Goal: Download file/media

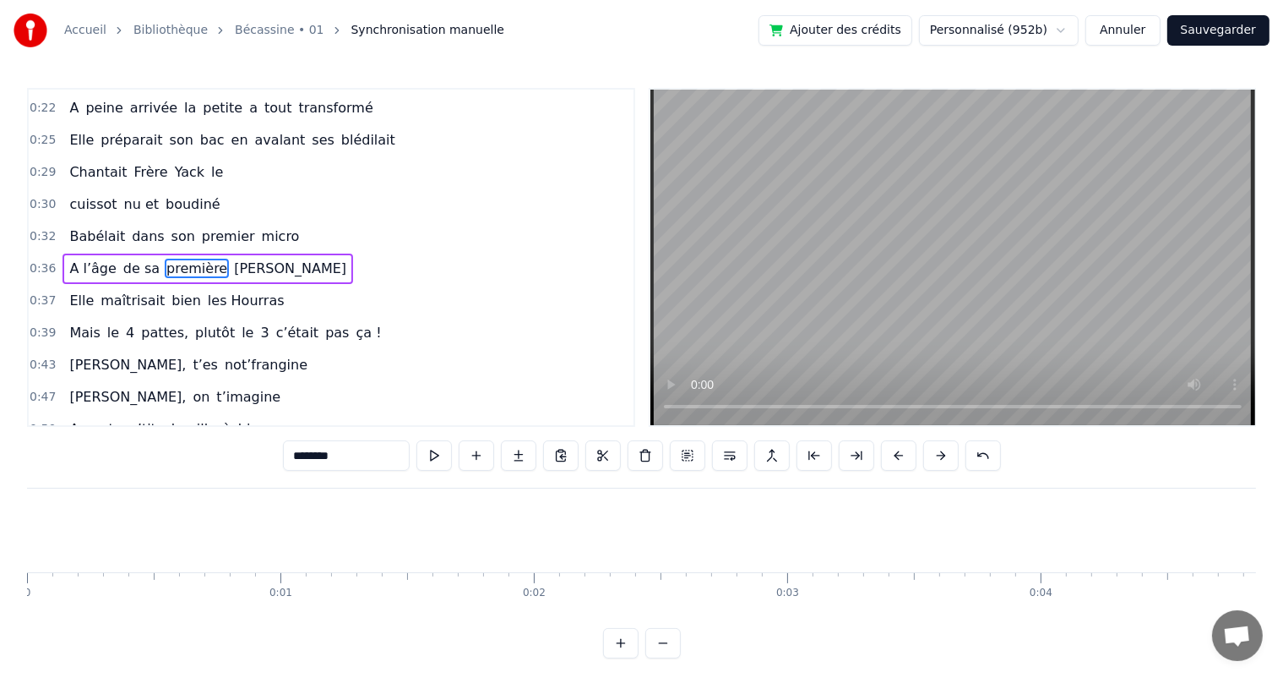
scroll to position [0, 8988]
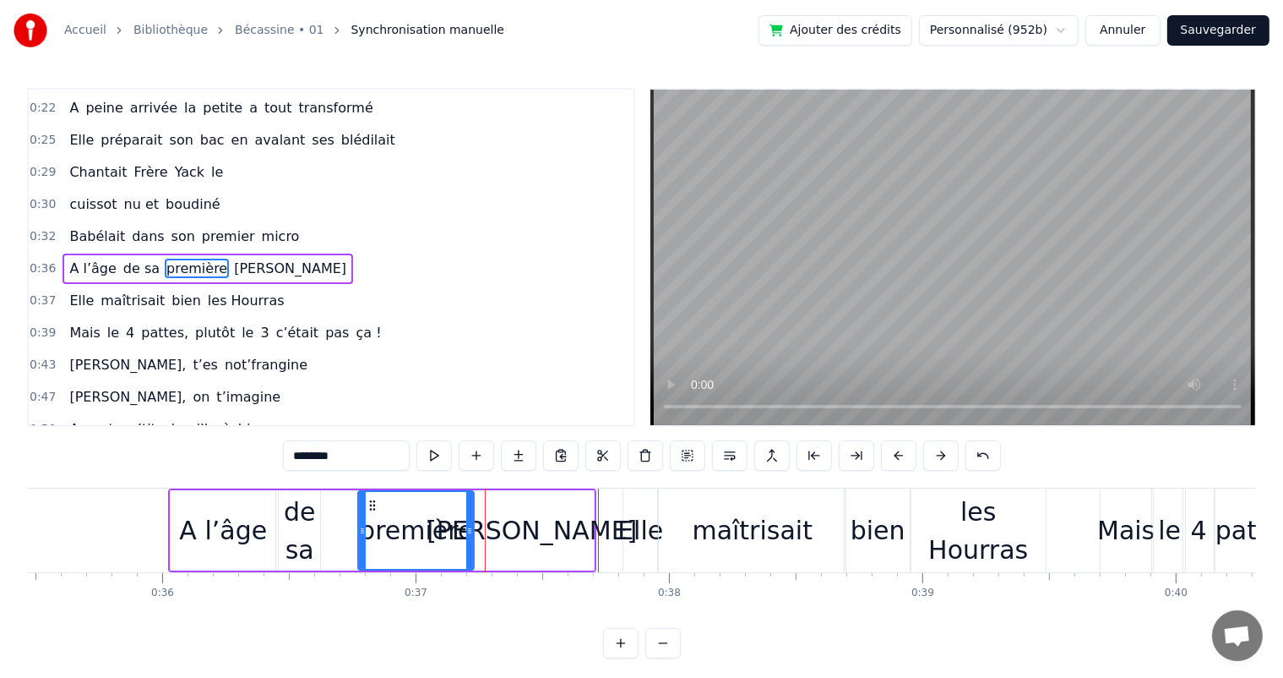
click at [84, 227] on span "Babélait" at bounding box center [97, 235] width 59 height 19
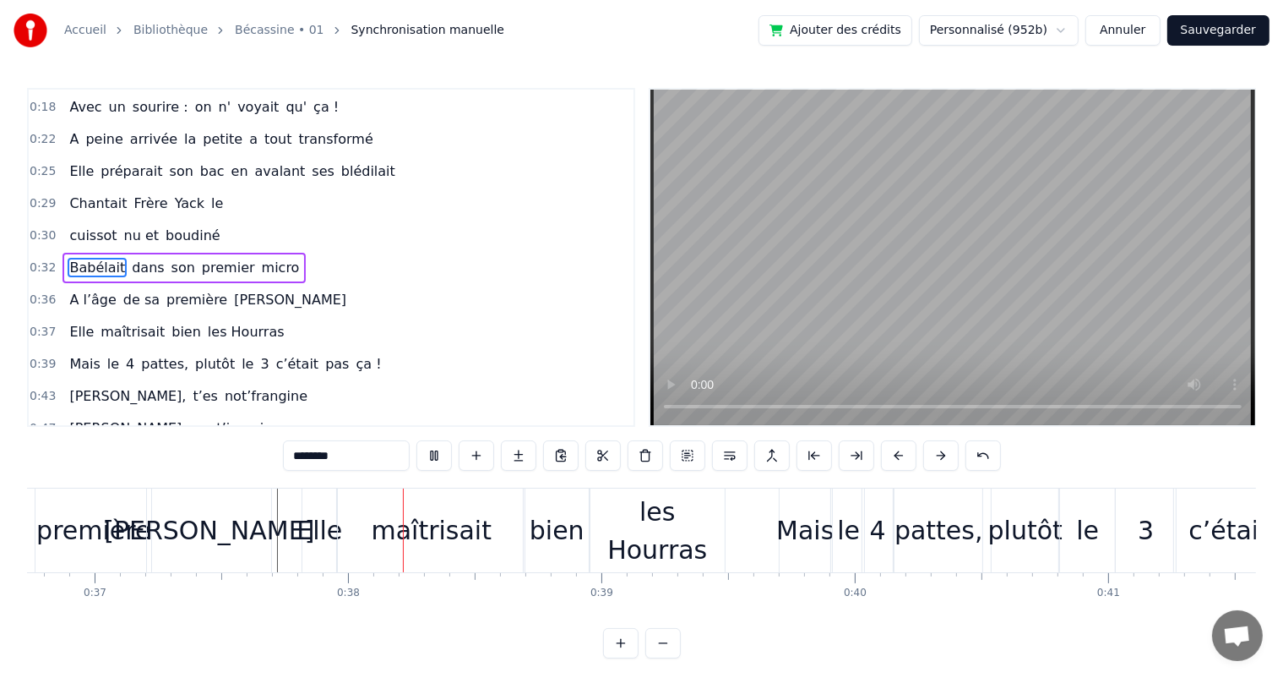
scroll to position [0, 9399]
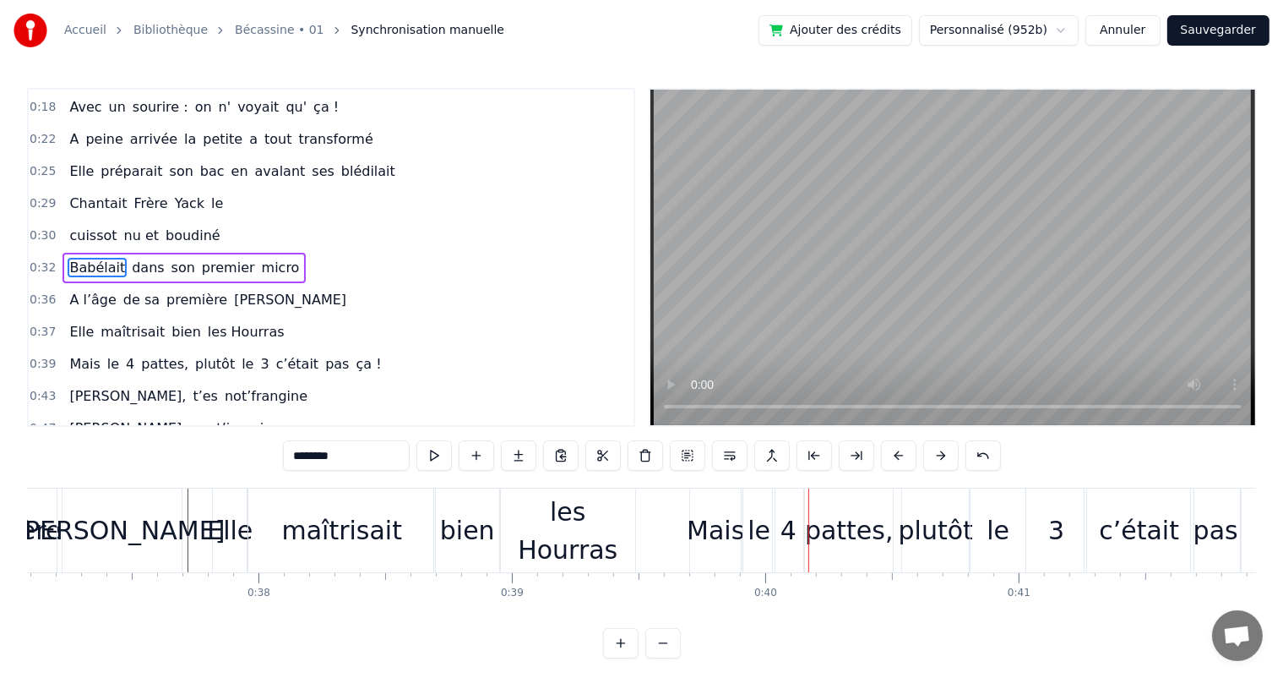
click at [579, 539] on div "les Hourras" at bounding box center [567, 531] width 135 height 76
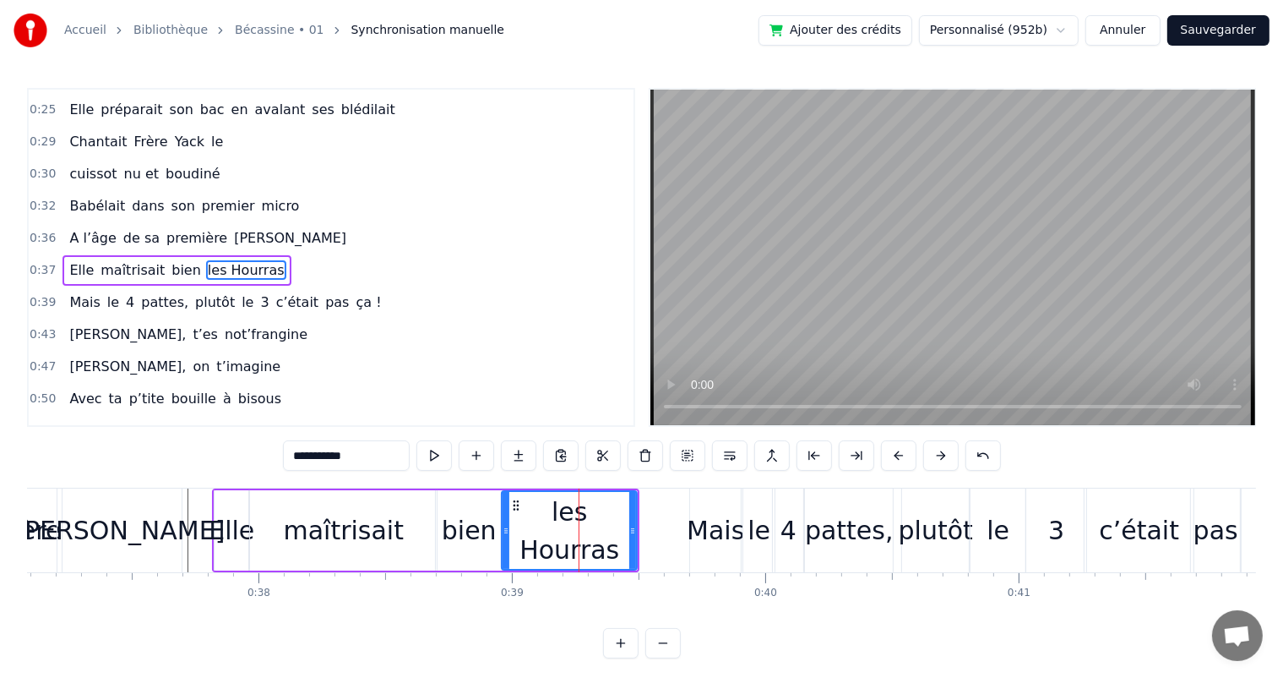
scroll to position [189, 0]
drag, startPoint x: 632, startPoint y: 533, endPoint x: 656, endPoint y: 533, distance: 24.5
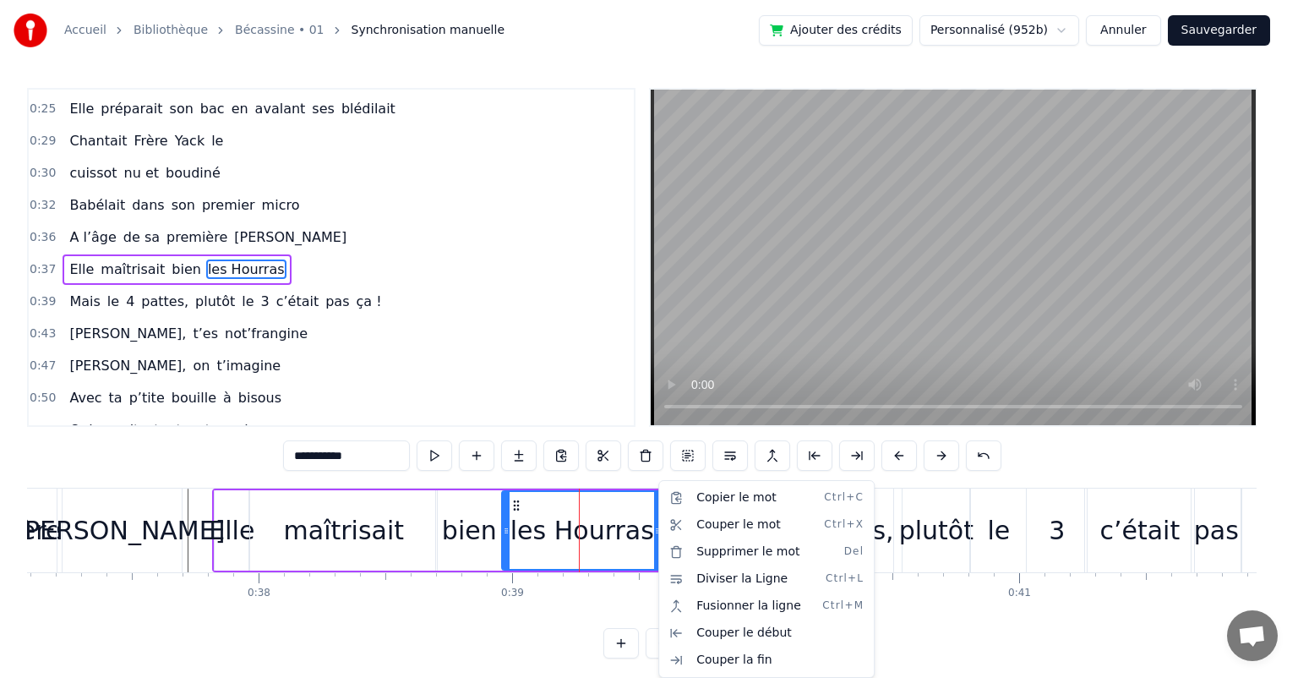
click at [381, 534] on html "Accueil Bibliothèque Bécassine • 01 Synchronisation manuelle Ajouter des crédit…" at bounding box center [649, 342] width 1298 height 685
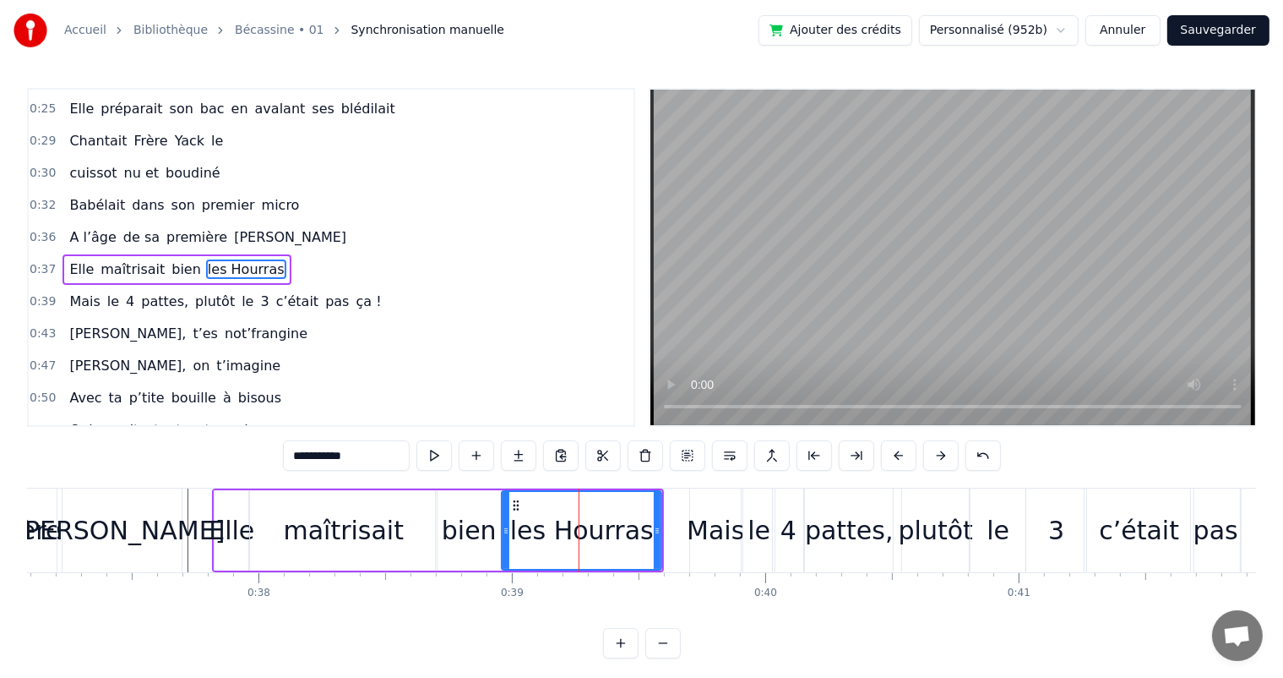
click at [426, 528] on div "maîtrisait" at bounding box center [343, 530] width 187 height 80
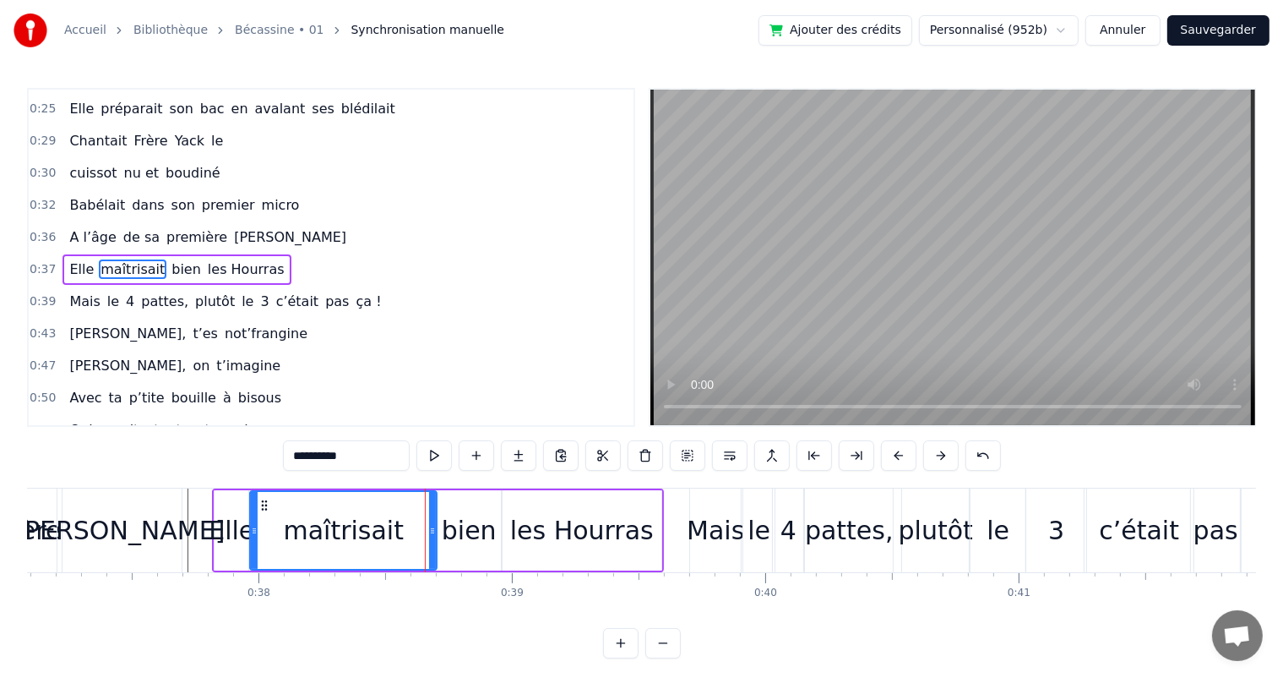
click at [73, 229] on span "A l’âge" at bounding box center [93, 236] width 50 height 19
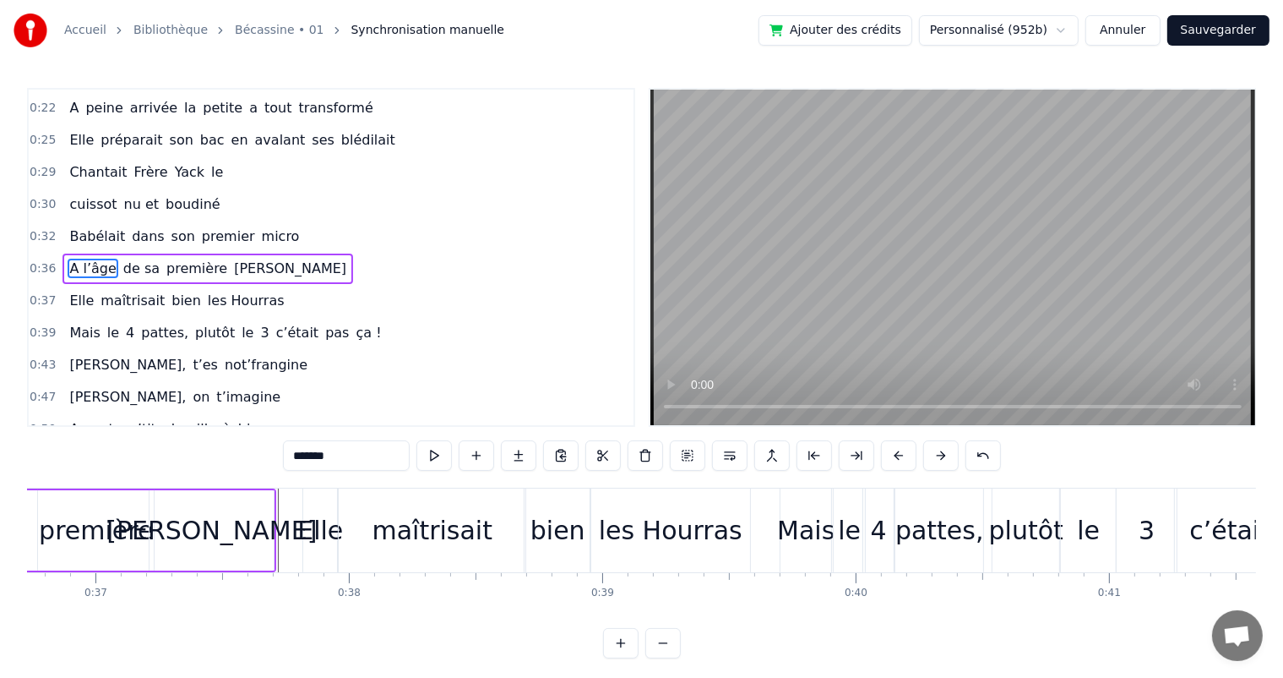
scroll to position [0, 9045]
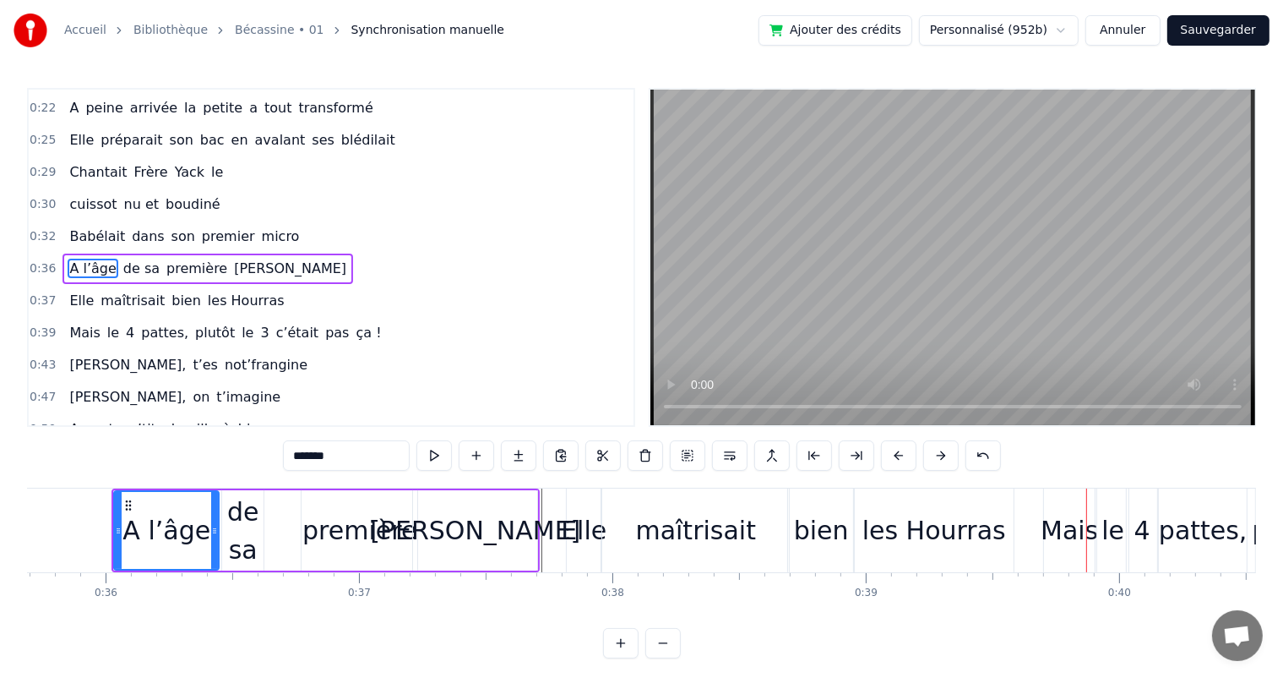
click at [624, 525] on div "maîtrisait" at bounding box center [695, 530] width 187 height 84
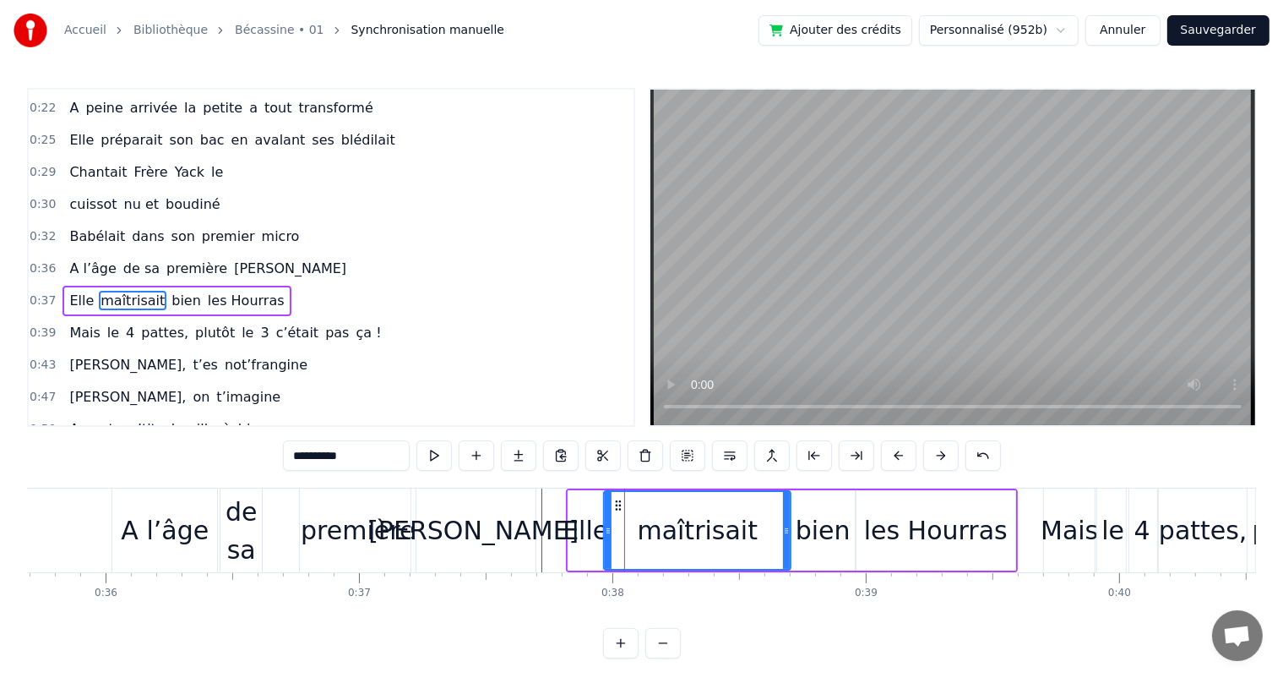
scroll to position [189, 0]
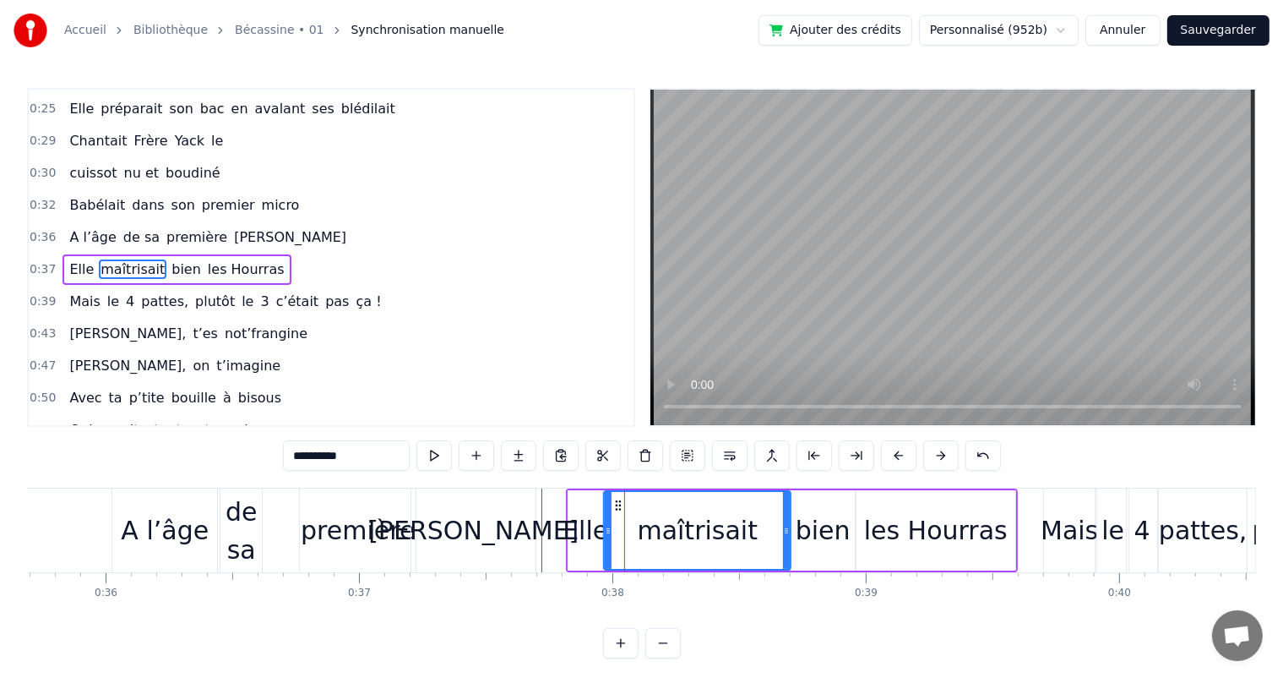
click at [592, 526] on div "Elle" at bounding box center [586, 530] width 46 height 38
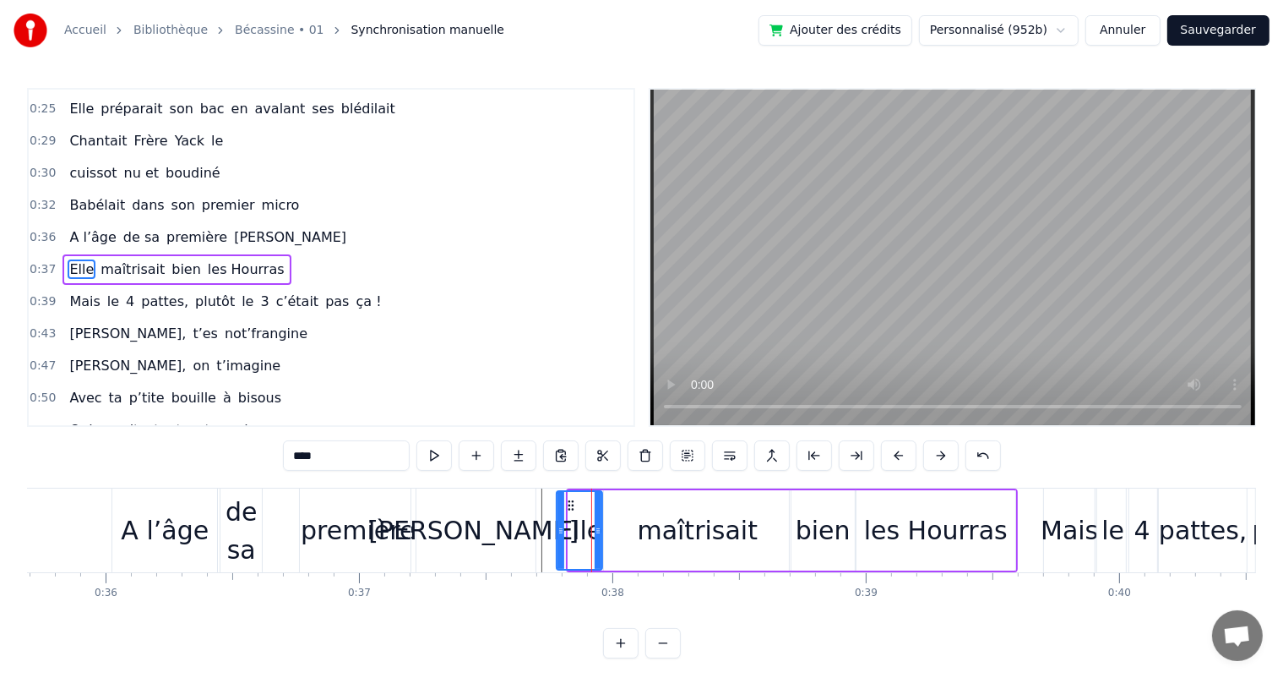
drag, startPoint x: 571, startPoint y: 526, endPoint x: 559, endPoint y: 526, distance: 11.8
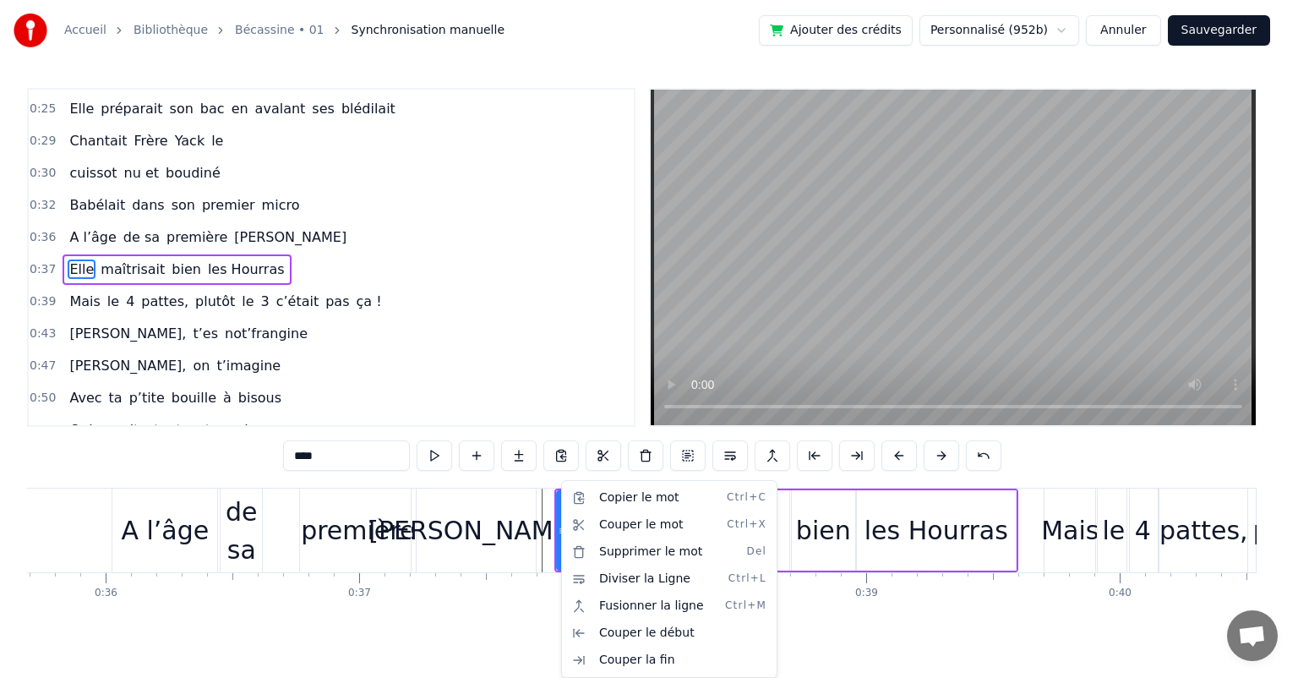
click at [68, 223] on html "Accueil Bibliothèque Bécassine • 01 Synchronisation manuelle Ajouter des crédit…" at bounding box center [649, 342] width 1298 height 685
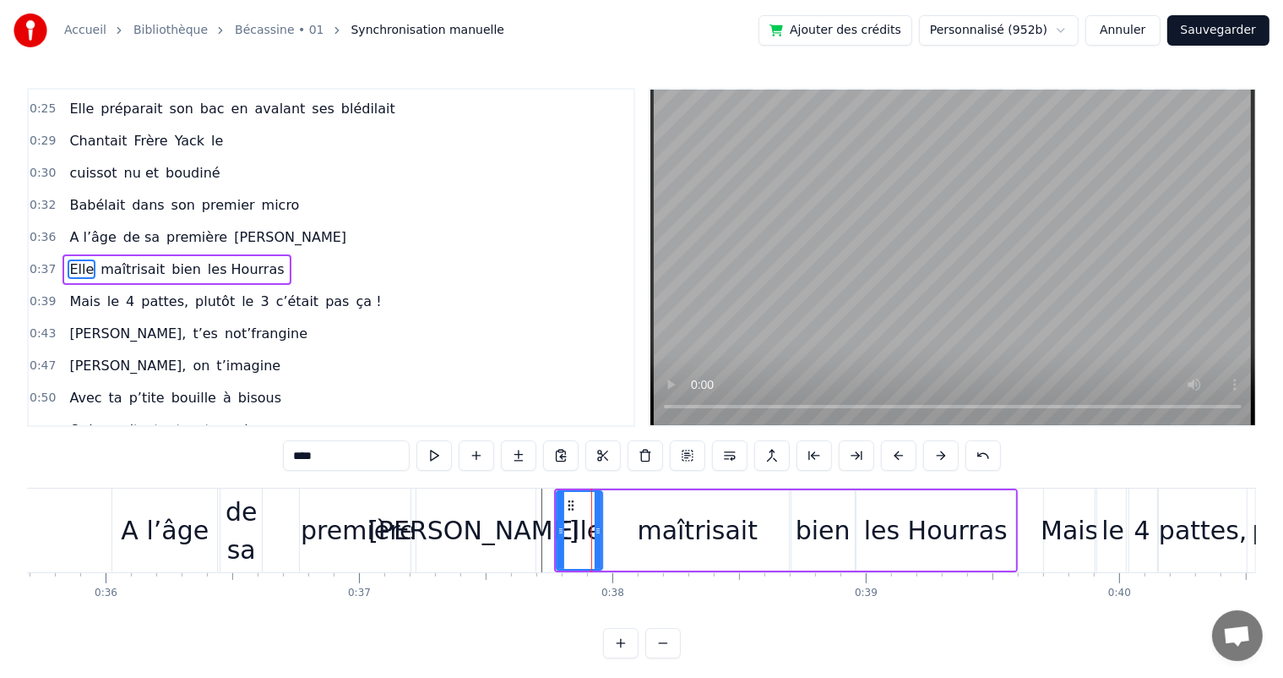
click at [68, 195] on span "Babélait" at bounding box center [97, 204] width 59 height 19
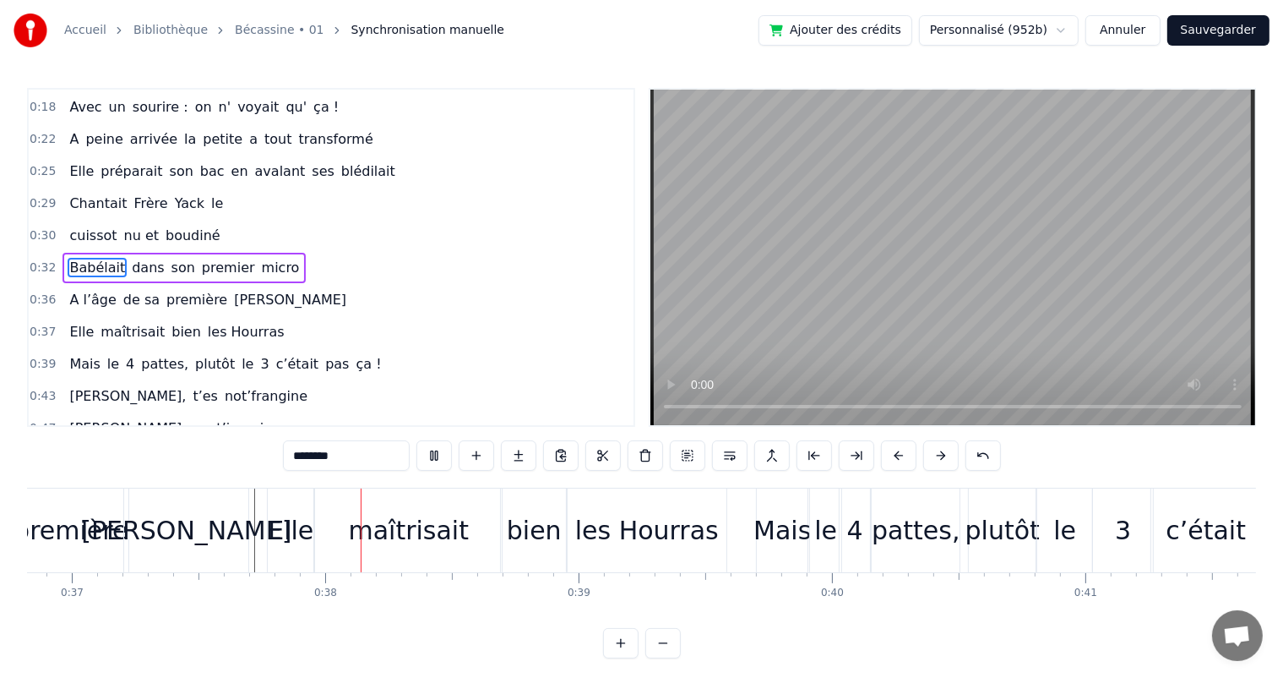
scroll to position [0, 9374]
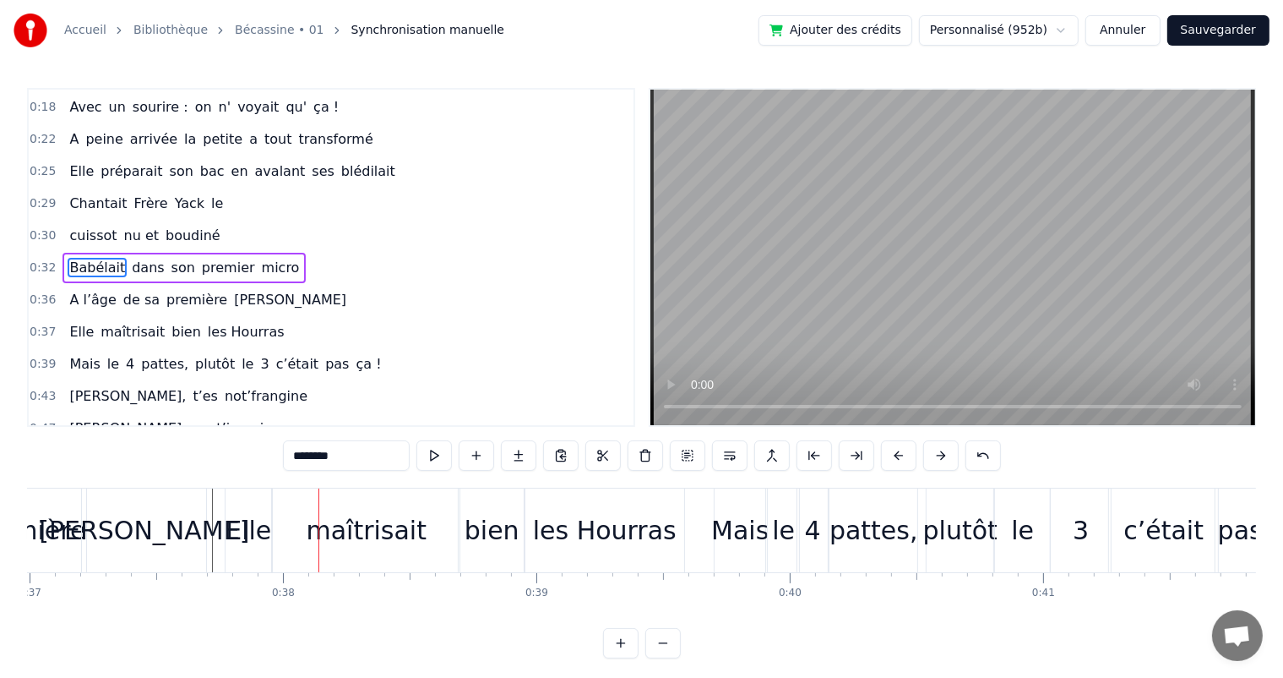
click at [93, 297] on span "A l’âge" at bounding box center [93, 299] width 50 height 19
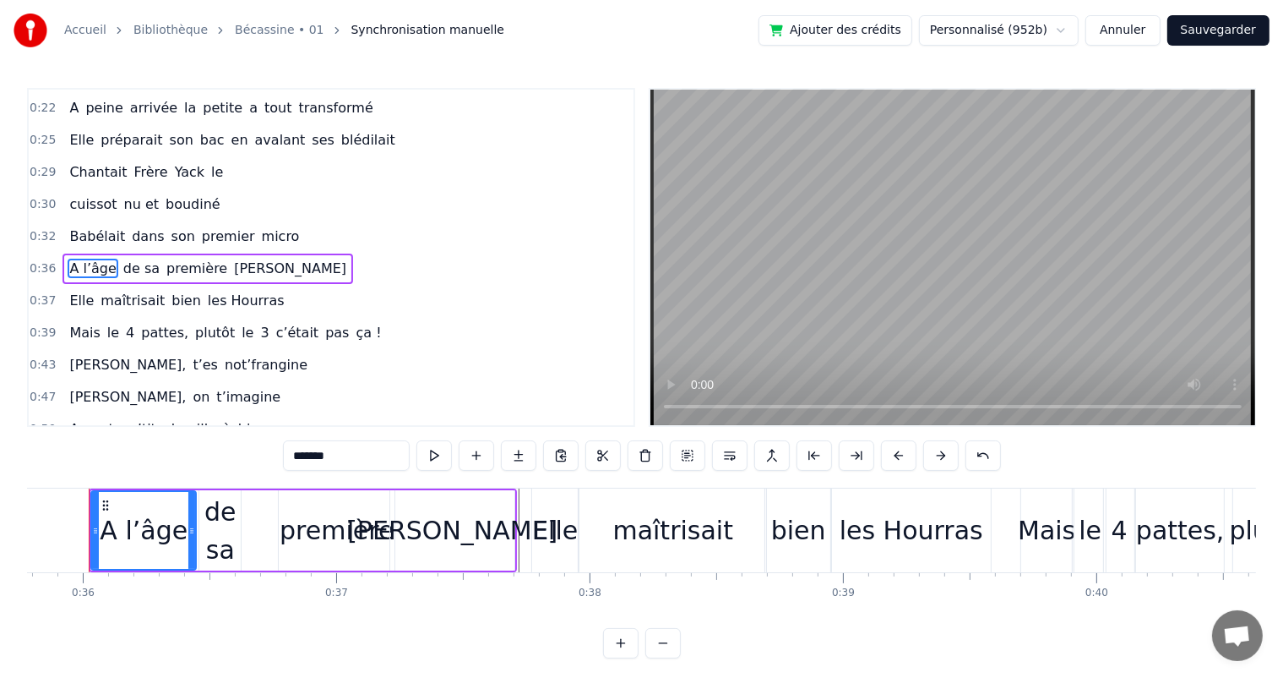
scroll to position [0, 9045]
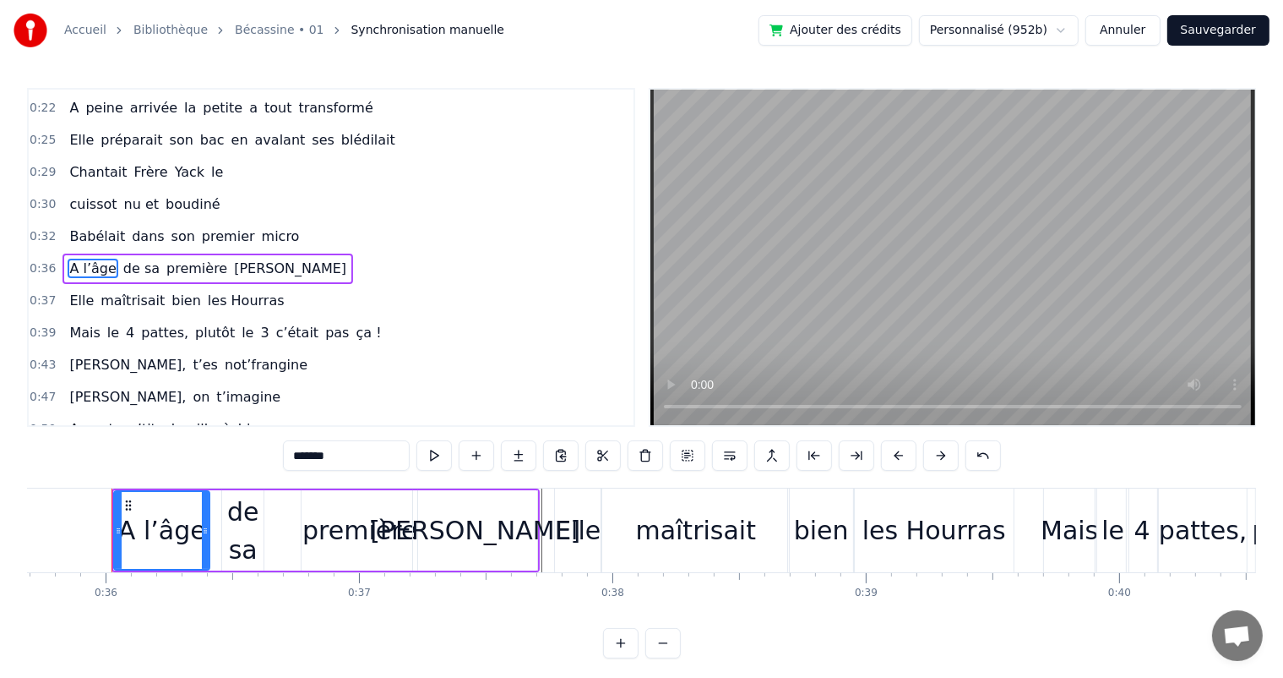
click at [209, 530] on icon at bounding box center [205, 531] width 7 height 14
click at [251, 534] on div "de sa" at bounding box center [242, 531] width 41 height 76
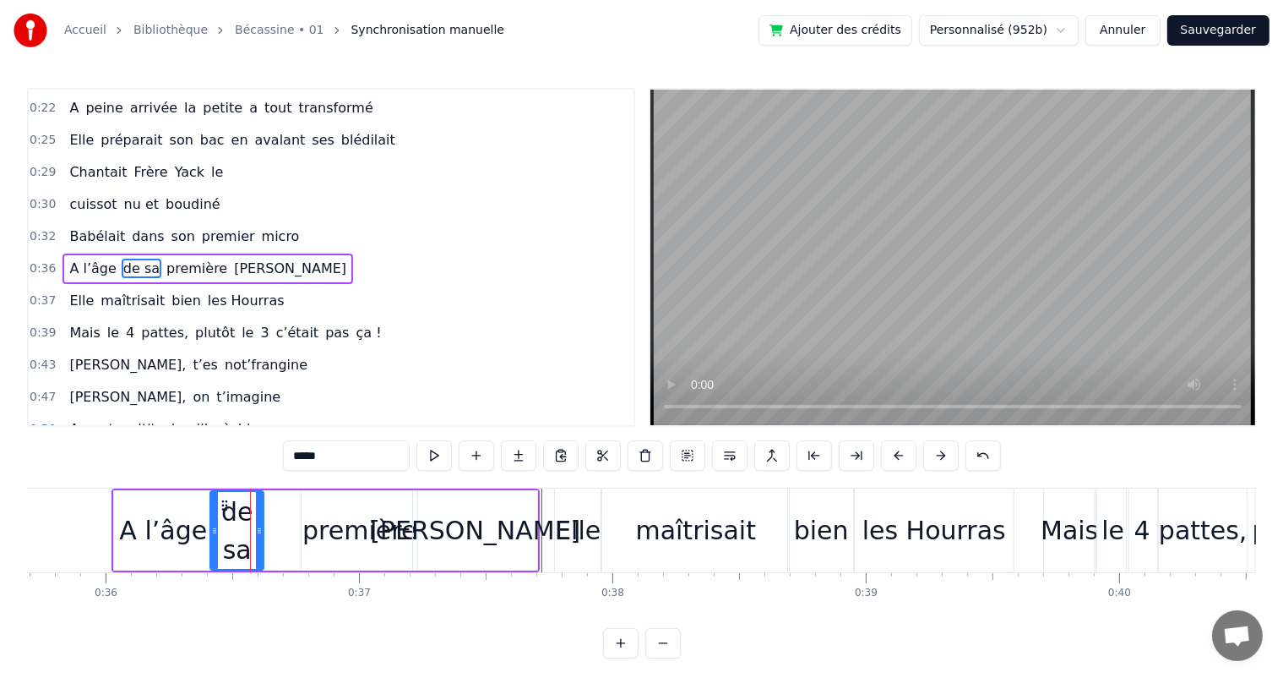
drag, startPoint x: 226, startPoint y: 525, endPoint x: 214, endPoint y: 521, distance: 12.6
click at [214, 521] on div at bounding box center [214, 530] width 7 height 77
click at [267, 531] on icon at bounding box center [264, 531] width 7 height 14
click at [325, 540] on div "première" at bounding box center [359, 530] width 114 height 38
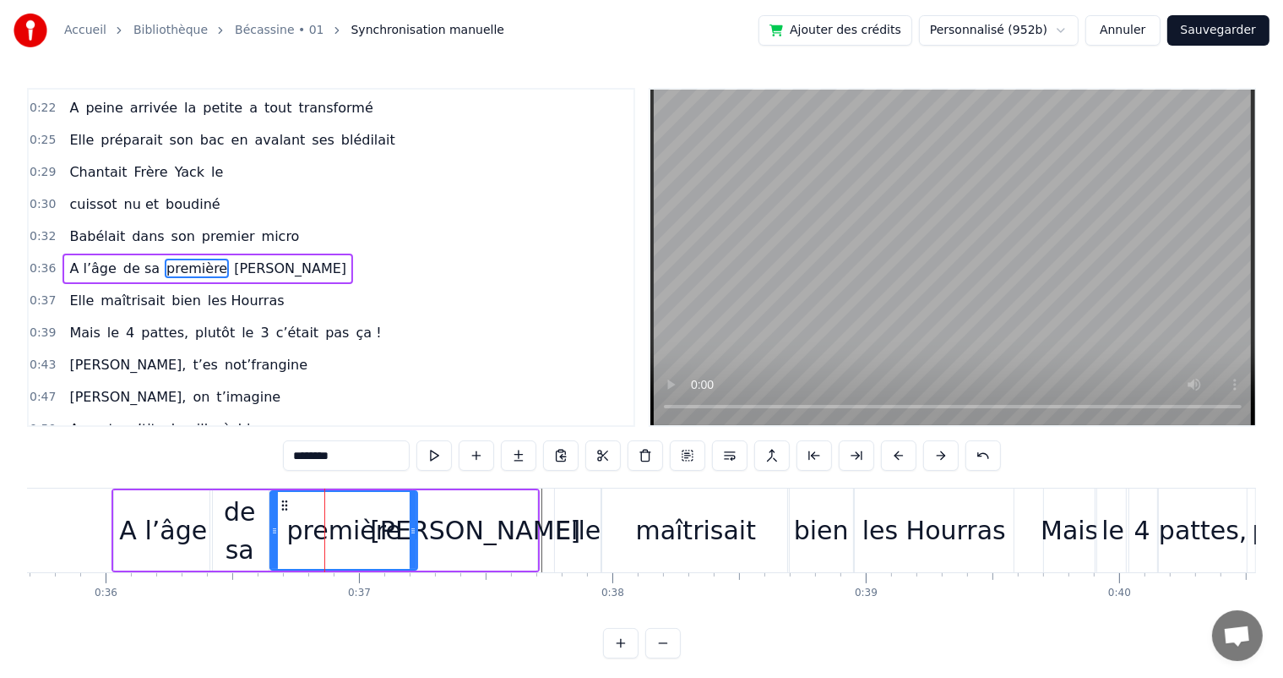
drag, startPoint x: 305, startPoint y: 527, endPoint x: 275, endPoint y: 518, distance: 31.8
click at [275, 518] on div at bounding box center [274, 530] width 7 height 77
drag, startPoint x: 411, startPoint y: 536, endPoint x: 384, endPoint y: 528, distance: 27.3
click at [384, 528] on icon at bounding box center [387, 531] width 7 height 14
click at [444, 536] on div "[PERSON_NAME]" at bounding box center [475, 530] width 124 height 80
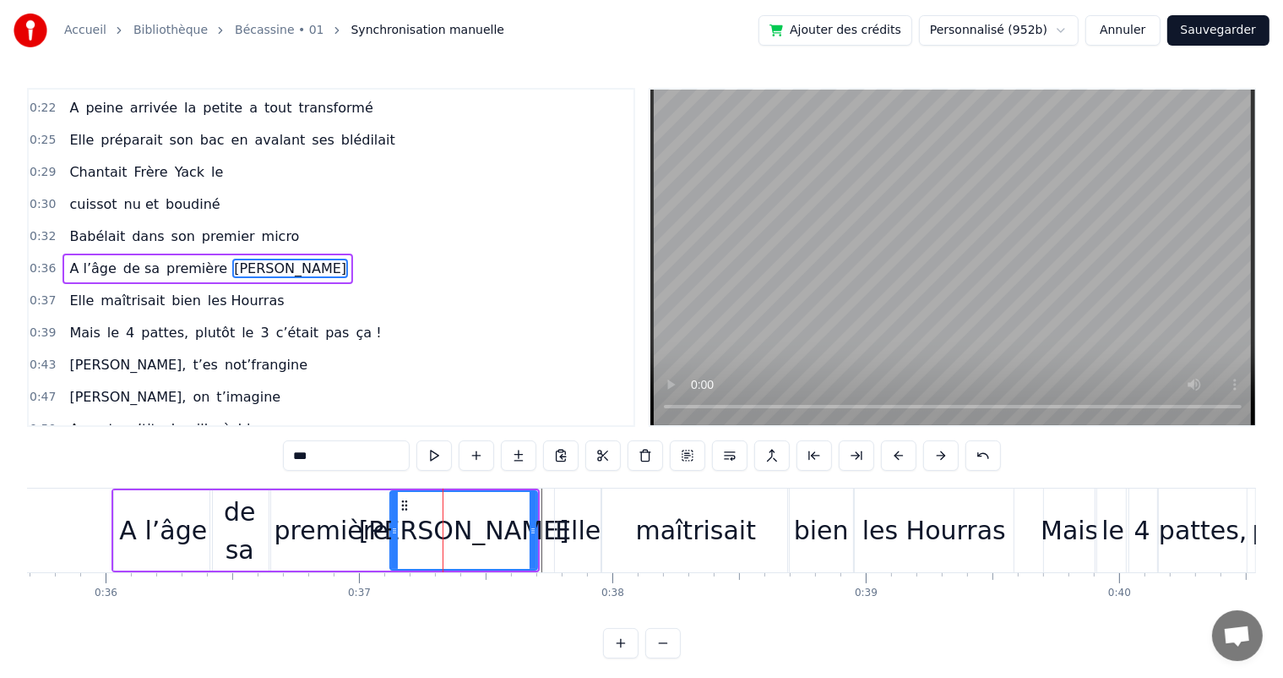
drag, startPoint x: 415, startPoint y: 530, endPoint x: 392, endPoint y: 523, distance: 23.8
click at [392, 524] on icon at bounding box center [394, 531] width 7 height 14
drag, startPoint x: 531, startPoint y: 531, endPoint x: 494, endPoint y: 520, distance: 37.7
click at [494, 520] on div at bounding box center [496, 530] width 7 height 77
click at [92, 231] on span "Babélait" at bounding box center [97, 235] width 59 height 19
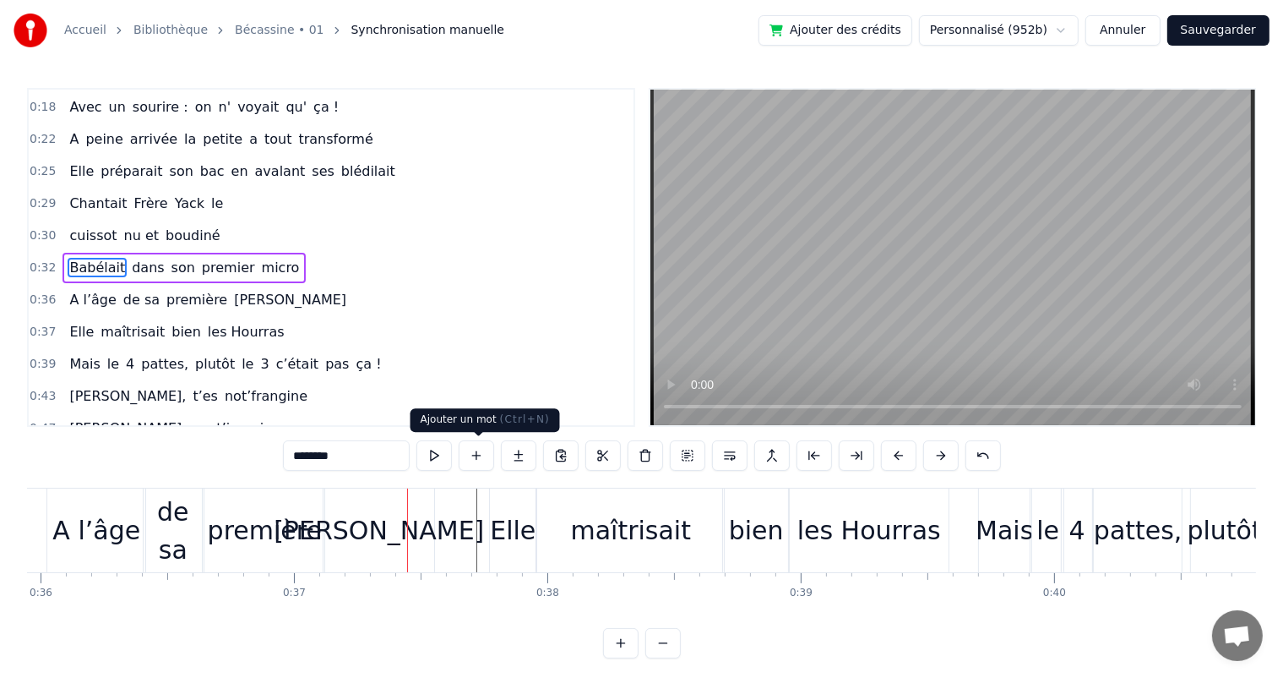
scroll to position [0, 9360]
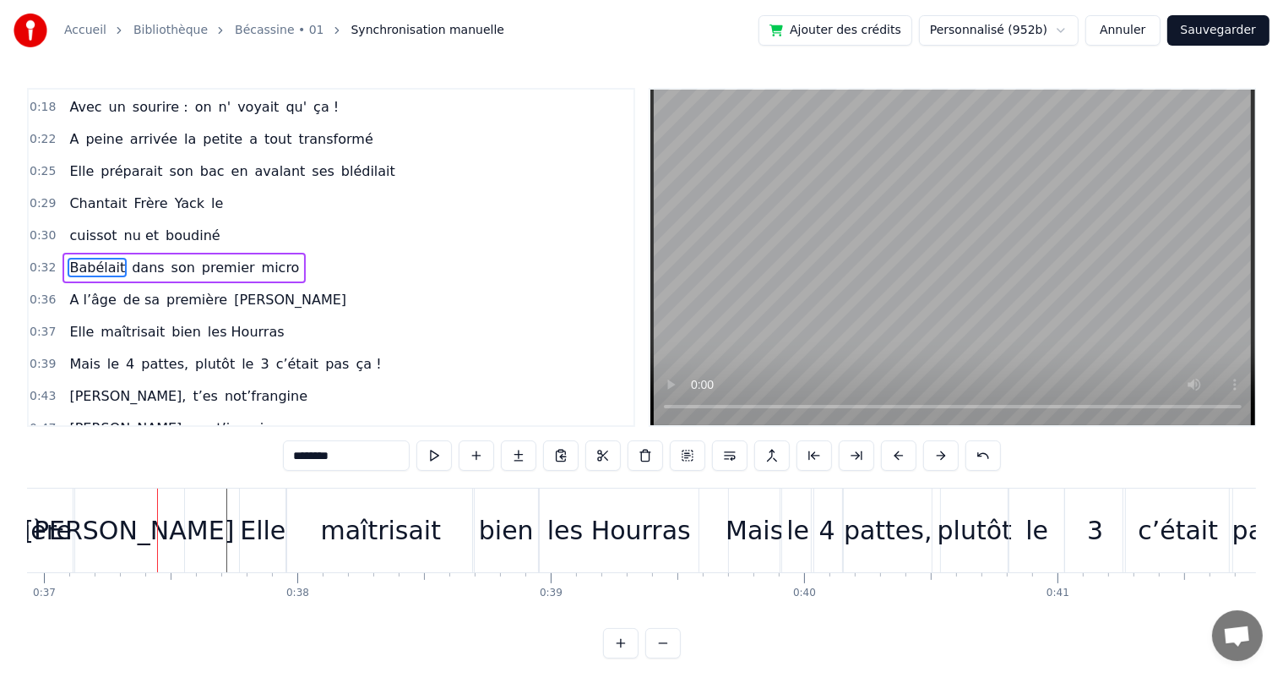
click at [90, 291] on span "A l’âge" at bounding box center [93, 299] width 50 height 19
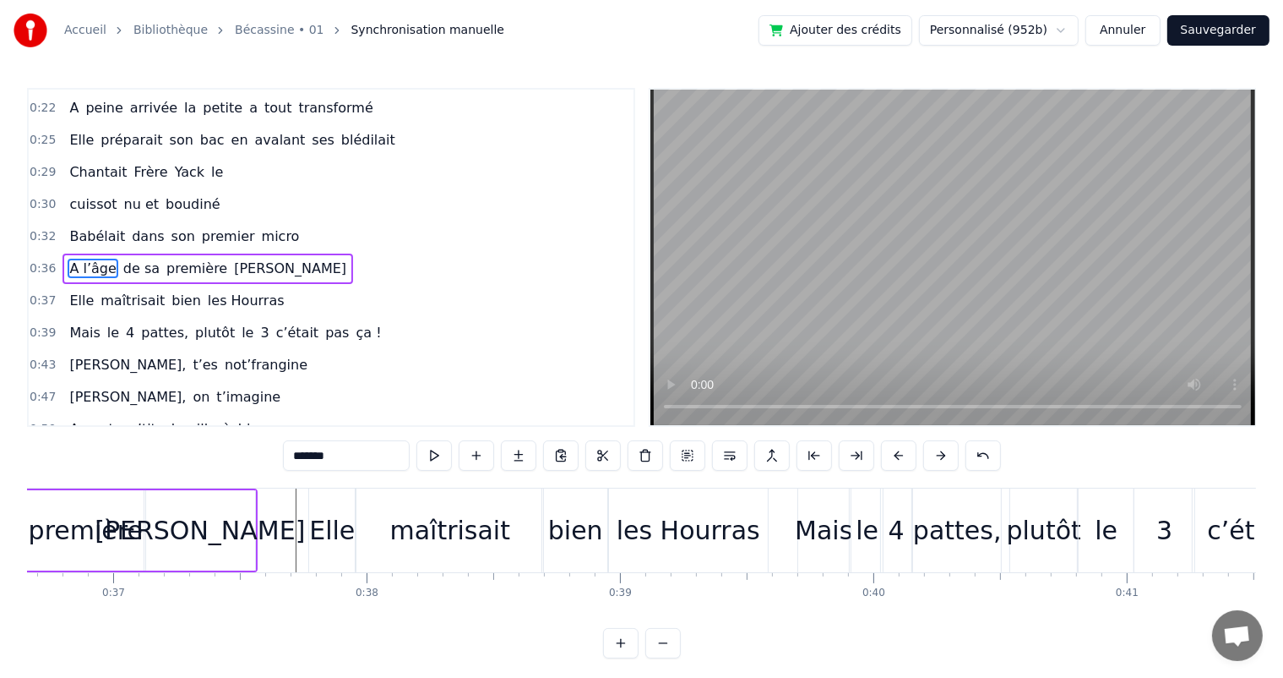
scroll to position [0, 9045]
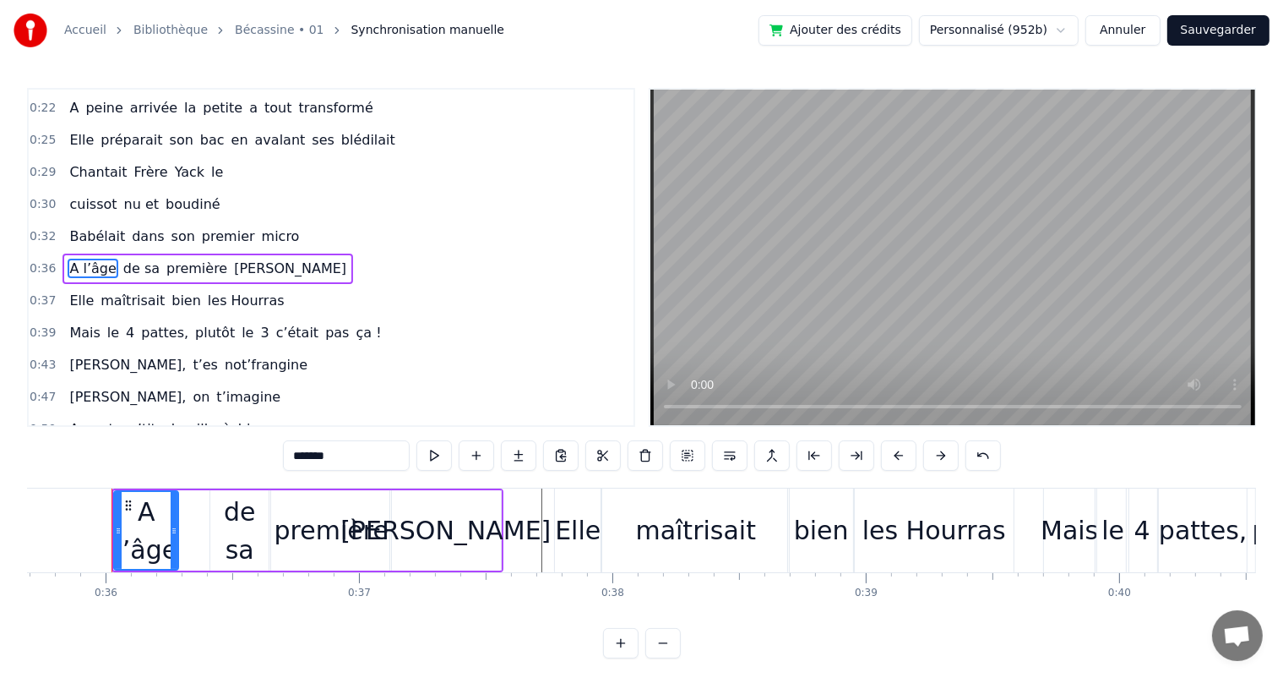
drag, startPoint x: 210, startPoint y: 525, endPoint x: 176, endPoint y: 531, distance: 34.3
click at [176, 531] on icon at bounding box center [174, 531] width 7 height 14
click at [240, 546] on div "de sa" at bounding box center [239, 531] width 58 height 76
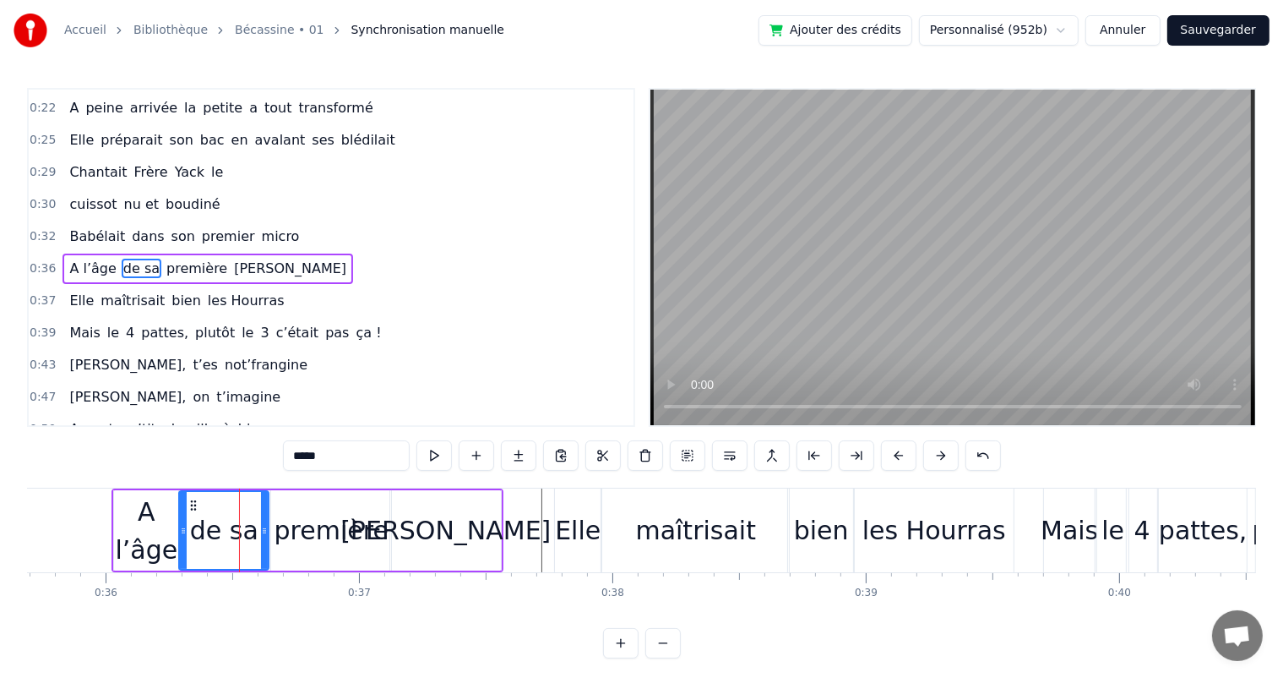
drag, startPoint x: 215, startPoint y: 525, endPoint x: 184, endPoint y: 519, distance: 32.0
click at [184, 519] on div at bounding box center [183, 530] width 7 height 77
click at [75, 234] on span "Babélait" at bounding box center [97, 235] width 59 height 19
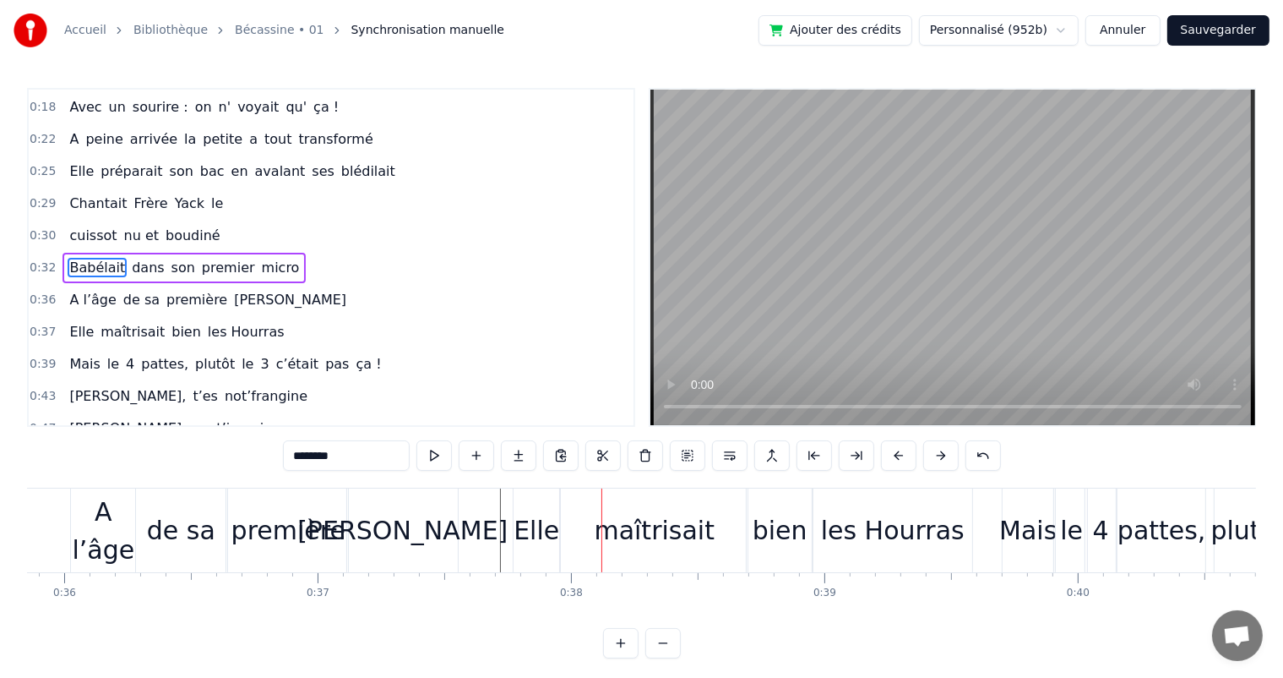
scroll to position [0, 9083]
click at [286, 519] on div "première" at bounding box center [292, 530] width 114 height 38
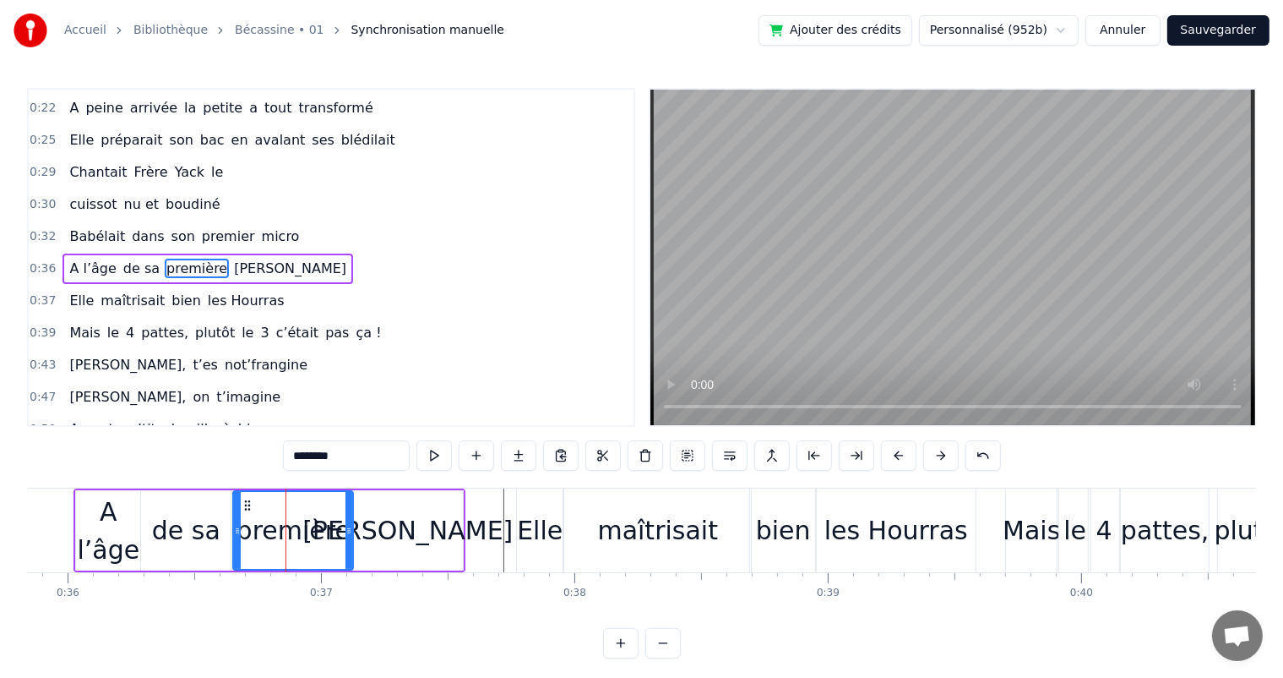
click at [79, 229] on span "Babélait" at bounding box center [97, 235] width 59 height 19
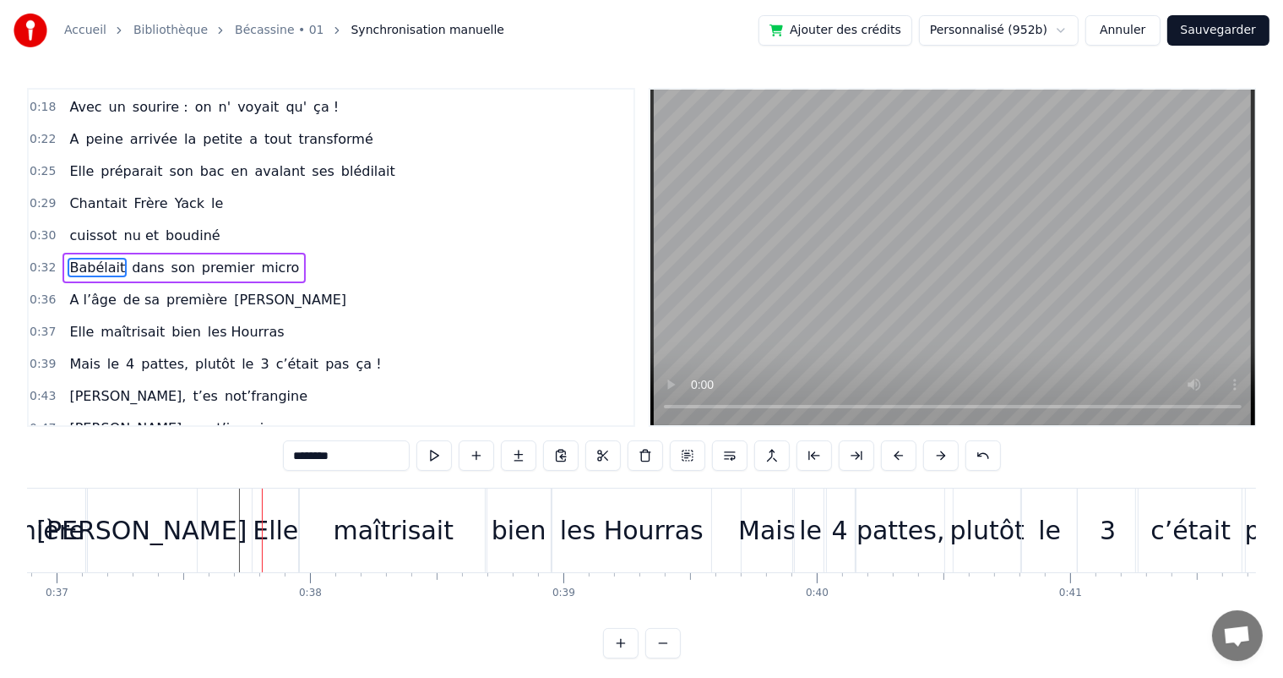
scroll to position [0, 9376]
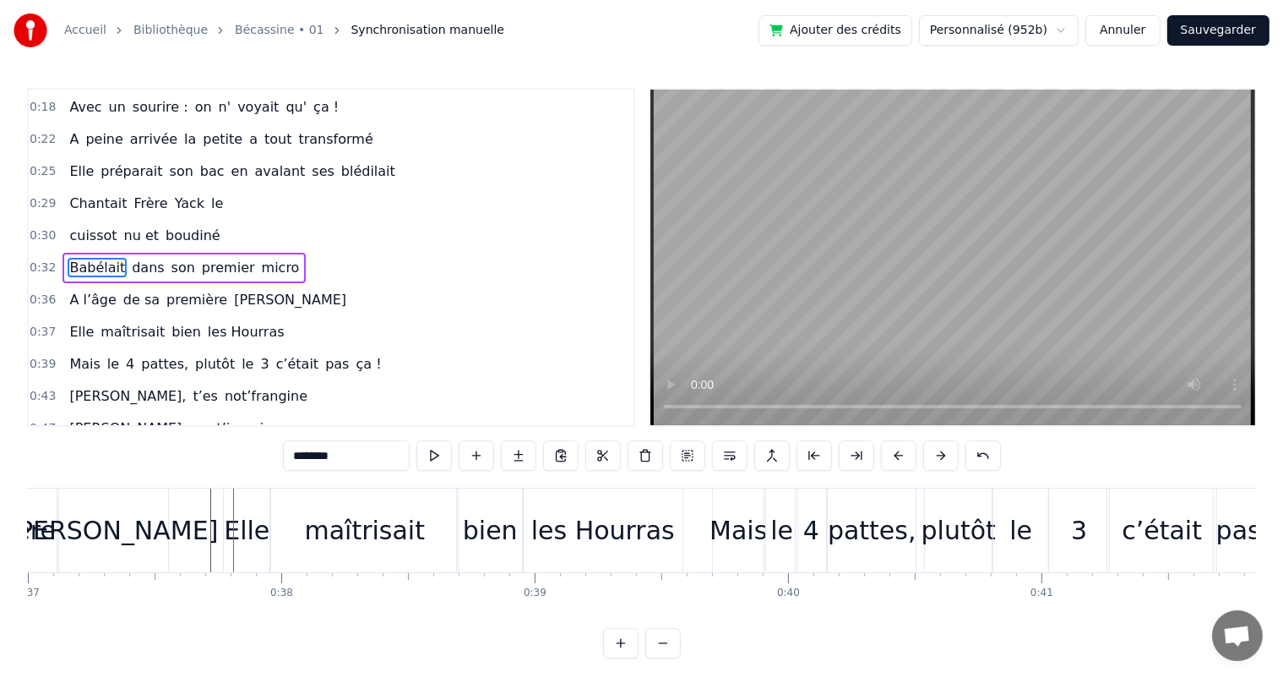
click at [155, 534] on div "[PERSON_NAME]" at bounding box center [112, 530] width 111 height 84
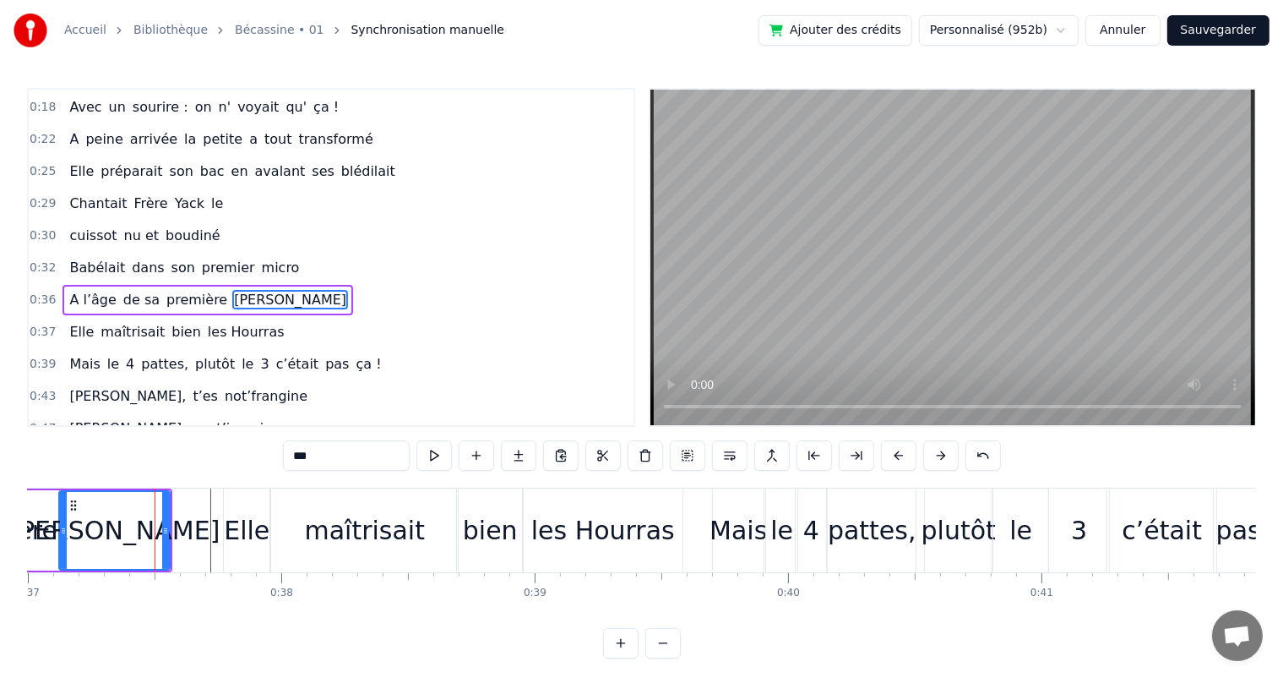
scroll to position [158, 0]
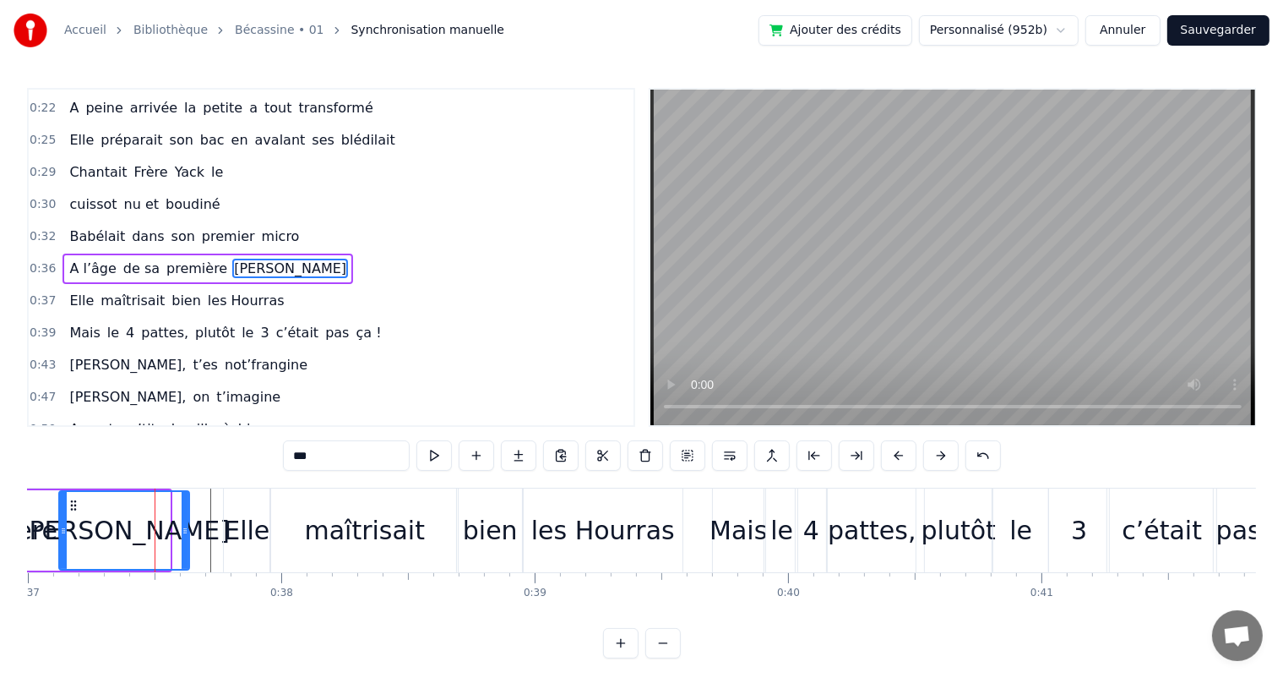
drag, startPoint x: 168, startPoint y: 531, endPoint x: 80, endPoint y: 536, distance: 88.0
click at [188, 536] on div at bounding box center [185, 530] width 7 height 77
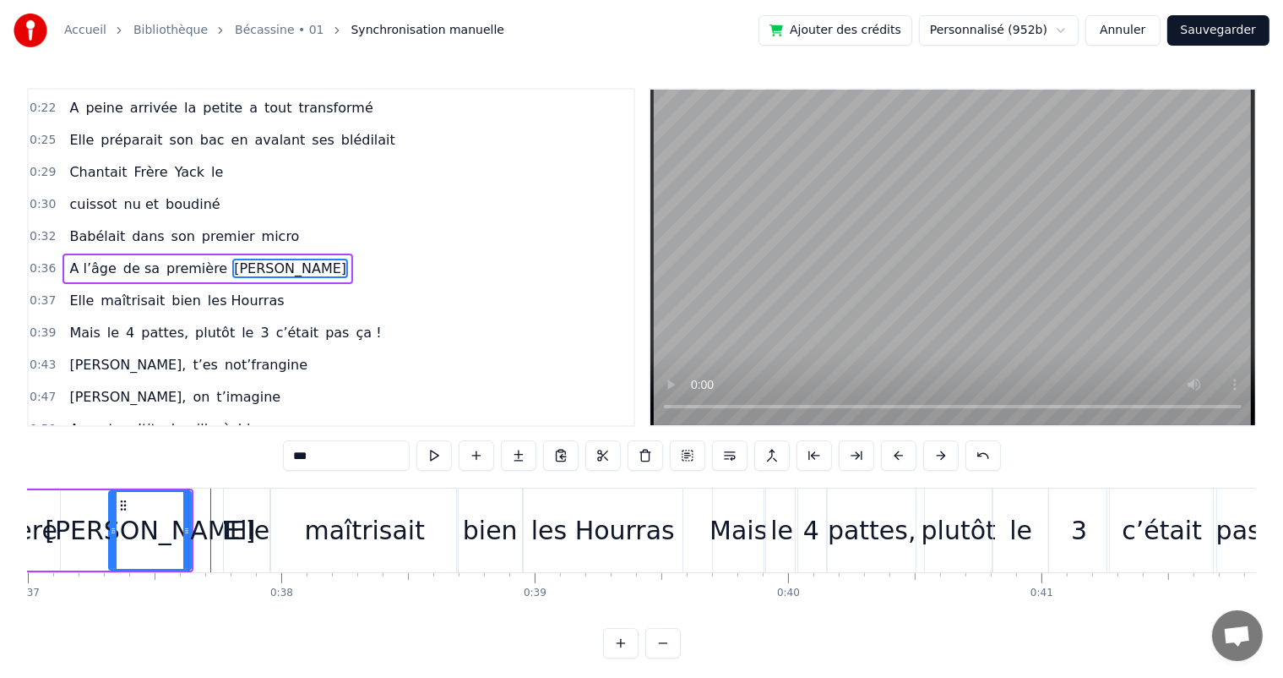
drag, startPoint x: 64, startPoint y: 532, endPoint x: 114, endPoint y: 547, distance: 51.9
click at [114, 547] on div at bounding box center [113, 530] width 7 height 77
click at [46, 519] on div "première" at bounding box center [0, 530] width 114 height 38
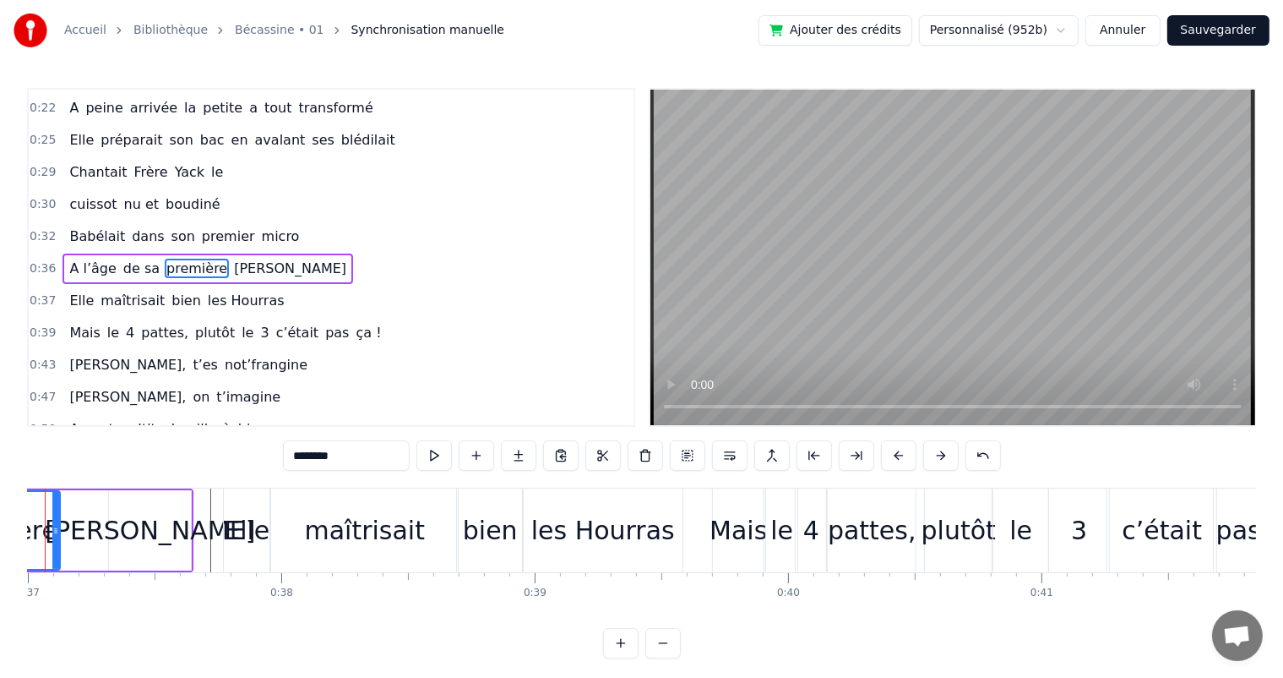
scroll to position [0, 9309]
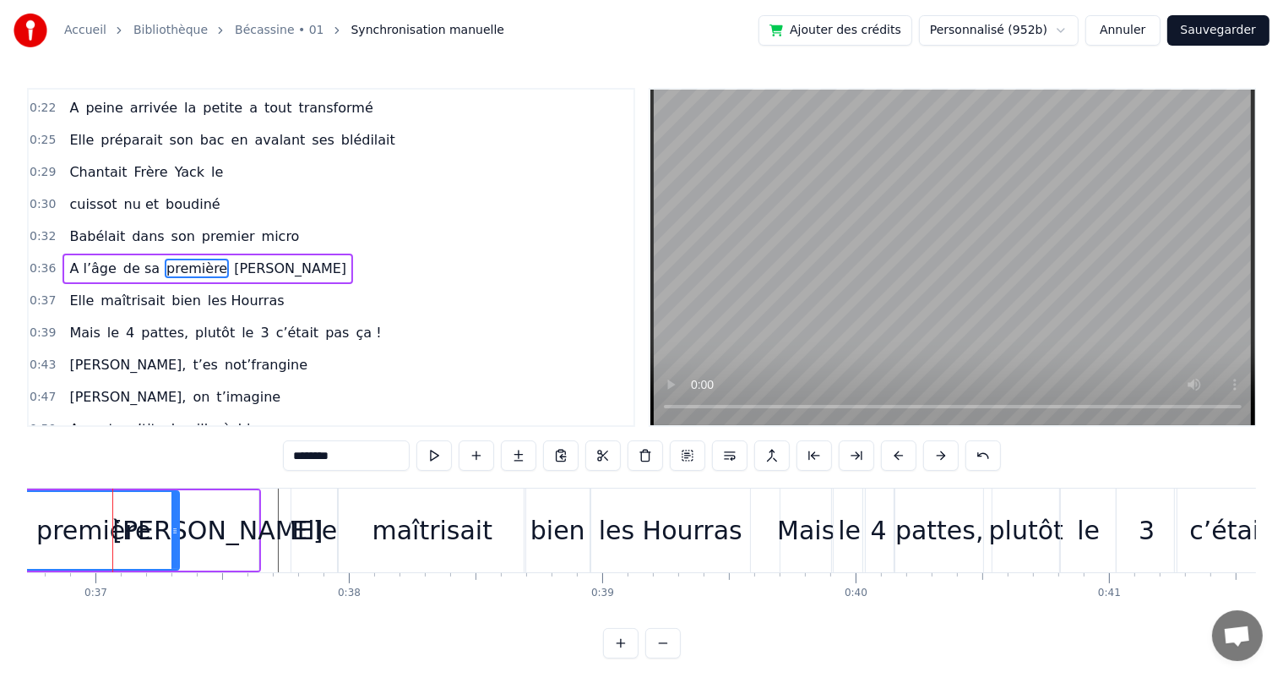
drag, startPoint x: 121, startPoint y: 531, endPoint x: 172, endPoint y: 541, distance: 52.5
click at [172, 541] on div at bounding box center [174, 530] width 7 height 77
click at [81, 231] on span "Babélait" at bounding box center [97, 235] width 59 height 19
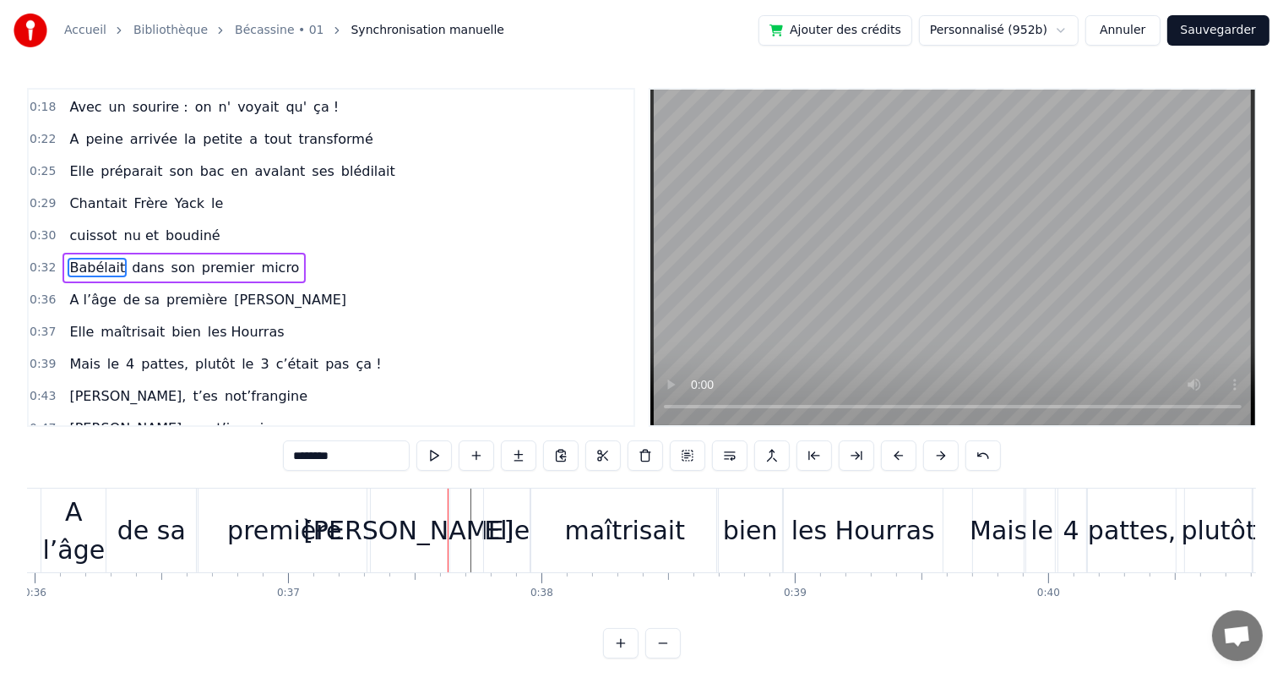
scroll to position [0, 9380]
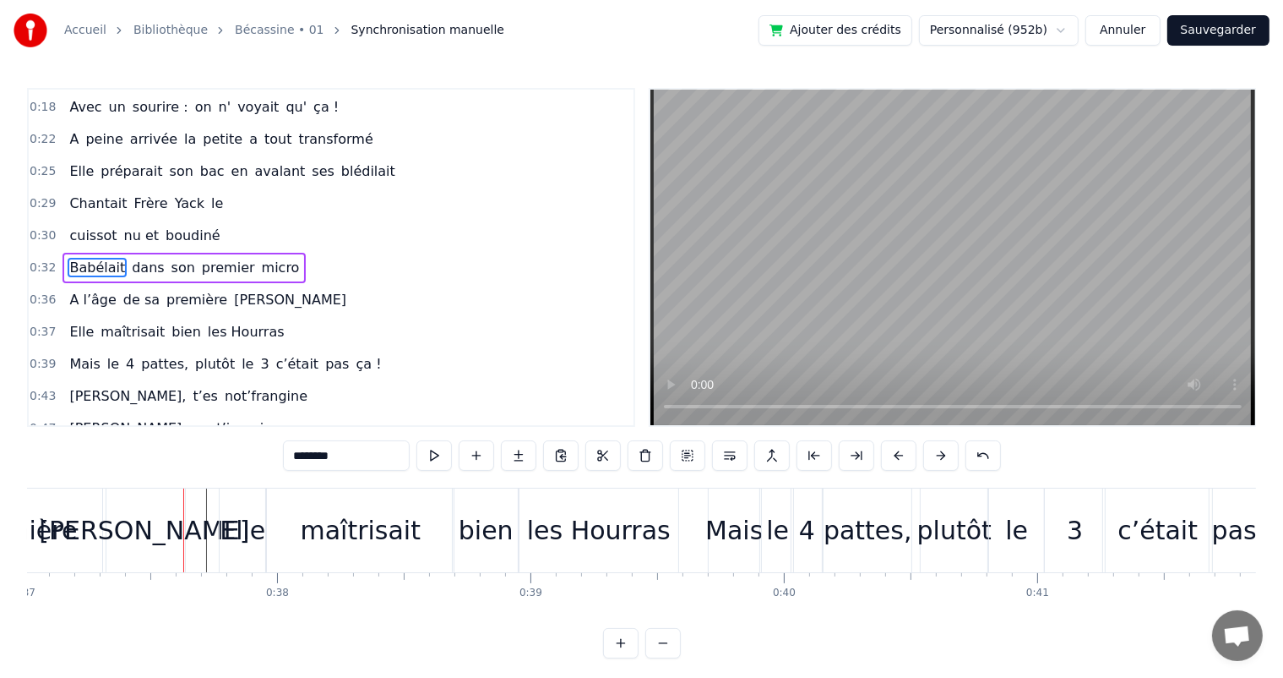
click at [74, 290] on span "A l’âge" at bounding box center [93, 299] width 50 height 19
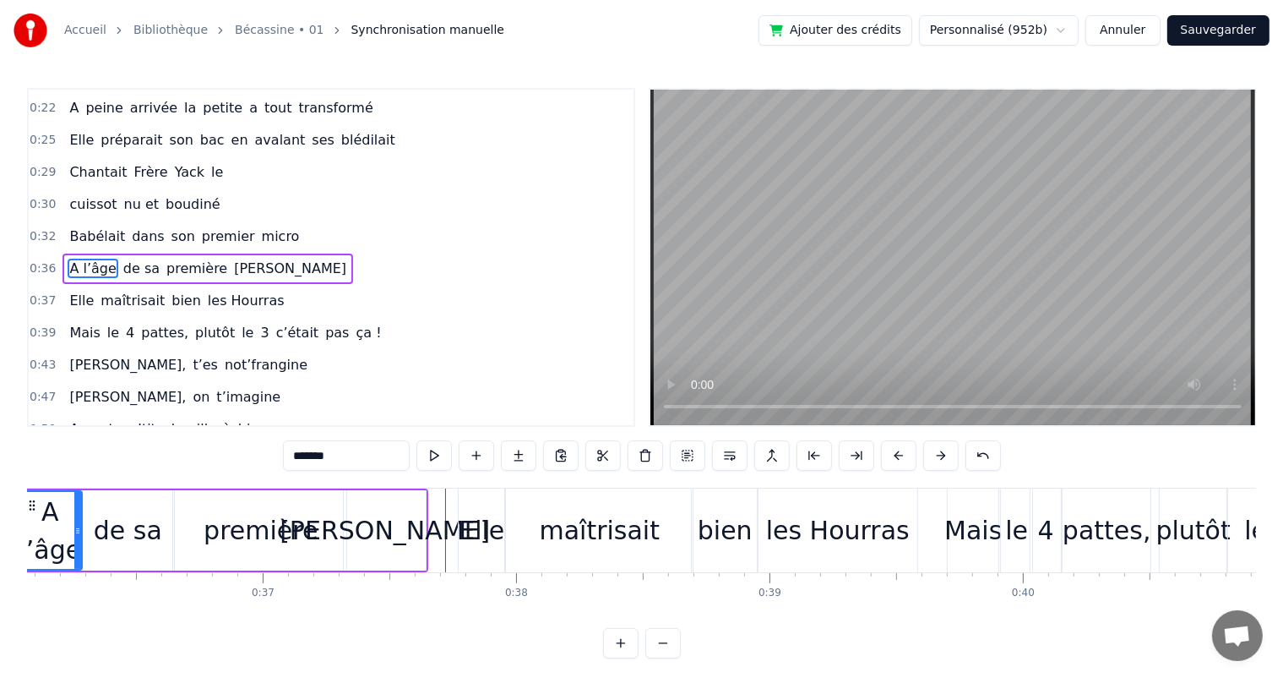
scroll to position [0, 9045]
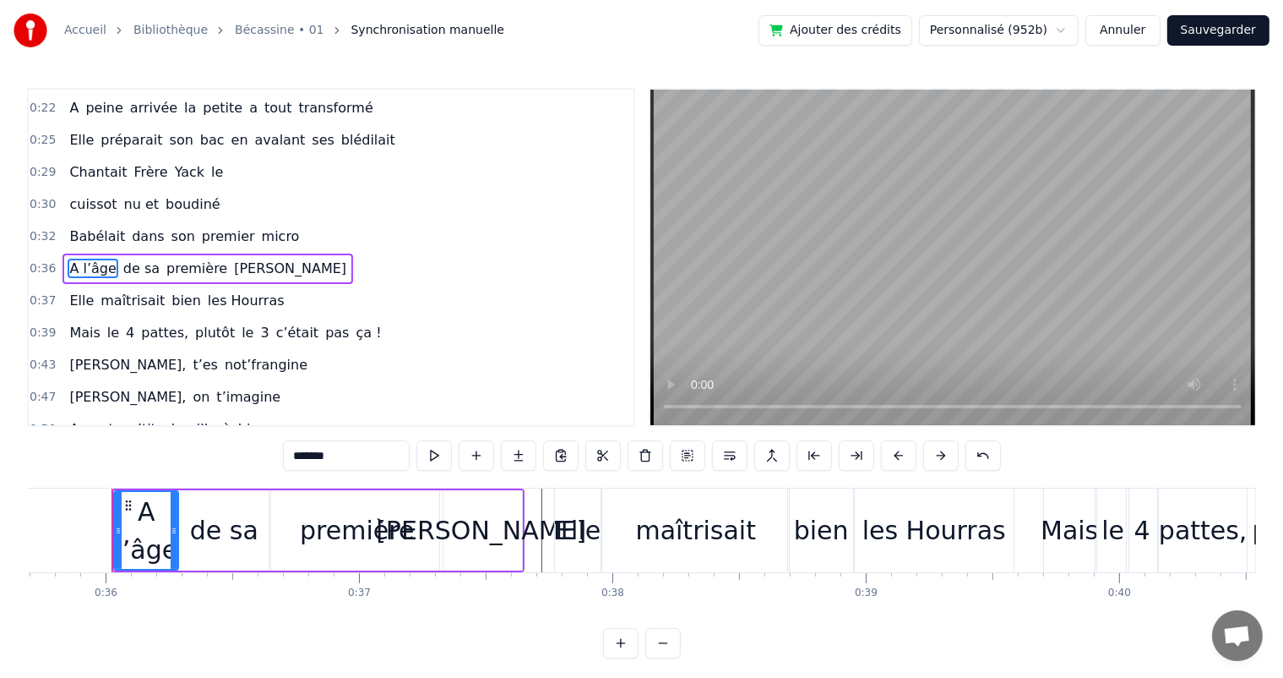
click at [186, 524] on div "de sa" at bounding box center [224, 530] width 90 height 80
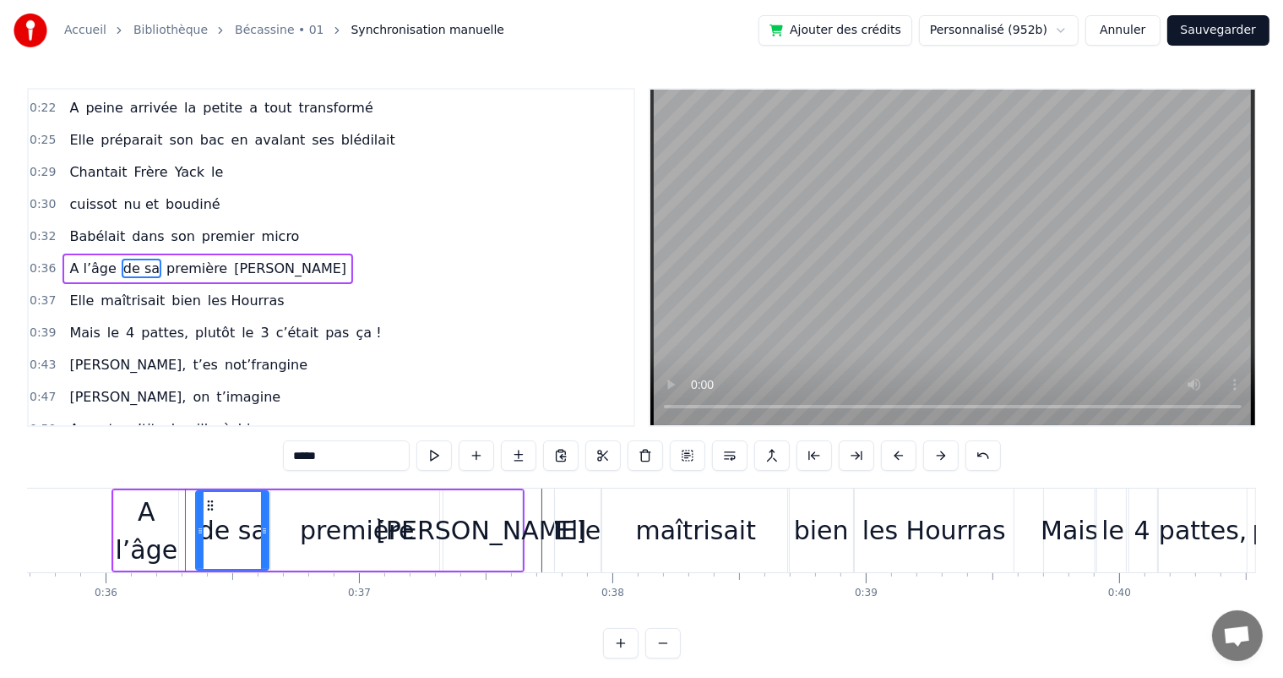
drag, startPoint x: 182, startPoint y: 525, endPoint x: 157, endPoint y: 529, distance: 24.9
click at [198, 529] on icon at bounding box center [200, 531] width 7 height 14
click at [156, 529] on div "A l’âge" at bounding box center [146, 531] width 64 height 76
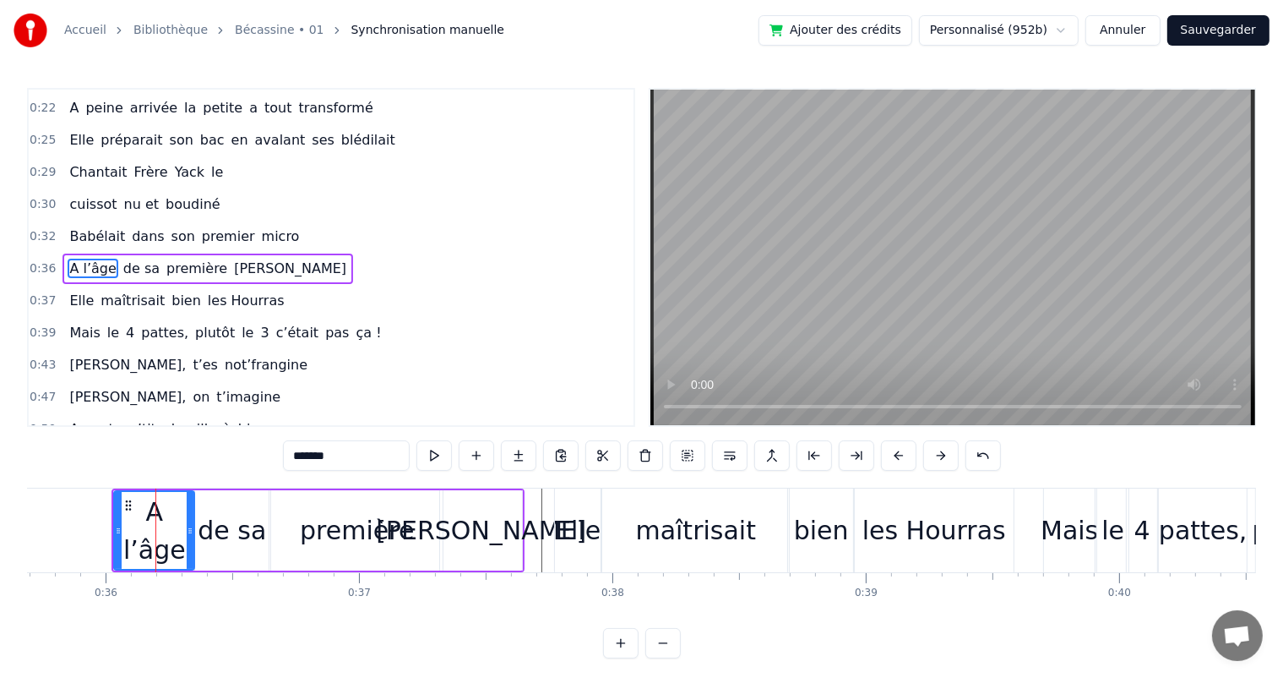
drag, startPoint x: 173, startPoint y: 529, endPoint x: 189, endPoint y: 532, distance: 16.4
click at [189, 532] on icon at bounding box center [190, 531] width 7 height 14
click at [71, 226] on span "Babélait" at bounding box center [97, 235] width 59 height 19
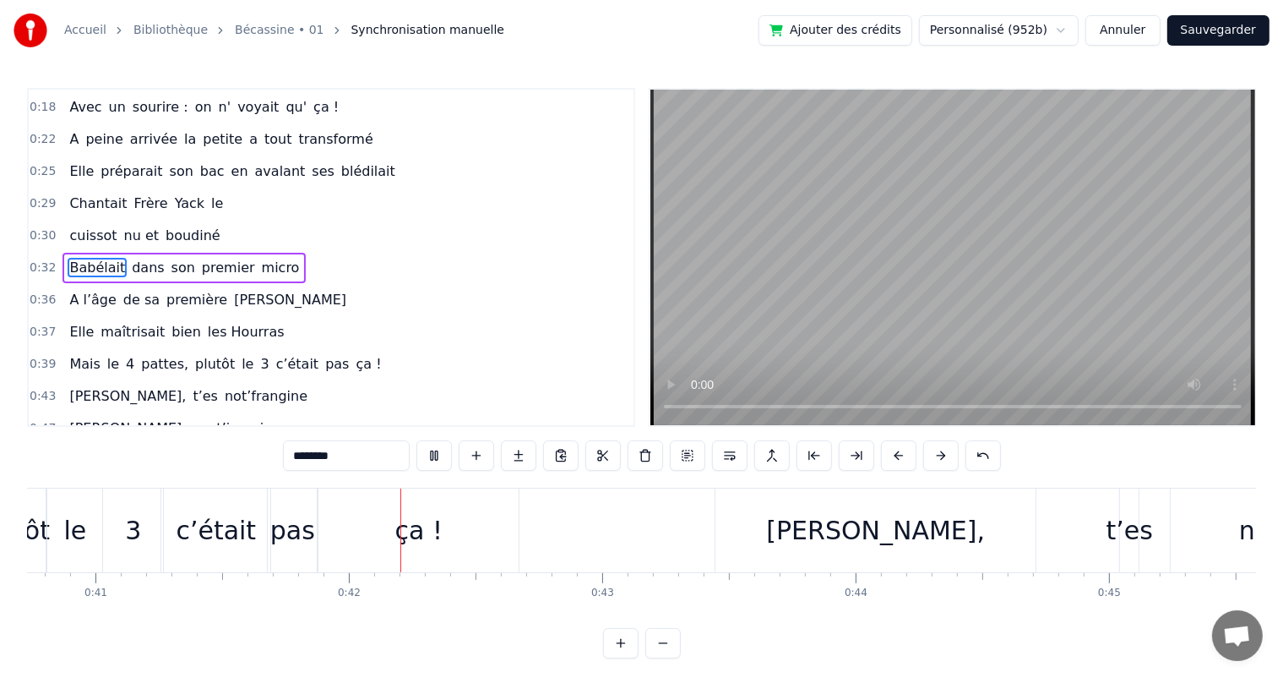
scroll to position [0, 10488]
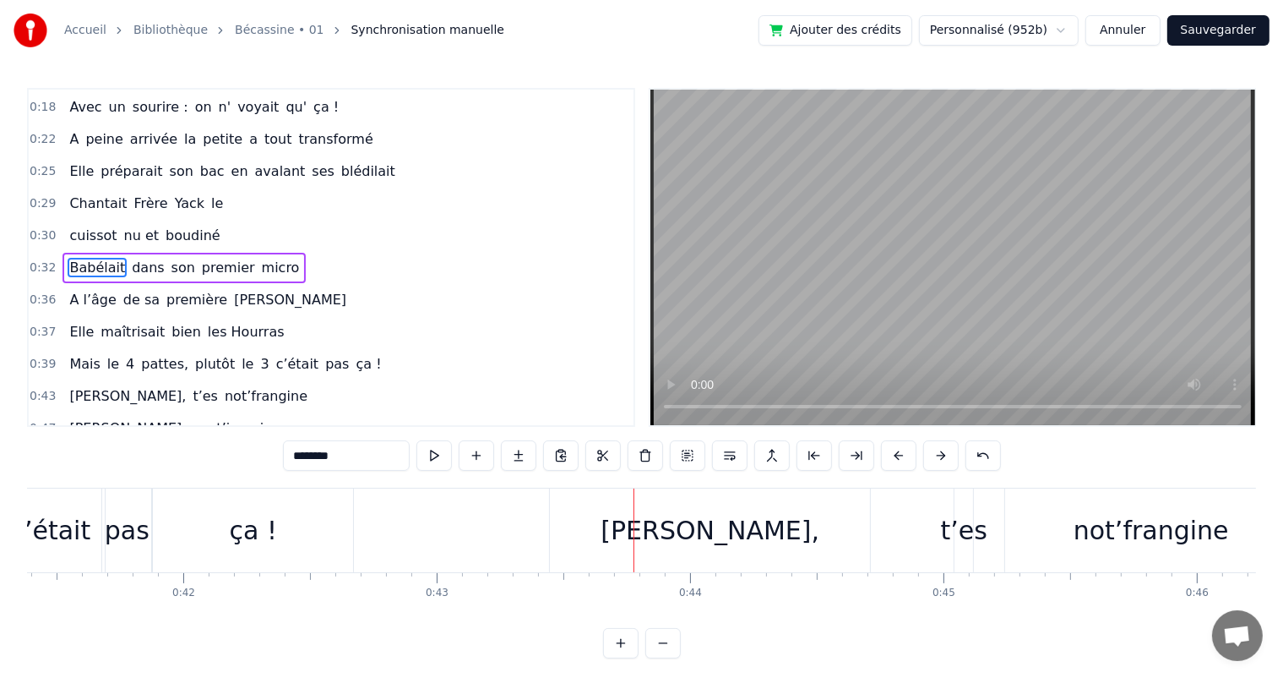
click at [72, 259] on span "Babélait" at bounding box center [97, 267] width 59 height 19
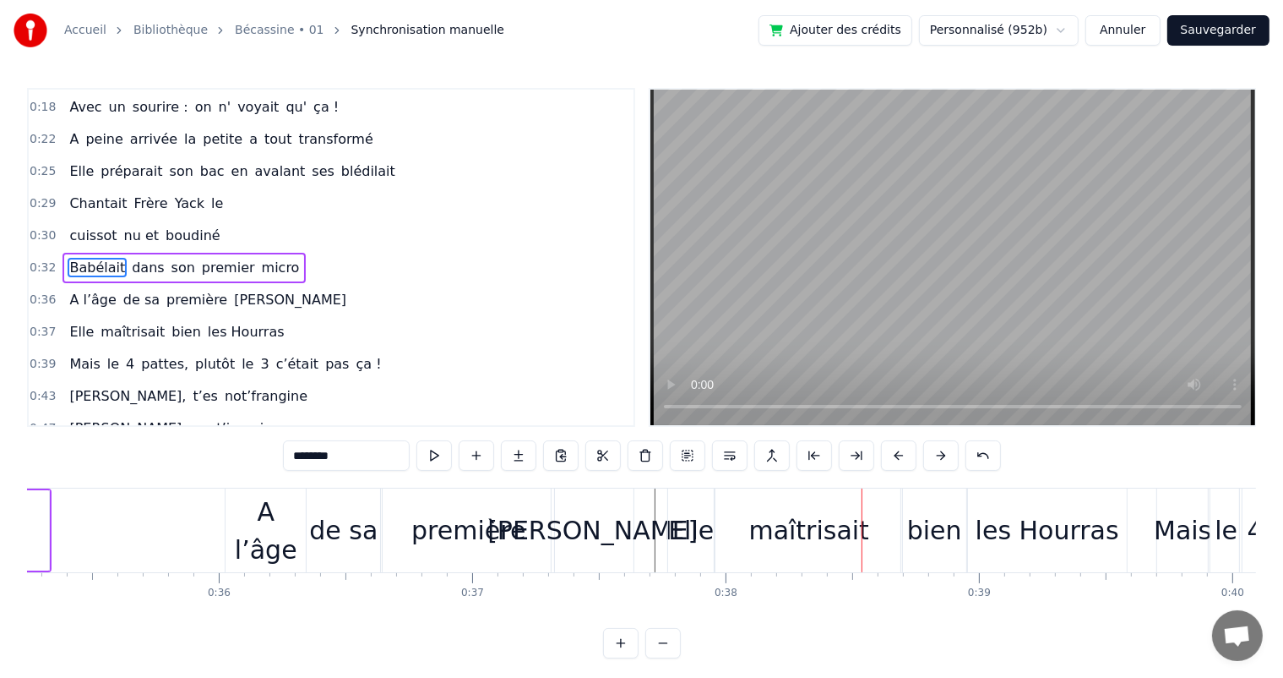
scroll to position [0, 8922]
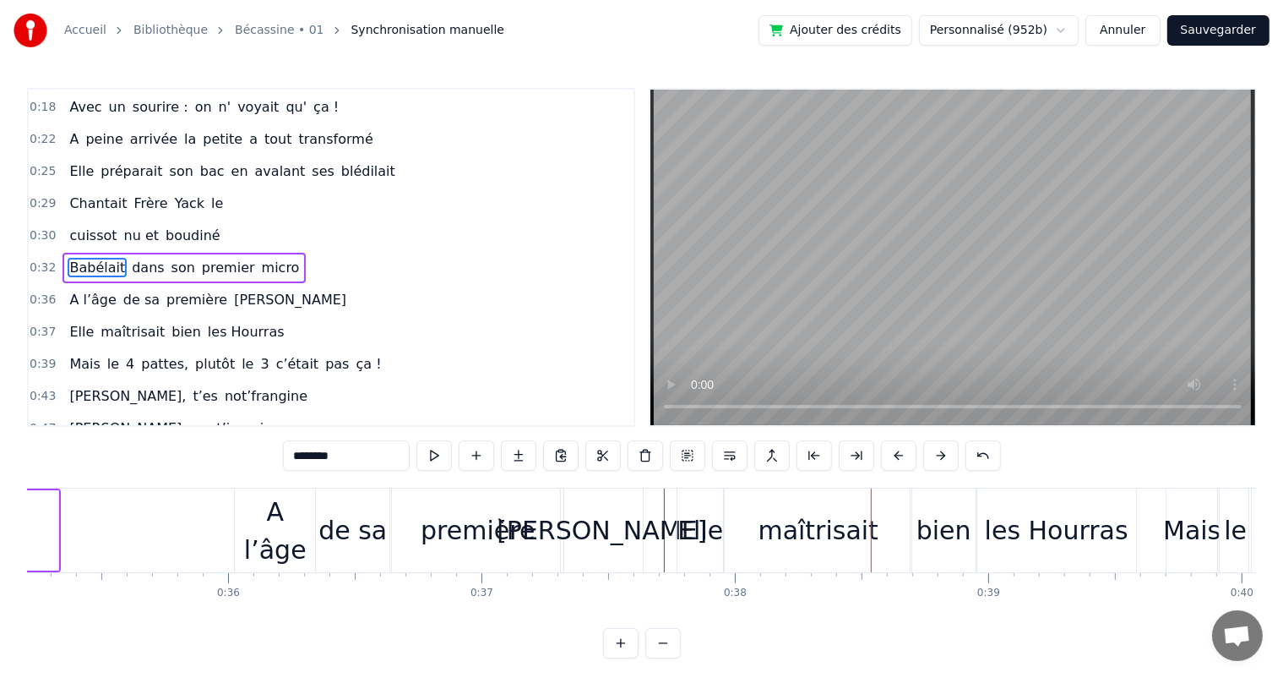
click at [253, 554] on div "A l’âge" at bounding box center [275, 530] width 80 height 84
type input "*******"
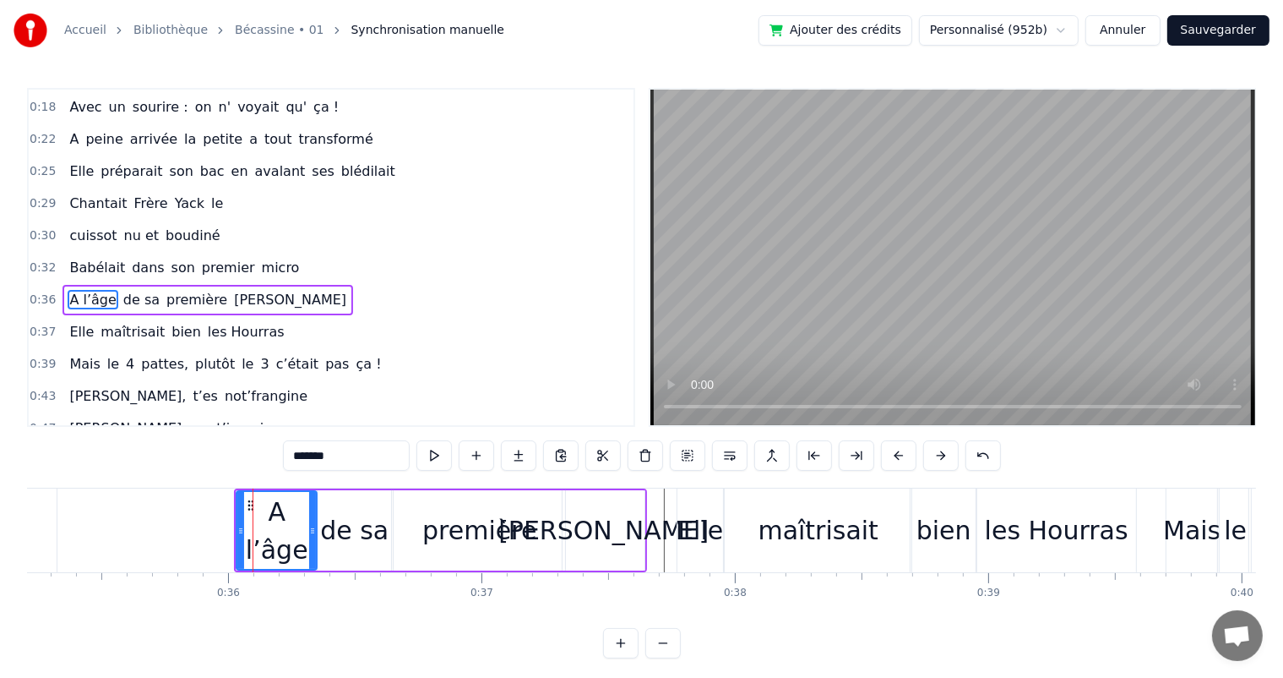
scroll to position [158, 0]
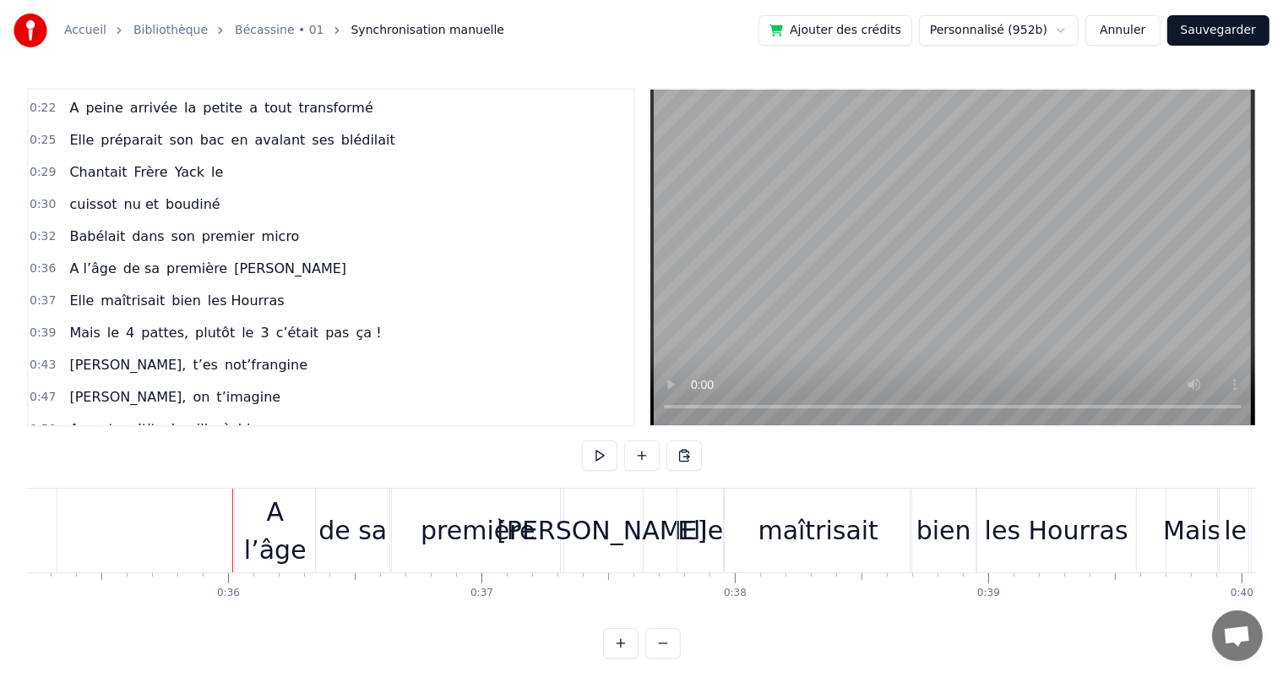
click at [266, 530] on div "A l’âge" at bounding box center [275, 531] width 80 height 76
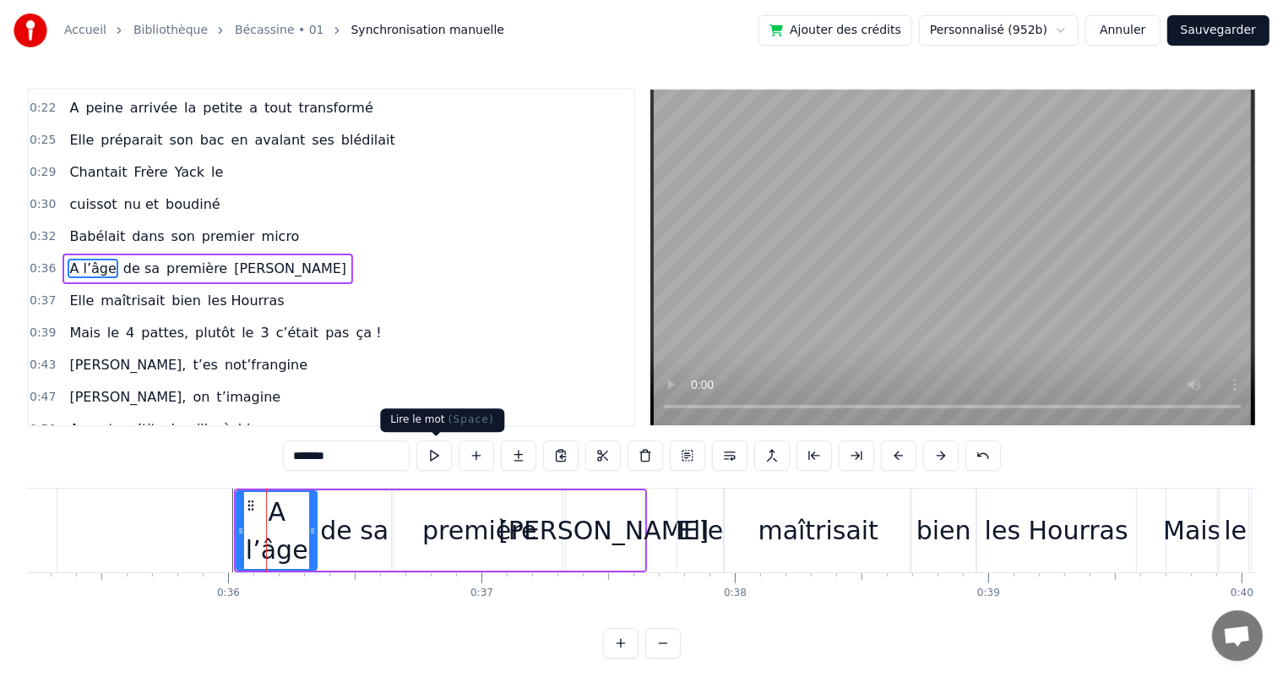
click at [443, 456] on button at bounding box center [433, 455] width 35 height 30
click at [306, 531] on div "A l’âge" at bounding box center [276, 531] width 79 height 76
click at [357, 461] on input "*******" at bounding box center [346, 455] width 127 height 30
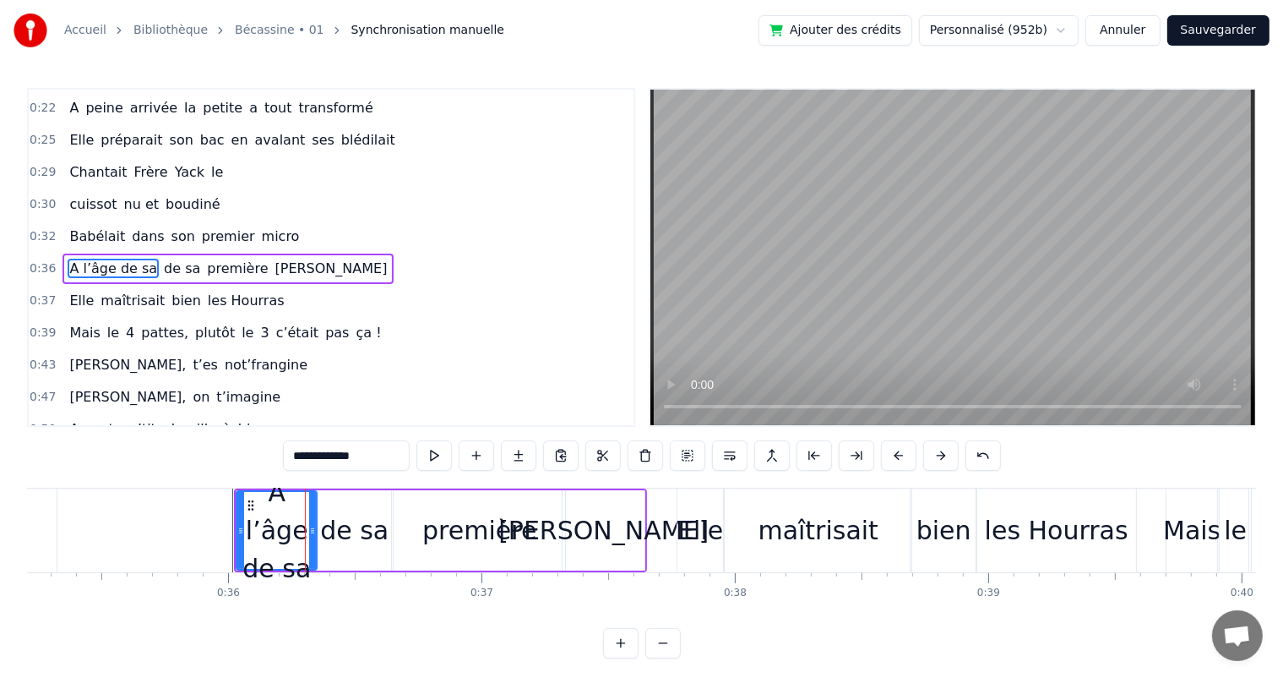
click at [363, 511] on div "de sa" at bounding box center [354, 530] width 68 height 38
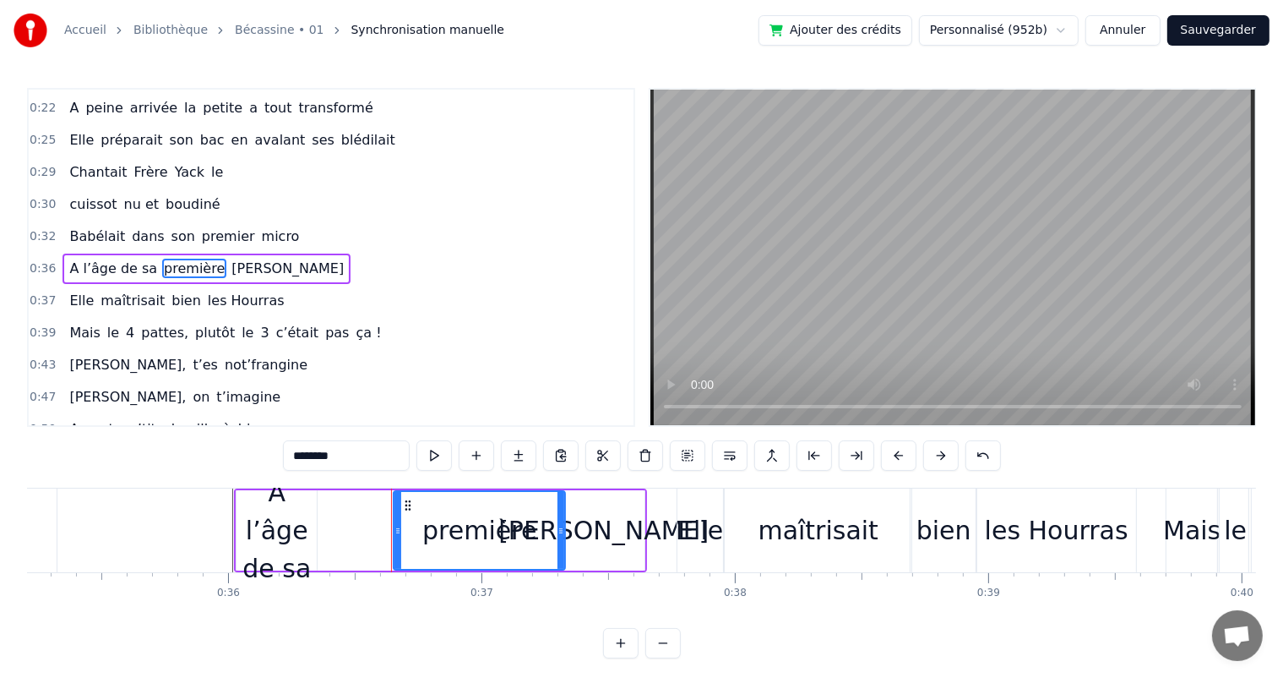
click at [304, 527] on div "A l’âge de sa" at bounding box center [277, 530] width 80 height 114
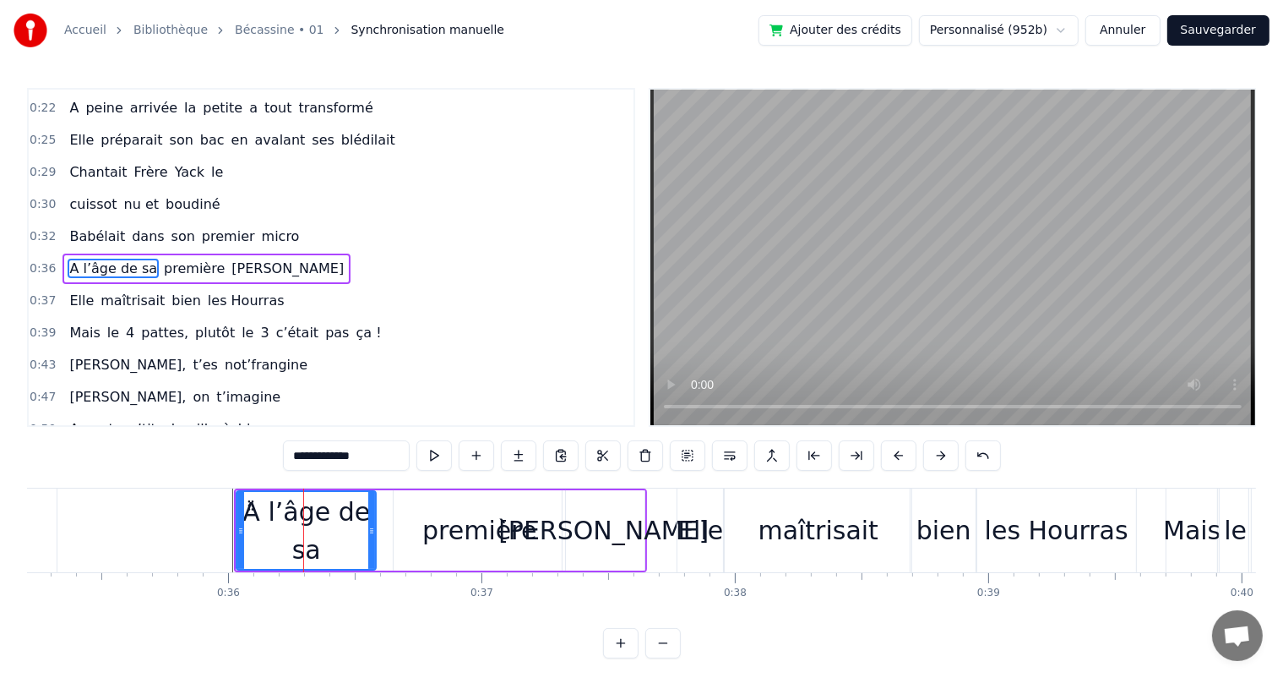
drag, startPoint x: 309, startPoint y: 527, endPoint x: 368, endPoint y: 531, distance: 59.2
click at [368, 531] on icon at bounding box center [371, 531] width 7 height 14
click at [400, 526] on div "première" at bounding box center [479, 530] width 171 height 80
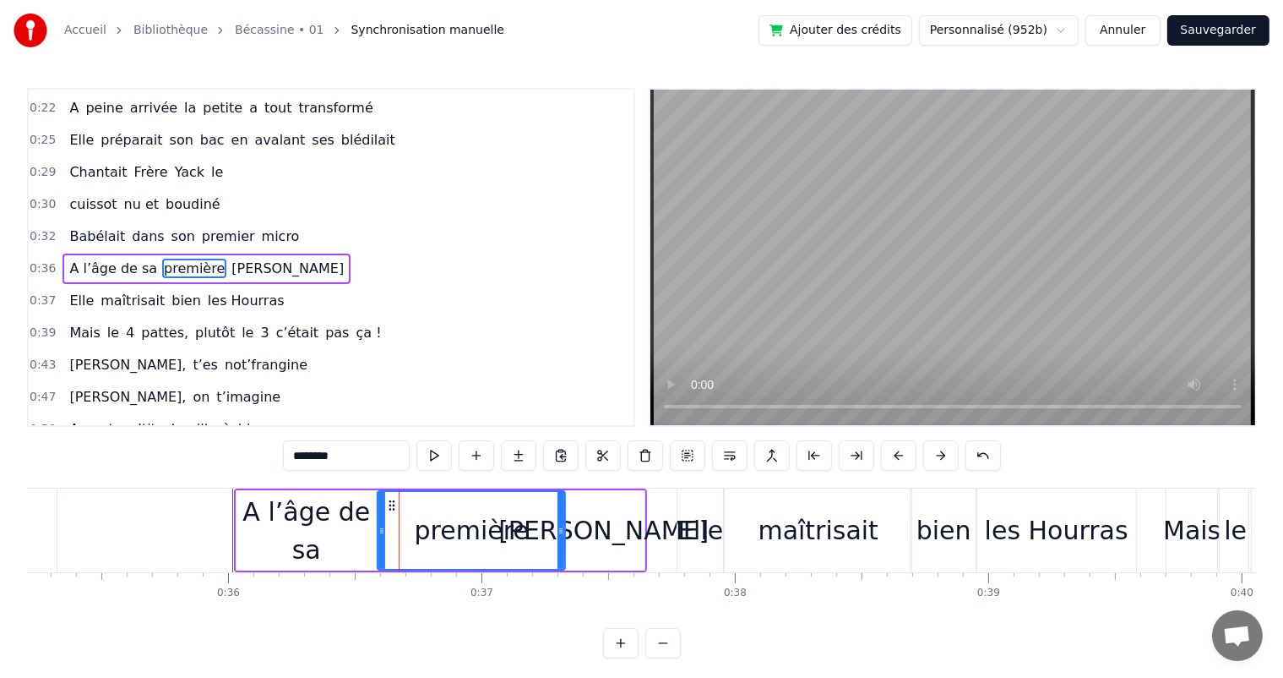
drag, startPoint x: 395, startPoint y: 526, endPoint x: 378, endPoint y: 524, distance: 16.2
click at [378, 524] on icon at bounding box center [381, 531] width 7 height 14
drag, startPoint x: 561, startPoint y: 527, endPoint x: 535, endPoint y: 526, distance: 26.2
click at [535, 526] on icon at bounding box center [534, 531] width 7 height 14
click at [597, 526] on div "[PERSON_NAME]" at bounding box center [603, 530] width 210 height 38
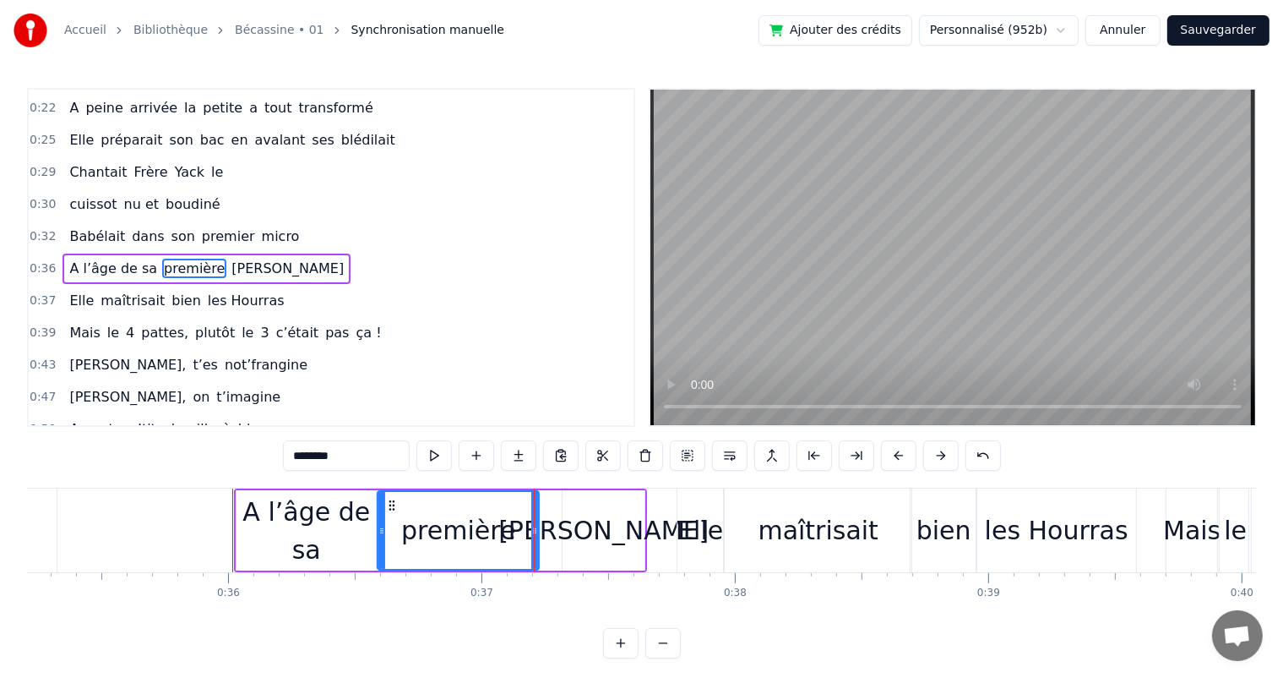
type input "***"
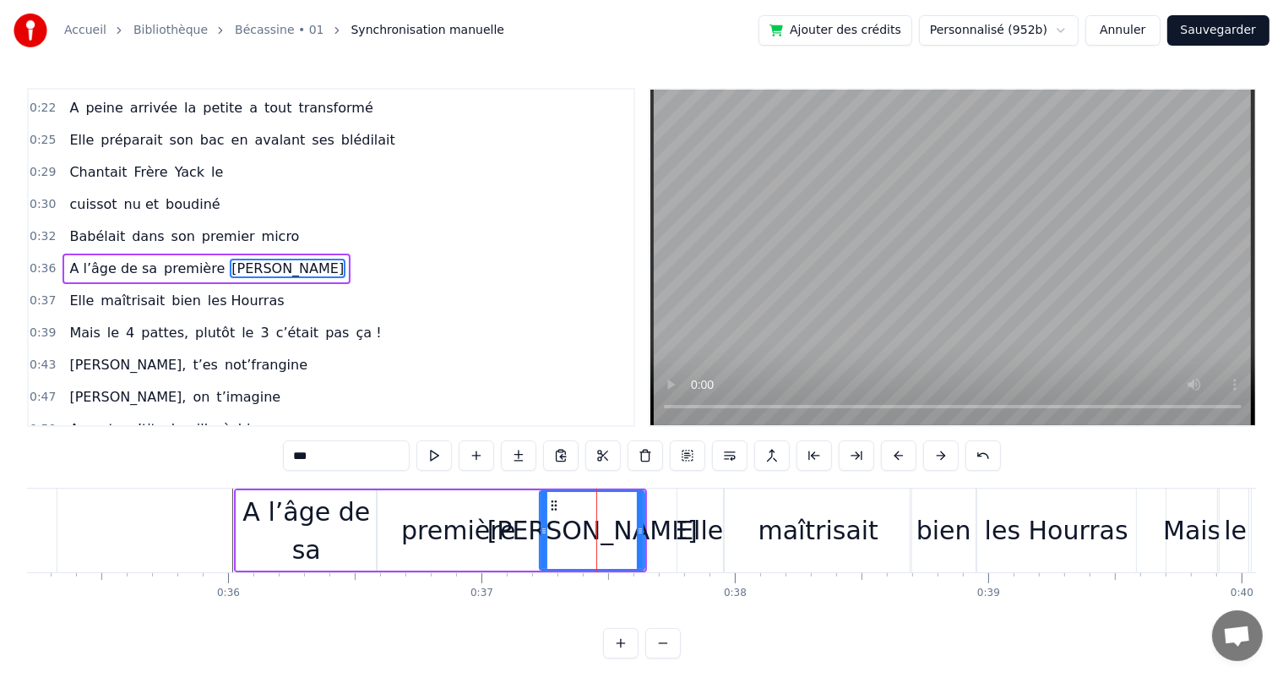
drag, startPoint x: 568, startPoint y: 531, endPoint x: 545, endPoint y: 527, distance: 23.1
click at [545, 527] on icon at bounding box center [544, 531] width 7 height 14
click at [63, 222] on div "Babélait dans son premier micro" at bounding box center [184, 236] width 243 height 30
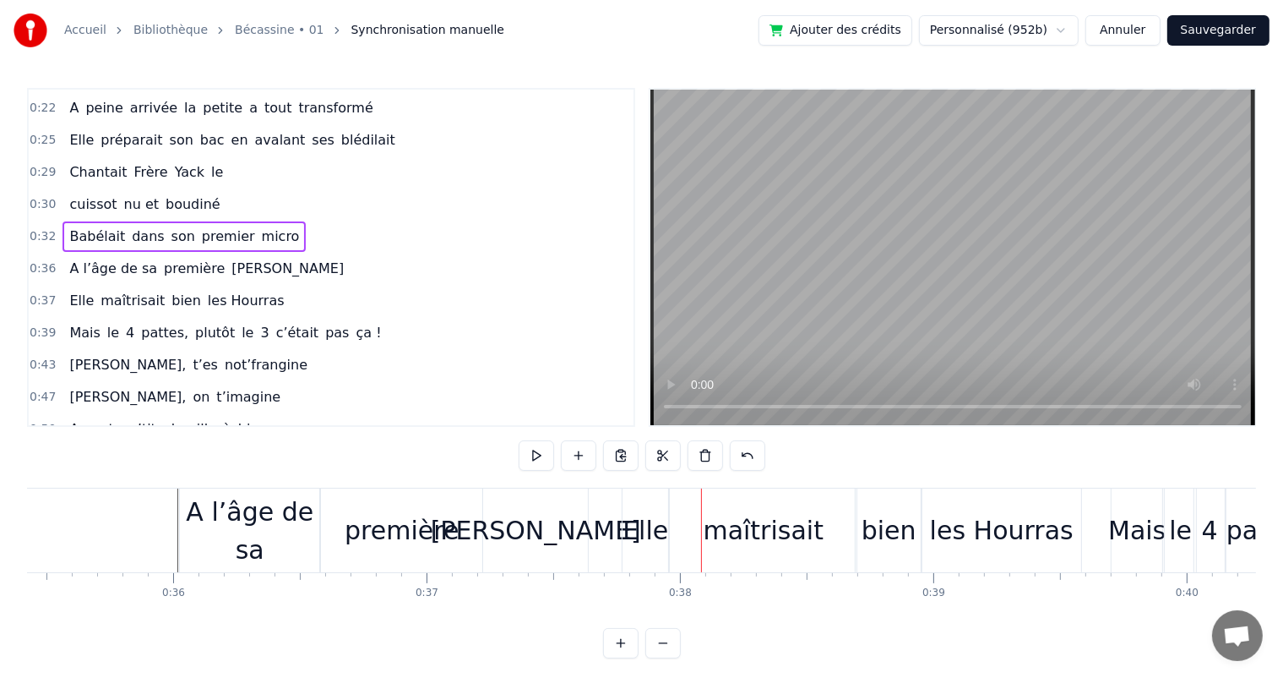
scroll to position [0, 8938]
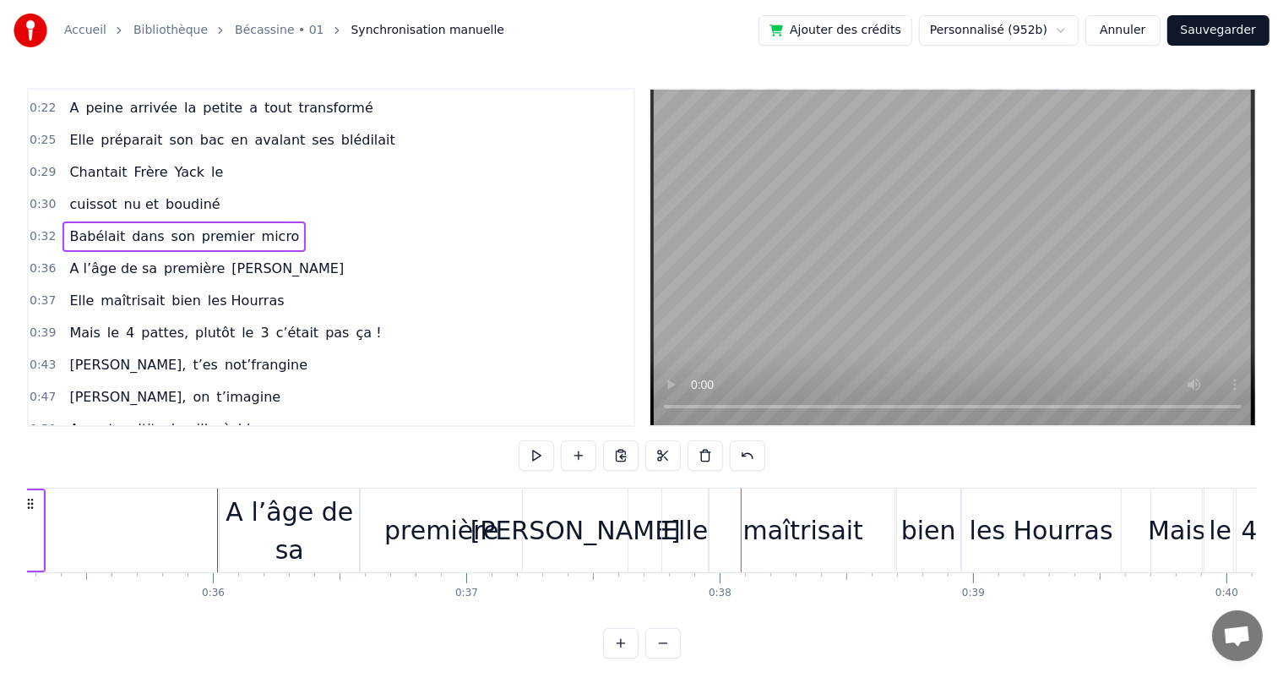
click at [378, 511] on div "première" at bounding box center [441, 530] width 161 height 84
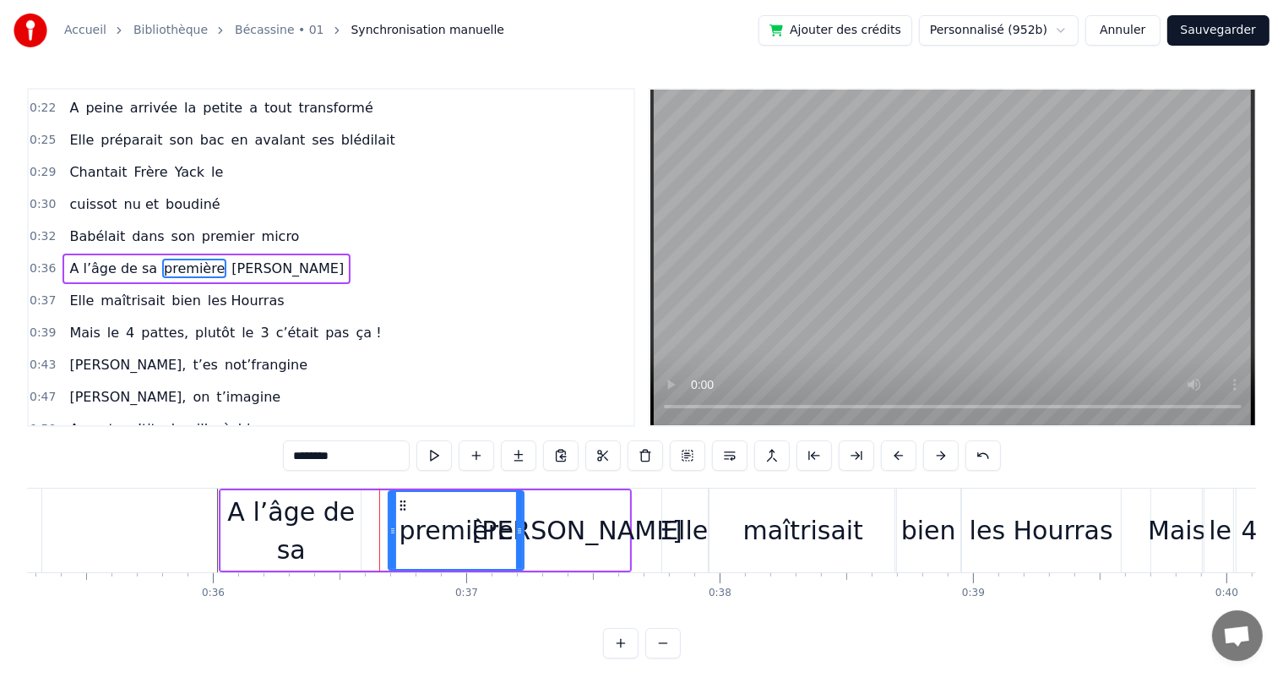
drag, startPoint x: 365, startPoint y: 517, endPoint x: 391, endPoint y: 524, distance: 27.0
click at [391, 524] on div at bounding box center [392, 530] width 7 height 77
click at [341, 510] on div "A l’âge de sa" at bounding box center [290, 531] width 139 height 76
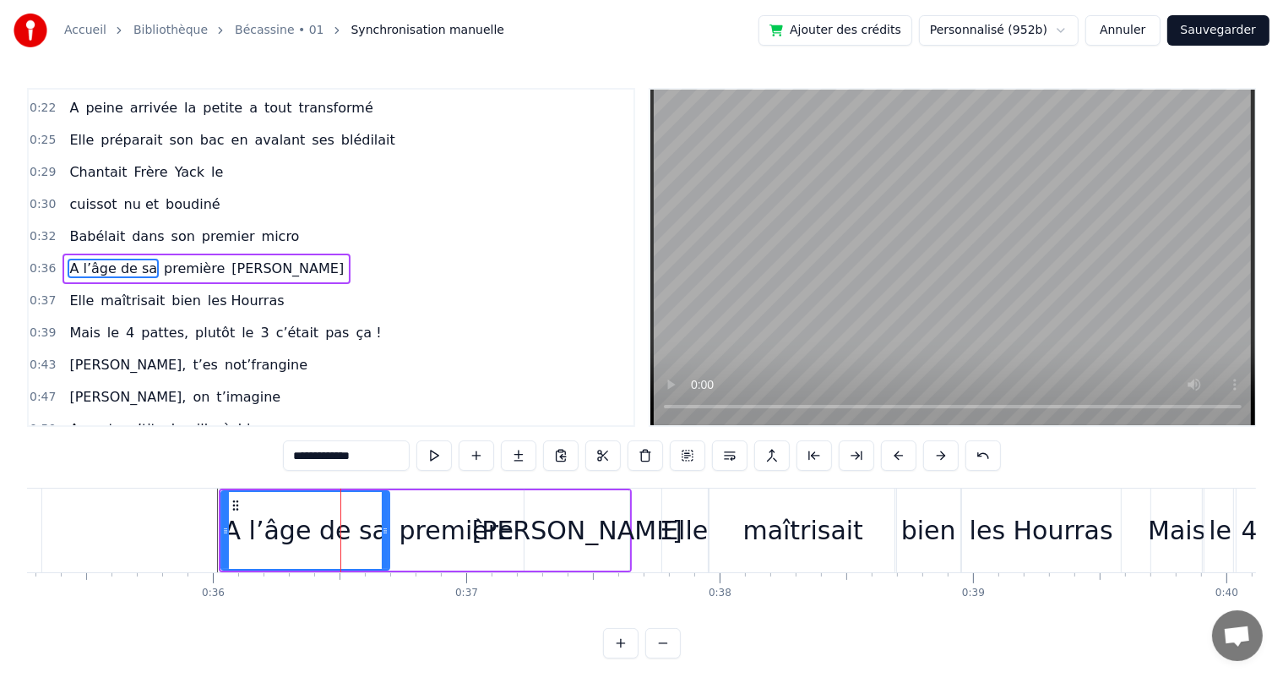
drag, startPoint x: 357, startPoint y: 520, endPoint x: 386, endPoint y: 528, distance: 29.7
click at [386, 528] on div at bounding box center [385, 530] width 7 height 77
click at [68, 230] on span "Babélait" at bounding box center [97, 235] width 59 height 19
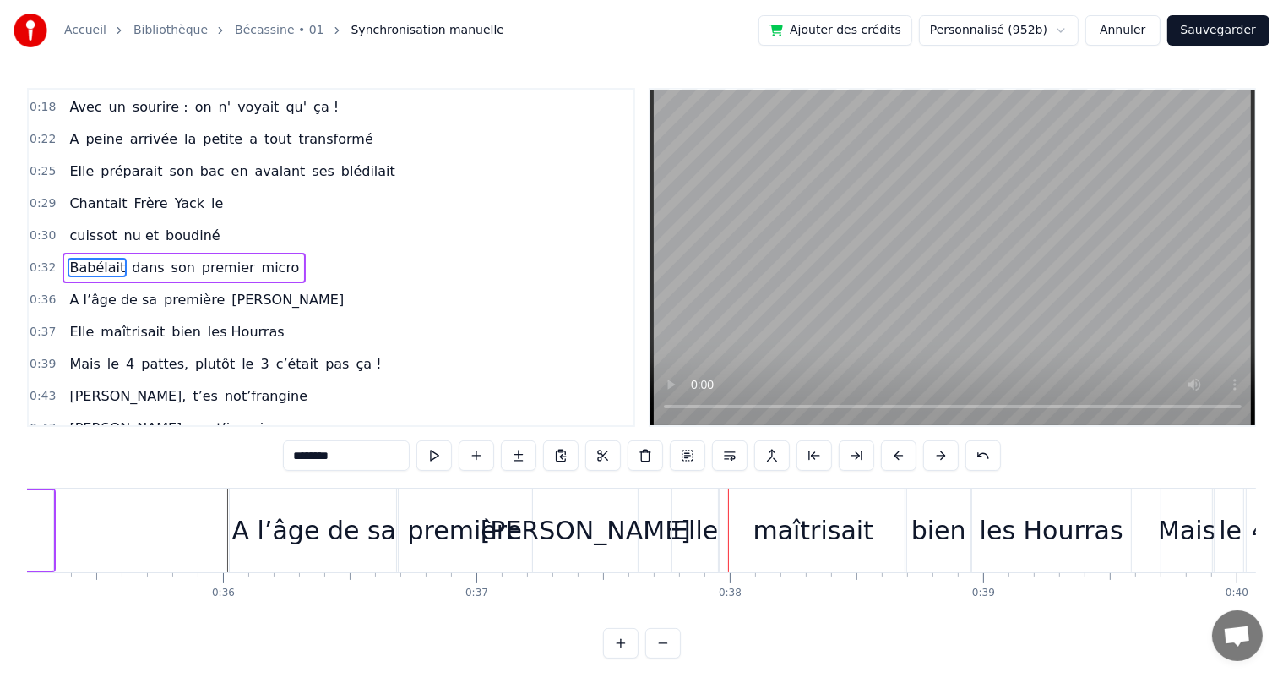
scroll to position [0, 8895]
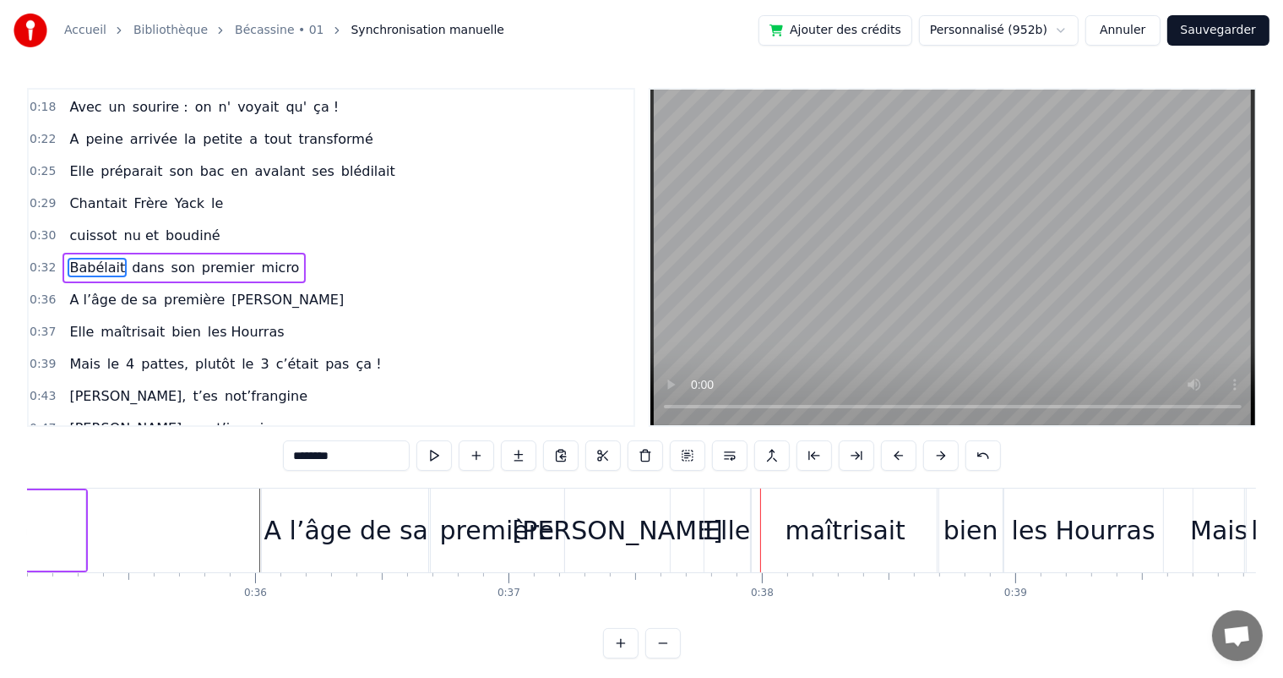
click at [365, 497] on div "A l’âge de sa" at bounding box center [346, 530] width 168 height 84
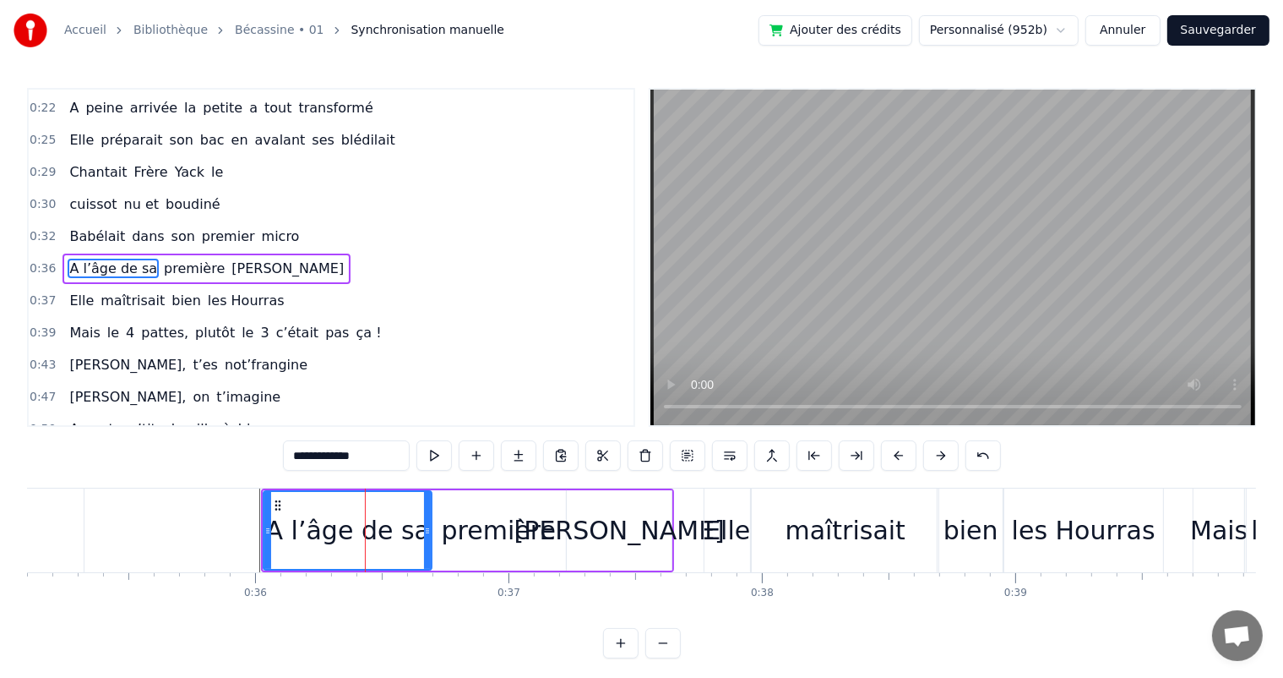
click at [382, 450] on input "**********" at bounding box center [346, 455] width 127 height 30
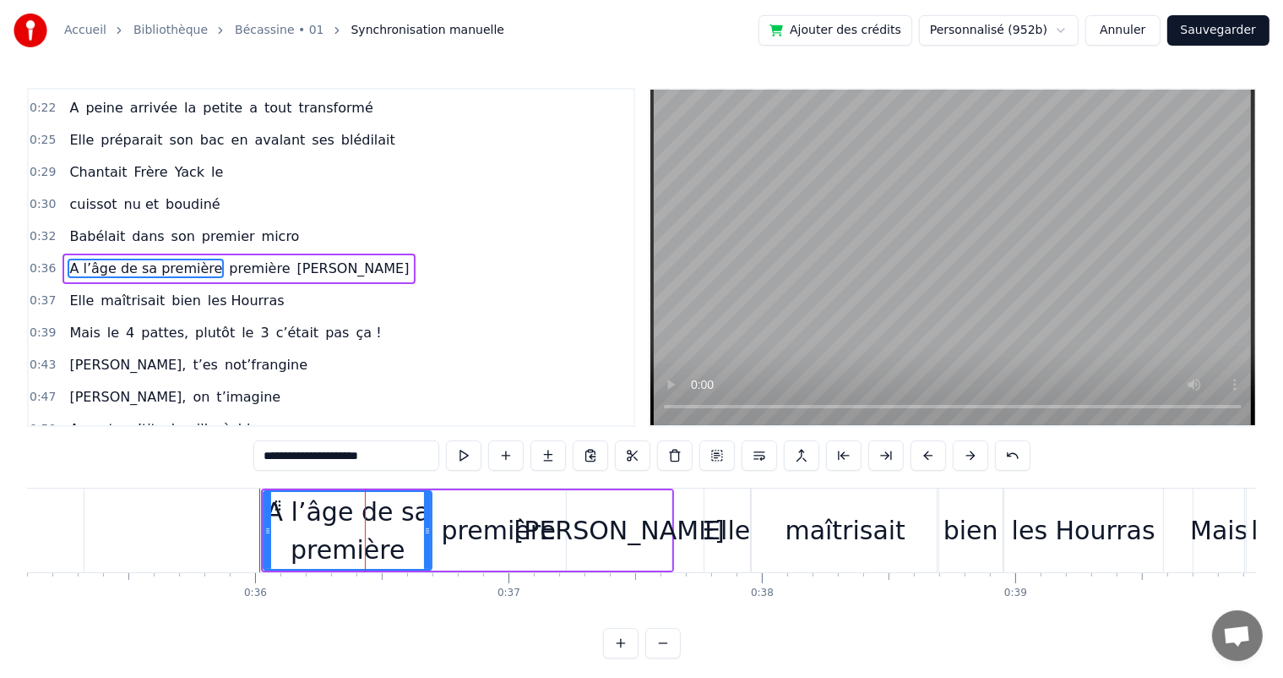
click at [466, 519] on div "première" at bounding box center [499, 530] width 114 height 38
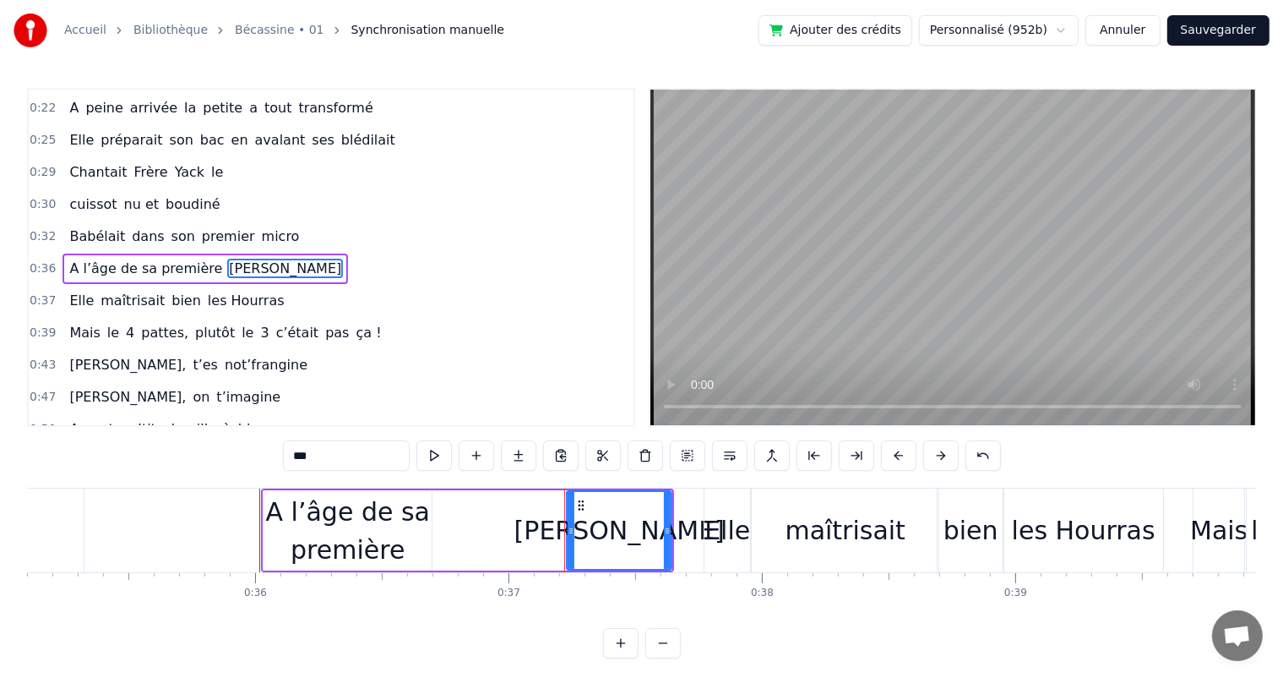
click at [416, 533] on div "A l’âge de sa première" at bounding box center [348, 531] width 168 height 76
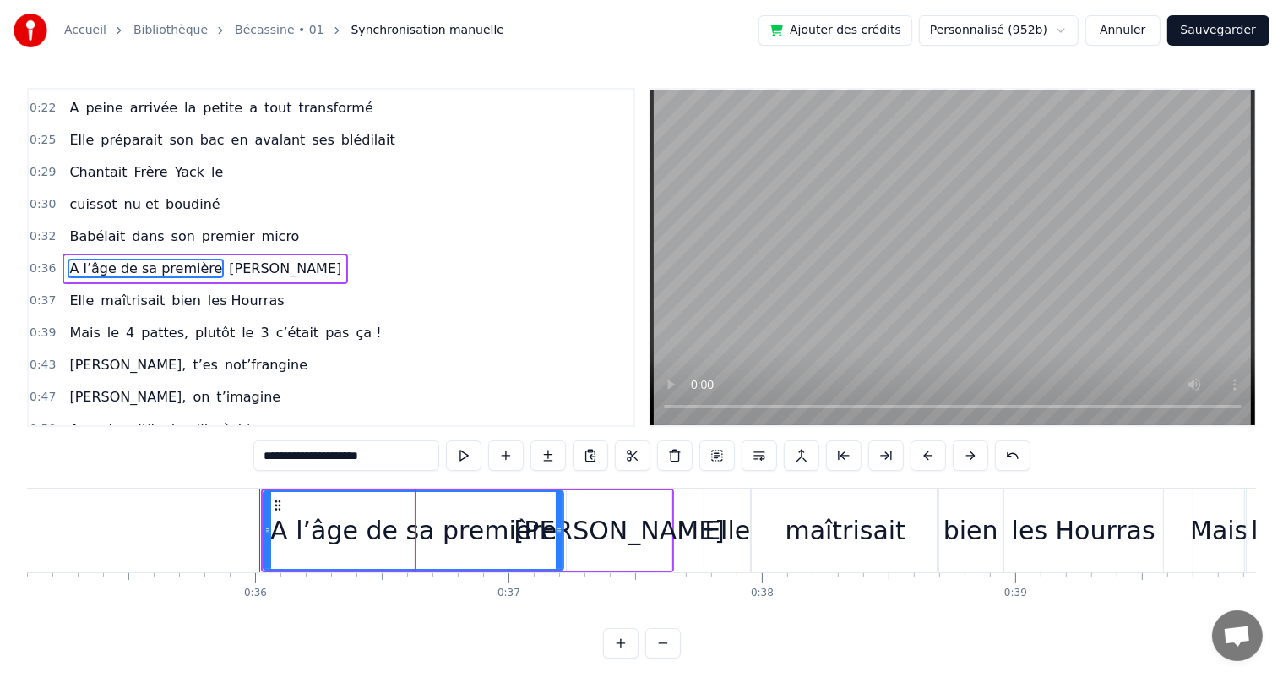
drag, startPoint x: 429, startPoint y: 533, endPoint x: 561, endPoint y: 531, distance: 131.8
click at [561, 531] on icon at bounding box center [559, 531] width 7 height 14
click at [71, 227] on span "Babélait" at bounding box center [97, 235] width 59 height 19
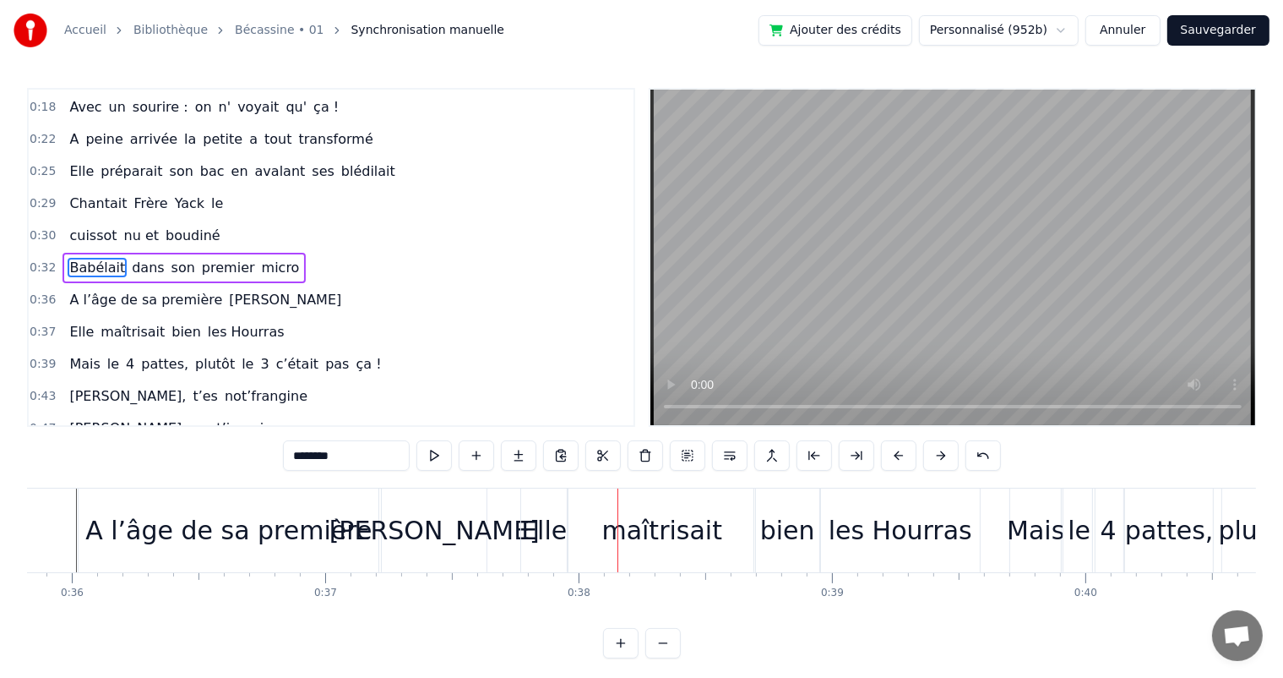
scroll to position [0, 9018]
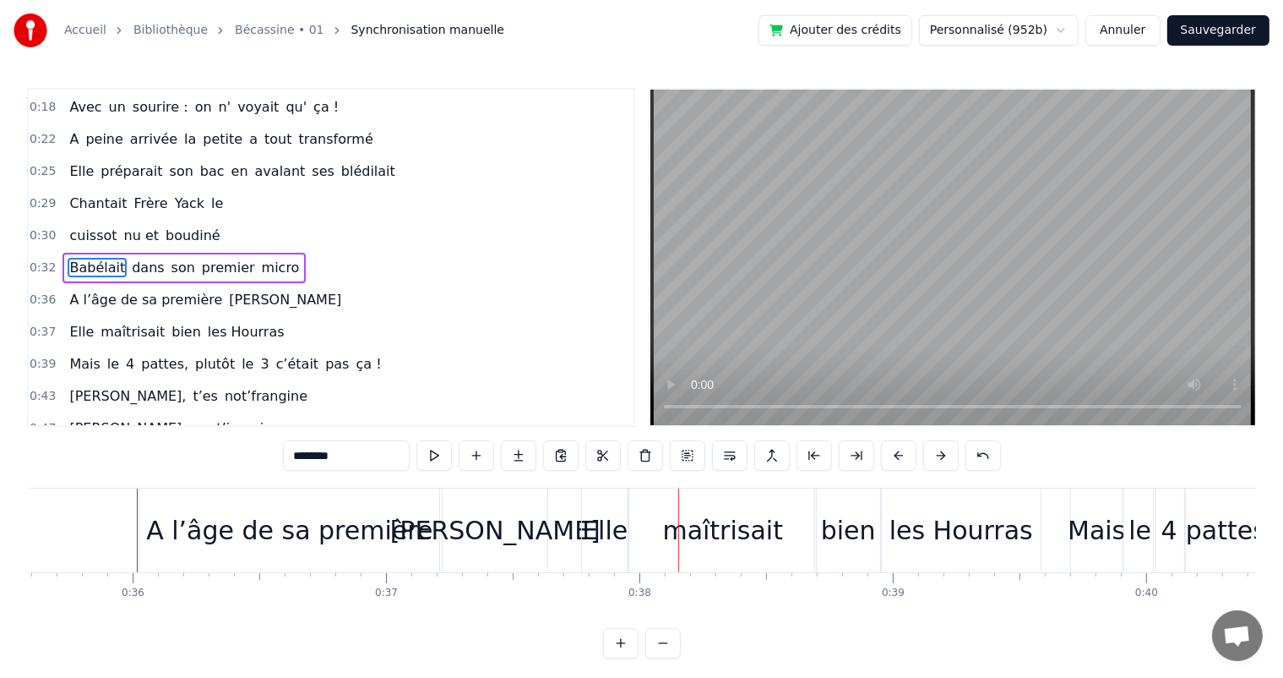
click at [411, 554] on div "A l’âge de sa première" at bounding box center [289, 530] width 300 height 84
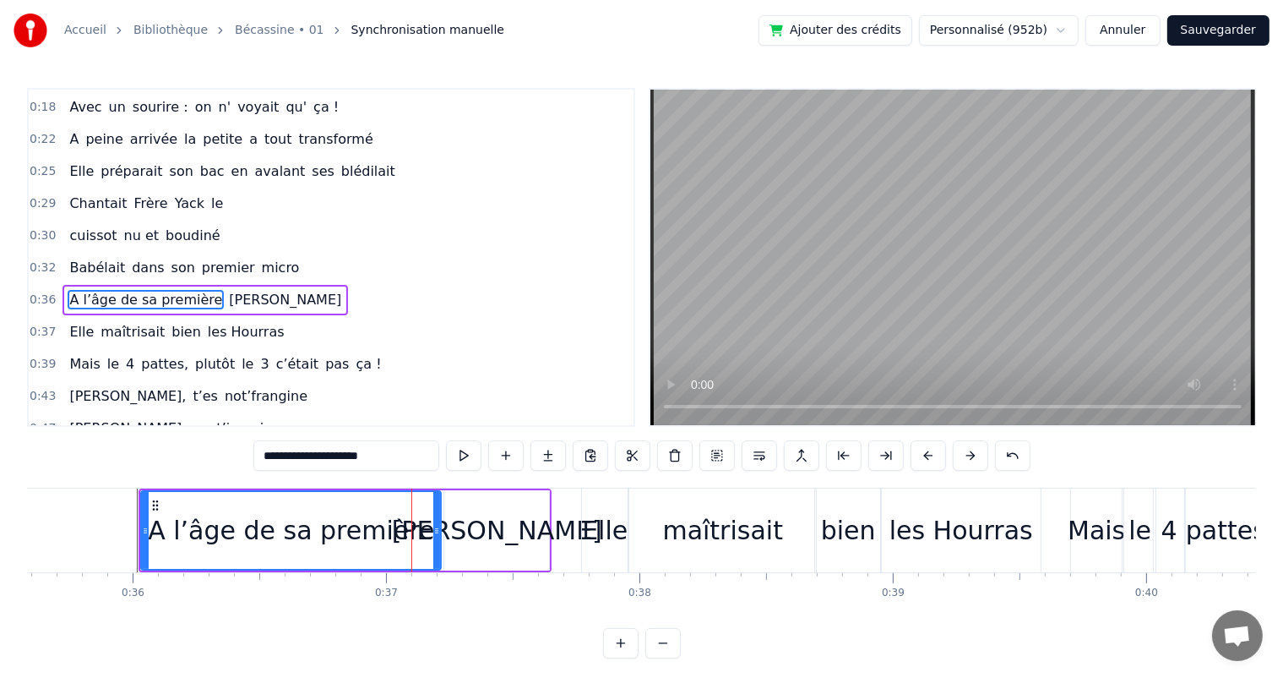
scroll to position [158, 0]
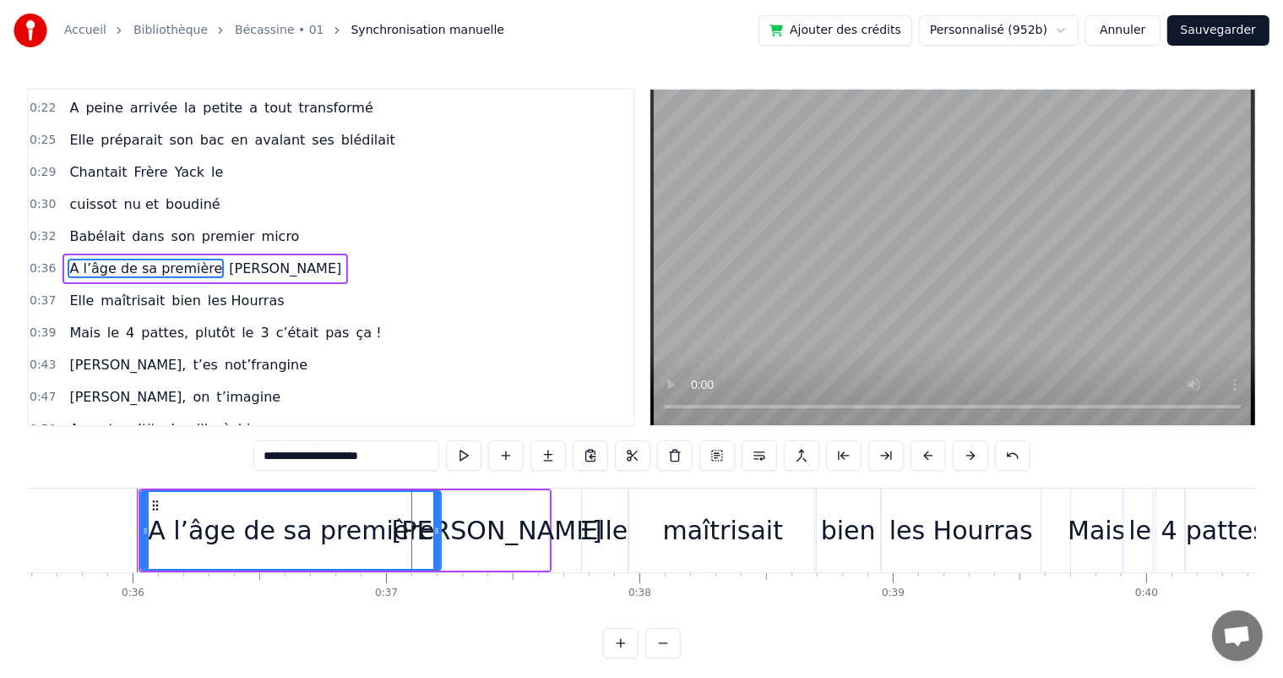
click at [390, 449] on input "**********" at bounding box center [346, 455] width 186 height 30
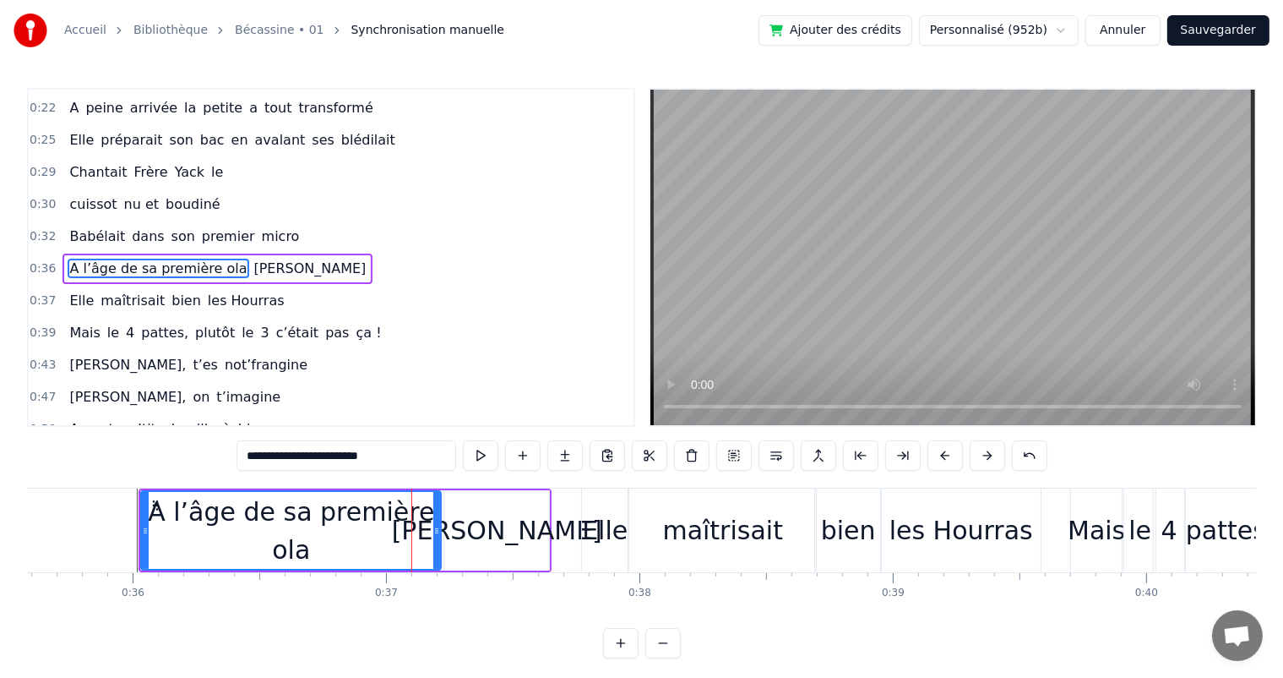
click at [454, 503] on div "[PERSON_NAME]" at bounding box center [496, 530] width 105 height 80
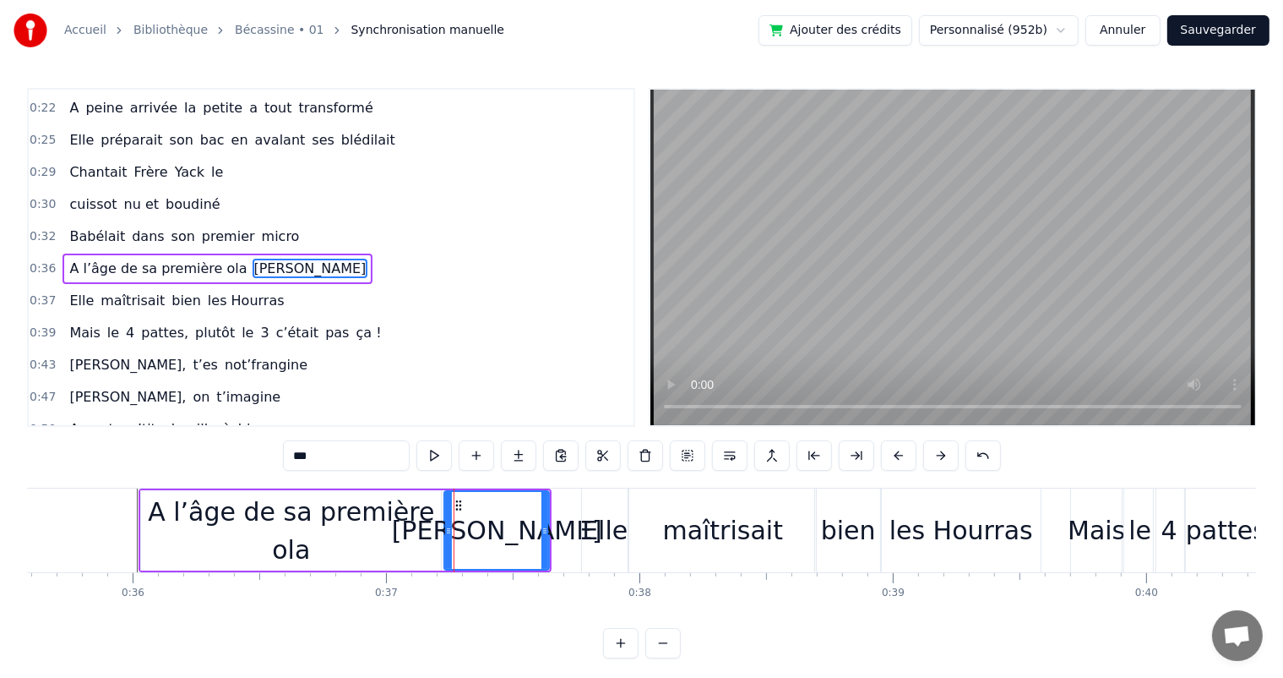
type input "****"
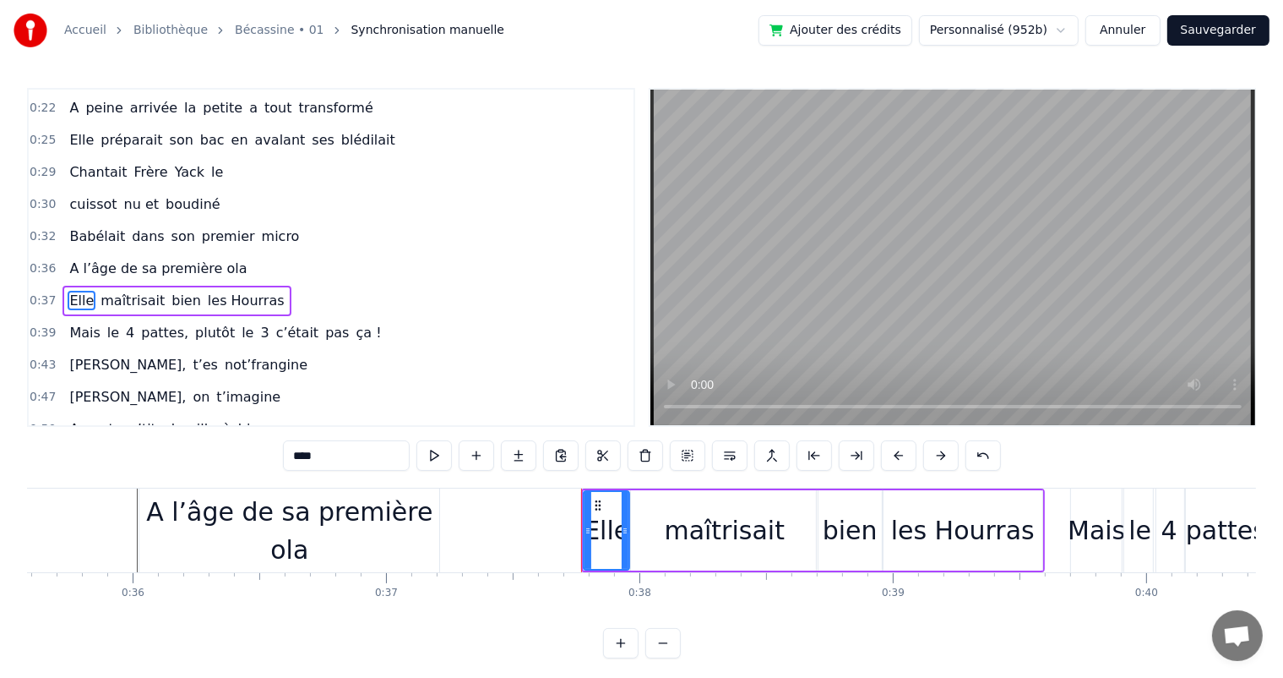
scroll to position [189, 0]
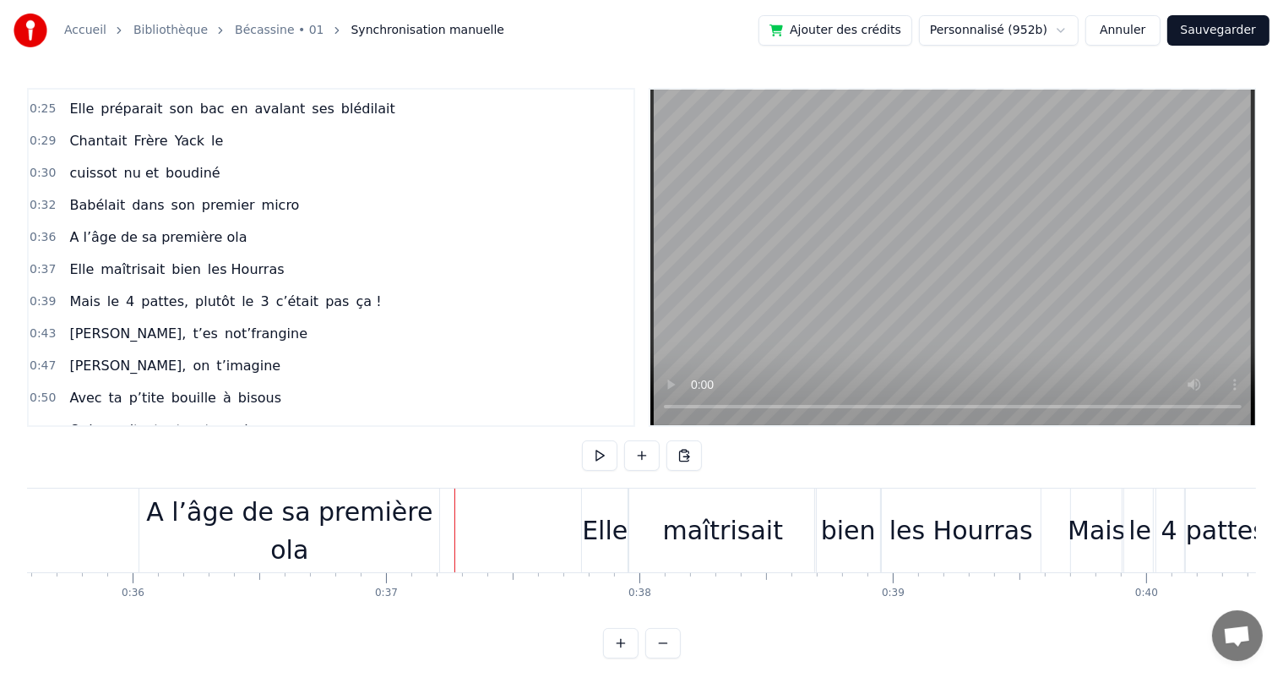
click at [427, 518] on div "A l’âge de sa première ola" at bounding box center [289, 531] width 300 height 76
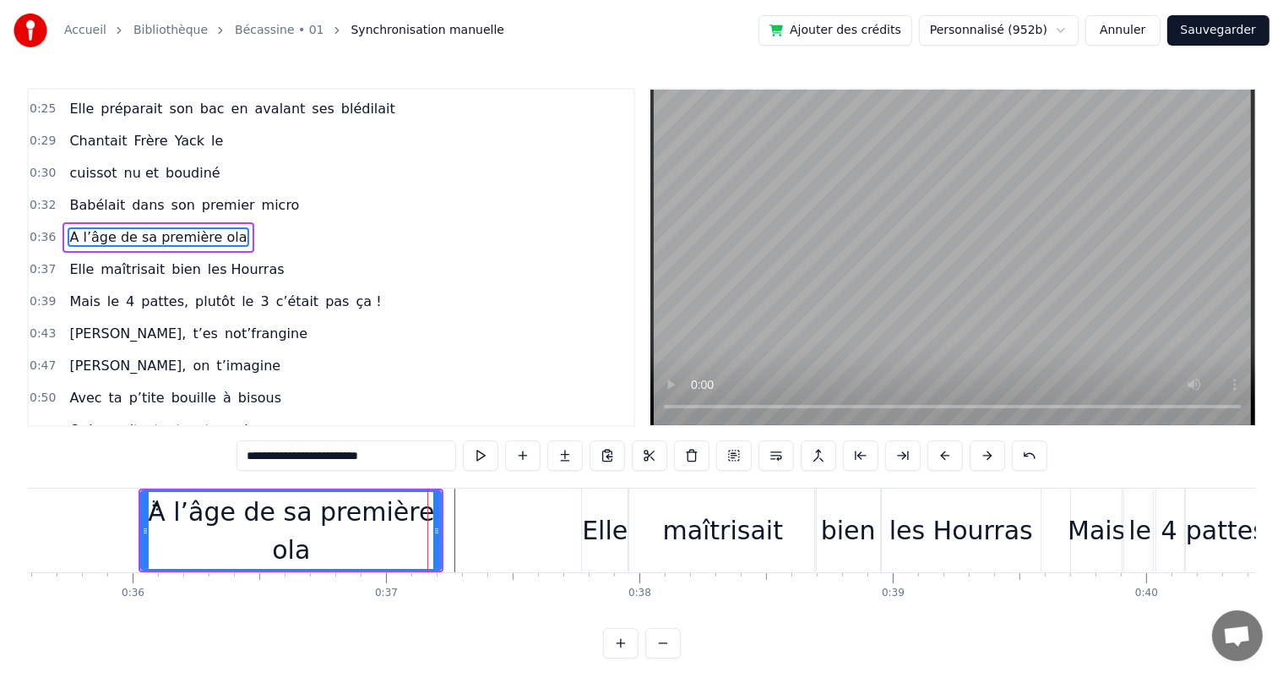
scroll to position [158, 0]
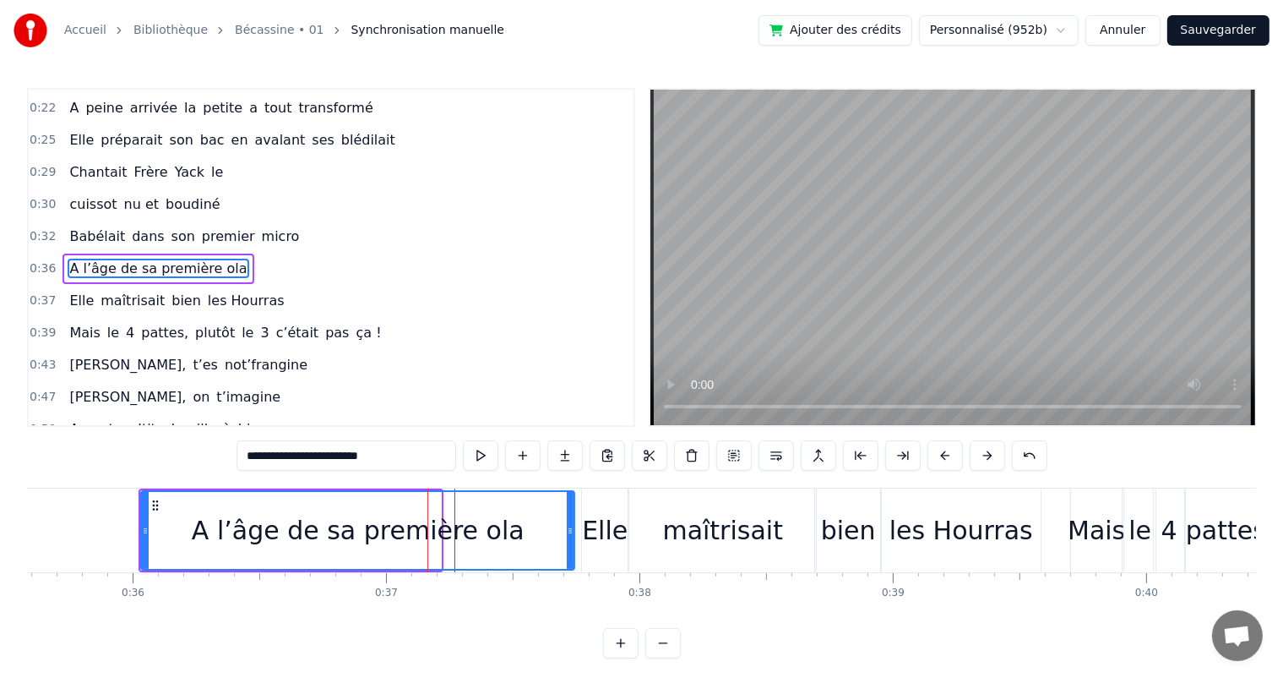
drag, startPoint x: 437, startPoint y: 525, endPoint x: 570, endPoint y: 524, distance: 133.5
click at [570, 524] on icon at bounding box center [570, 531] width 7 height 14
click at [96, 231] on span "Babélait" at bounding box center [97, 235] width 59 height 19
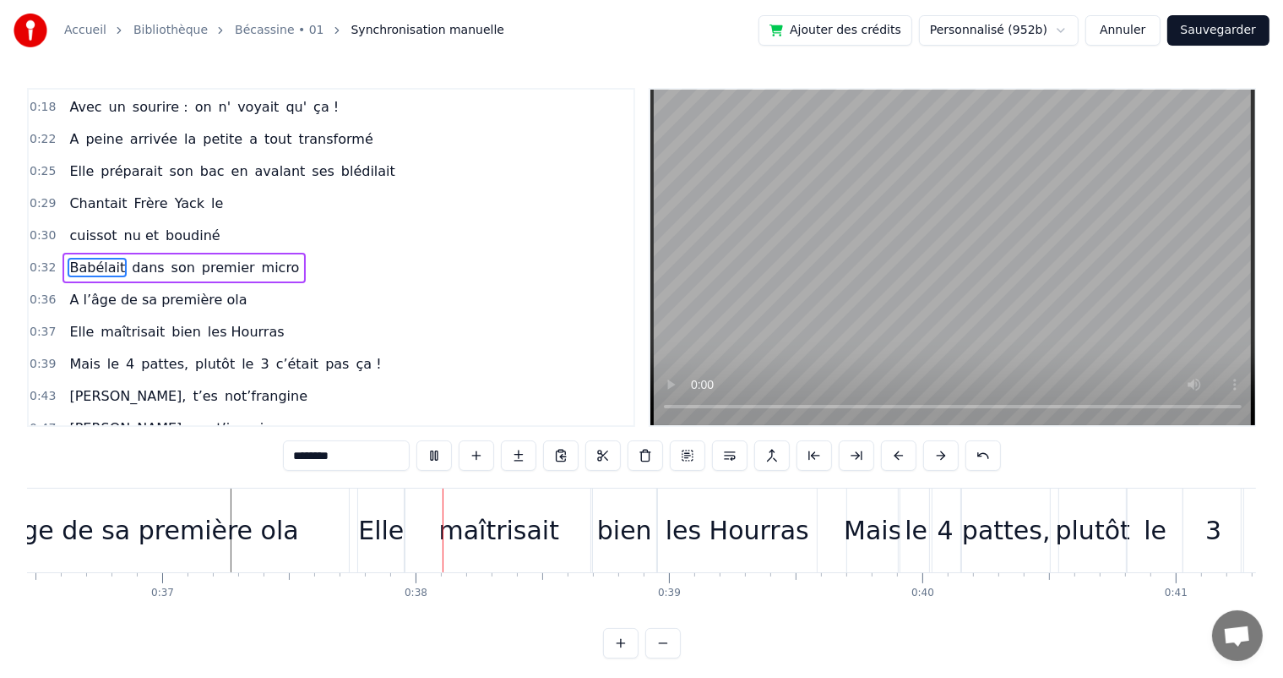
scroll to position [0, 9367]
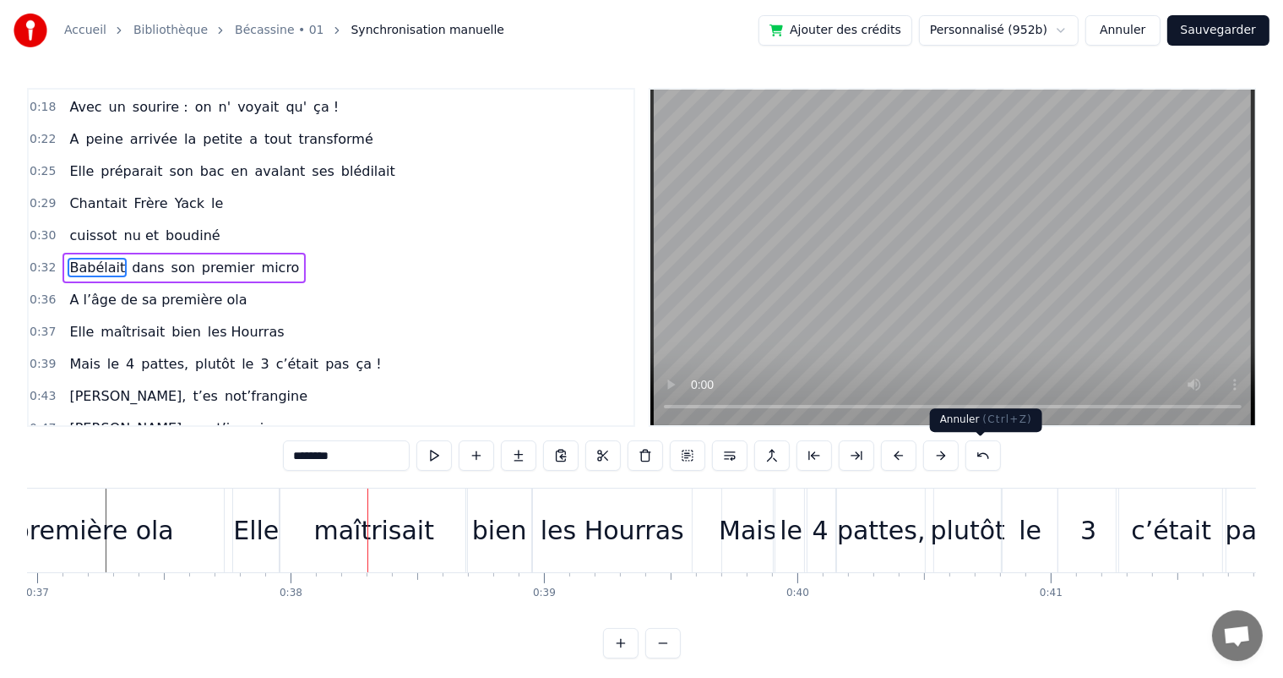
click at [982, 444] on button at bounding box center [983, 455] width 35 height 30
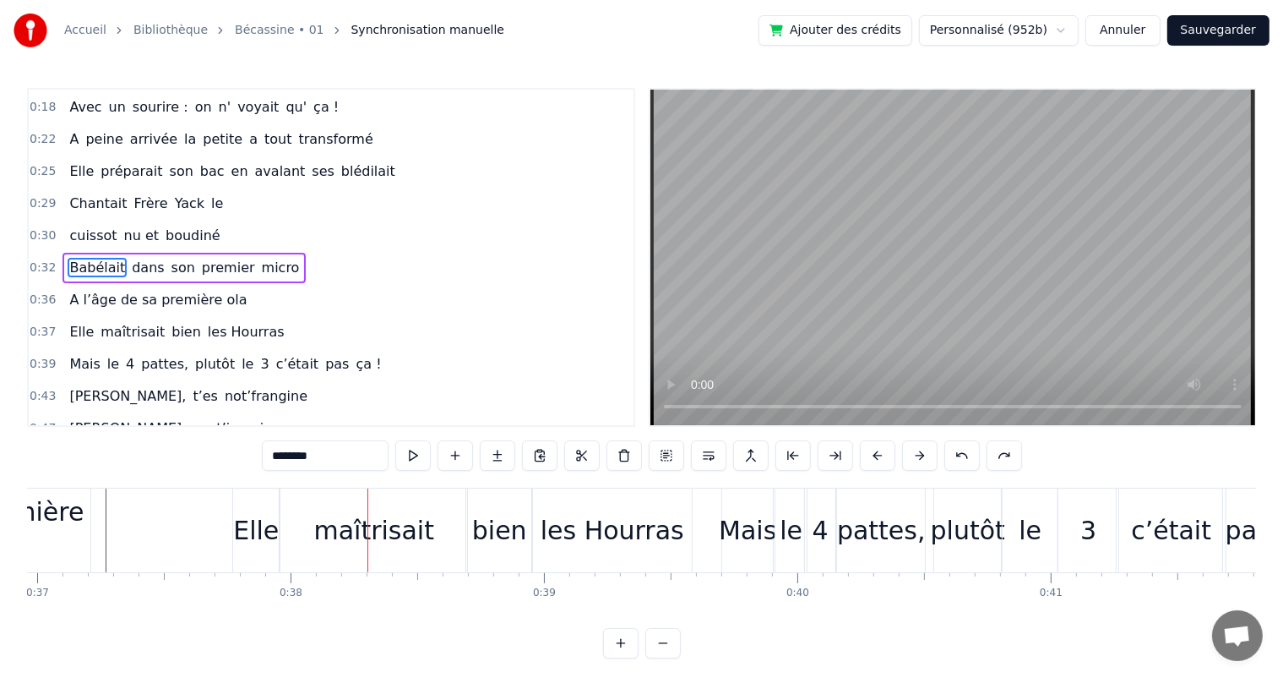
click at [982, 444] on div "********" at bounding box center [642, 455] width 760 height 30
click at [964, 449] on button at bounding box center [961, 455] width 35 height 30
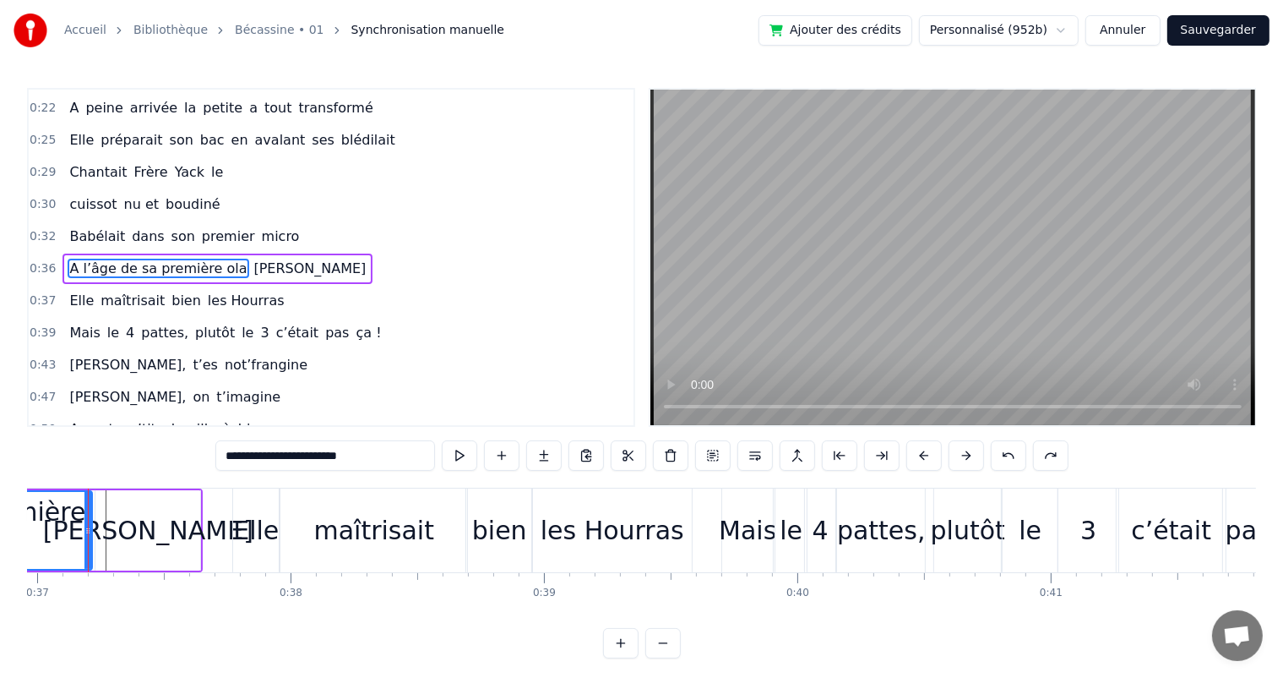
scroll to position [0, 9342]
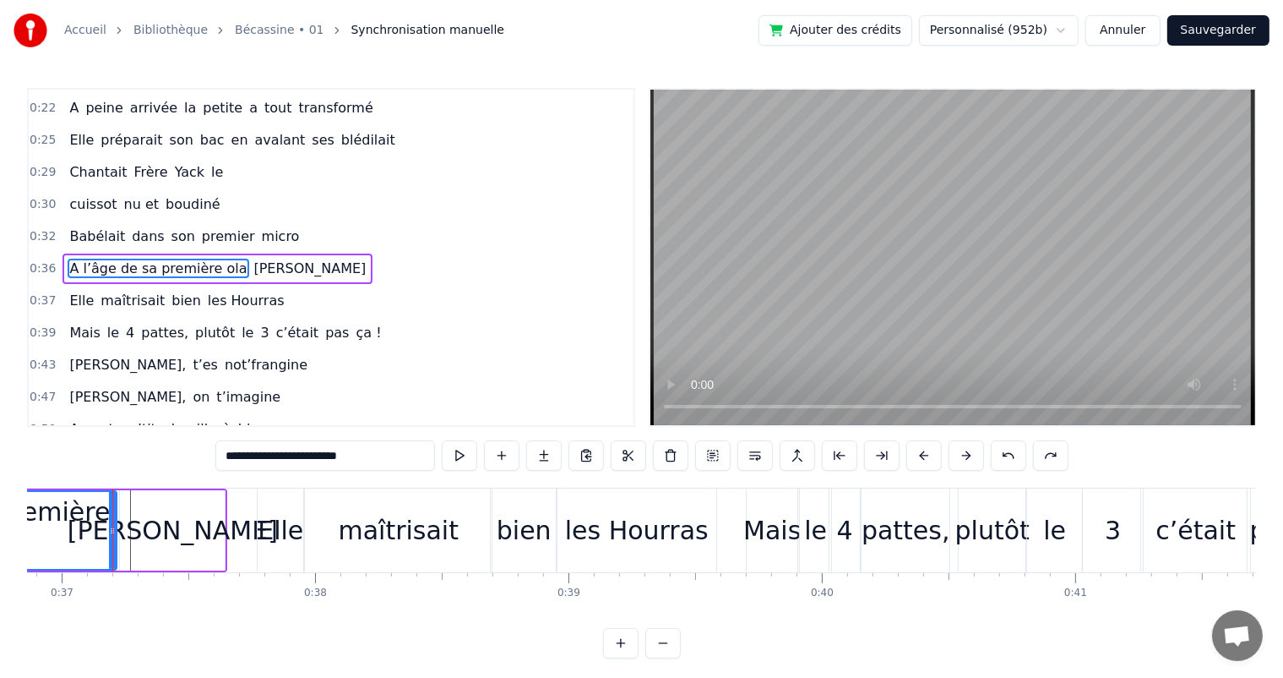
click at [361, 453] on input "**********" at bounding box center [325, 455] width 220 height 30
click at [126, 434] on div "0:07 [PERSON_NAME] est née un beau matin 0:09 D’une manif des frangins 0:11 Son…" at bounding box center [641, 373] width 1229 height 570
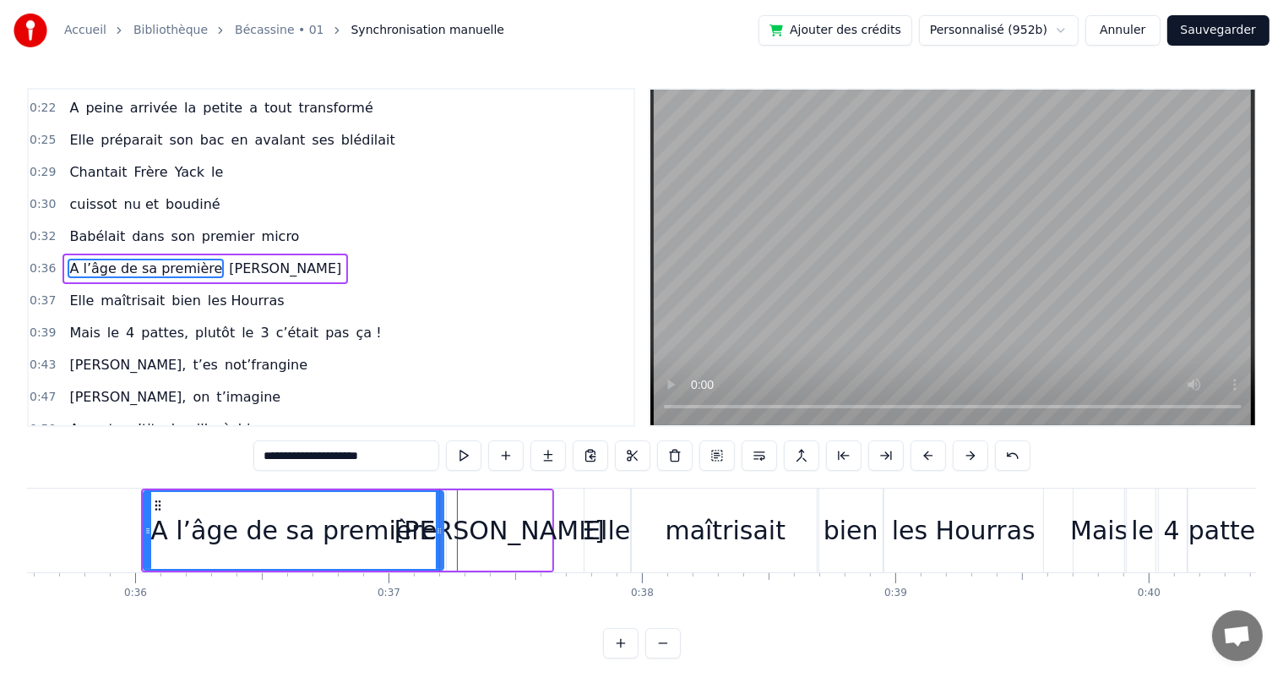
scroll to position [0, 9004]
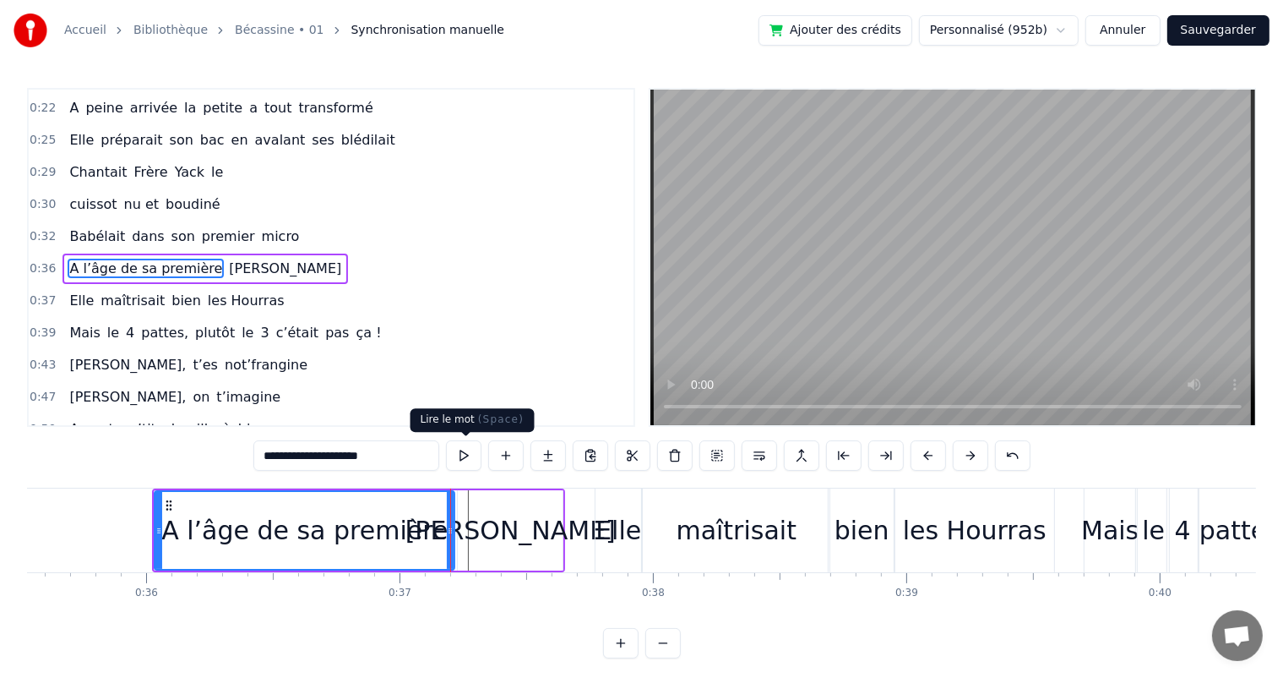
click at [472, 449] on button at bounding box center [463, 455] width 35 height 30
click at [396, 524] on div "A l’âge de sa première" at bounding box center [304, 530] width 286 height 38
click at [461, 455] on button at bounding box center [463, 455] width 35 height 30
click at [482, 531] on div "[PERSON_NAME]" at bounding box center [510, 530] width 105 height 80
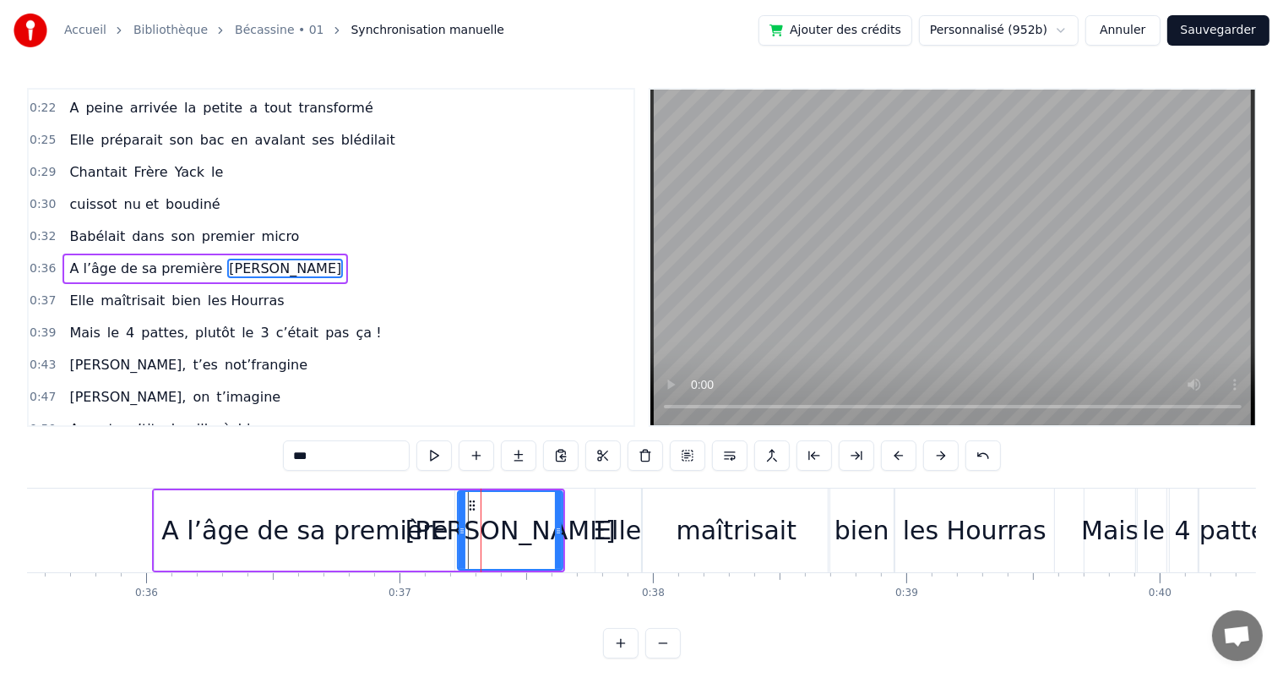
click at [293, 458] on input "***" at bounding box center [346, 455] width 127 height 30
click at [368, 554] on div "A l’âge de sa première" at bounding box center [305, 530] width 300 height 80
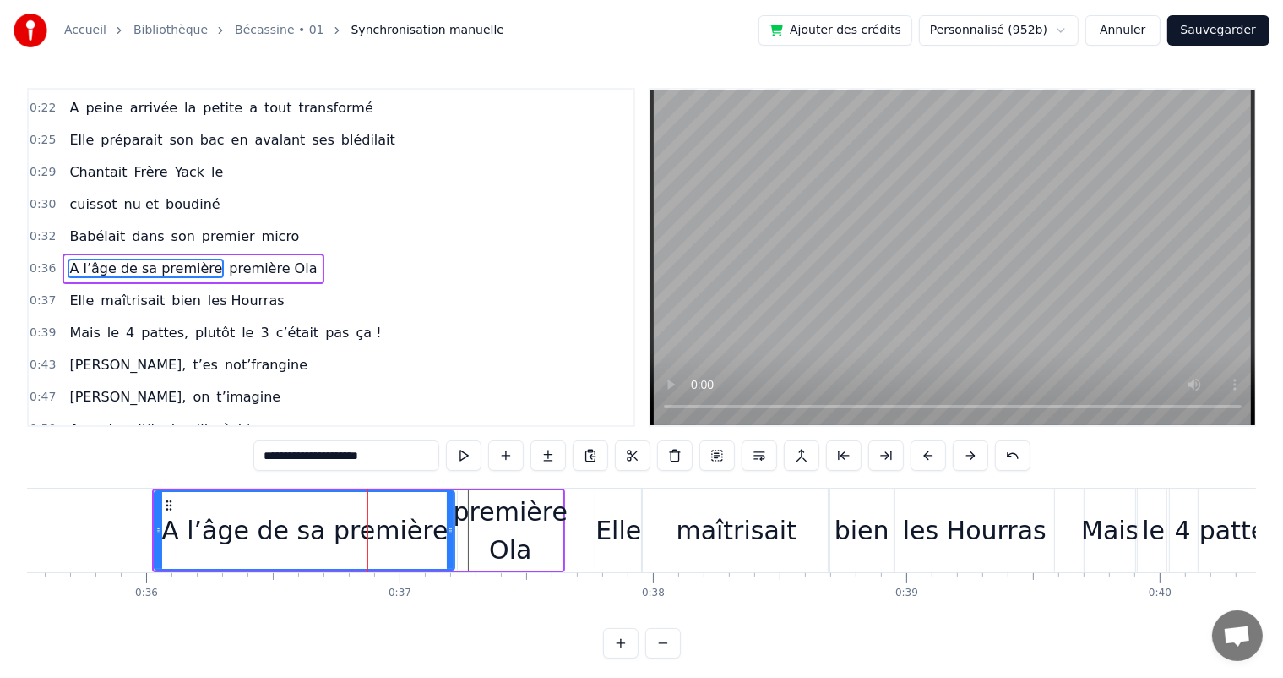
click at [385, 453] on input "**********" at bounding box center [346, 455] width 186 height 30
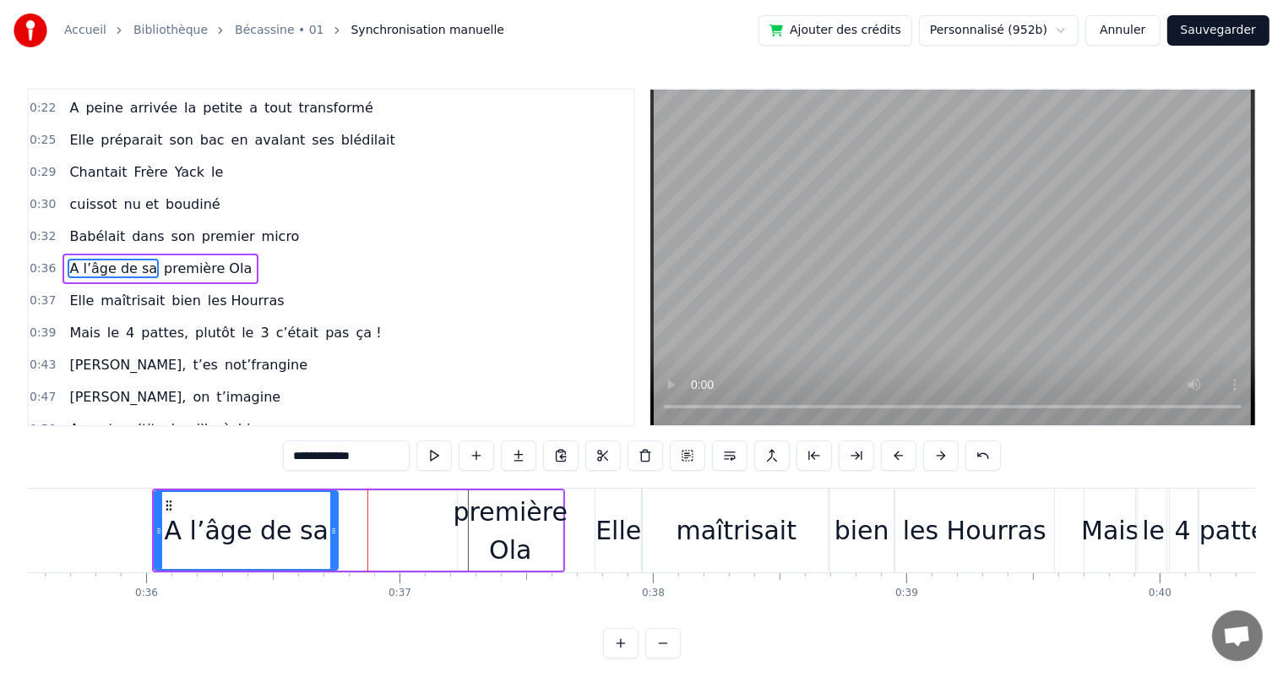
drag, startPoint x: 449, startPoint y: 531, endPoint x: 332, endPoint y: 522, distance: 116.9
click at [332, 522] on div at bounding box center [333, 530] width 7 height 77
click at [514, 520] on div "première Ola" at bounding box center [511, 531] width 114 height 76
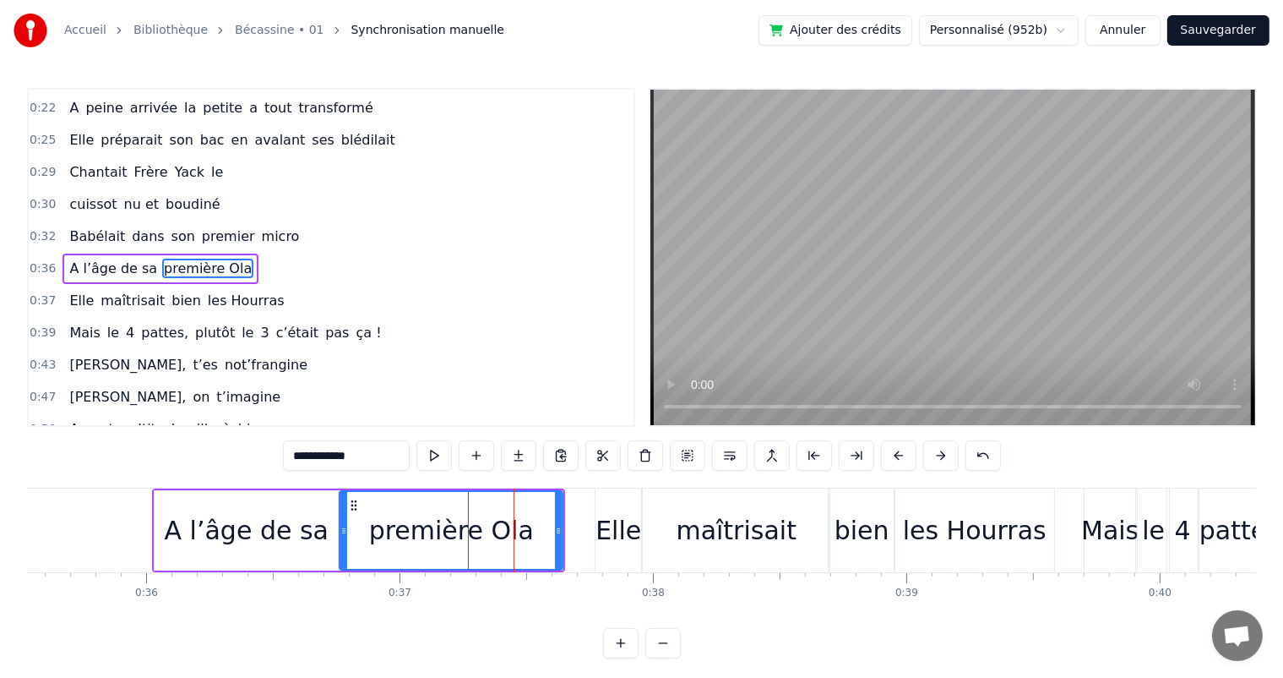
drag, startPoint x: 458, startPoint y: 520, endPoint x: 340, endPoint y: 505, distance: 119.2
click at [340, 505] on div at bounding box center [343, 530] width 7 height 77
click at [78, 231] on span "Babélait" at bounding box center [97, 235] width 59 height 19
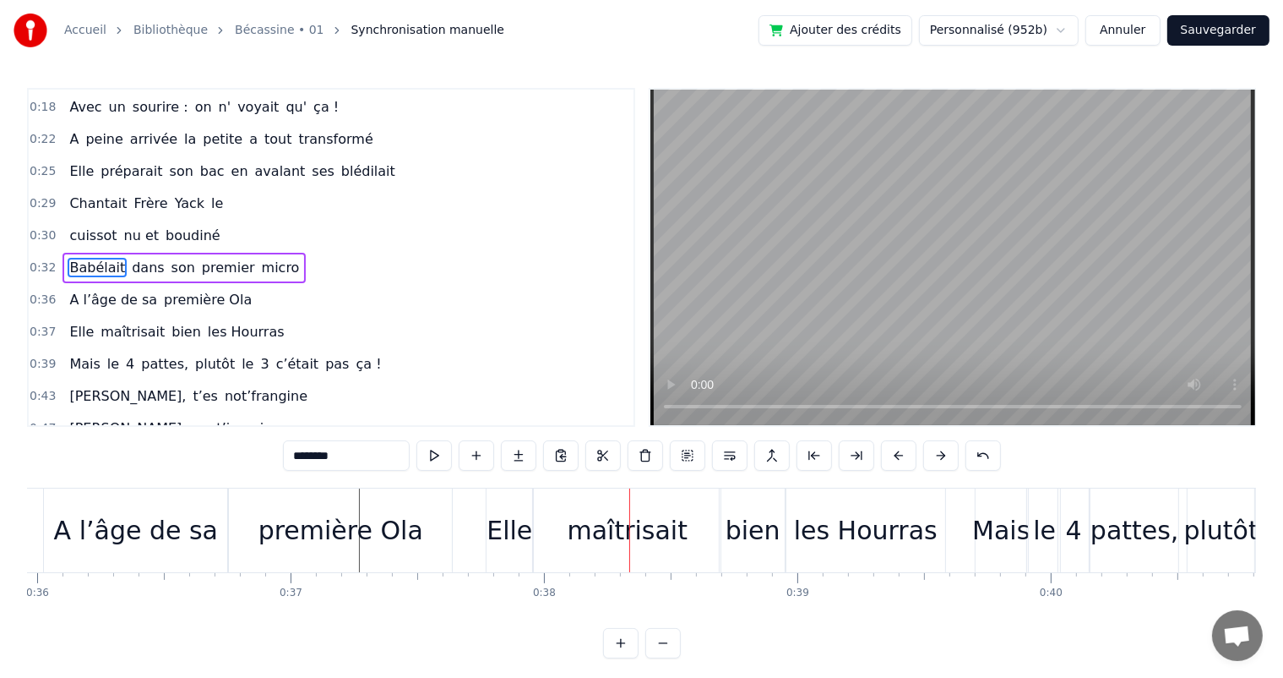
scroll to position [0, 9091]
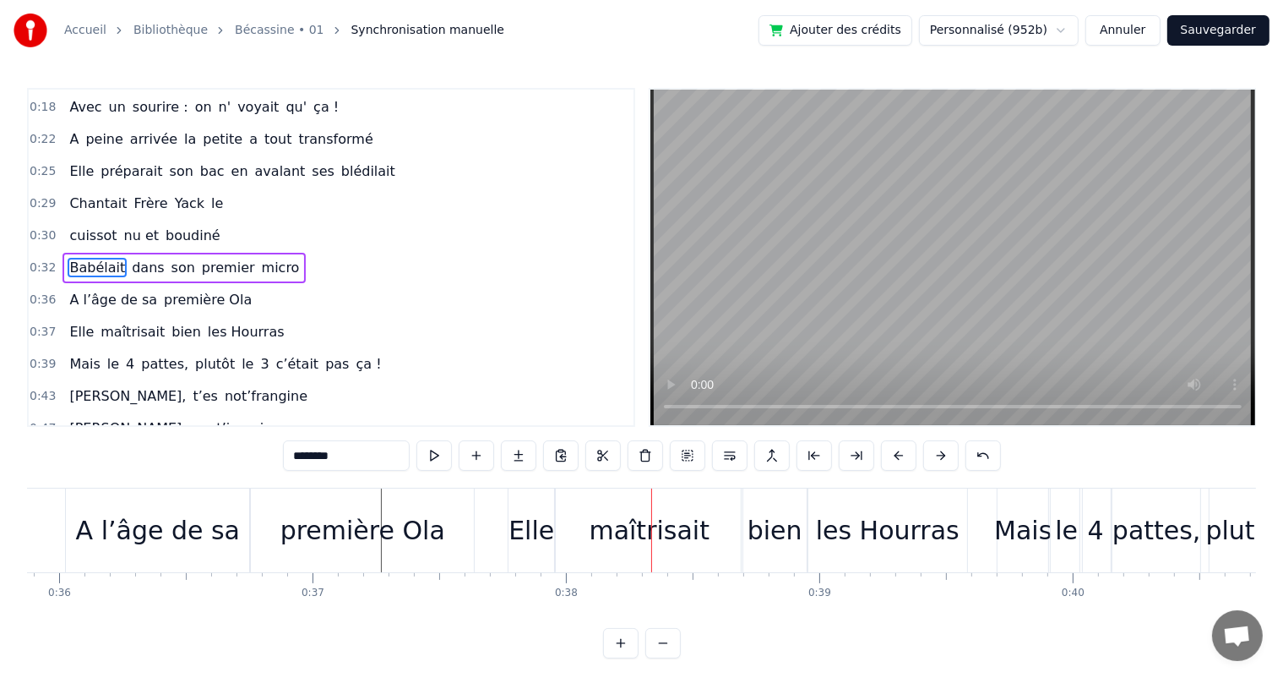
click at [155, 525] on div "A l’âge de sa" at bounding box center [158, 530] width 164 height 38
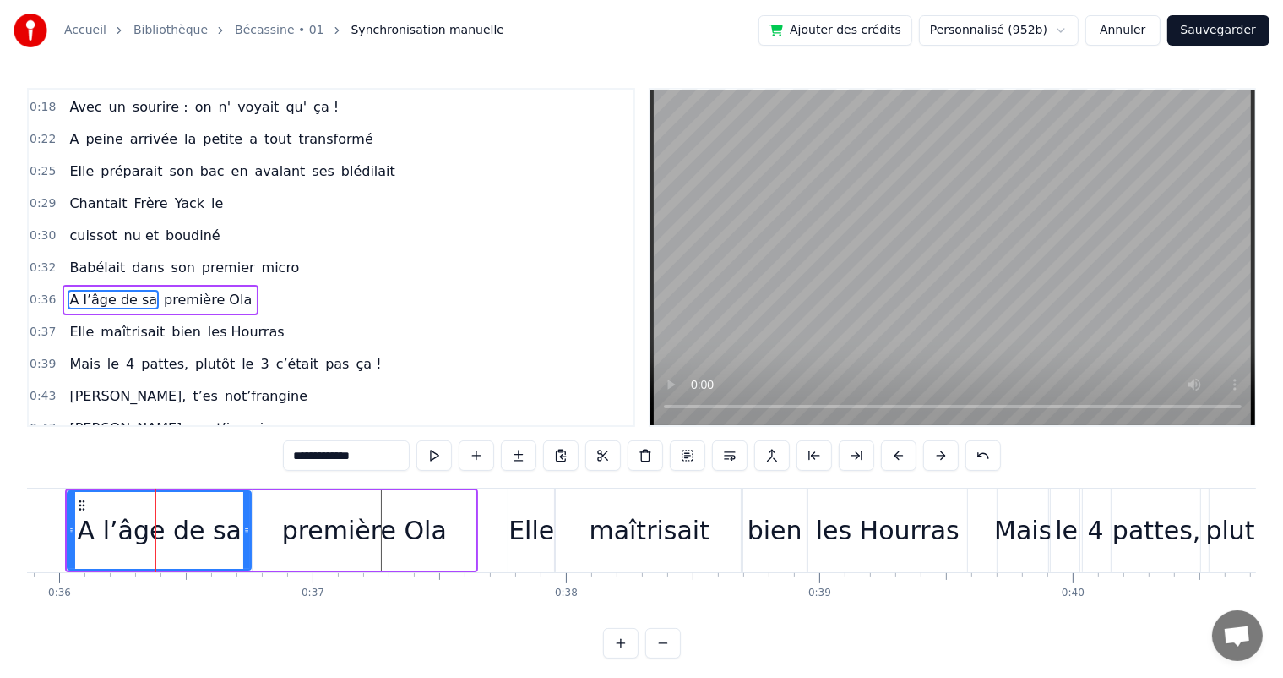
scroll to position [158, 0]
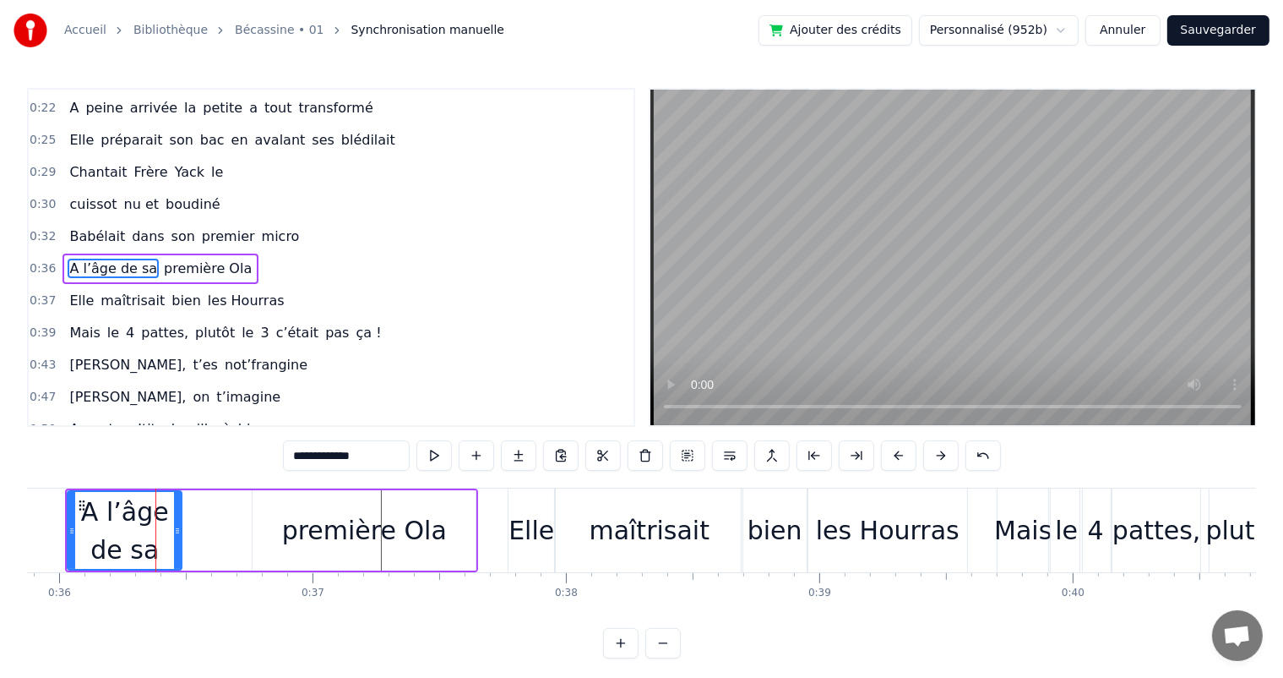
drag, startPoint x: 247, startPoint y: 528, endPoint x: 177, endPoint y: 519, distance: 69.9
click at [177, 519] on div at bounding box center [177, 530] width 7 height 77
click at [322, 534] on div "première Ola" at bounding box center [364, 530] width 165 height 38
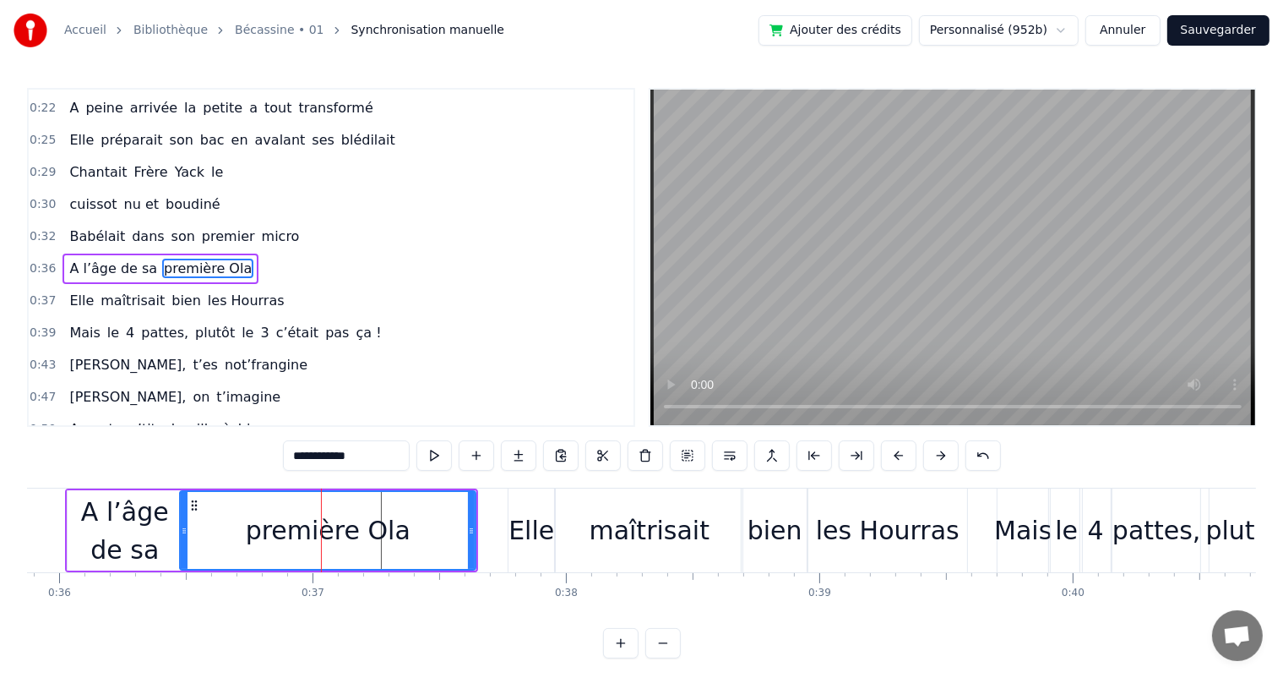
drag, startPoint x: 254, startPoint y: 520, endPoint x: 182, endPoint y: 507, distance: 73.1
click at [182, 507] on div at bounding box center [184, 530] width 7 height 77
click at [68, 228] on span "Babélait" at bounding box center [97, 235] width 59 height 19
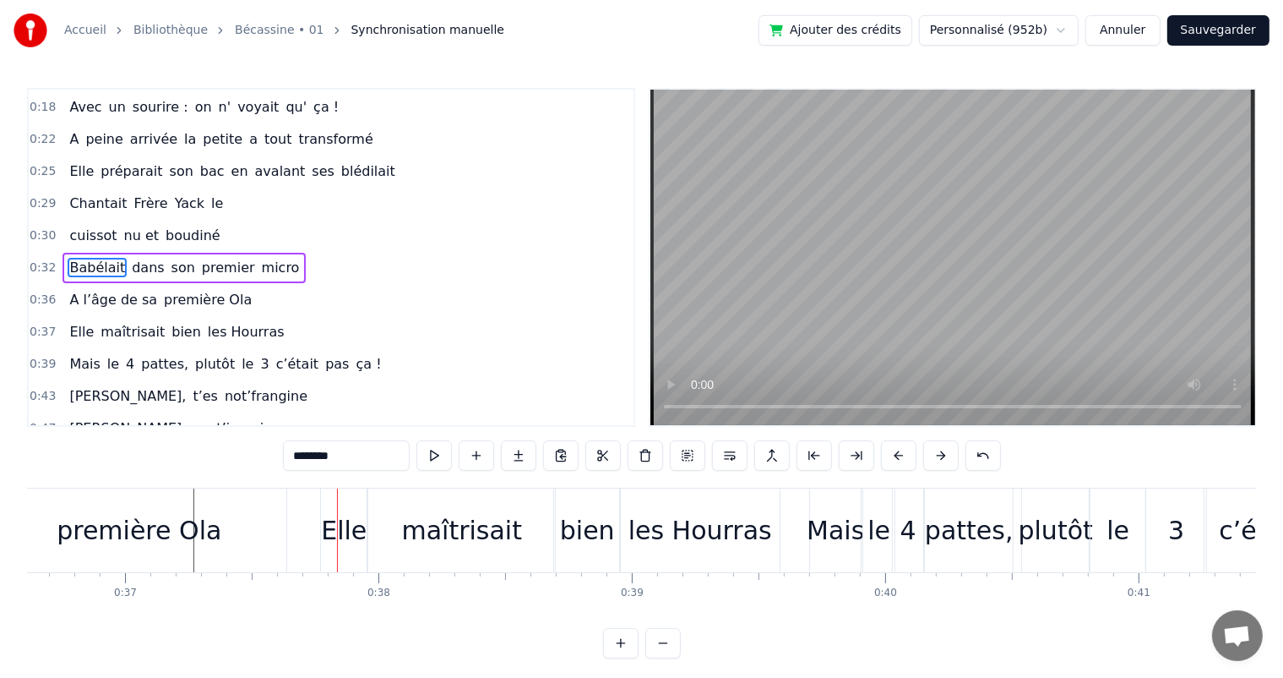
scroll to position [0, 9386]
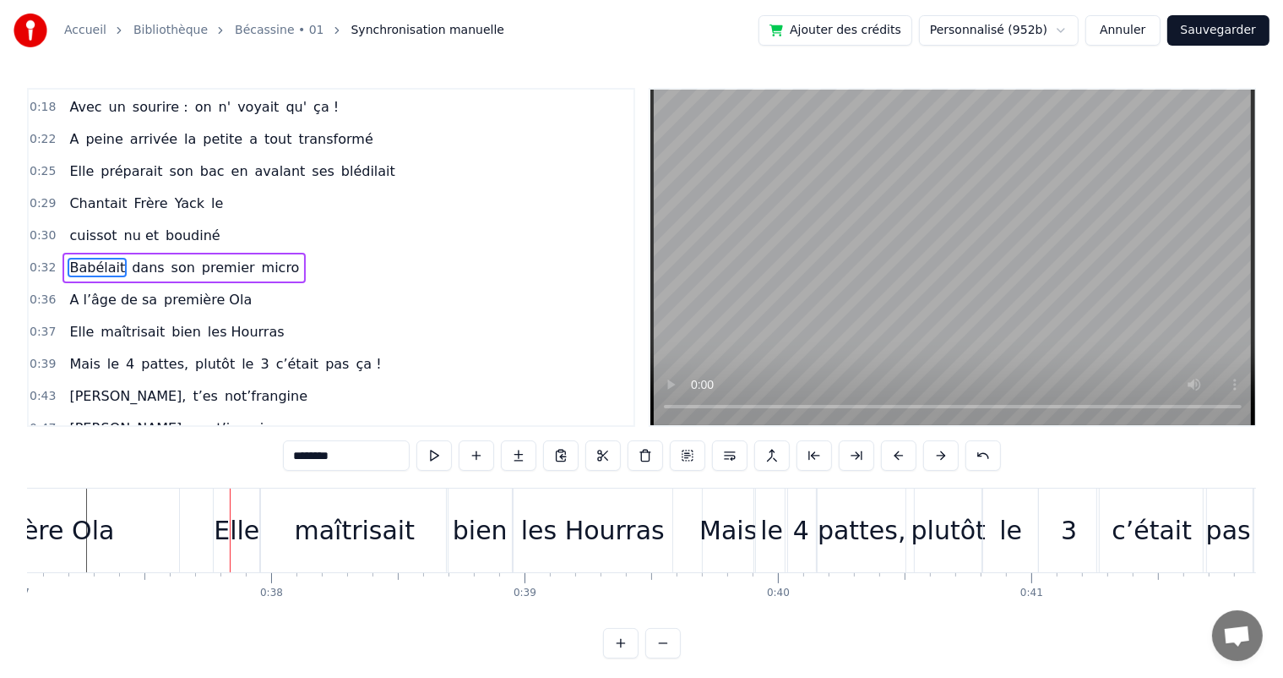
click at [170, 267] on span "son" at bounding box center [183, 267] width 27 height 19
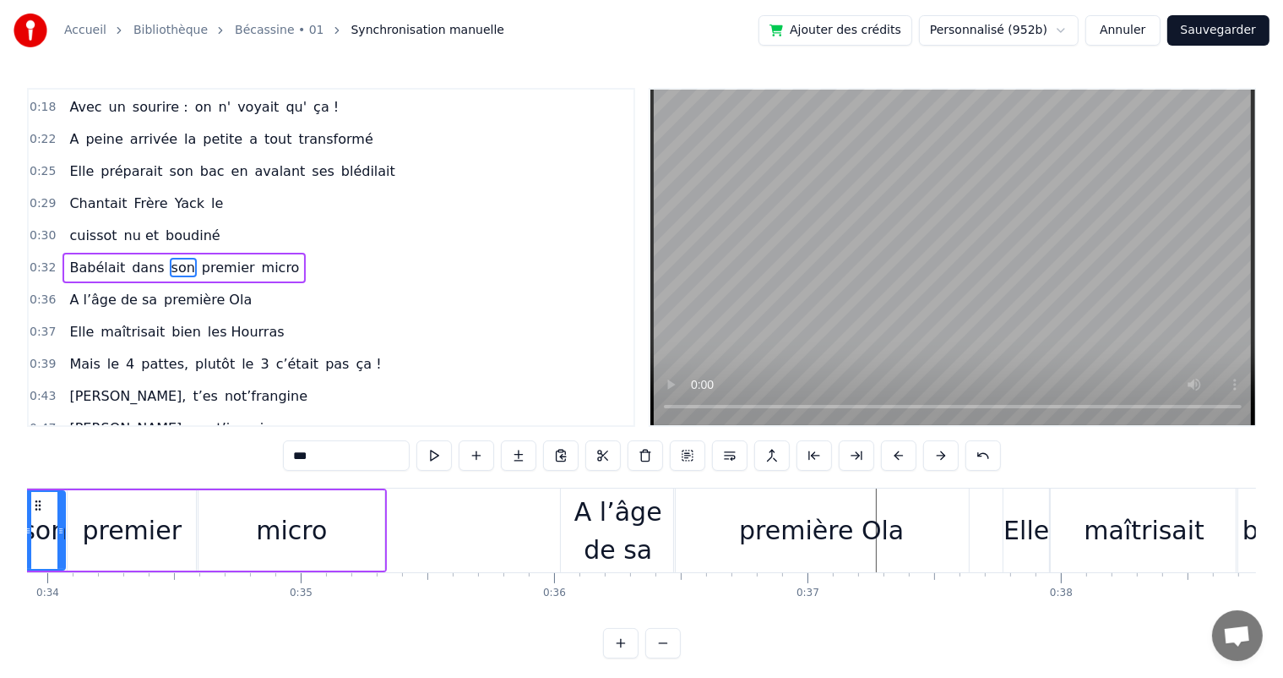
scroll to position [0, 8505]
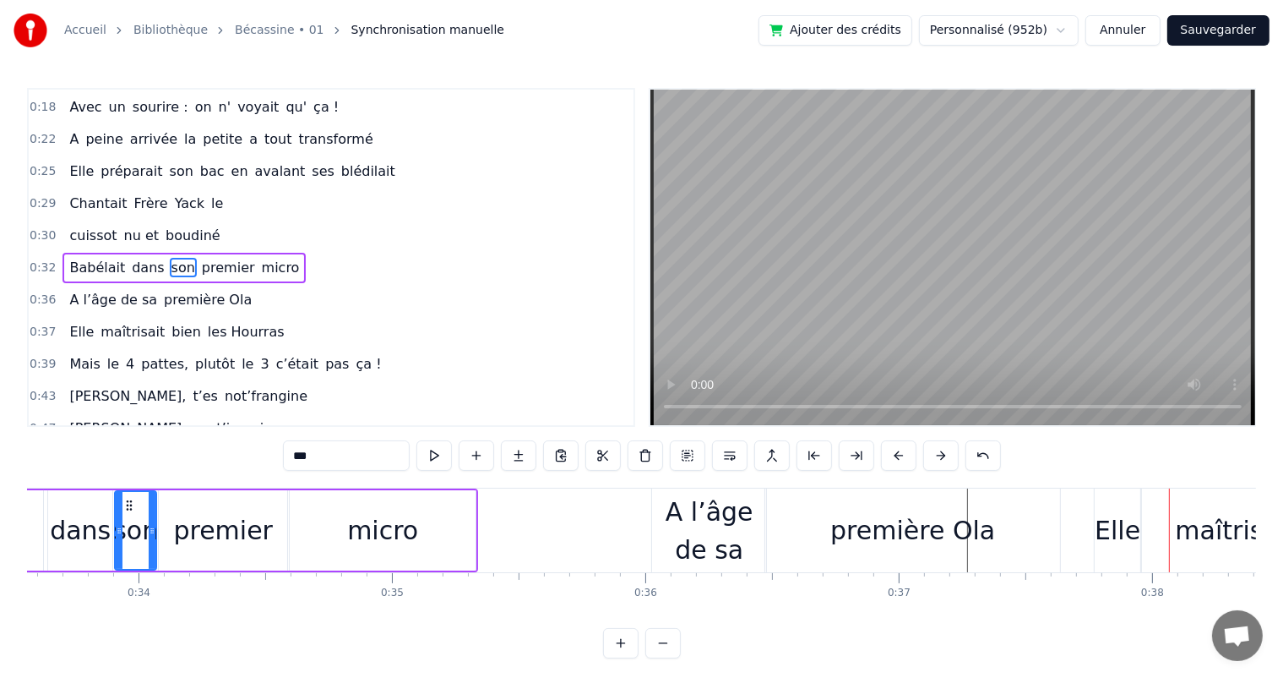
click at [95, 291] on span "A l’âge de sa" at bounding box center [113, 299] width 91 height 19
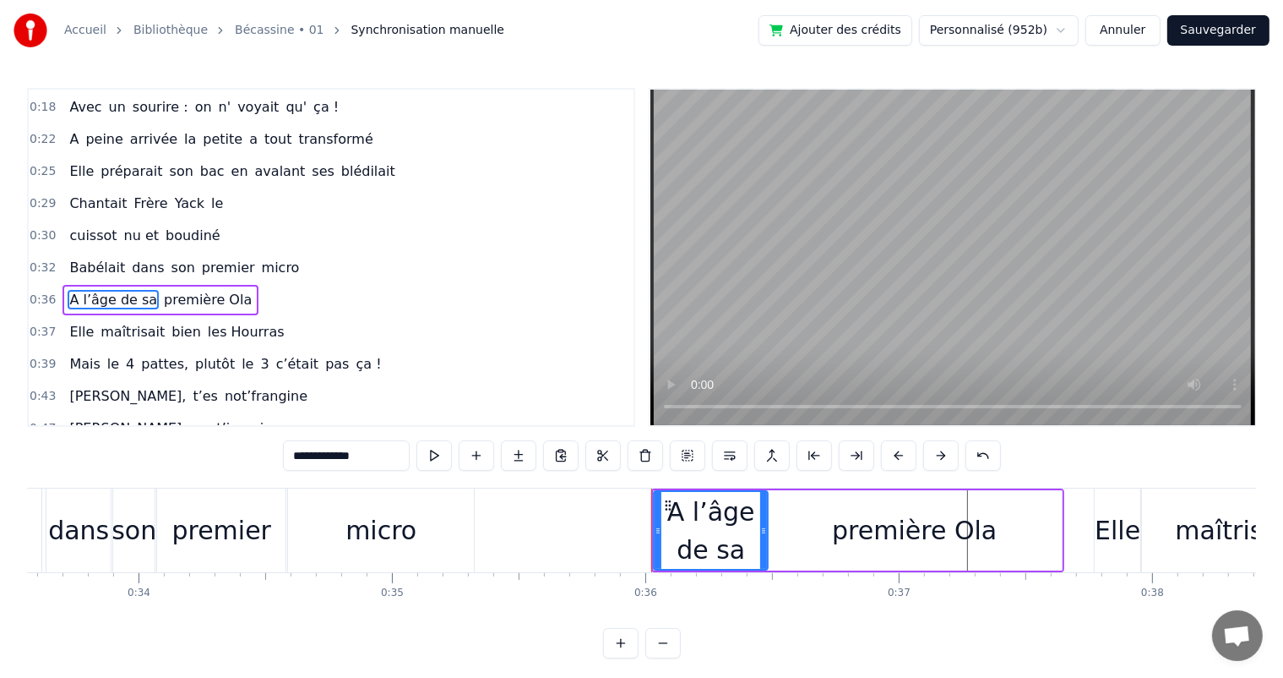
scroll to position [158, 0]
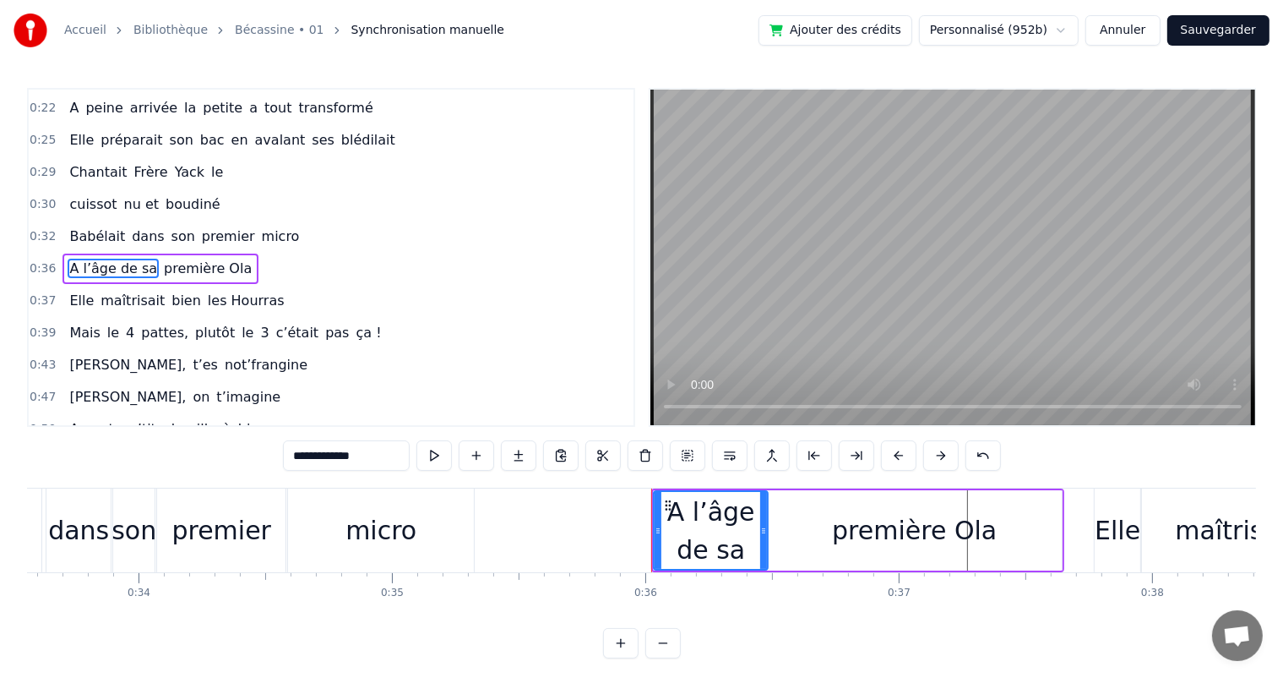
click at [795, 527] on div "première Ola" at bounding box center [914, 530] width 295 height 80
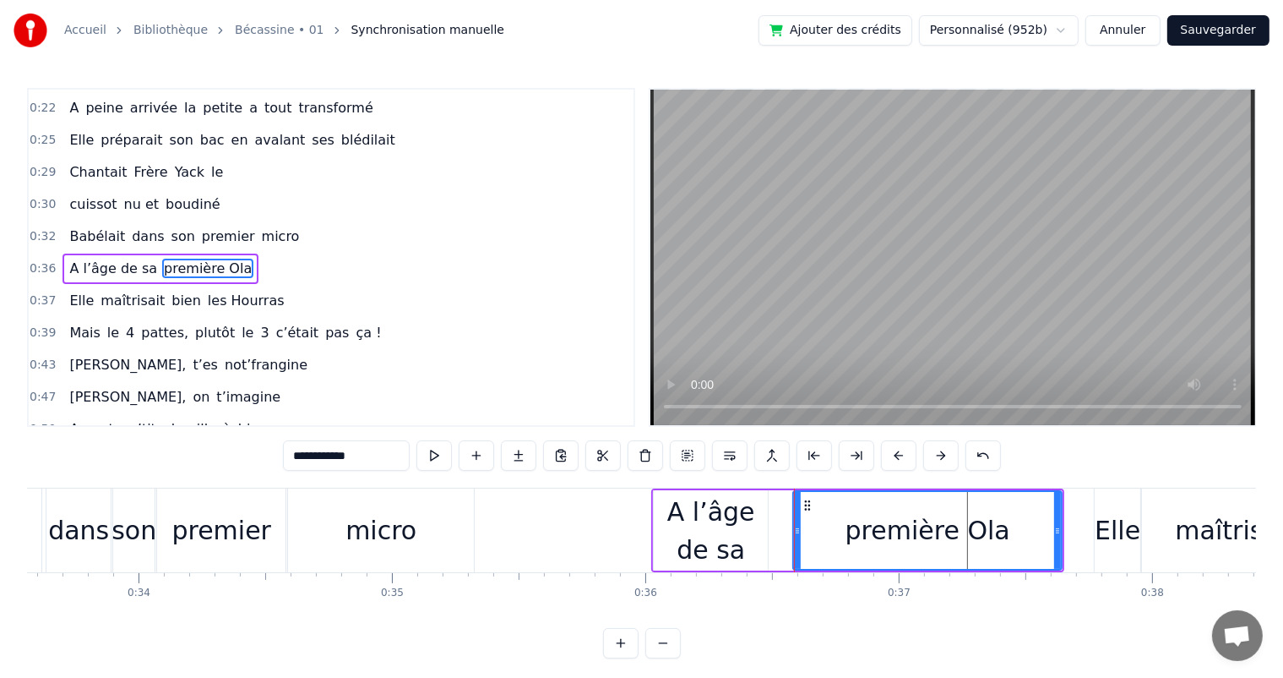
drag, startPoint x: 771, startPoint y: 527, endPoint x: 797, endPoint y: 531, distance: 26.4
click at [797, 531] on icon at bounding box center [797, 531] width 7 height 14
click at [748, 528] on div "A l’âge de sa" at bounding box center [711, 531] width 114 height 76
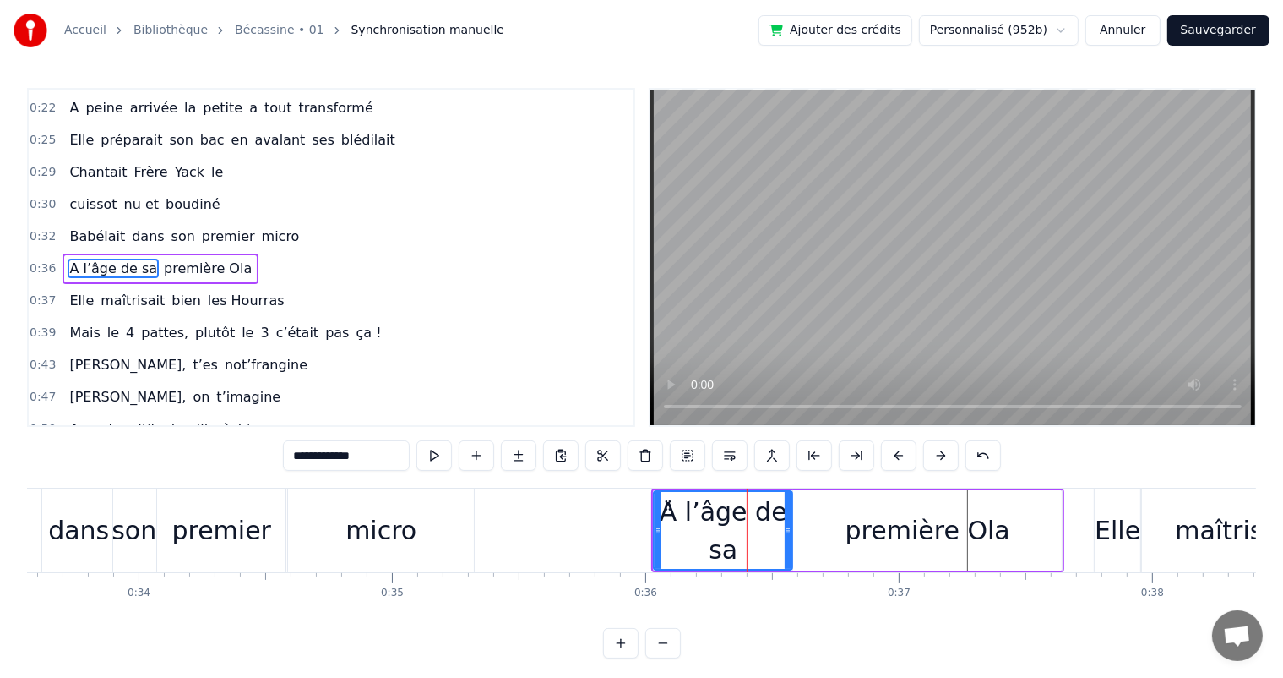
drag, startPoint x: 763, startPoint y: 529, endPoint x: 787, endPoint y: 529, distance: 24.5
click at [787, 529] on icon at bounding box center [788, 531] width 7 height 14
click at [68, 229] on span "Babélait" at bounding box center [97, 235] width 59 height 19
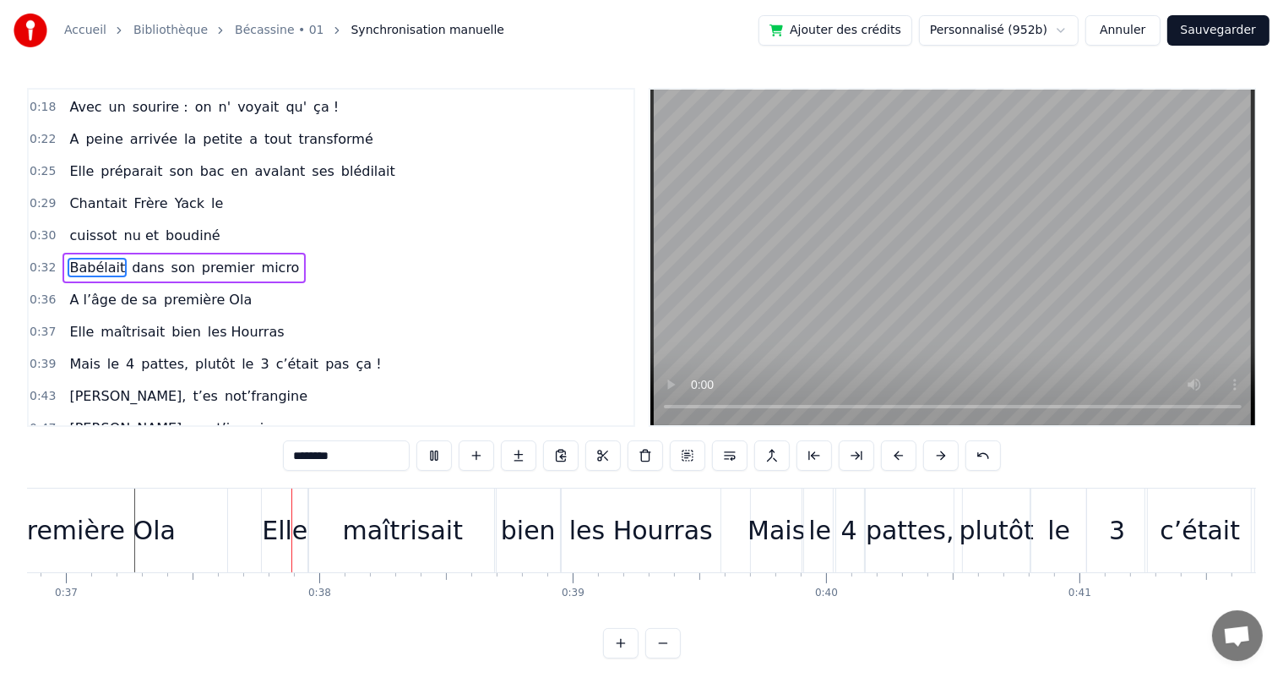
scroll to position [0, 9343]
click at [130, 258] on span "dans" at bounding box center [147, 267] width 35 height 19
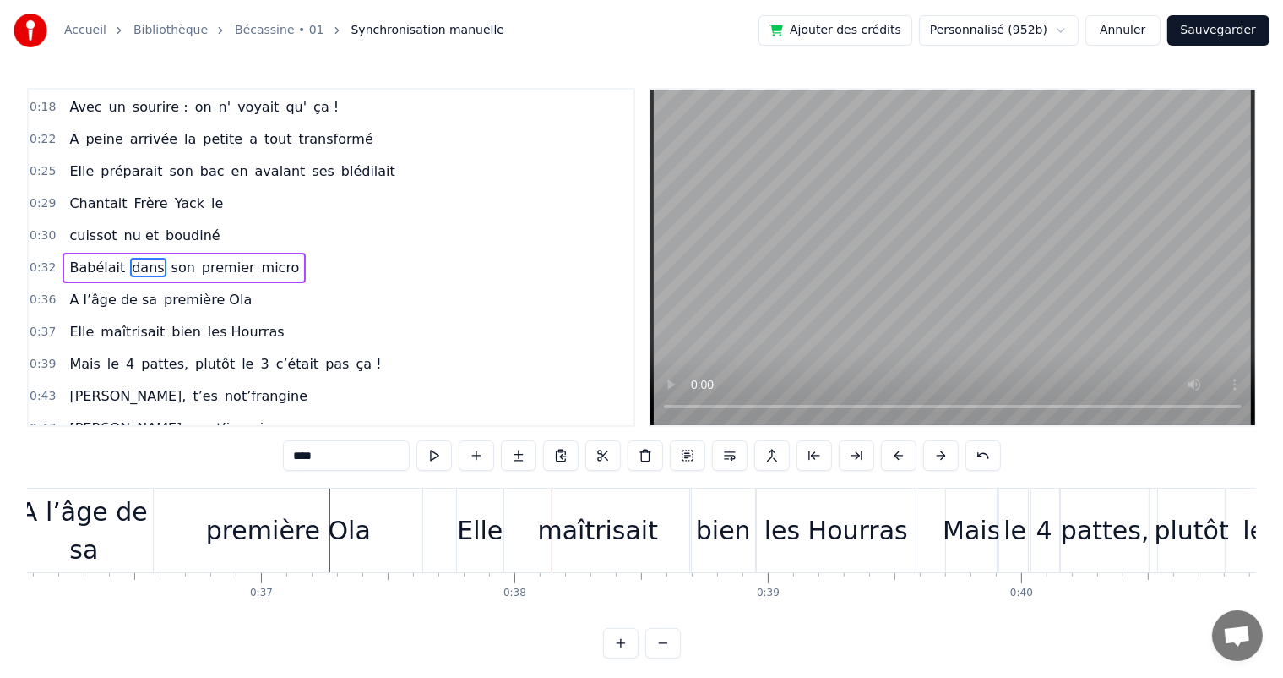
scroll to position [0, 9109]
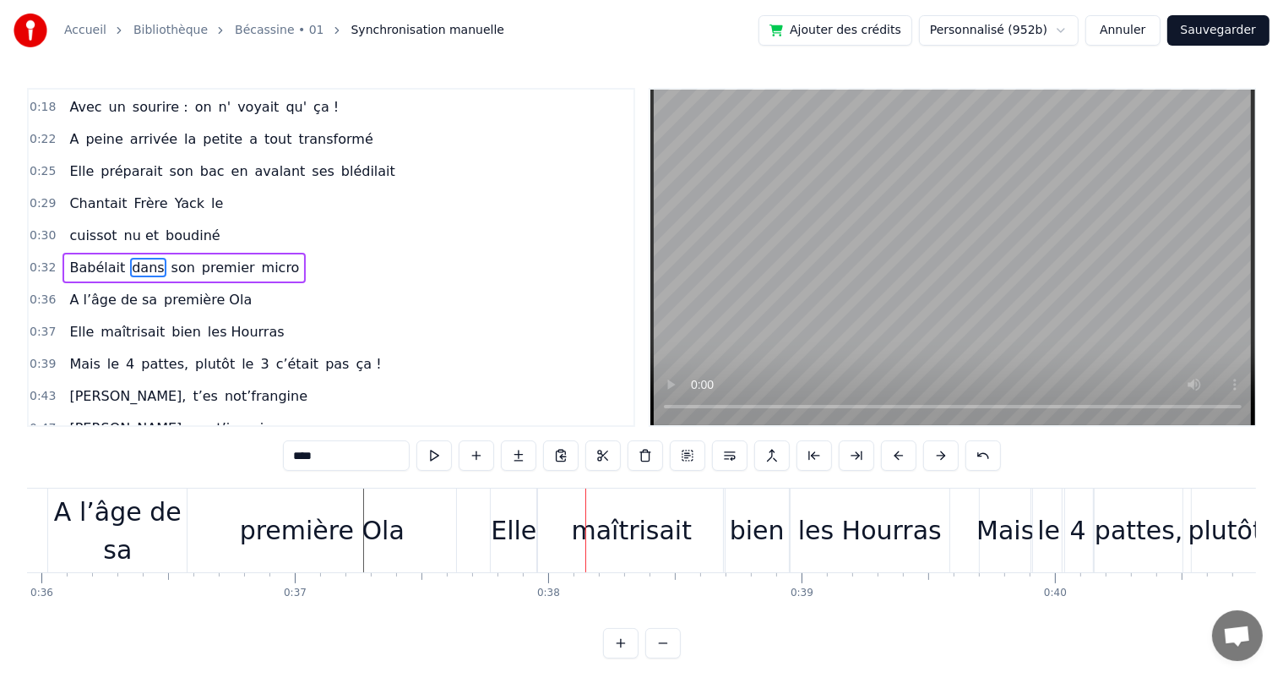
click at [122, 547] on div "A l’âge de sa" at bounding box center [117, 531] width 139 height 76
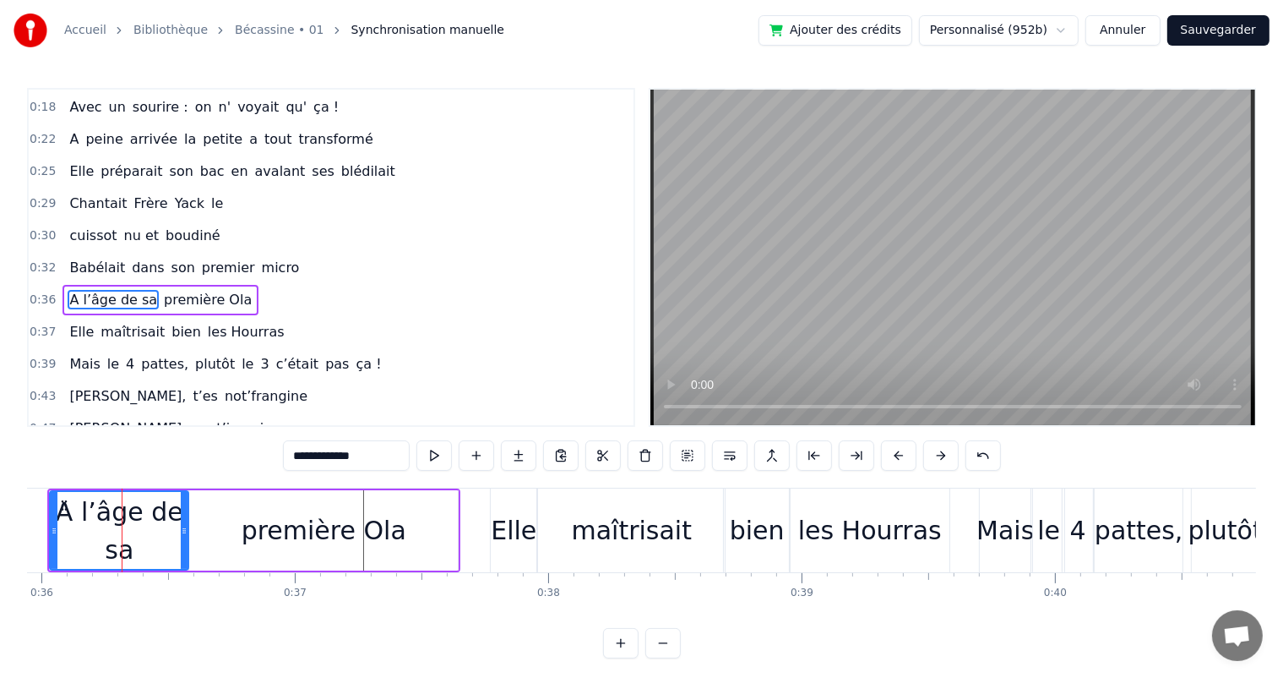
scroll to position [158, 0]
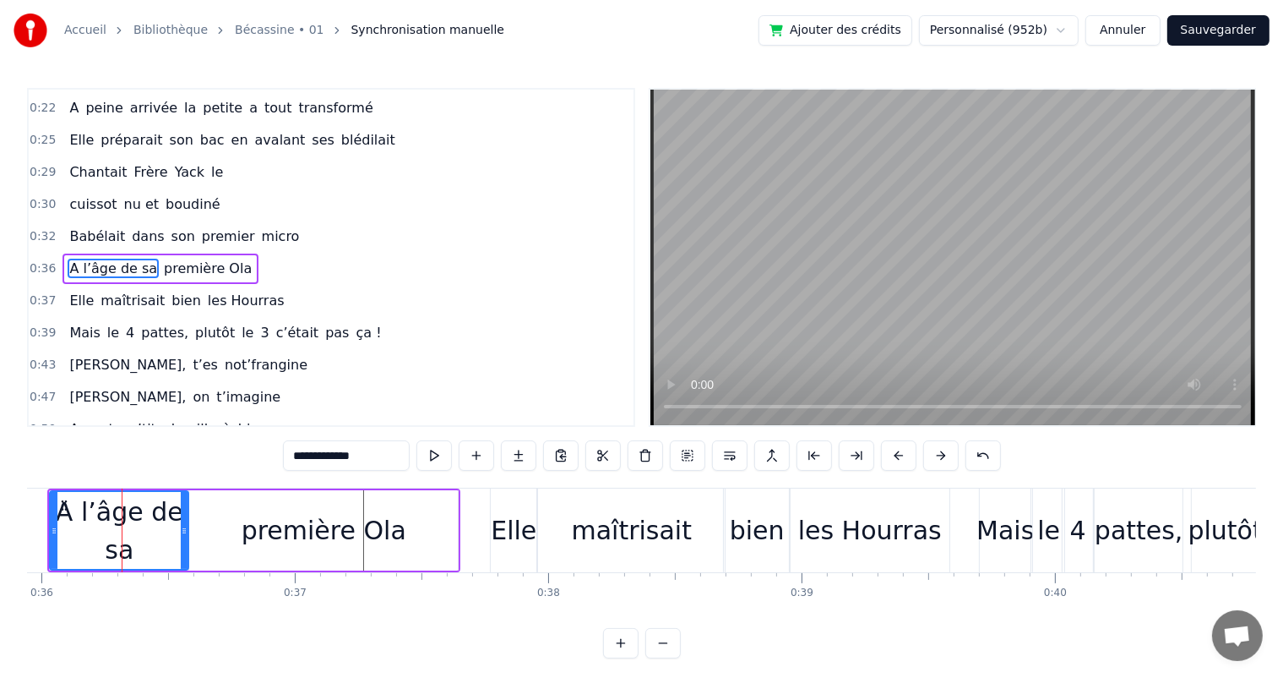
click at [367, 449] on input "**********" at bounding box center [346, 455] width 127 height 30
click at [309, 524] on div "première Ola" at bounding box center [324, 530] width 165 height 38
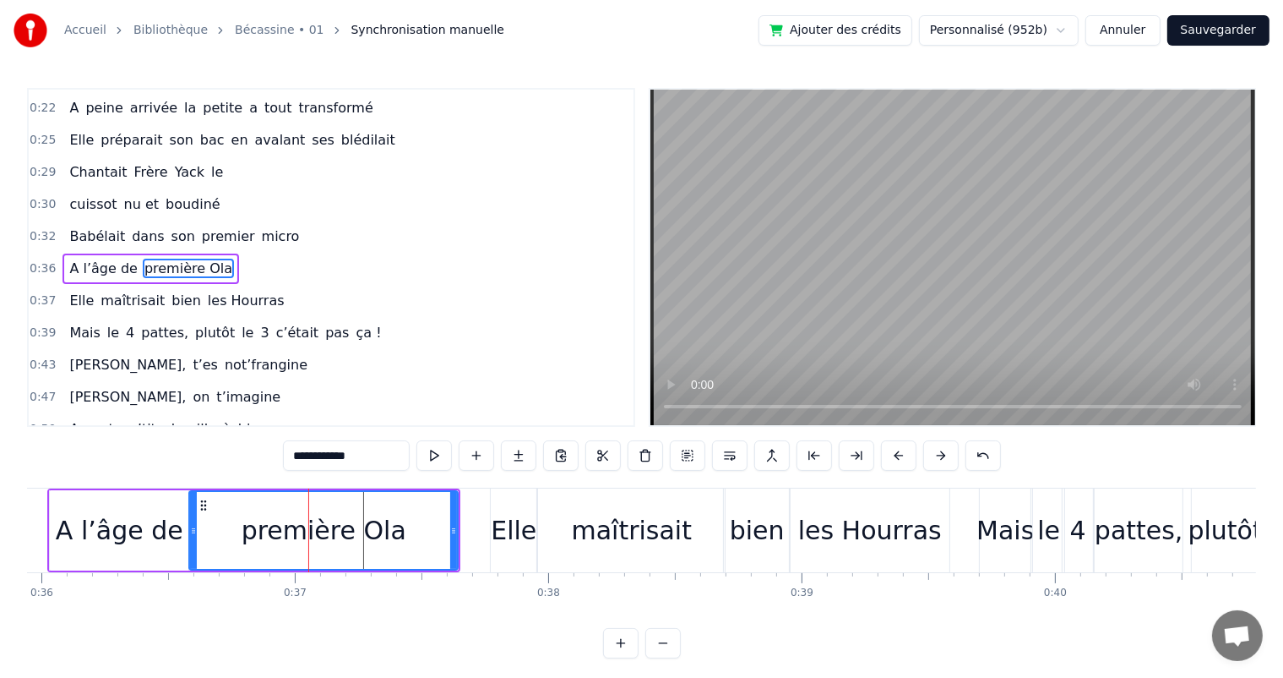
click at [293, 452] on input "**********" at bounding box center [346, 455] width 127 height 30
click at [125, 531] on div "A l’âge de" at bounding box center [120, 530] width 128 height 38
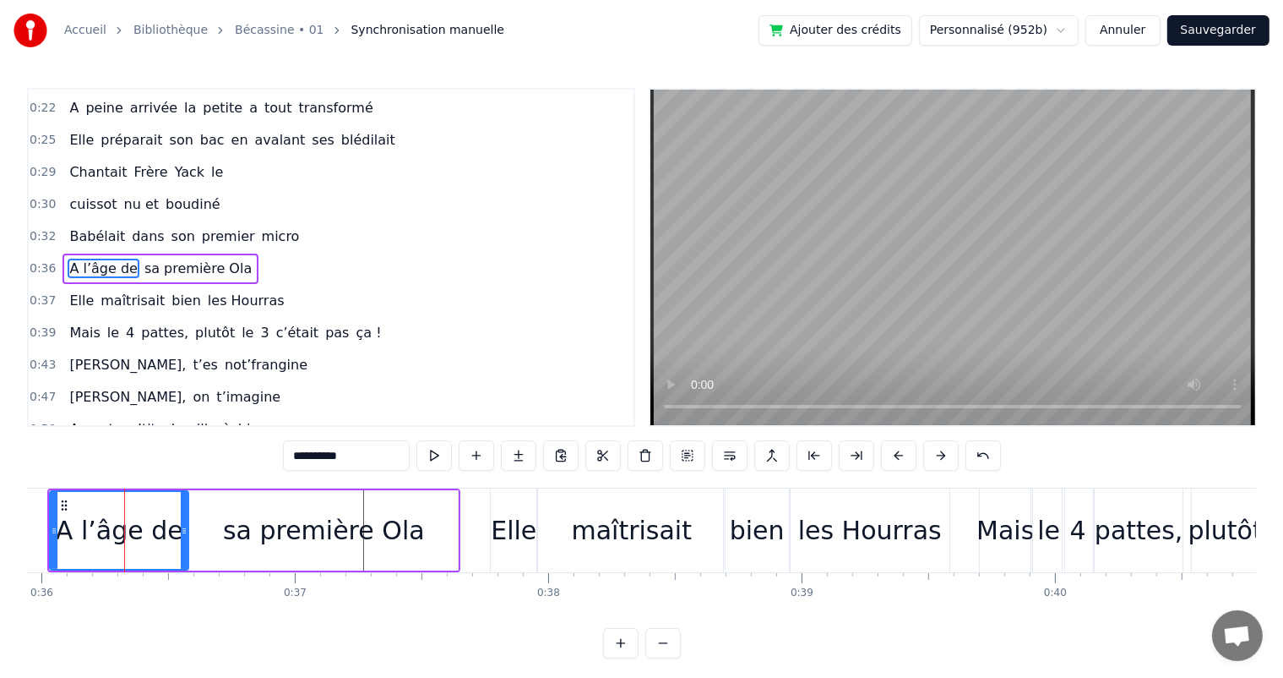
click at [86, 226] on span "Babélait" at bounding box center [97, 235] width 59 height 19
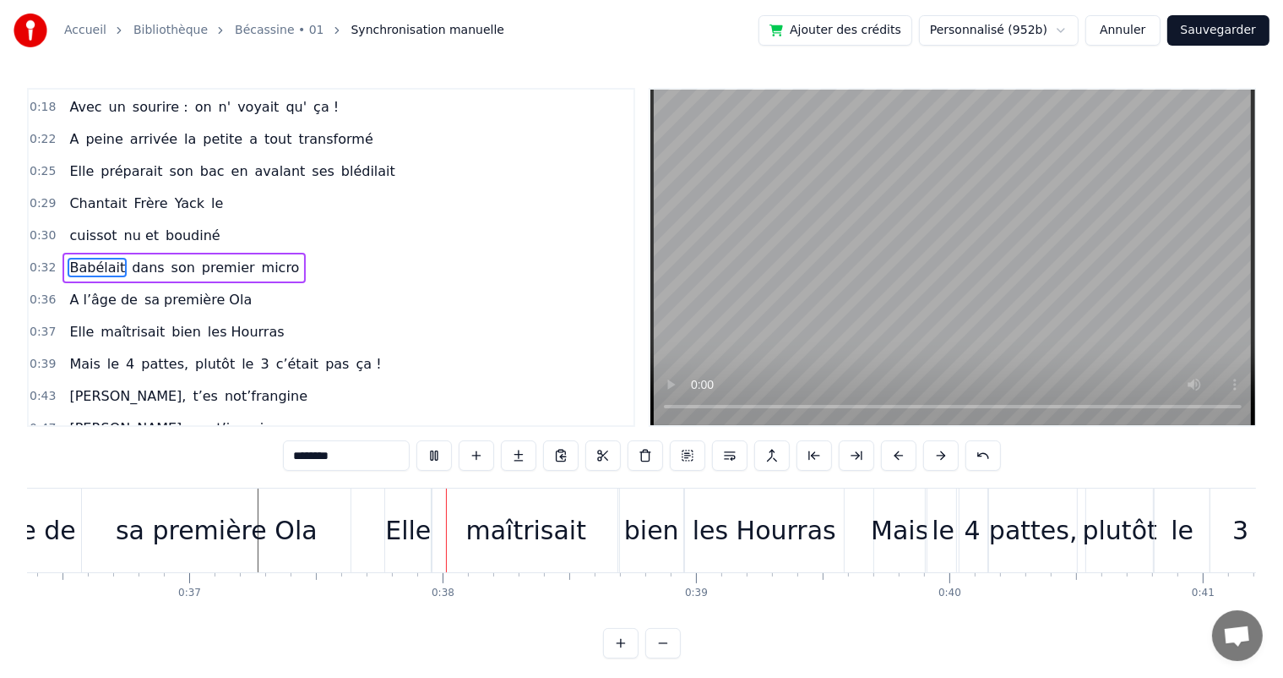
scroll to position [0, 9369]
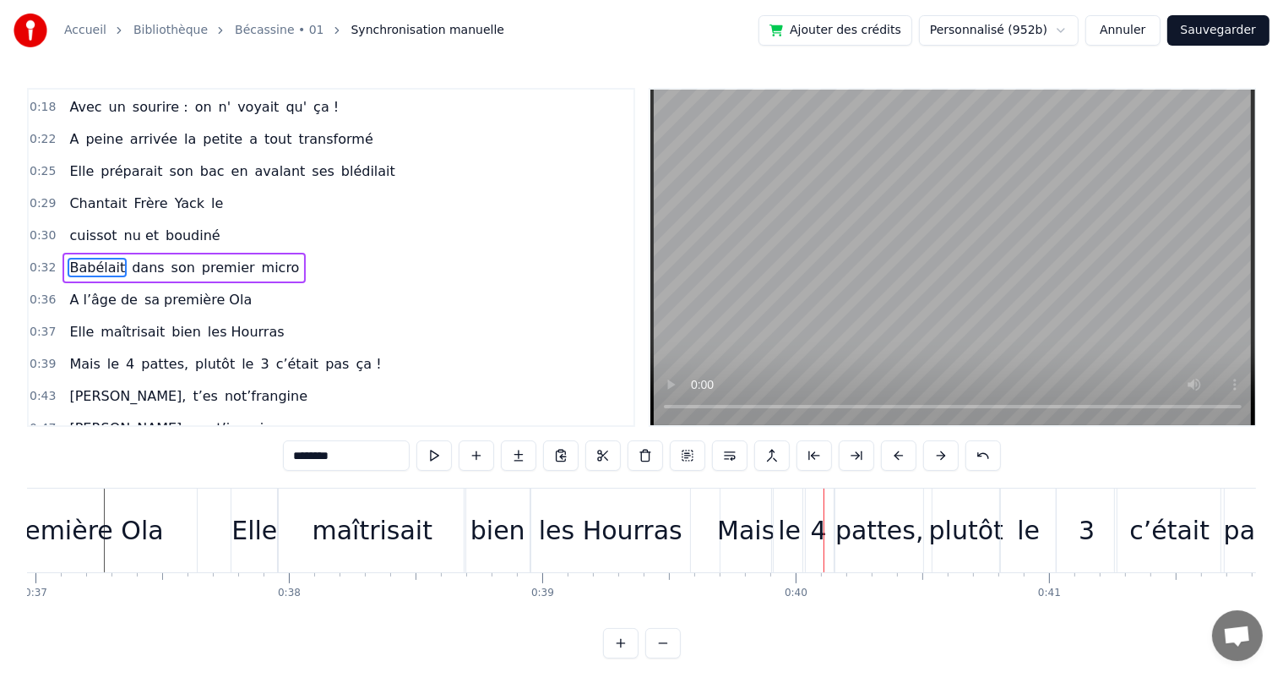
click at [149, 507] on div "sa première Ola" at bounding box center [62, 530] width 269 height 84
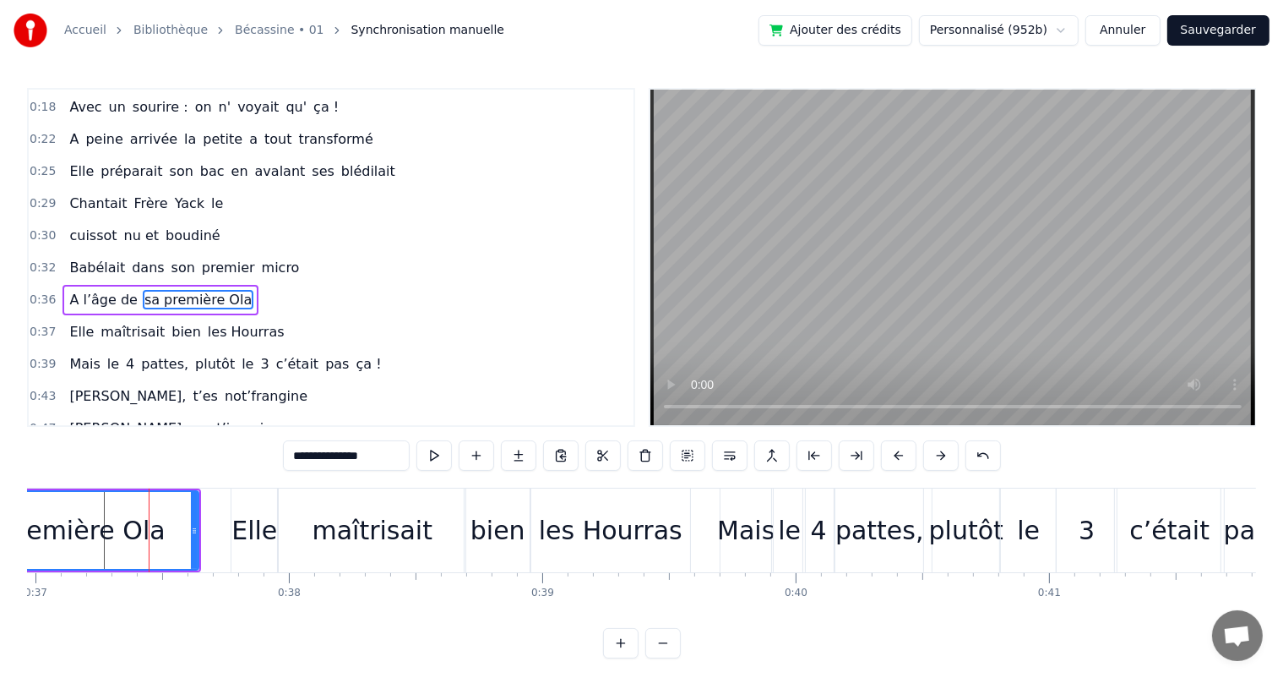
scroll to position [158, 0]
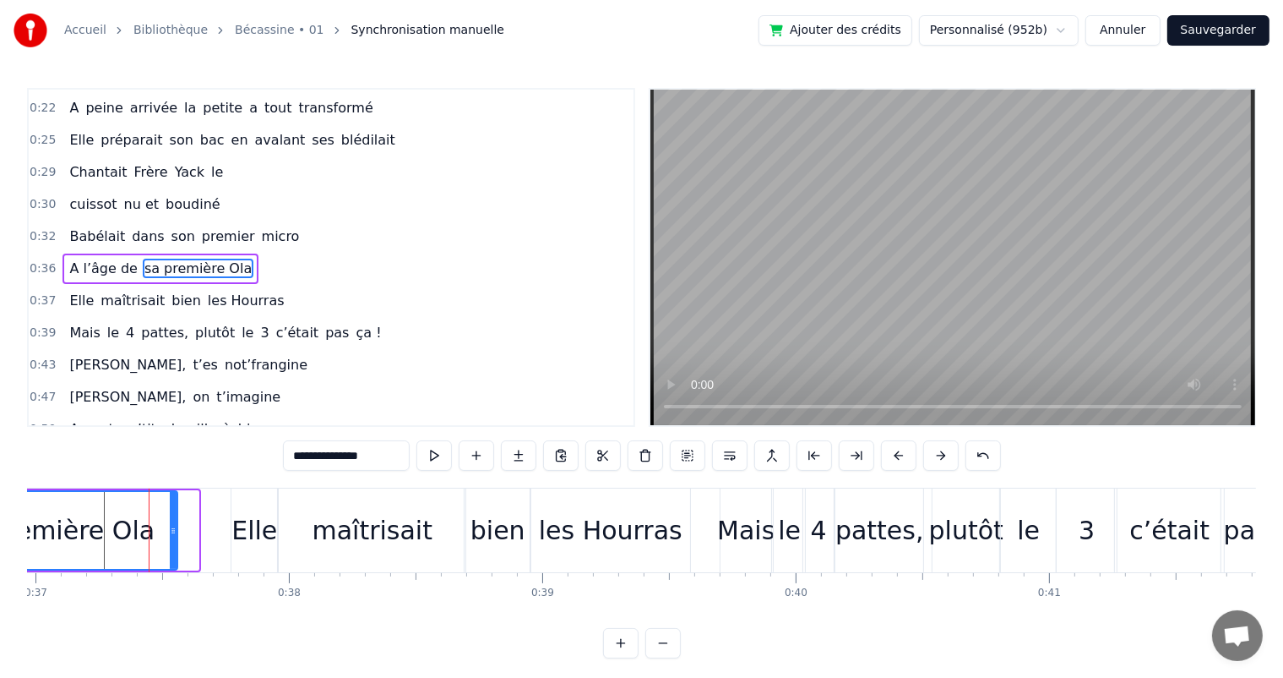
drag, startPoint x: 194, startPoint y: 521, endPoint x: 172, endPoint y: 522, distance: 22.0
click at [172, 522] on div at bounding box center [173, 530] width 7 height 77
click at [68, 231] on span "Babélait" at bounding box center [97, 235] width 59 height 19
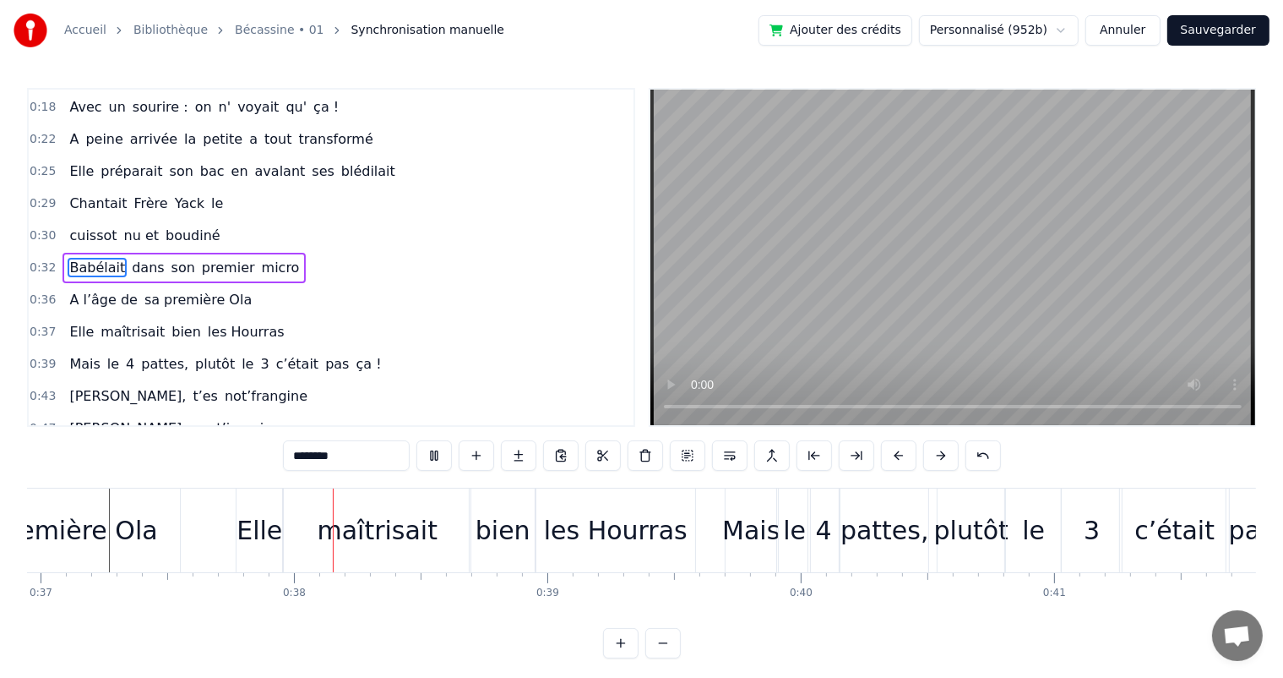
scroll to position [0, 9373]
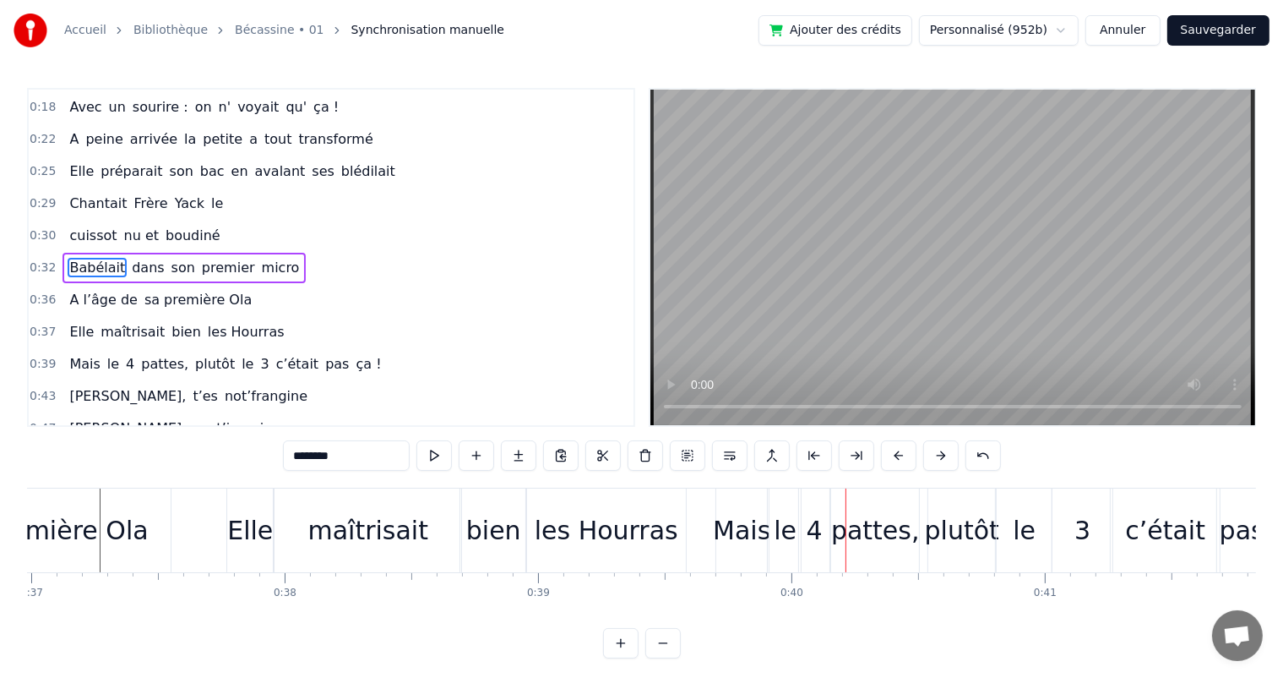
click at [580, 531] on div "les Hourras" at bounding box center [607, 530] width 144 height 38
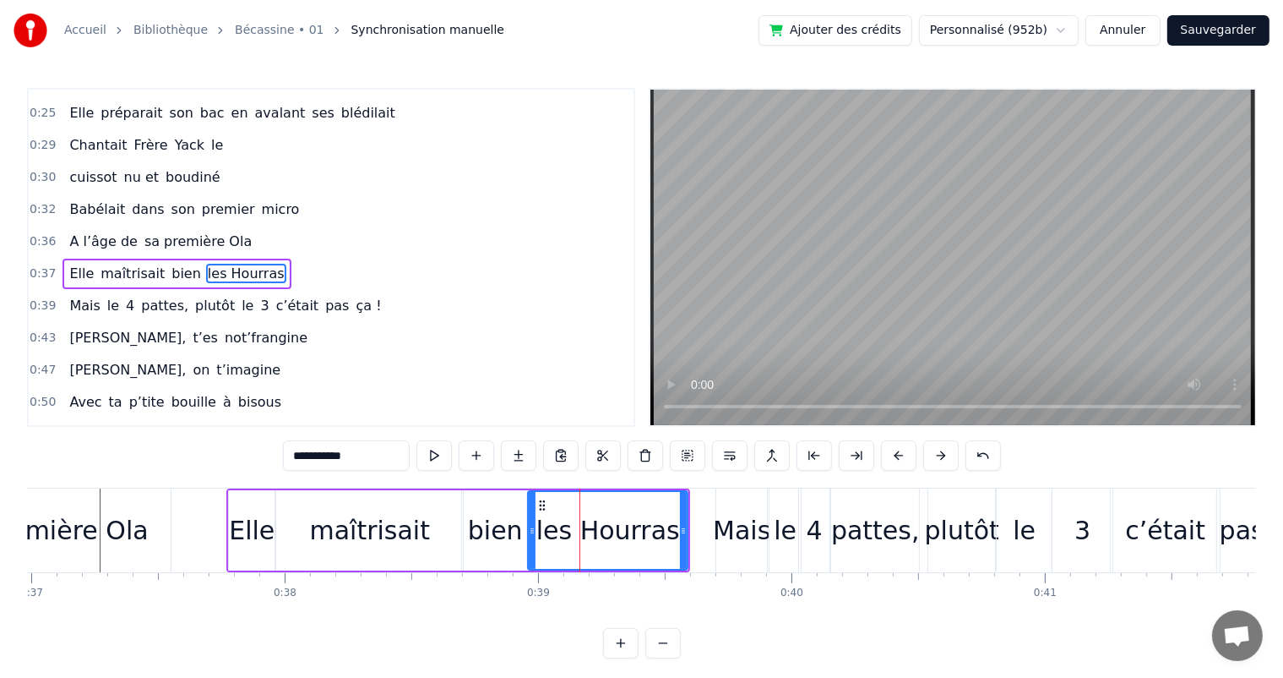
scroll to position [189, 0]
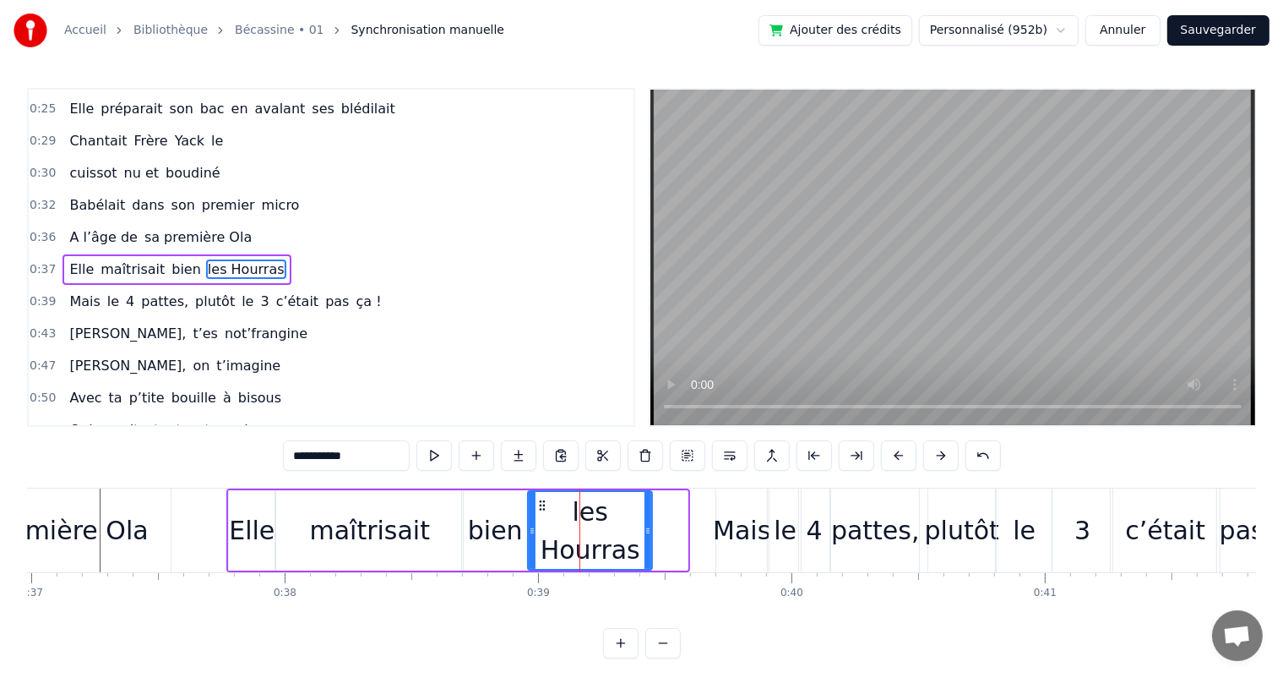
drag, startPoint x: 684, startPoint y: 526, endPoint x: 649, endPoint y: 525, distance: 35.5
click at [649, 525] on icon at bounding box center [648, 531] width 7 height 14
click at [449, 542] on div "maîtrisait" at bounding box center [369, 530] width 187 height 80
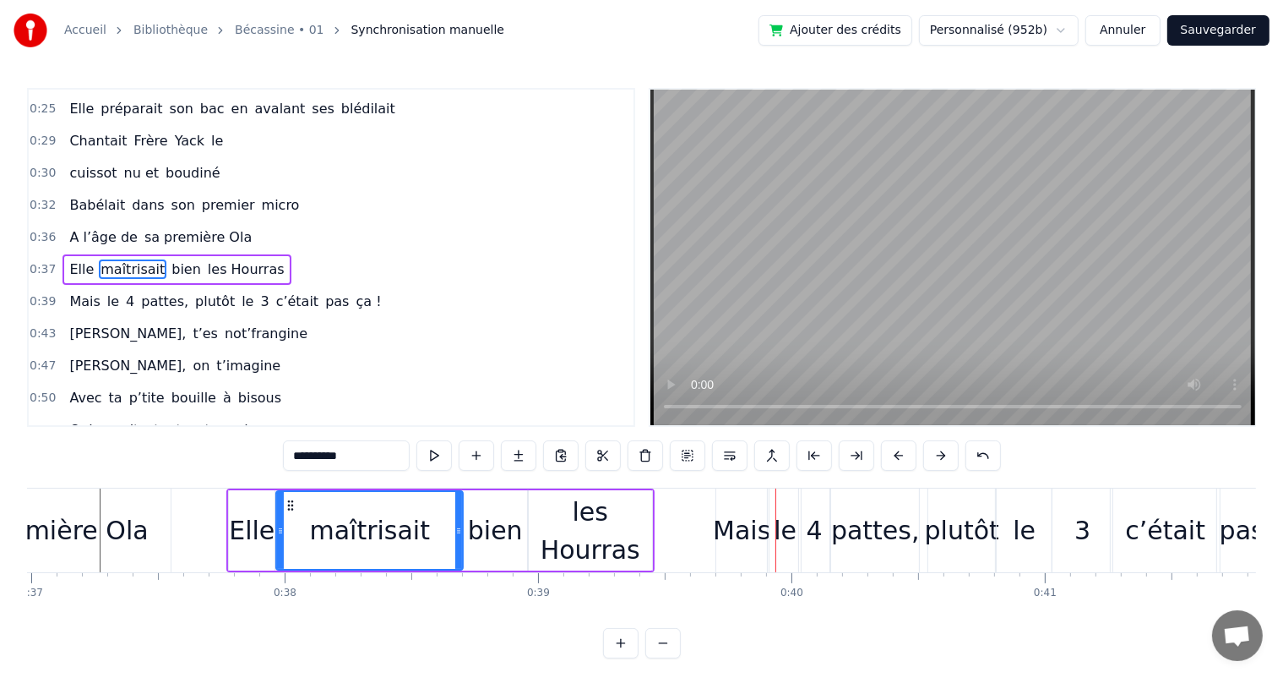
click at [259, 492] on div "Elle" at bounding box center [252, 530] width 46 height 80
type input "****"
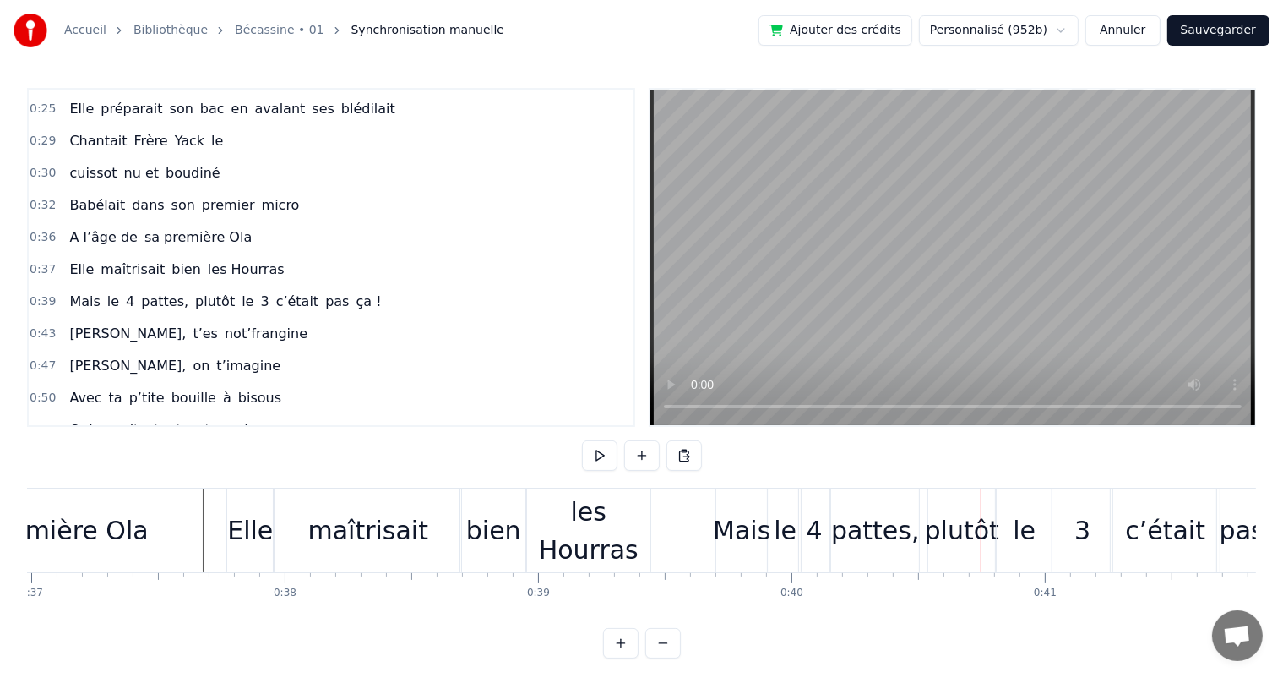
click at [400, 520] on div "maîtrisait" at bounding box center [368, 530] width 121 height 38
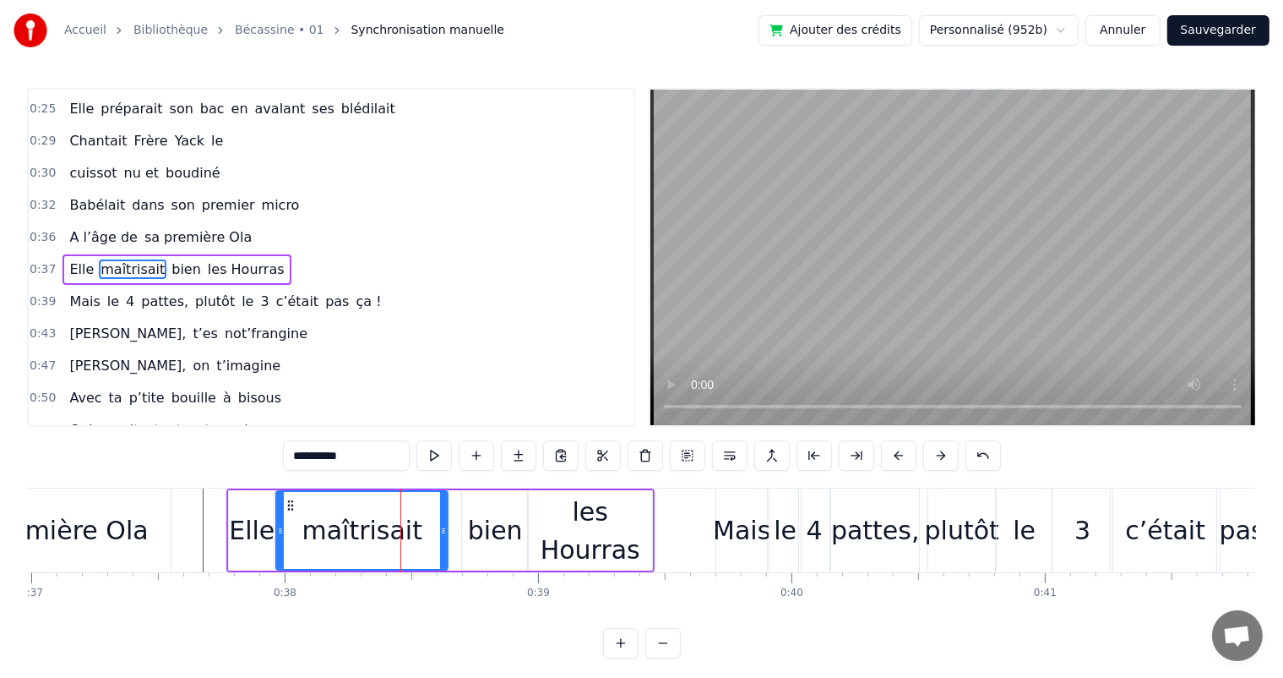
drag, startPoint x: 459, startPoint y: 541, endPoint x: 444, endPoint y: 541, distance: 15.2
click at [444, 541] on div at bounding box center [443, 530] width 7 height 77
click at [477, 541] on div "bien" at bounding box center [495, 530] width 55 height 38
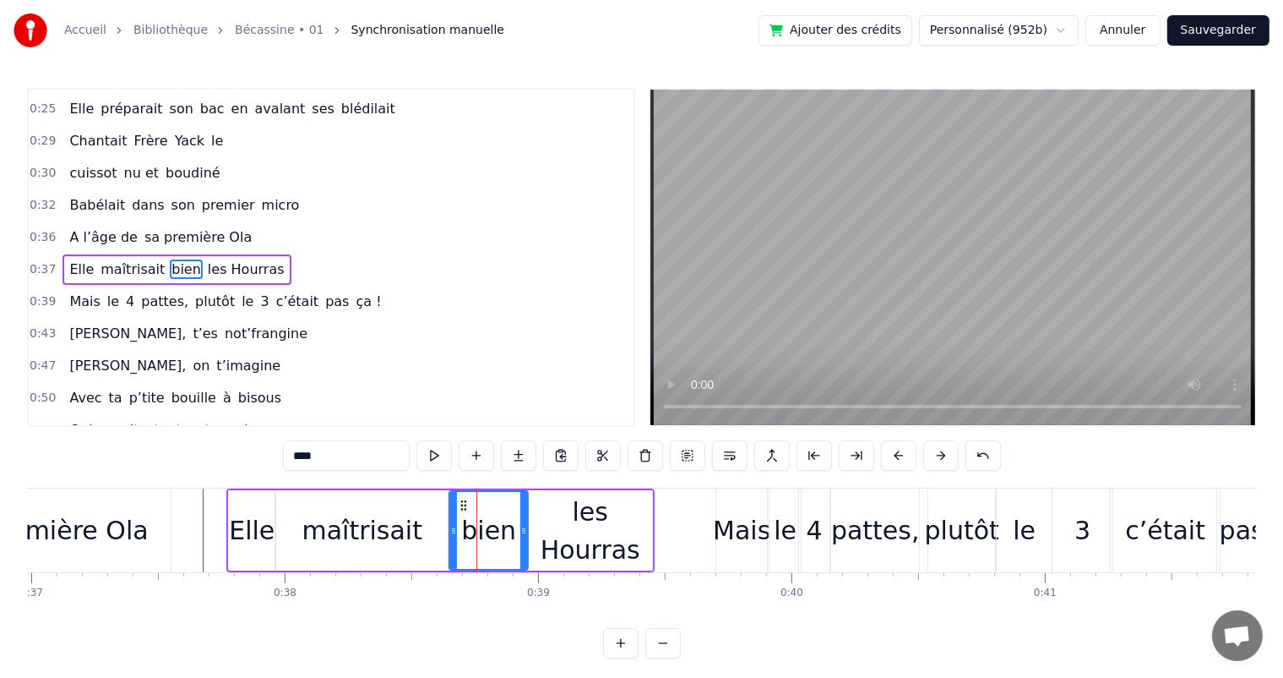
drag, startPoint x: 465, startPoint y: 534, endPoint x: 453, endPoint y: 531, distance: 12.9
click at [453, 531] on icon at bounding box center [453, 531] width 7 height 14
click at [84, 230] on span "A l’âge de" at bounding box center [103, 236] width 71 height 19
type input "**********"
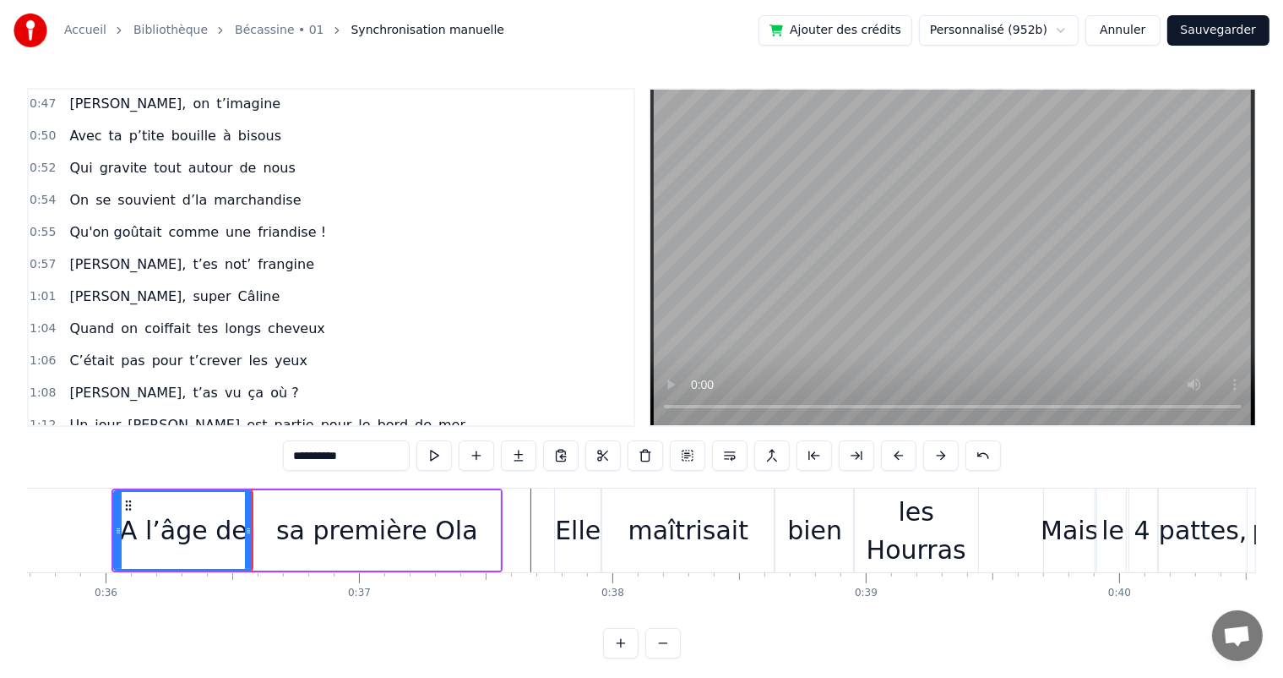
scroll to position [744, 0]
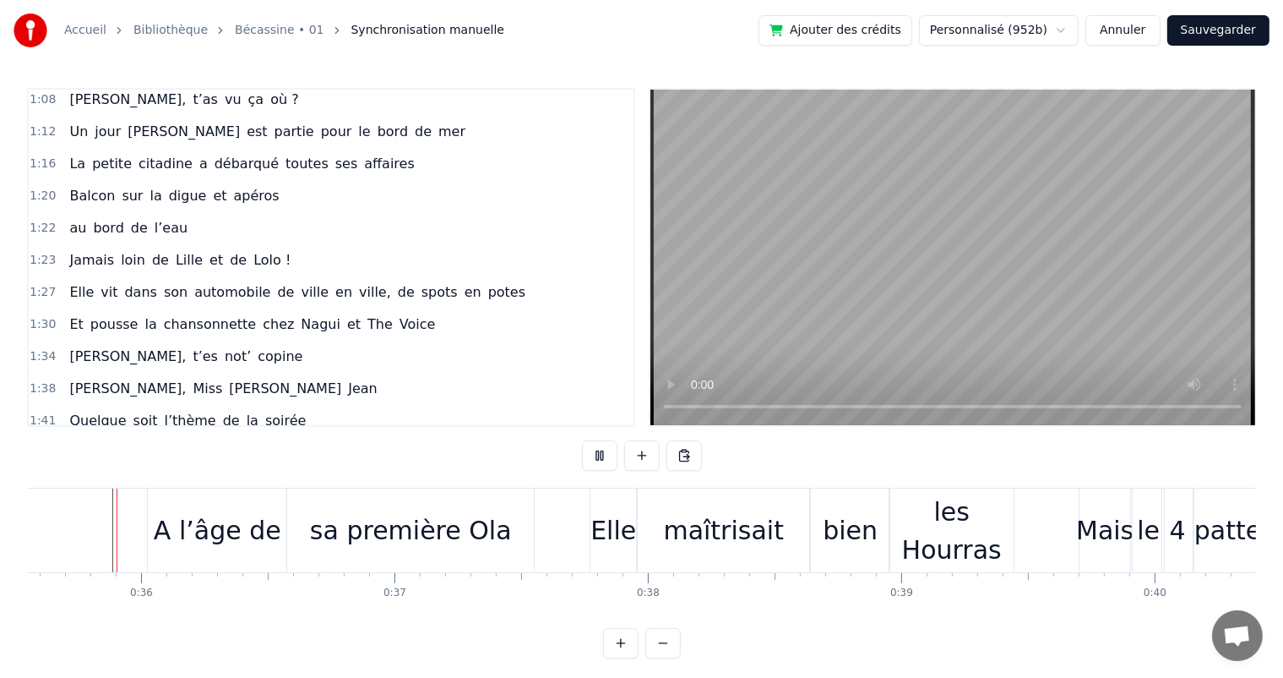
scroll to position [22, 0]
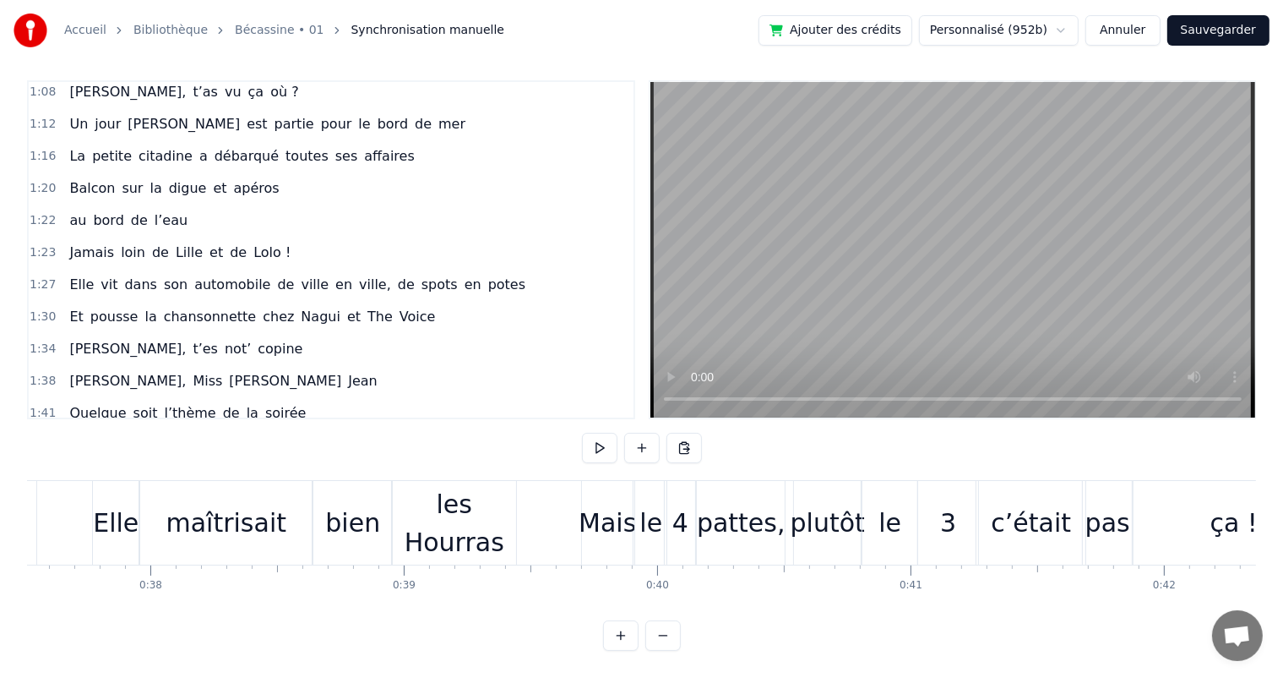
scroll to position [0, 9333]
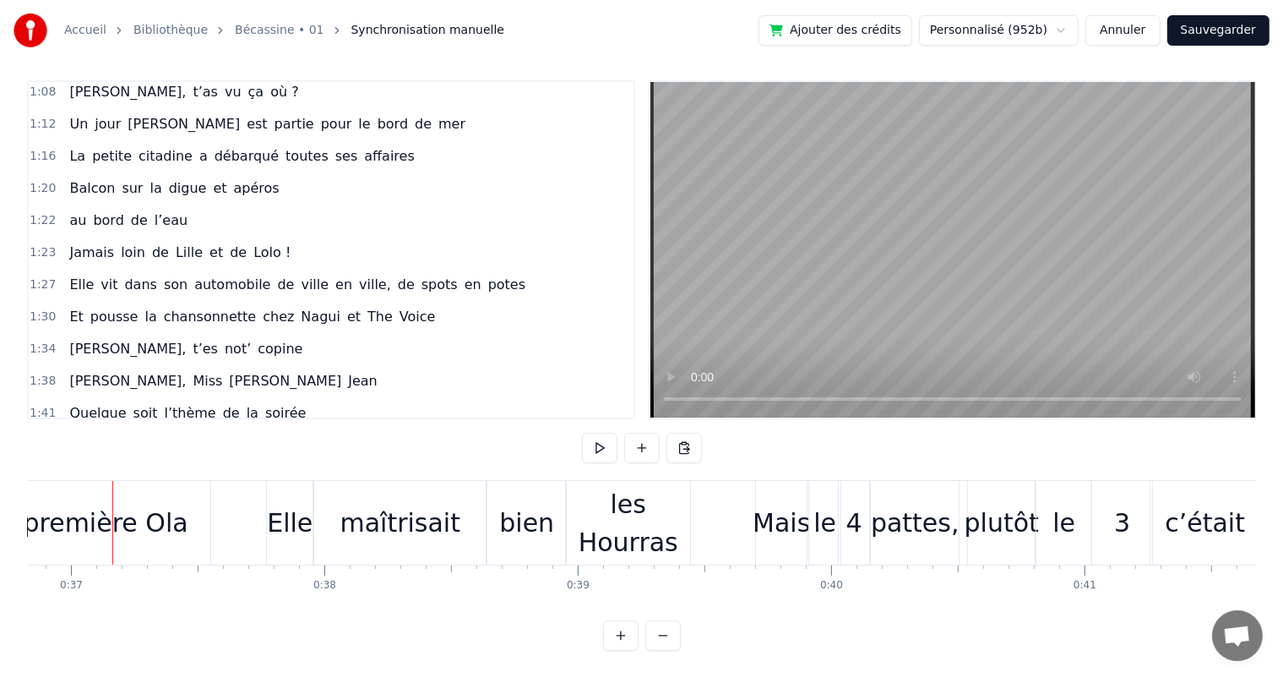
click at [625, 514] on div "les Hourras" at bounding box center [628, 523] width 124 height 76
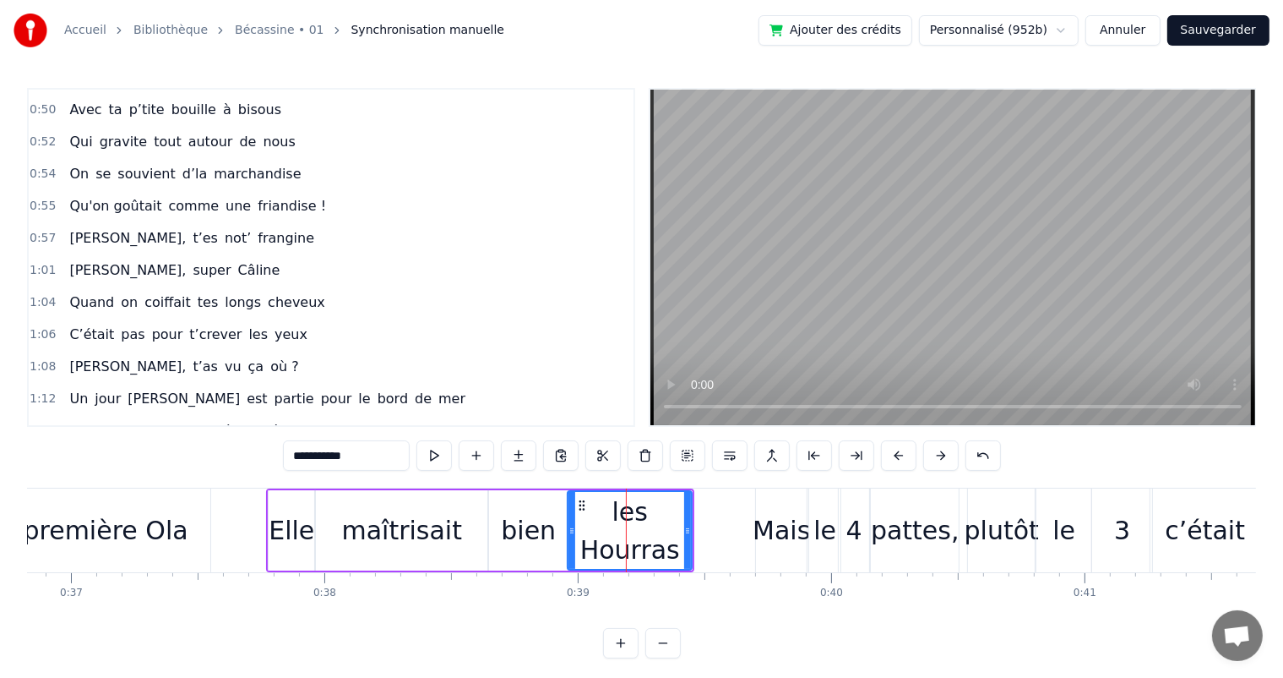
scroll to position [189, 0]
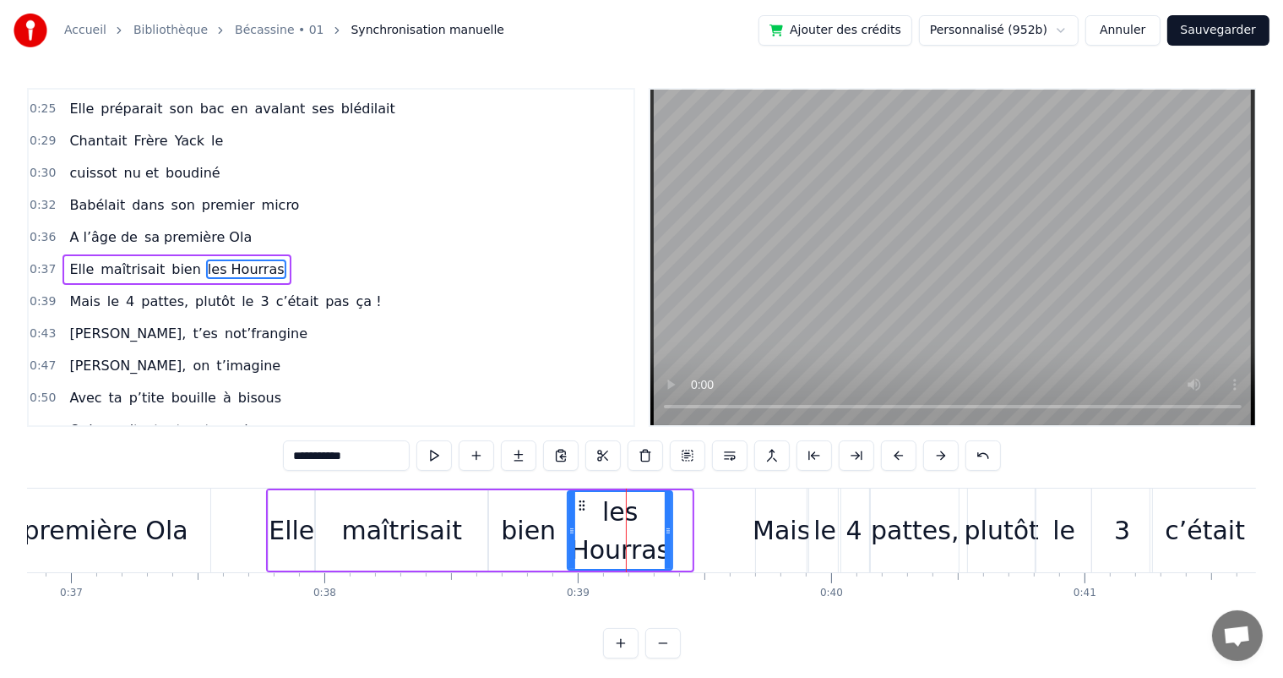
drag, startPoint x: 688, startPoint y: 520, endPoint x: 669, endPoint y: 520, distance: 19.4
click at [669, 520] on div at bounding box center [668, 530] width 7 height 77
click at [74, 227] on span "A l’âge de" at bounding box center [103, 236] width 71 height 19
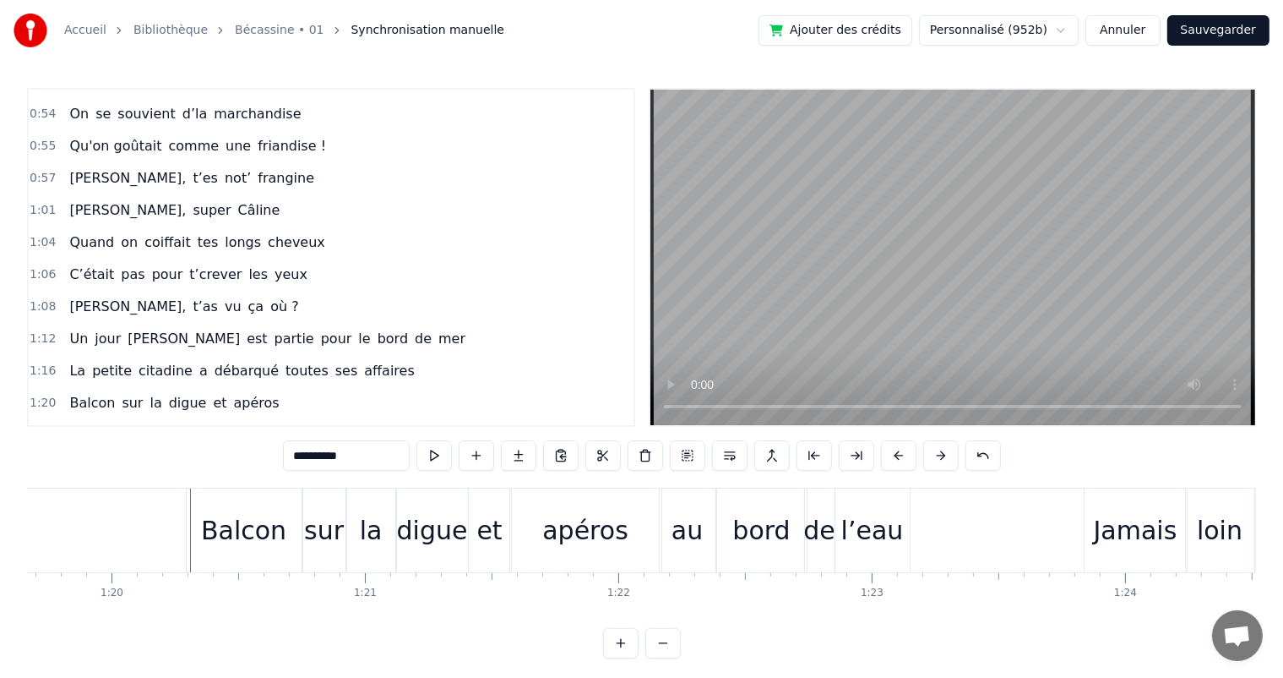
scroll to position [552, 0]
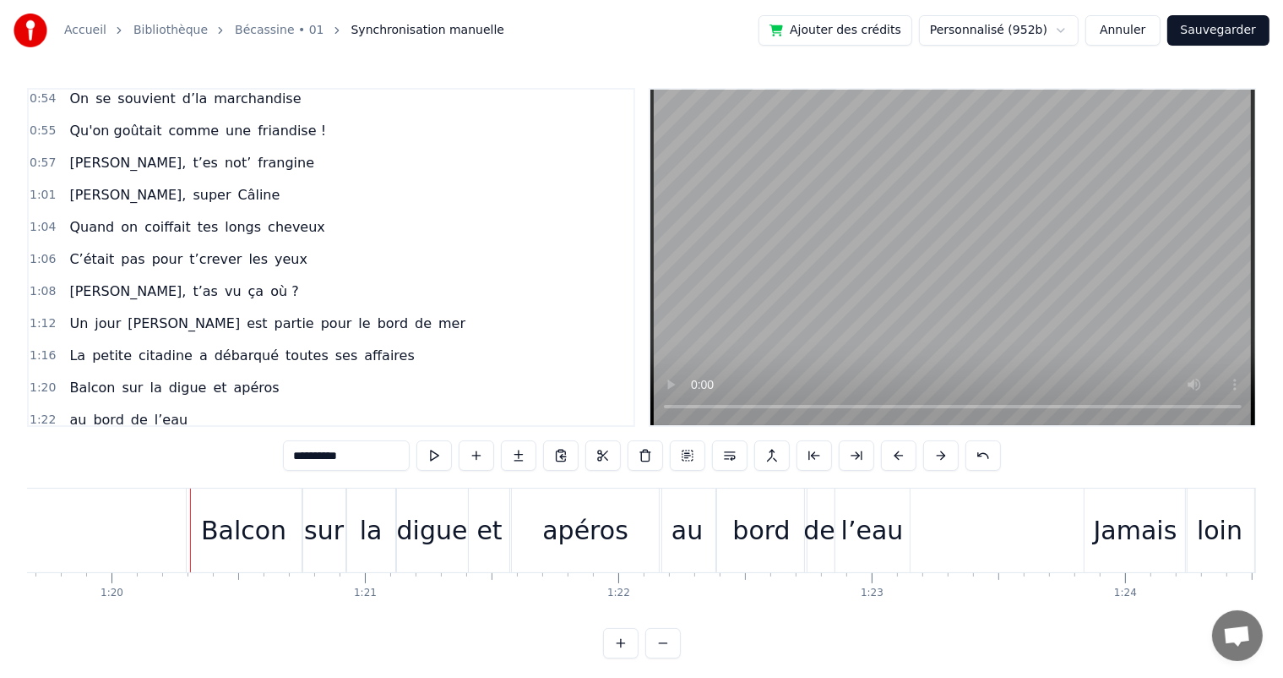
click at [362, 346] on span "affaires" at bounding box center [388, 355] width 53 height 19
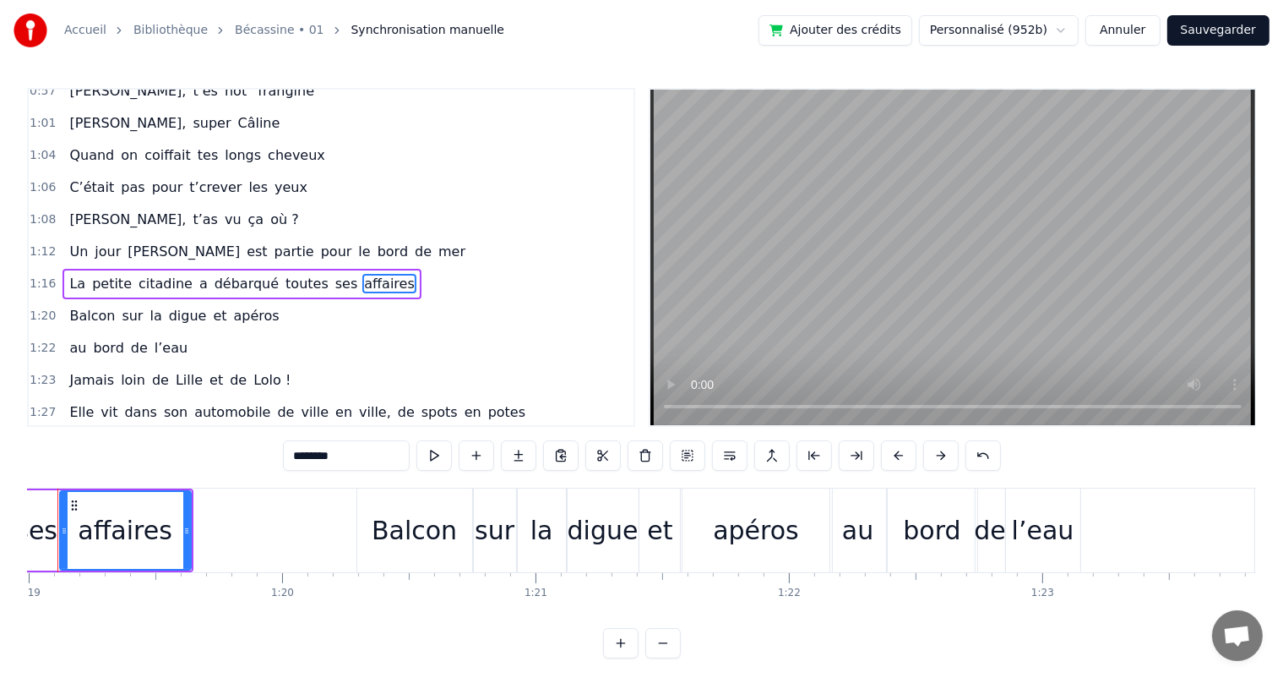
scroll to position [0, 19965]
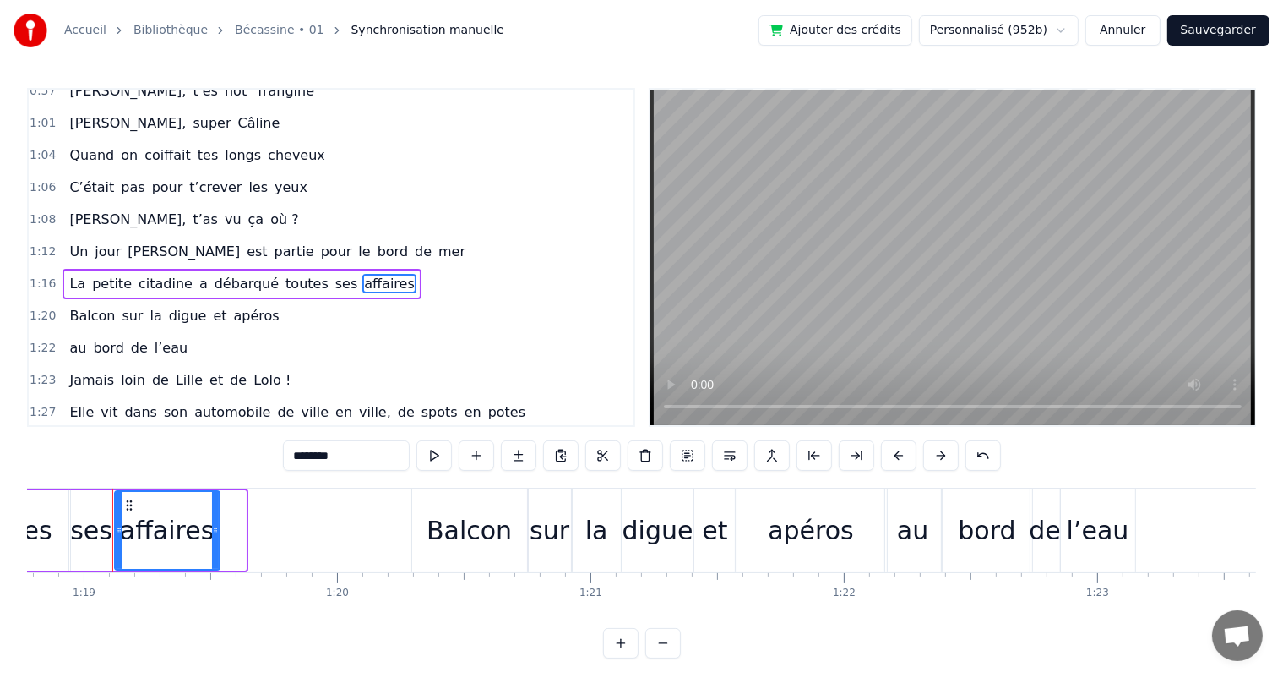
drag, startPoint x: 243, startPoint y: 530, endPoint x: 217, endPoint y: 528, distance: 26.2
click at [217, 528] on icon at bounding box center [215, 531] width 7 height 14
click at [422, 463] on button at bounding box center [433, 455] width 35 height 30
click at [210, 531] on icon at bounding box center [208, 531] width 7 height 14
click at [71, 242] on span "Un" at bounding box center [79, 251] width 22 height 19
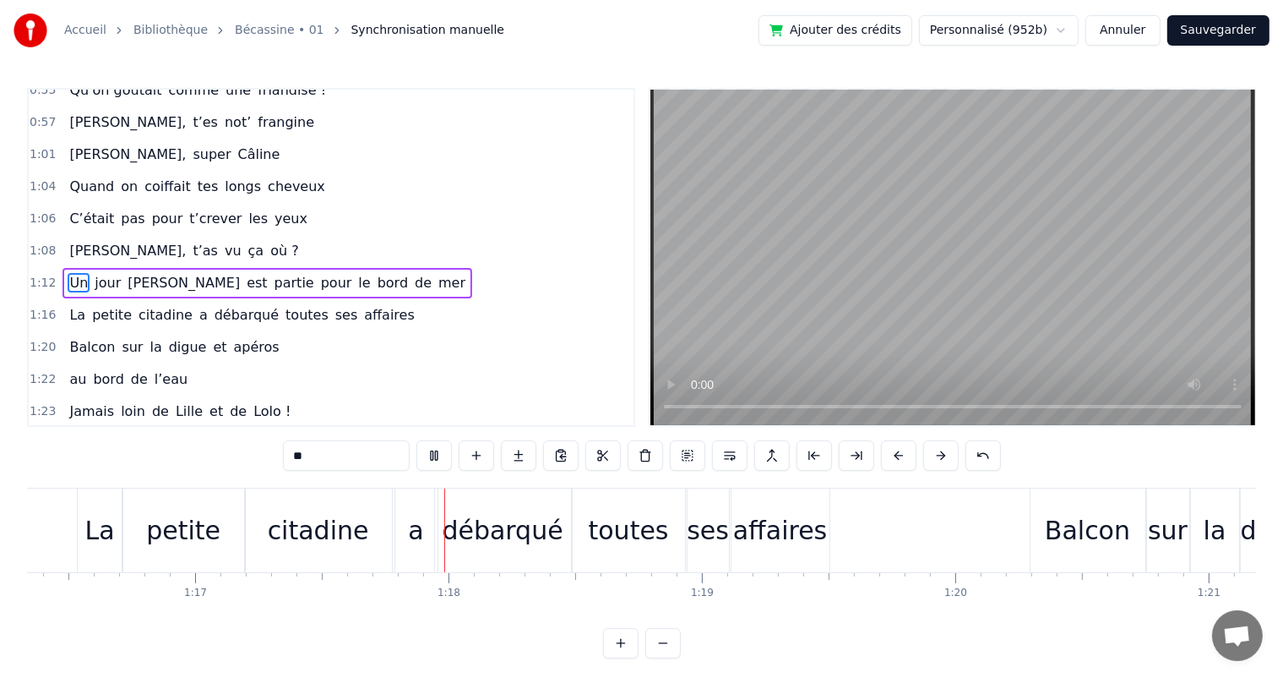
scroll to position [0, 19491]
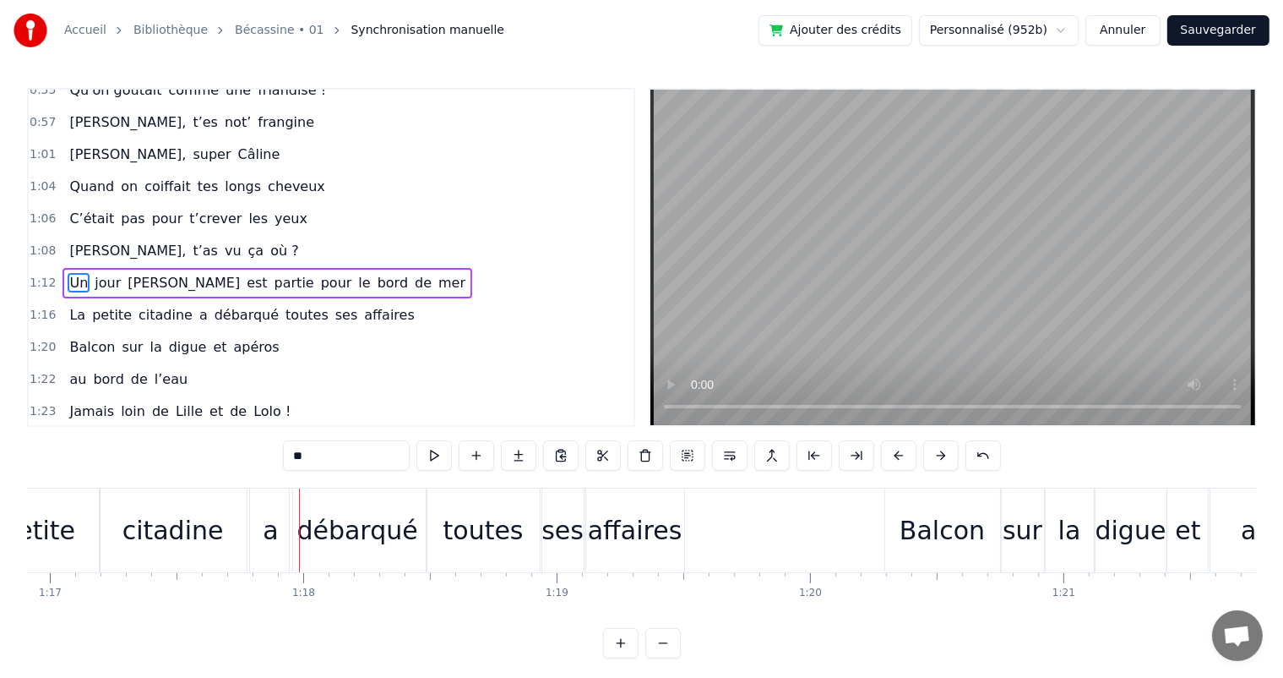
click at [78, 505] on div "petite" at bounding box center [38, 530] width 122 height 84
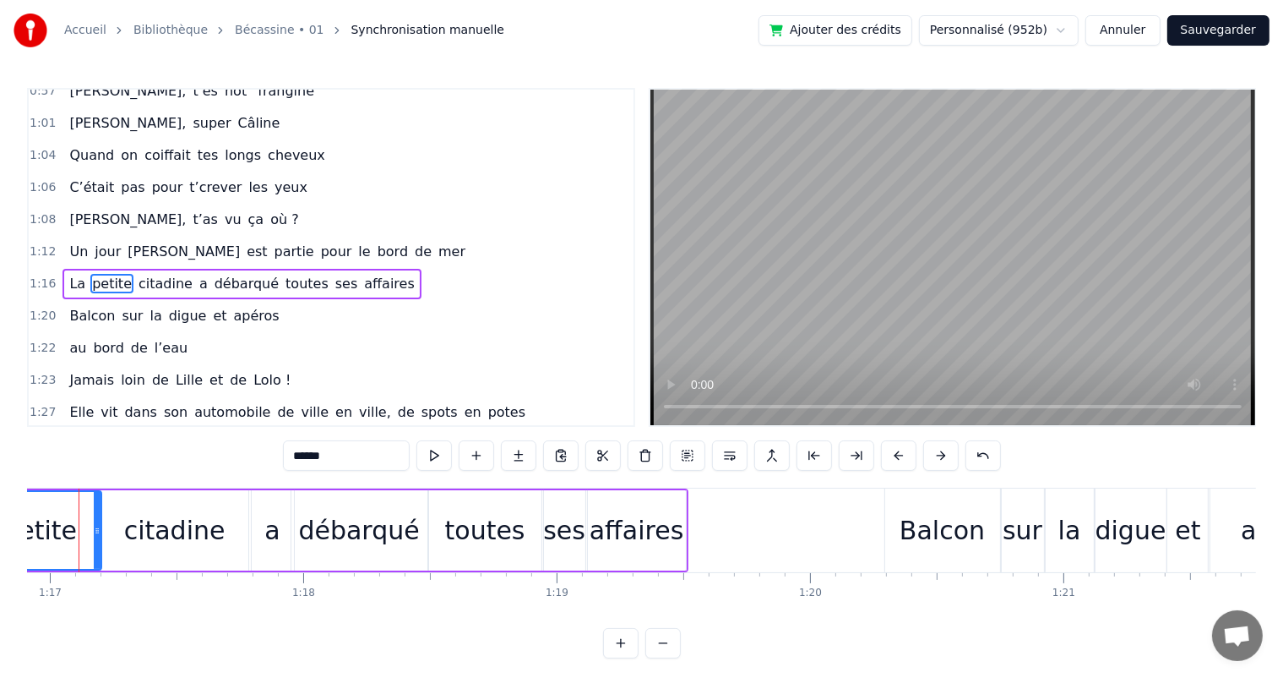
scroll to position [0, 19458]
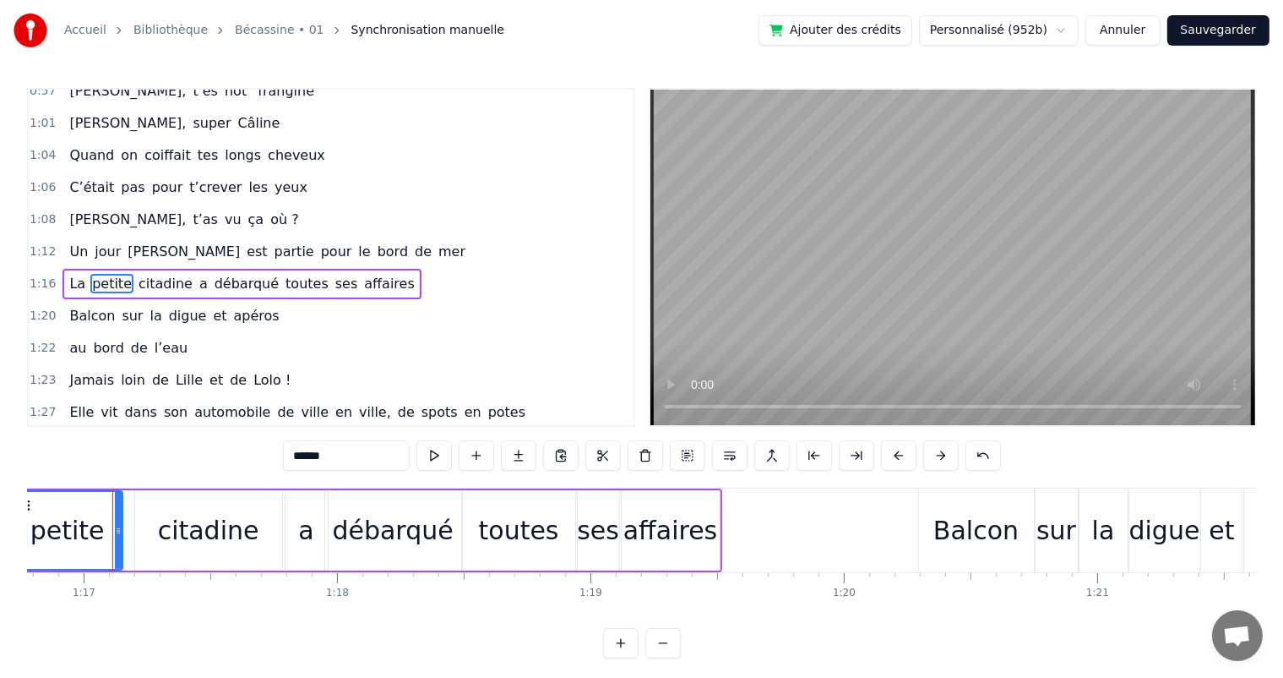
drag, startPoint x: 128, startPoint y: 525, endPoint x: 116, endPoint y: 524, distance: 12.8
click at [116, 524] on icon at bounding box center [118, 531] width 7 height 14
click at [156, 527] on div "citadine" at bounding box center [208, 530] width 147 height 80
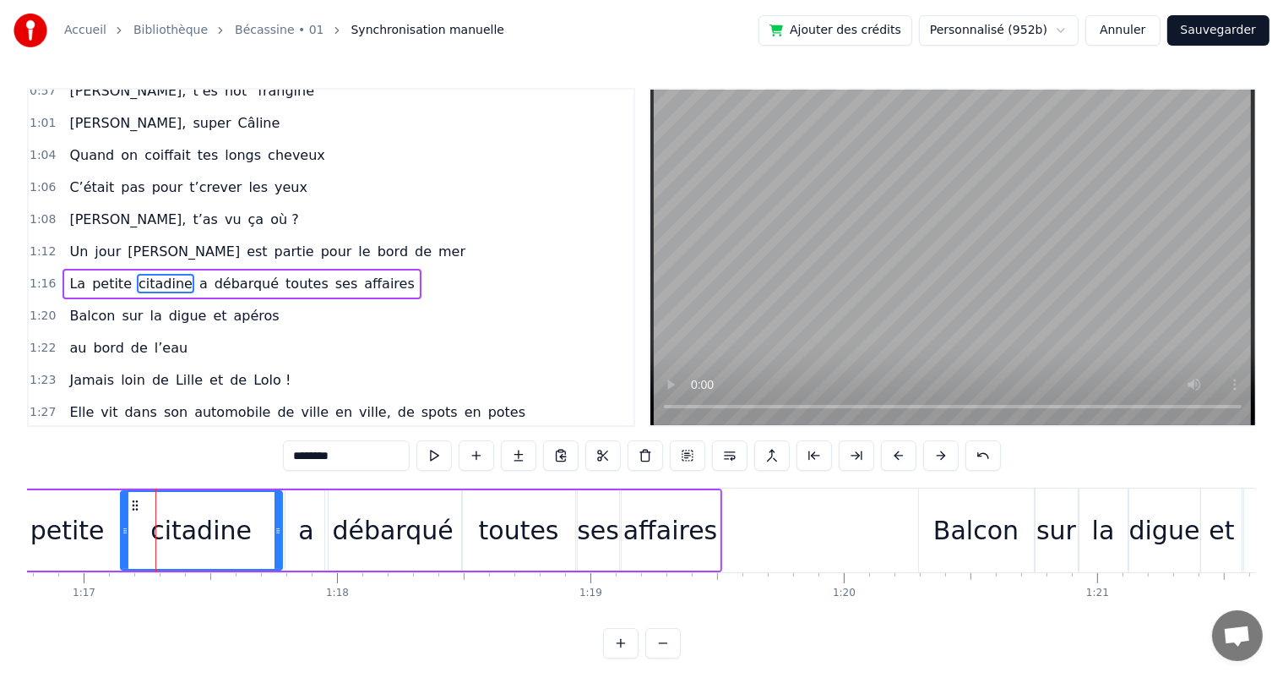
drag, startPoint x: 133, startPoint y: 527, endPoint x: 119, endPoint y: 526, distance: 14.4
click at [122, 526] on icon at bounding box center [125, 531] width 7 height 14
click at [79, 242] on span "Un" at bounding box center [79, 251] width 22 height 19
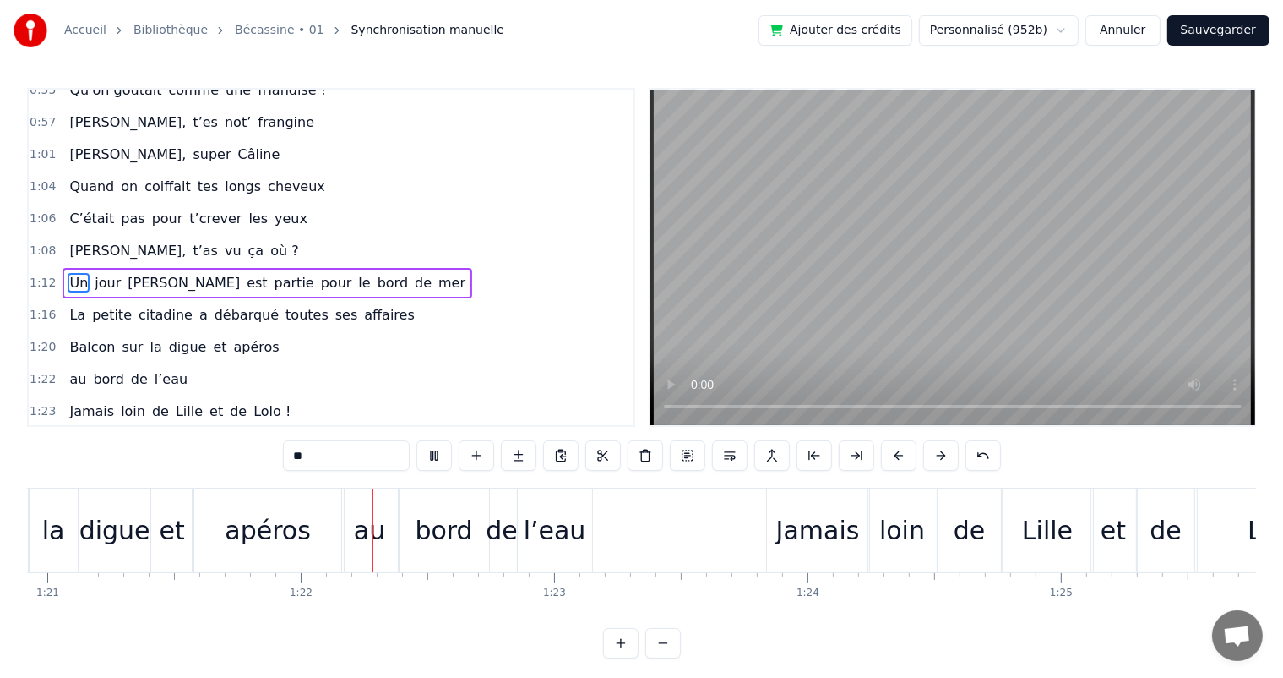
scroll to position [0, 20641]
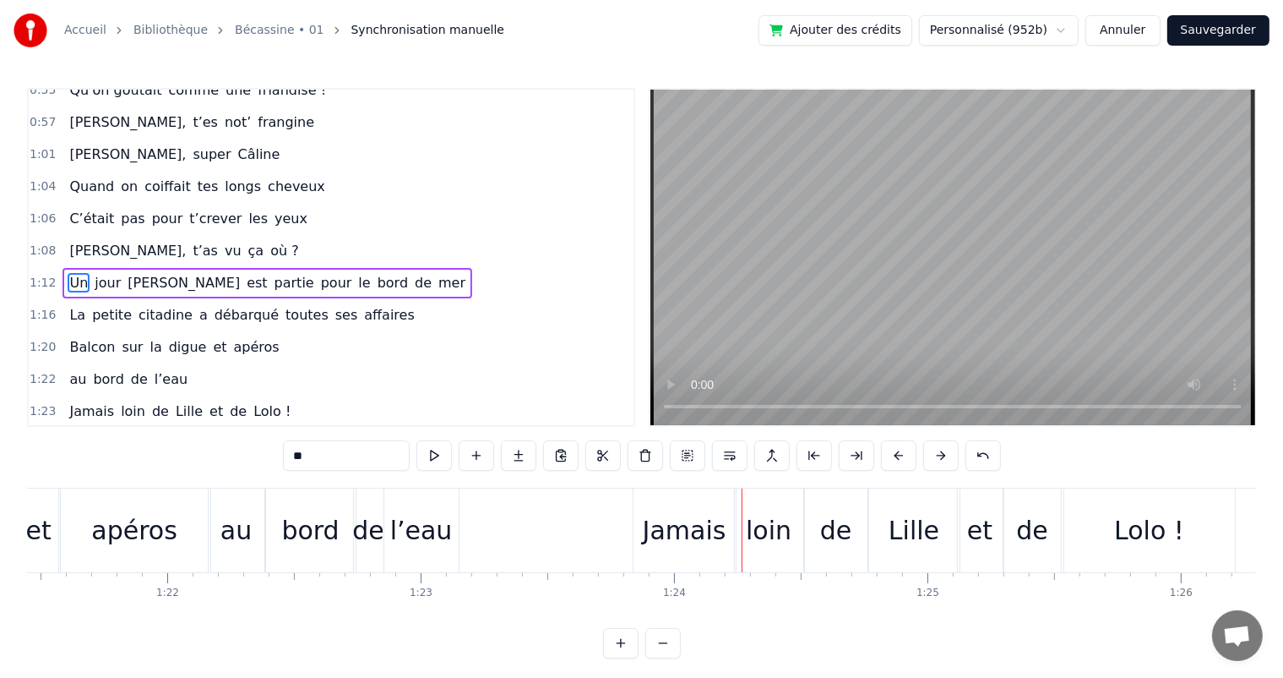
click at [78, 177] on span "Quand" at bounding box center [92, 186] width 48 height 19
type input "*****"
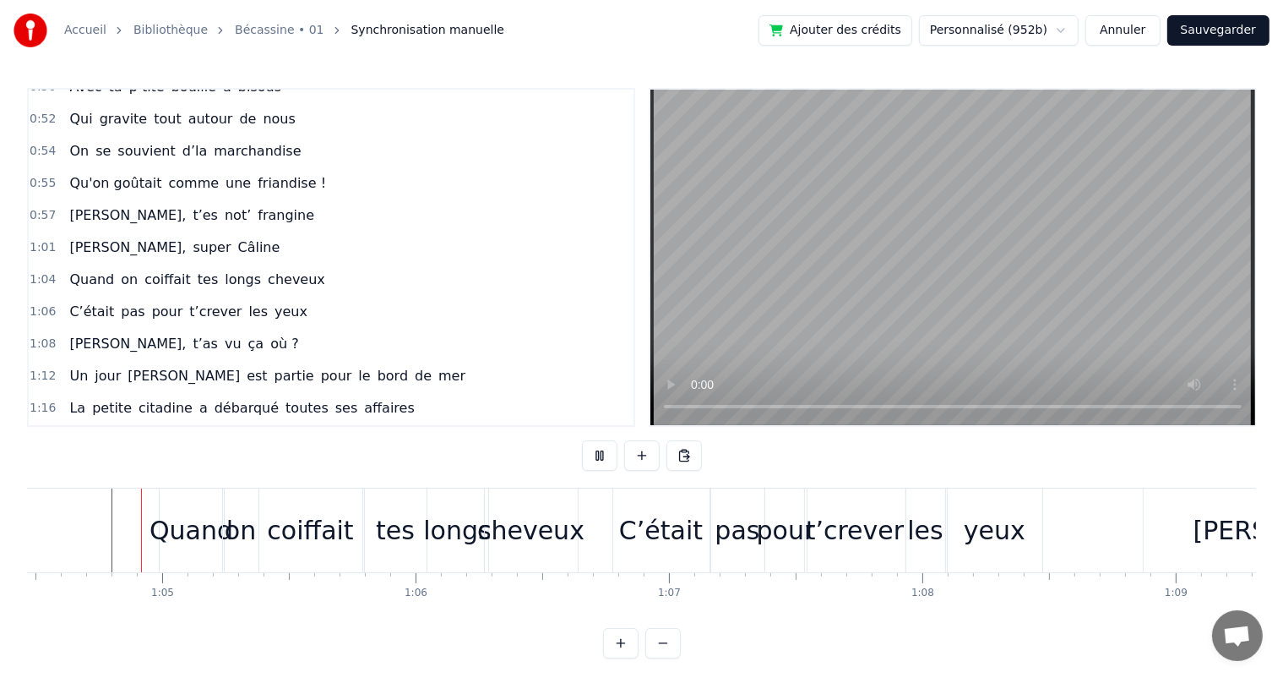
scroll to position [22, 0]
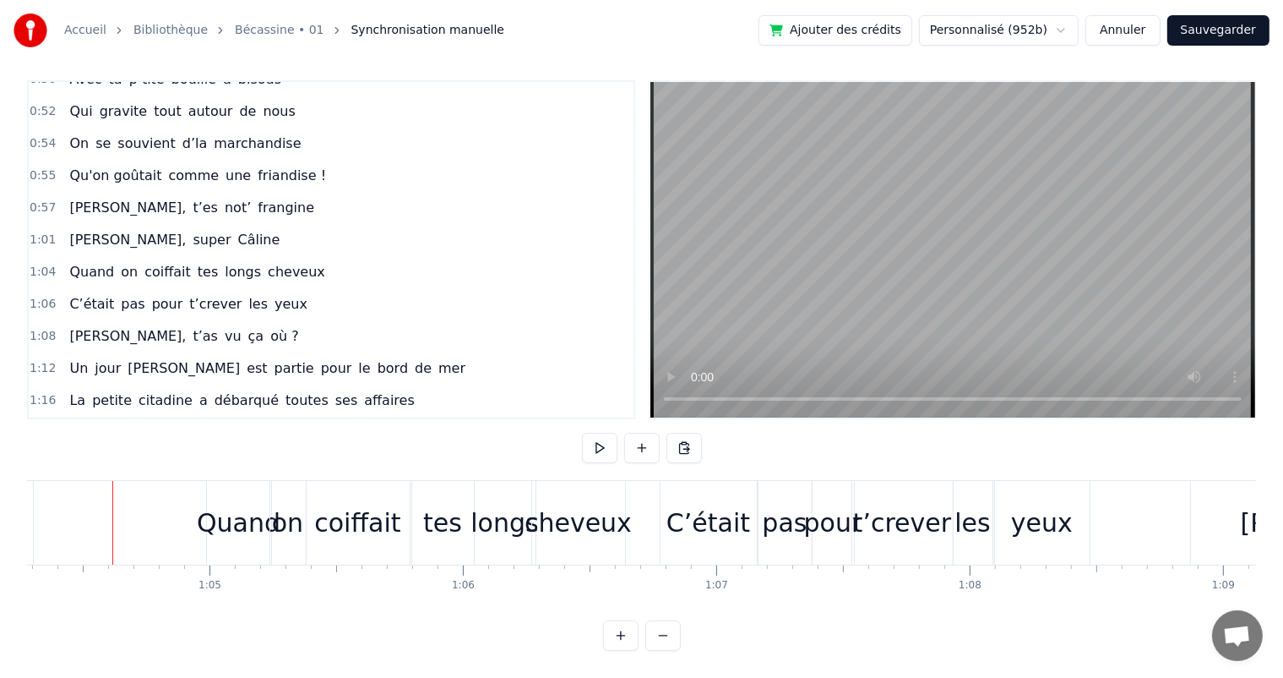
click at [738, 519] on div "C’était" at bounding box center [709, 522] width 84 height 38
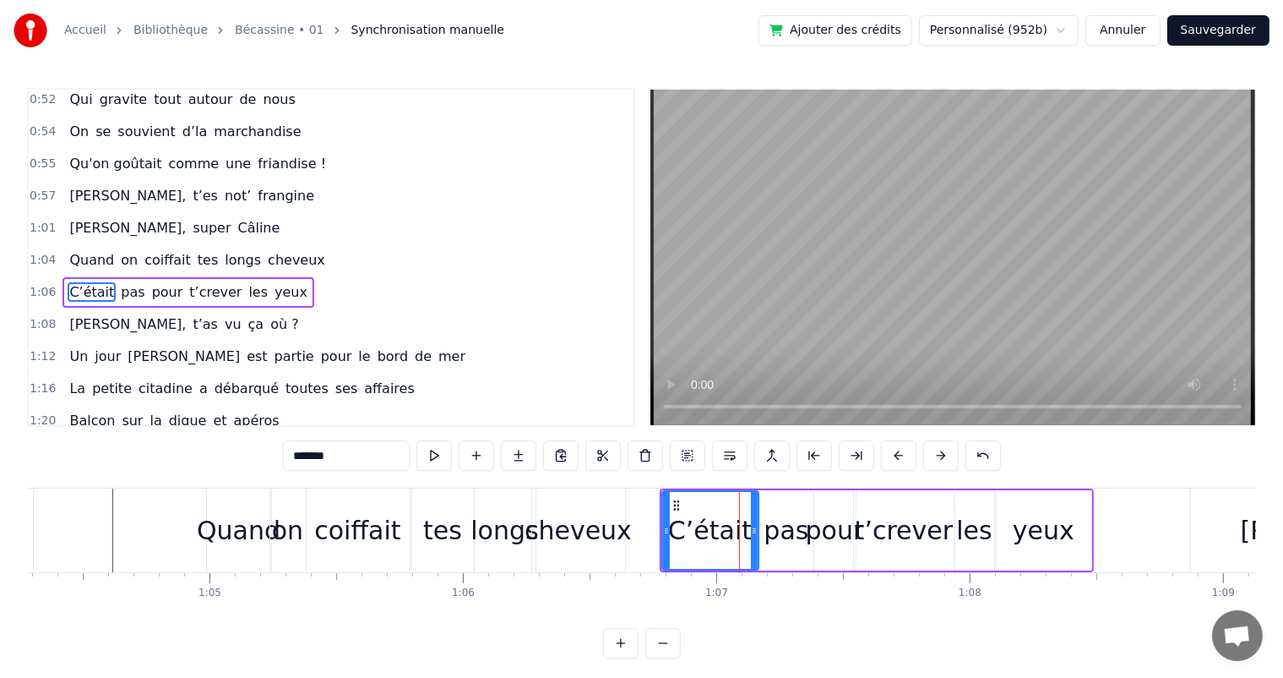
scroll to position [531, 0]
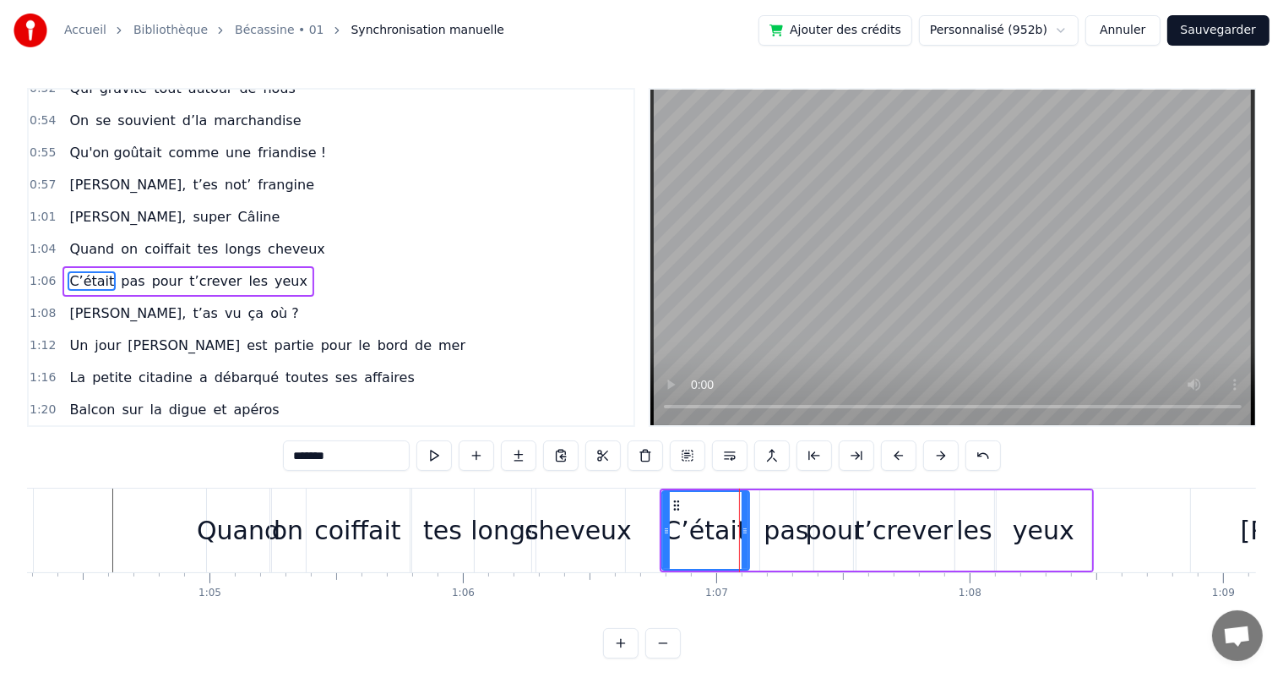
drag, startPoint x: 753, startPoint y: 511, endPoint x: 743, endPoint y: 510, distance: 9.3
click at [743, 510] on div at bounding box center [745, 530] width 7 height 77
click at [780, 514] on div "pas" at bounding box center [786, 530] width 45 height 38
type input "***"
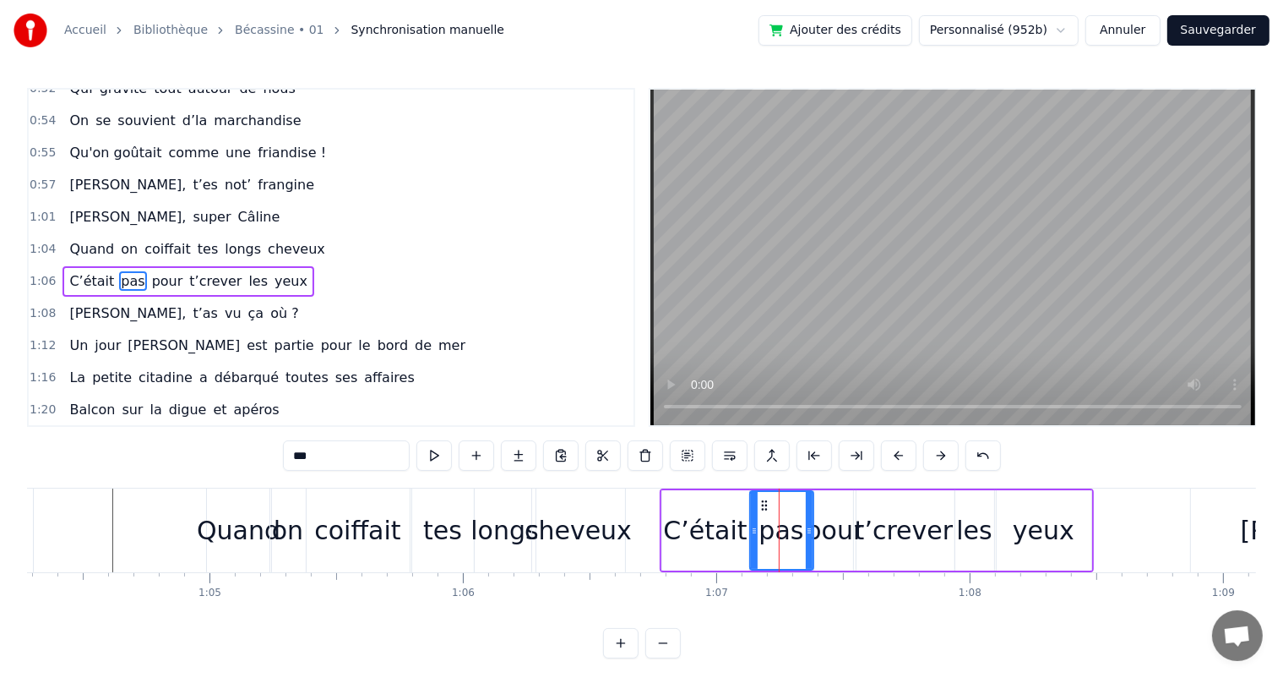
drag, startPoint x: 761, startPoint y: 524, endPoint x: 751, endPoint y: 524, distance: 10.1
click at [751, 524] on icon at bounding box center [754, 531] width 7 height 14
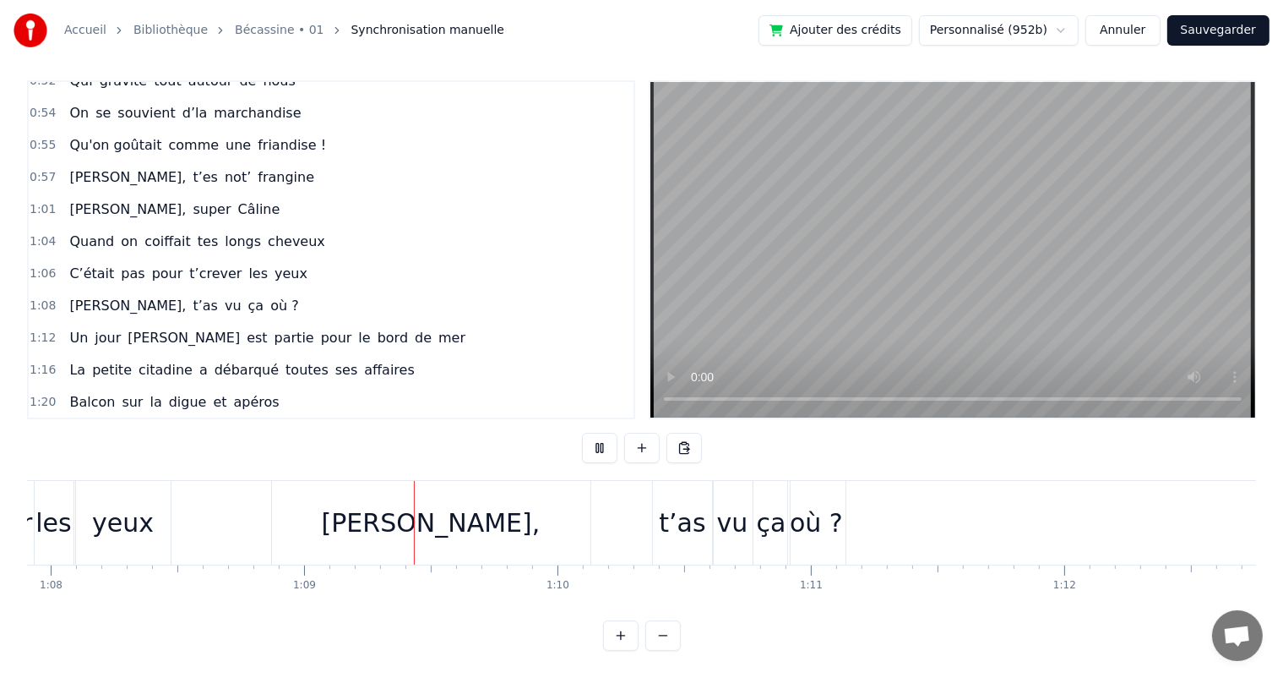
scroll to position [0, 17342]
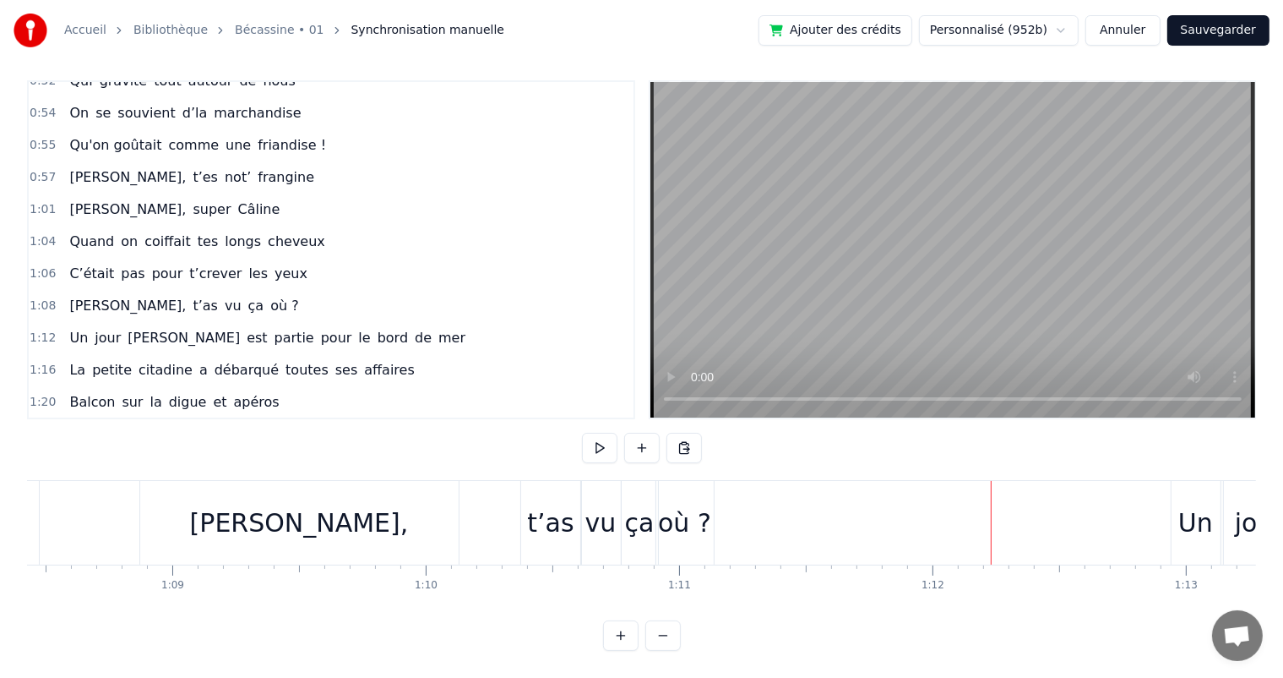
click at [76, 226] on div "Quand on coiffait tes longs cheveux" at bounding box center [197, 241] width 269 height 30
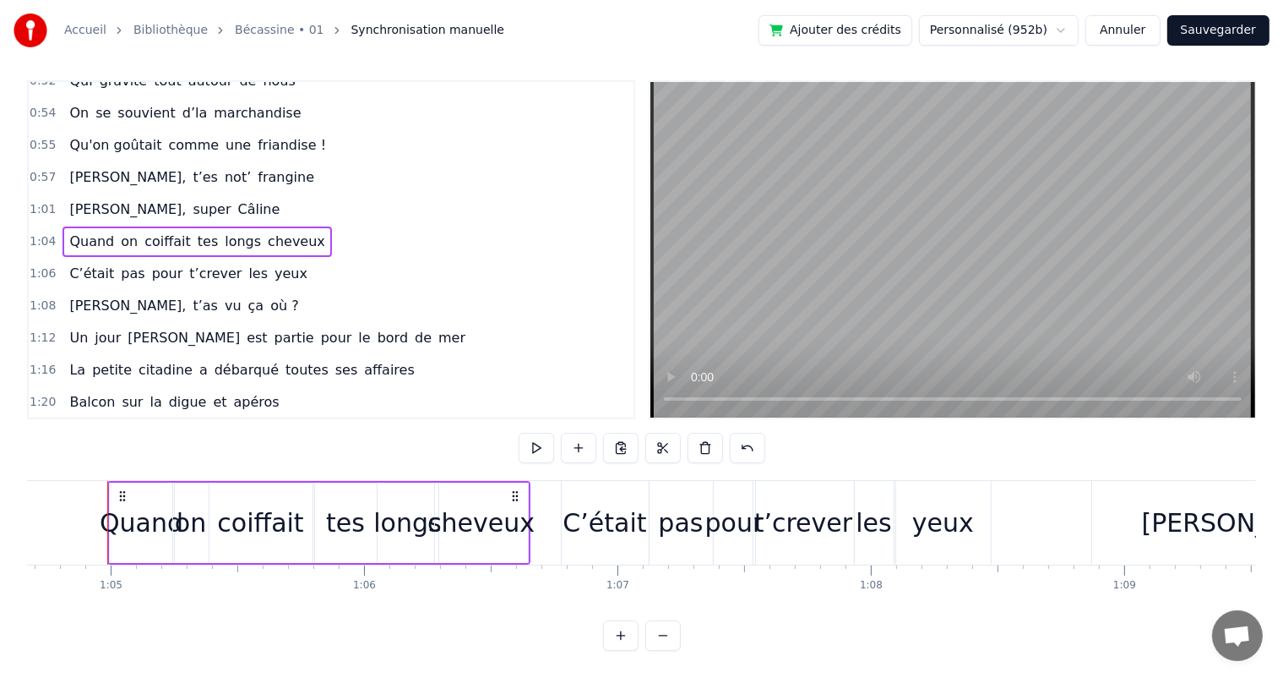
scroll to position [0, 16384]
click at [748, 433] on button at bounding box center [747, 448] width 35 height 30
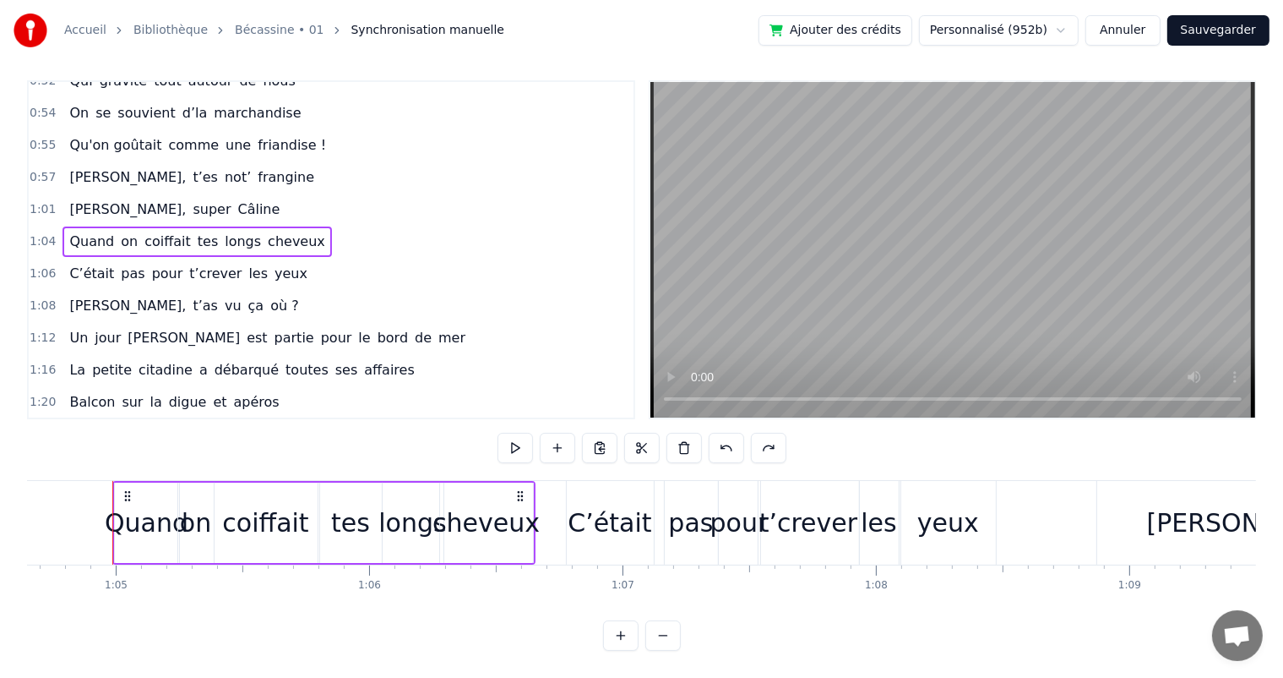
click at [748, 433] on div at bounding box center [642, 448] width 289 height 30
click at [732, 433] on button at bounding box center [726, 448] width 35 height 30
click at [693, 481] on div "pas" at bounding box center [691, 523] width 53 height 84
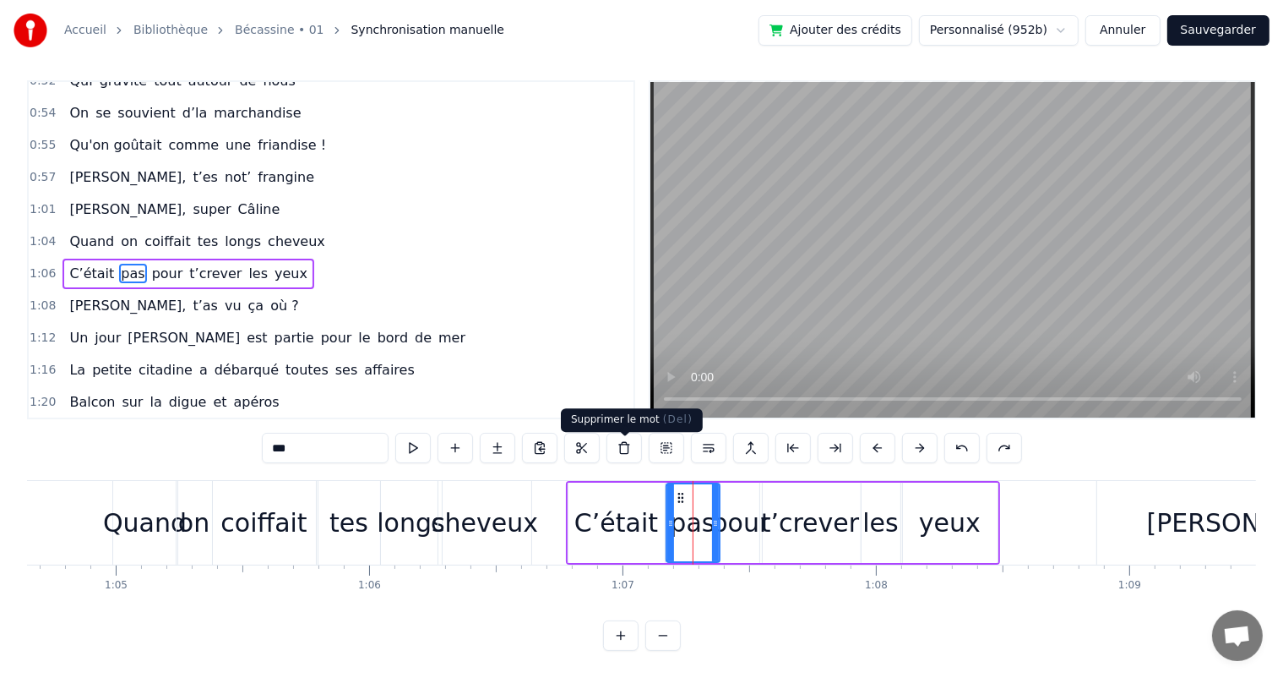
scroll to position [0, 0]
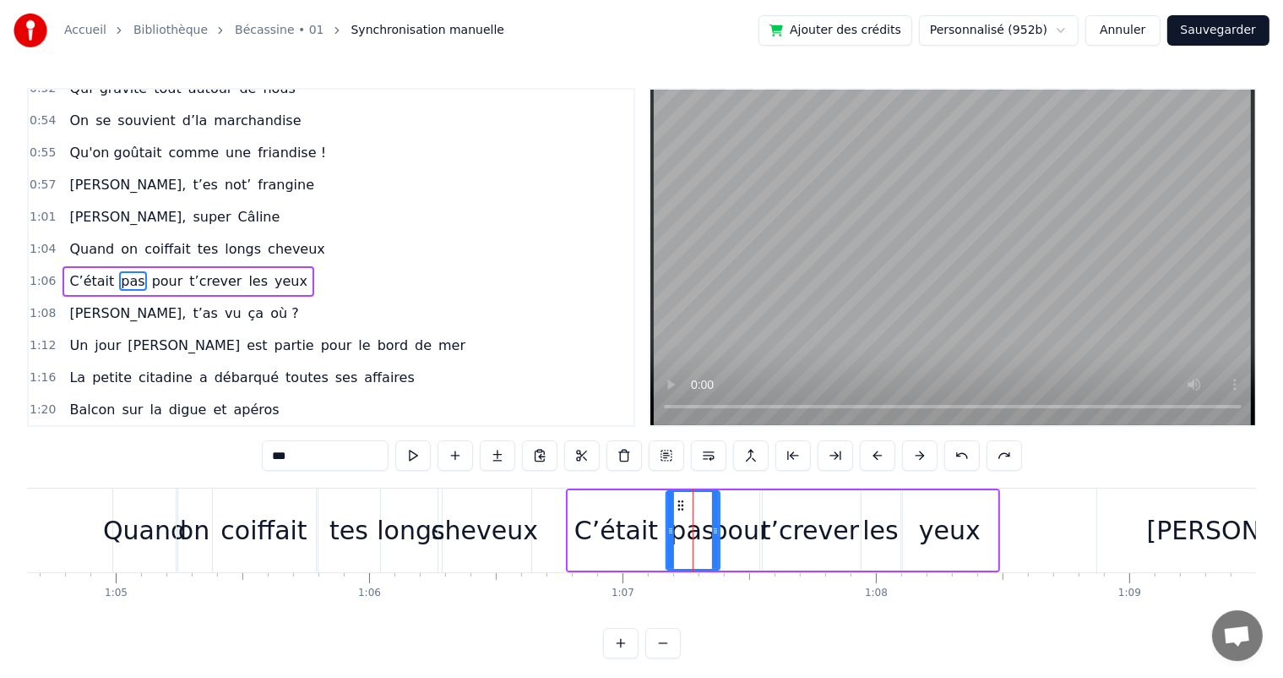
click at [388, 448] on input "***" at bounding box center [325, 455] width 127 height 30
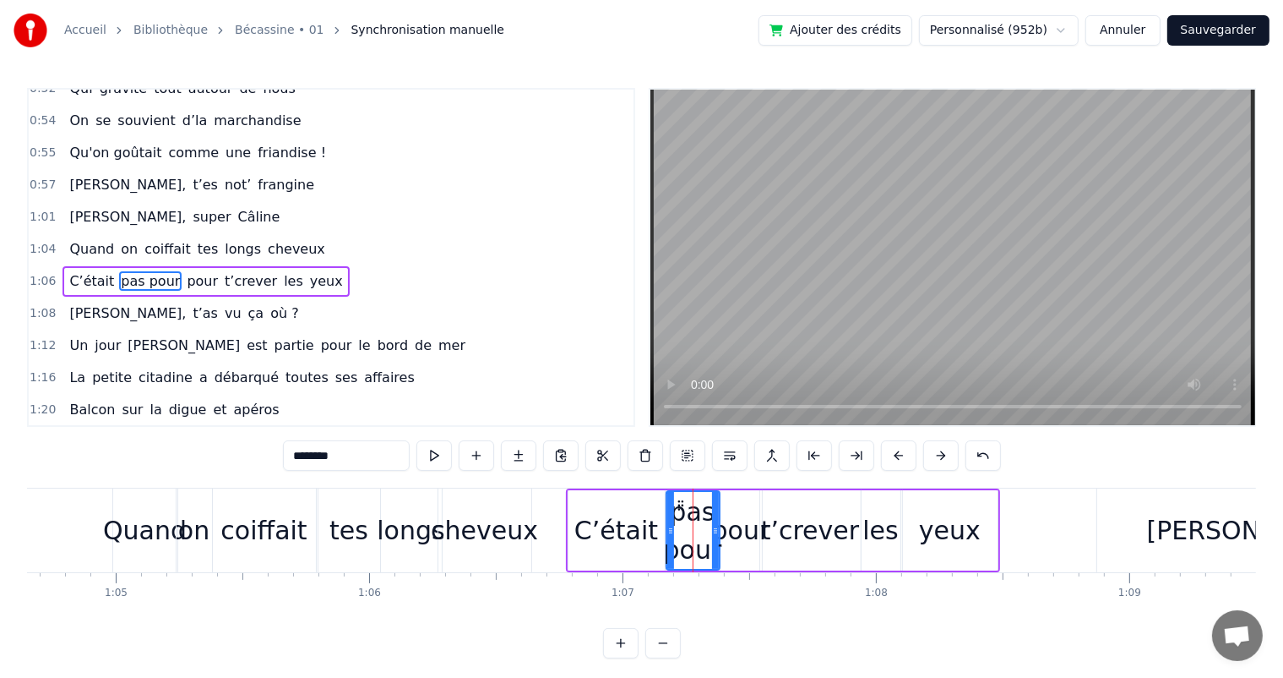
click at [754, 531] on div "pour" at bounding box center [741, 530] width 58 height 38
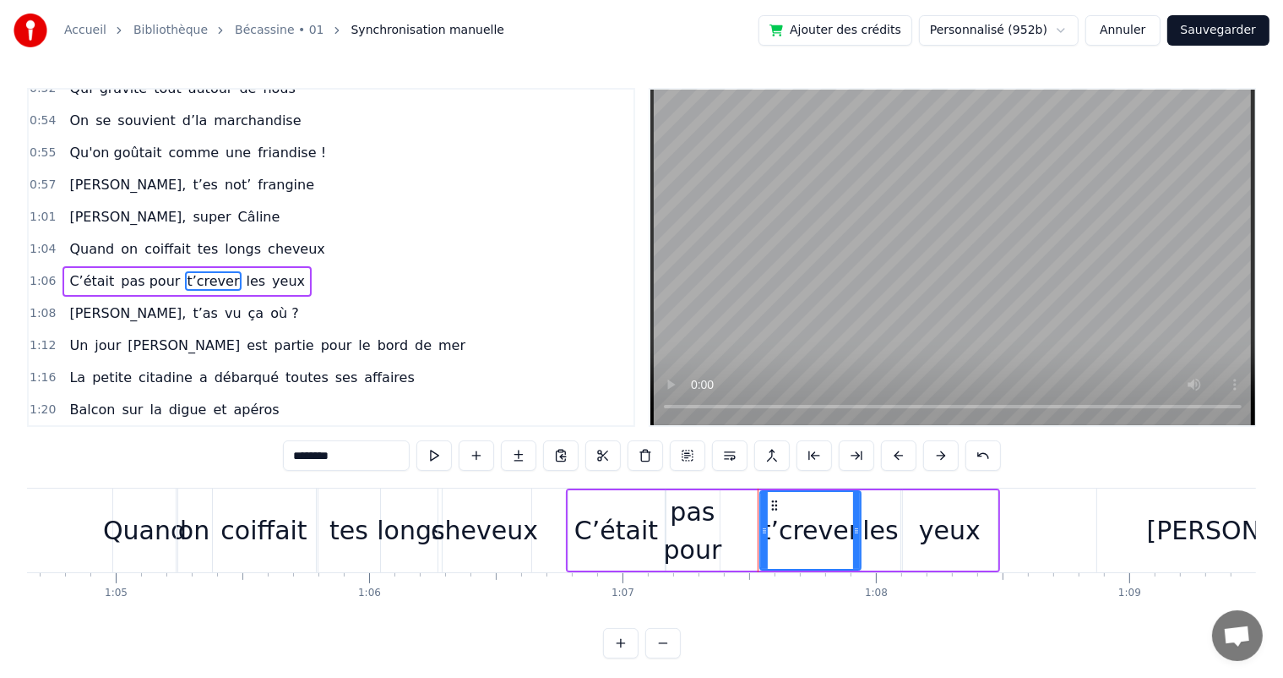
click at [685, 528] on div "pas pour" at bounding box center [693, 531] width 58 height 76
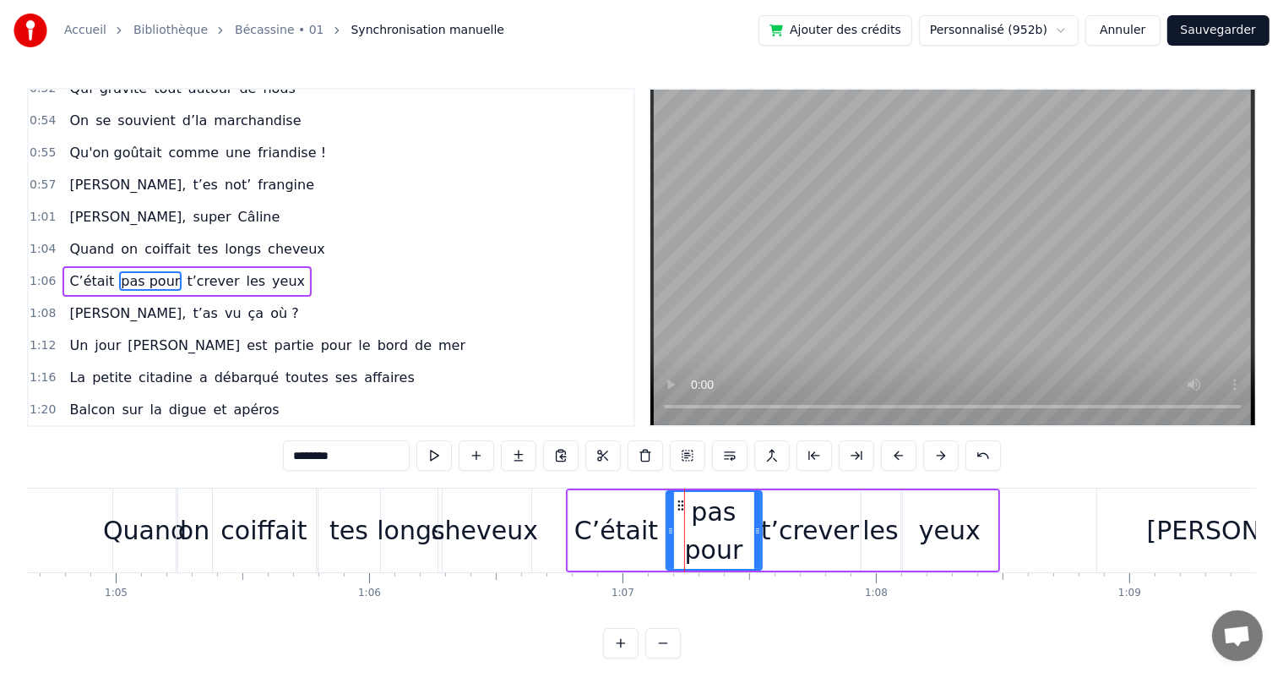
drag, startPoint x: 714, startPoint y: 531, endPoint x: 756, endPoint y: 531, distance: 42.2
click at [756, 531] on icon at bounding box center [757, 531] width 7 height 14
click at [83, 239] on span "Quand" at bounding box center [92, 248] width 48 height 19
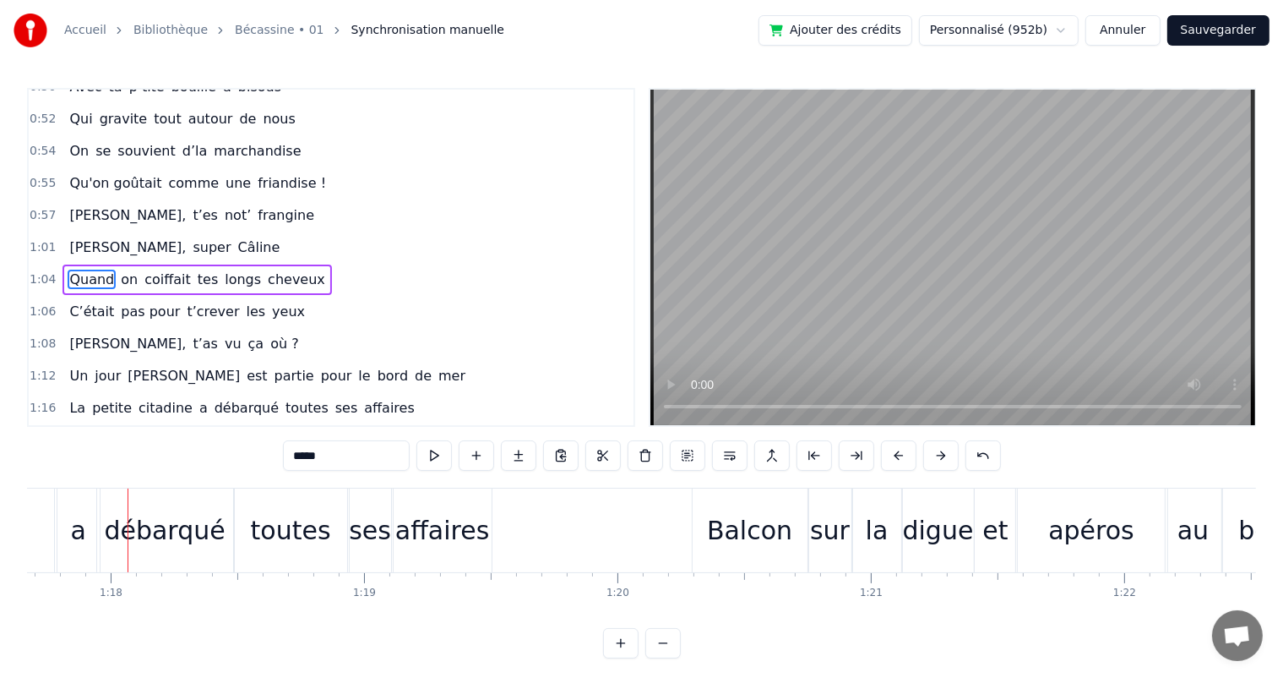
scroll to position [0, 19699]
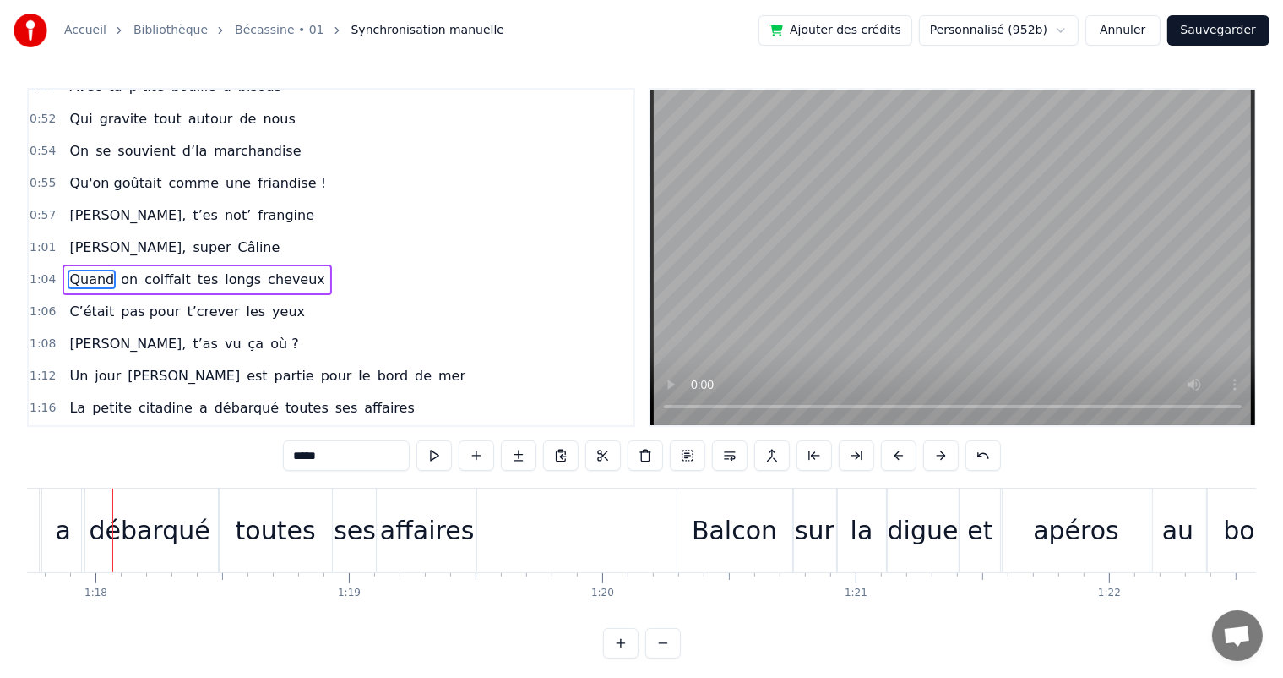
click at [100, 398] on span "petite" at bounding box center [111, 407] width 43 height 19
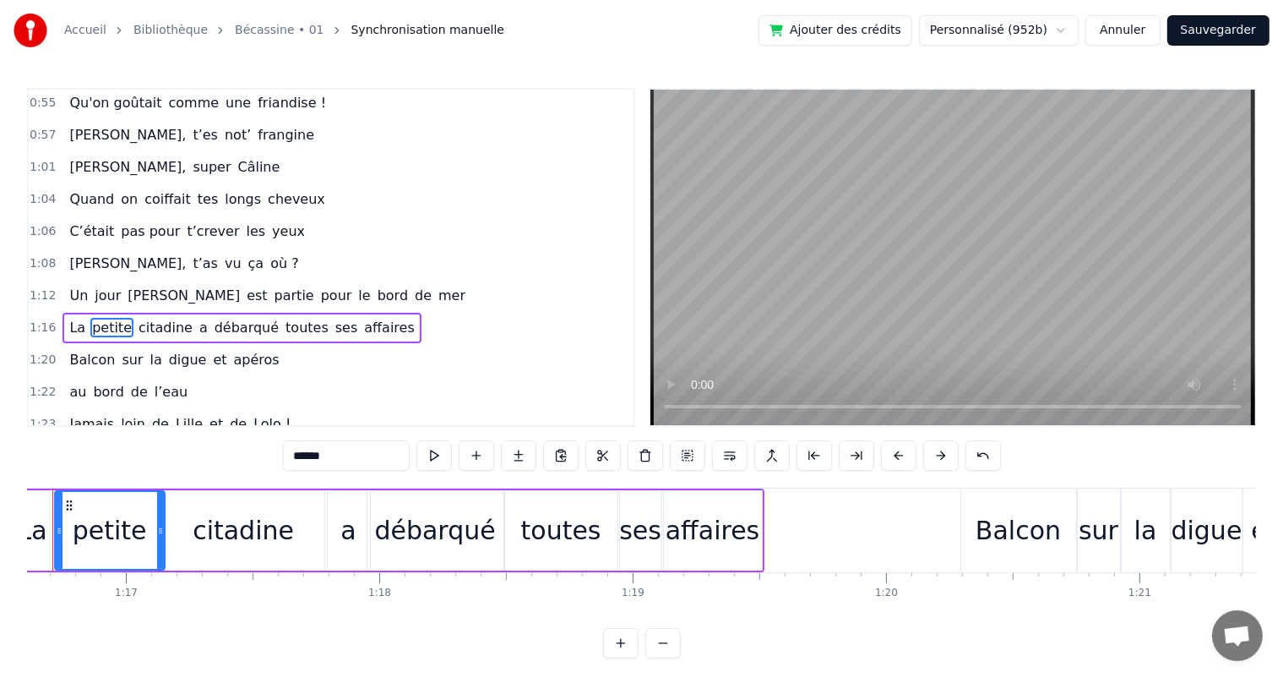
scroll to position [0, 19355]
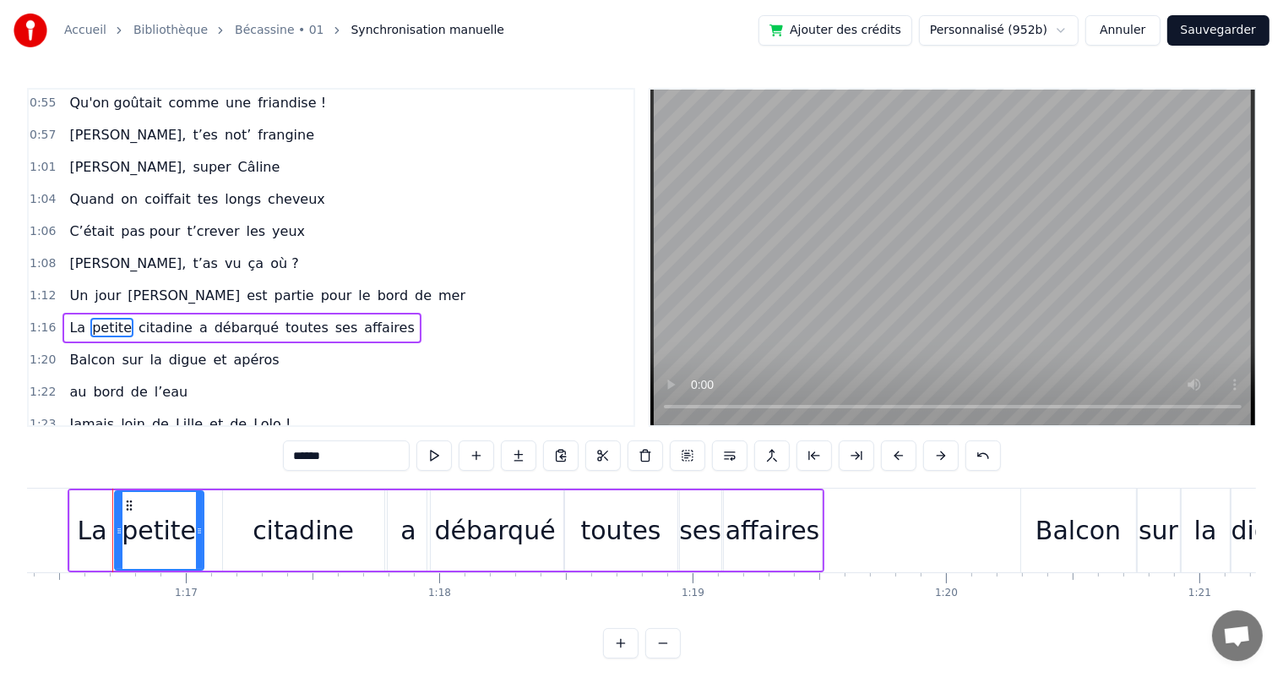
drag, startPoint x: 222, startPoint y: 533, endPoint x: 201, endPoint y: 529, distance: 21.5
click at [201, 529] on icon at bounding box center [199, 531] width 7 height 14
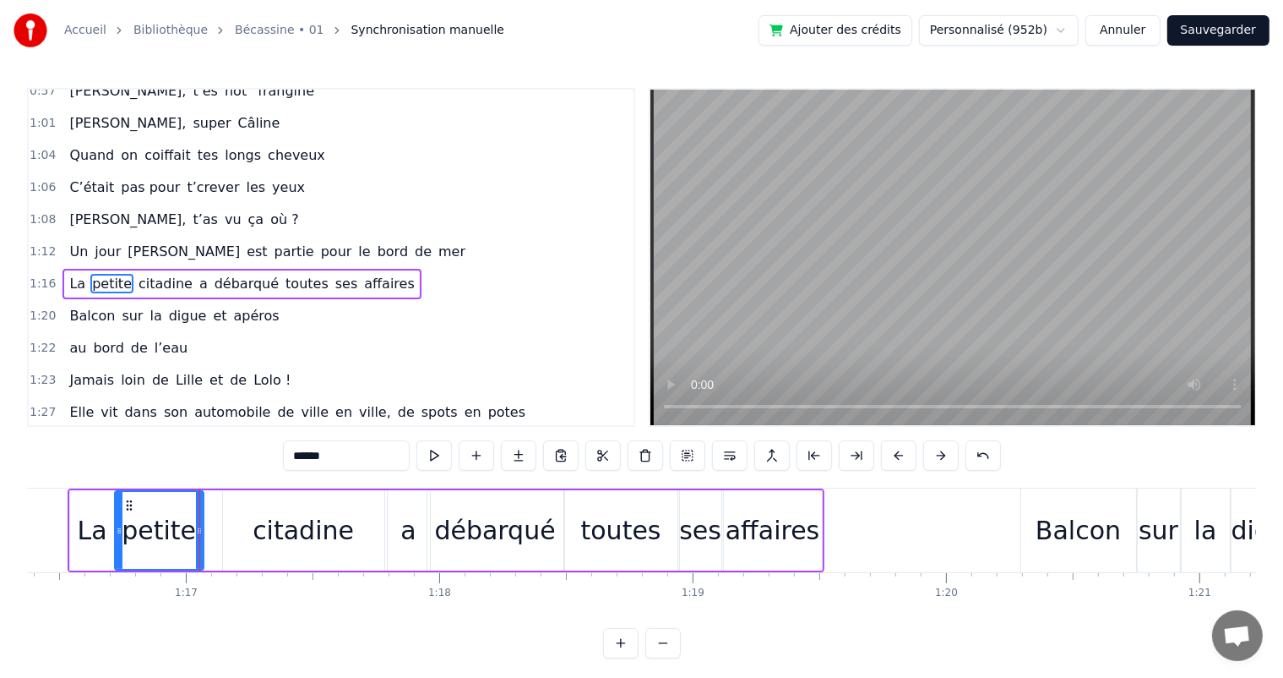
click at [239, 523] on div "citadine" at bounding box center [303, 530] width 161 height 80
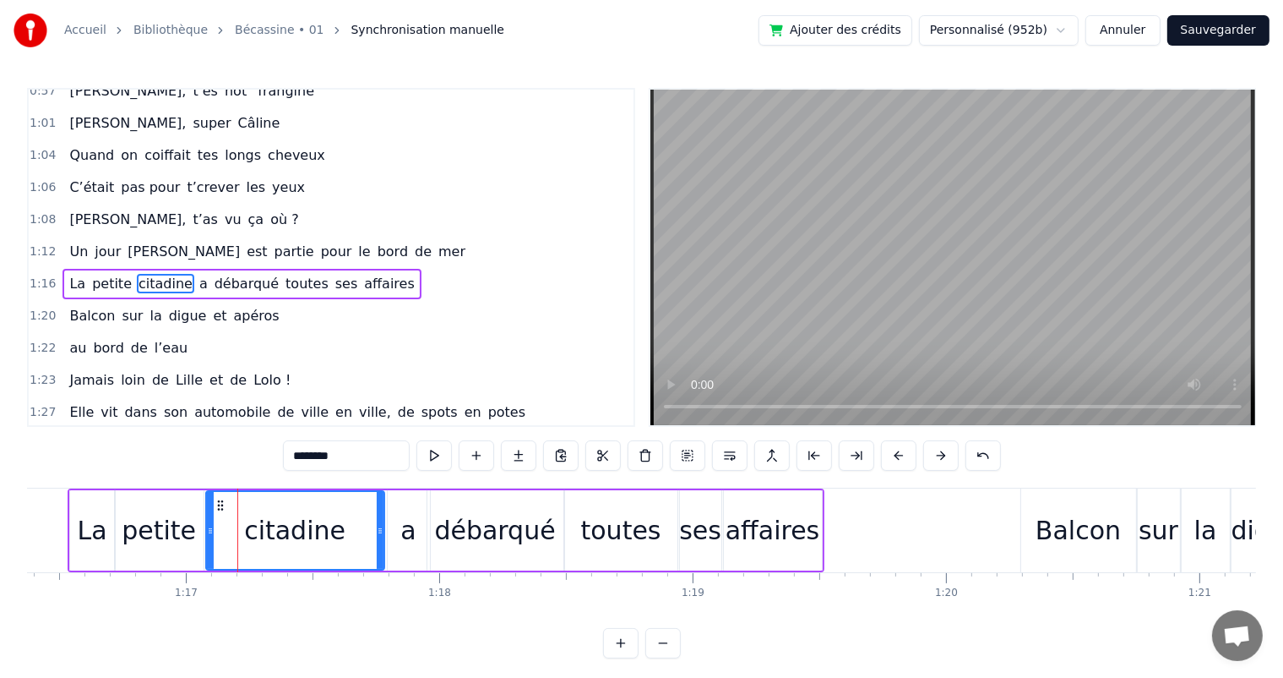
drag, startPoint x: 226, startPoint y: 525, endPoint x: 210, endPoint y: 525, distance: 16.9
click at [210, 525] on icon at bounding box center [210, 531] width 7 height 14
click at [73, 242] on span "Un" at bounding box center [79, 251] width 22 height 19
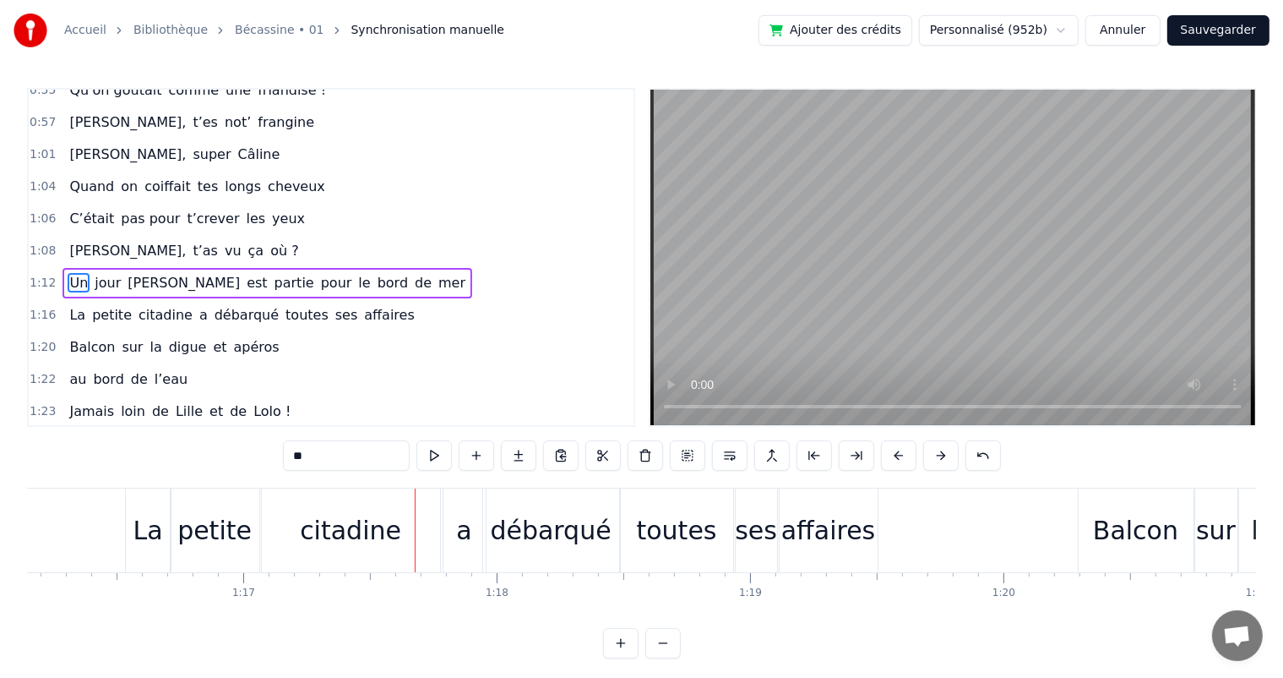
scroll to position [0, 19264]
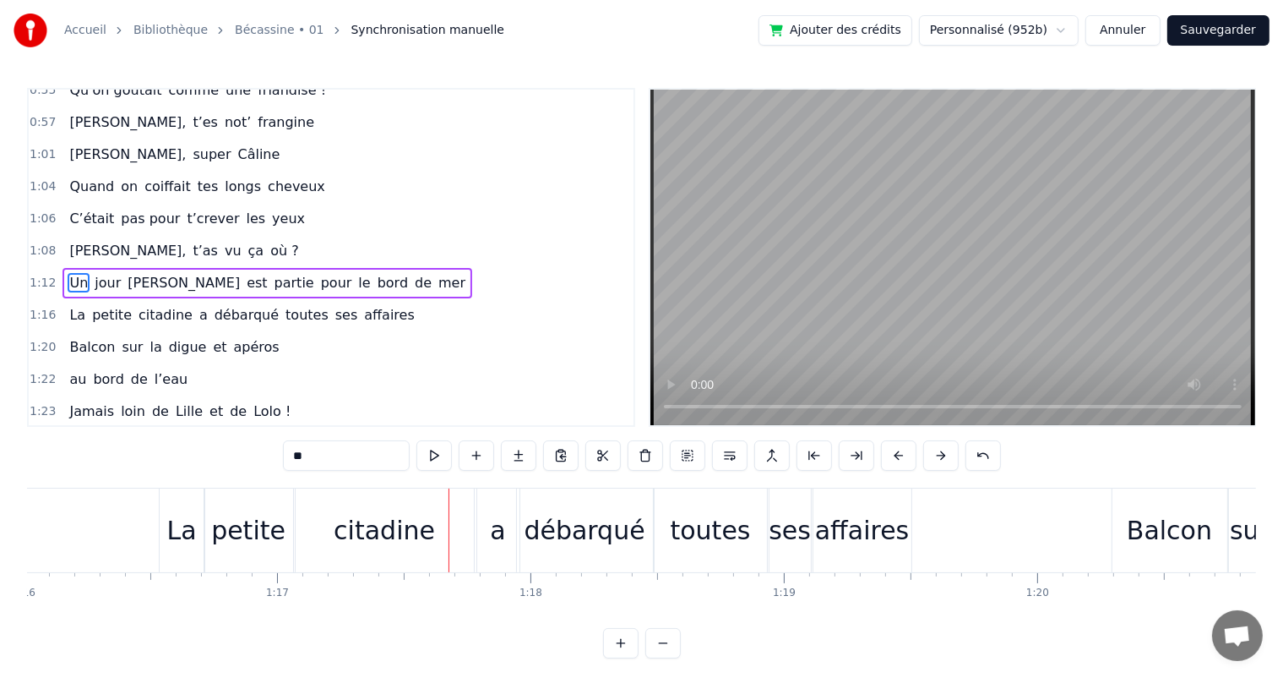
click at [222, 521] on div "petite" at bounding box center [248, 530] width 74 height 38
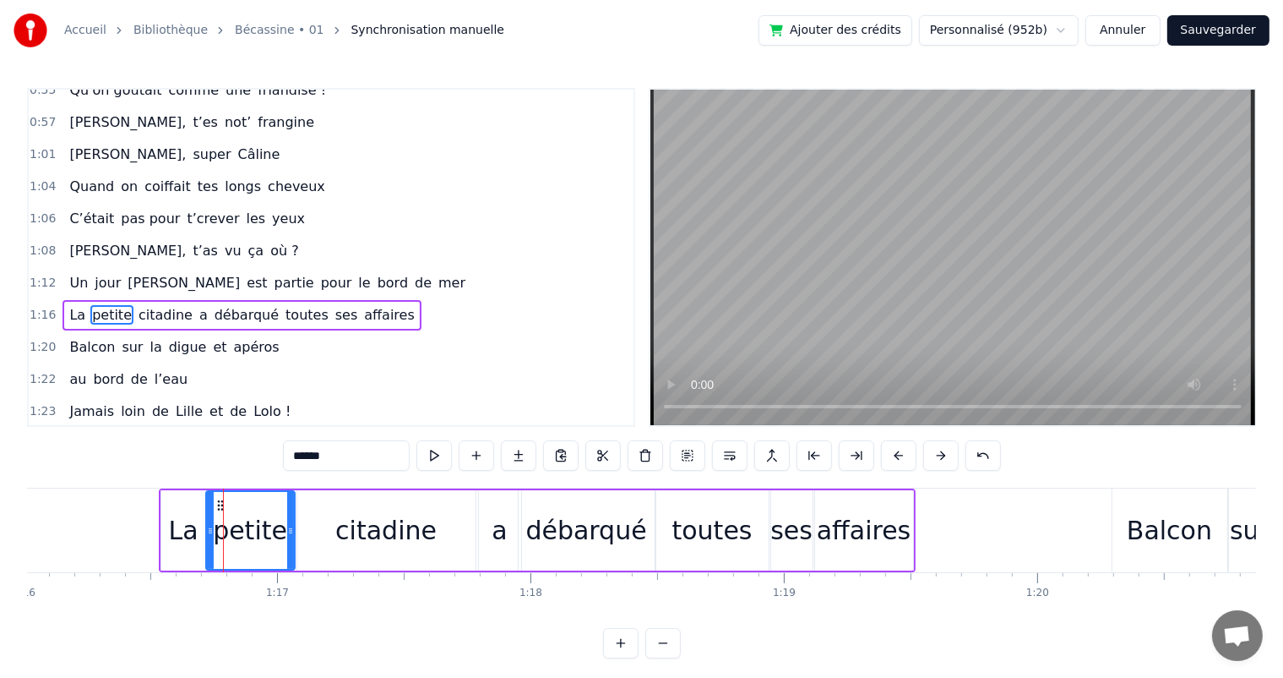
scroll to position [624, 0]
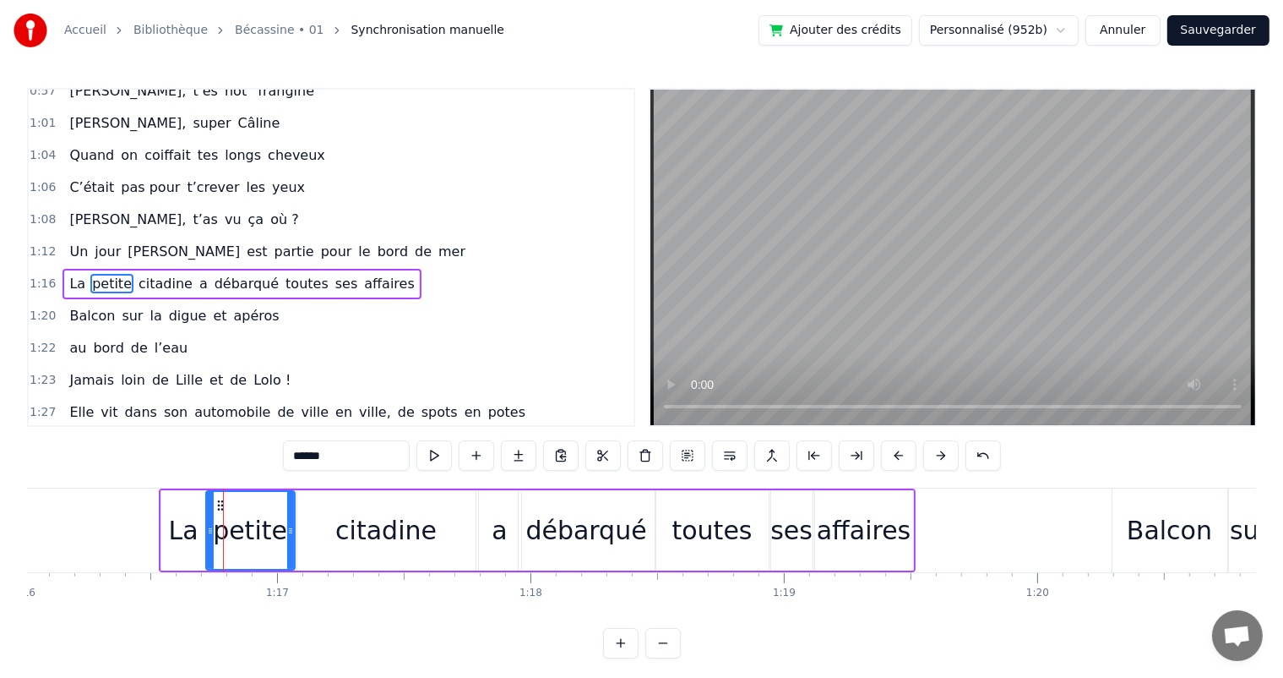
click at [300, 461] on input "******" at bounding box center [346, 455] width 127 height 30
click at [164, 519] on div "La" at bounding box center [183, 530] width 45 height 80
click at [80, 242] on span "Un" at bounding box center [79, 251] width 22 height 19
type input "**"
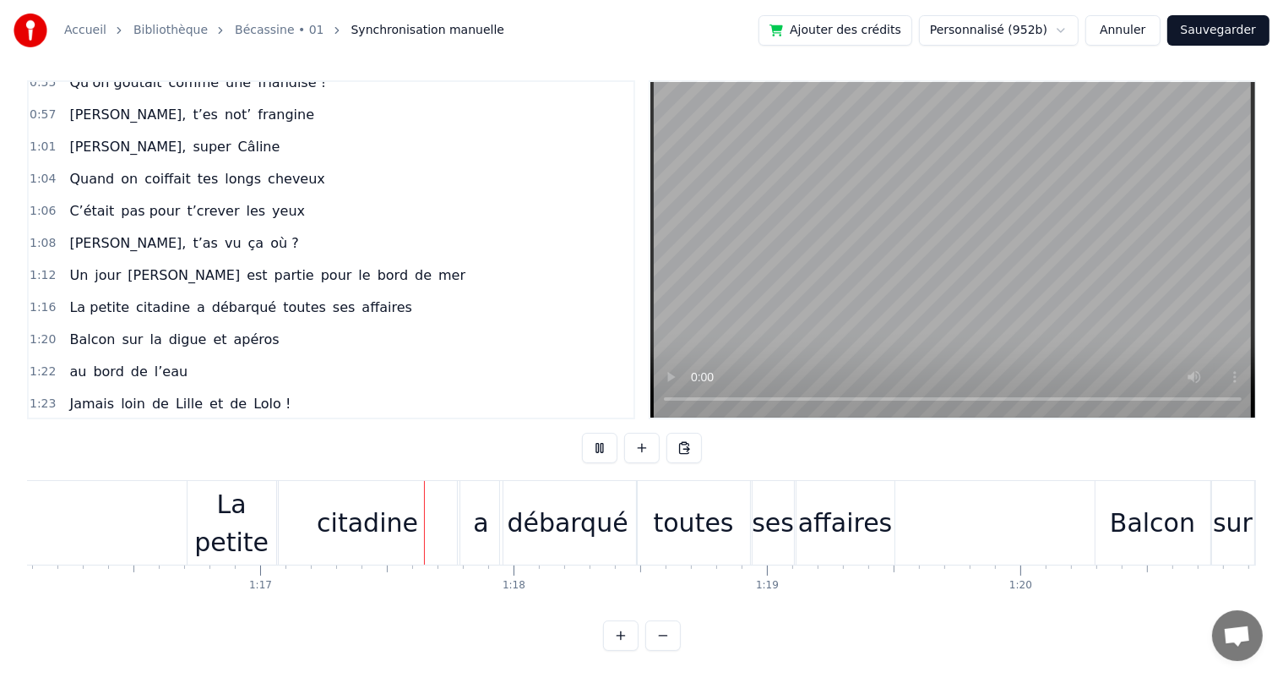
scroll to position [0, 19417]
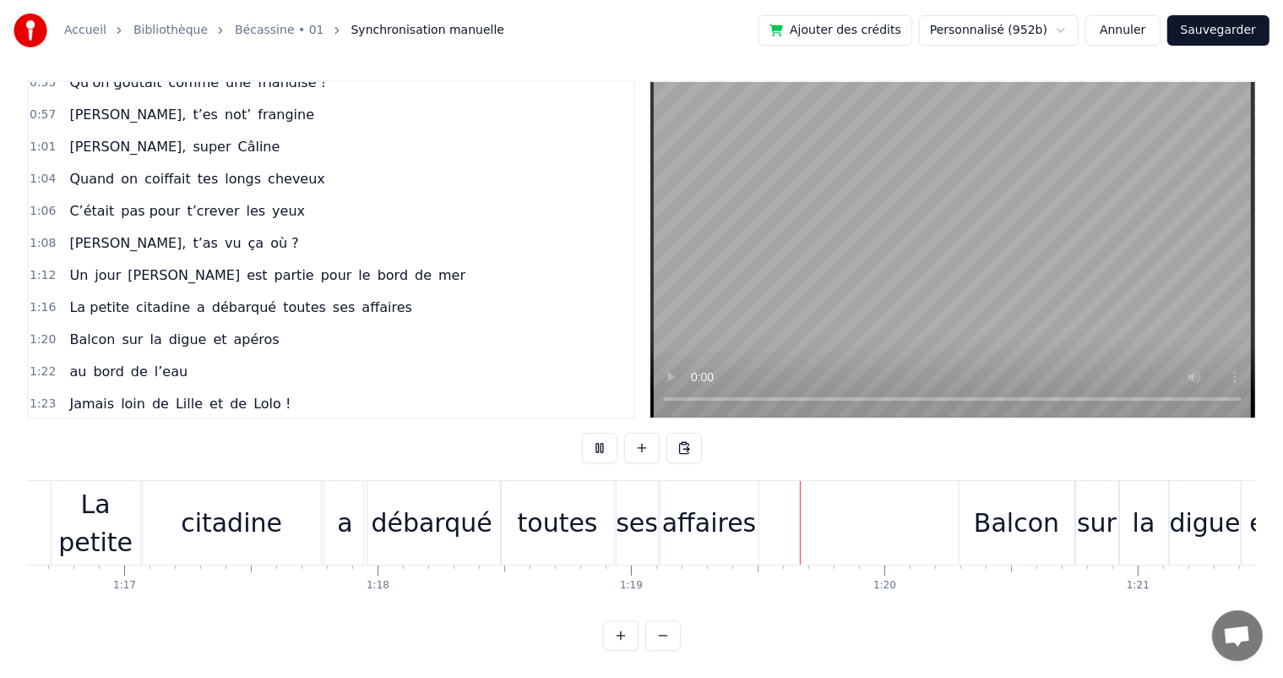
click at [56, 497] on div "La petite" at bounding box center [96, 523] width 89 height 76
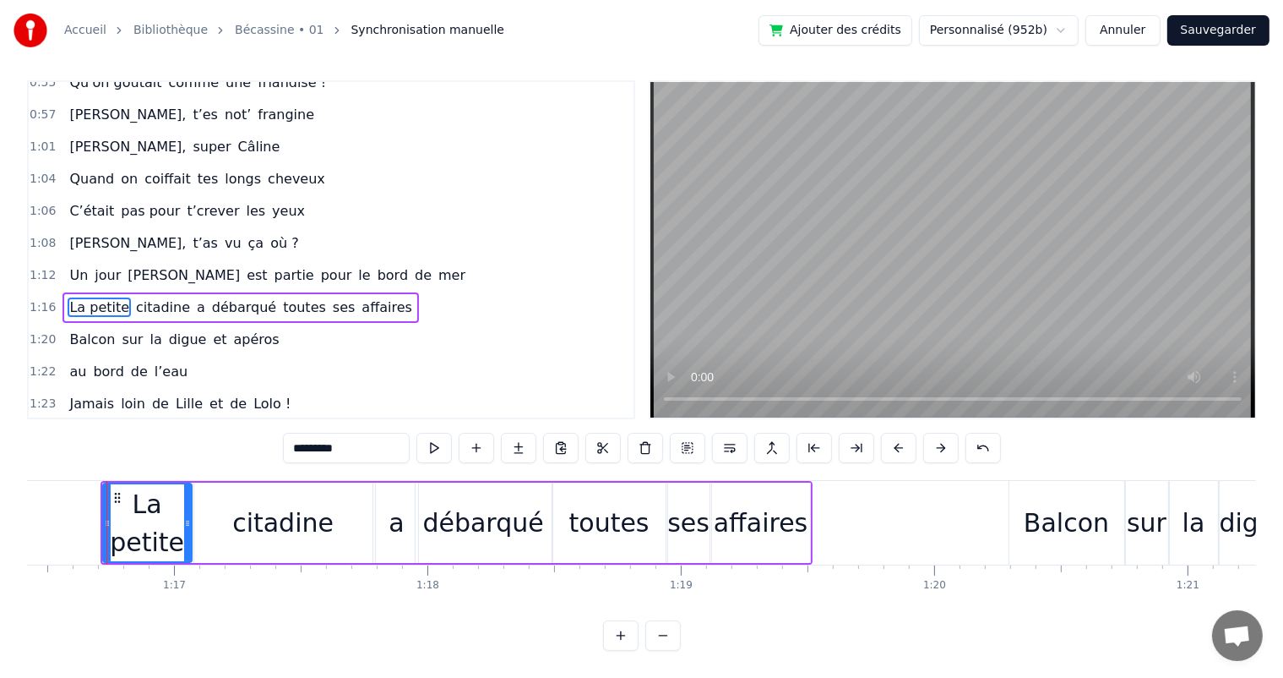
scroll to position [0, 19361]
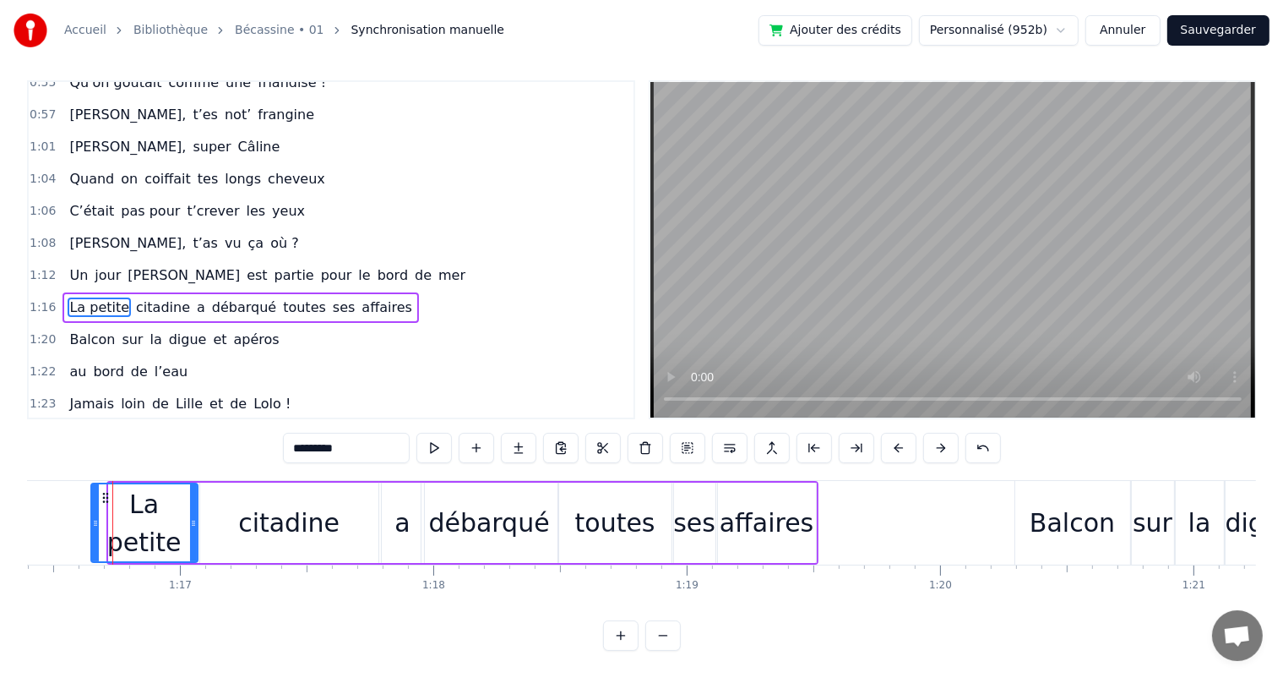
drag, startPoint x: 111, startPoint y: 503, endPoint x: 93, endPoint y: 500, distance: 18.1
click at [93, 500] on div at bounding box center [95, 522] width 7 height 77
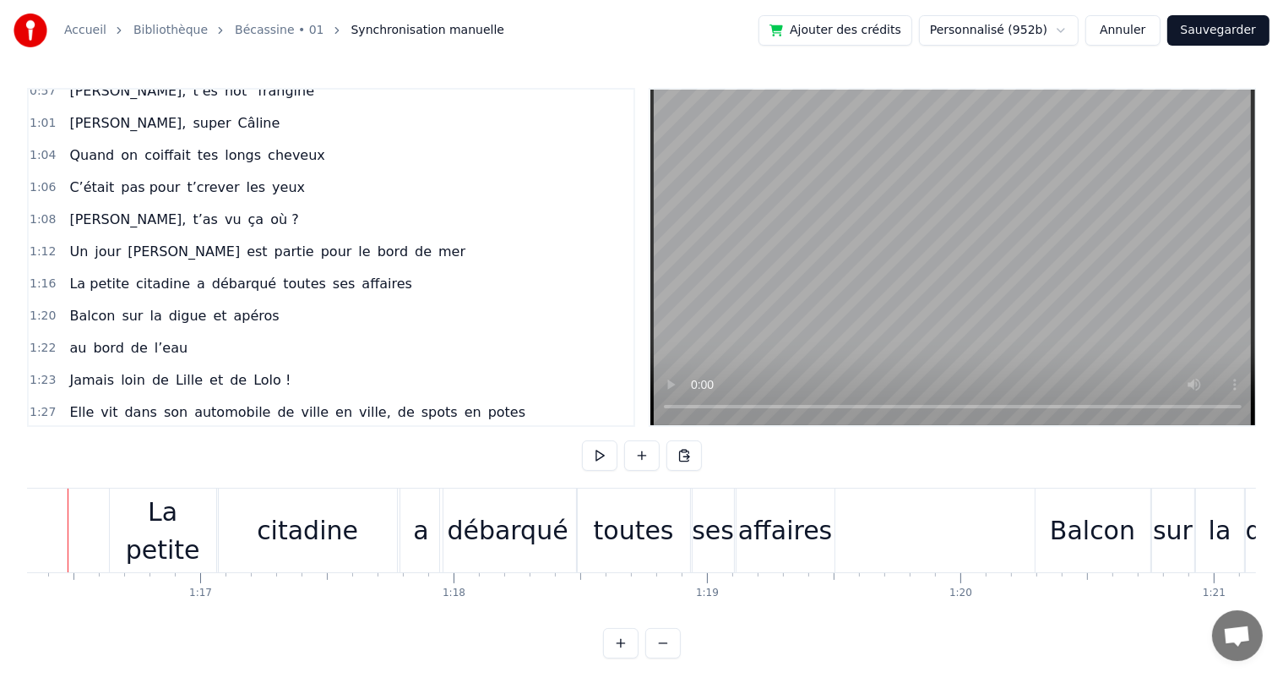
scroll to position [0, 19297]
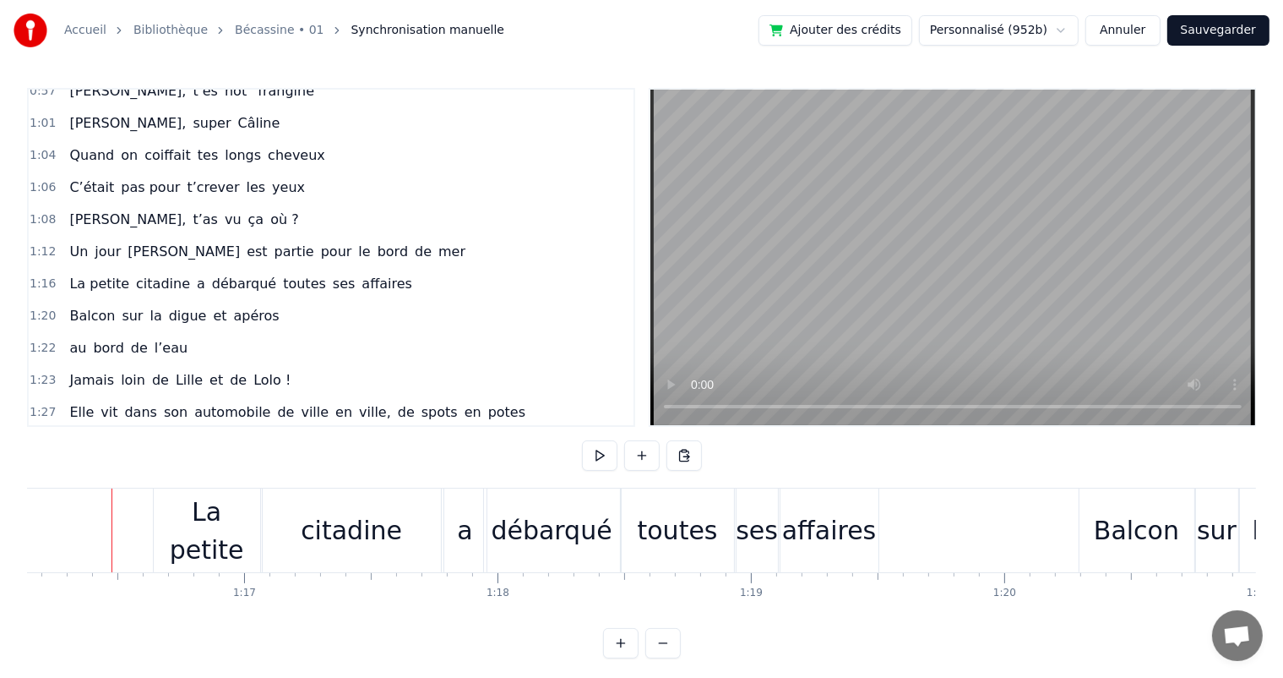
click at [81, 242] on span "Un" at bounding box center [79, 252] width 22 height 20
click at [72, 242] on span "Un" at bounding box center [79, 251] width 22 height 19
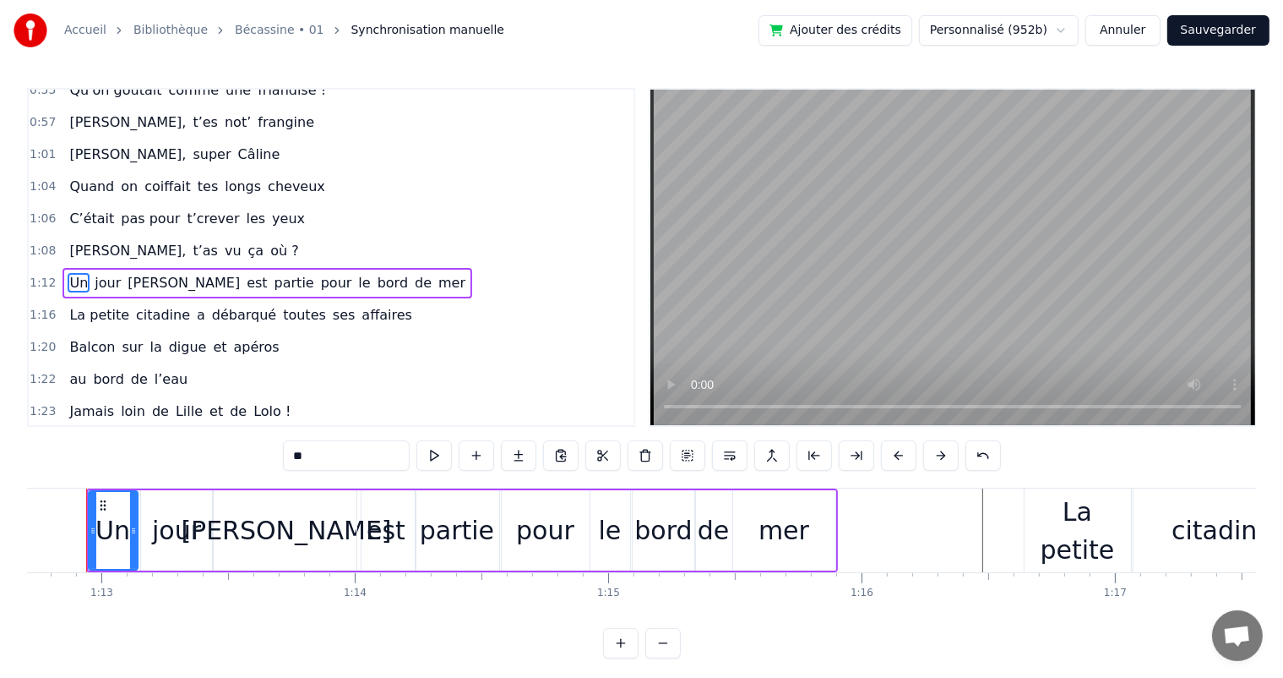
scroll to position [0, 18399]
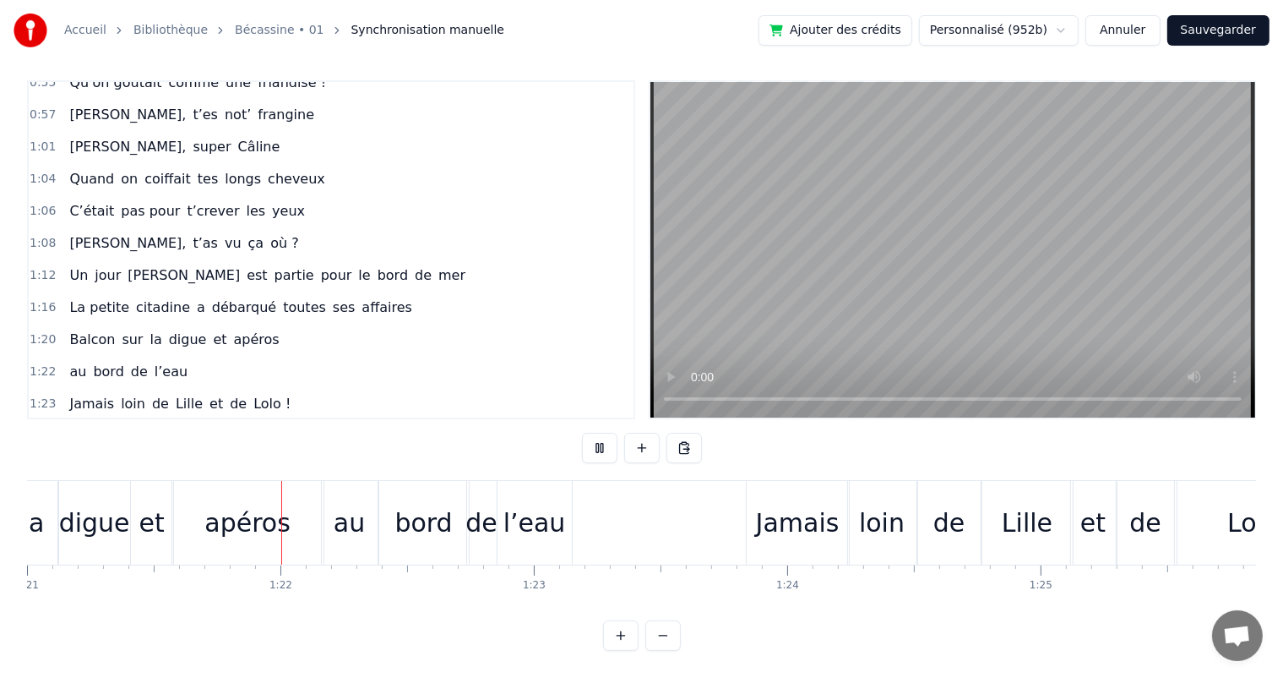
scroll to position [0, 20530]
click at [53, 493] on div "la" at bounding box center [32, 523] width 48 height 84
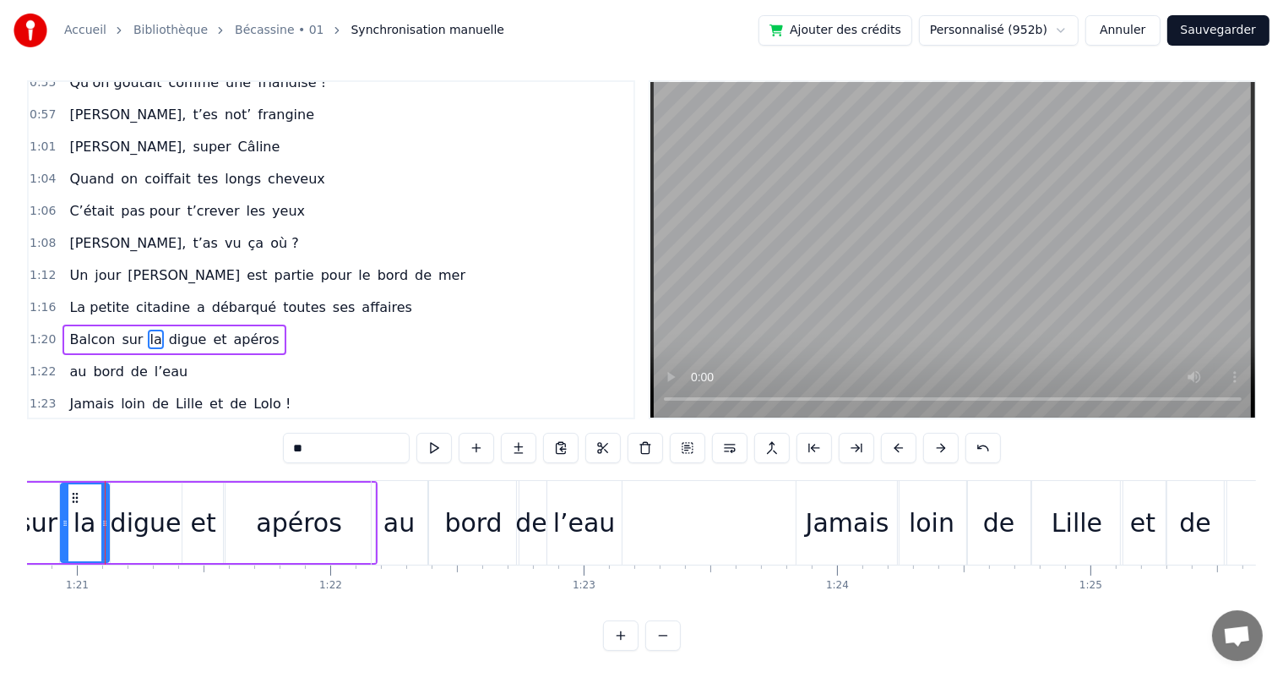
scroll to position [0, 20471]
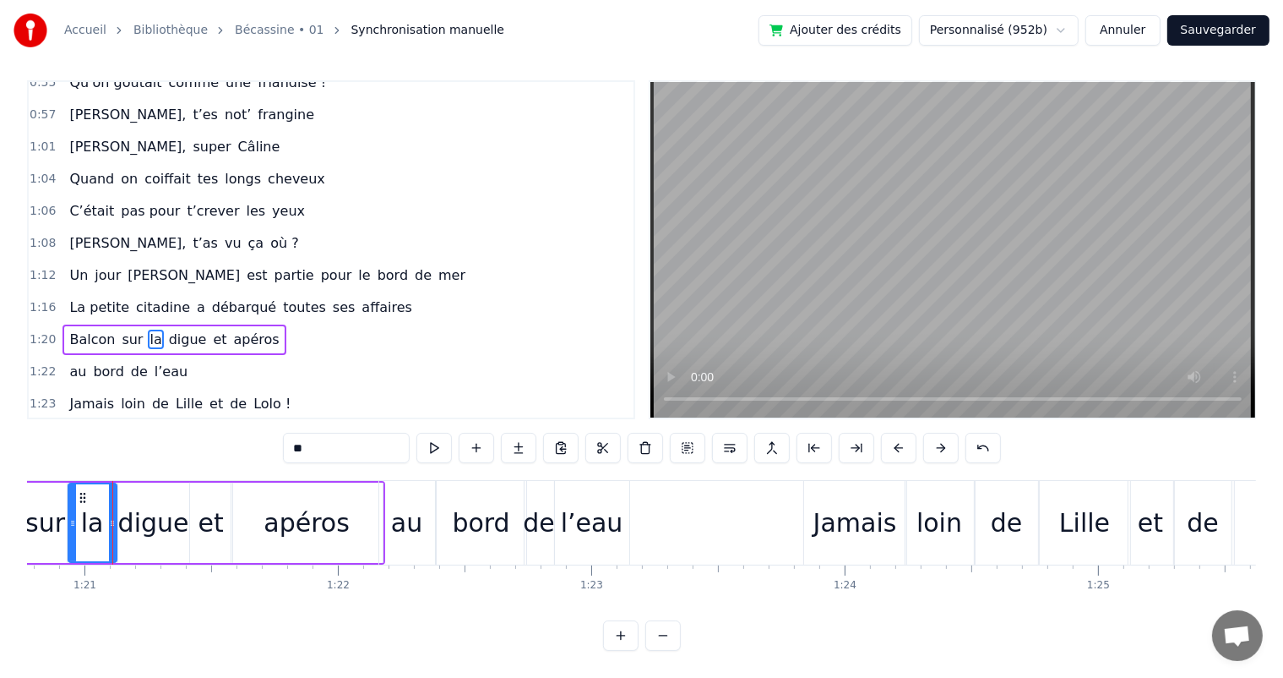
click at [481, 517] on div "bord" at bounding box center [480, 522] width 57 height 38
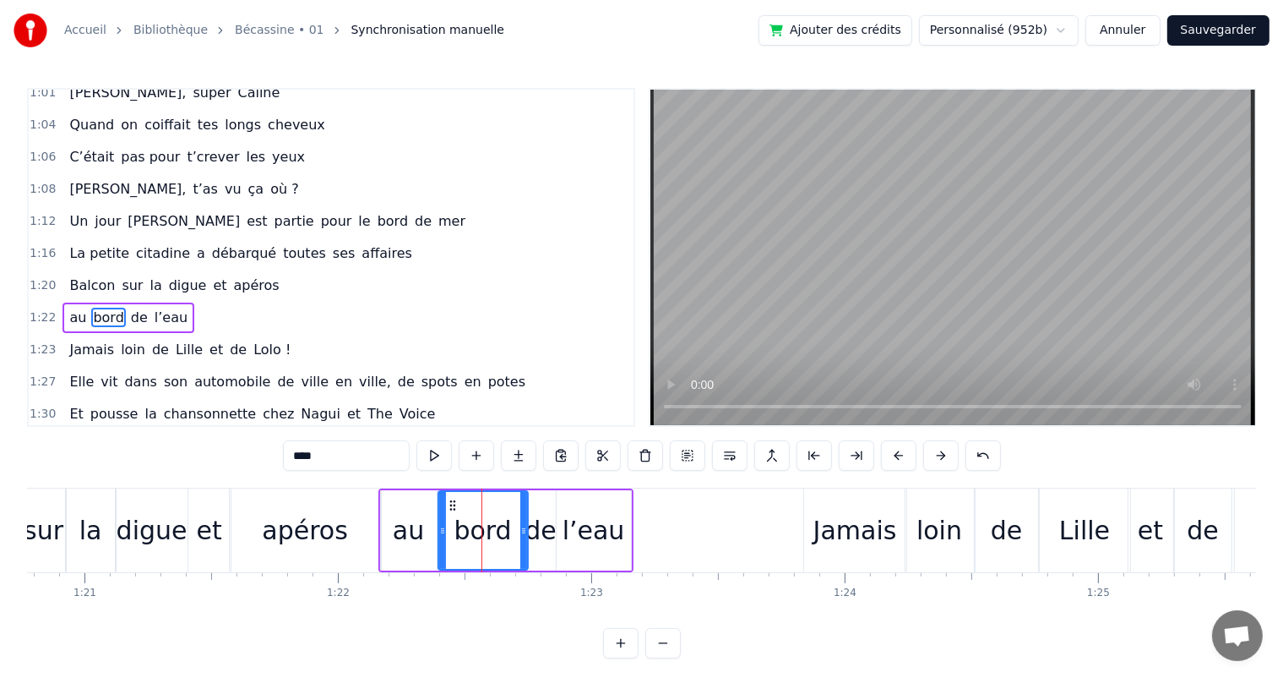
scroll to position [686, 0]
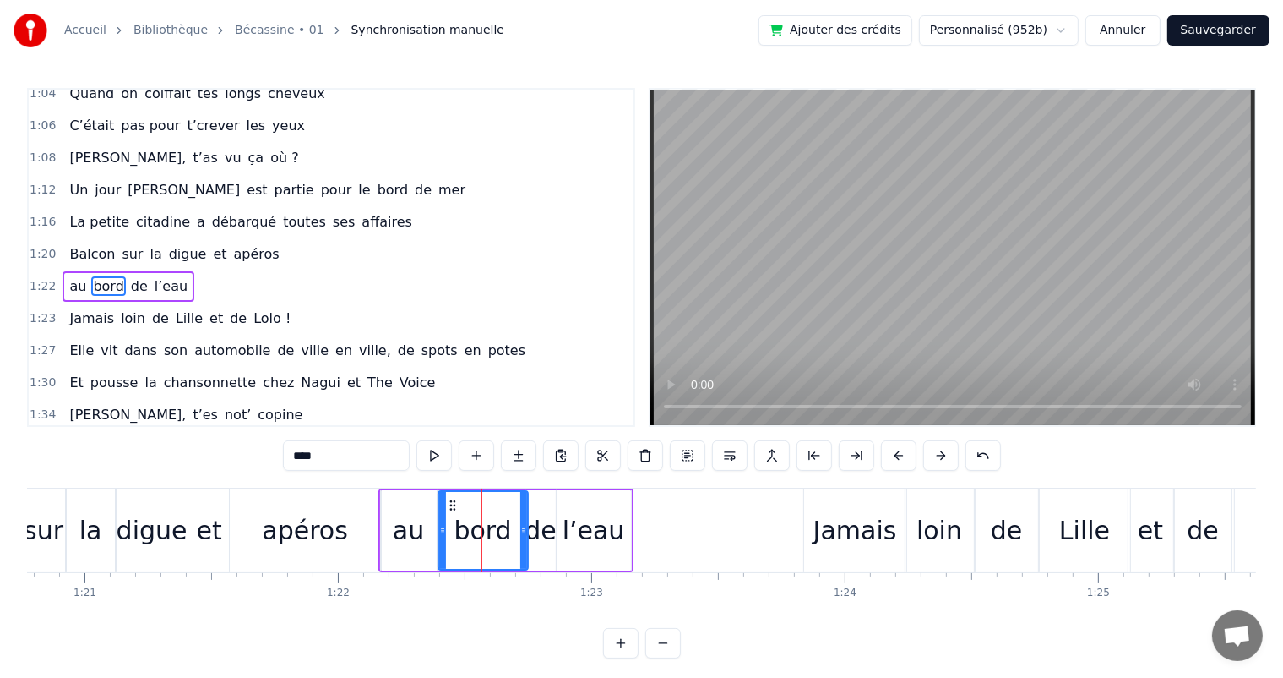
click at [355, 454] on input "****" at bounding box center [346, 455] width 127 height 30
type input "*"
click at [398, 539] on div "au" at bounding box center [408, 530] width 31 height 38
drag, startPoint x: 439, startPoint y: 531, endPoint x: 383, endPoint y: 524, distance: 57.0
click at [383, 524] on icon at bounding box center [386, 531] width 7 height 14
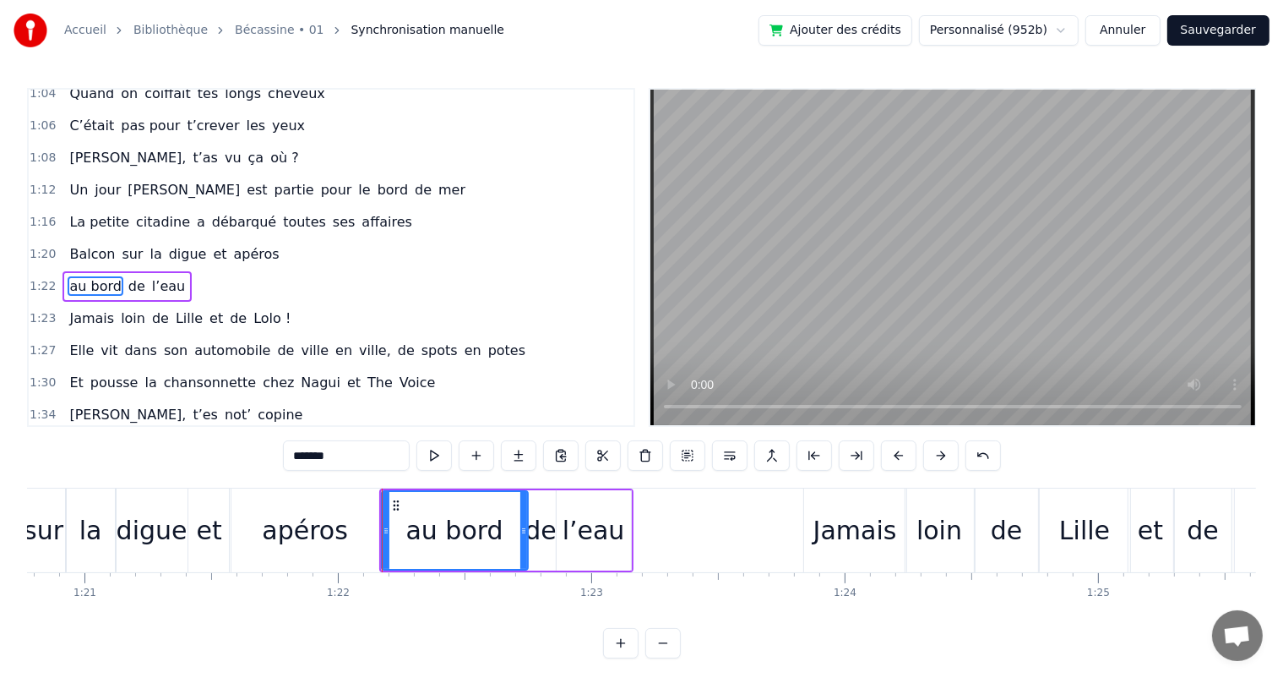
click at [81, 244] on span "Balcon" at bounding box center [92, 253] width 49 height 19
type input "******"
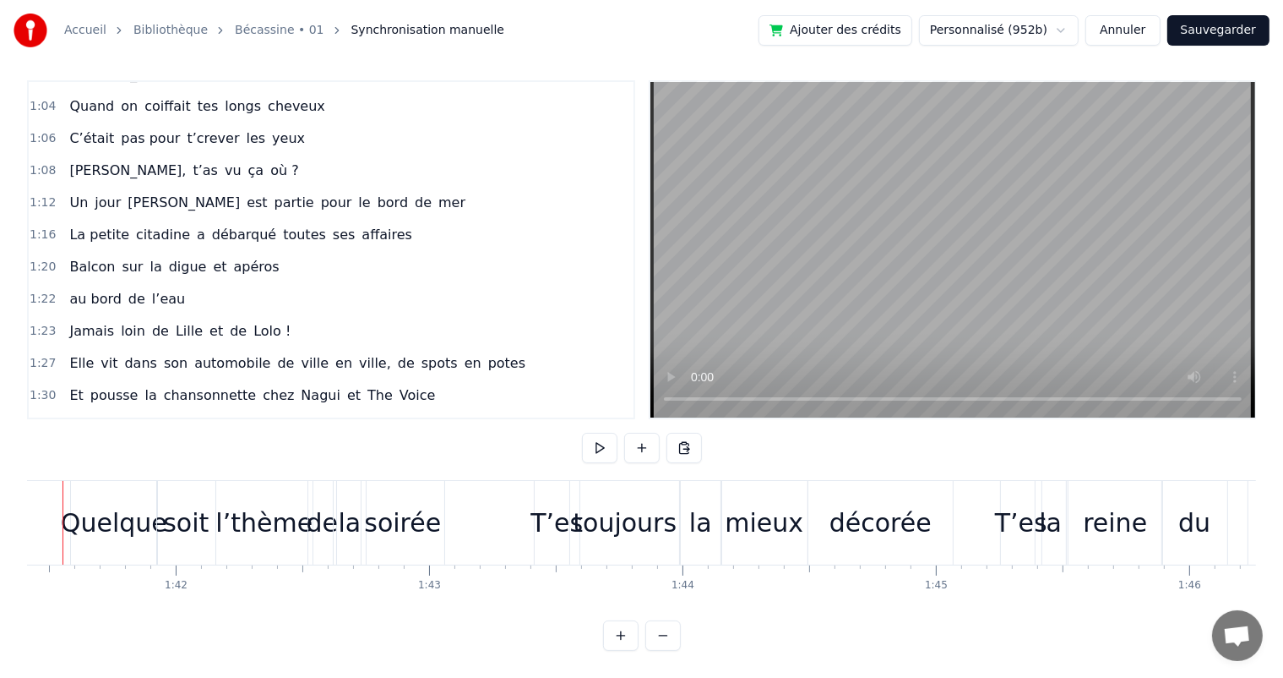
scroll to position [0, 25652]
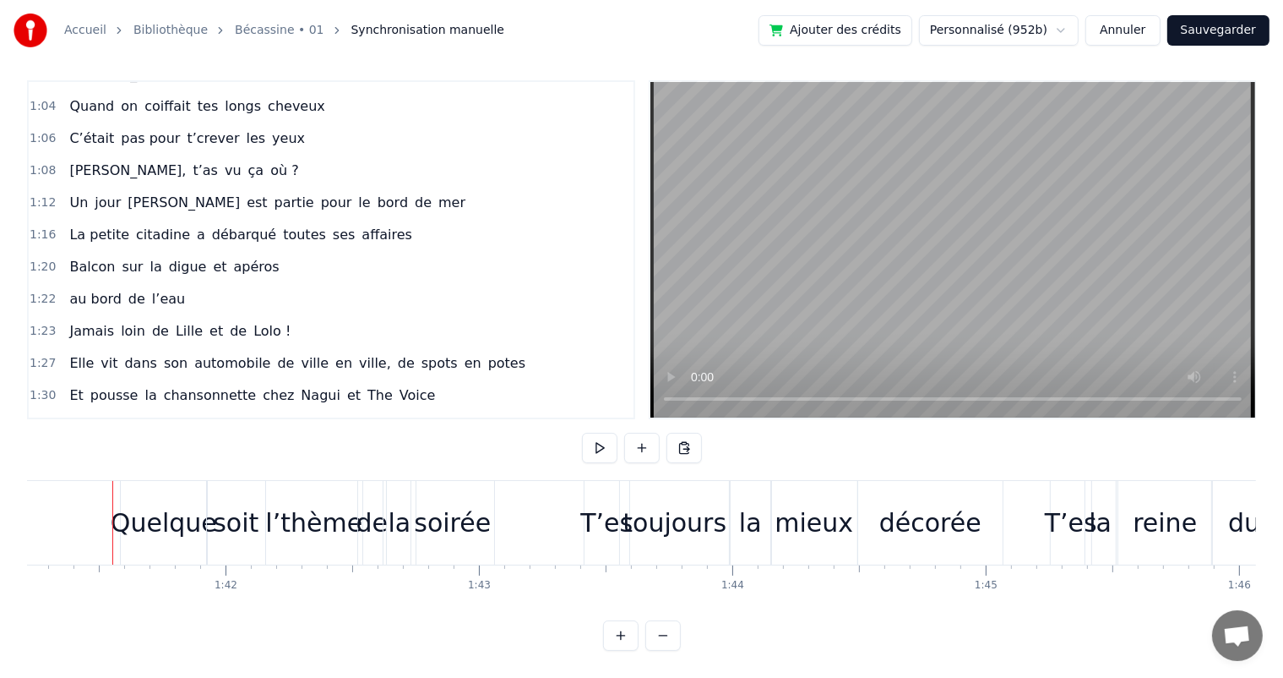
click at [584, 507] on div "T’es" at bounding box center [607, 523] width 46 height 84
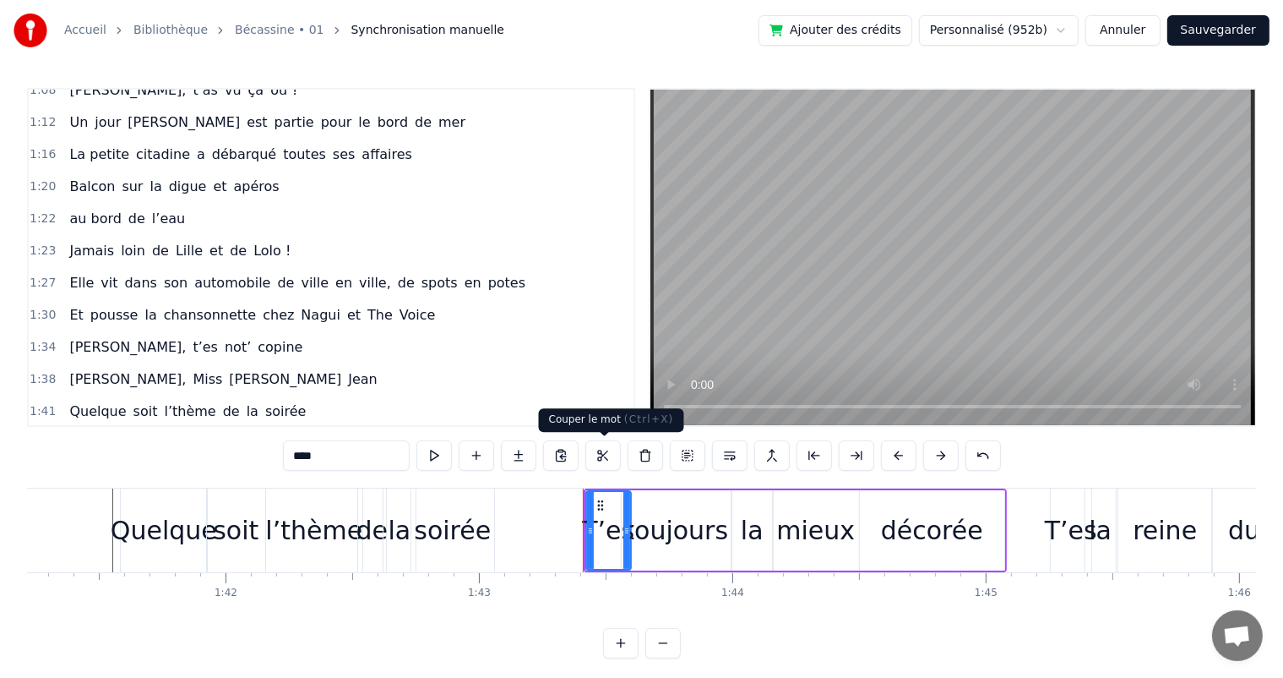
scroll to position [904, 0]
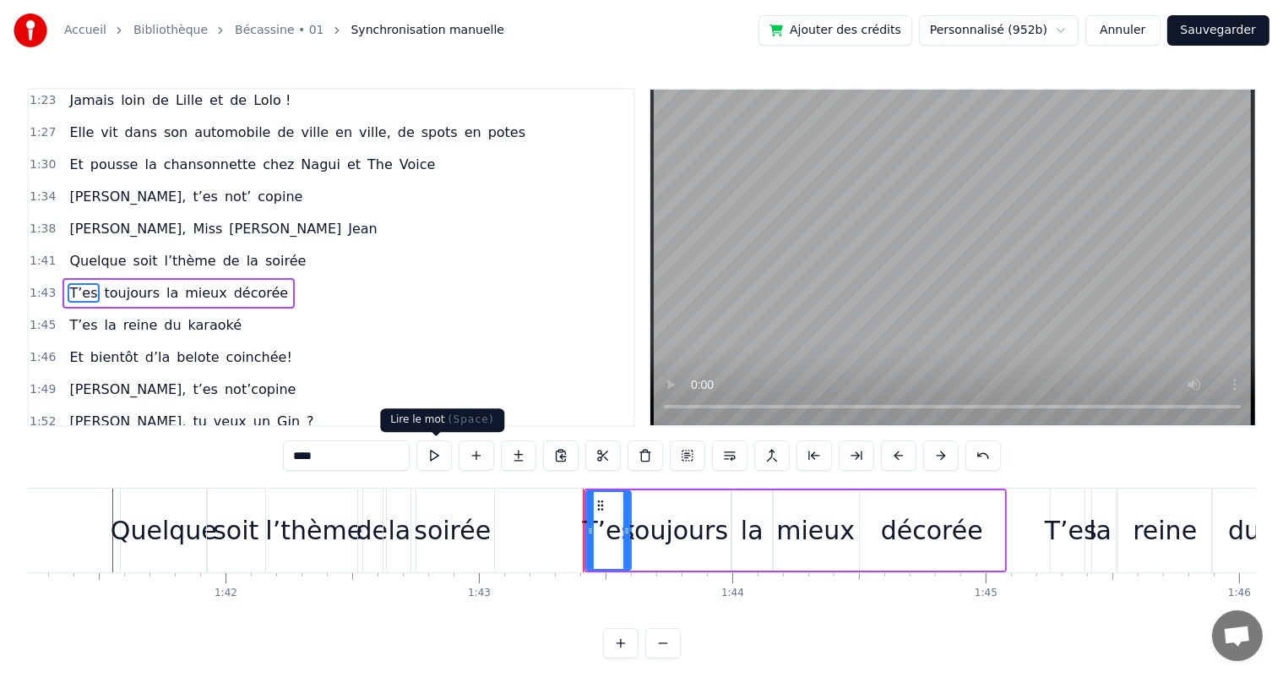
click at [440, 463] on button at bounding box center [433, 455] width 35 height 30
drag, startPoint x: 585, startPoint y: 536, endPoint x: 570, endPoint y: 534, distance: 14.5
click at [571, 534] on div "T’es" at bounding box center [601, 530] width 61 height 80
click at [439, 448] on button at bounding box center [433, 455] width 35 height 30
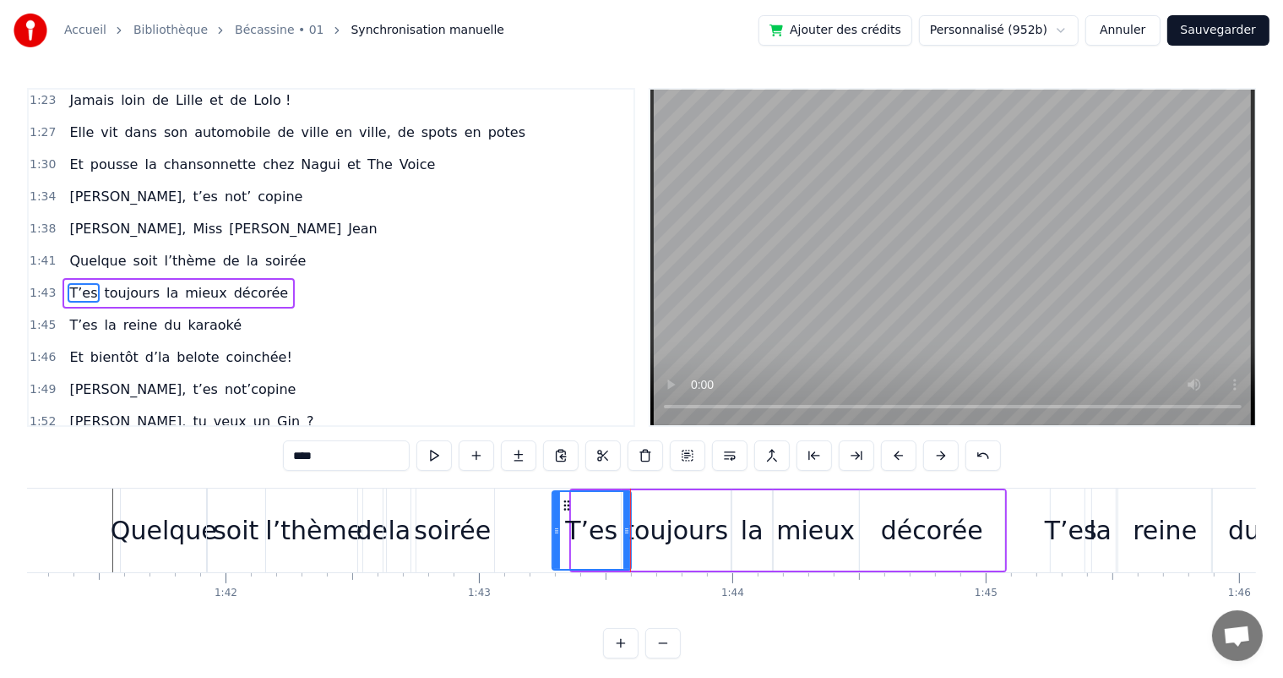
drag, startPoint x: 576, startPoint y: 534, endPoint x: 557, endPoint y: 531, distance: 19.7
click at [557, 531] on icon at bounding box center [556, 531] width 7 height 14
click at [431, 449] on button at bounding box center [433, 455] width 35 height 30
drag, startPoint x: 555, startPoint y: 520, endPoint x: 564, endPoint y: 520, distance: 9.3
click at [564, 520] on div at bounding box center [566, 530] width 7 height 77
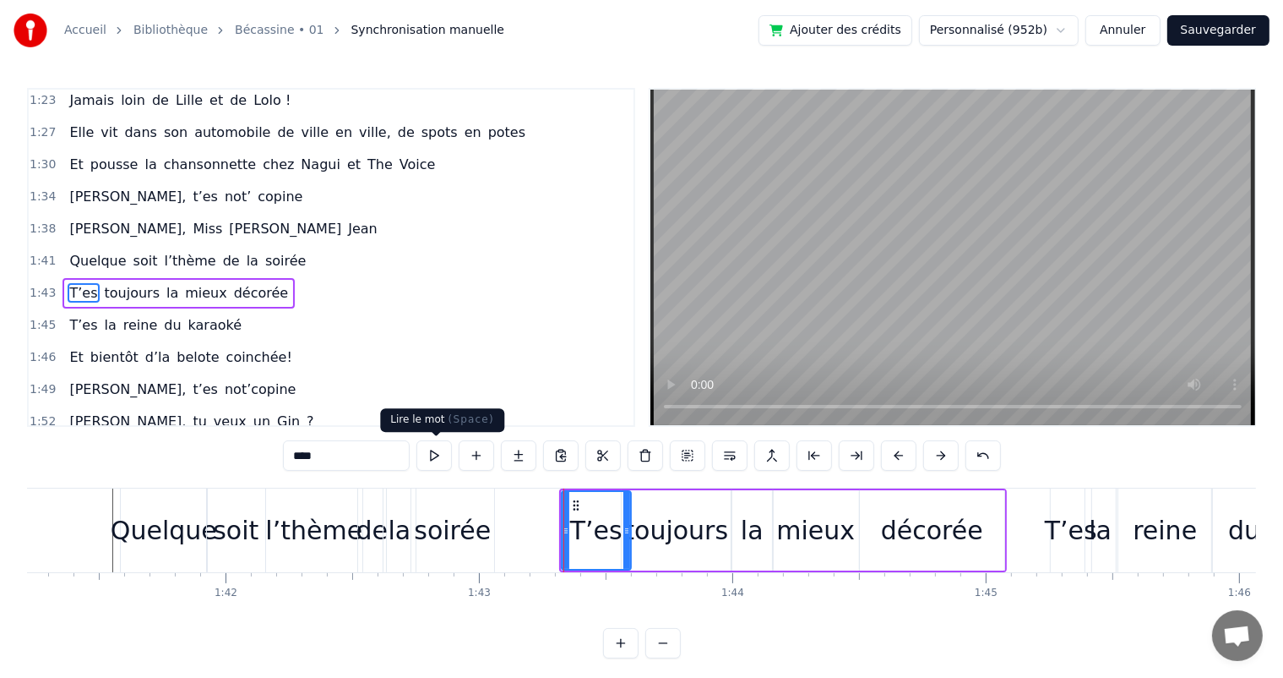
click at [437, 452] on button at bounding box center [433, 455] width 35 height 30
click at [84, 251] on span "Quelque" at bounding box center [98, 260] width 60 height 19
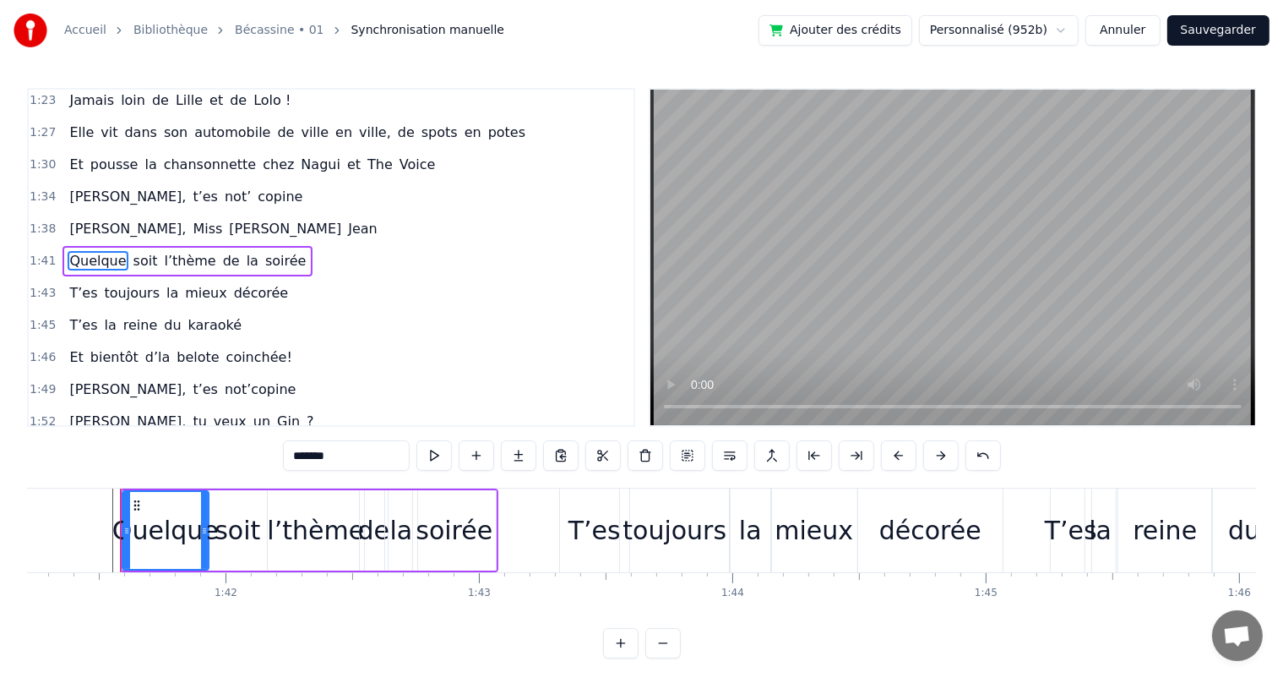
scroll to position [873, 0]
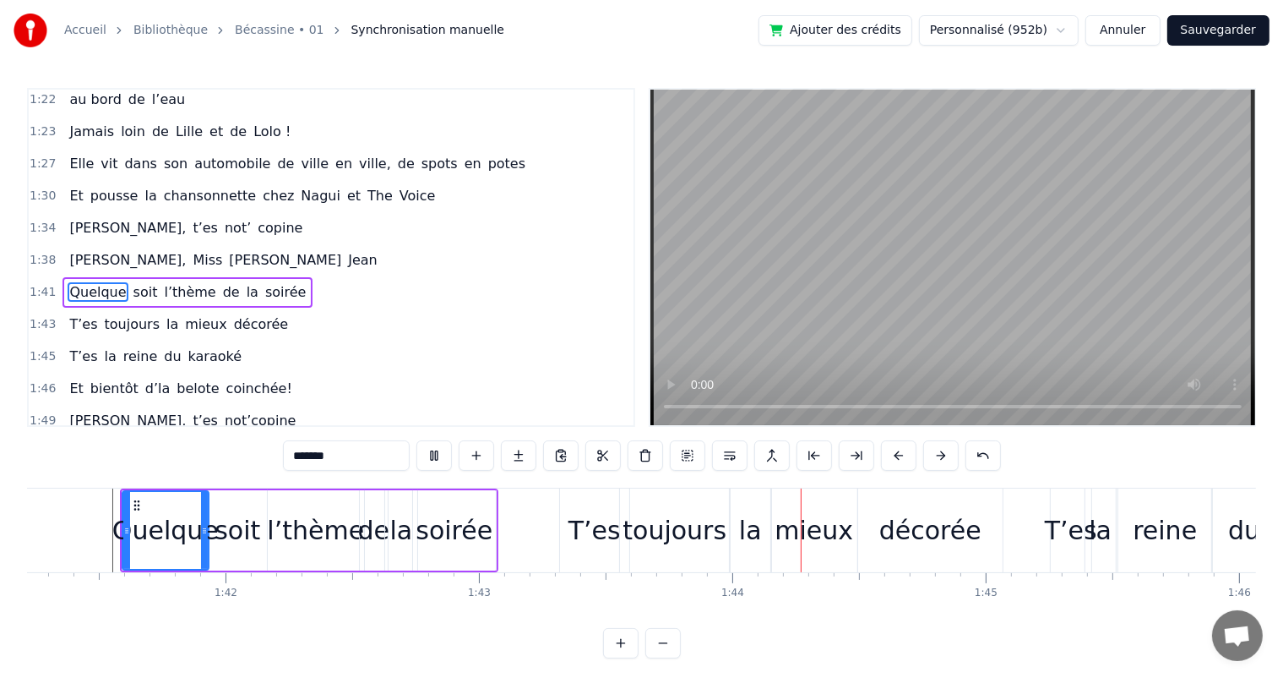
click at [227, 250] on span "[PERSON_NAME]" at bounding box center [285, 259] width 116 height 19
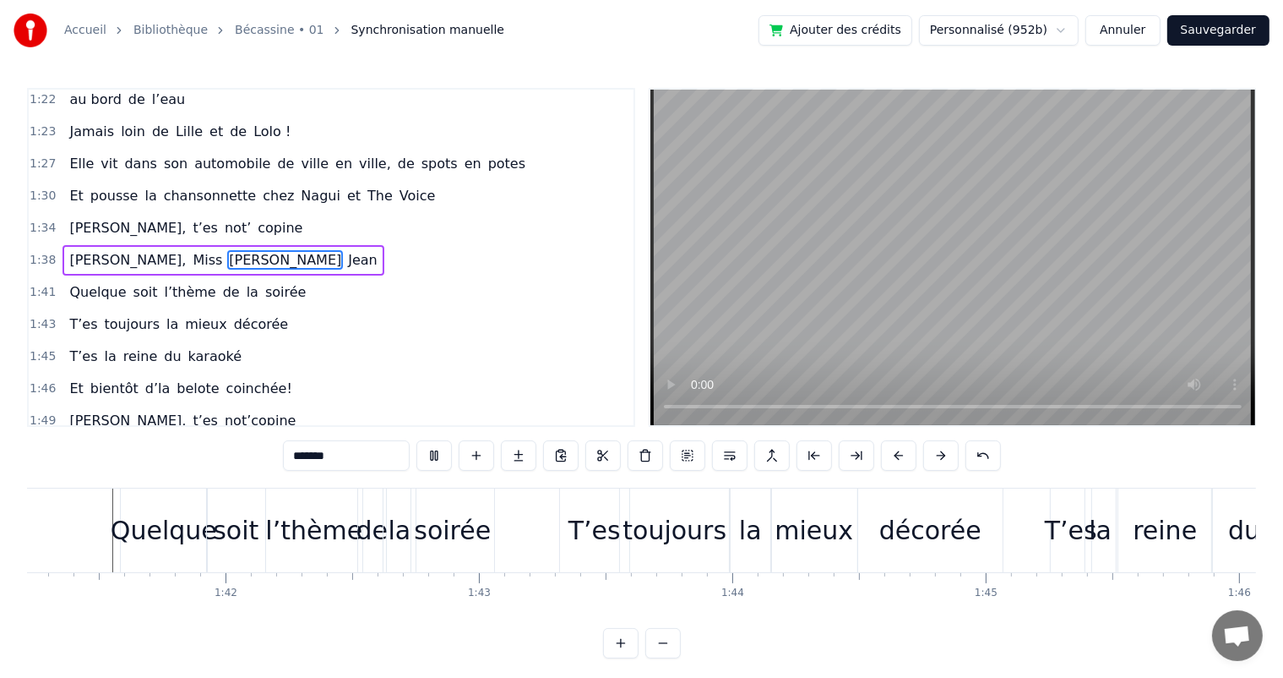
type input "******"
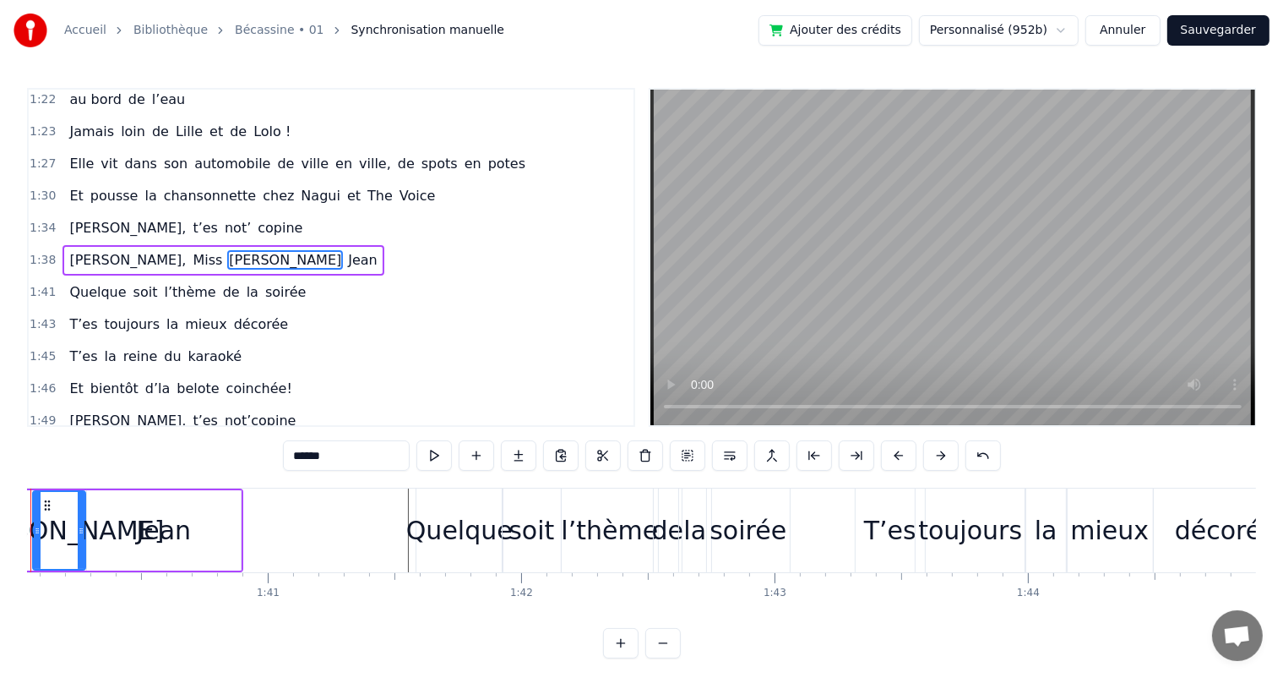
scroll to position [0, 25274]
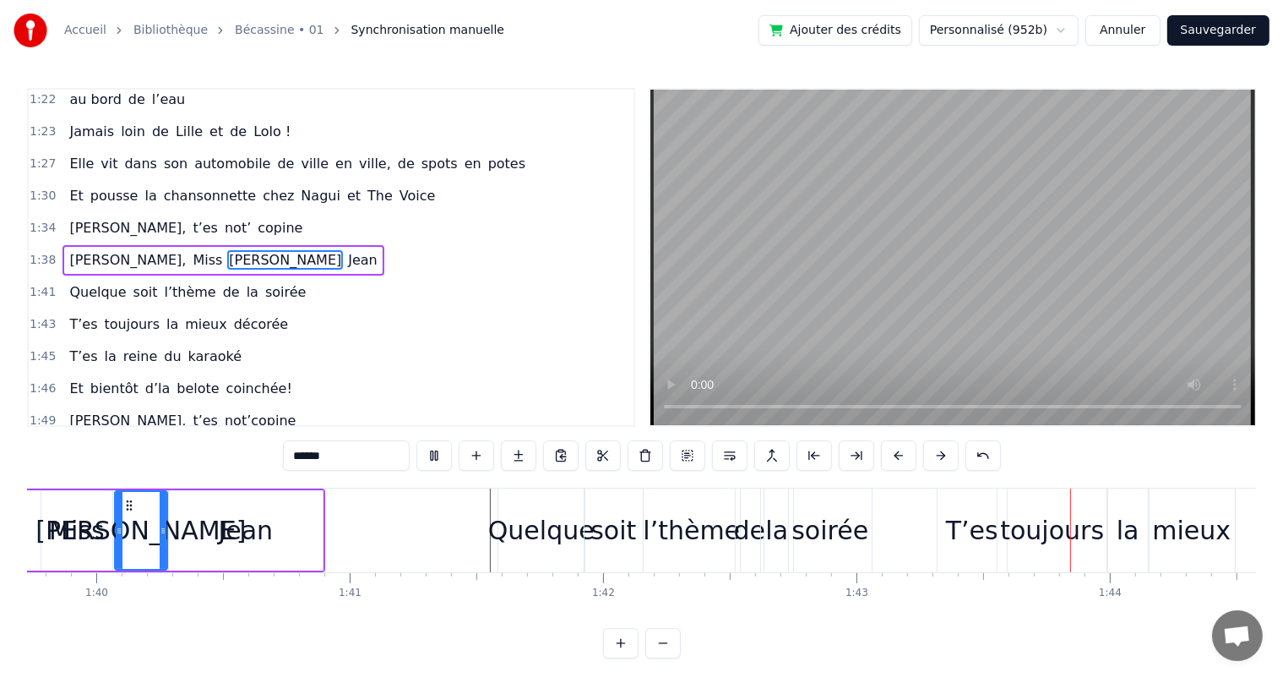
click at [144, 212] on div "1:34 [PERSON_NAME], t’es not’ copine" at bounding box center [331, 228] width 605 height 32
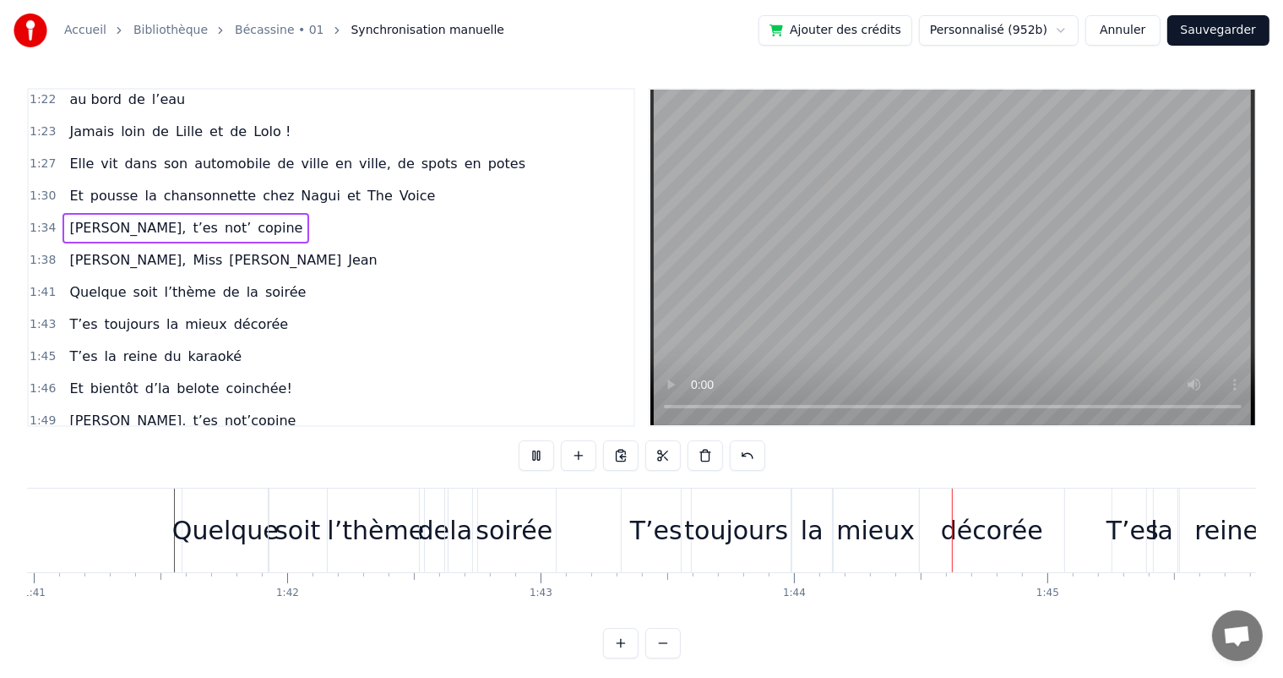
click at [143, 186] on span "la" at bounding box center [150, 195] width 15 height 19
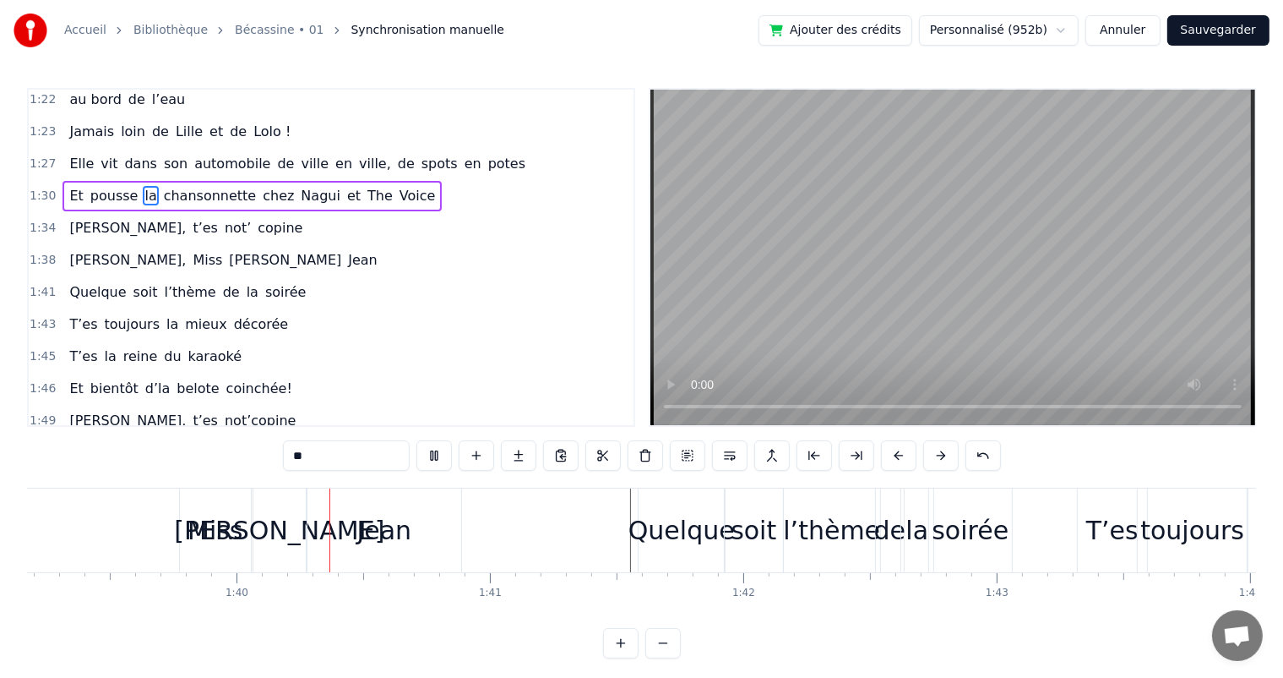
scroll to position [0, 25184]
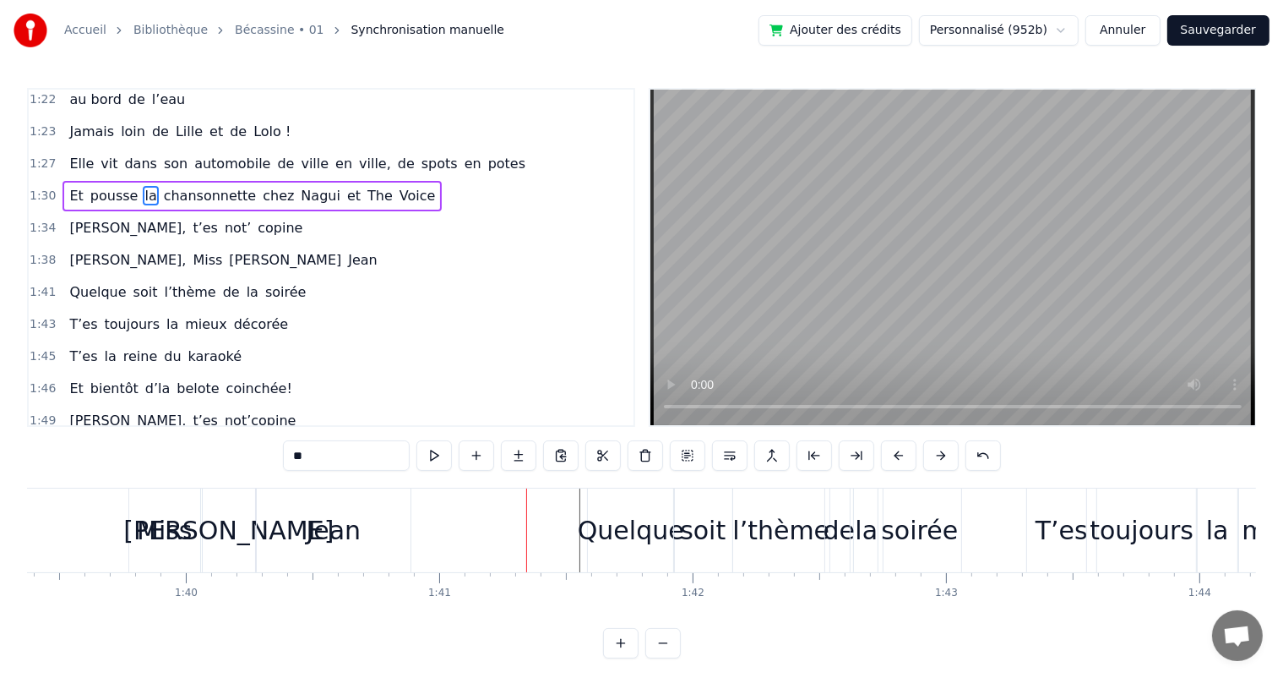
click at [184, 514] on div "Miss" at bounding box center [164, 530] width 55 height 38
type input "****"
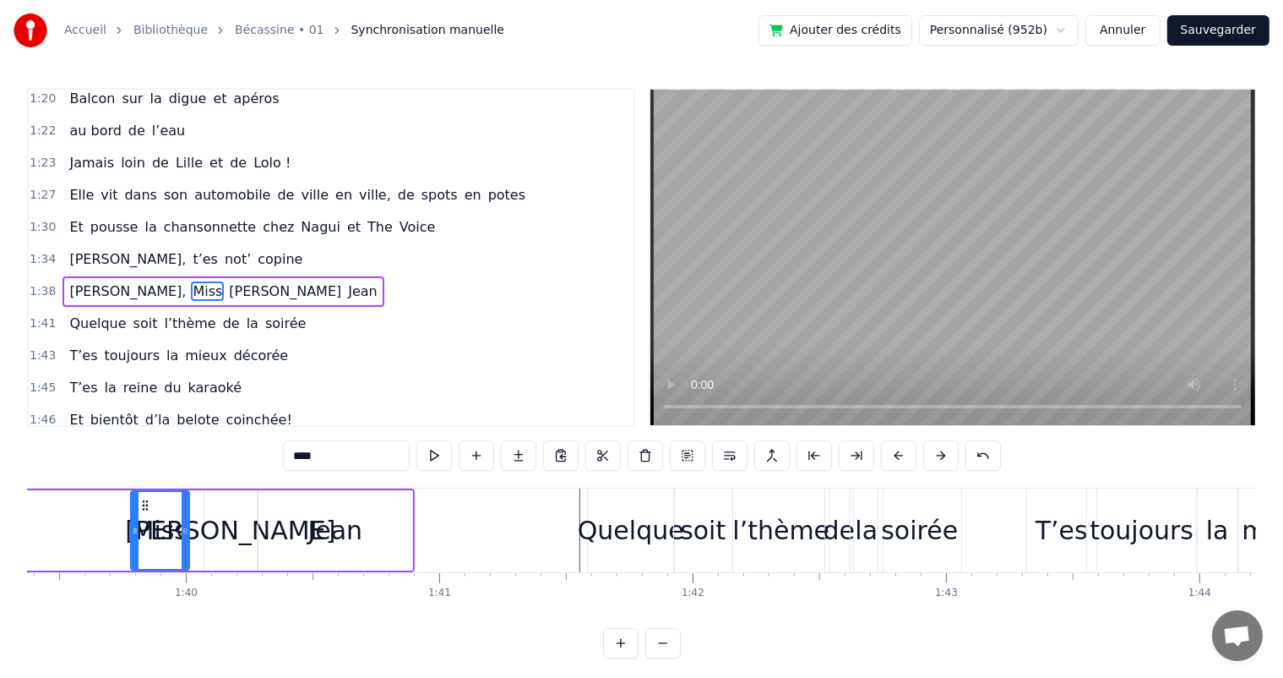
drag, startPoint x: 197, startPoint y: 520, endPoint x: 184, endPoint y: 520, distance: 12.7
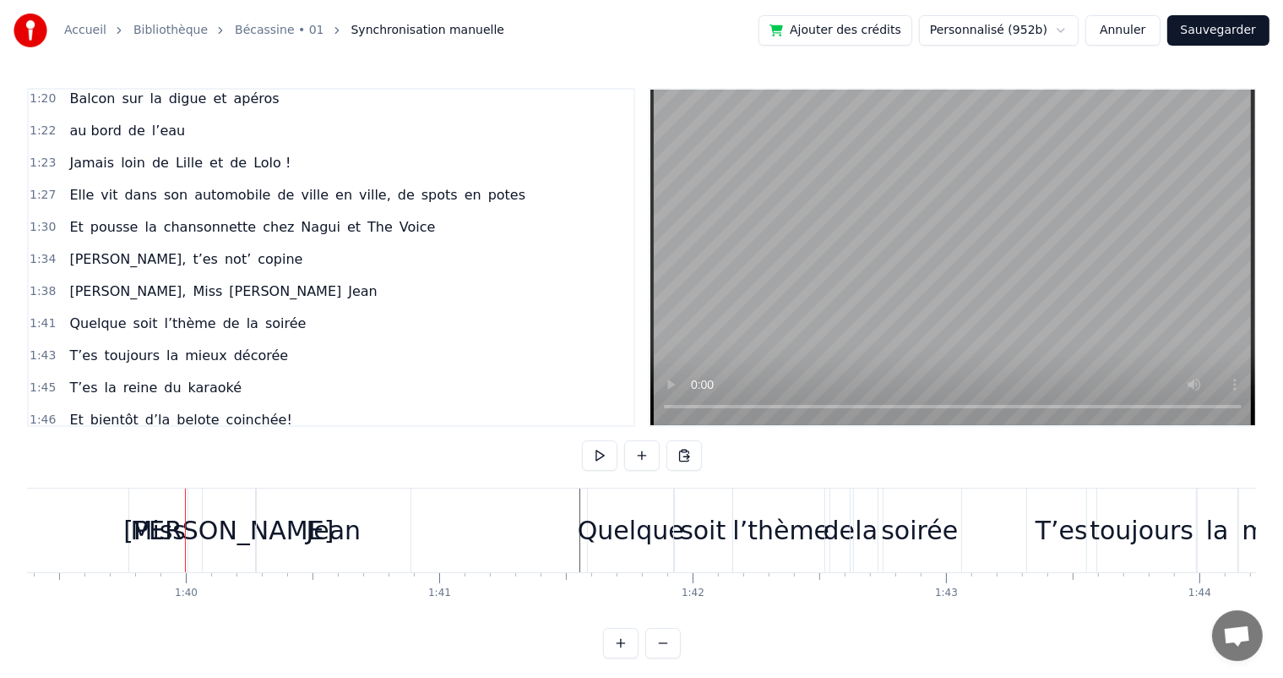
click at [211, 520] on div "[PERSON_NAME]" at bounding box center [228, 530] width 210 height 38
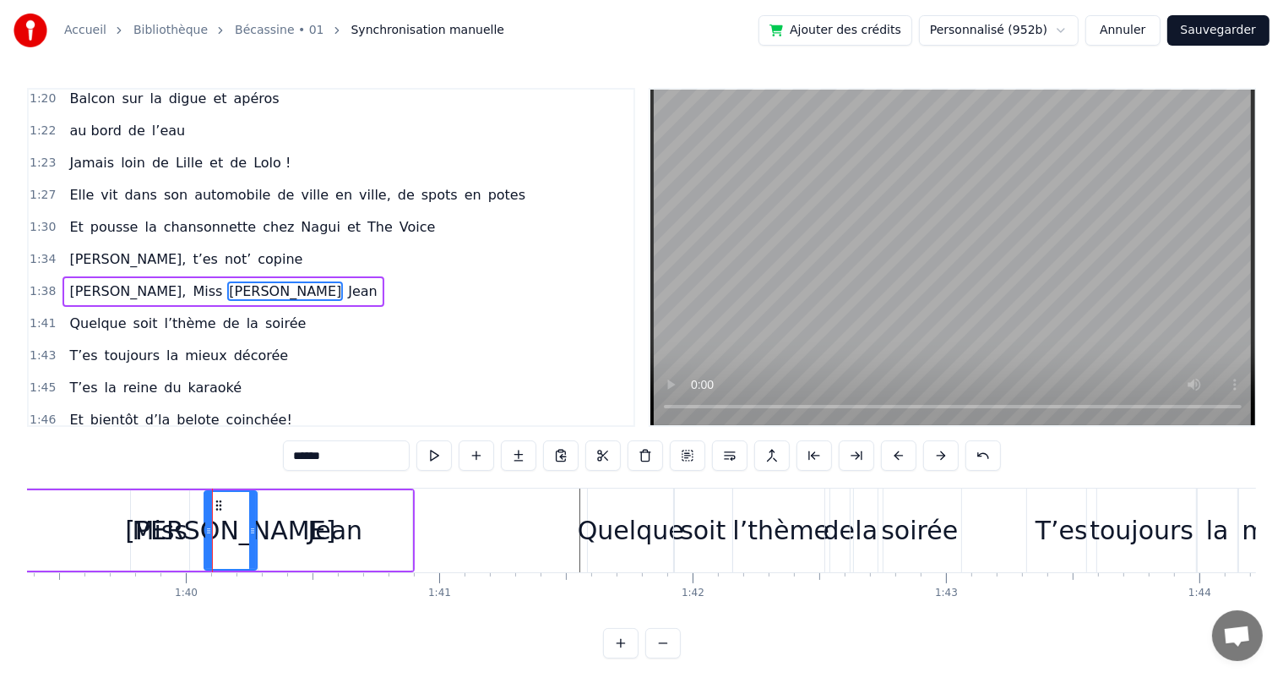
drag, startPoint x: 203, startPoint y: 522, endPoint x: 189, endPoint y: 518, distance: 14.2
click at [189, 518] on div "[PERSON_NAME], Miss [PERSON_NAME]" at bounding box center [71, 530] width 687 height 84
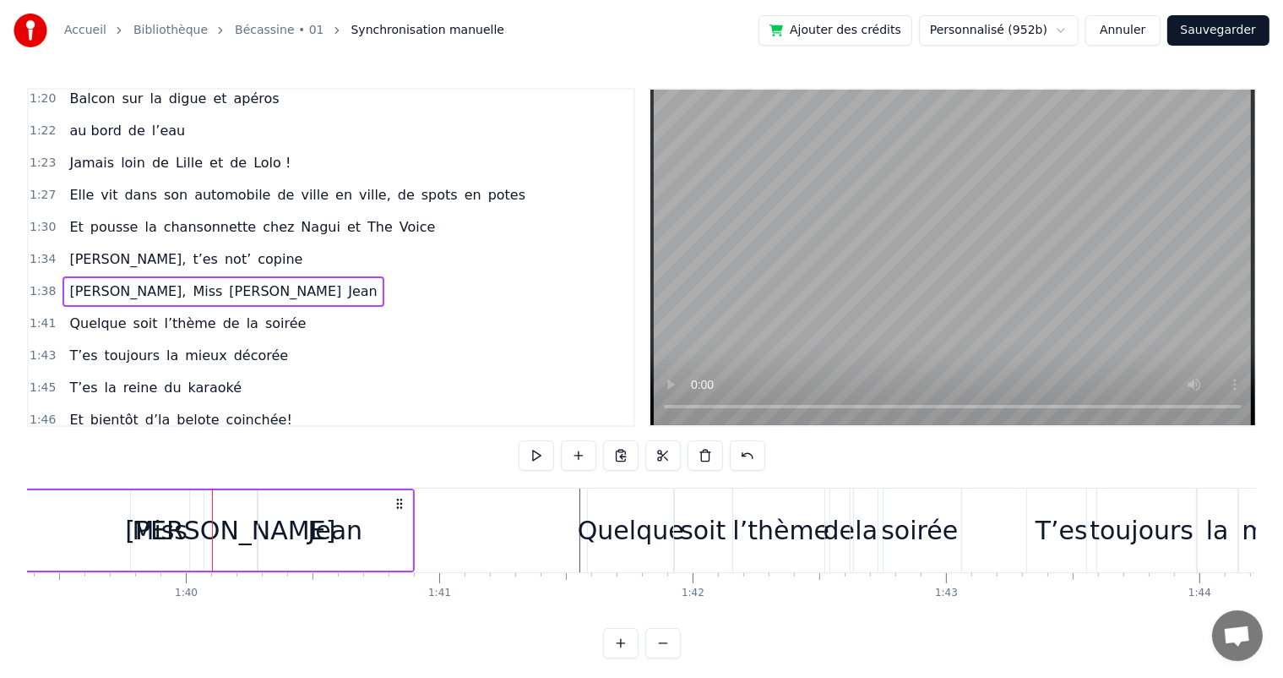
click at [215, 525] on div "[PERSON_NAME]" at bounding box center [230, 530] width 210 height 38
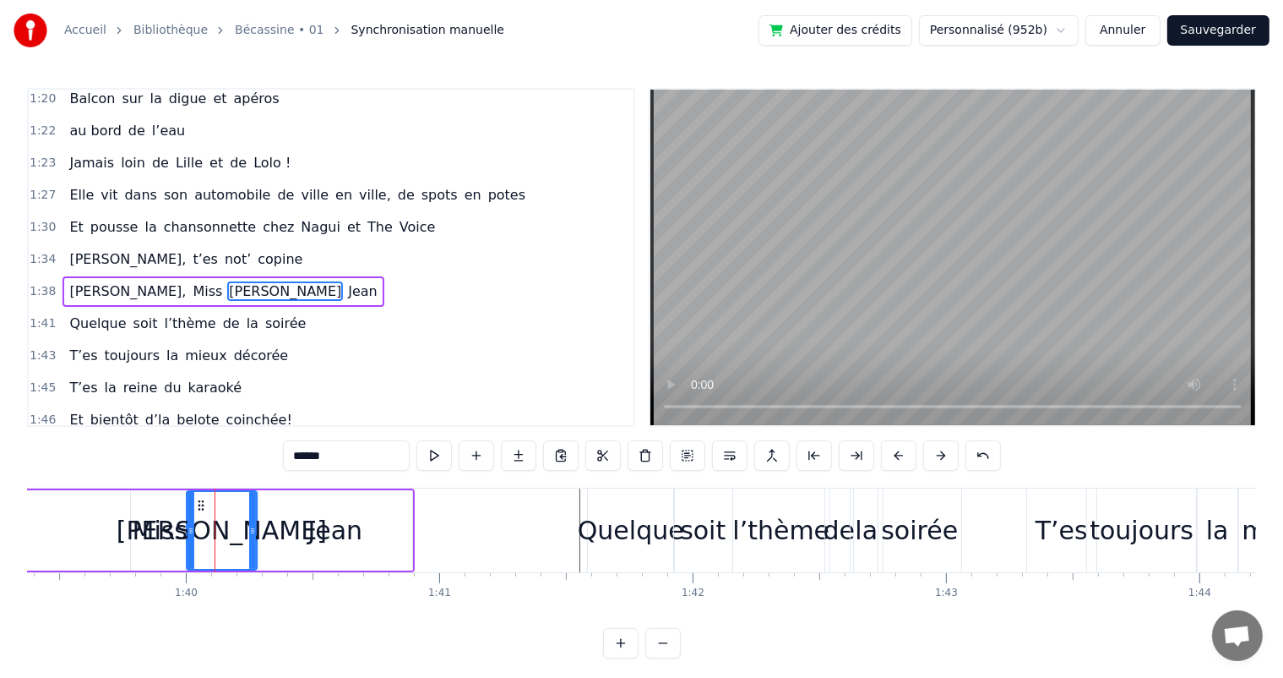
drag, startPoint x: 206, startPoint y: 525, endPoint x: 188, endPoint y: 524, distance: 17.8
click at [188, 524] on icon at bounding box center [191, 531] width 7 height 14
click at [77, 249] on span "[PERSON_NAME]," at bounding box center [128, 258] width 120 height 19
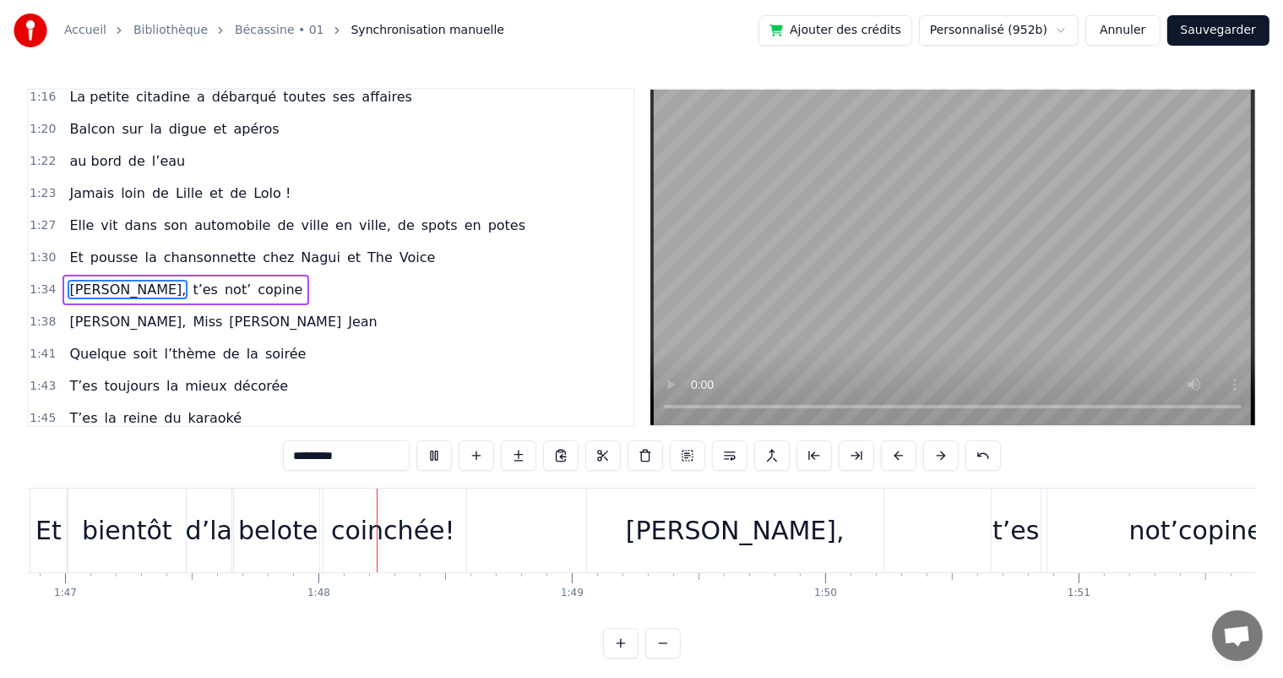
scroll to position [0, 27219]
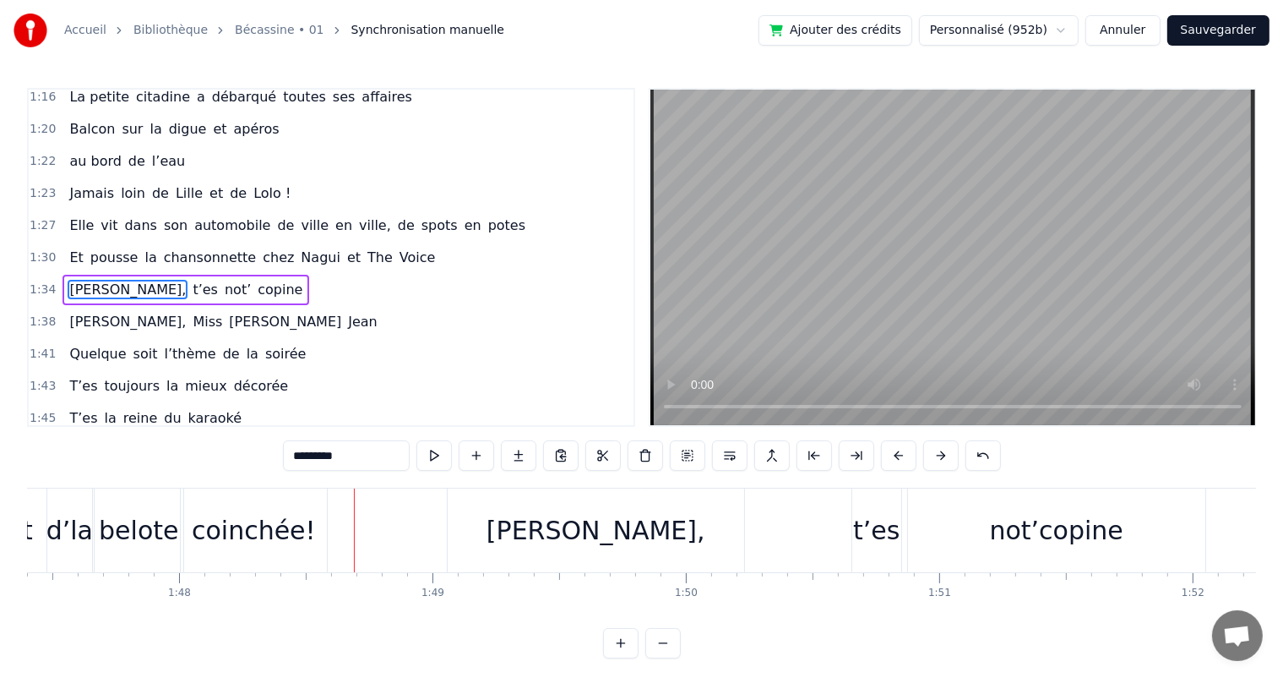
click at [132, 530] on div "belote" at bounding box center [138, 530] width 79 height 38
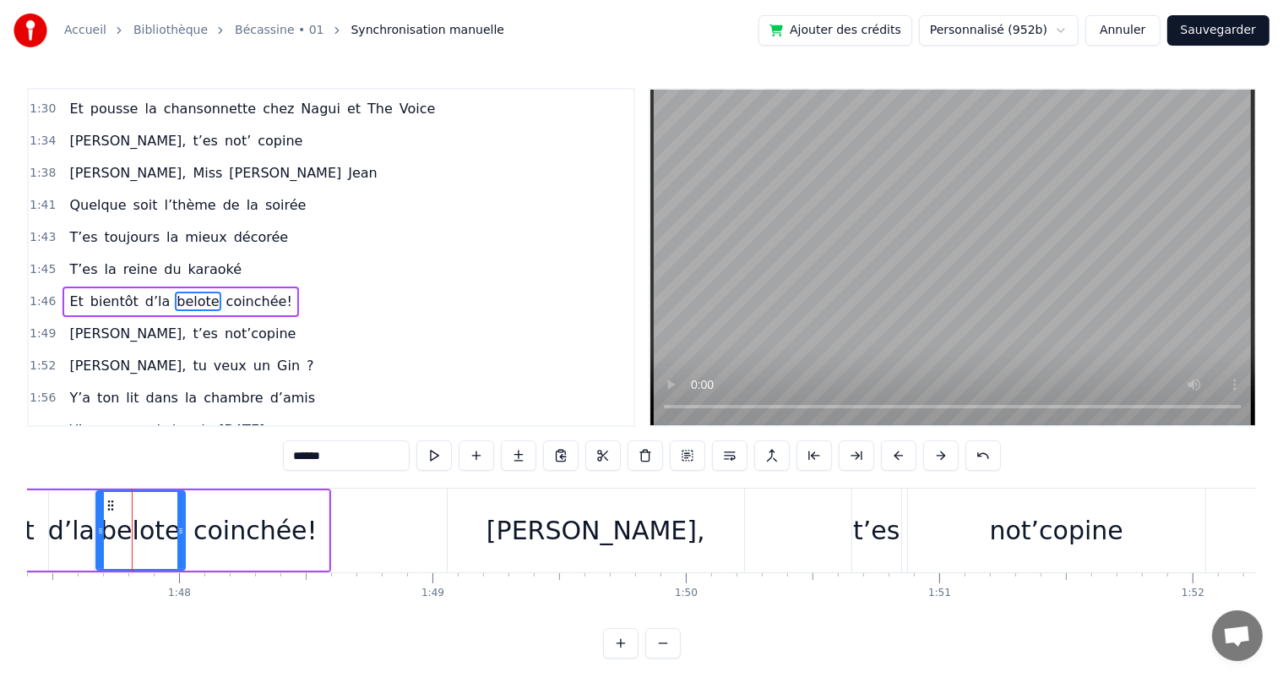
scroll to position [966, 0]
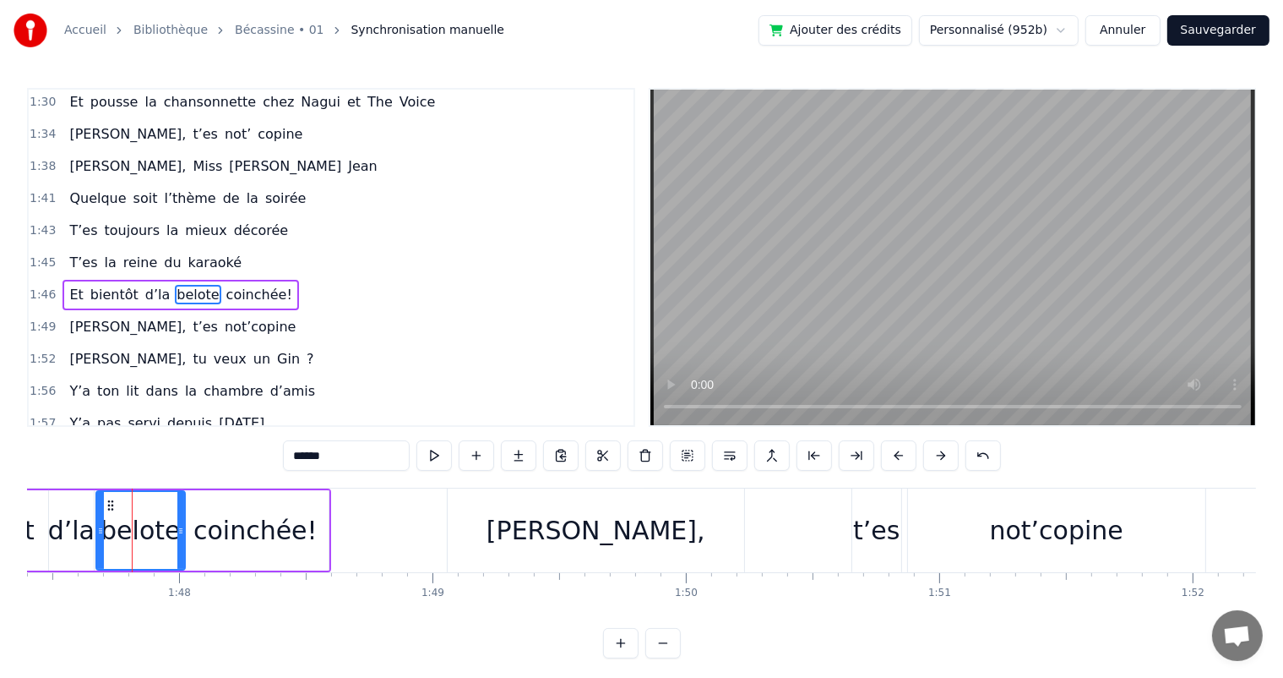
click at [72, 220] on span "T’es" at bounding box center [83, 229] width 31 height 19
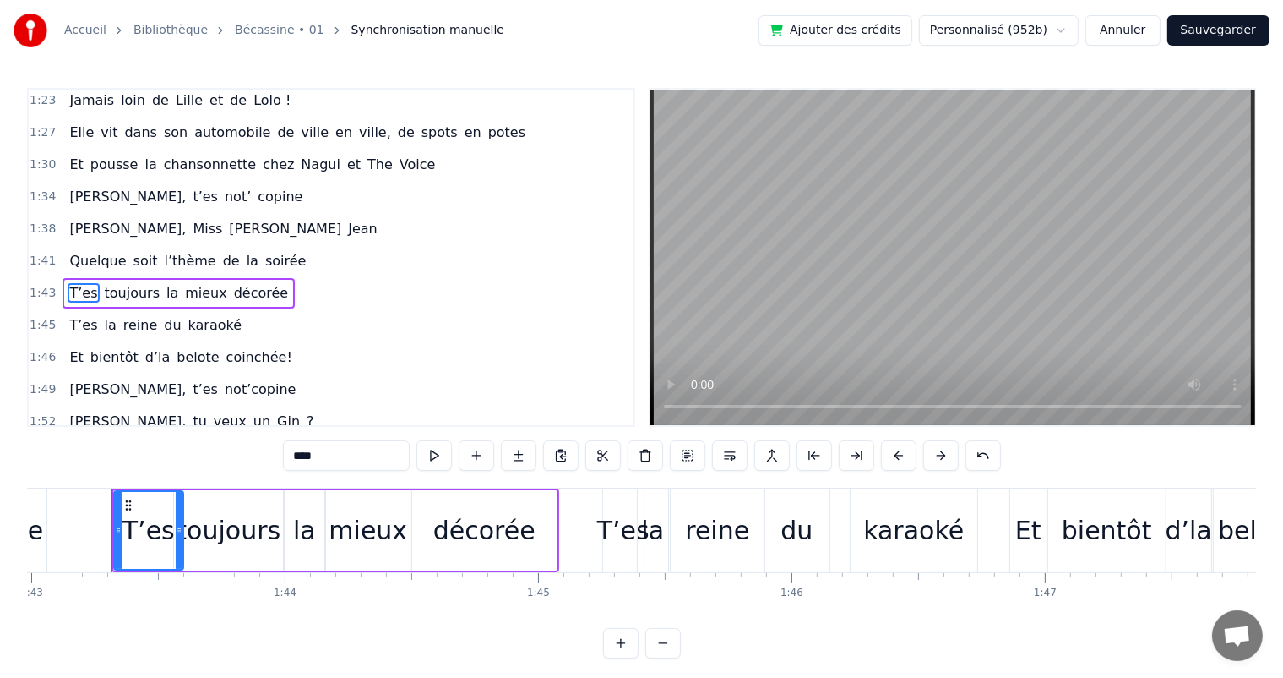
scroll to position [0, 26098]
click at [221, 251] on span "de" at bounding box center [231, 260] width 20 height 19
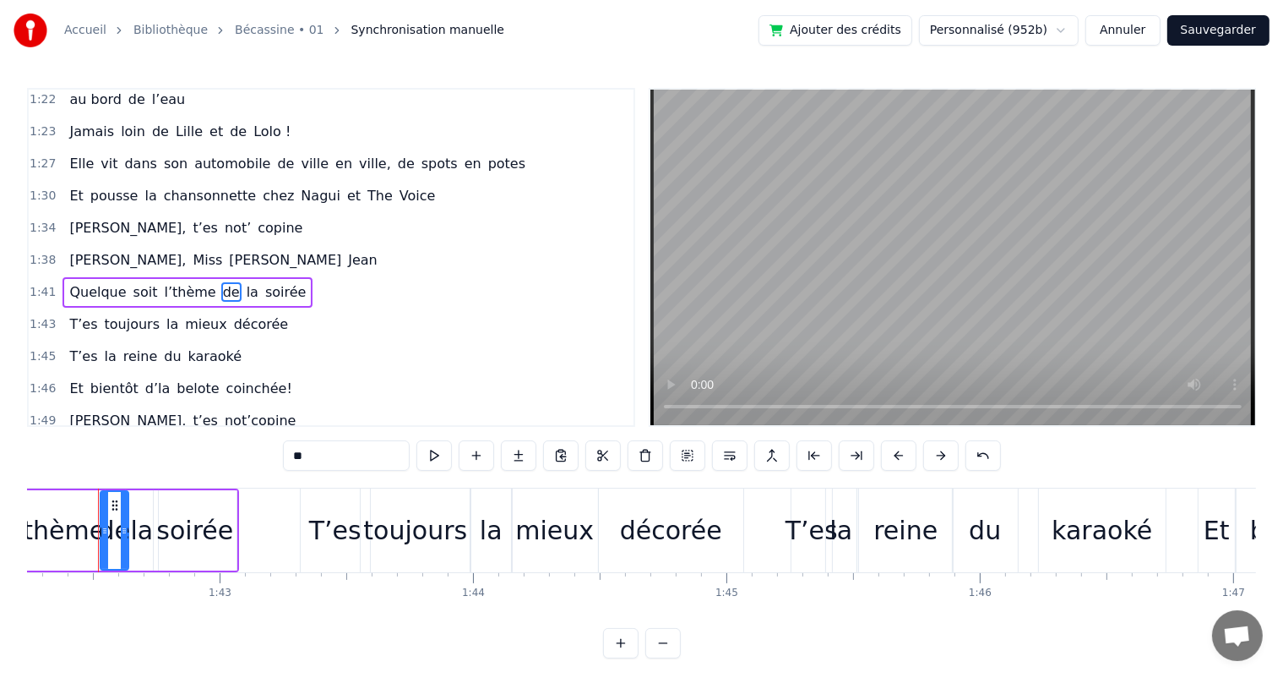
scroll to position [0, 25897]
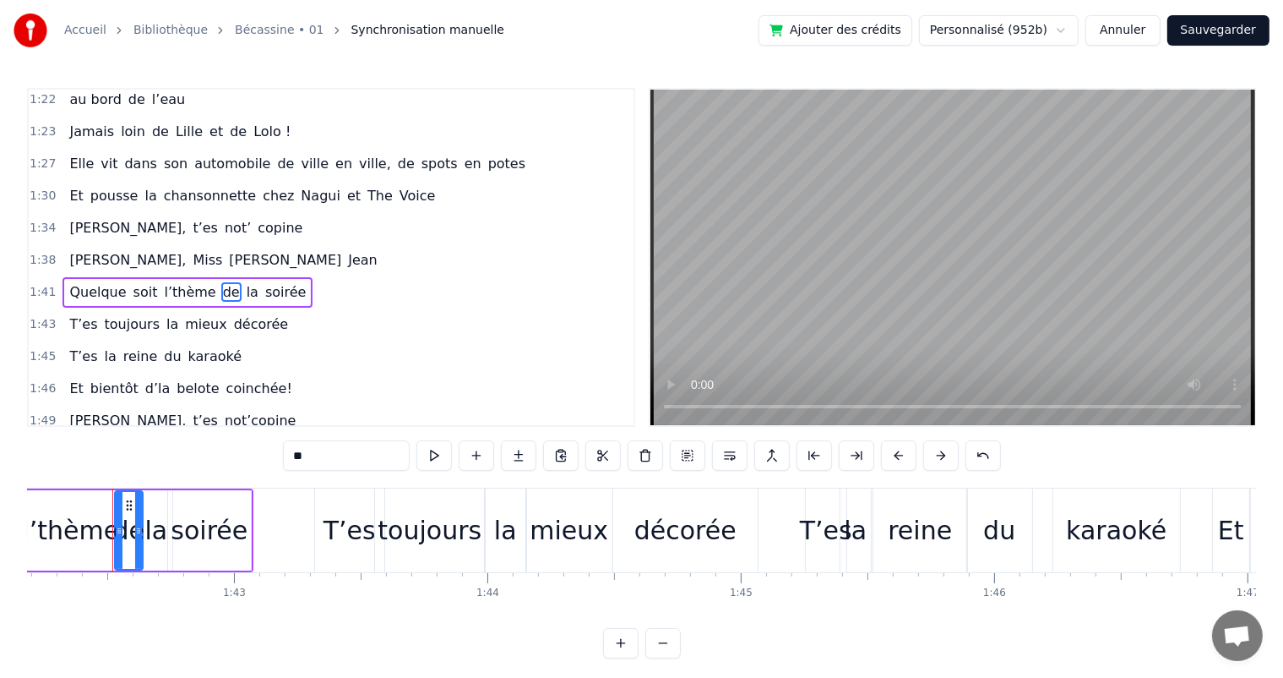
click at [237, 515] on div "soirée" at bounding box center [209, 530] width 77 height 38
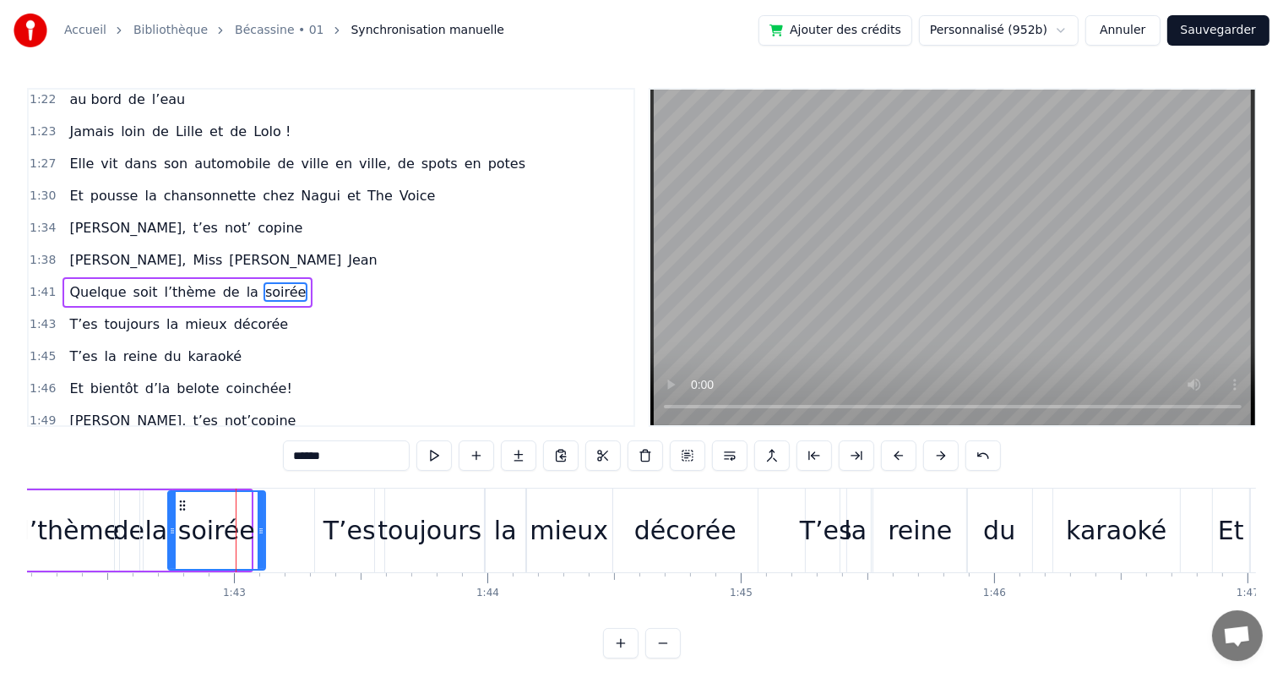
drag, startPoint x: 246, startPoint y: 524, endPoint x: 260, endPoint y: 527, distance: 14.8
click at [260, 527] on icon at bounding box center [261, 531] width 7 height 14
click at [435, 457] on button at bounding box center [433, 455] width 35 height 30
drag, startPoint x: 261, startPoint y: 531, endPoint x: 279, endPoint y: 535, distance: 18.2
click at [279, 535] on icon at bounding box center [278, 531] width 7 height 14
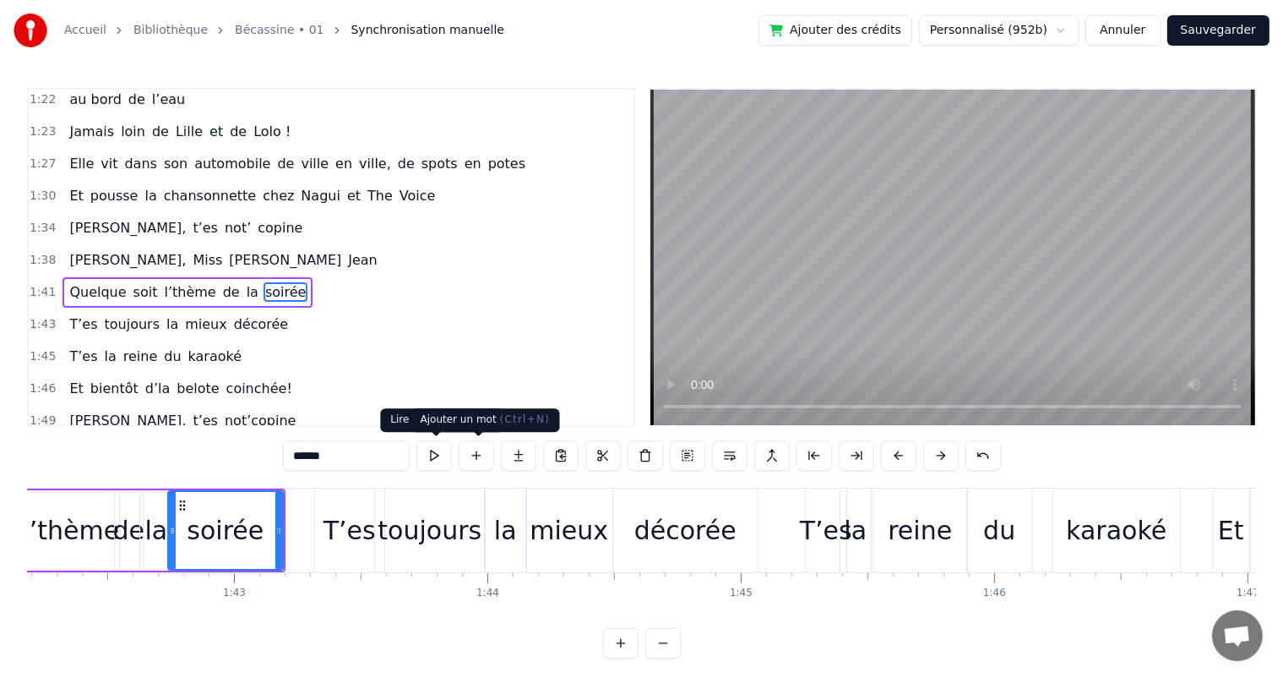
click at [438, 457] on button at bounding box center [433, 455] width 35 height 30
click at [82, 250] on span "[PERSON_NAME]," at bounding box center [128, 259] width 120 height 19
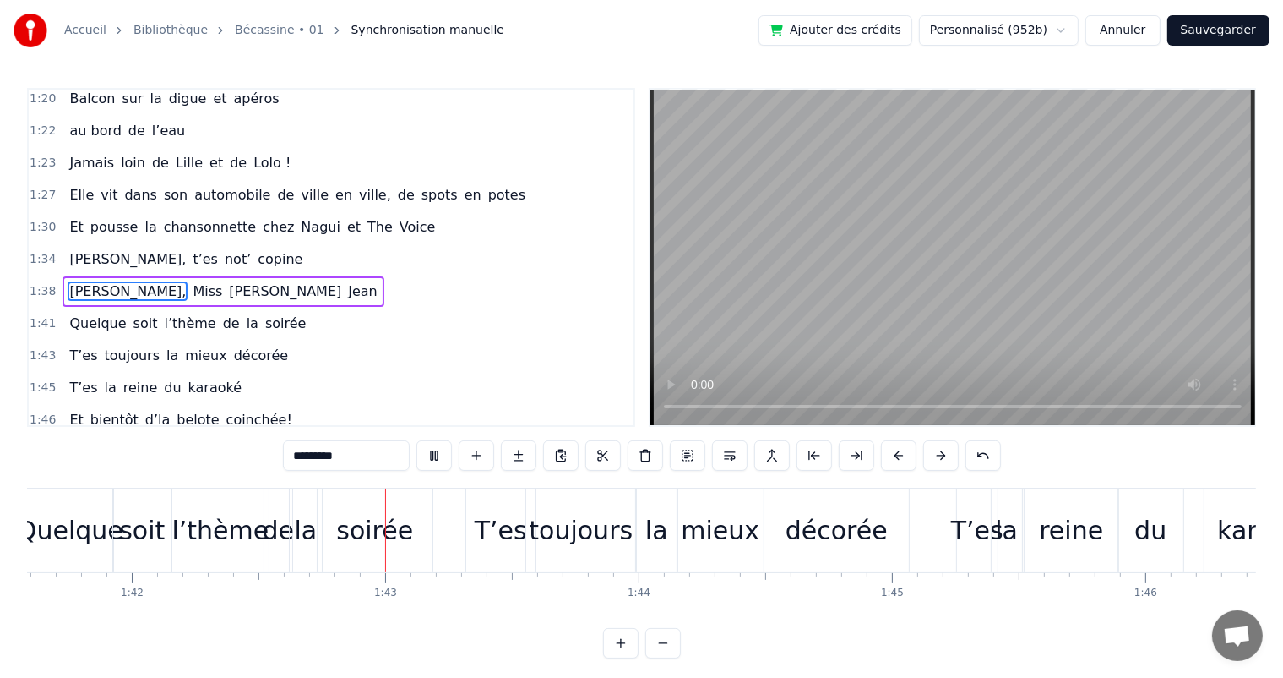
scroll to position [0, 25890]
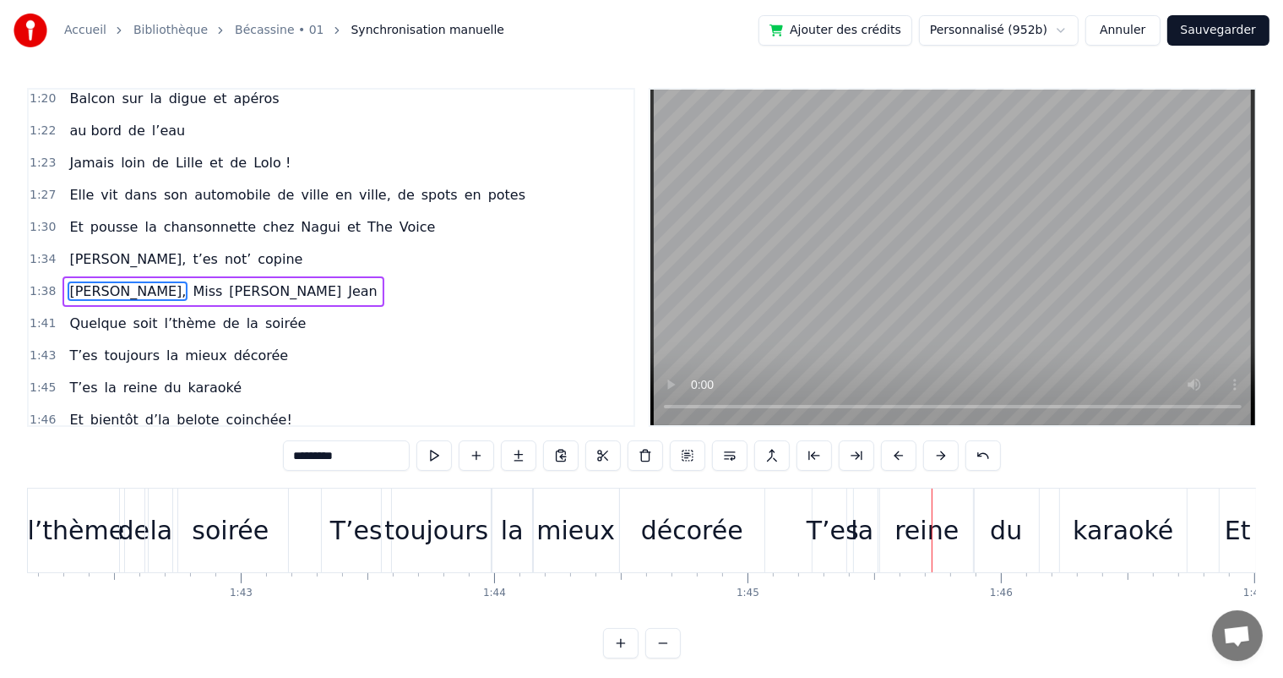
click at [569, 542] on div "mieux" at bounding box center [575, 530] width 79 height 38
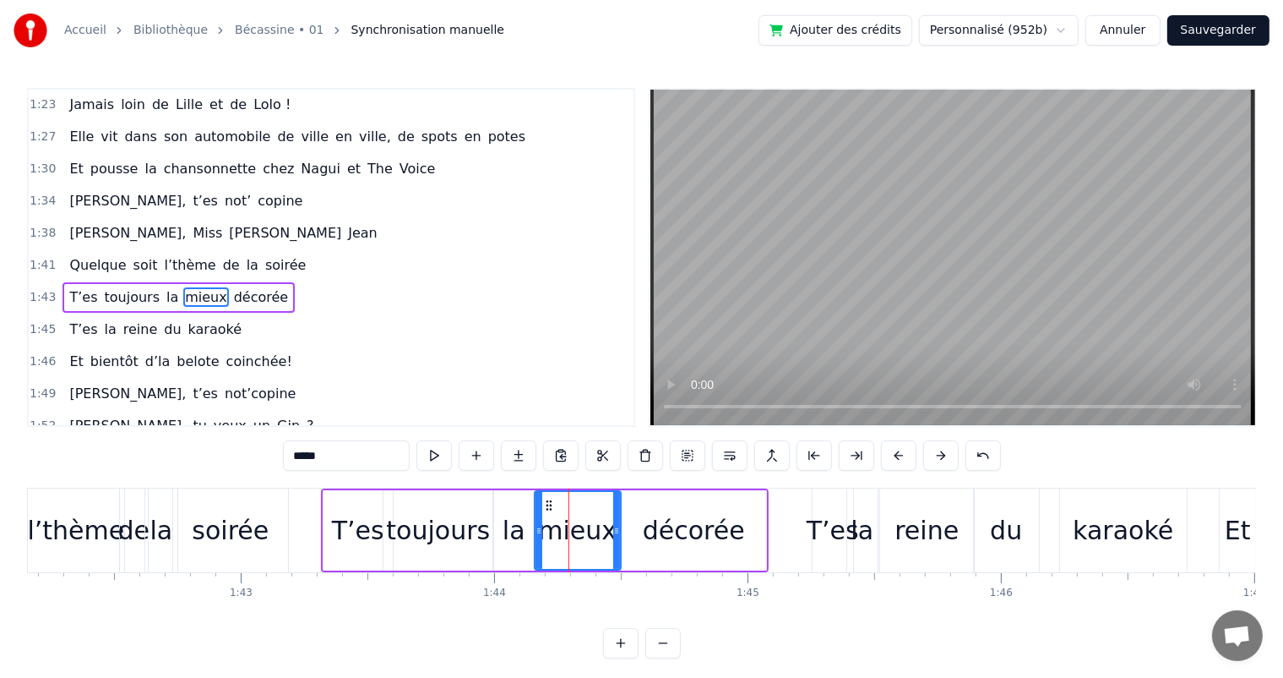
scroll to position [904, 0]
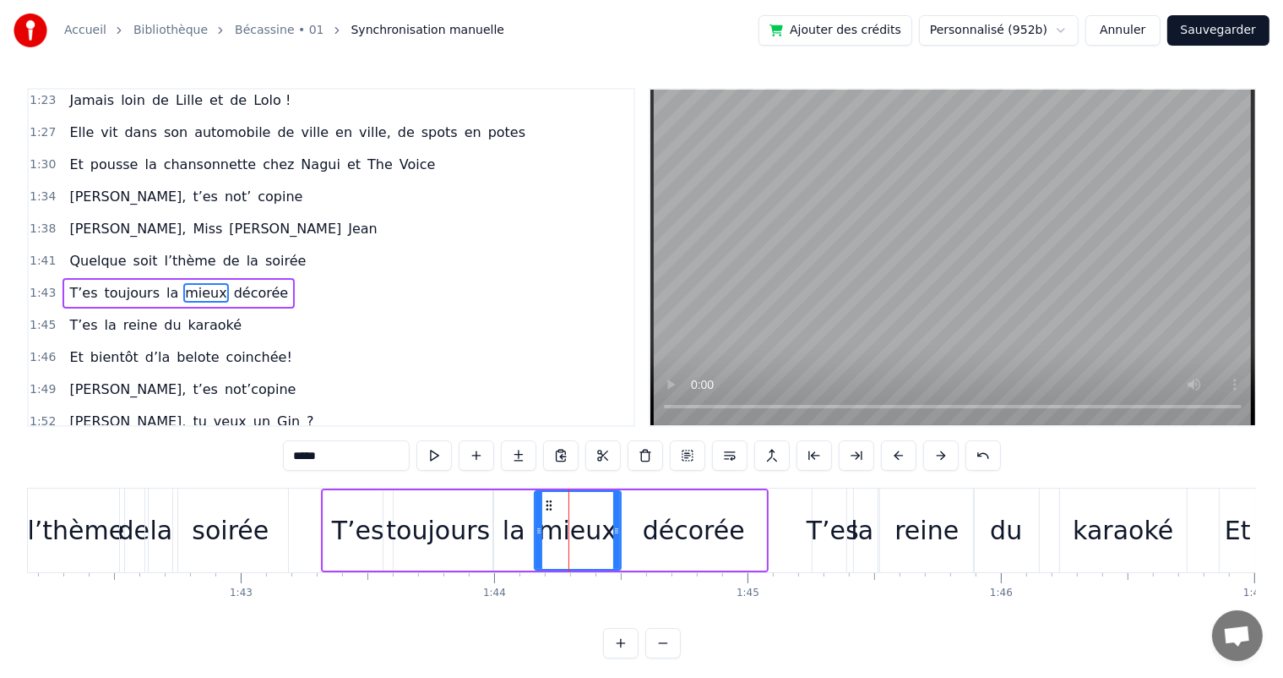
click at [291, 458] on input "*****" at bounding box center [346, 455] width 127 height 30
click at [512, 547] on div "la" at bounding box center [514, 530] width 23 height 38
drag, startPoint x: 535, startPoint y: 530, endPoint x: 491, endPoint y: 525, distance: 44.2
click at [492, 525] on icon at bounding box center [495, 531] width 7 height 14
click at [81, 251] on span "Quelque" at bounding box center [98, 260] width 60 height 19
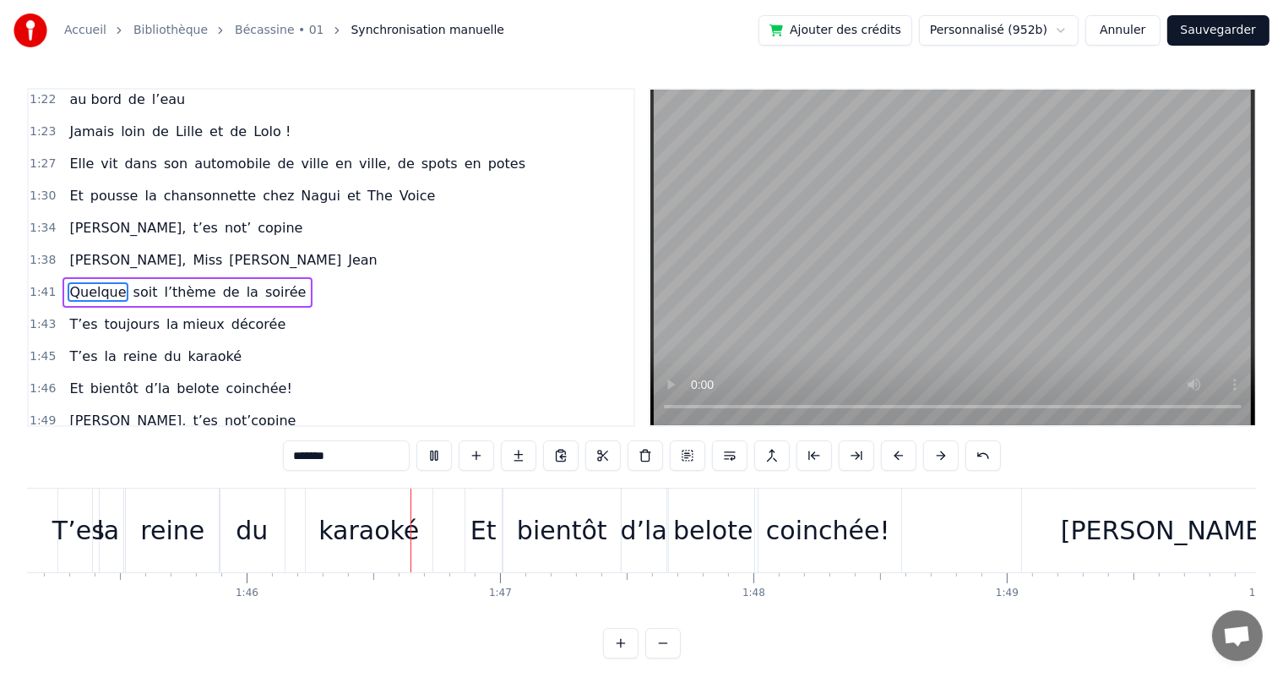
scroll to position [0, 26772]
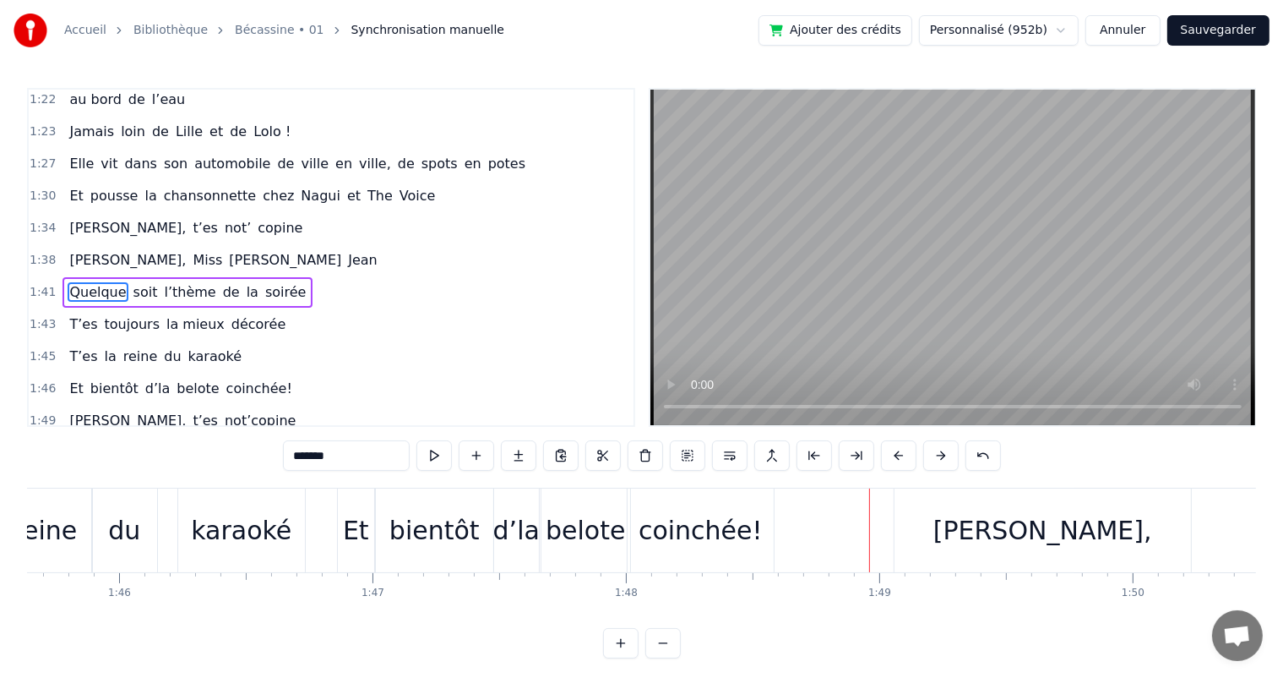
click at [285, 503] on div "karaoké" at bounding box center [241, 530] width 127 height 84
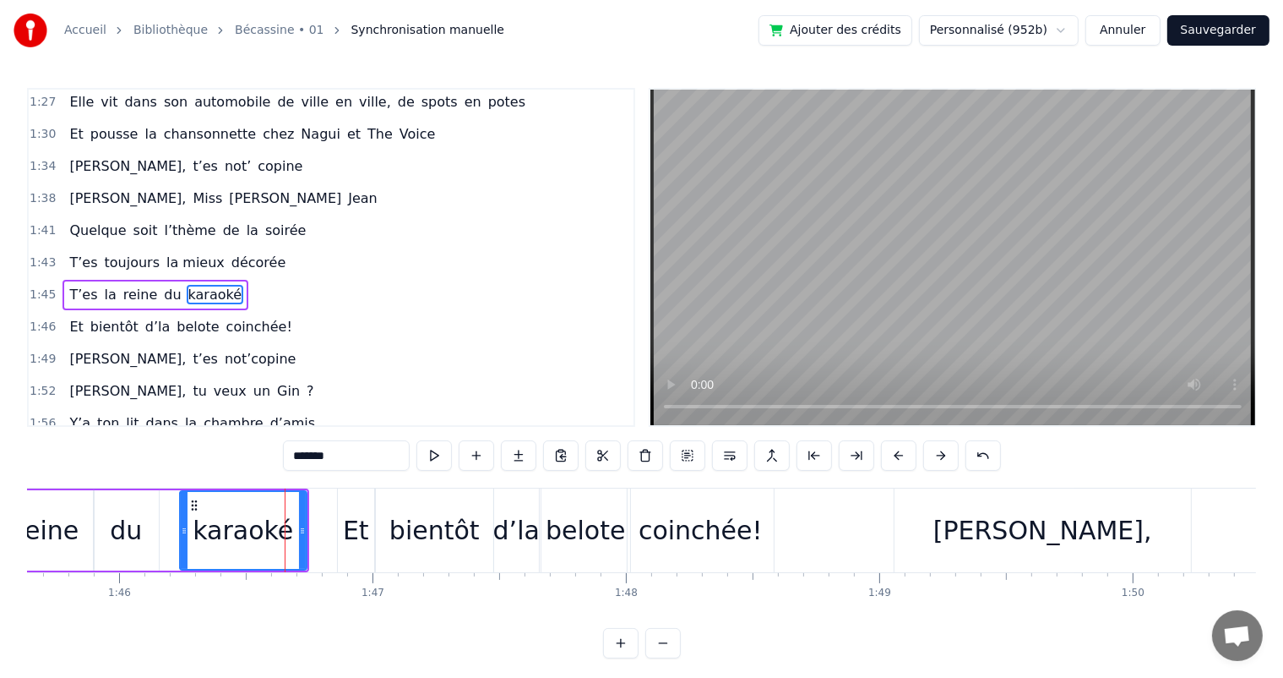
scroll to position [935, 0]
drag, startPoint x: 301, startPoint y: 521, endPoint x: 287, endPoint y: 517, distance: 14.2
click at [287, 517] on div at bounding box center [289, 530] width 7 height 77
click at [556, 521] on div "belote" at bounding box center [585, 530] width 79 height 38
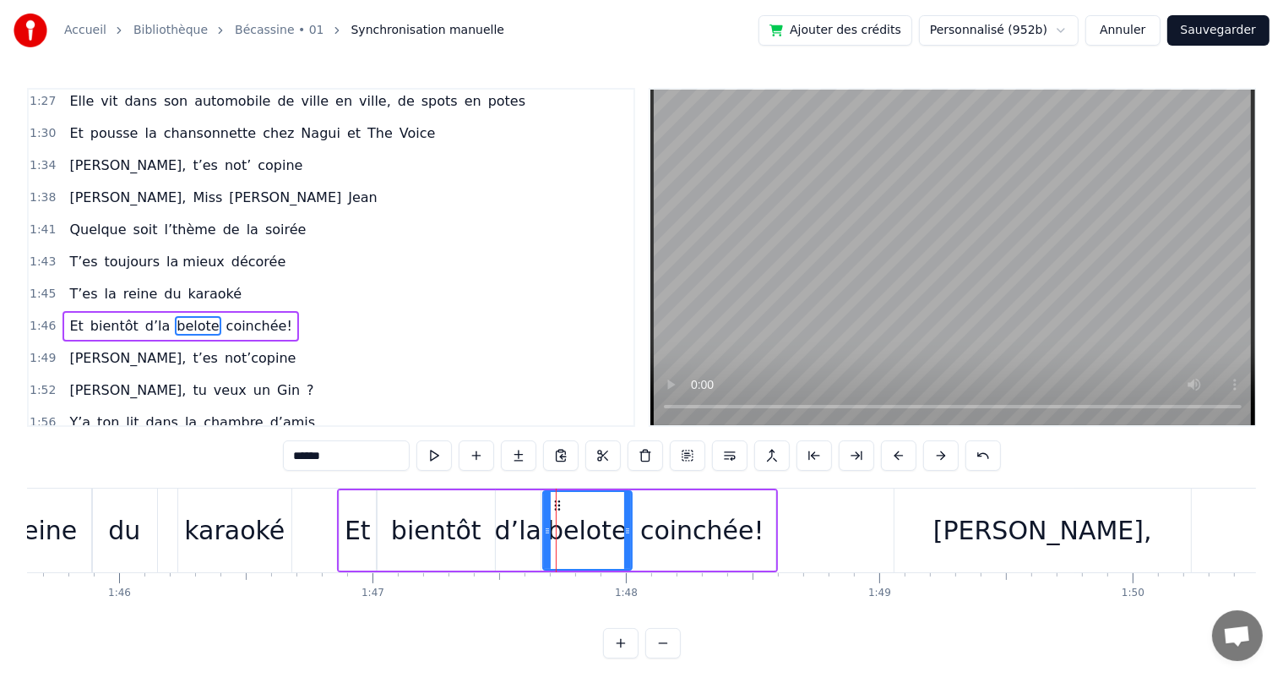
scroll to position [966, 0]
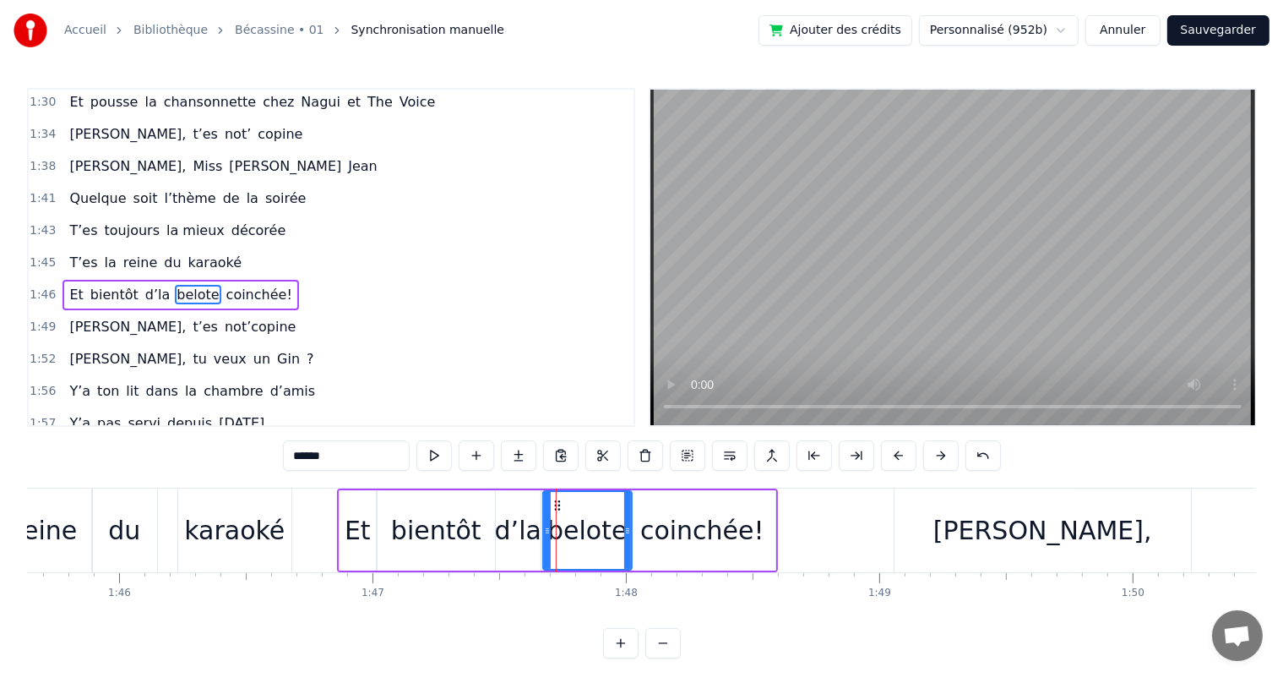
click at [297, 456] on input "******" at bounding box center [346, 455] width 127 height 30
type input "*"
click at [518, 534] on div "d’la" at bounding box center [518, 530] width 46 height 38
drag, startPoint x: 544, startPoint y: 531, endPoint x: 498, endPoint y: 529, distance: 46.5
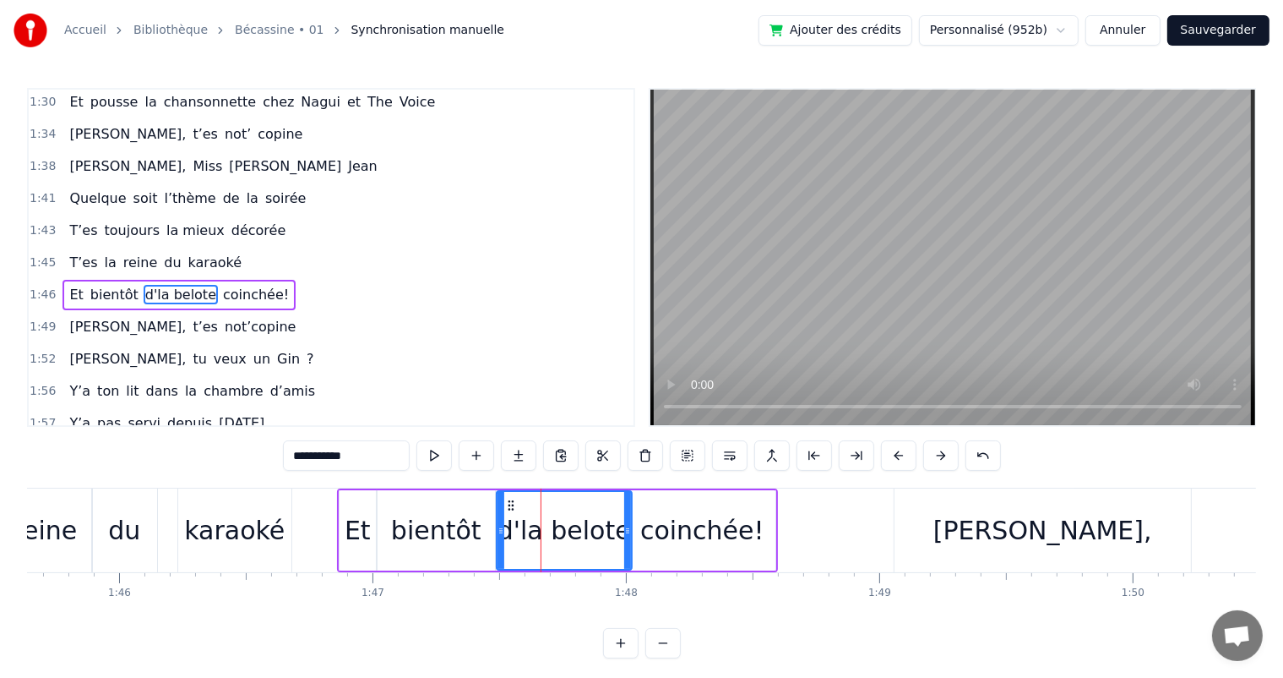
click at [498, 529] on icon at bounding box center [501, 531] width 7 height 14
click at [69, 253] on span "T’es" at bounding box center [83, 262] width 31 height 19
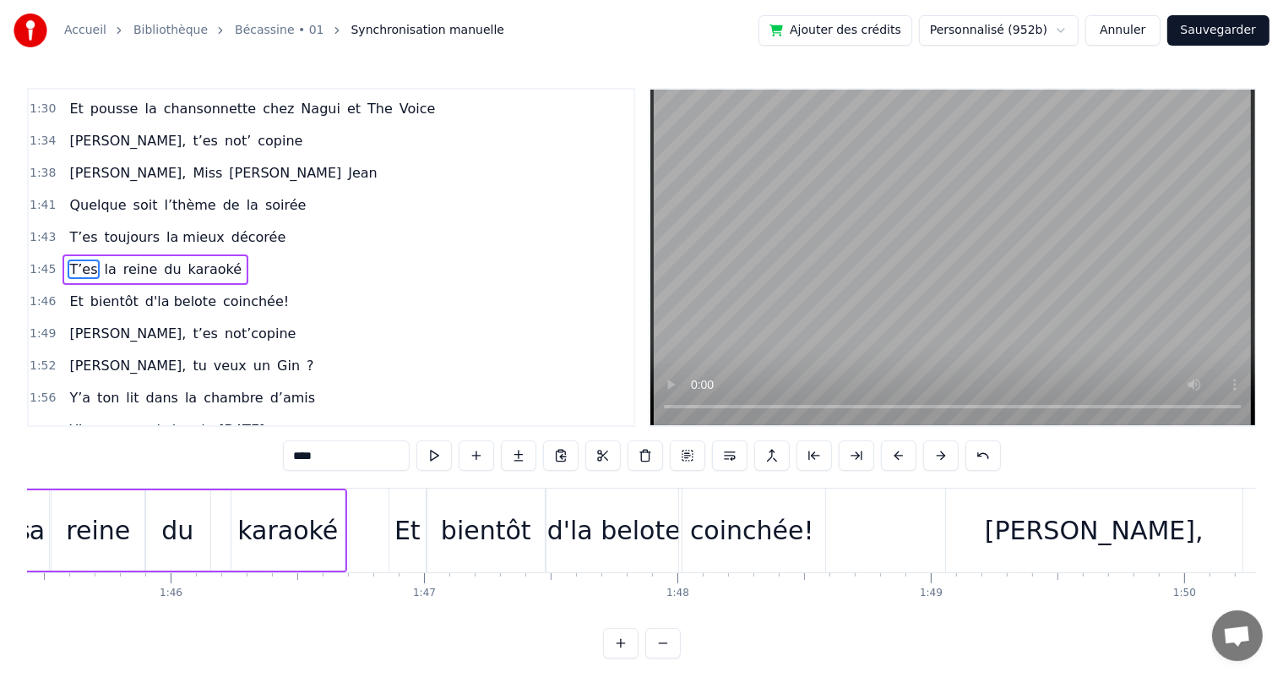
scroll to position [0, 26589]
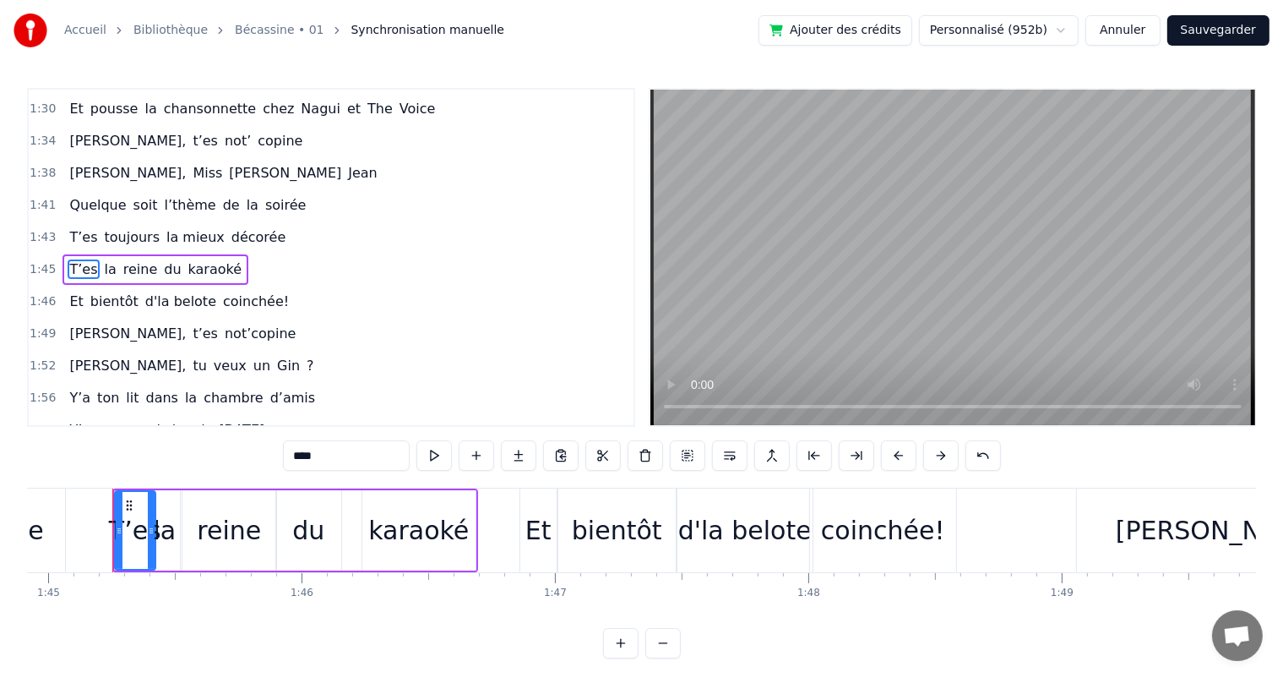
click at [723, 533] on div "d'la belote" at bounding box center [744, 530] width 133 height 38
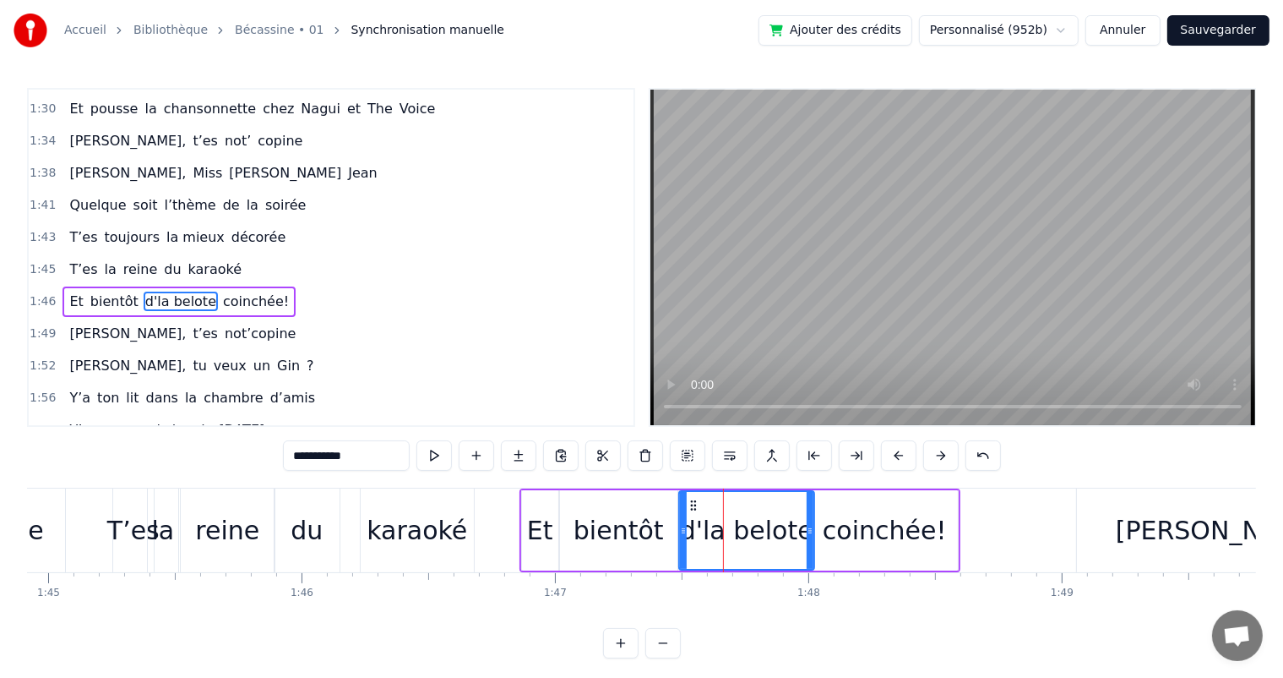
scroll to position [966, 0]
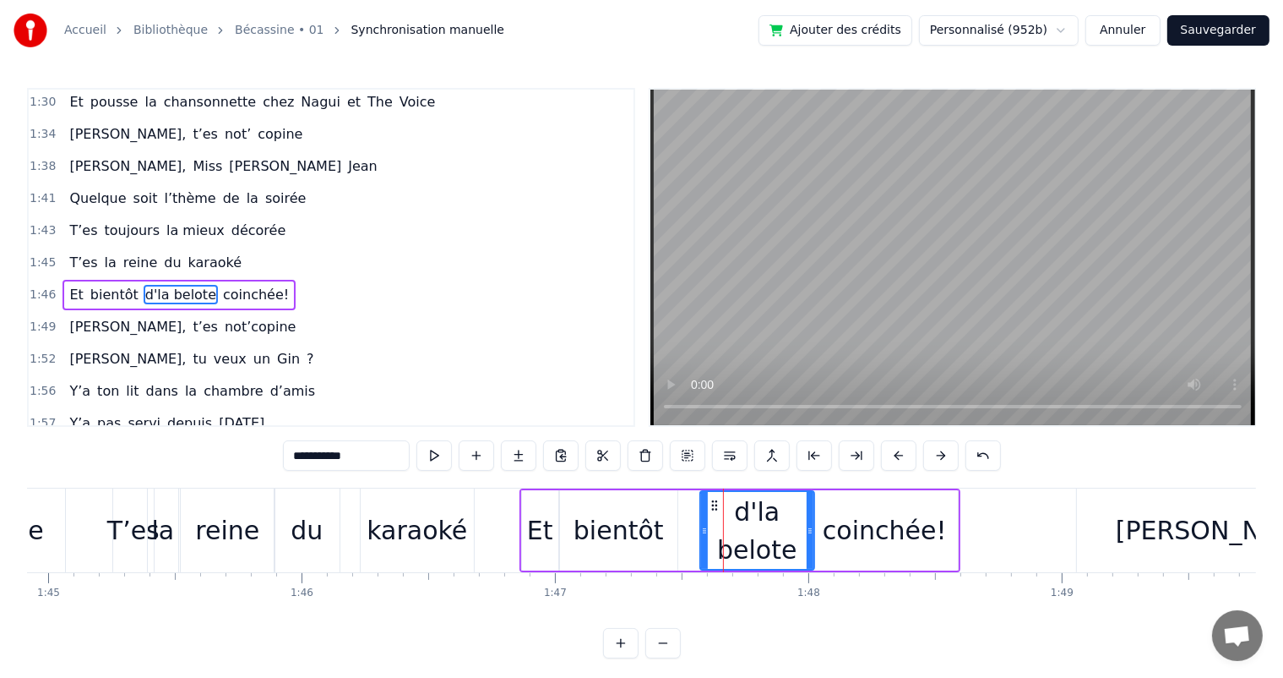
drag, startPoint x: 682, startPoint y: 529, endPoint x: 703, endPoint y: 529, distance: 21.1
click at [703, 529] on icon at bounding box center [704, 531] width 7 height 14
click at [641, 531] on div "bientôt" at bounding box center [619, 530] width 90 height 38
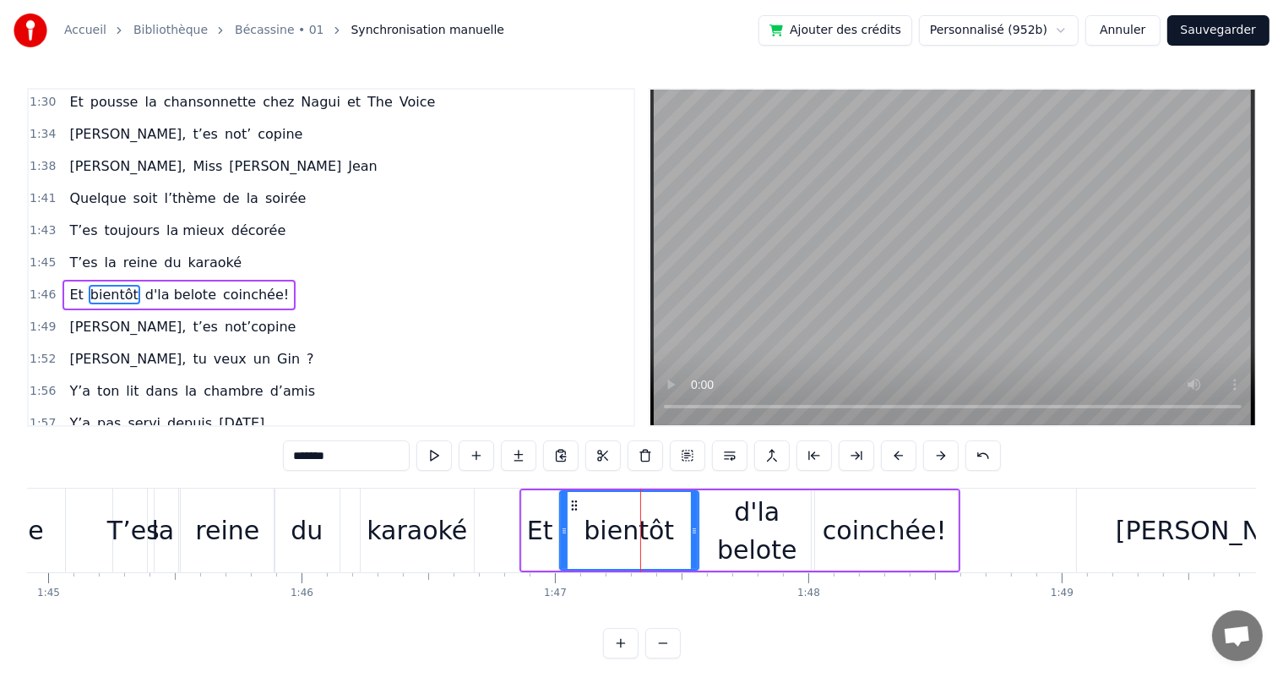
drag, startPoint x: 673, startPoint y: 529, endPoint x: 694, endPoint y: 529, distance: 21.1
click at [694, 529] on icon at bounding box center [694, 531] width 7 height 14
click at [68, 253] on span "T’es" at bounding box center [83, 262] width 31 height 19
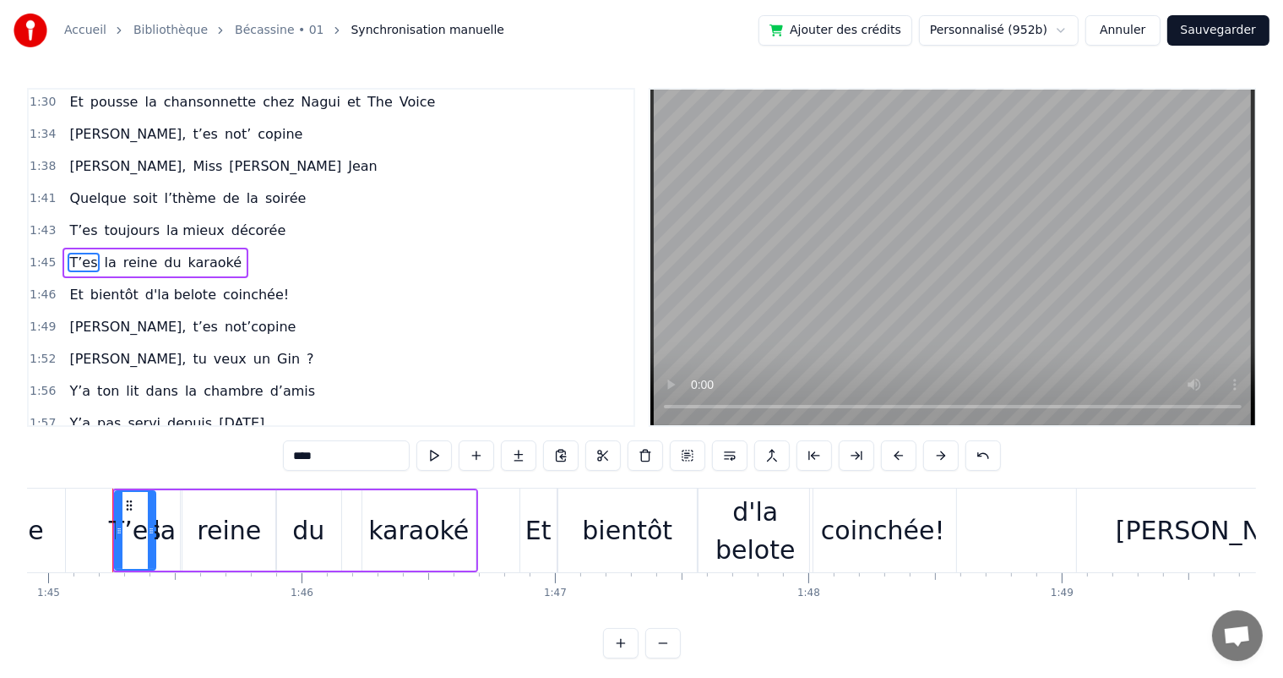
scroll to position [935, 0]
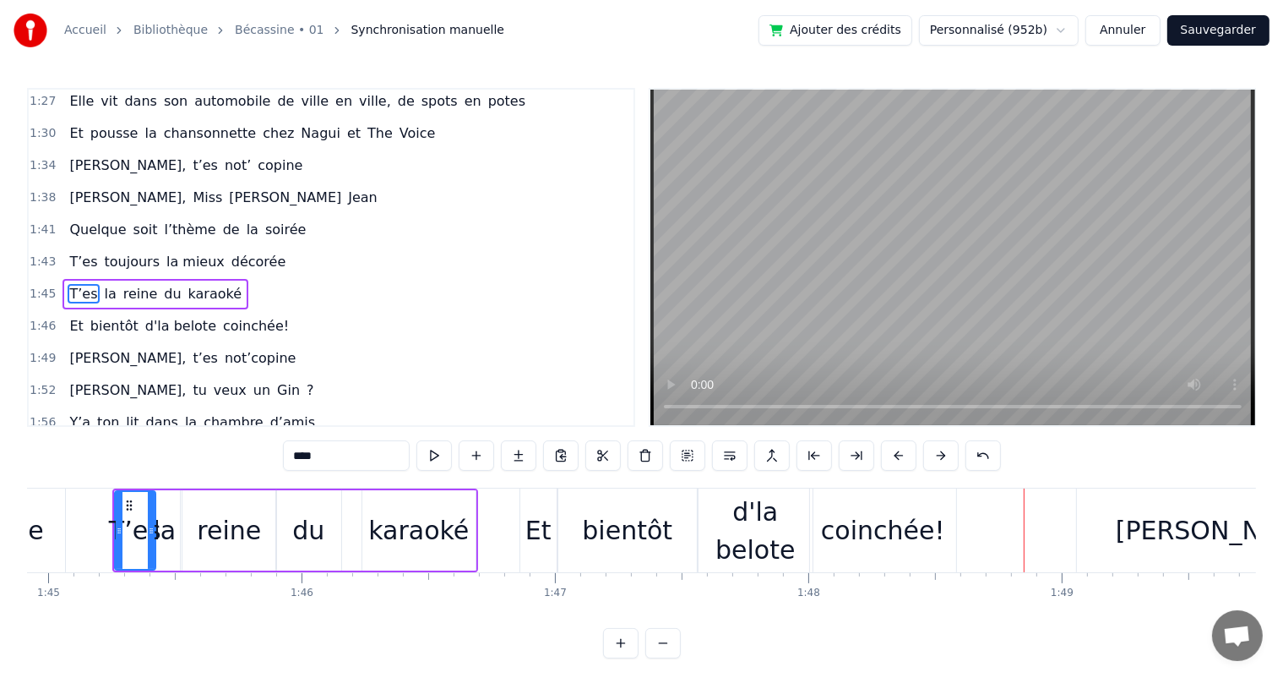
click at [683, 509] on div "bientôt" at bounding box center [627, 530] width 139 height 84
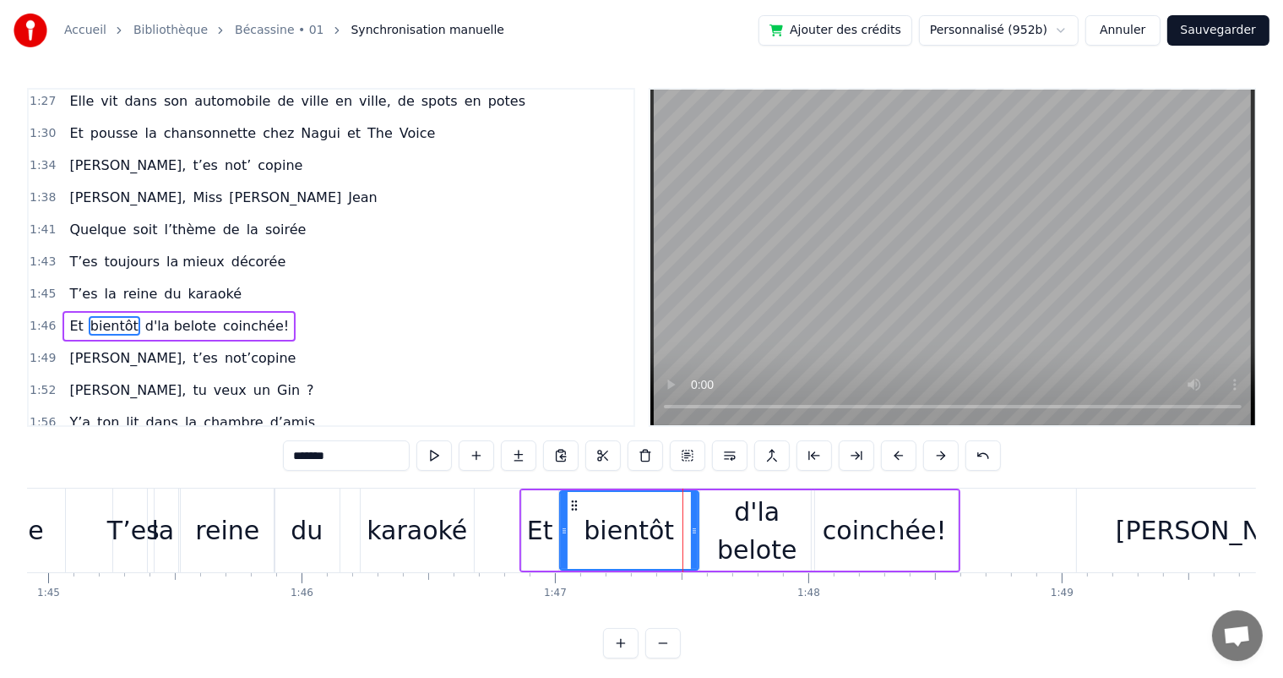
scroll to position [966, 0]
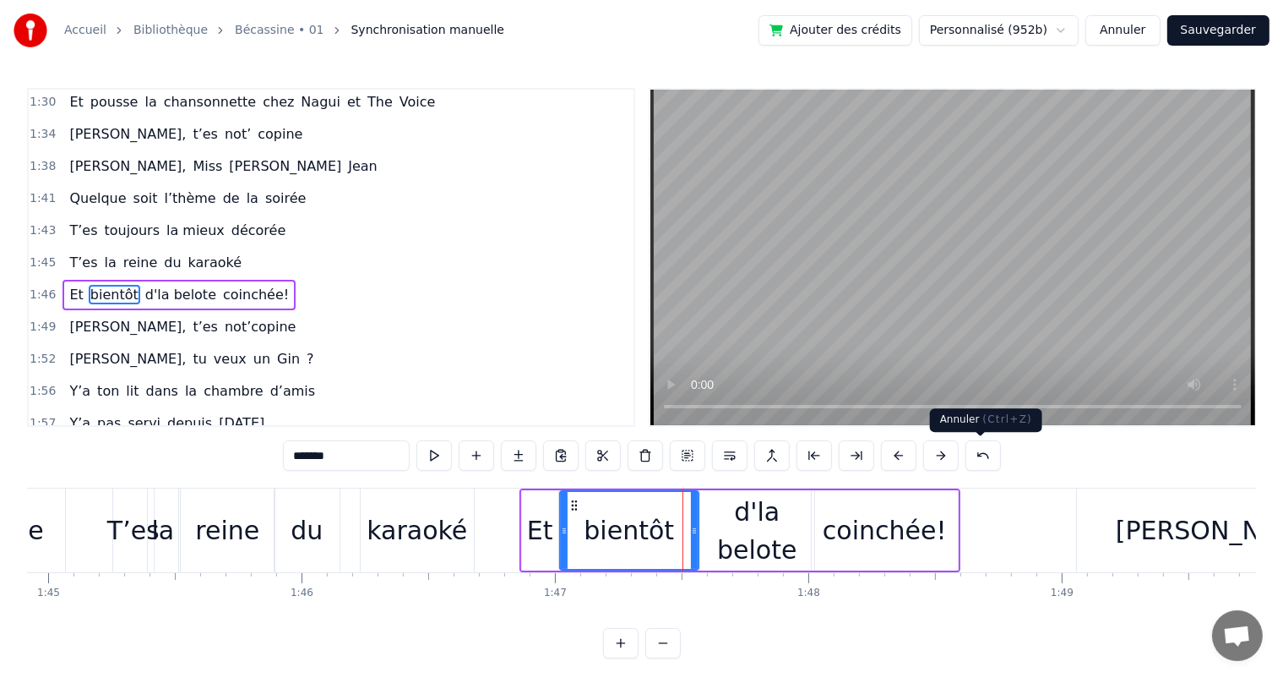
click at [967, 456] on button at bounding box center [983, 455] width 35 height 30
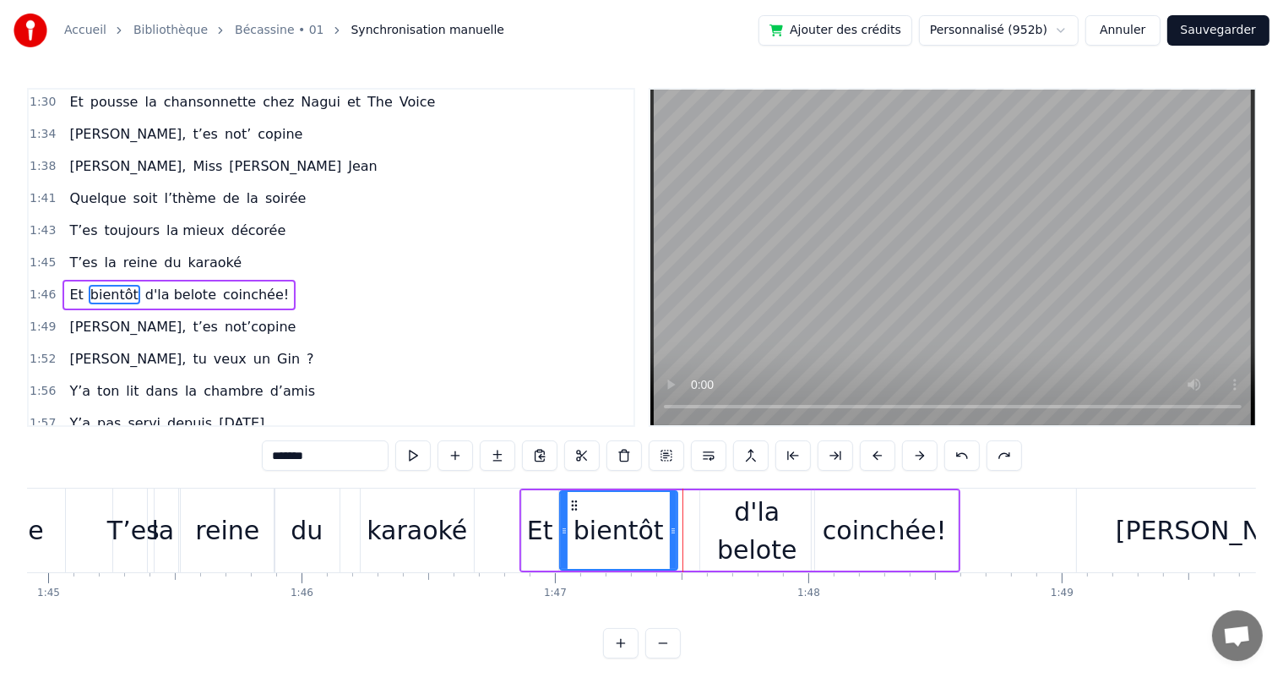
click at [743, 519] on div "d'la belote" at bounding box center [757, 531] width 114 height 76
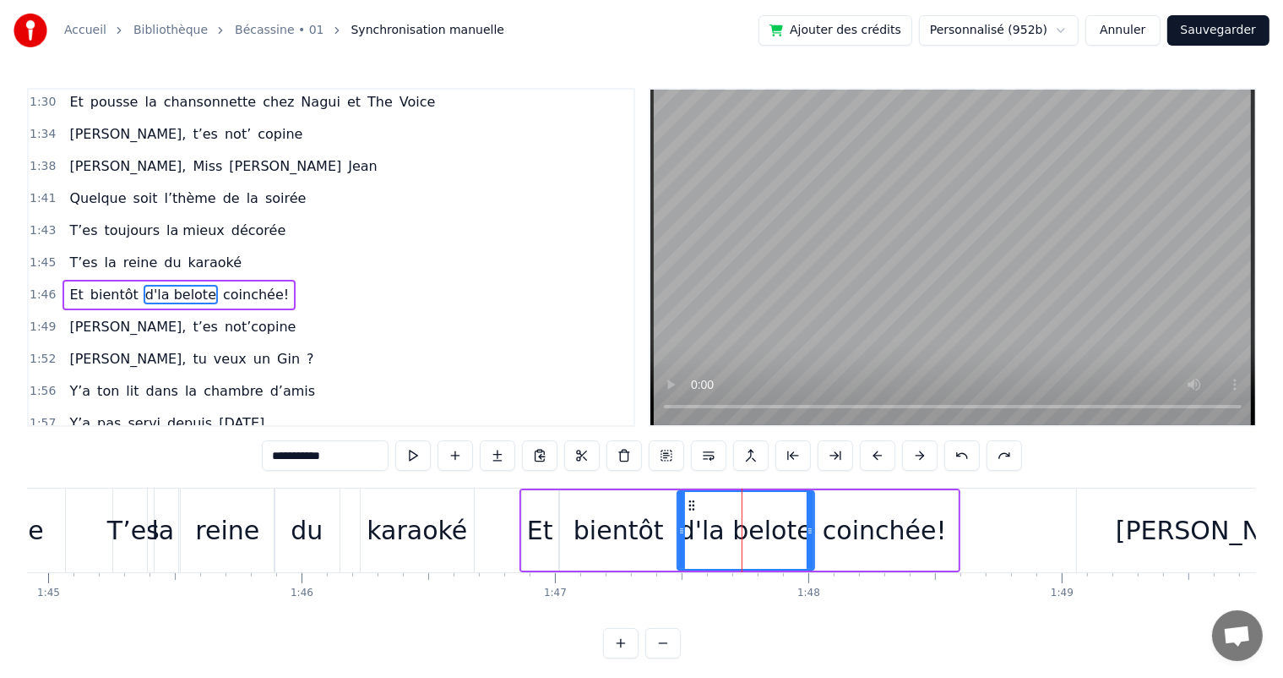
drag, startPoint x: 701, startPoint y: 521, endPoint x: 678, endPoint y: 520, distance: 22.8
click at [678, 520] on div at bounding box center [681, 530] width 7 height 77
click at [81, 220] on span "T’es" at bounding box center [83, 229] width 31 height 19
type input "****"
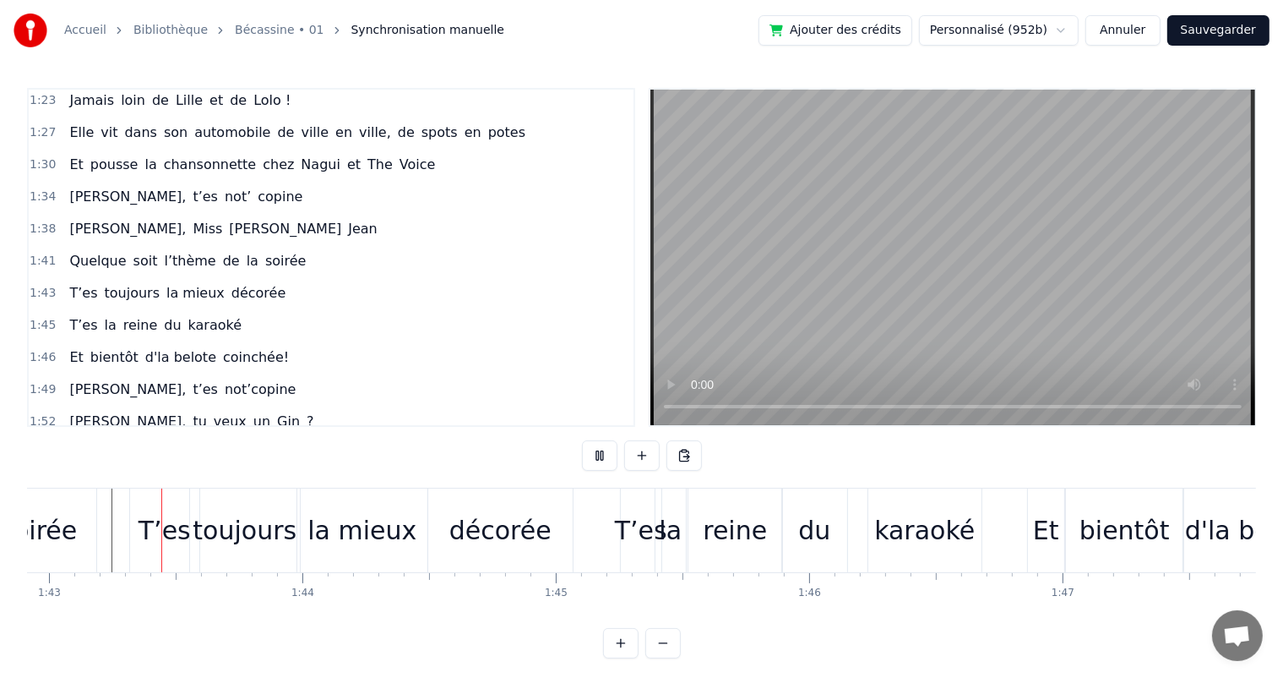
scroll to position [22, 0]
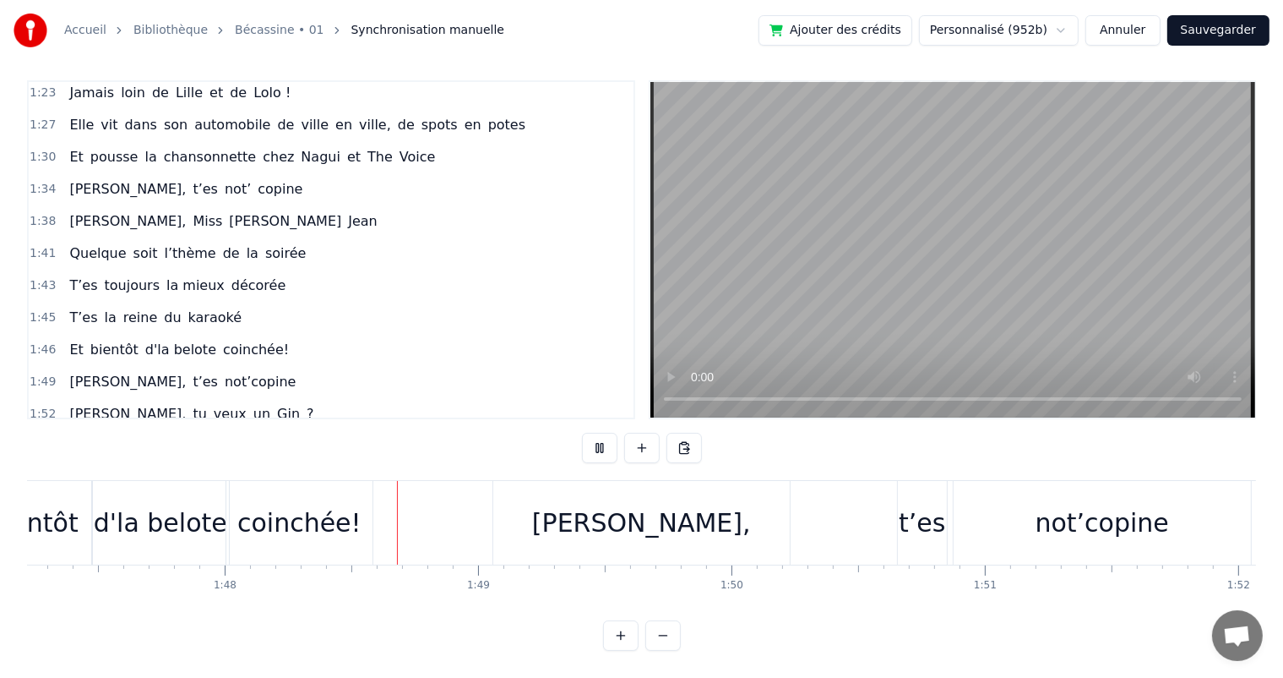
click at [95, 493] on div "d'la belote" at bounding box center [160, 523] width 137 height 84
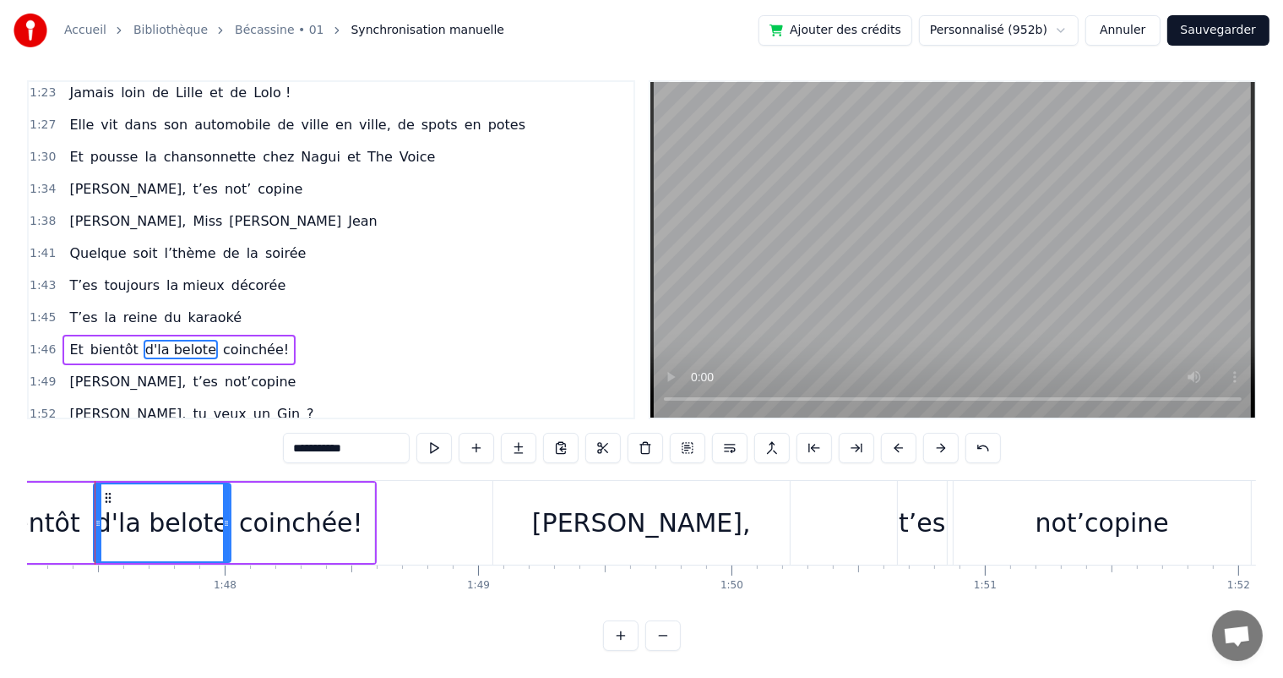
scroll to position [0, 27156]
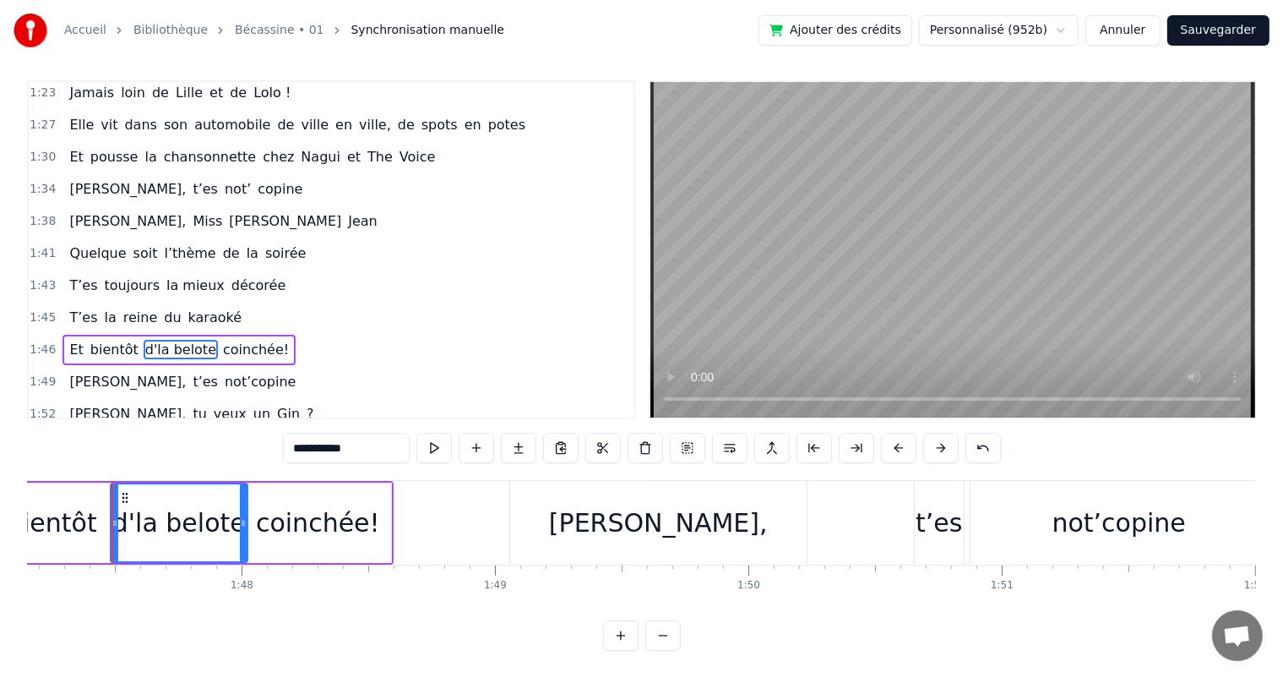
click at [95, 523] on div "bientôt" at bounding box center [51, 522] width 117 height 80
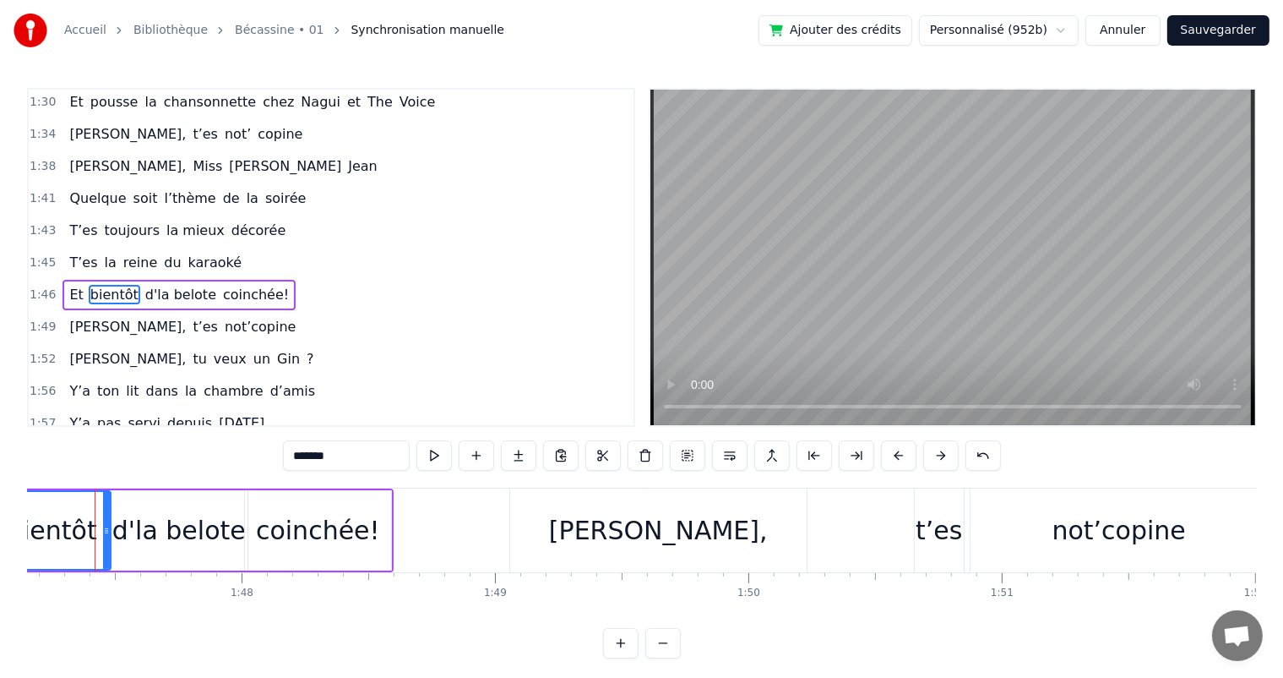
scroll to position [0, 27138]
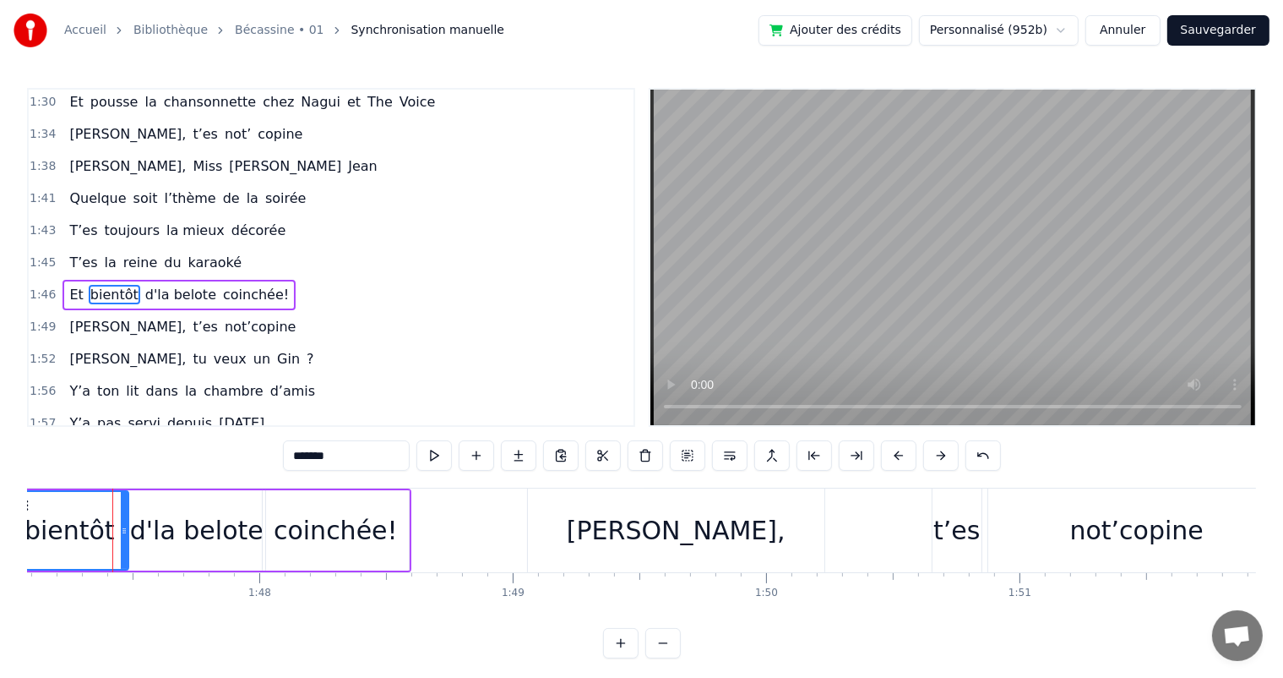
click at [363, 447] on input "*******" at bounding box center [346, 455] width 127 height 30
click at [195, 511] on div "d'la belote" at bounding box center [196, 530] width 133 height 38
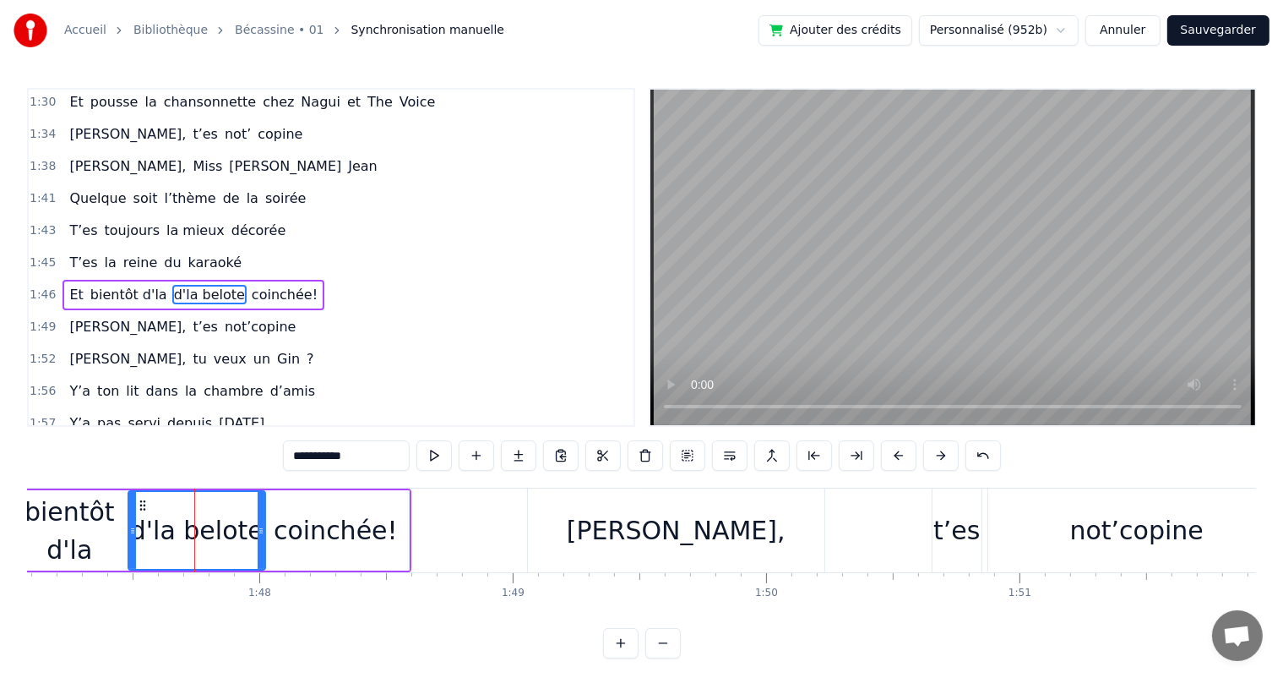
click at [318, 455] on input "**********" at bounding box center [346, 455] width 127 height 30
type input "*"
drag, startPoint x: 128, startPoint y: 527, endPoint x: 183, endPoint y: 537, distance: 55.8
click at [183, 537] on div at bounding box center [186, 530] width 7 height 77
click at [75, 530] on div "bientôt d'la" at bounding box center [69, 531] width 117 height 76
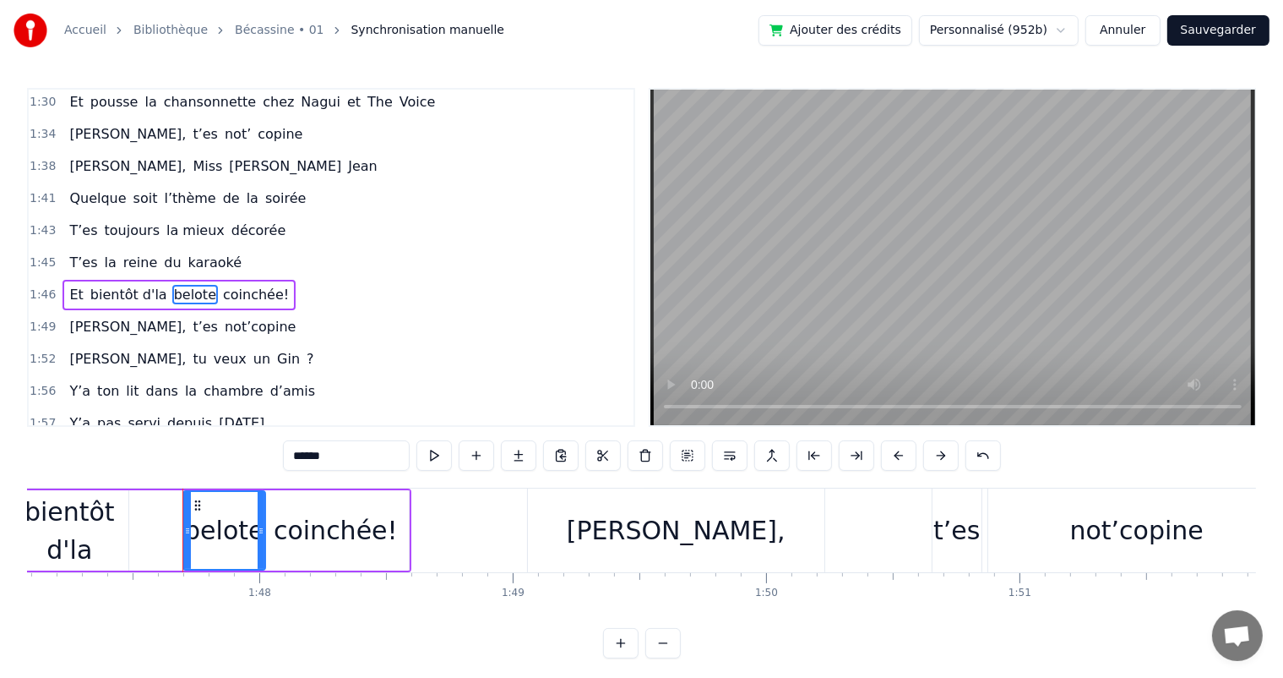
type input "**********"
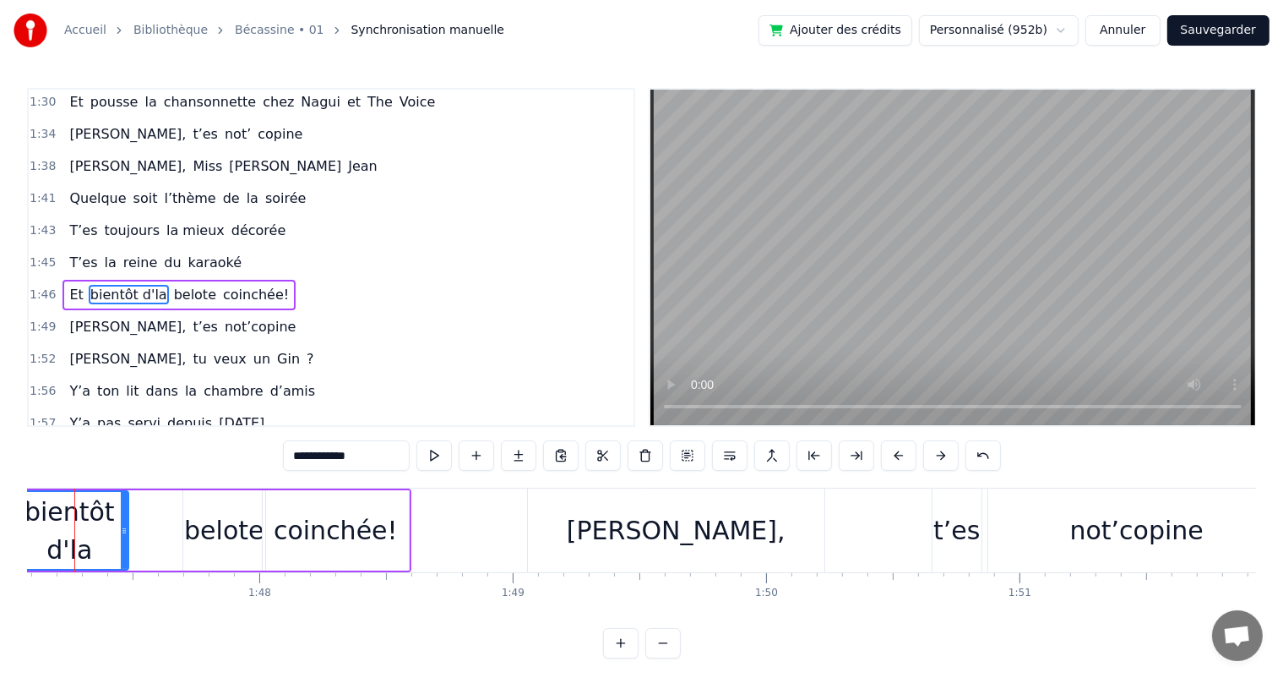
scroll to position [0, 27100]
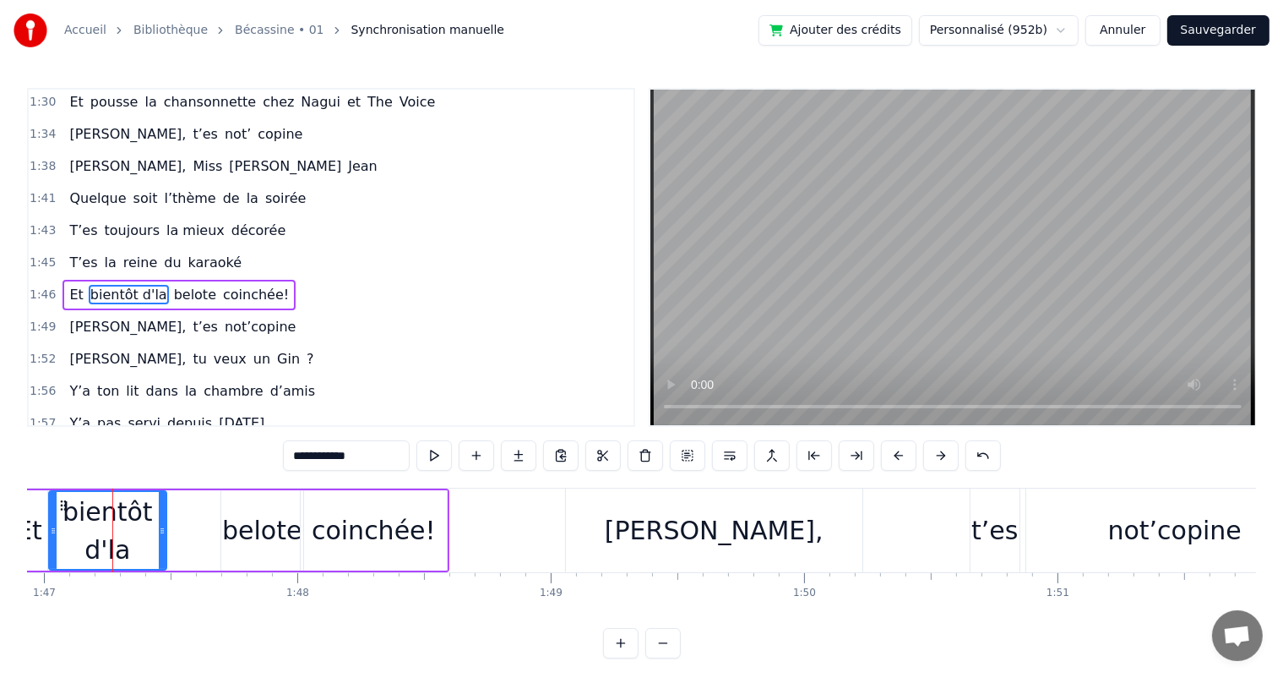
click at [125, 531] on div "bientôt d'la" at bounding box center [108, 531] width 116 height 76
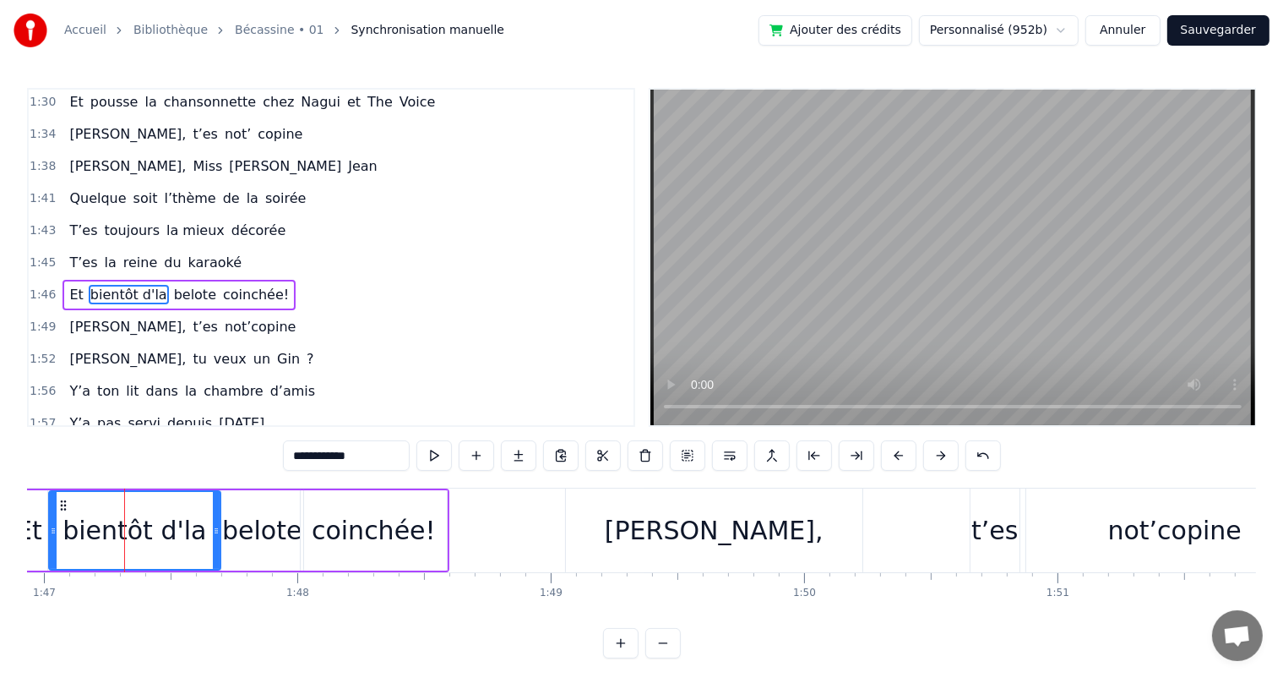
drag, startPoint x: 163, startPoint y: 527, endPoint x: 217, endPoint y: 527, distance: 54.1
click at [217, 527] on icon at bounding box center [216, 531] width 7 height 14
click at [81, 183] on div "Quelque soit l’thème de la soirée" at bounding box center [188, 198] width 250 height 30
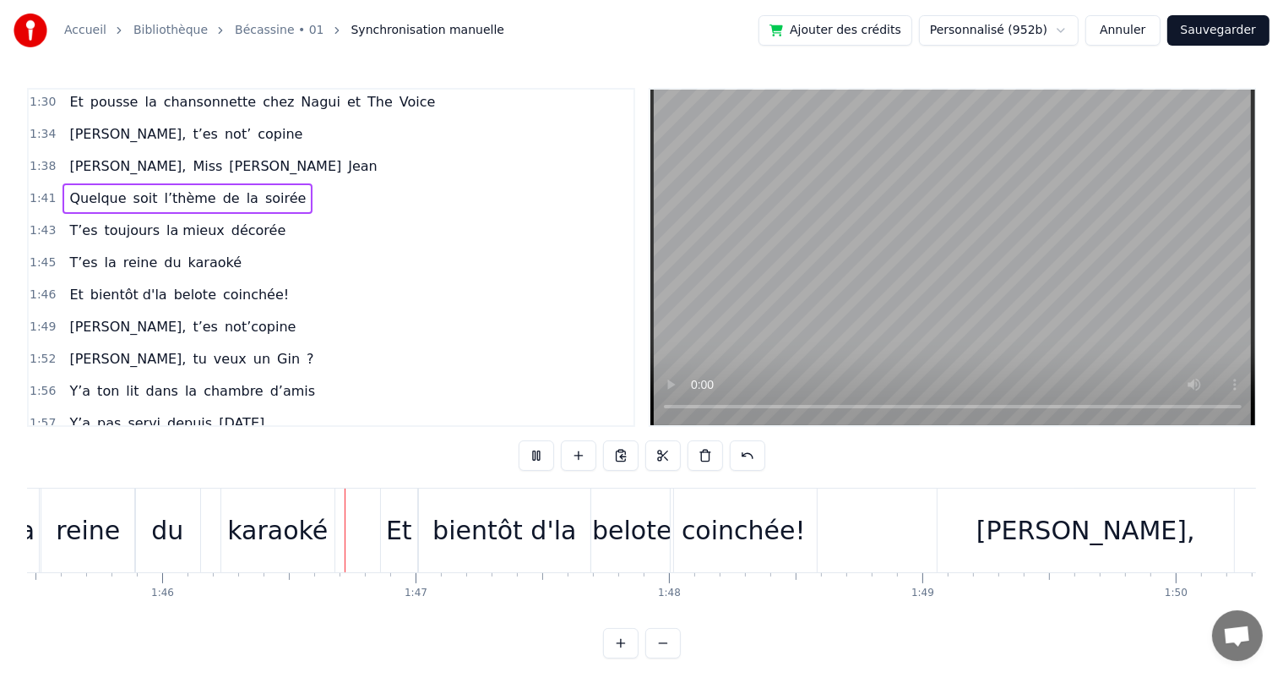
scroll to position [0, 26753]
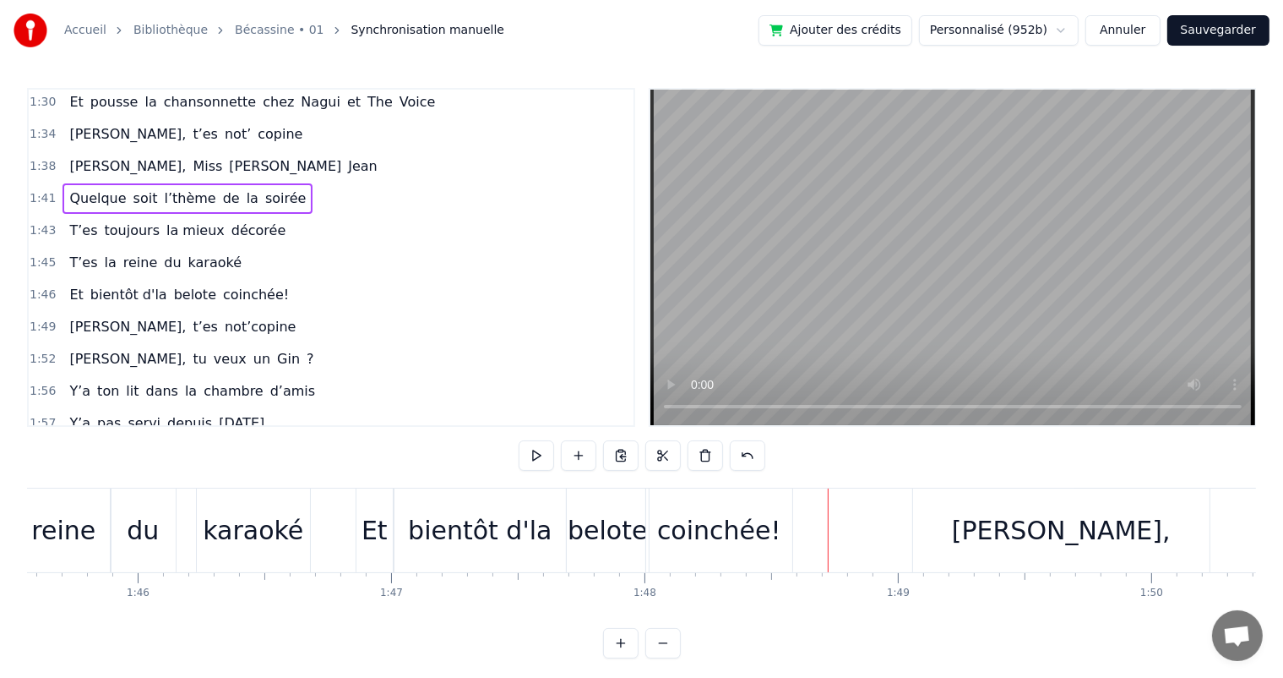
click at [240, 523] on div "karaoké" at bounding box center [253, 530] width 101 height 38
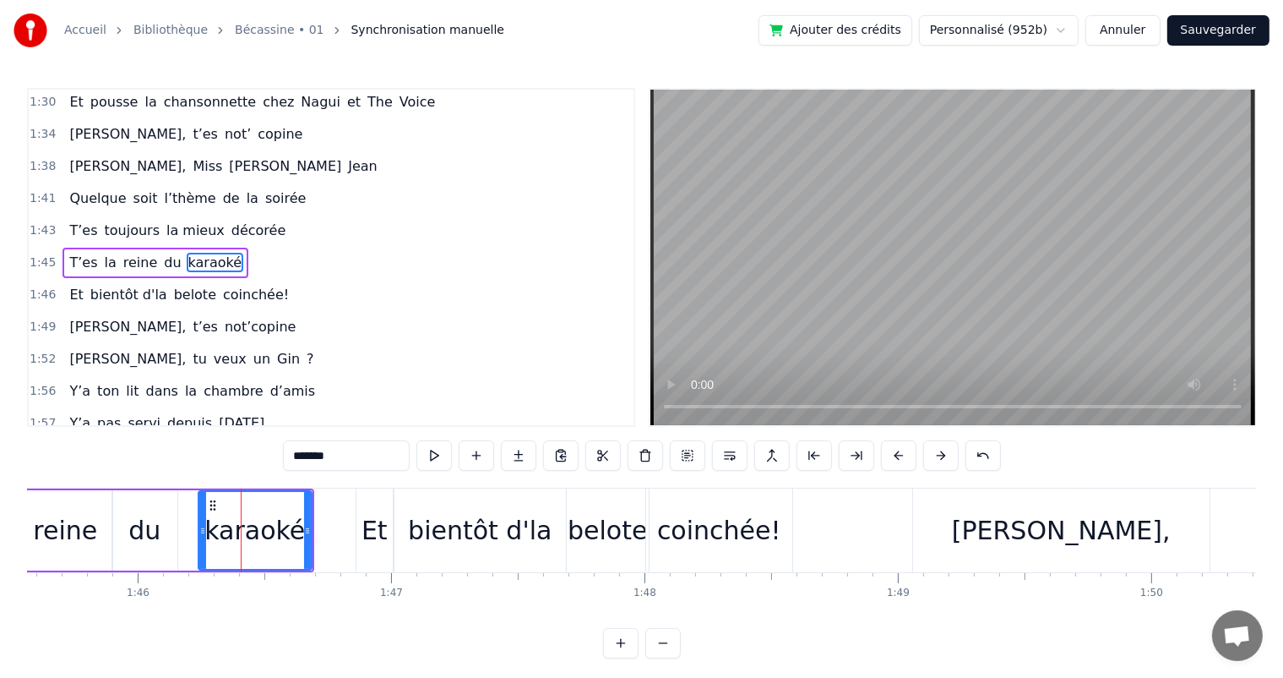
scroll to position [935, 0]
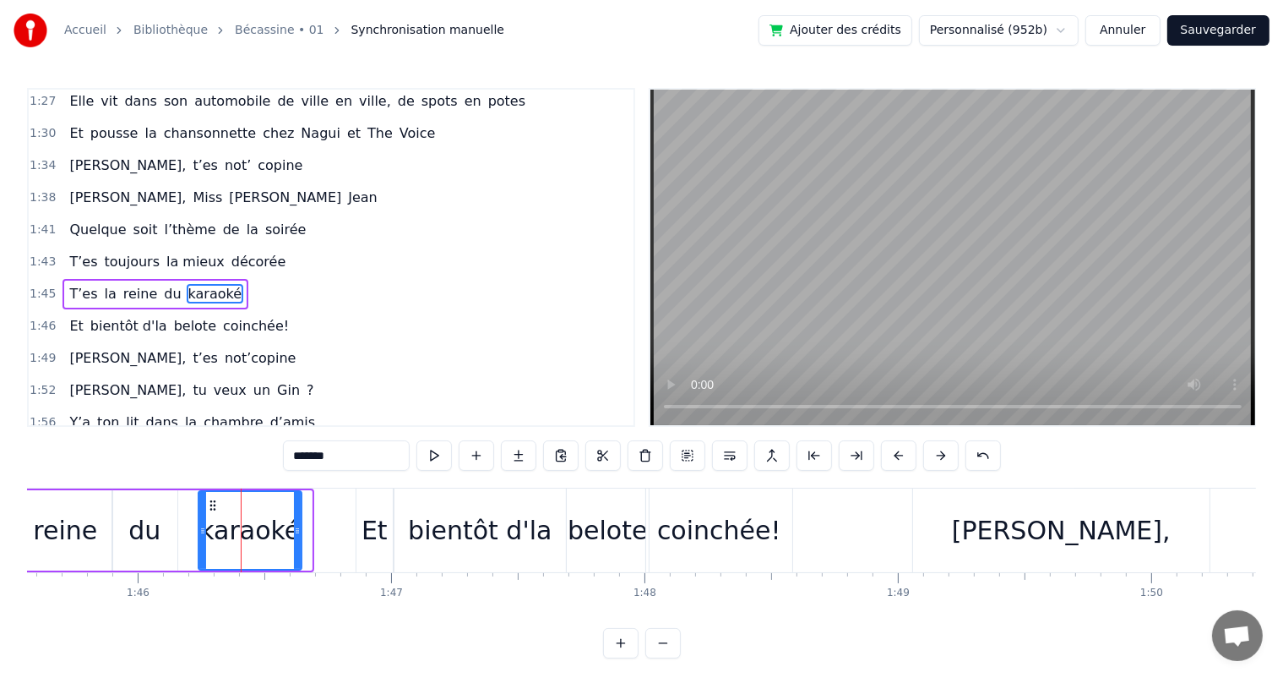
drag, startPoint x: 307, startPoint y: 531, endPoint x: 297, endPoint y: 528, distance: 10.4
click at [297, 528] on icon at bounding box center [297, 531] width 7 height 14
click at [217, 215] on div "Quelque soit l’thème de la soirée" at bounding box center [188, 230] width 250 height 30
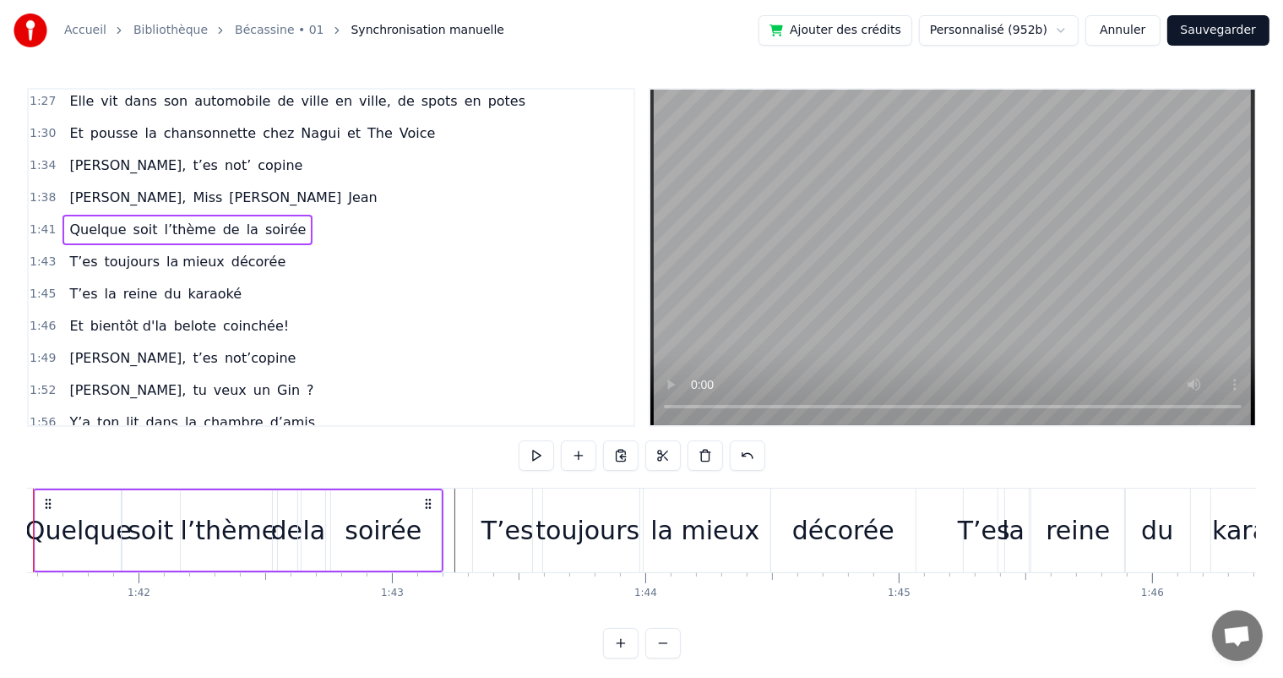
scroll to position [0, 25659]
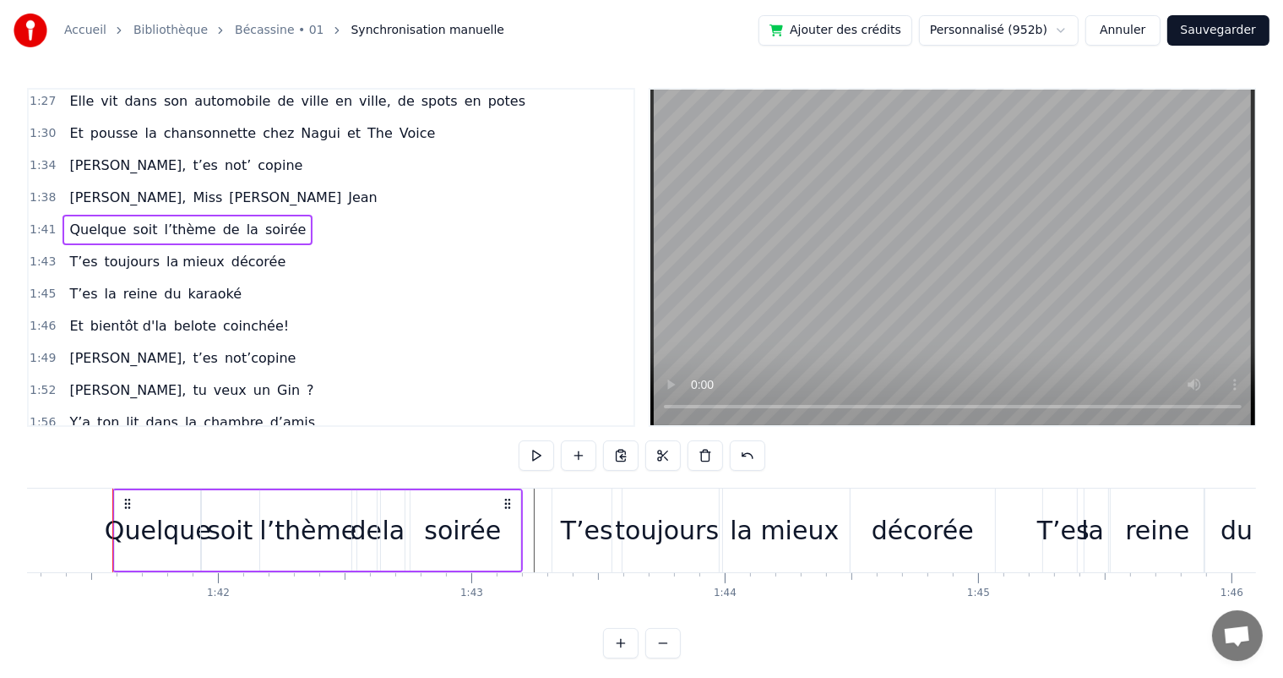
click at [465, 514] on div "soirée" at bounding box center [462, 530] width 77 height 38
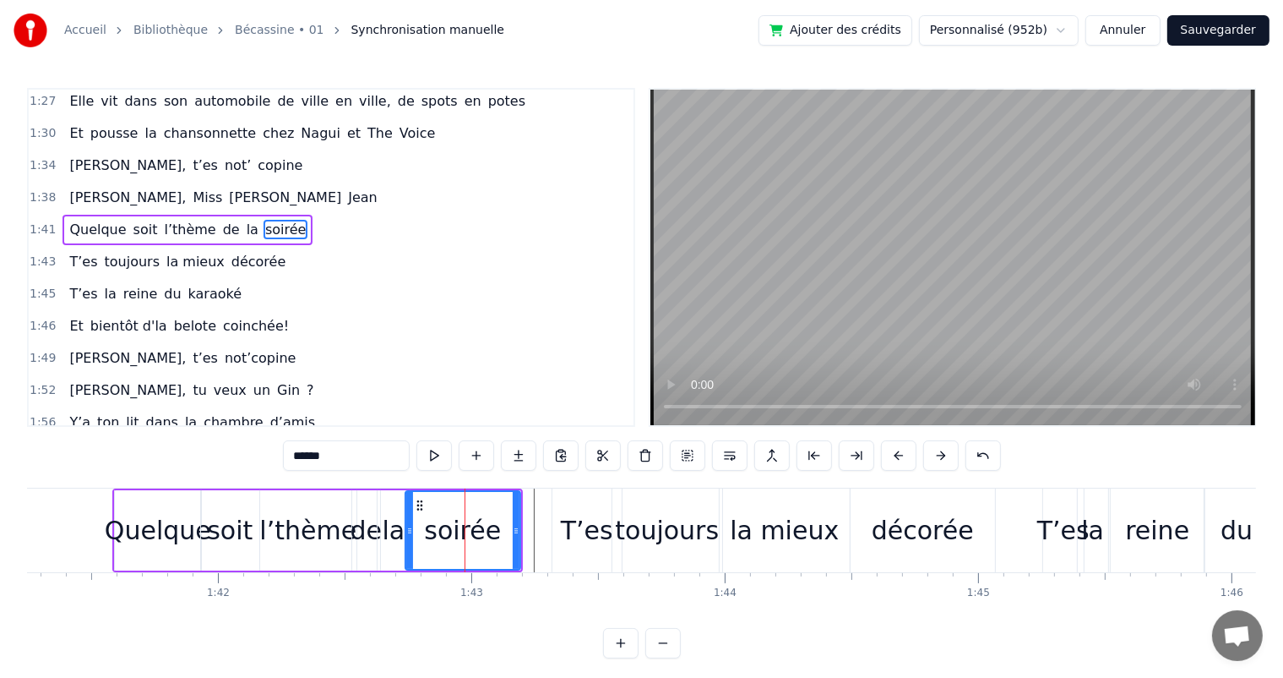
scroll to position [873, 0]
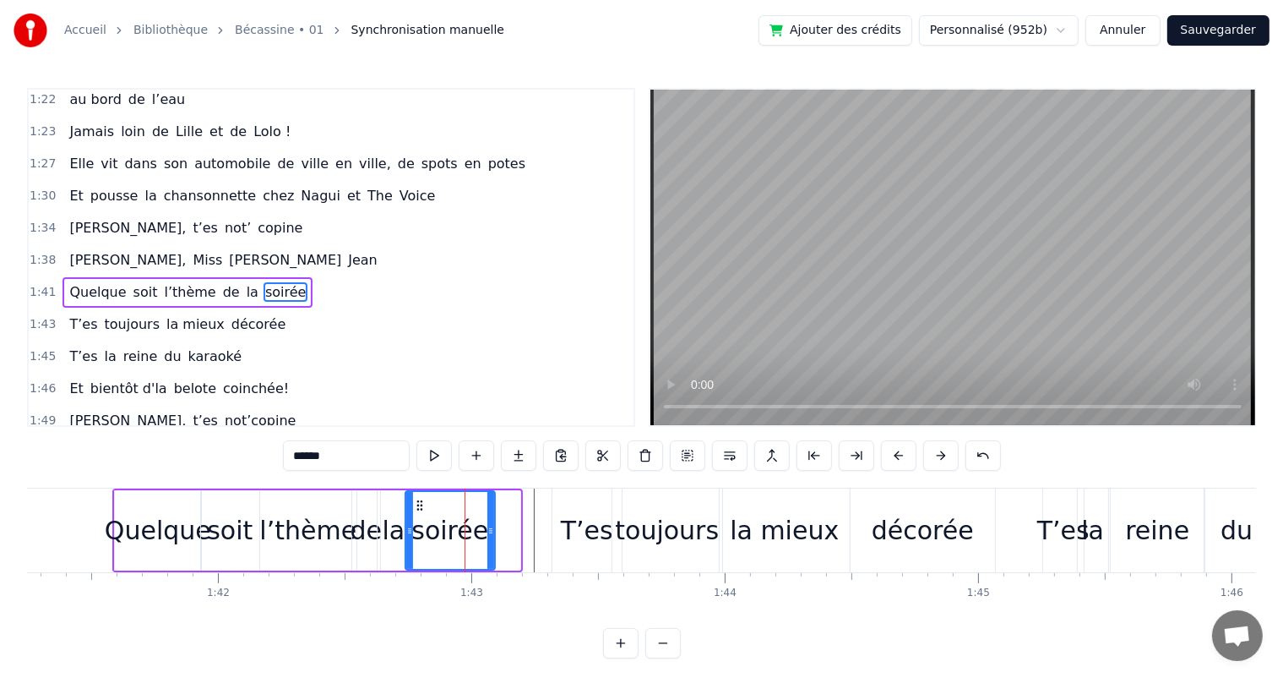
drag, startPoint x: 516, startPoint y: 524, endPoint x: 491, endPoint y: 518, distance: 26.0
click at [491, 518] on div at bounding box center [490, 530] width 7 height 77
click at [112, 218] on span "[PERSON_NAME]," at bounding box center [128, 227] width 120 height 19
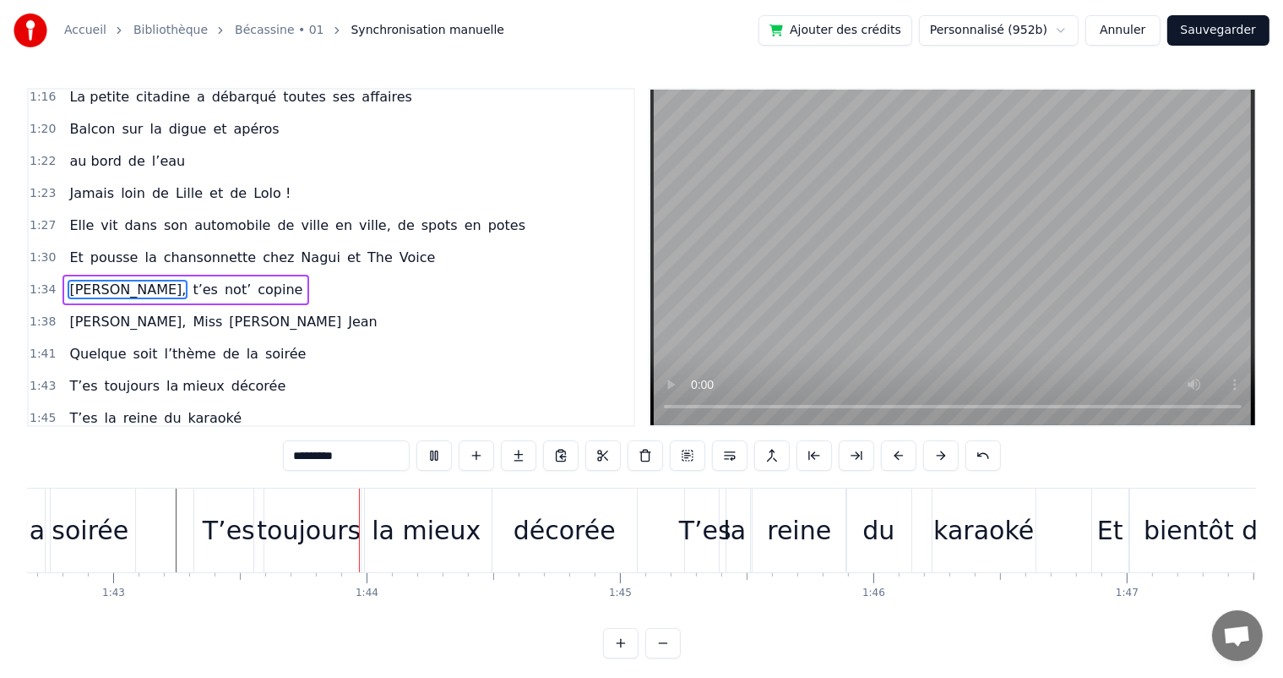
scroll to position [0, 26125]
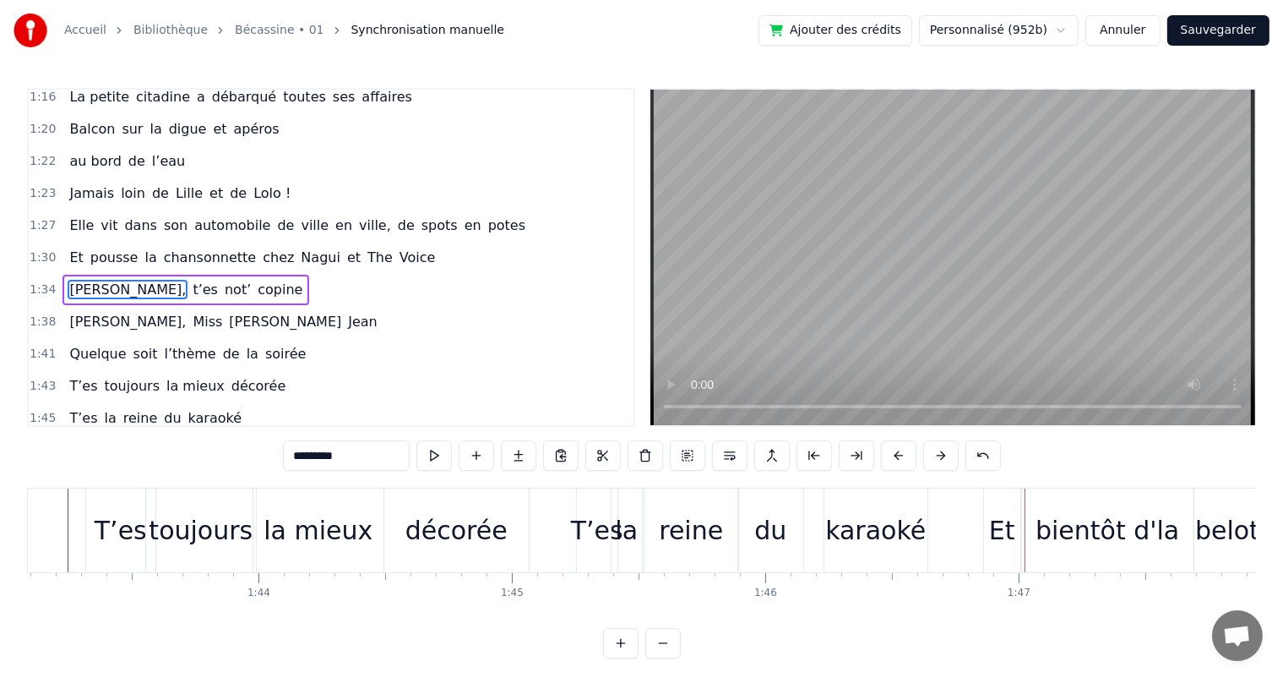
click at [703, 502] on div "reine" at bounding box center [692, 530] width 94 height 84
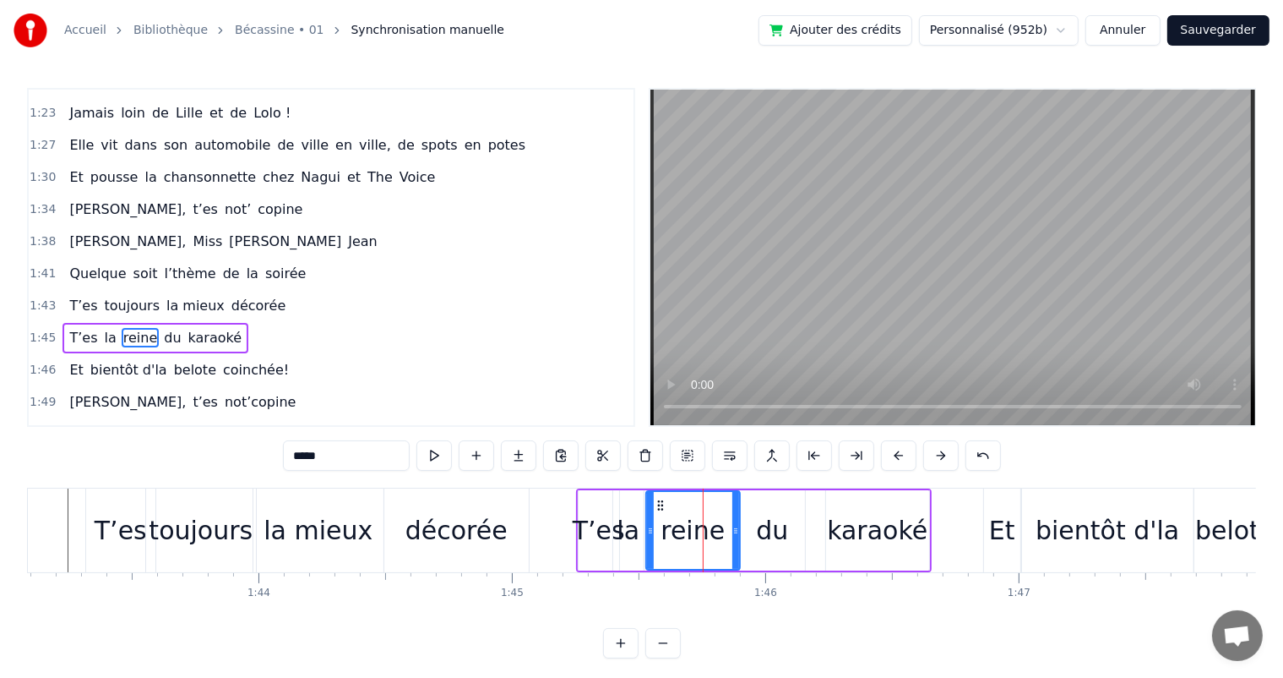
scroll to position [935, 0]
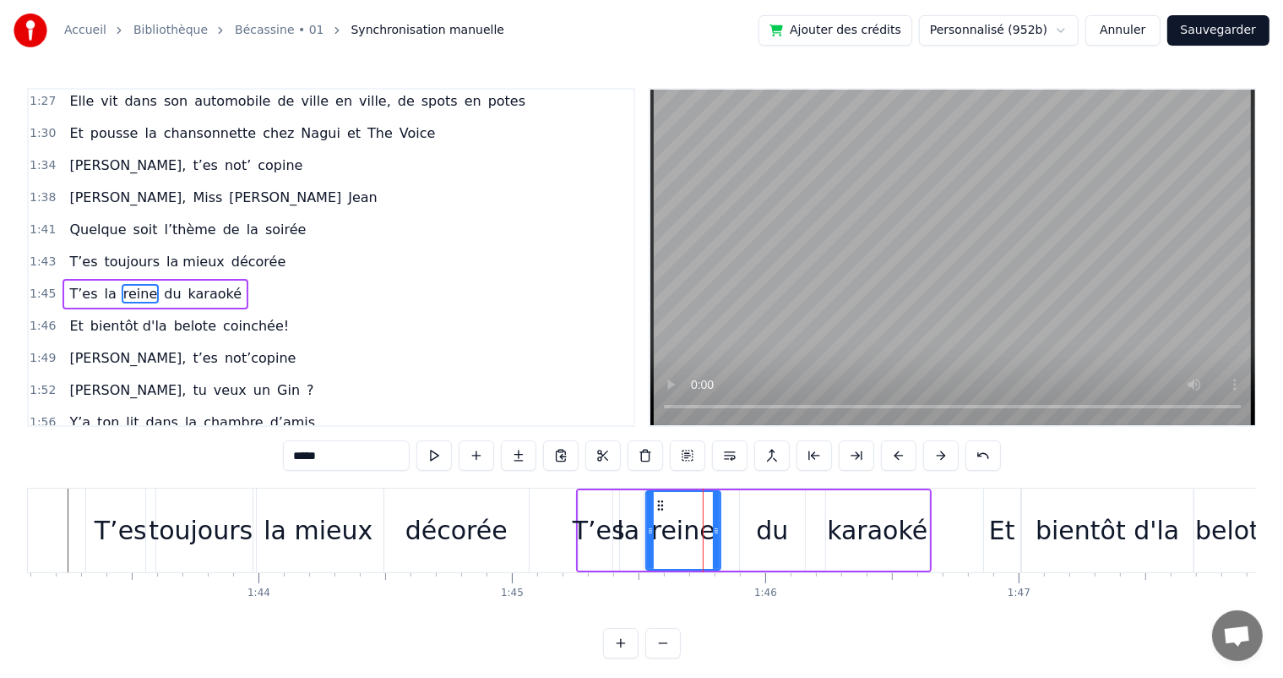
drag, startPoint x: 733, startPoint y: 537, endPoint x: 716, endPoint y: 533, distance: 18.2
click at [716, 533] on div at bounding box center [716, 530] width 7 height 77
click at [786, 531] on div "du" at bounding box center [772, 530] width 65 height 80
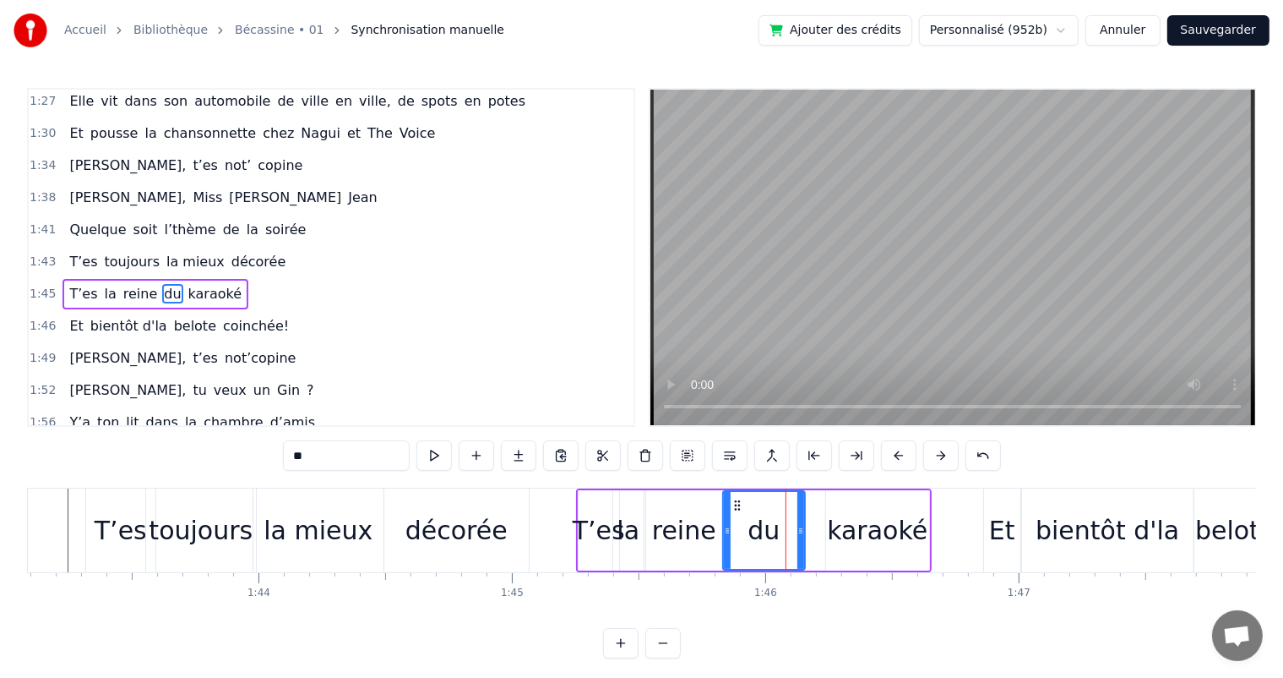
drag, startPoint x: 740, startPoint y: 531, endPoint x: 723, endPoint y: 527, distance: 17.2
click at [724, 527] on icon at bounding box center [727, 531] width 7 height 14
click at [618, 535] on div "la" at bounding box center [628, 530] width 23 height 38
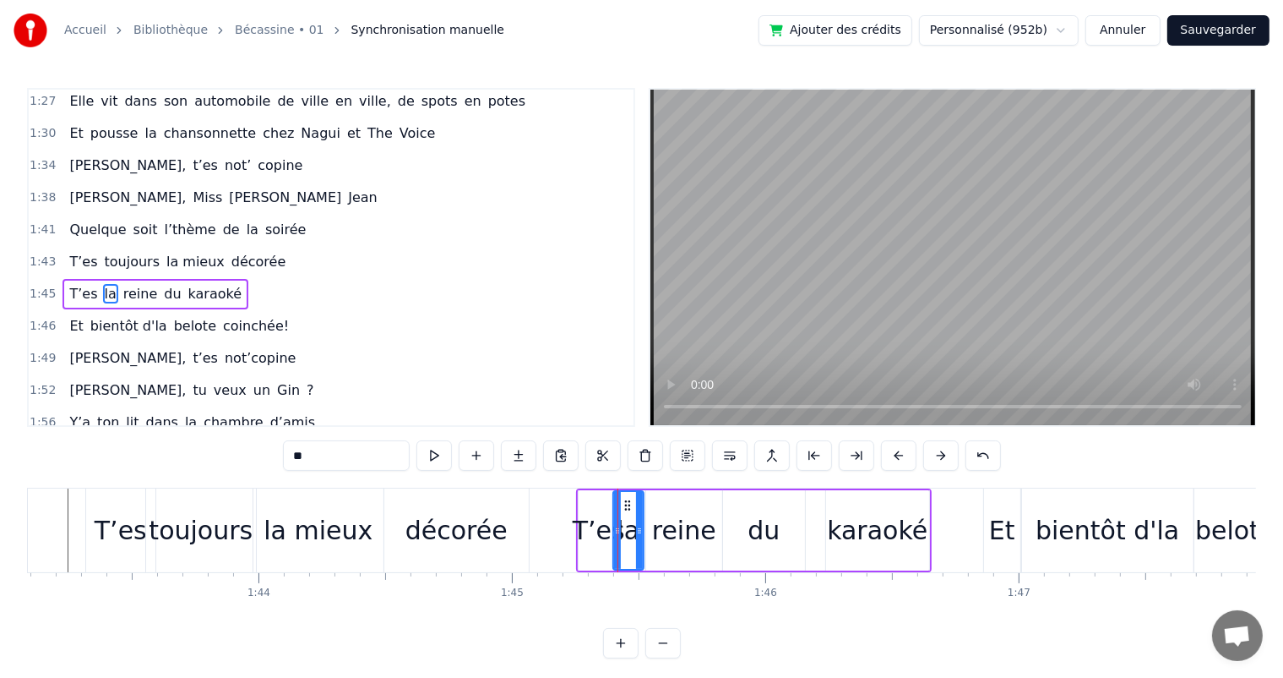
click at [612, 535] on div "la" at bounding box center [628, 530] width 32 height 80
click at [617, 533] on icon at bounding box center [620, 531] width 7 height 14
click at [101, 220] on span "Quelque" at bounding box center [98, 229] width 60 height 19
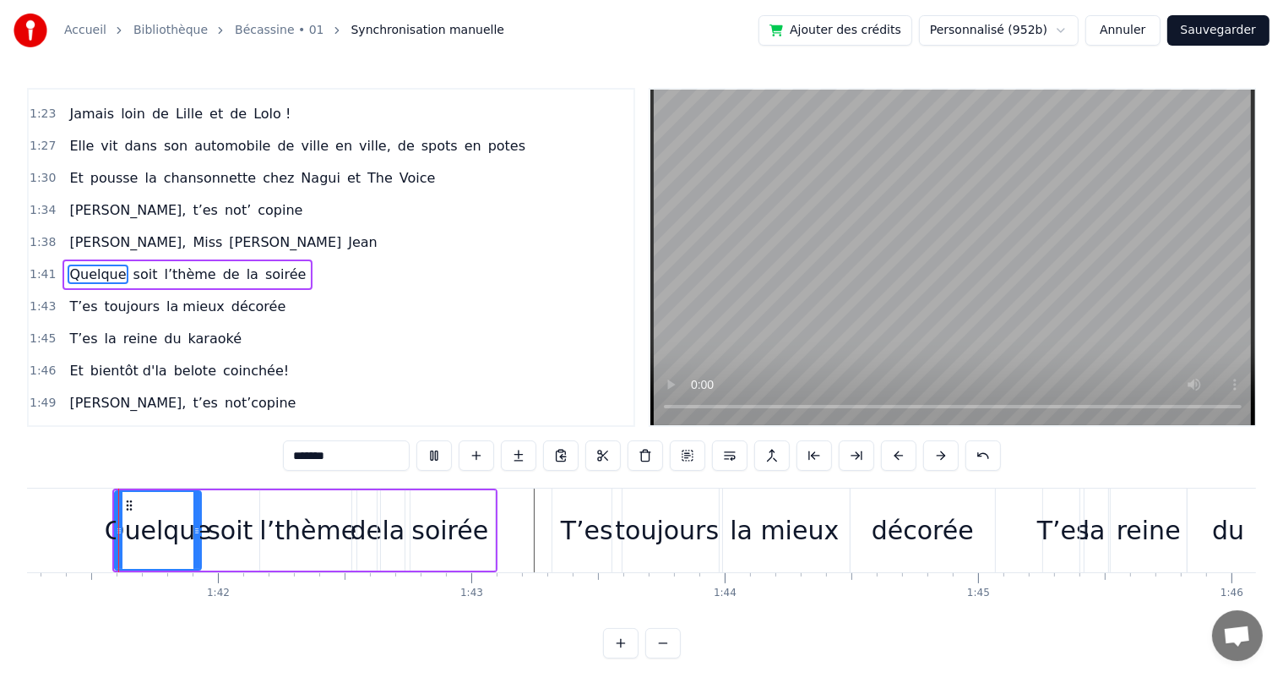
scroll to position [1184, 0]
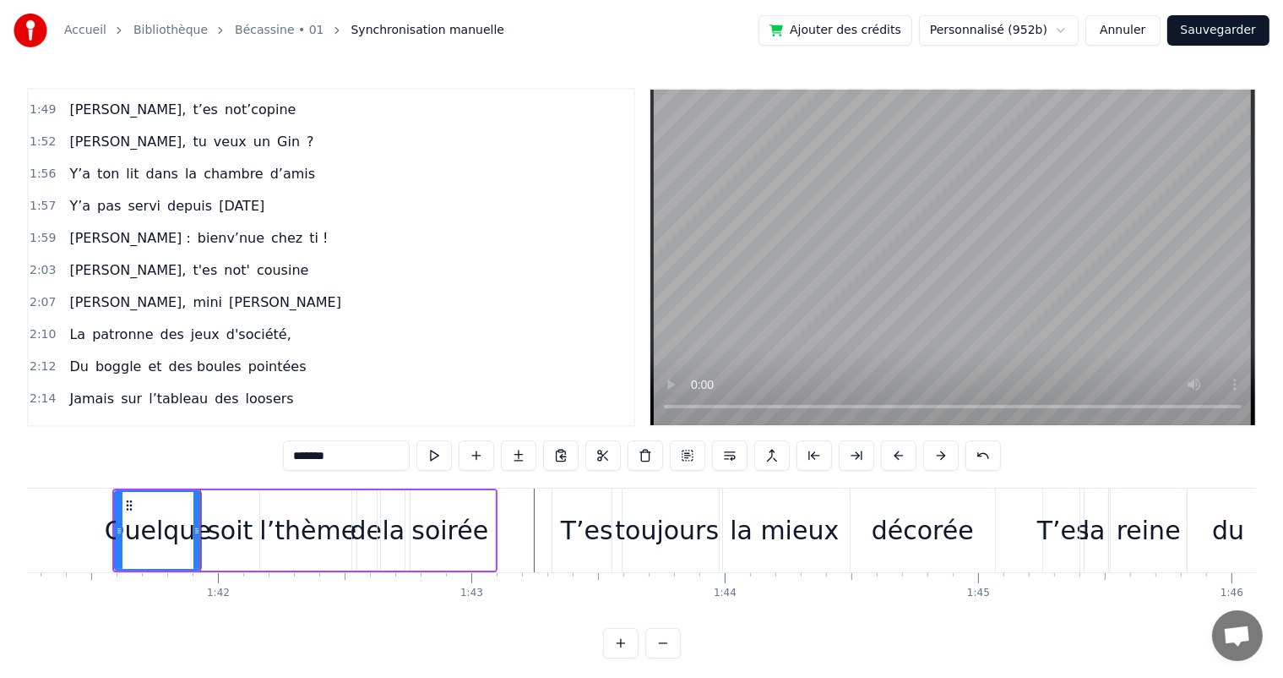
click at [68, 228] on span "[PERSON_NAME] :" at bounding box center [130, 237] width 124 height 19
type input "**********"
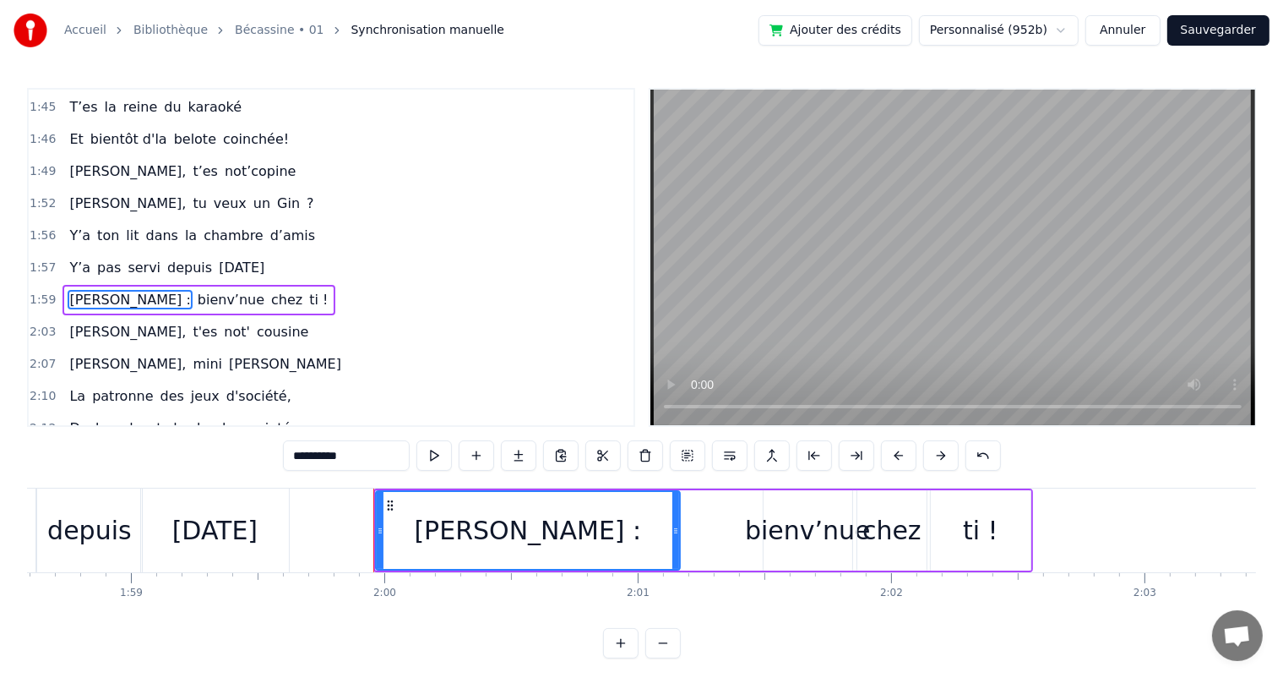
scroll to position [0, 30316]
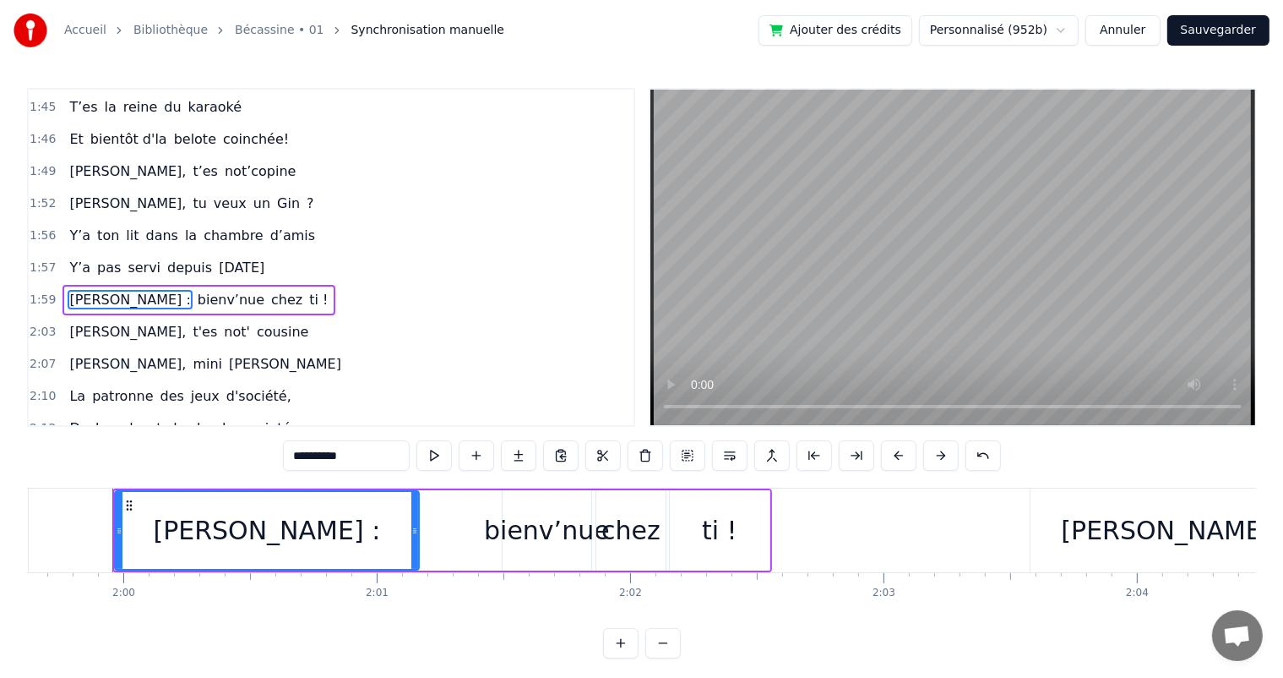
click at [63, 285] on div "[PERSON_NAME] : bienv’nue chez ti !" at bounding box center [199, 300] width 272 height 30
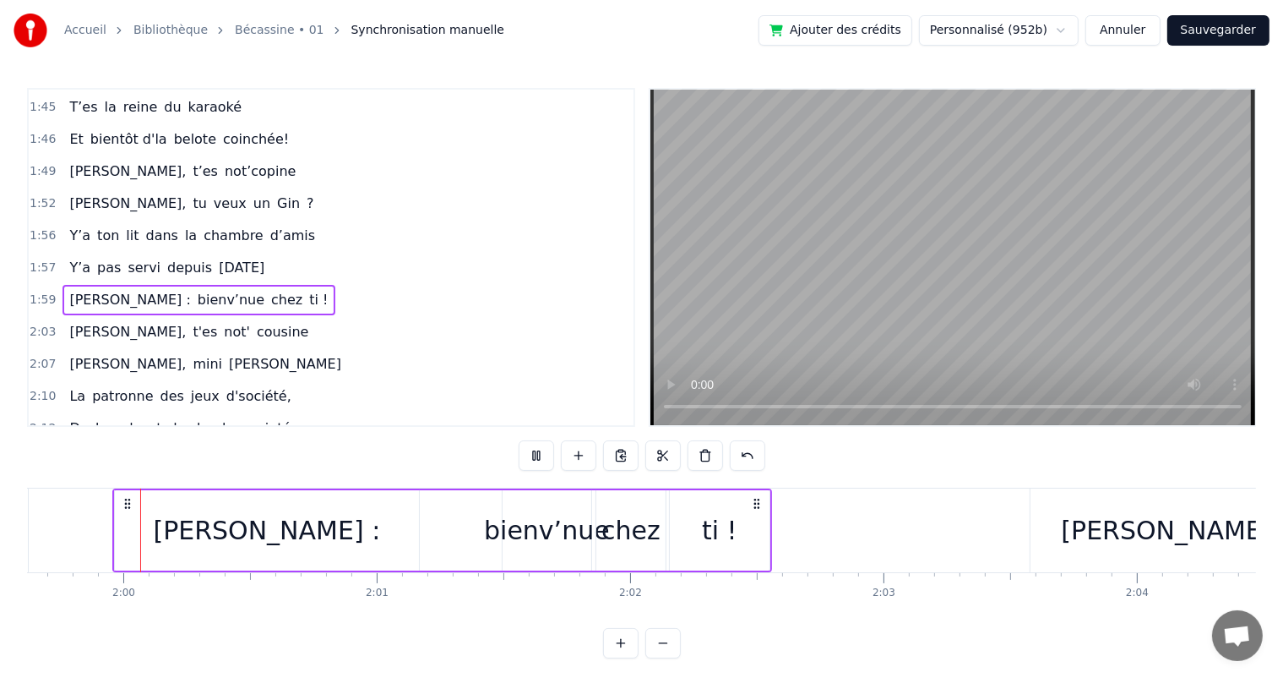
scroll to position [1311, 0]
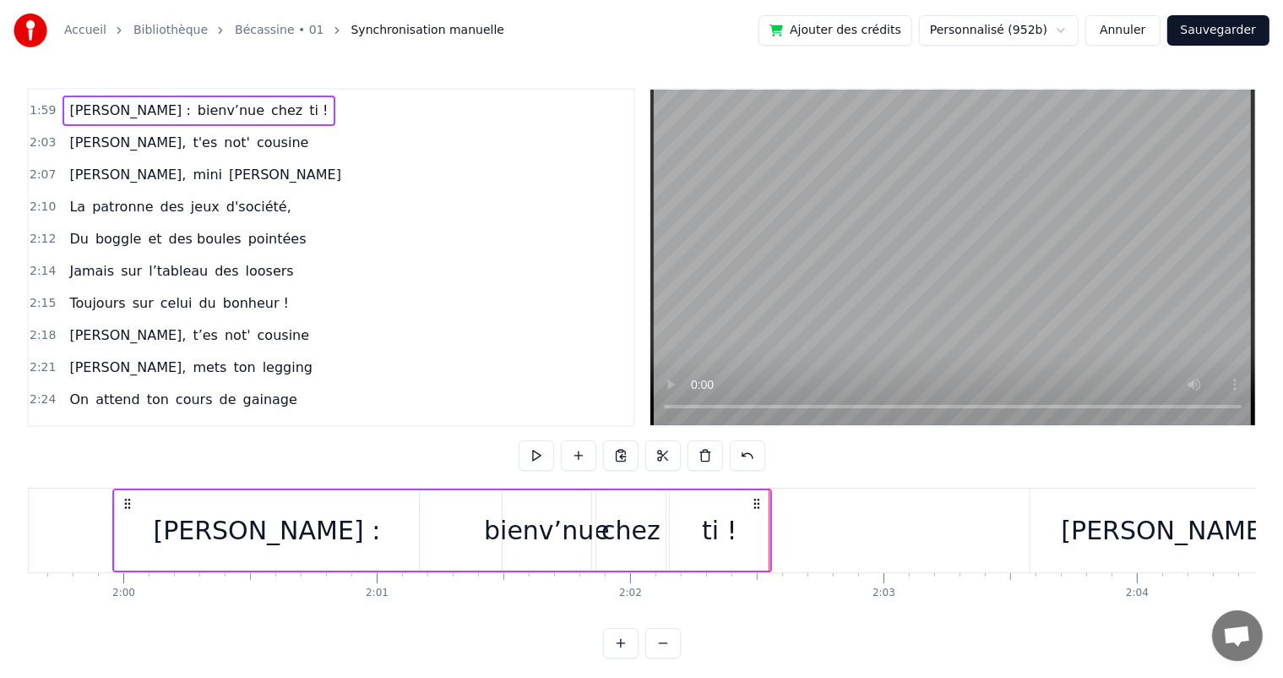
click at [227, 165] on span "[PERSON_NAME]" at bounding box center [285, 174] width 116 height 19
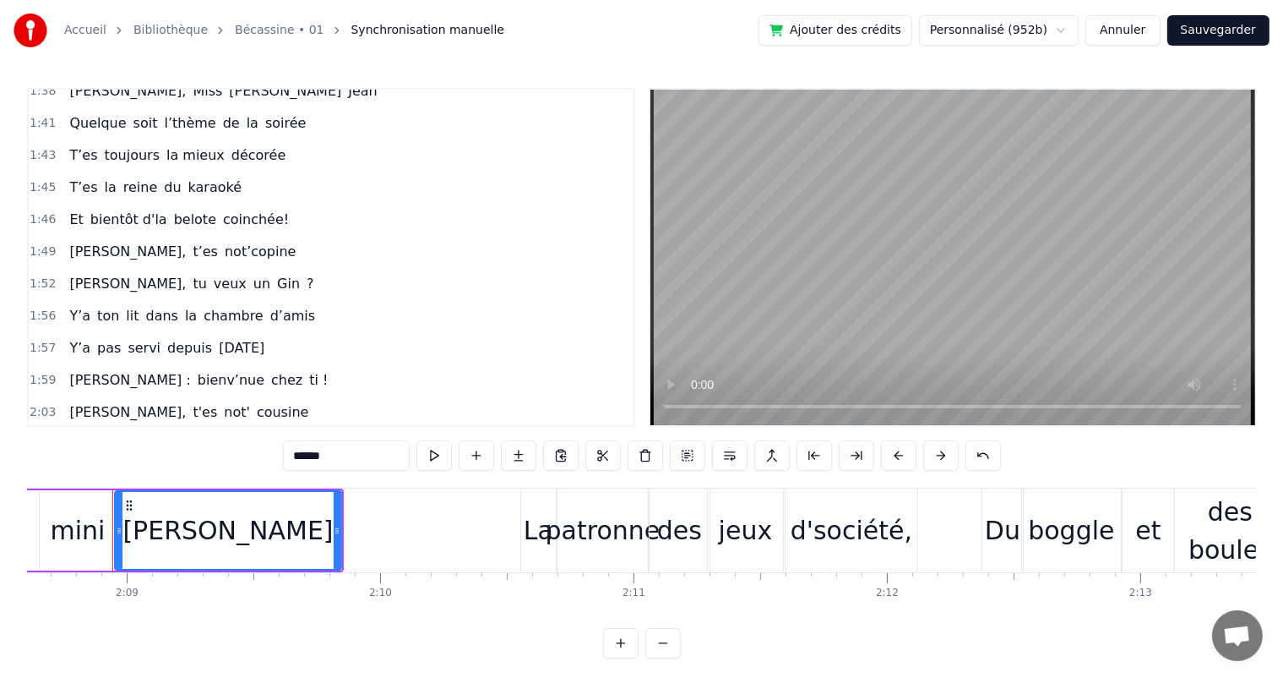
scroll to position [1015, 0]
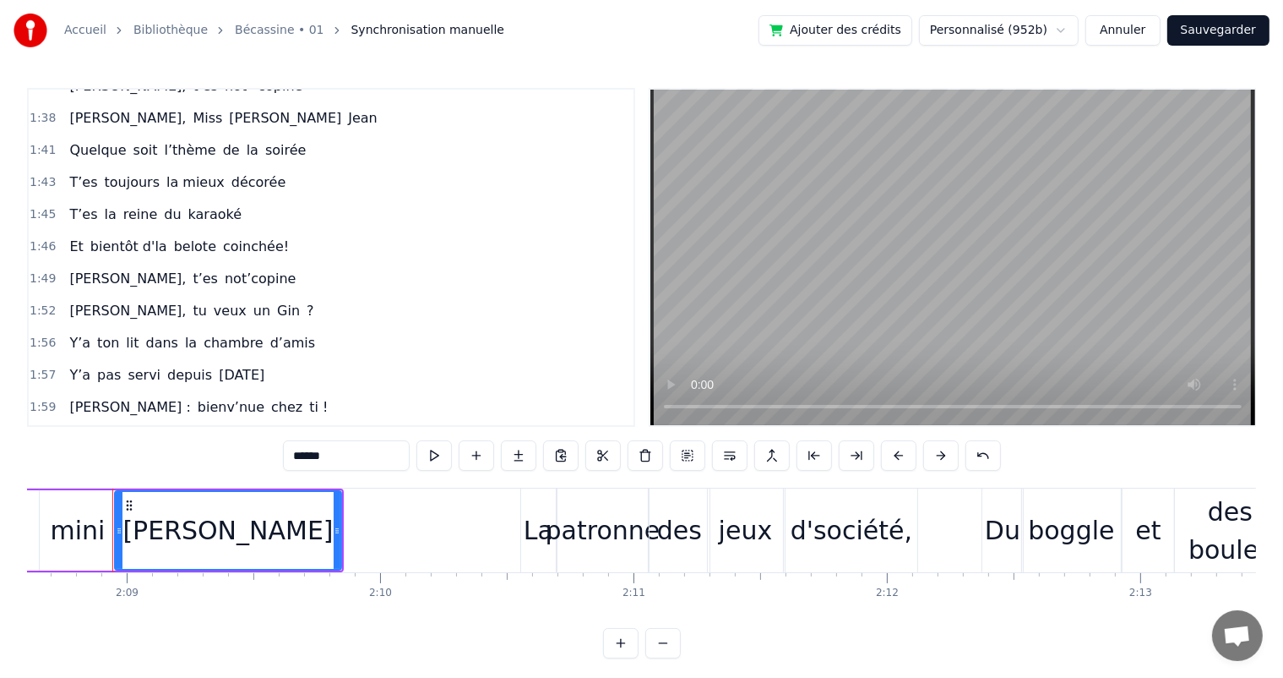
click at [89, 167] on div "T’es toujours la mieux décorée" at bounding box center [178, 182] width 230 height 30
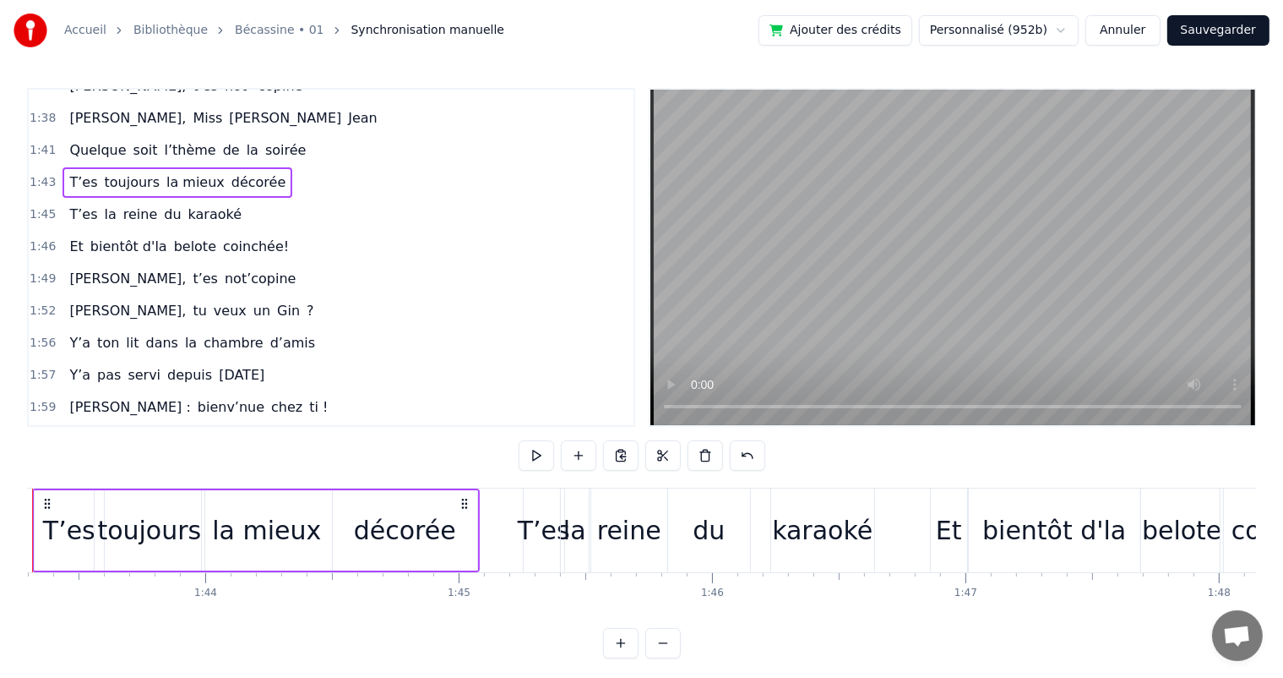
scroll to position [0, 26098]
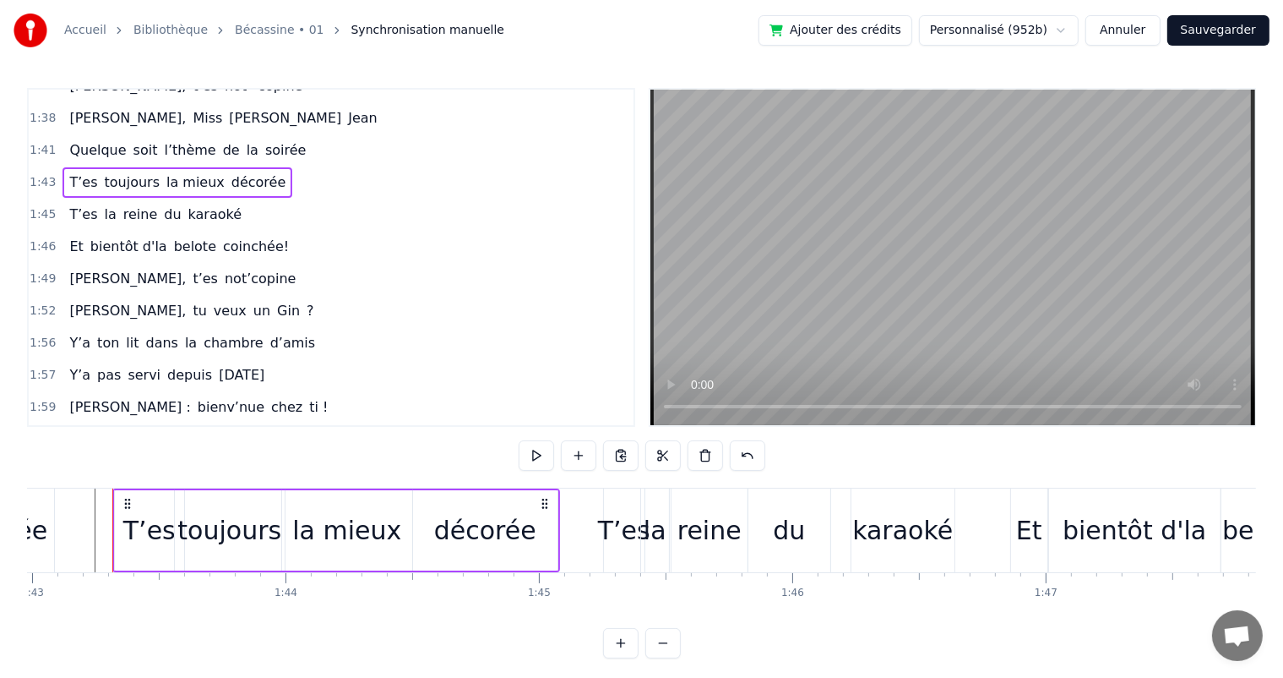
click at [71, 135] on div "Quelque soit l’thème de la soirée" at bounding box center [188, 150] width 250 height 30
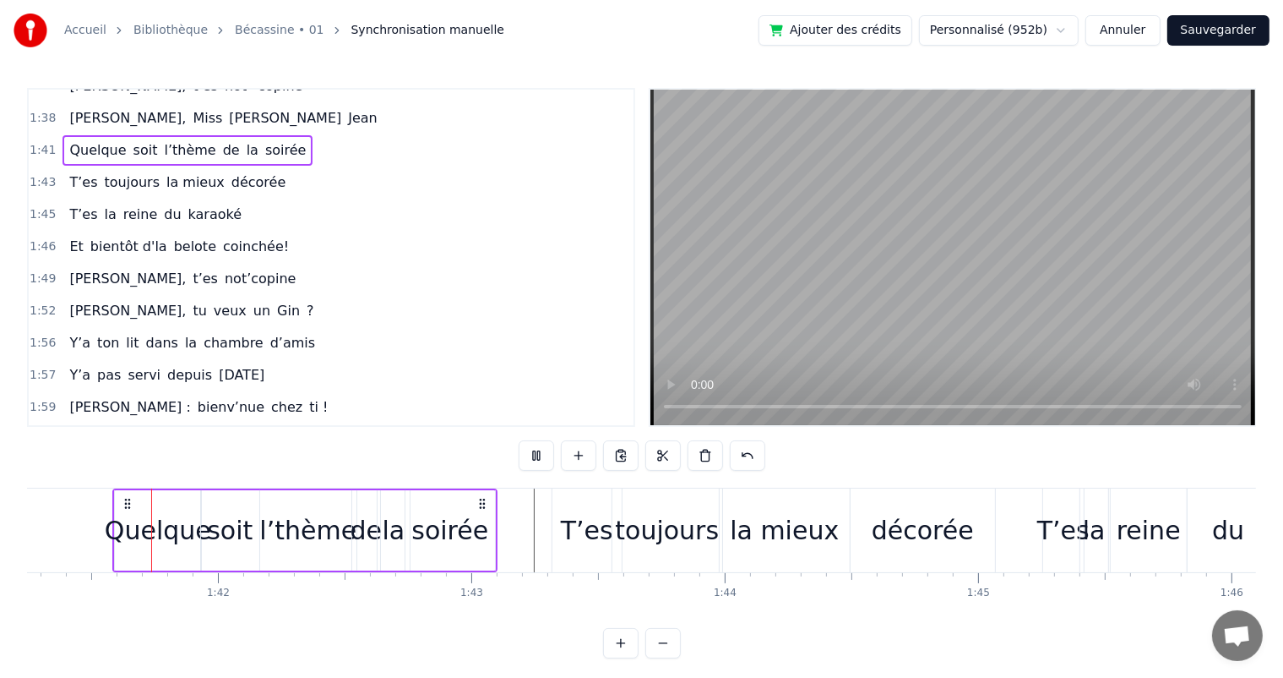
scroll to position [1308, 0]
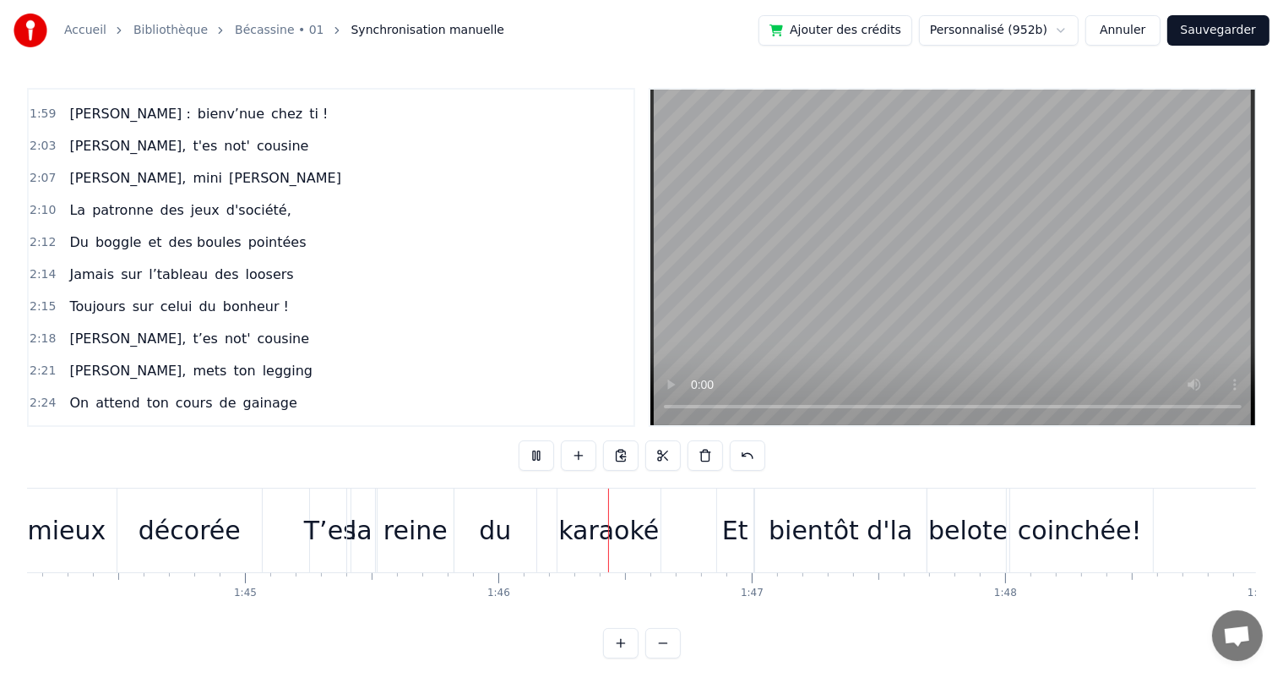
click at [163, 162] on div "2:07 [PERSON_NAME], mini [PERSON_NAME]" at bounding box center [331, 178] width 605 height 32
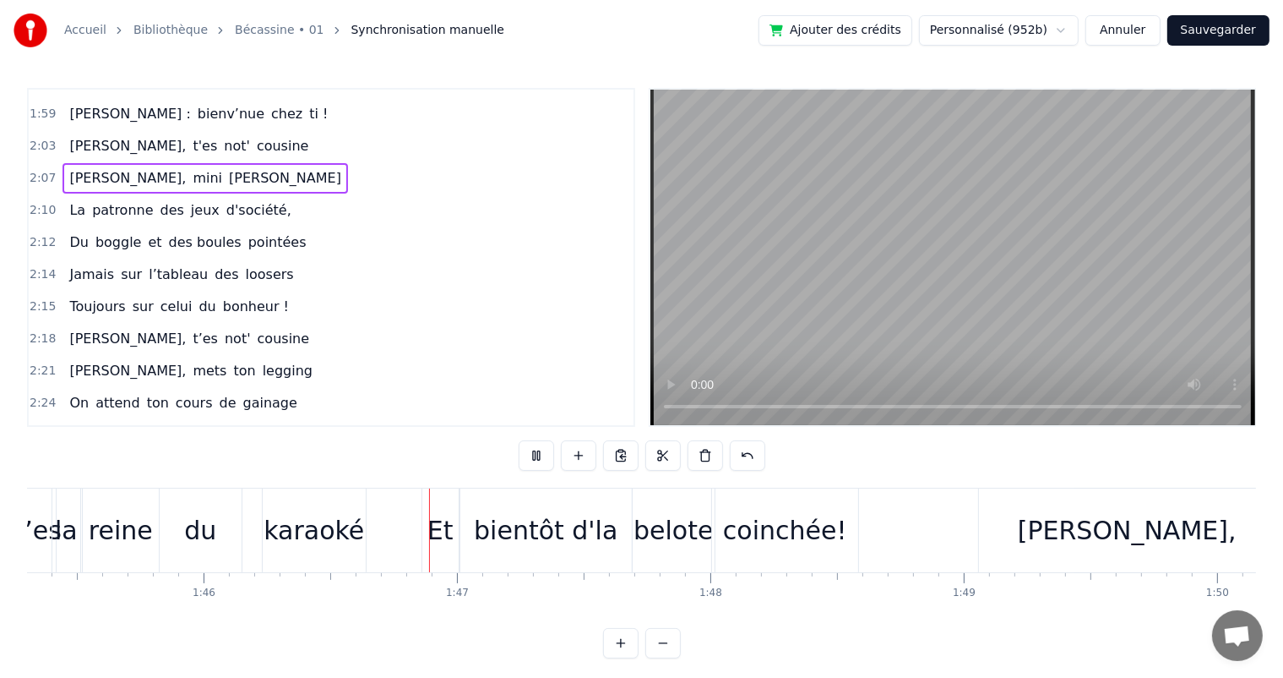
scroll to position [0, 26804]
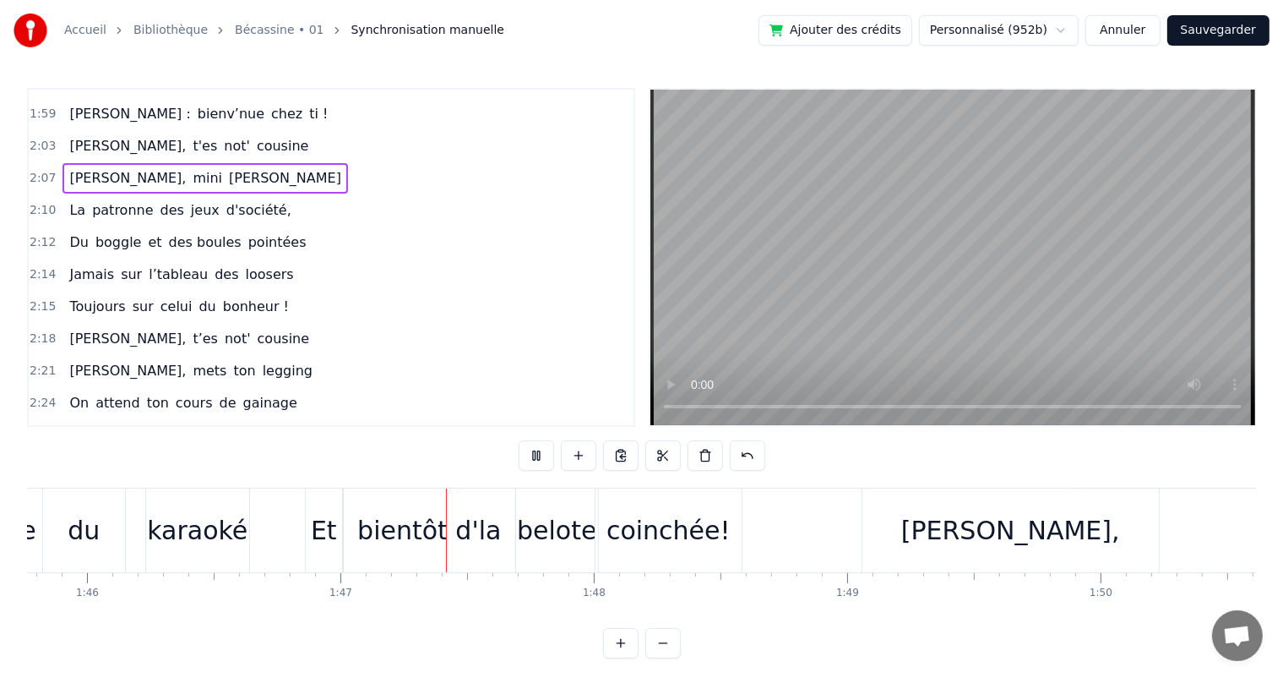
click at [222, 136] on span "not'" at bounding box center [237, 145] width 30 height 19
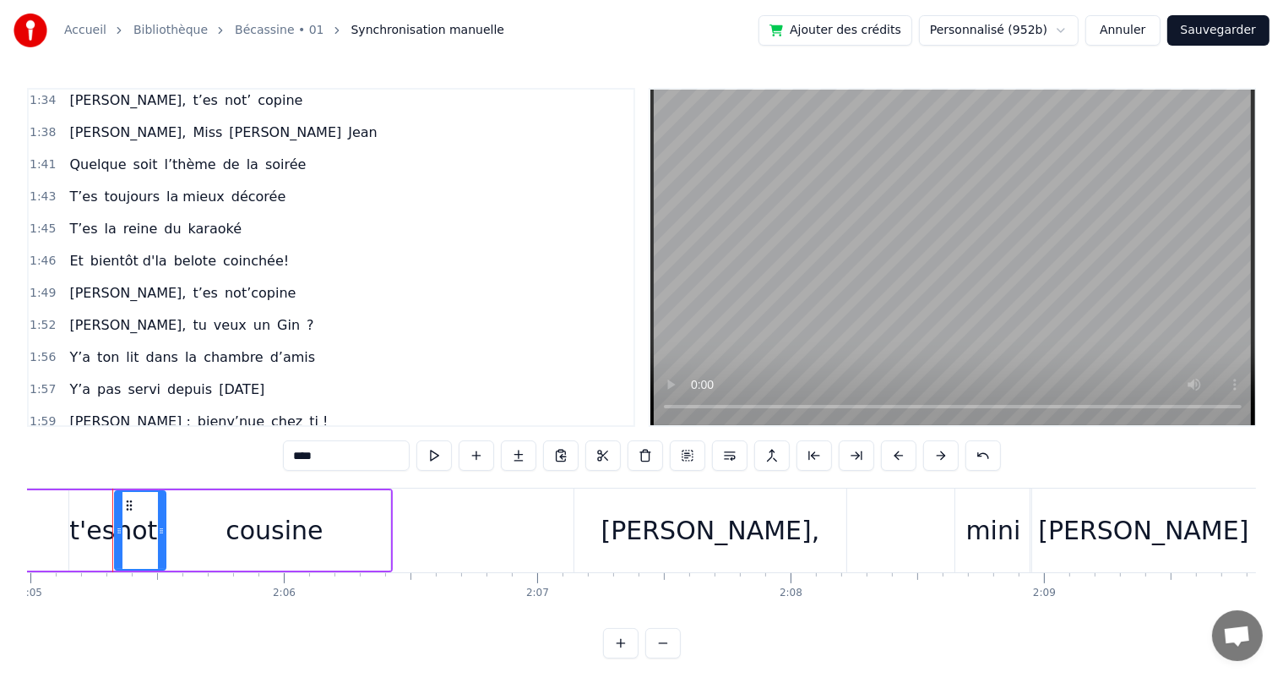
scroll to position [934, 0]
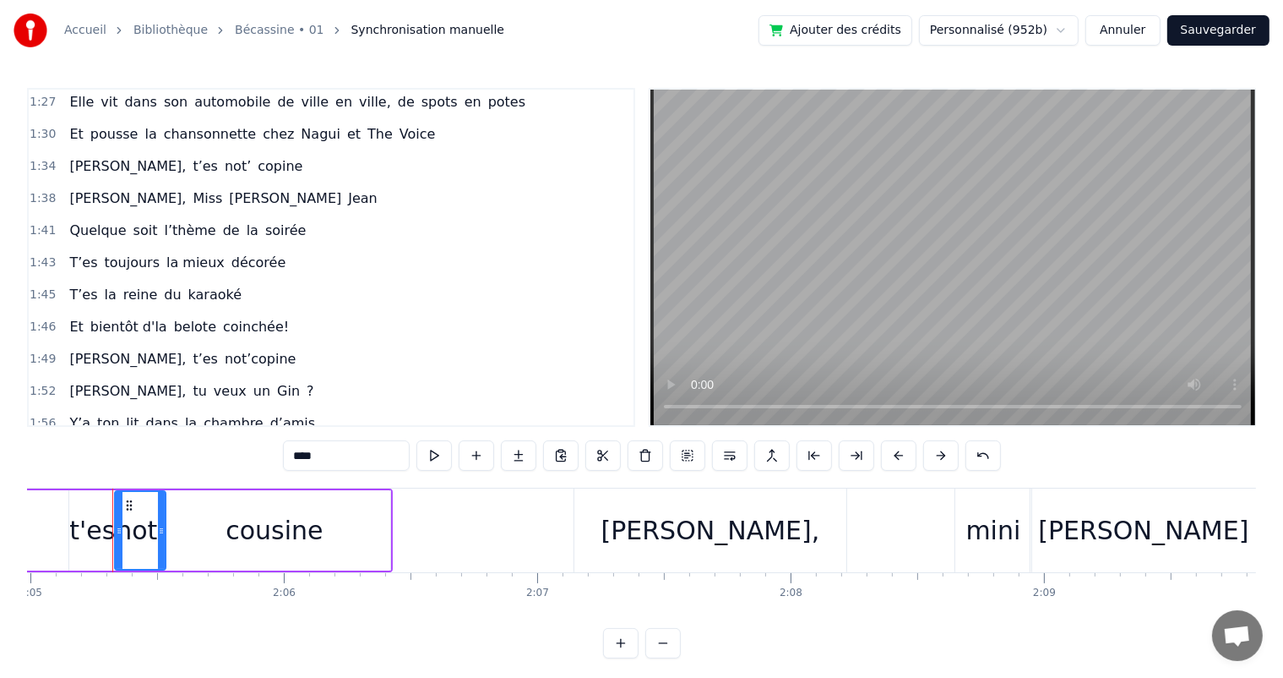
click at [79, 188] on span "[PERSON_NAME]," at bounding box center [128, 197] width 120 height 19
type input "*********"
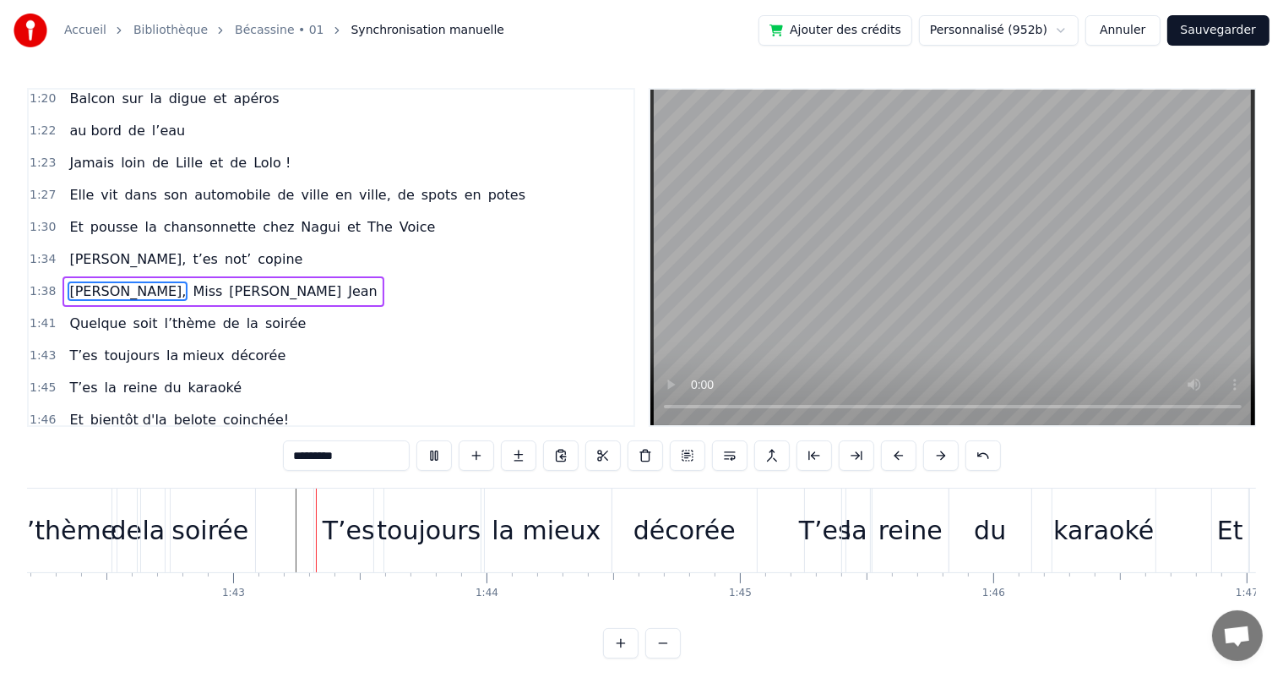
scroll to position [0, 25900]
click at [344, 516] on div "T’es" at bounding box center [346, 530] width 52 height 38
click at [957, 516] on div at bounding box center [957, 530] width 1 height 84
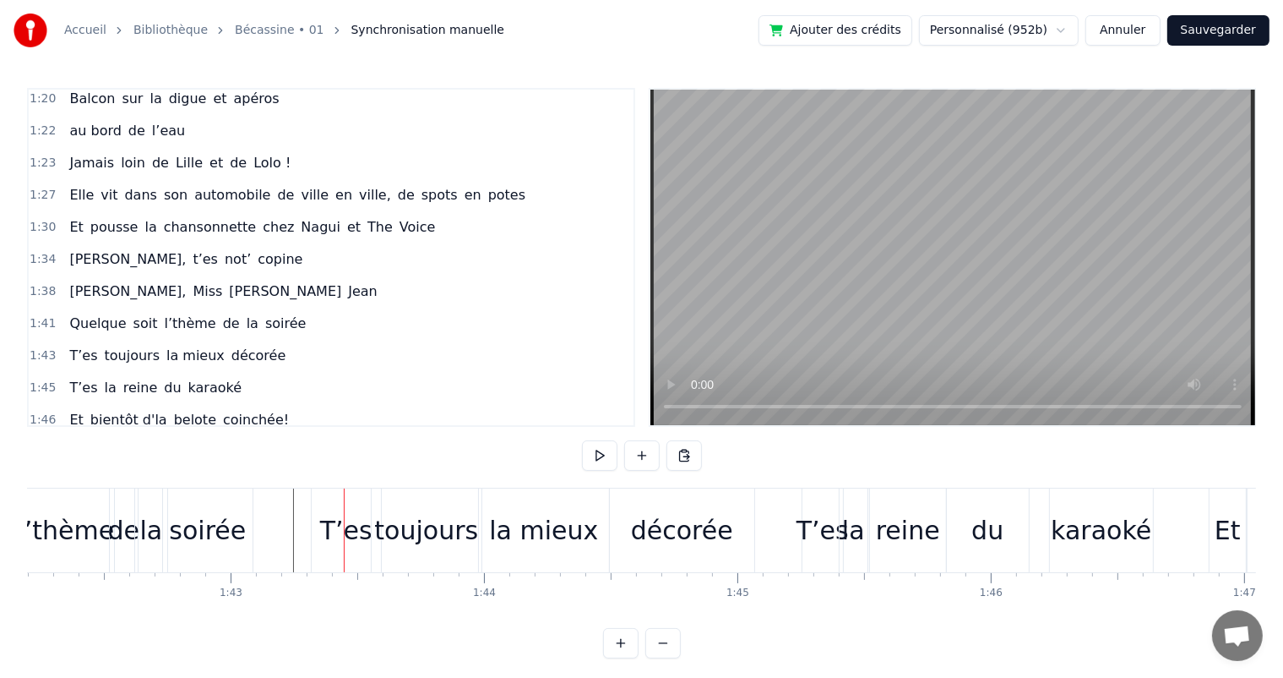
scroll to position [904, 0]
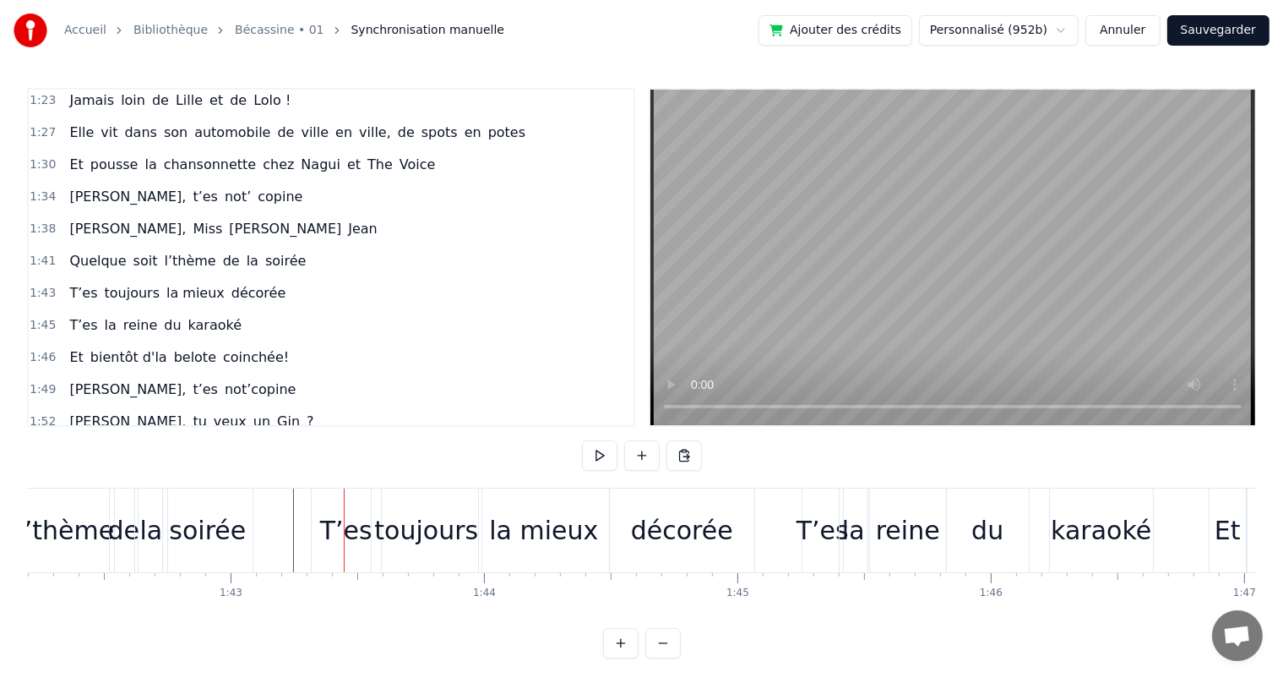
click at [349, 525] on div "T’es" at bounding box center [346, 530] width 52 height 38
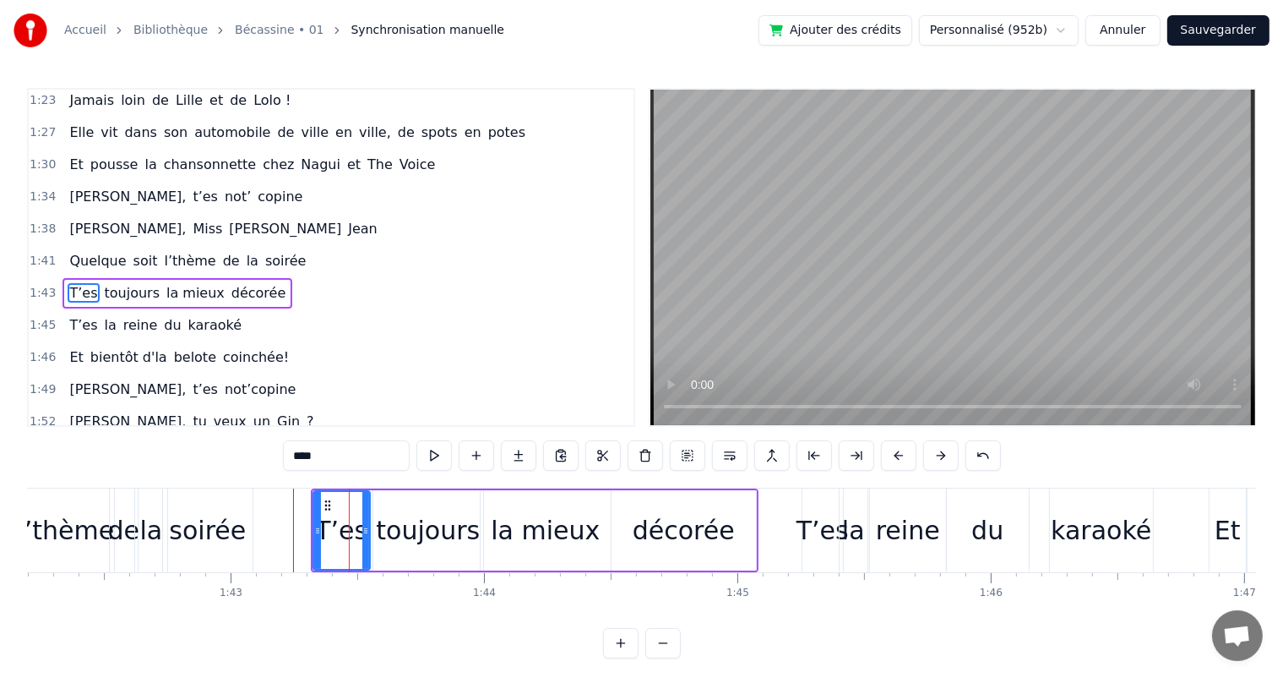
drag, startPoint x: 374, startPoint y: 531, endPoint x: 362, endPoint y: 527, distance: 13.1
click at [362, 527] on icon at bounding box center [365, 531] width 7 height 14
click at [688, 514] on div "décorée" at bounding box center [684, 530] width 102 height 38
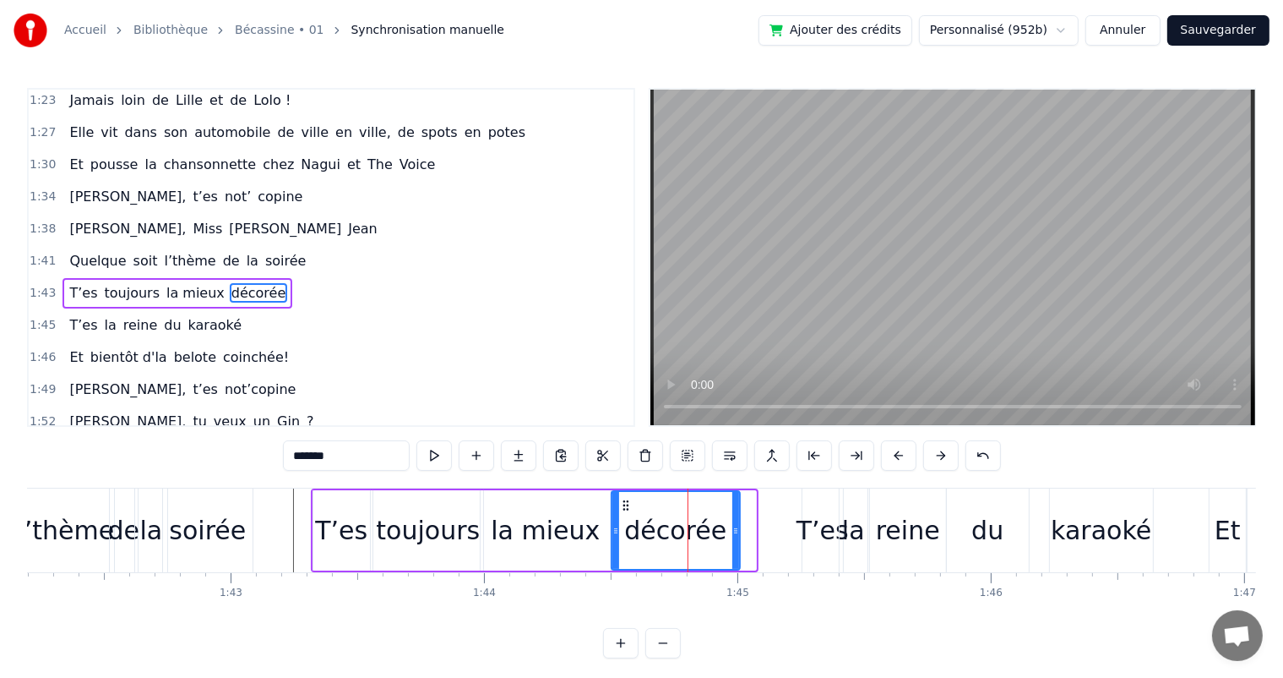
drag, startPoint x: 753, startPoint y: 521, endPoint x: 737, endPoint y: 517, distance: 16.6
click at [737, 517] on div at bounding box center [735, 530] width 7 height 77
click at [72, 187] on span "[PERSON_NAME]," at bounding box center [128, 196] width 120 height 19
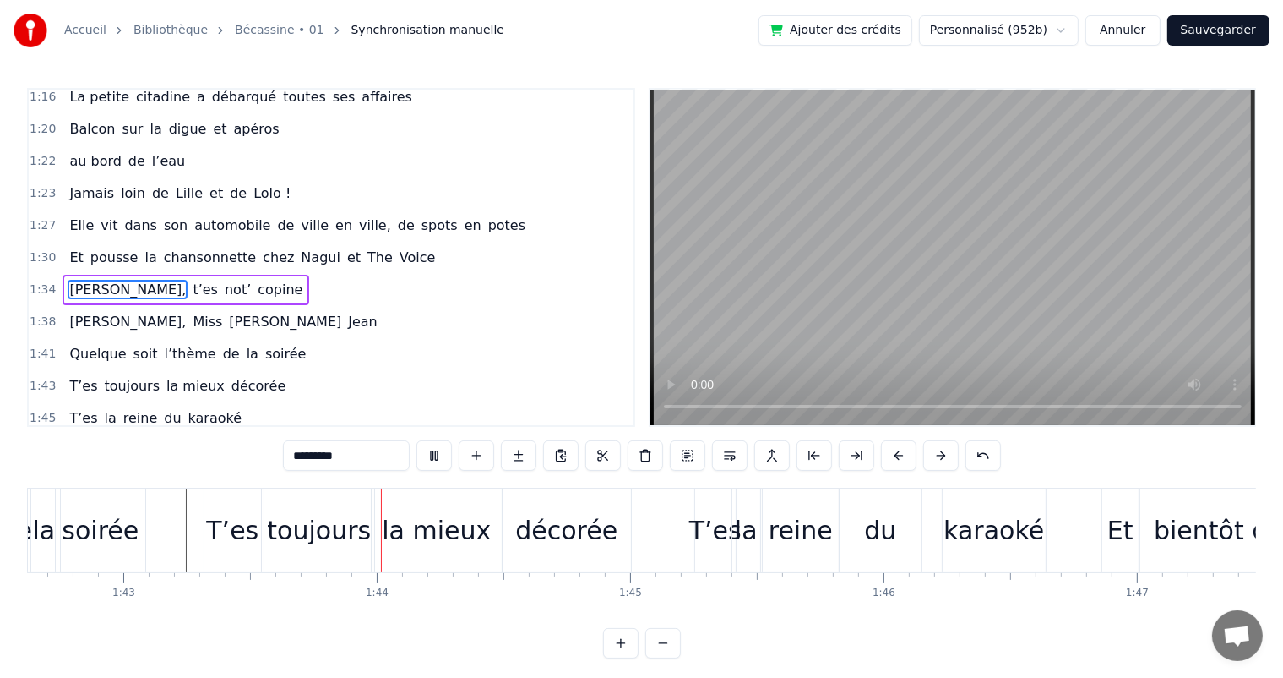
scroll to position [0, 26093]
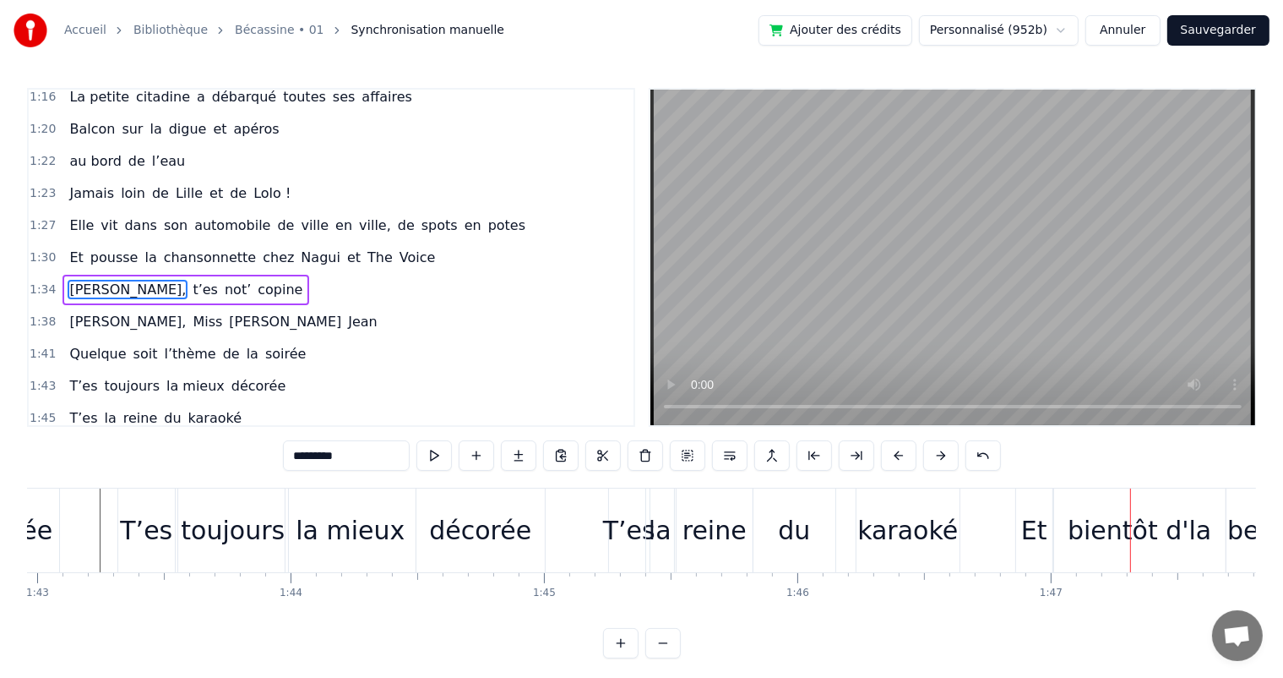
click at [750, 533] on div "reine" at bounding box center [715, 530] width 76 height 84
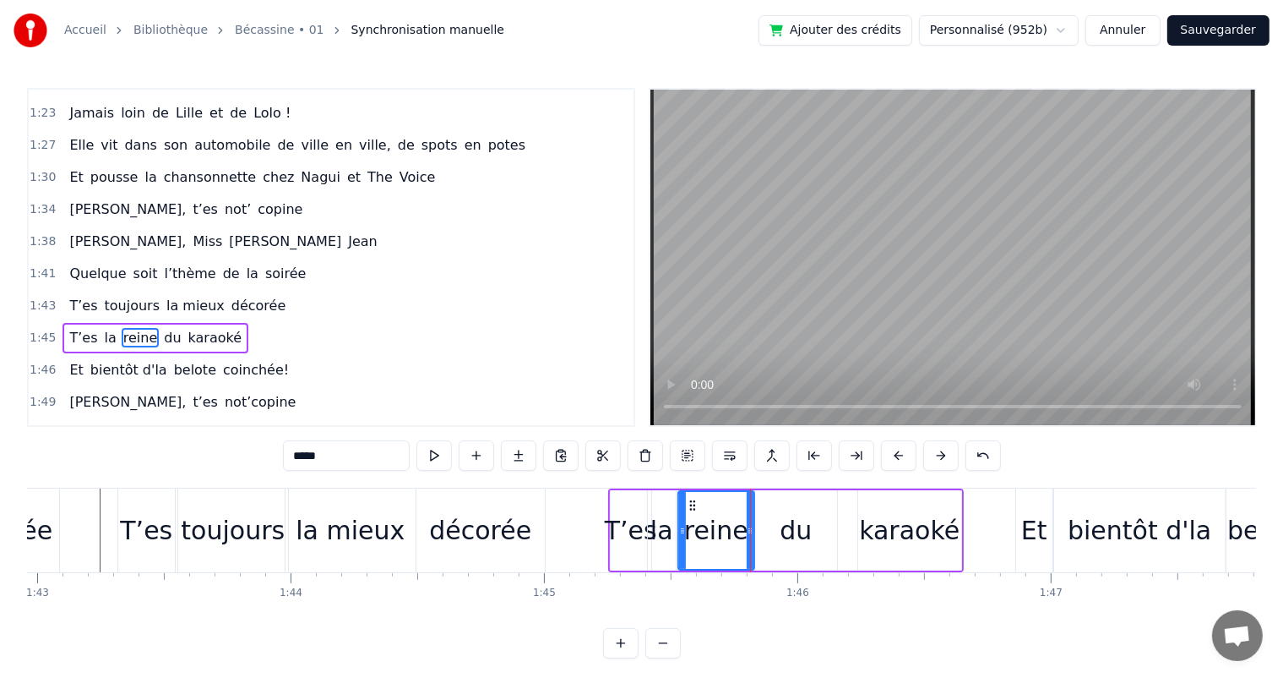
scroll to position [935, 0]
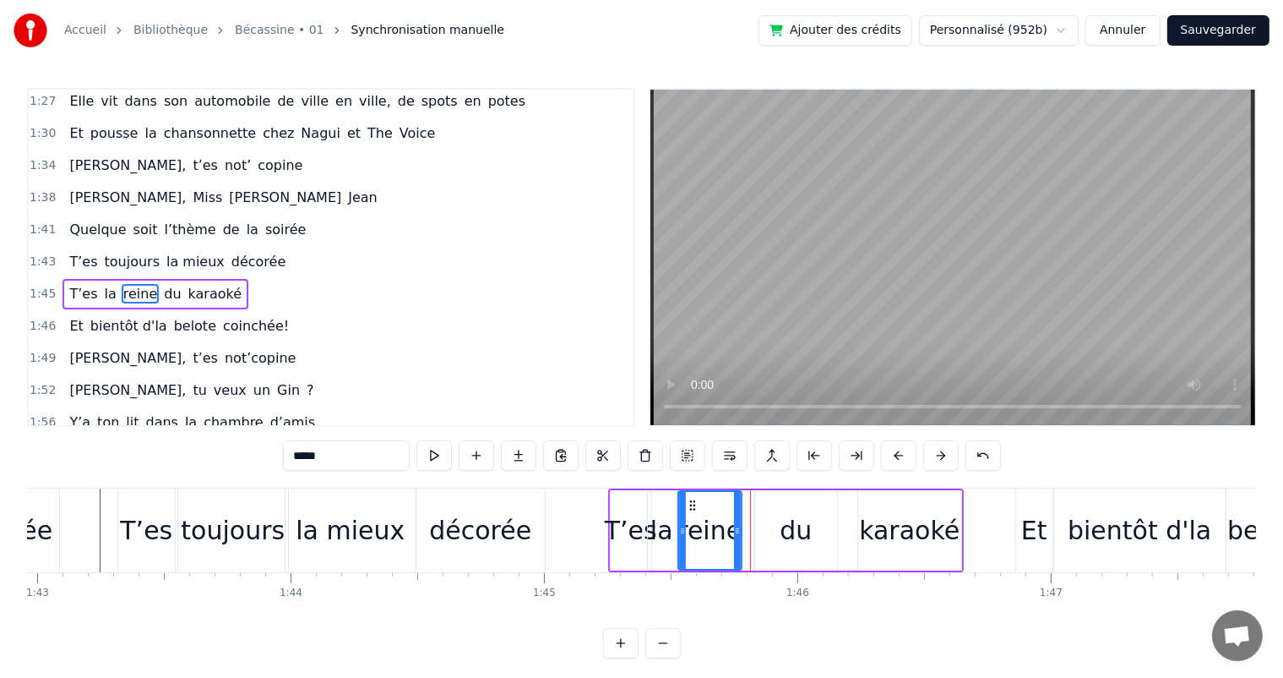
drag, startPoint x: 748, startPoint y: 527, endPoint x: 736, endPoint y: 527, distance: 12.7
click at [736, 527] on icon at bounding box center [737, 531] width 7 height 14
click at [774, 521] on div "du" at bounding box center [796, 530] width 82 height 80
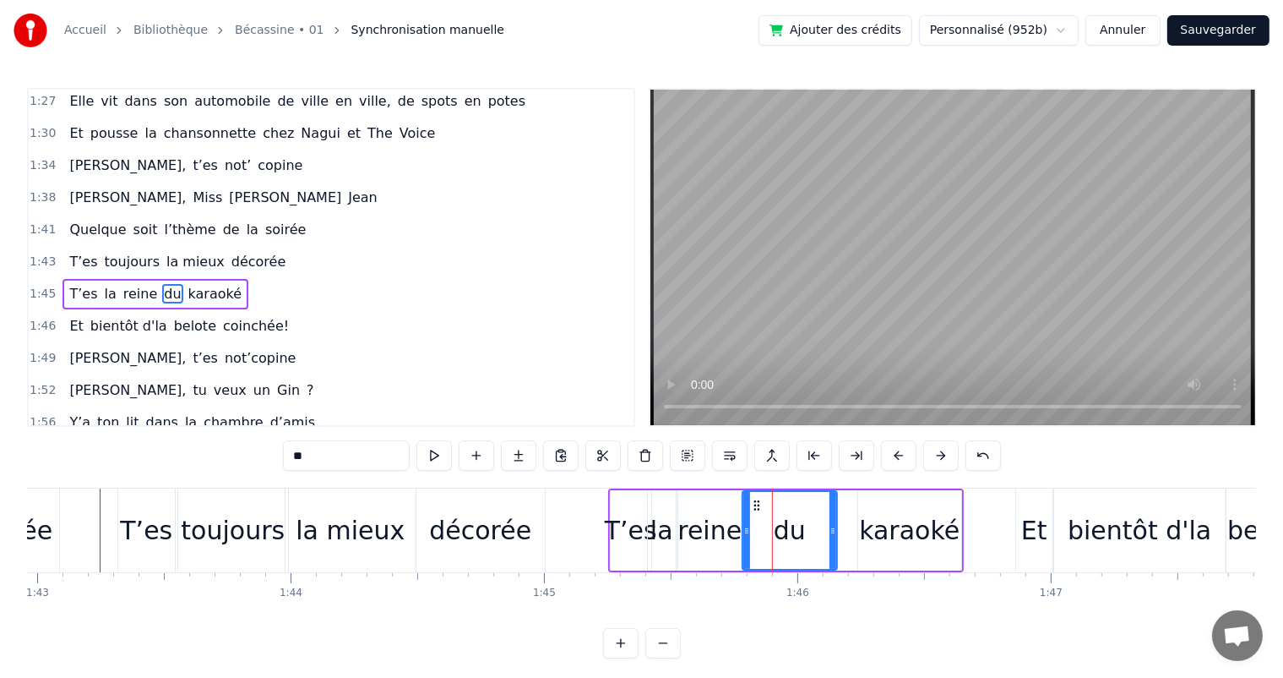
drag, startPoint x: 757, startPoint y: 527, endPoint x: 744, endPoint y: 524, distance: 13.1
click at [744, 524] on icon at bounding box center [746, 531] width 7 height 14
drag, startPoint x: 830, startPoint y: 524, endPoint x: 819, endPoint y: 525, distance: 11.9
click at [819, 525] on icon at bounding box center [821, 531] width 7 height 14
click at [859, 525] on div "karaoké" at bounding box center [909, 530] width 103 height 80
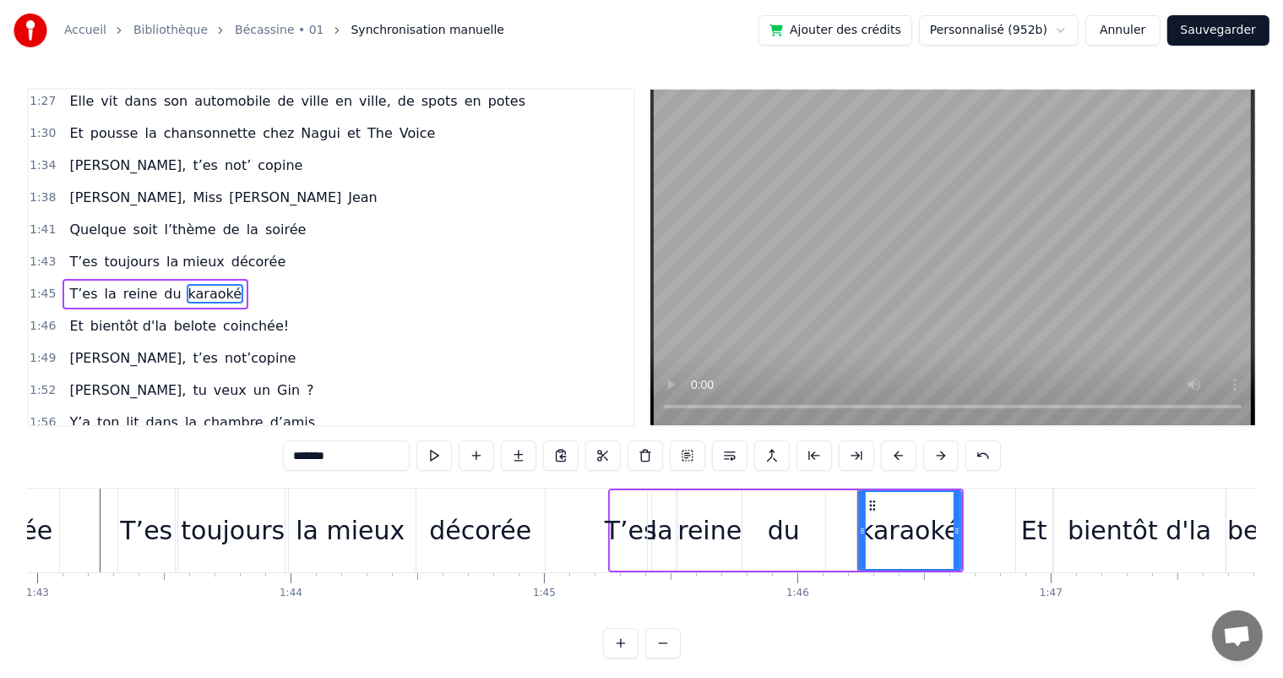
click at [811, 525] on div "du" at bounding box center [784, 530] width 83 height 80
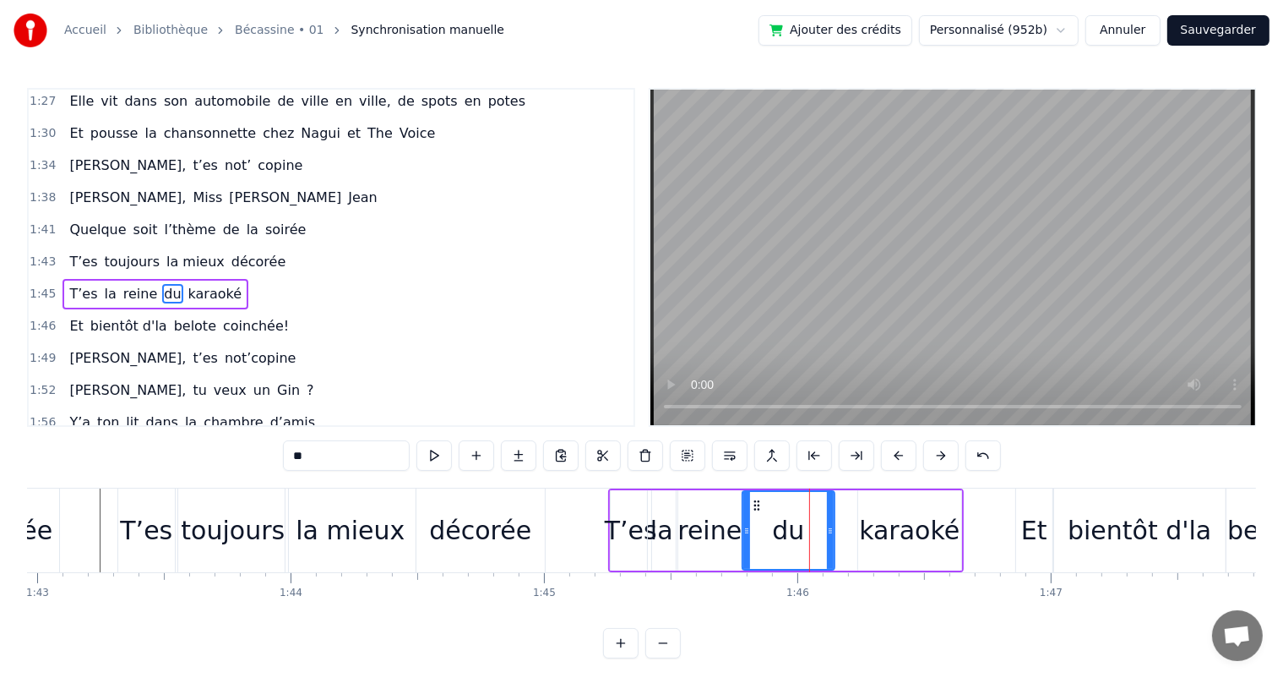
drag, startPoint x: 818, startPoint y: 525, endPoint x: 827, endPoint y: 531, distance: 11.0
click at [827, 531] on icon at bounding box center [830, 531] width 7 height 14
click at [898, 541] on div "karaoké" at bounding box center [909, 530] width 101 height 38
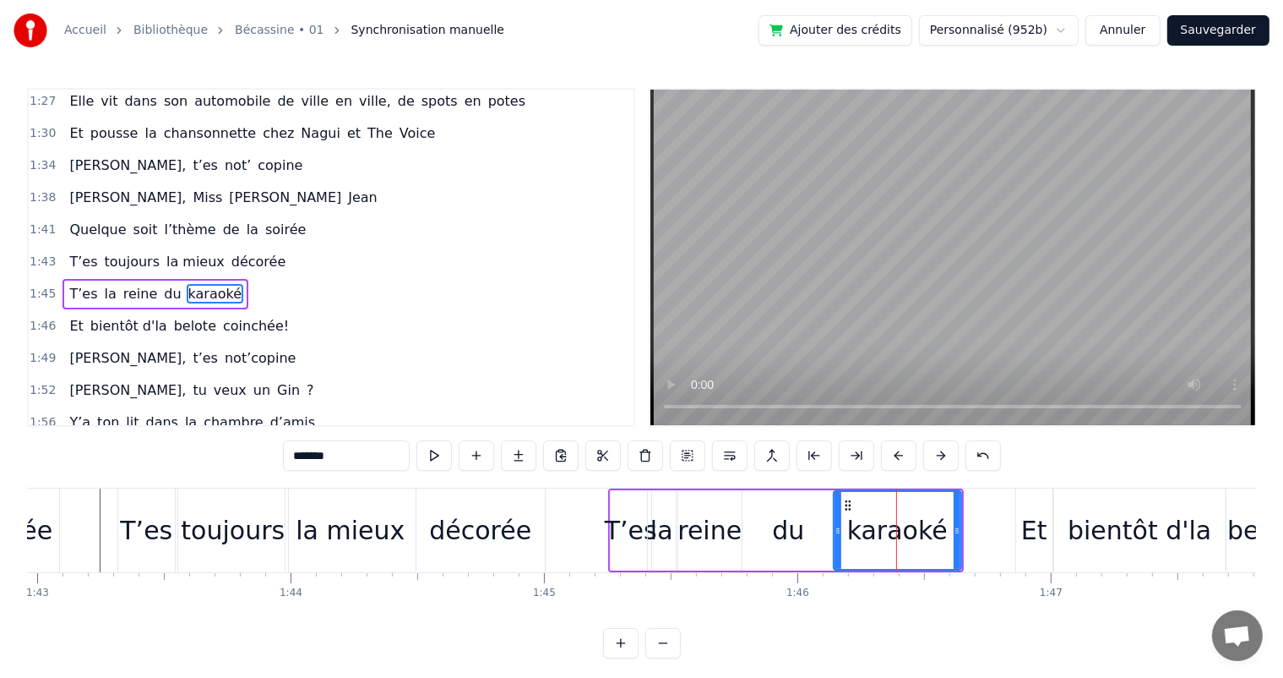
drag, startPoint x: 860, startPoint y: 533, endPoint x: 835, endPoint y: 528, distance: 25.8
click at [835, 528] on icon at bounding box center [838, 531] width 7 height 14
click at [634, 515] on div "T’es" at bounding box center [631, 530] width 52 height 38
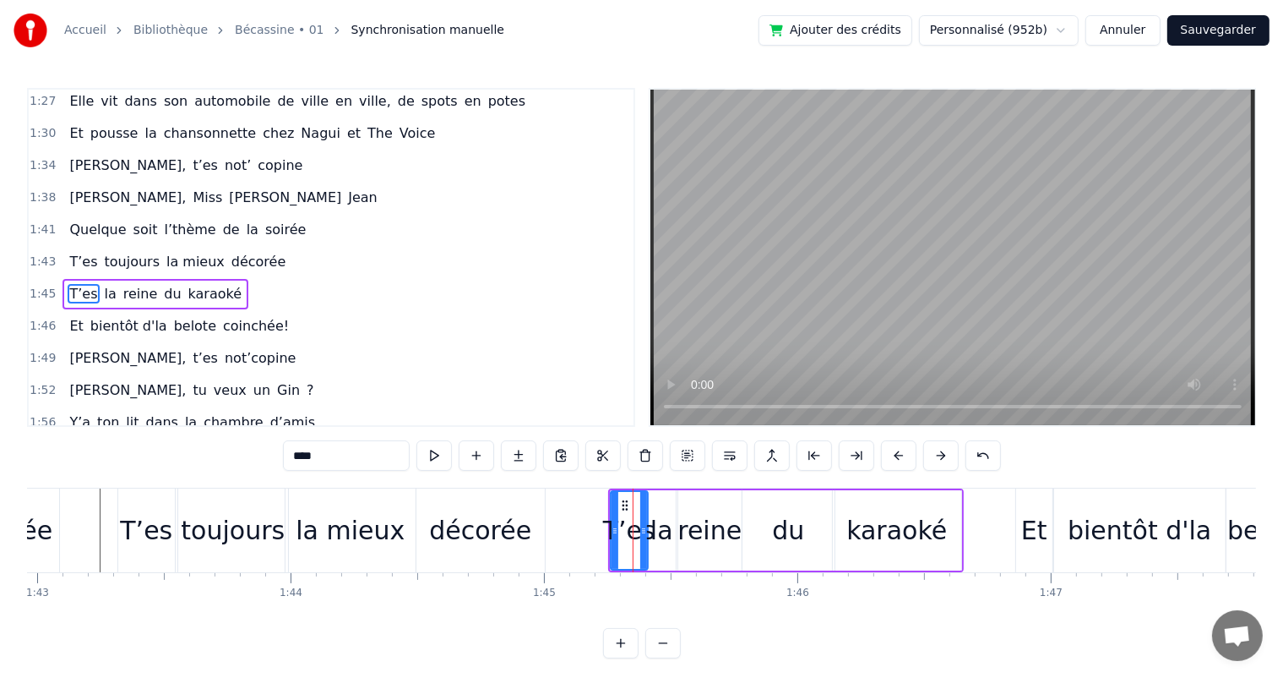
click at [642, 517] on div at bounding box center [643, 530] width 7 height 77
click at [79, 188] on span "[PERSON_NAME]," at bounding box center [128, 197] width 120 height 19
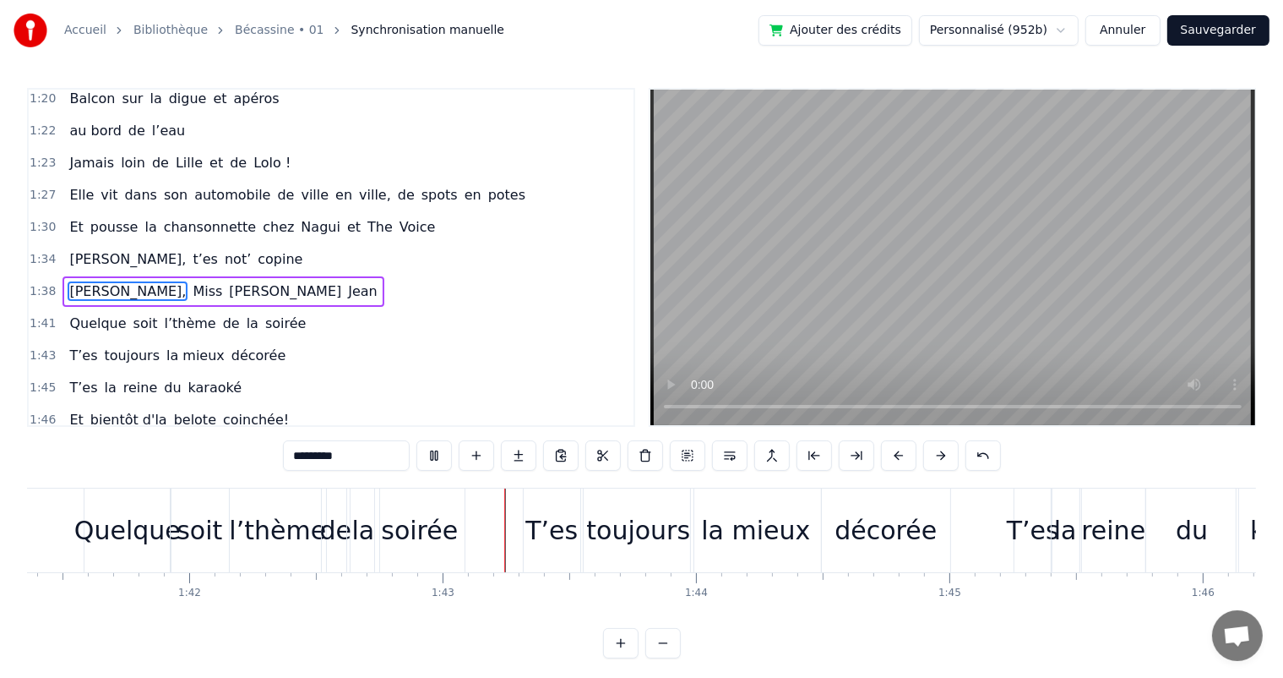
scroll to position [0, 25908]
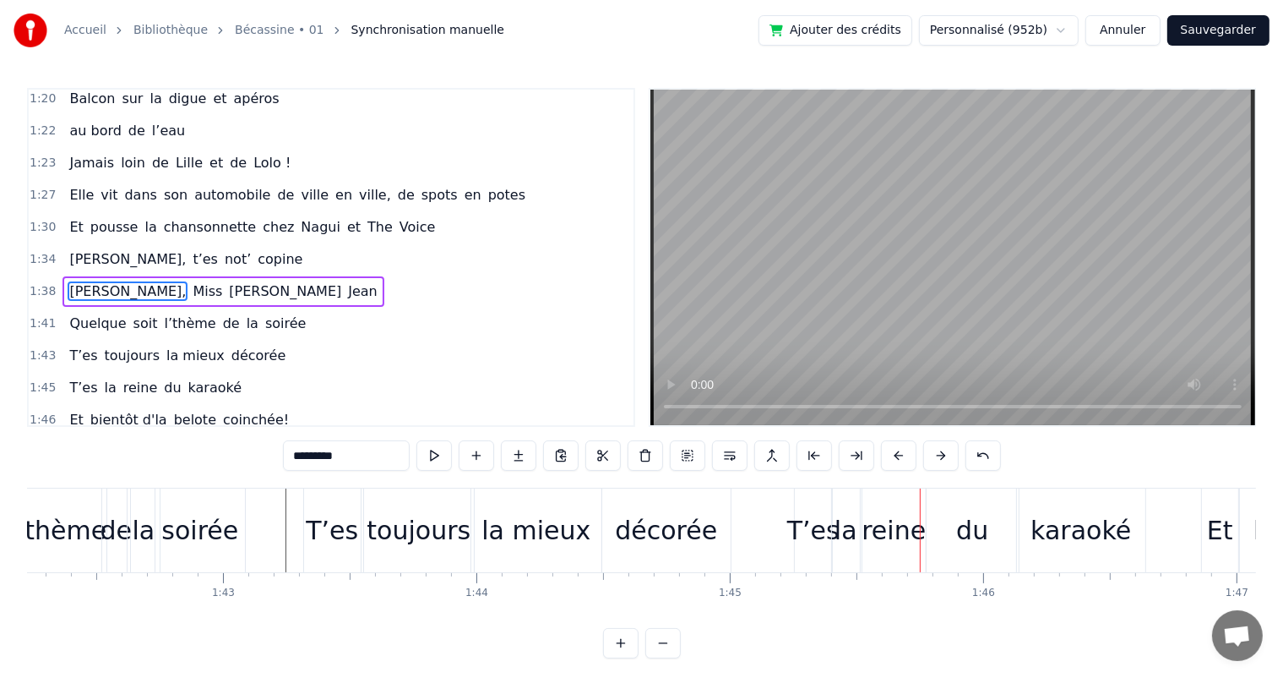
click at [563, 532] on div "la mieux" at bounding box center [536, 530] width 109 height 38
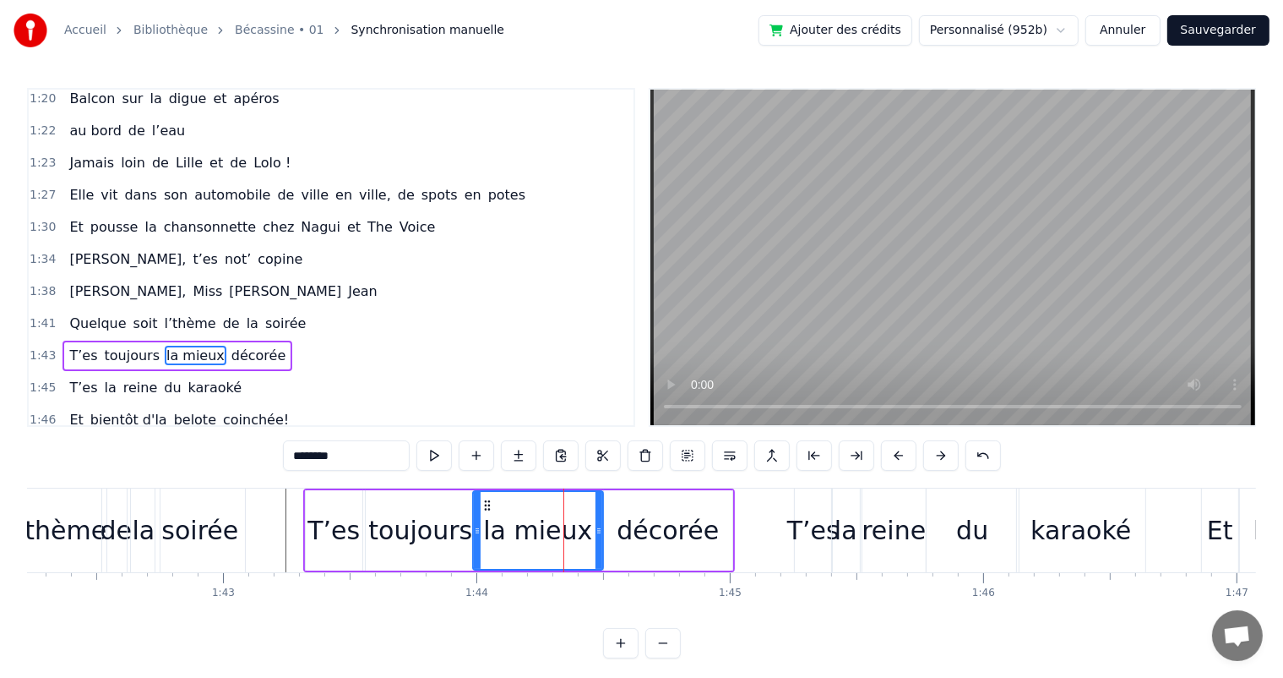
scroll to position [904, 0]
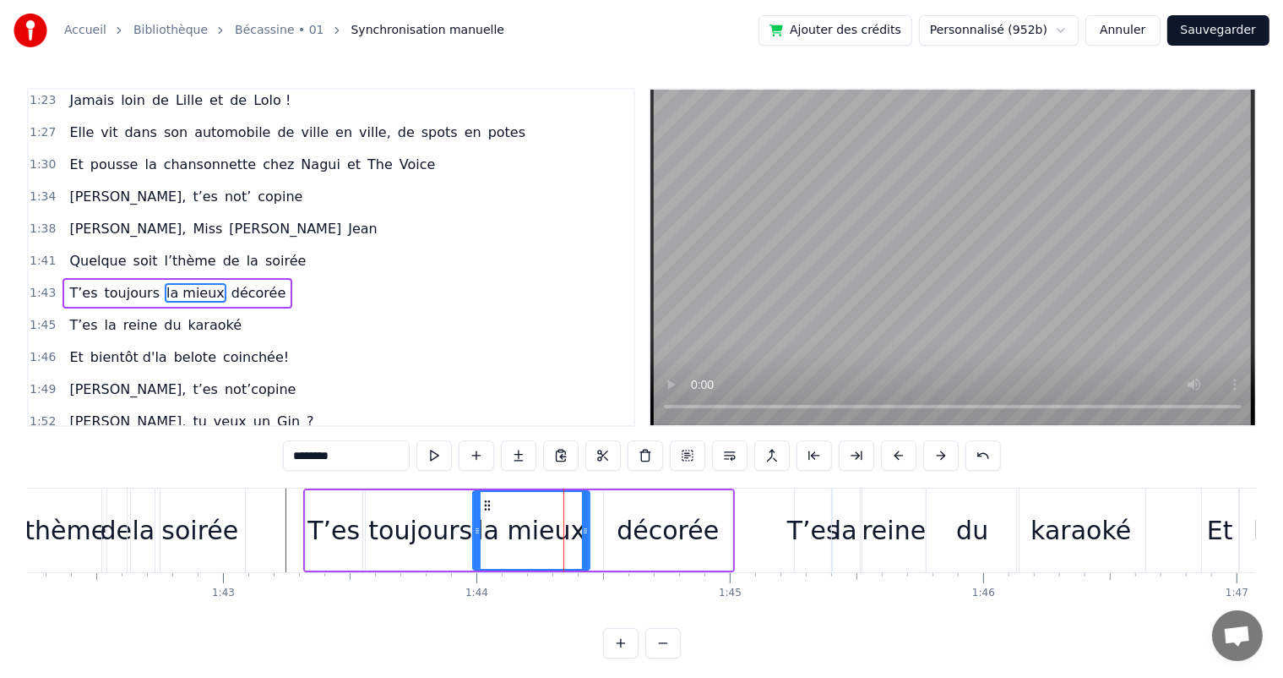
drag, startPoint x: 598, startPoint y: 532, endPoint x: 585, endPoint y: 529, distance: 13.9
click at [585, 529] on icon at bounding box center [585, 531] width 7 height 14
click at [625, 530] on div "décorée" at bounding box center [668, 530] width 102 height 38
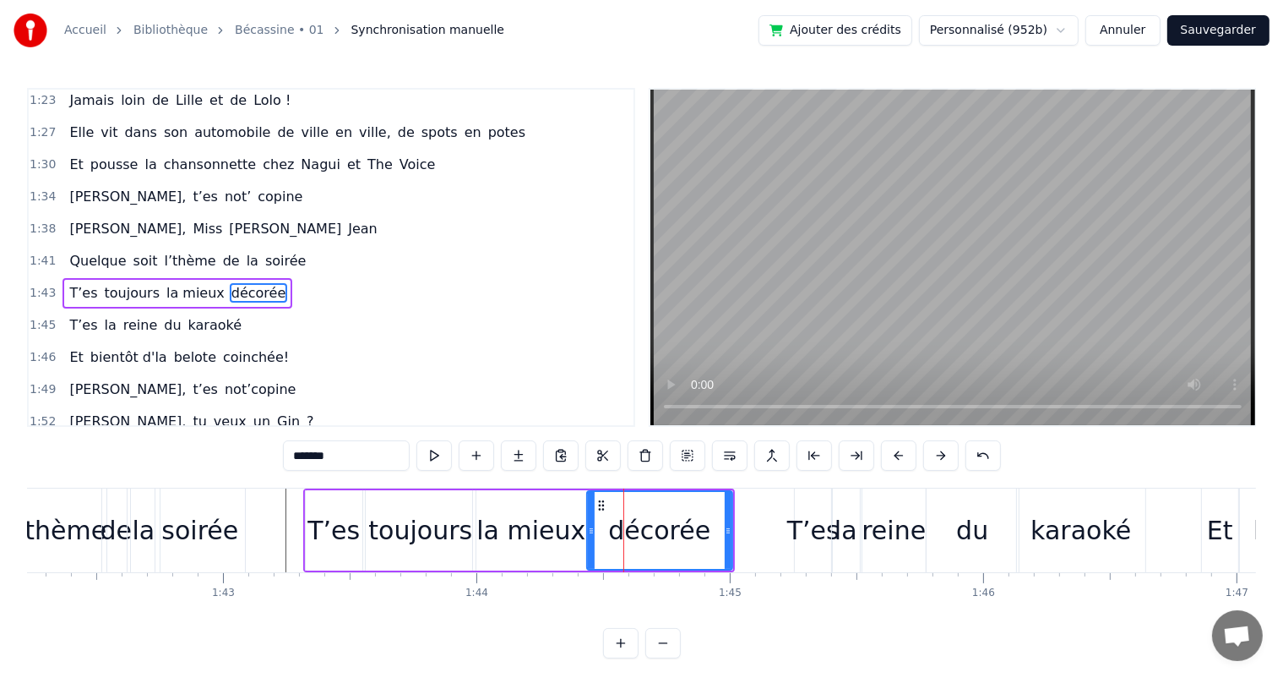
drag, startPoint x: 605, startPoint y: 531, endPoint x: 650, endPoint y: 529, distance: 44.8
click at [588, 531] on icon at bounding box center [591, 531] width 7 height 14
drag, startPoint x: 727, startPoint y: 535, endPoint x: 713, endPoint y: 533, distance: 14.5
click at [713, 533] on icon at bounding box center [713, 531] width 7 height 14
click at [69, 219] on span "[PERSON_NAME]," at bounding box center [128, 228] width 120 height 19
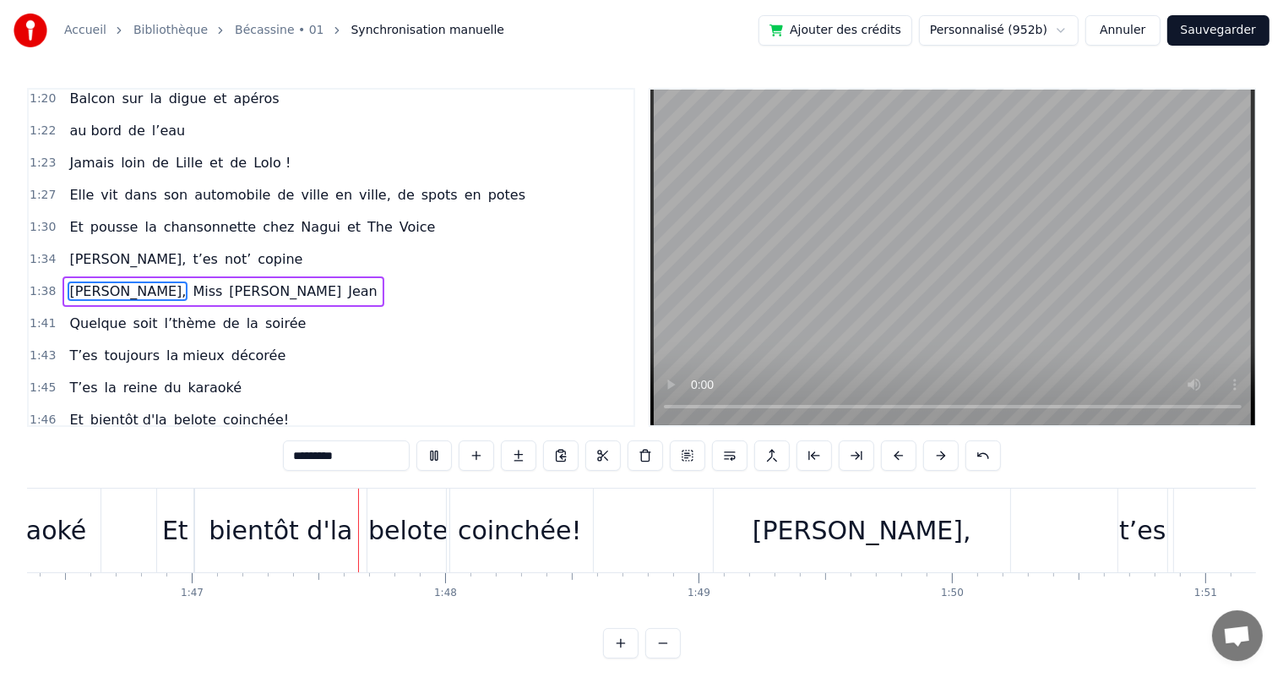
scroll to position [0, 27034]
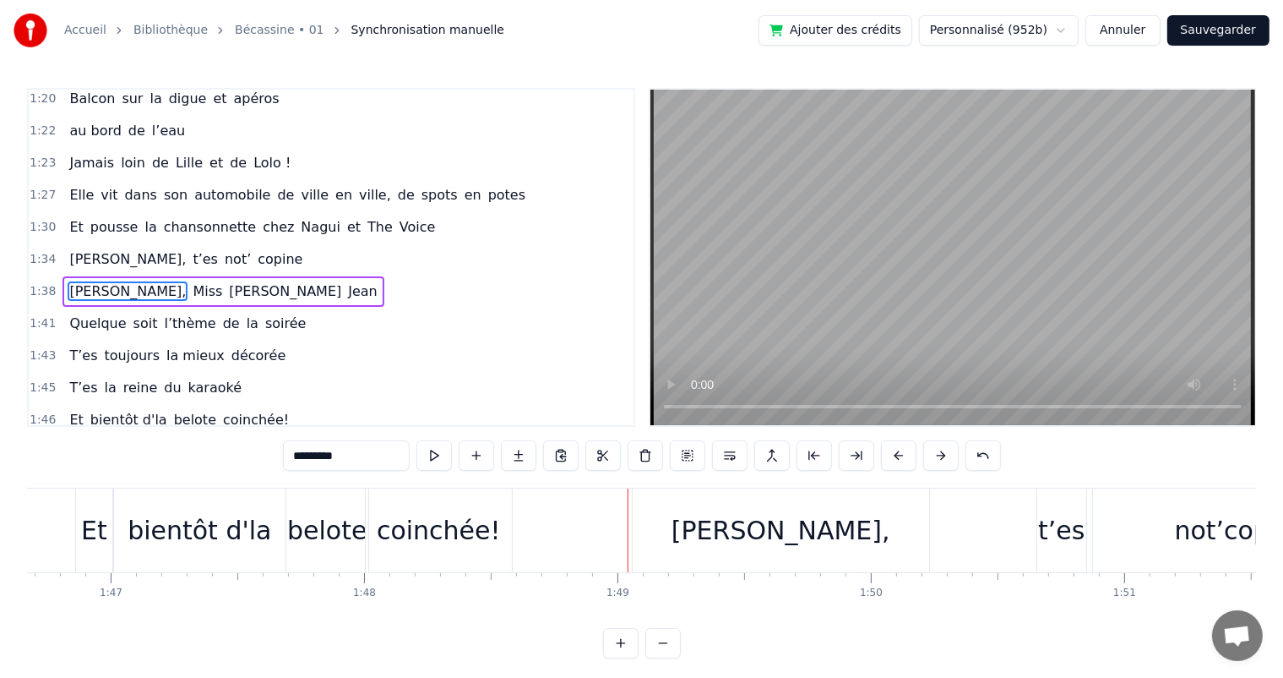
click at [472, 509] on div "coinchée!" at bounding box center [439, 530] width 146 height 84
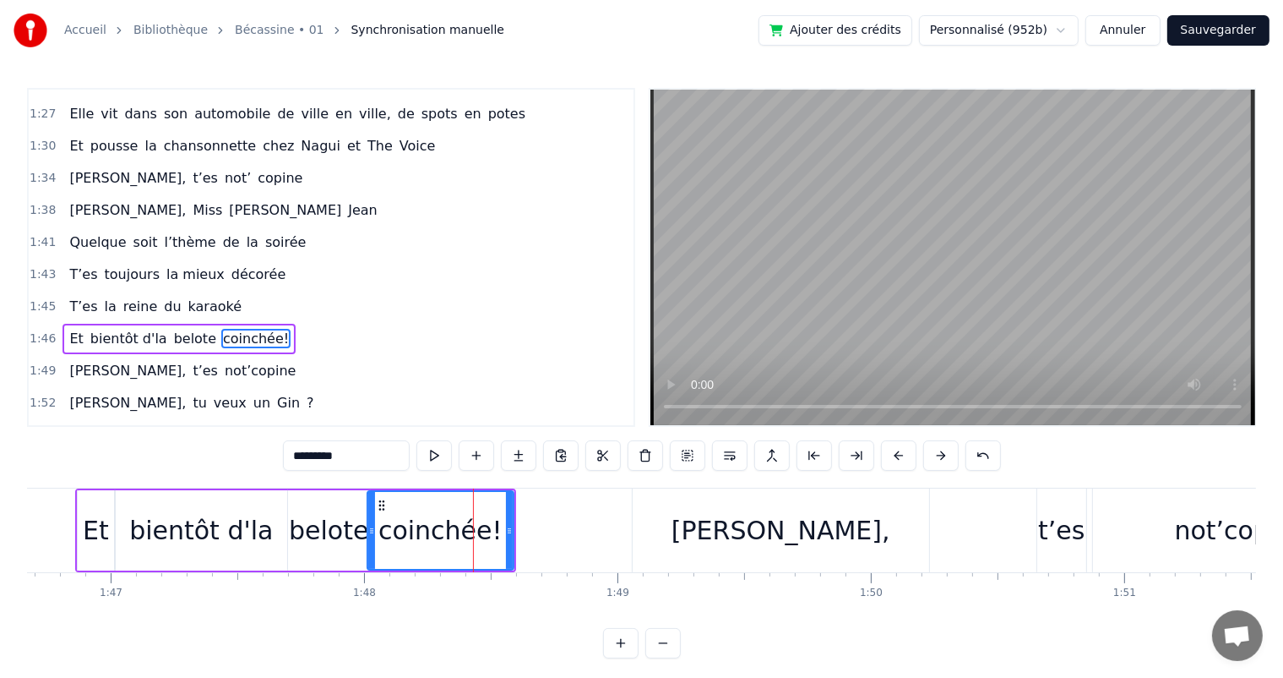
scroll to position [966, 0]
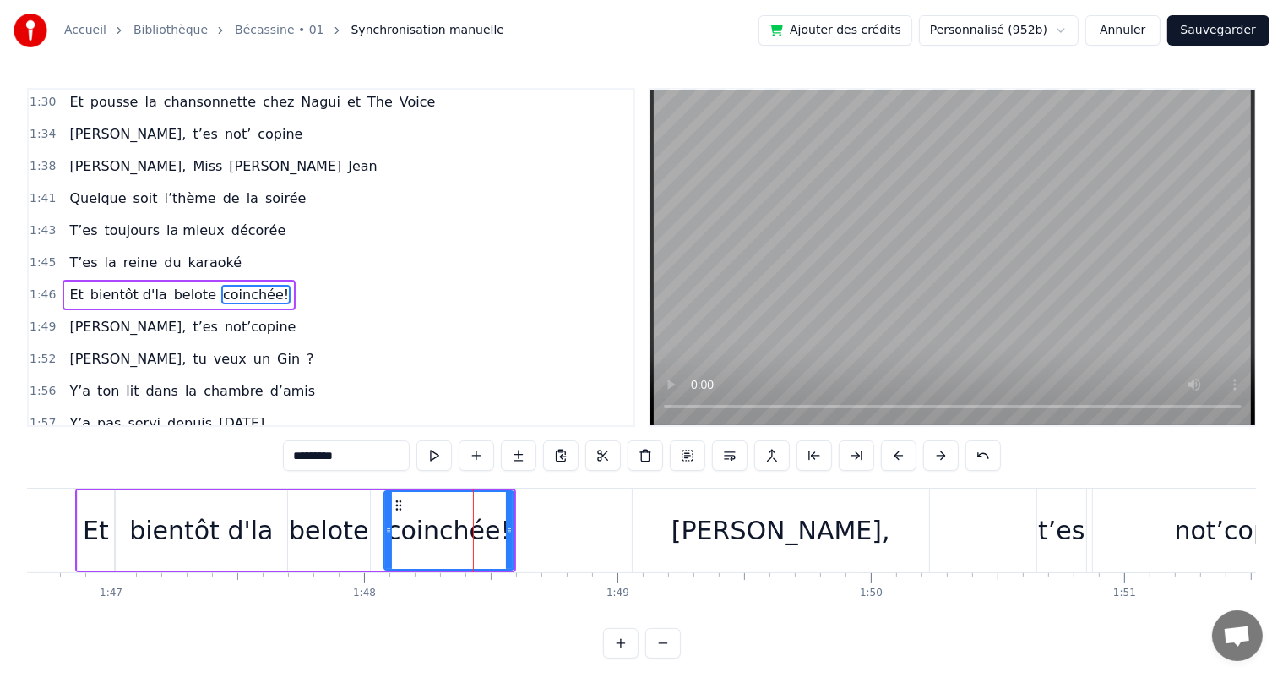
drag, startPoint x: 370, startPoint y: 536, endPoint x: 385, endPoint y: 537, distance: 15.3
click at [385, 537] on div at bounding box center [388, 530] width 7 height 77
click at [353, 531] on div "belote" at bounding box center [328, 530] width 79 height 38
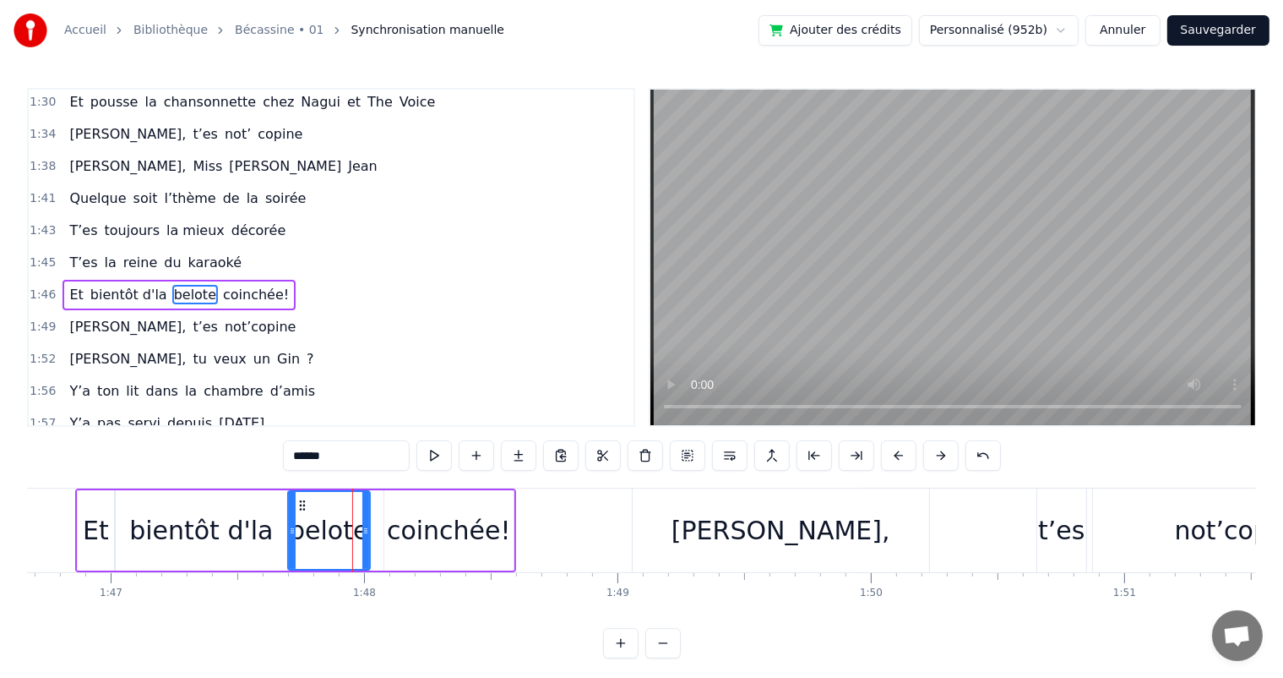
click at [350, 460] on input "******" at bounding box center [346, 455] width 127 height 30
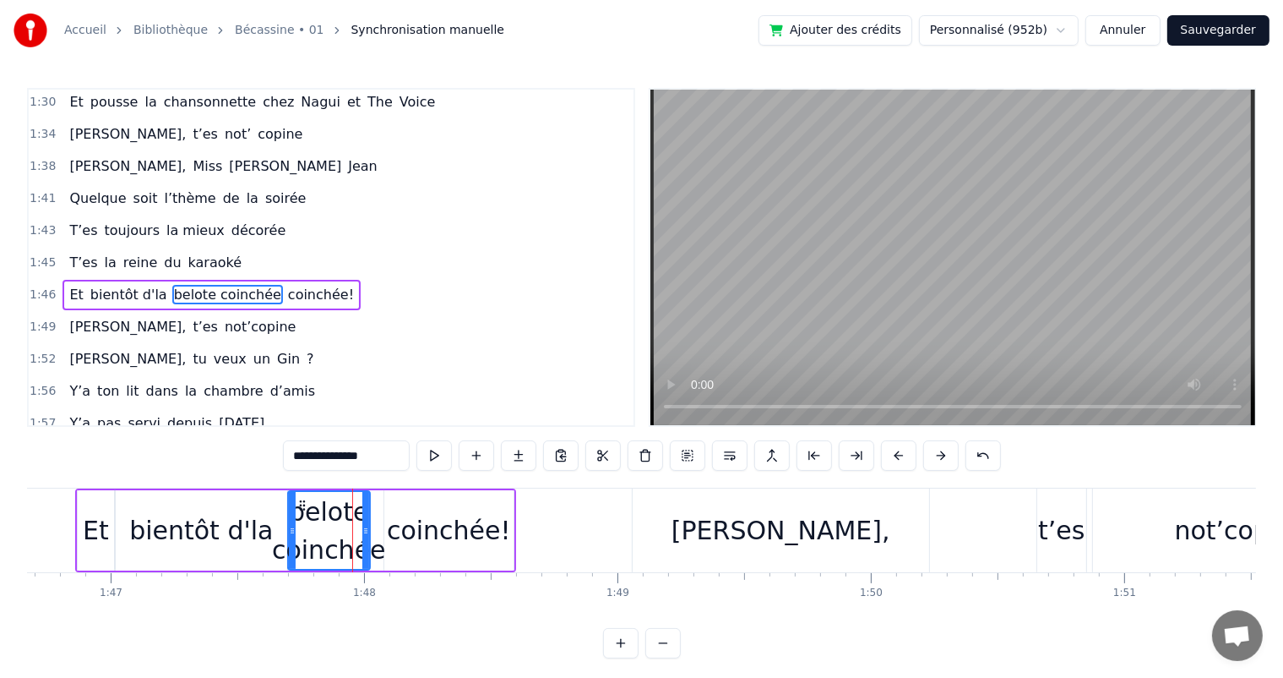
click at [441, 495] on div "coinchée!" at bounding box center [448, 530] width 129 height 80
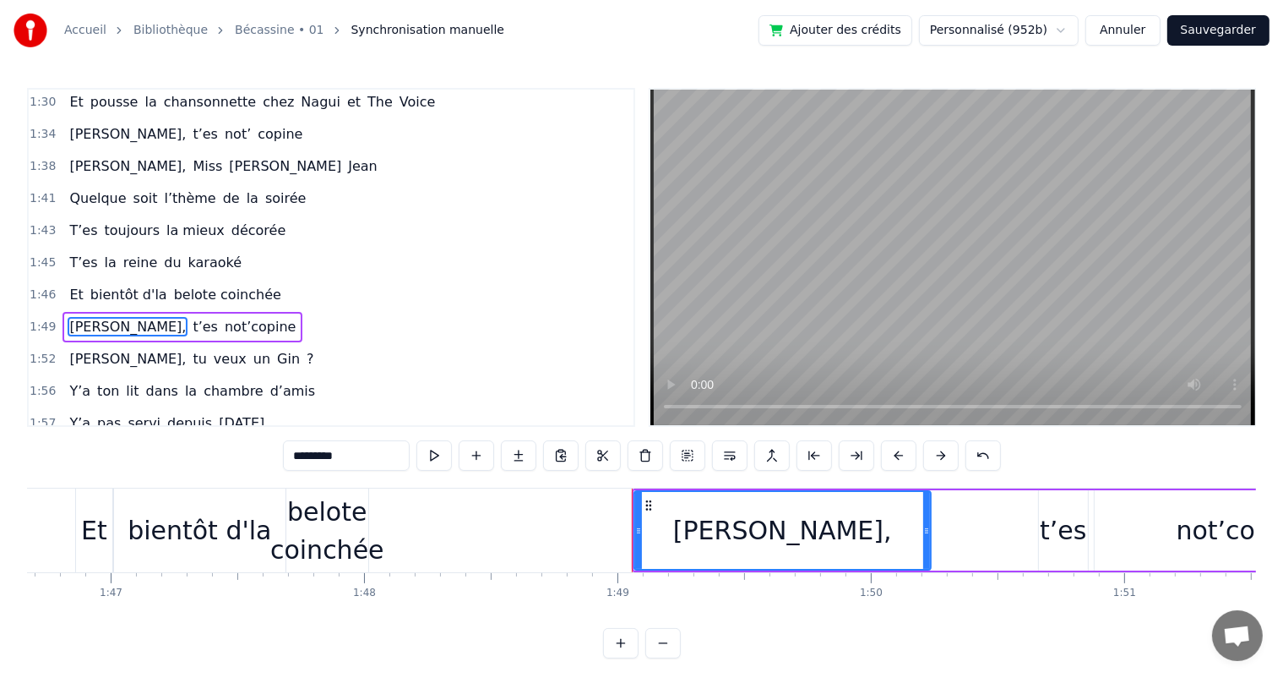
scroll to position [997, 0]
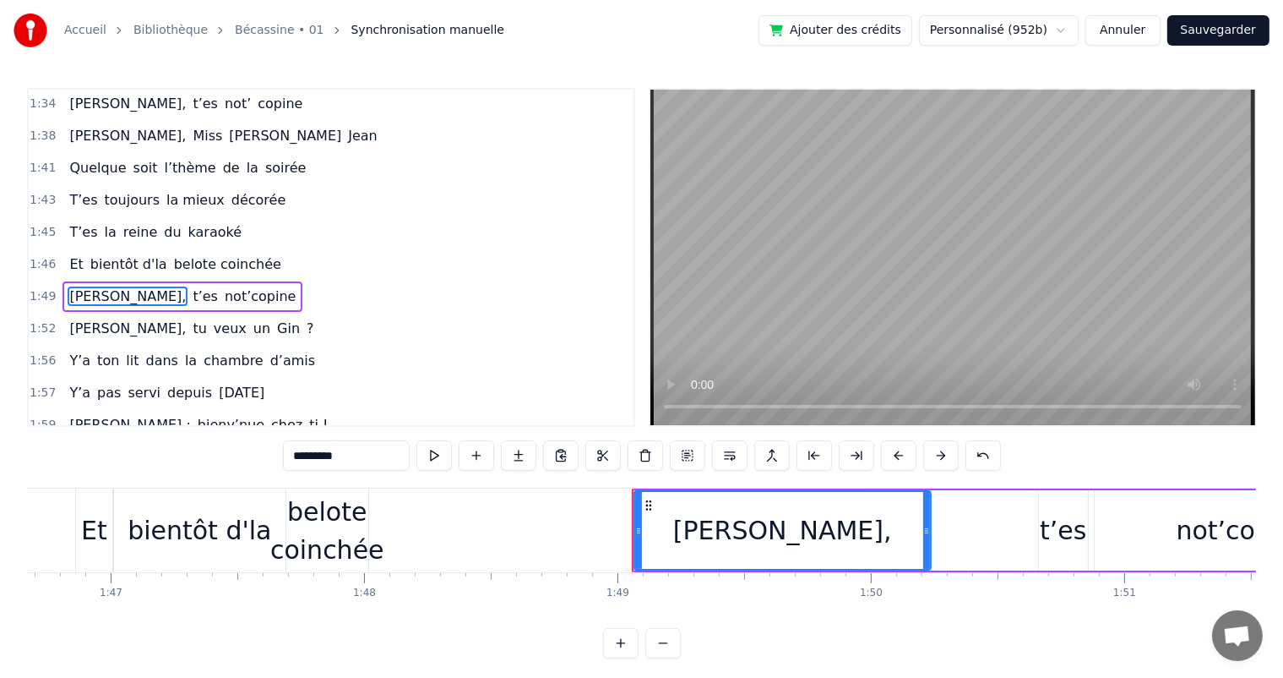
click at [340, 536] on div "belote coinchée" at bounding box center [327, 531] width 114 height 76
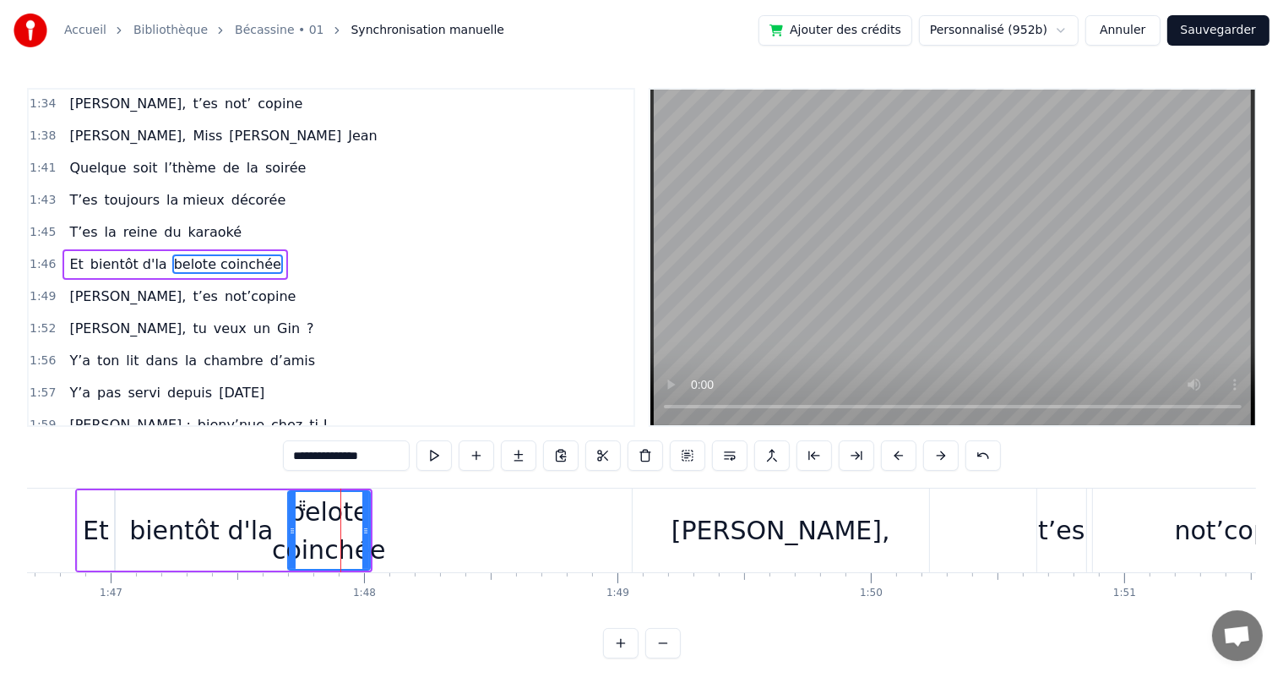
scroll to position [966, 0]
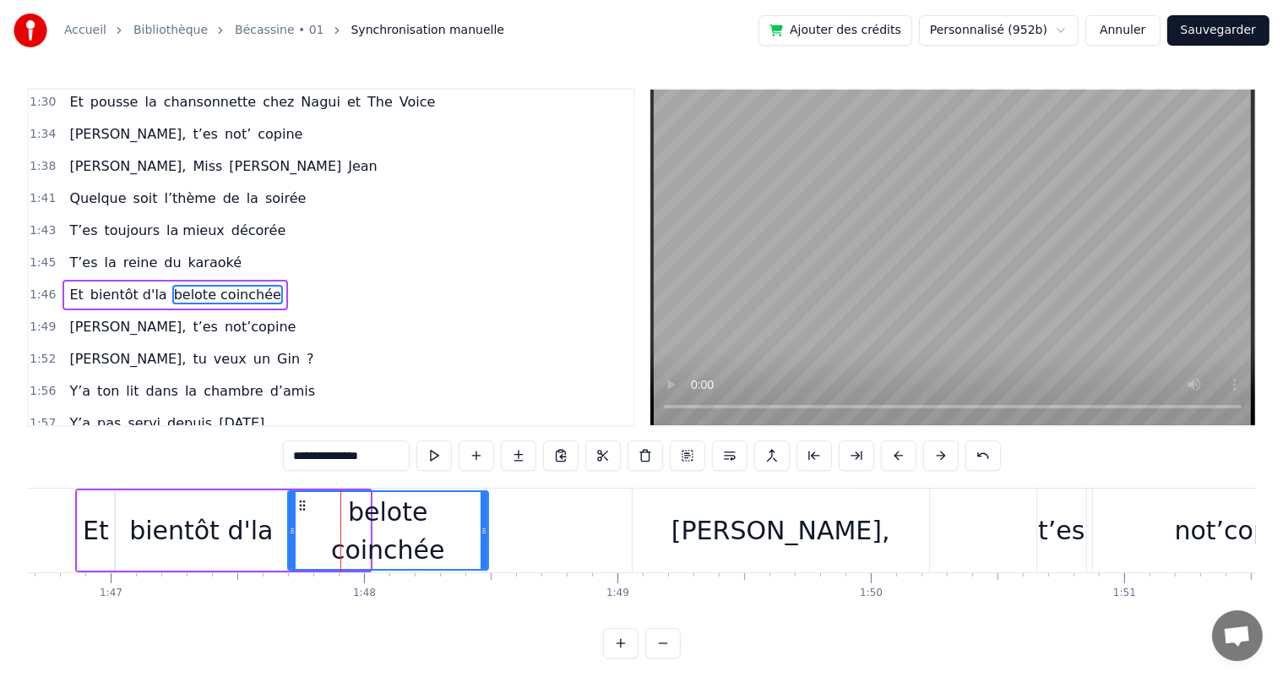
drag, startPoint x: 362, startPoint y: 531, endPoint x: 481, endPoint y: 525, distance: 118.4
click at [481, 525] on icon at bounding box center [484, 531] width 7 height 14
click at [103, 220] on span "toujours" at bounding box center [132, 229] width 59 height 19
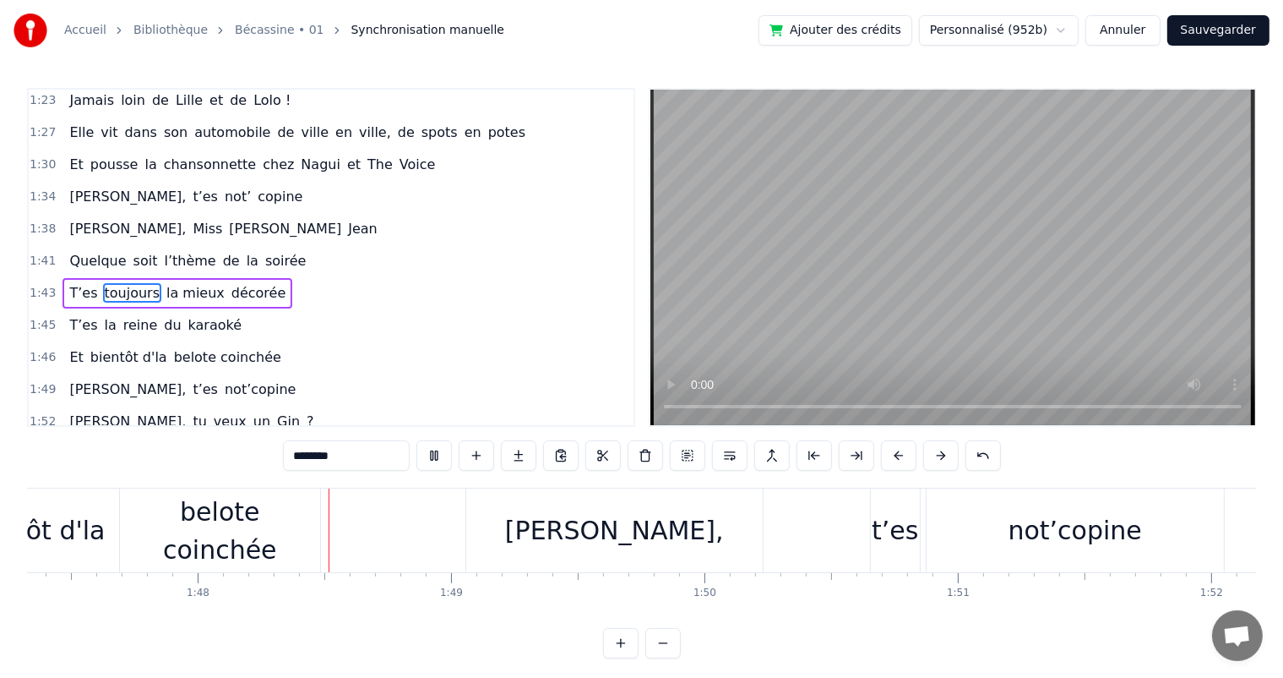
scroll to position [0, 27253]
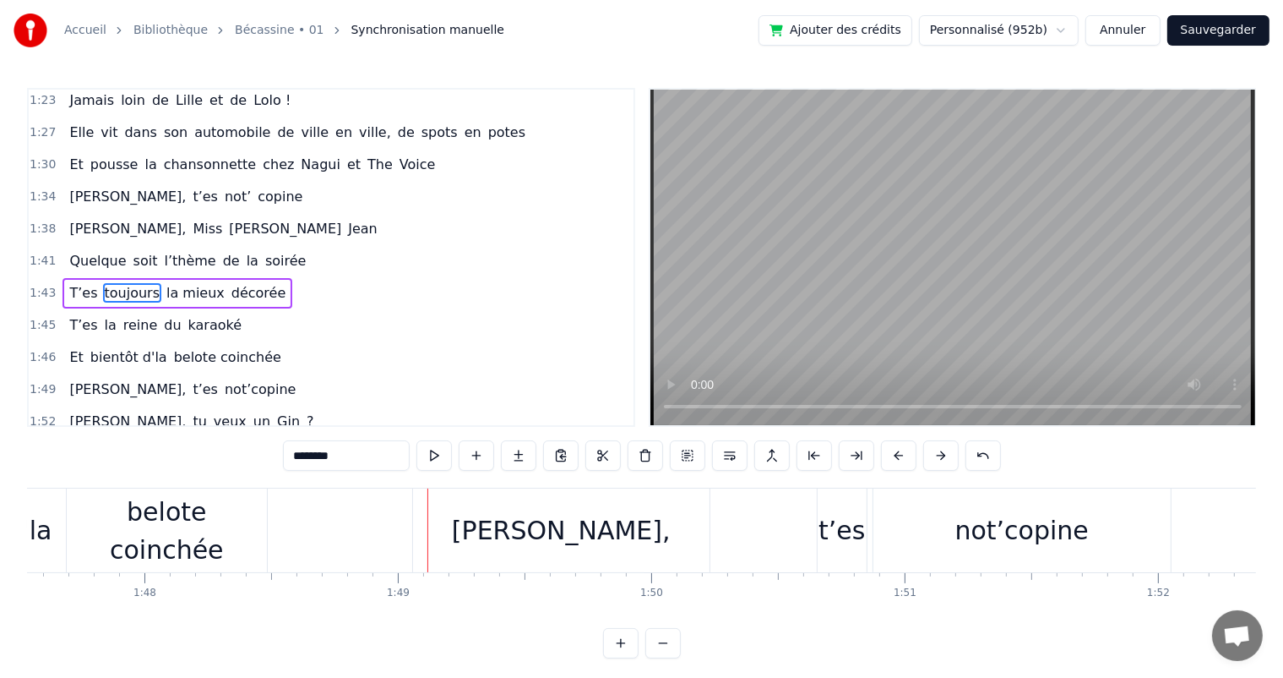
click at [79, 283] on span "T’es" at bounding box center [83, 292] width 31 height 19
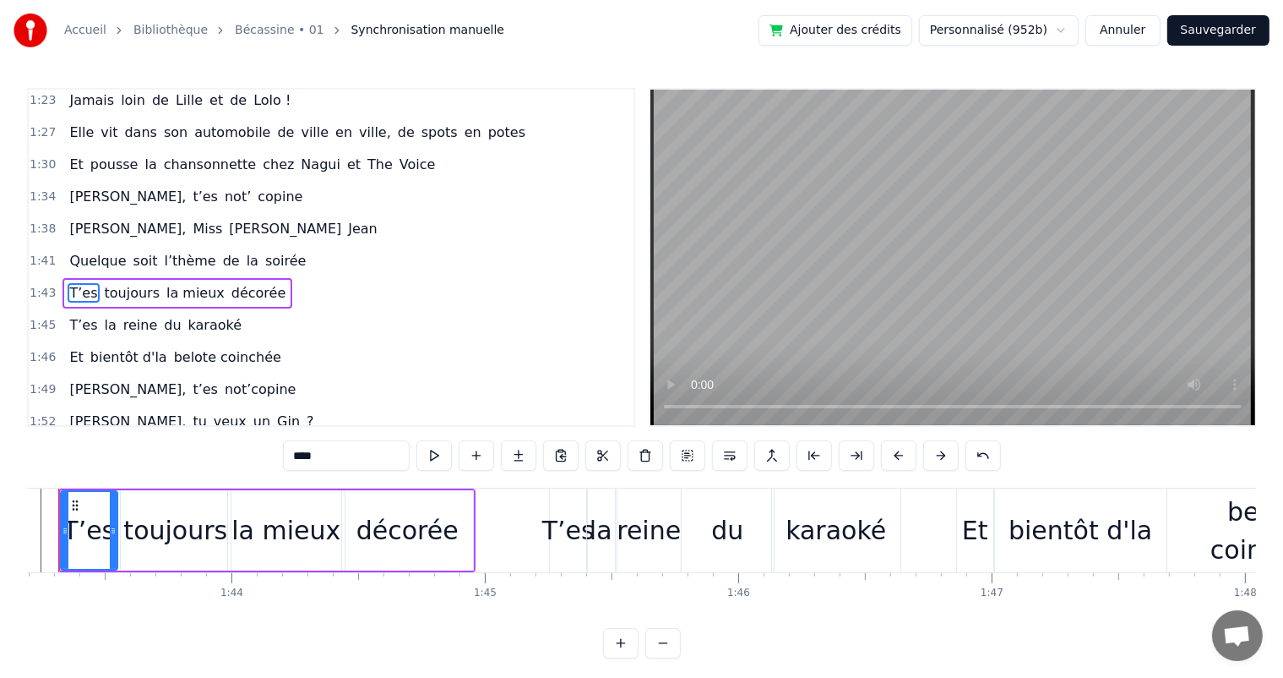
scroll to position [0, 26098]
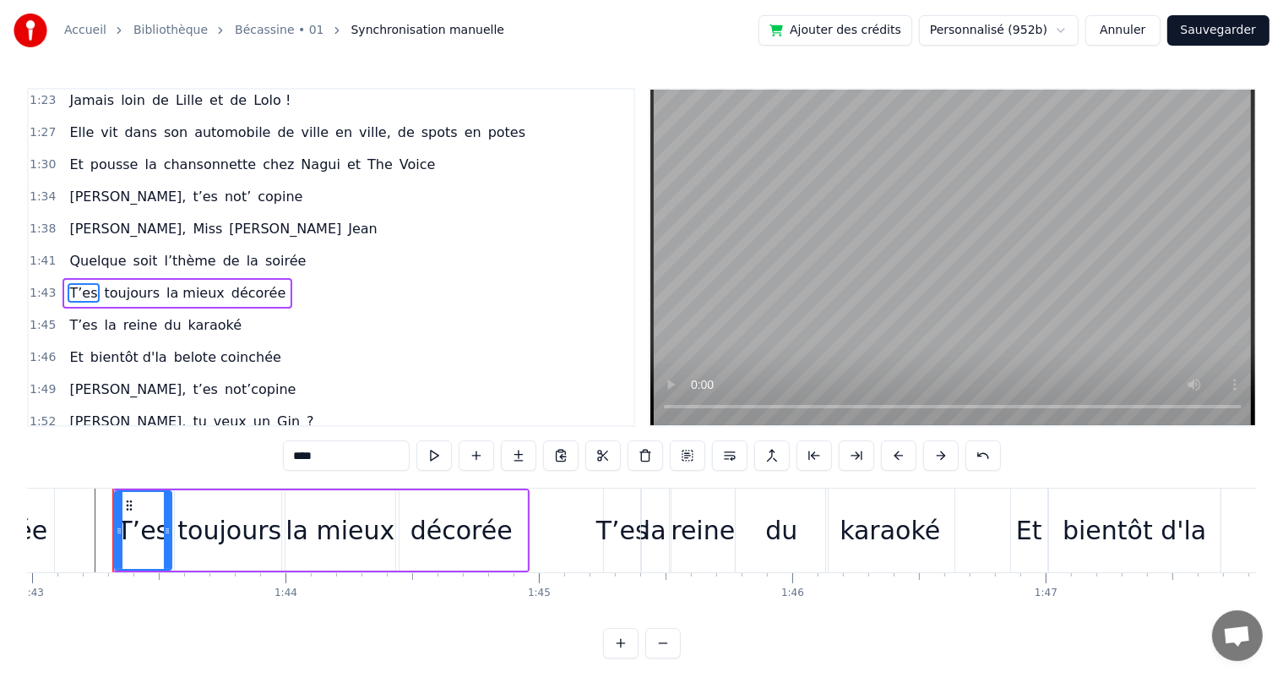
click at [75, 315] on span "T’es" at bounding box center [83, 324] width 31 height 19
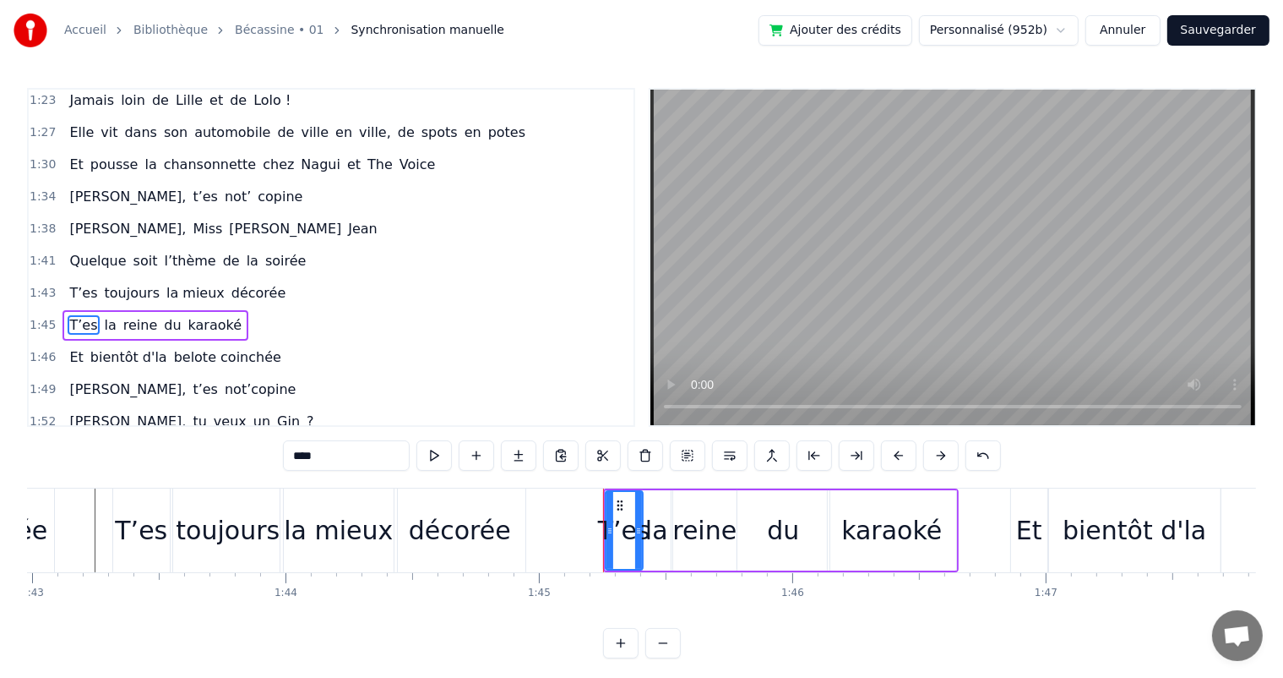
scroll to position [935, 0]
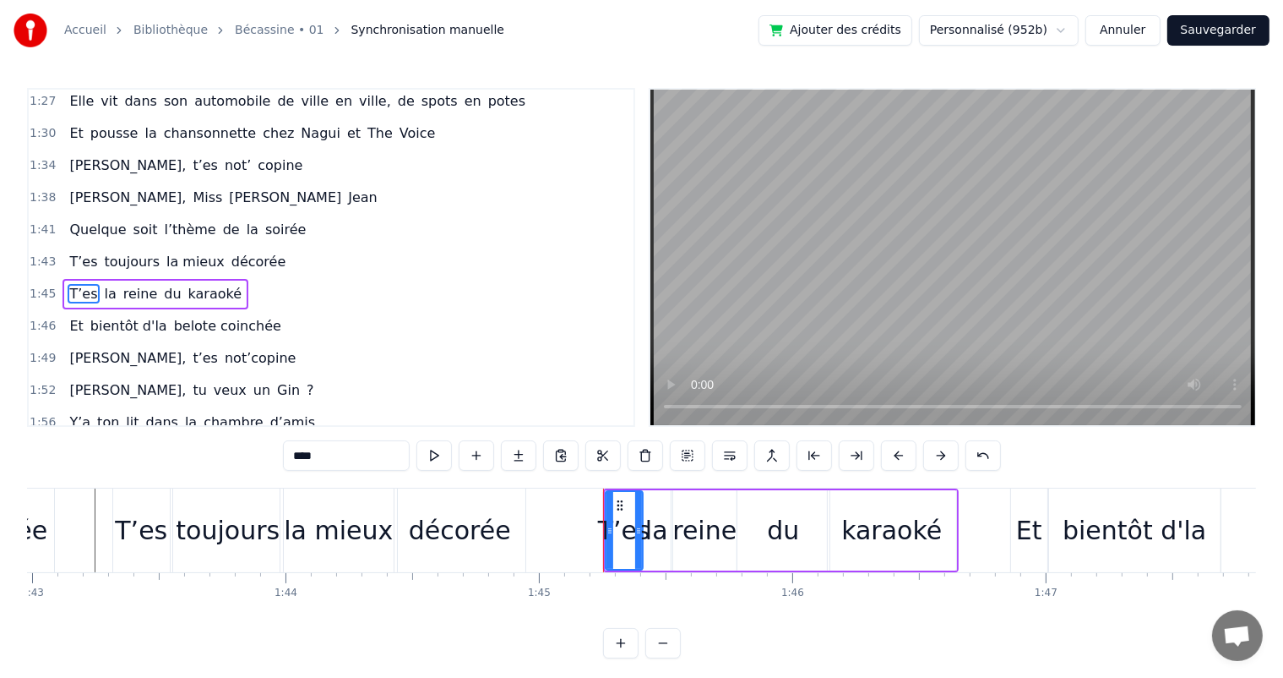
click at [356, 453] on input "****" at bounding box center [346, 455] width 127 height 30
click at [656, 537] on div "la" at bounding box center [656, 530] width 23 height 38
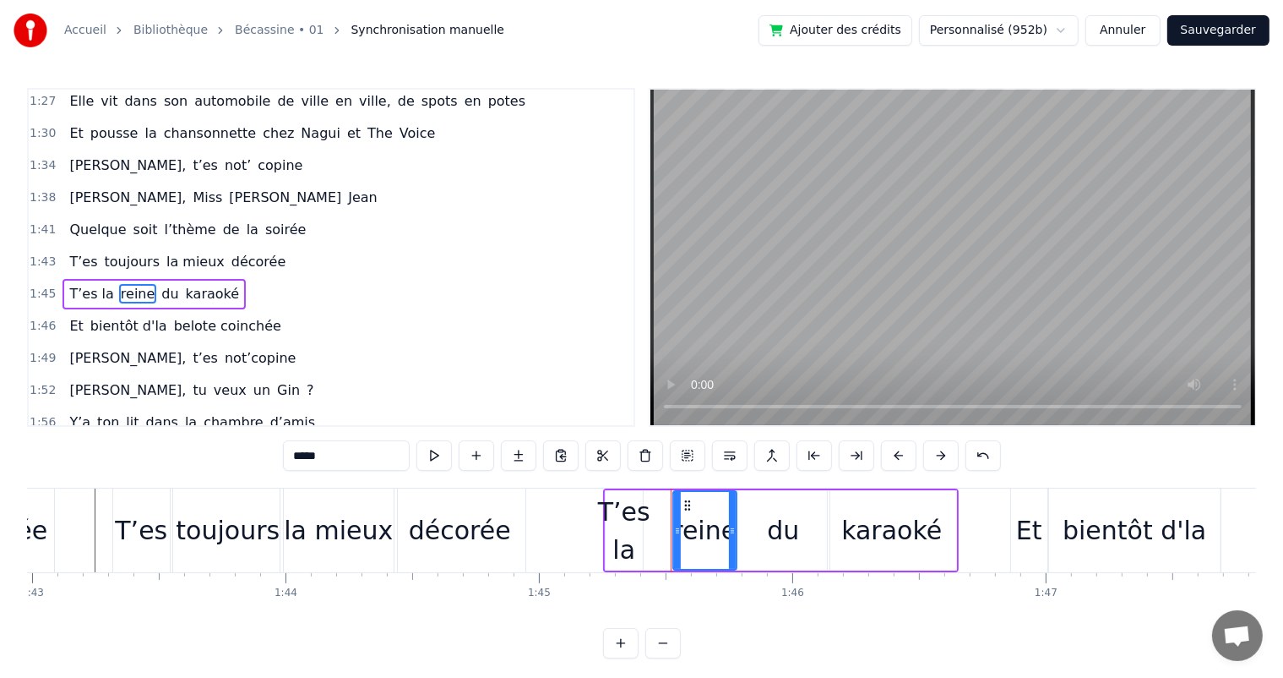
click at [637, 544] on div "T’es la" at bounding box center [624, 531] width 52 height 76
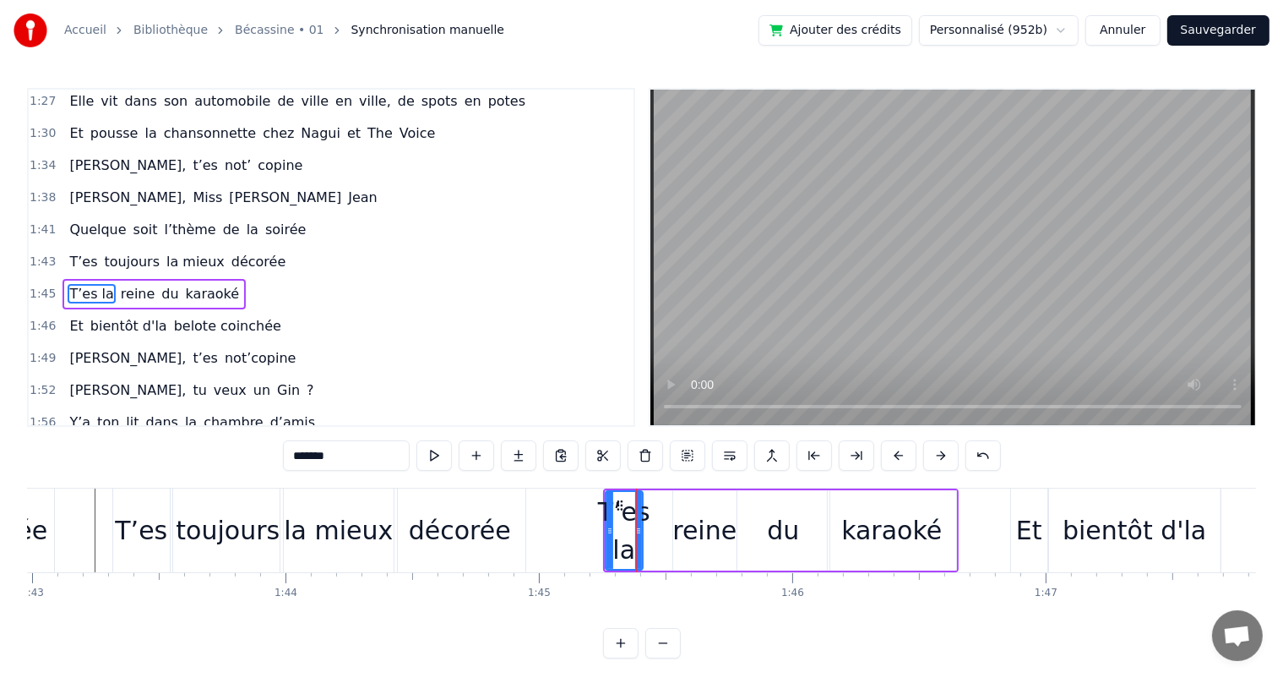
click at [360, 452] on input "*******" at bounding box center [346, 455] width 127 height 30
click at [713, 547] on div "reine" at bounding box center [704, 530] width 64 height 38
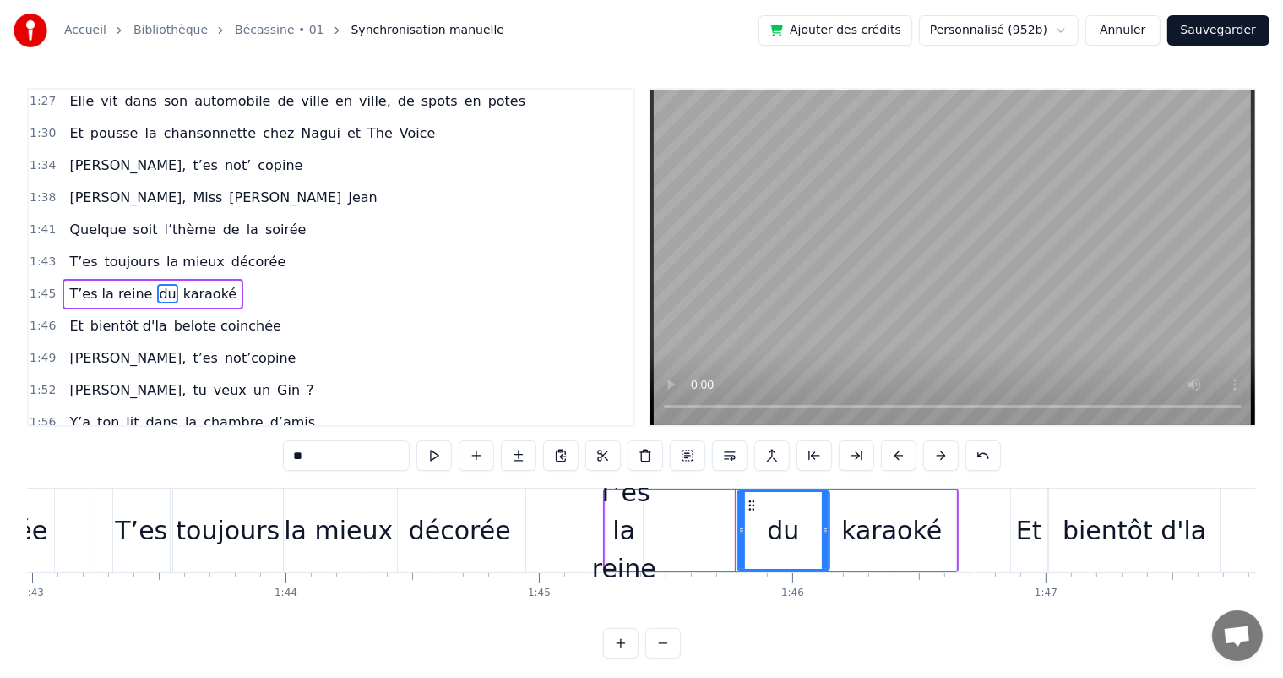
click at [612, 530] on div "T’es la reine" at bounding box center [624, 530] width 64 height 114
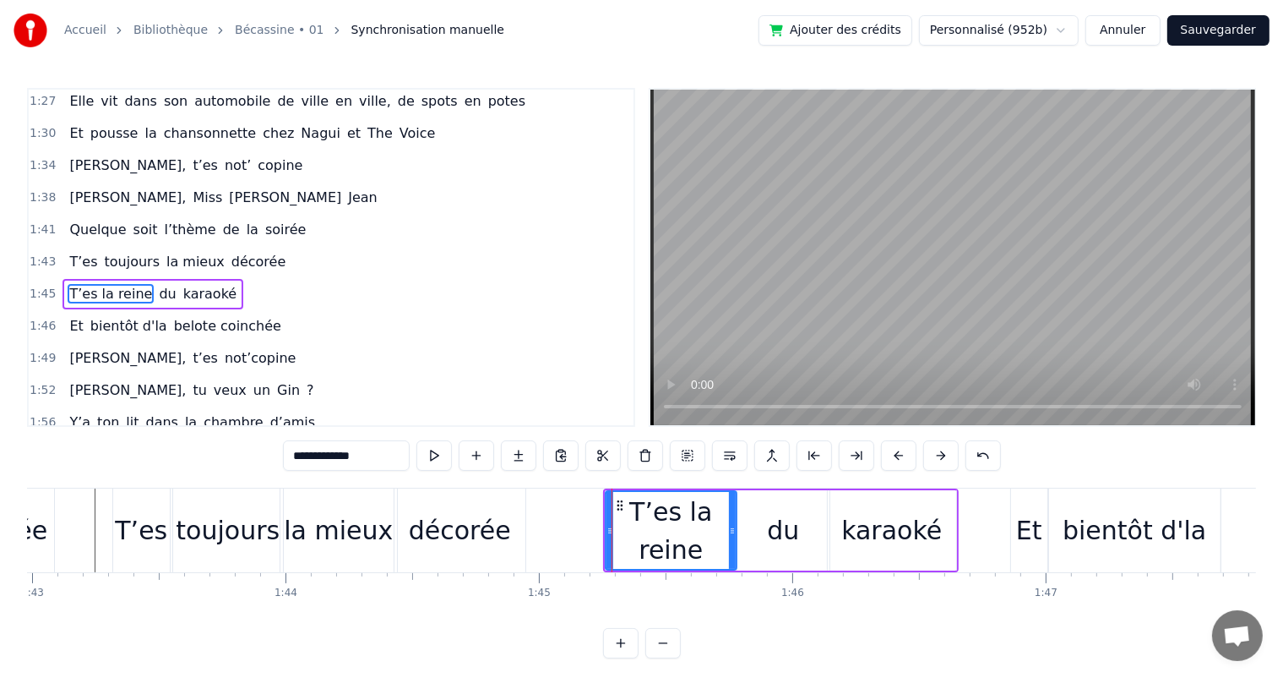
drag, startPoint x: 639, startPoint y: 533, endPoint x: 733, endPoint y: 529, distance: 93.9
click at [733, 529] on icon at bounding box center [732, 531] width 7 height 14
click at [68, 252] on span "T’es" at bounding box center [83, 261] width 31 height 19
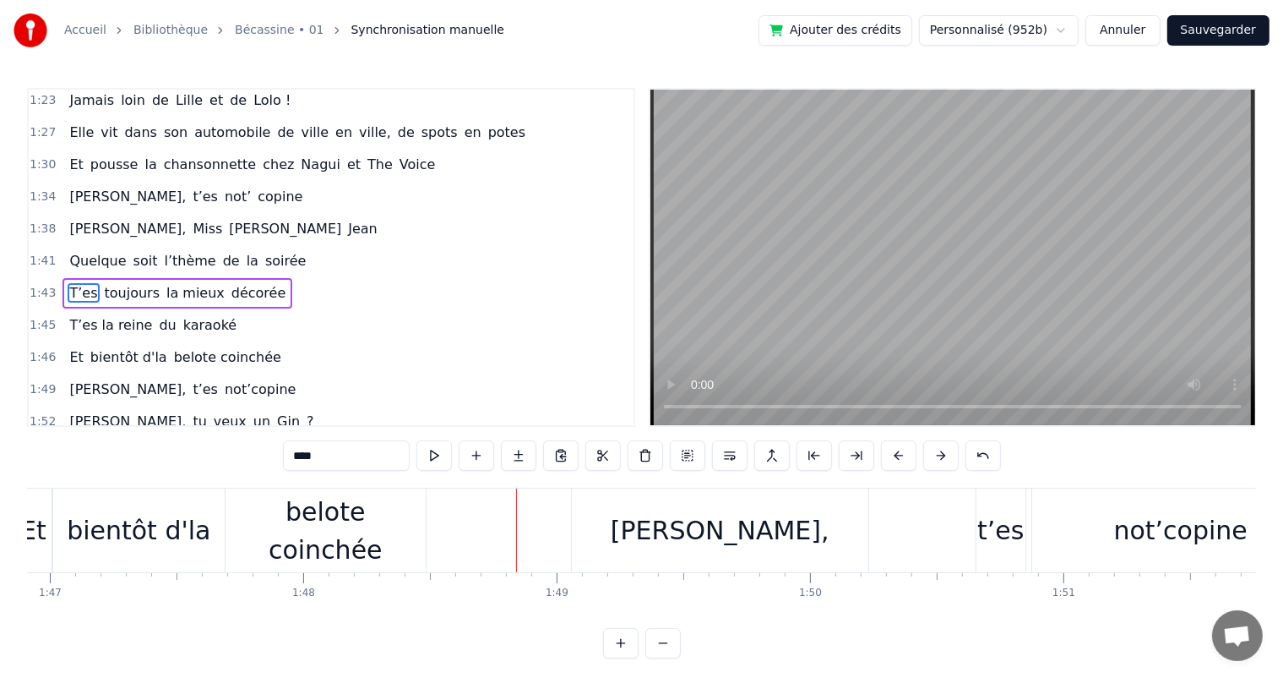
scroll to position [0, 27074]
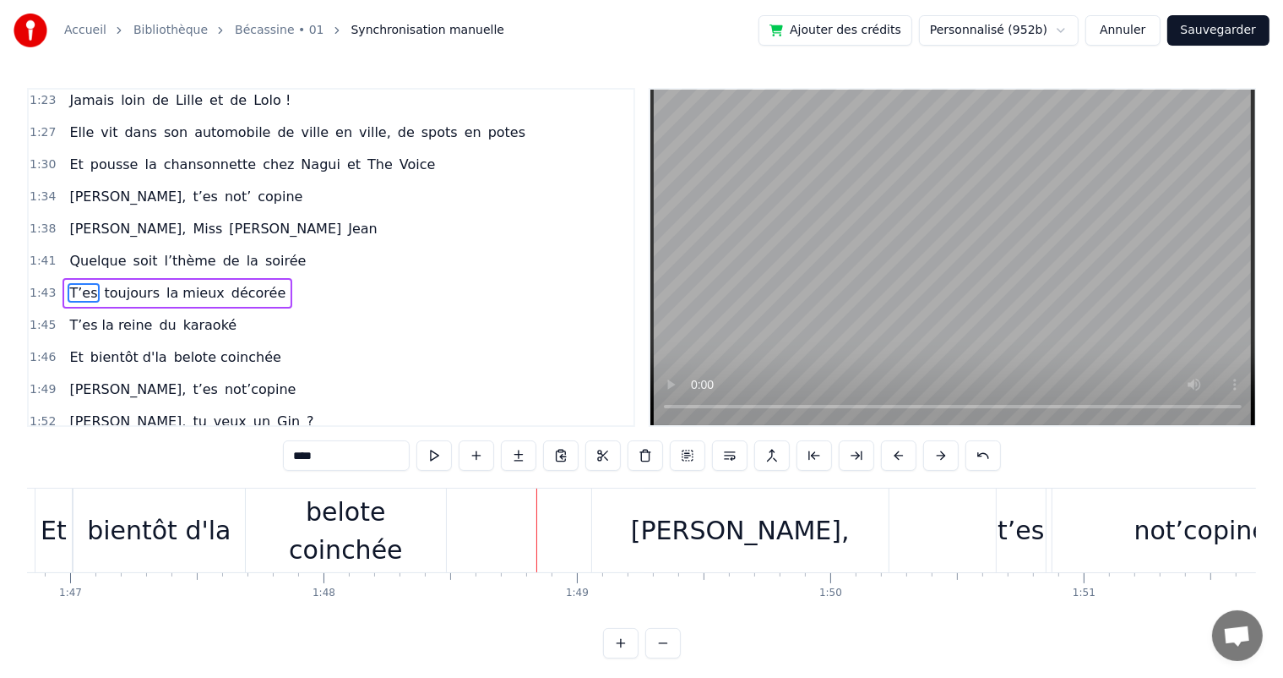
click at [295, 547] on div "belote coinchée" at bounding box center [346, 531] width 200 height 76
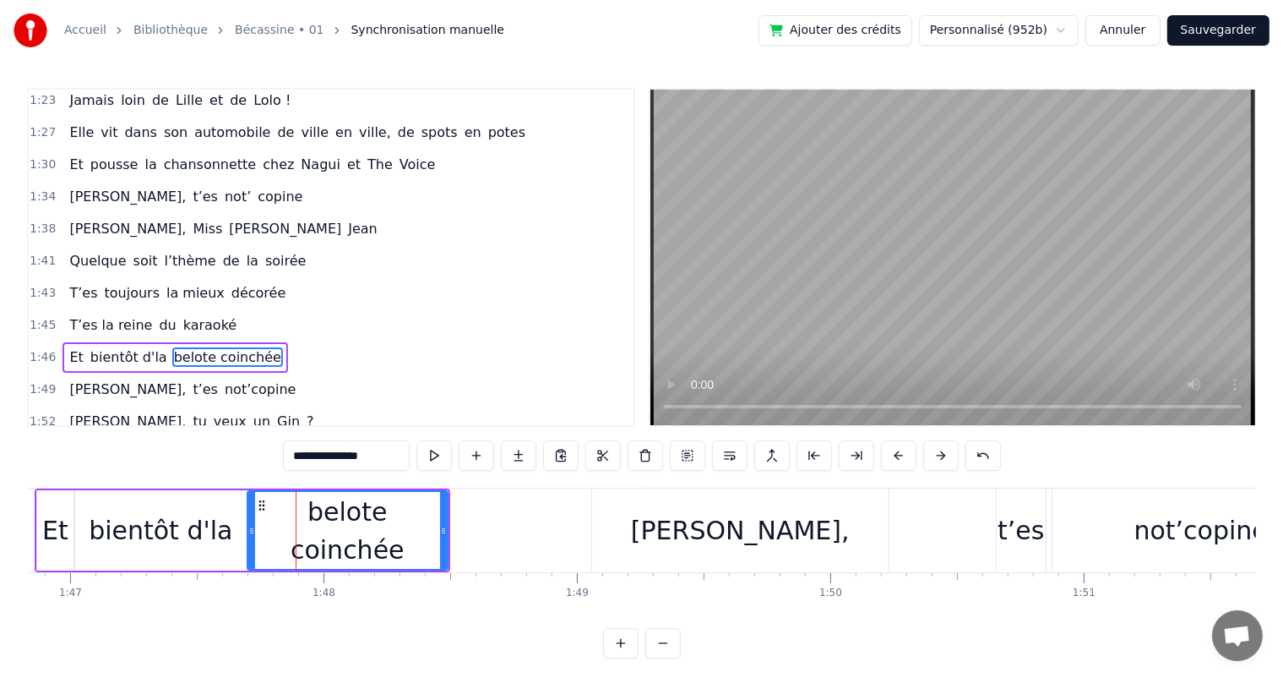
scroll to position [966, 0]
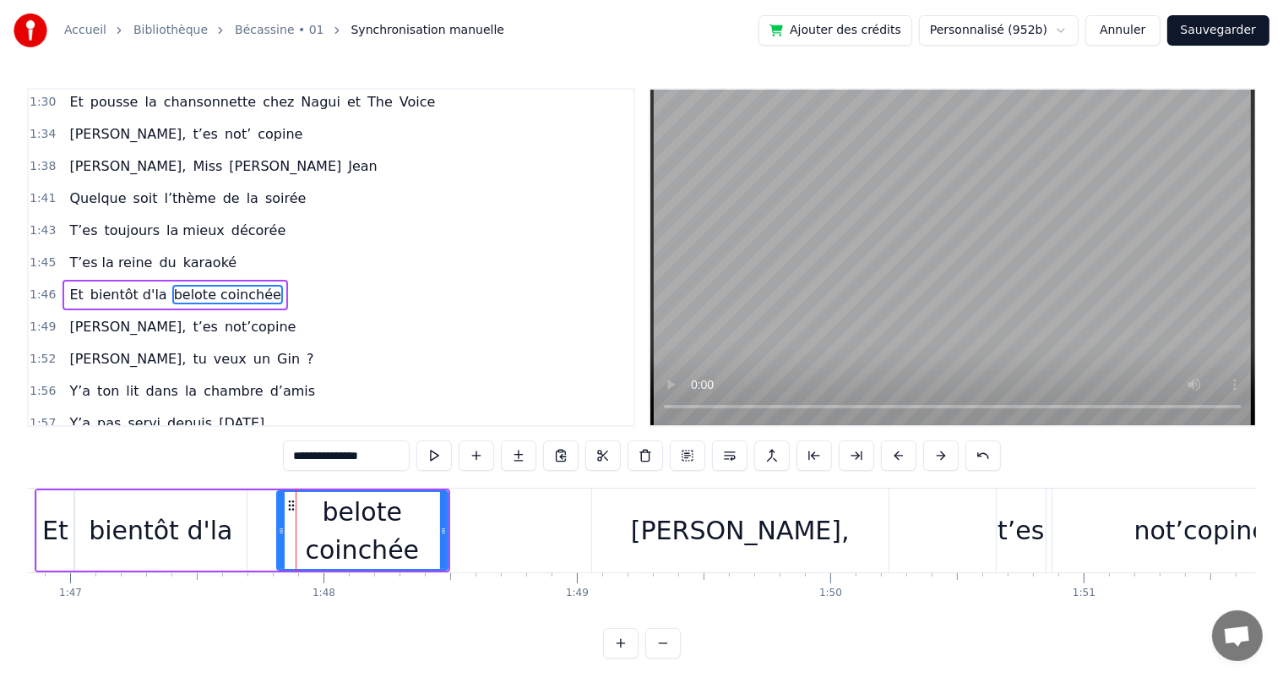
drag, startPoint x: 253, startPoint y: 536, endPoint x: 283, endPoint y: 539, distance: 29.7
click at [283, 539] on div at bounding box center [281, 530] width 7 height 77
click at [206, 532] on div "bientôt d'la" at bounding box center [161, 530] width 144 height 38
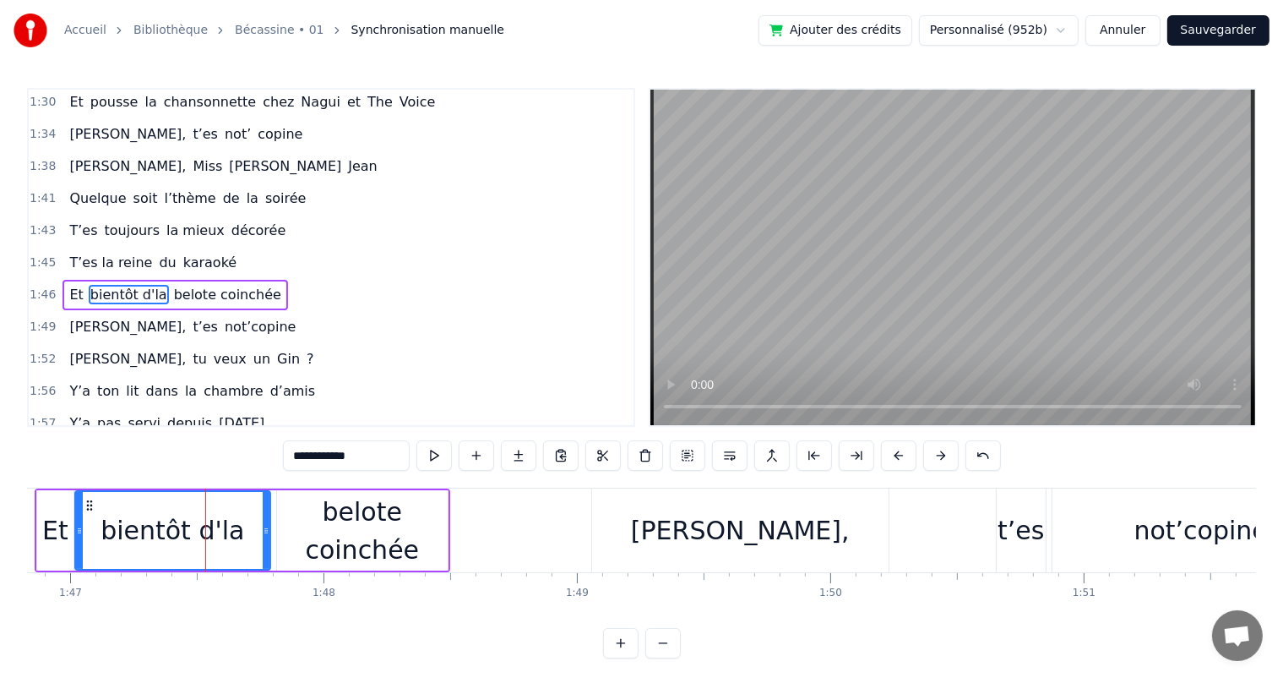
drag, startPoint x: 242, startPoint y: 531, endPoint x: 265, endPoint y: 531, distance: 23.7
click at [265, 531] on icon at bounding box center [266, 531] width 7 height 14
click at [296, 456] on input "**********" at bounding box center [346, 455] width 127 height 30
click at [365, 453] on input "**********" at bounding box center [346, 455] width 127 height 30
drag, startPoint x: 265, startPoint y: 528, endPoint x: 239, endPoint y: 524, distance: 26.5
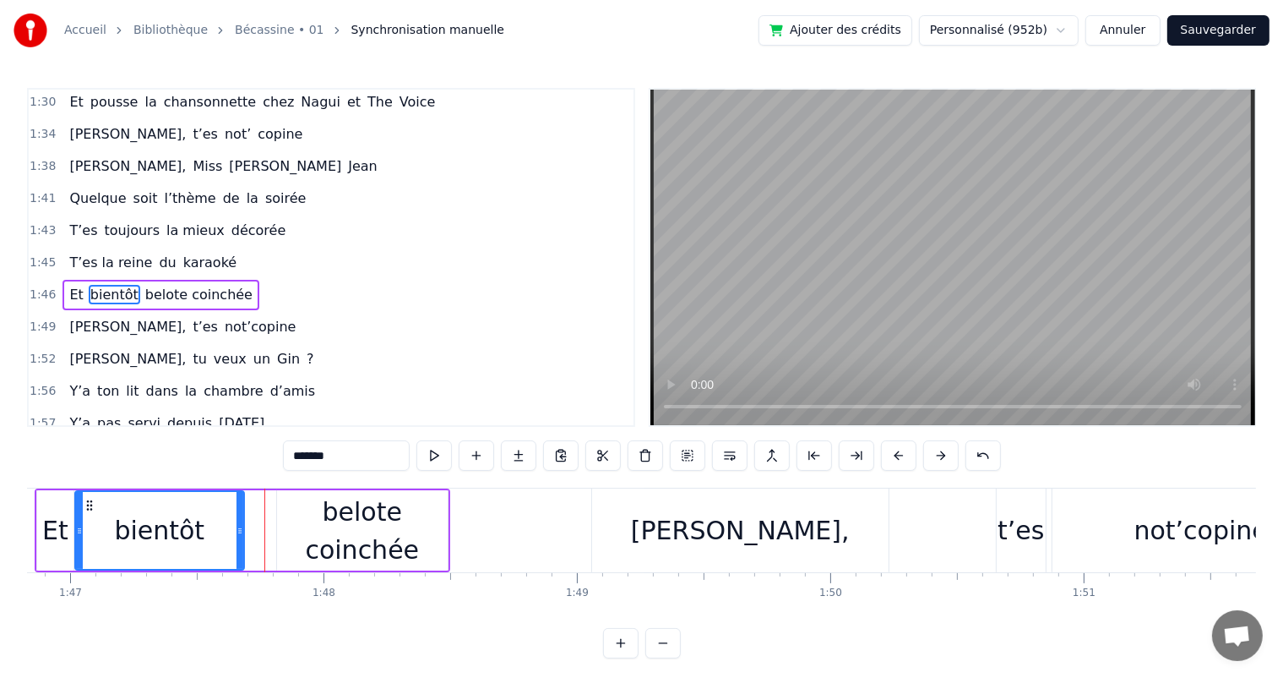
click at [239, 524] on icon at bounding box center [240, 531] width 7 height 14
click at [301, 535] on div "belote coinchée" at bounding box center [362, 531] width 171 height 76
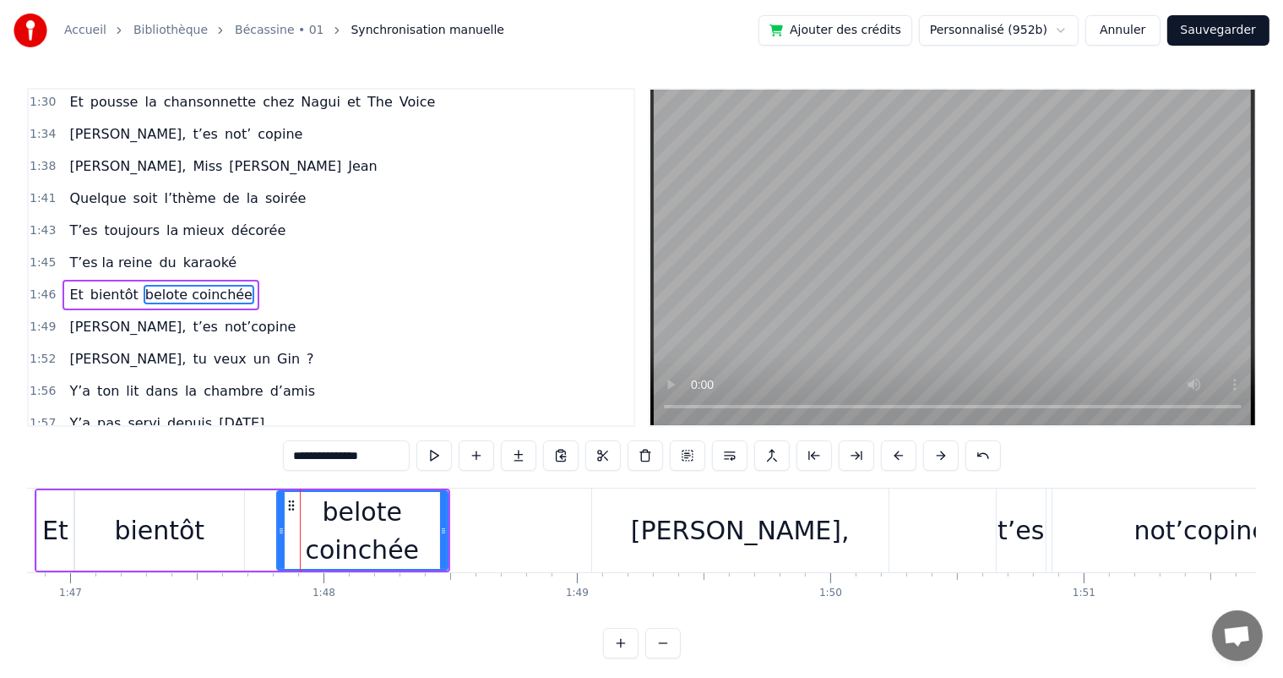
click at [294, 457] on input "**********" at bounding box center [346, 455] width 127 height 30
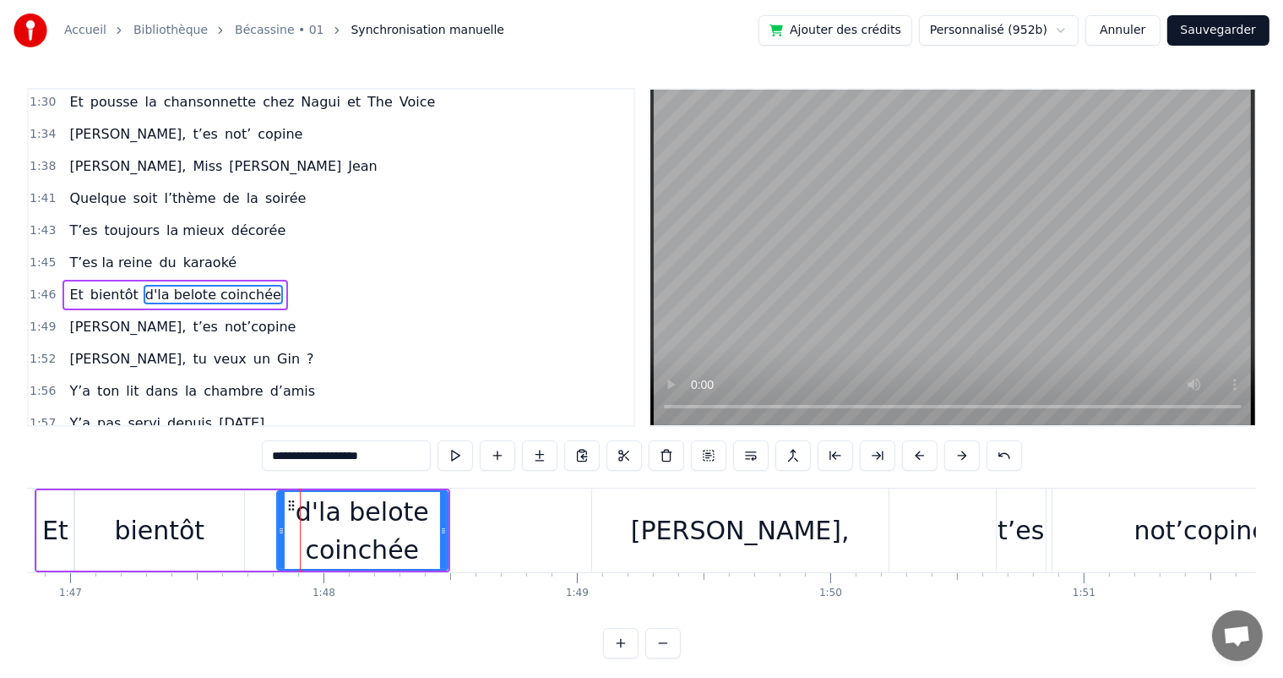
click at [220, 536] on div "bientôt" at bounding box center [159, 530] width 169 height 80
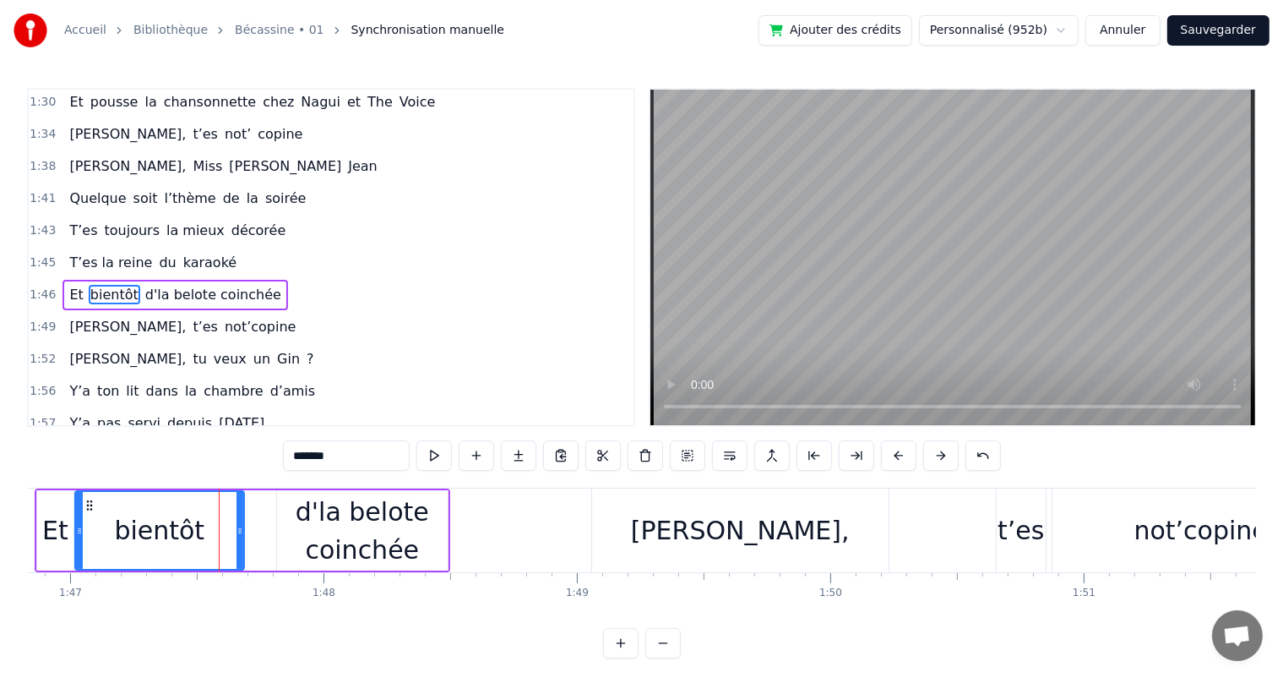
click at [291, 527] on div "d'la belote coinchée" at bounding box center [362, 531] width 171 height 76
type input "**********"
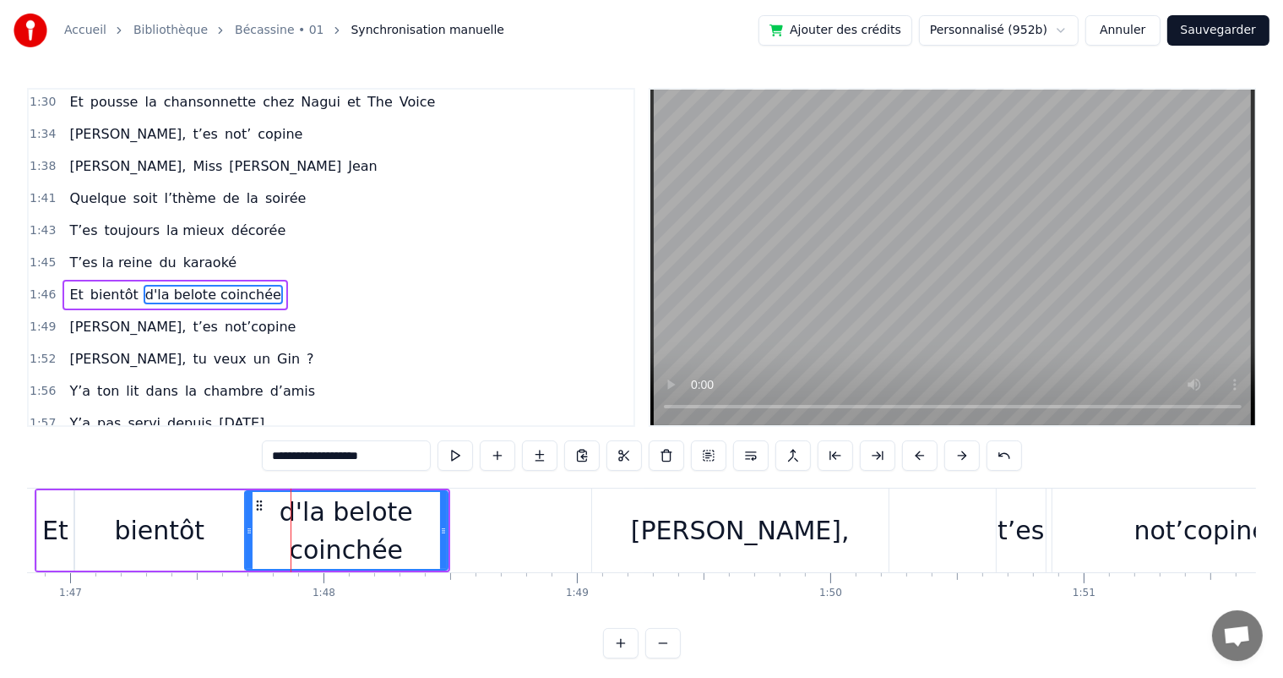
drag, startPoint x: 280, startPoint y: 530, endPoint x: 248, endPoint y: 525, distance: 32.5
click at [248, 525] on icon at bounding box center [249, 531] width 7 height 14
click at [78, 215] on div "T’es toujours la mieux décorée" at bounding box center [178, 230] width 230 height 30
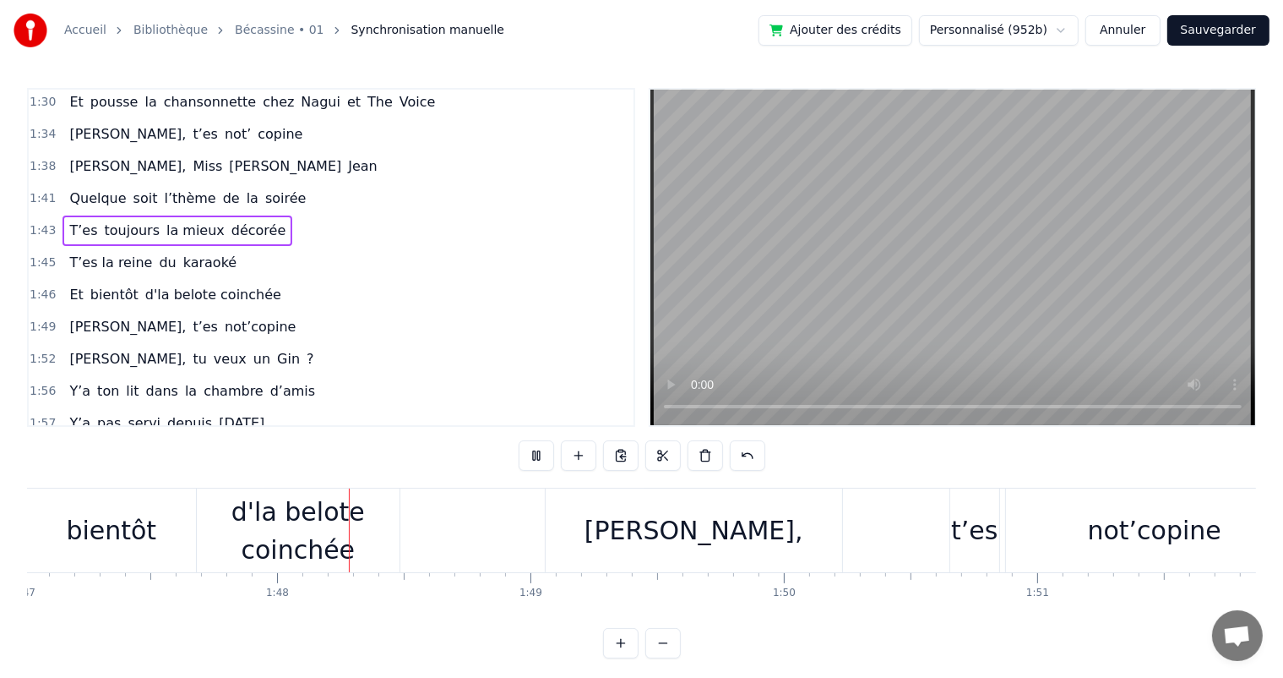
scroll to position [0, 27193]
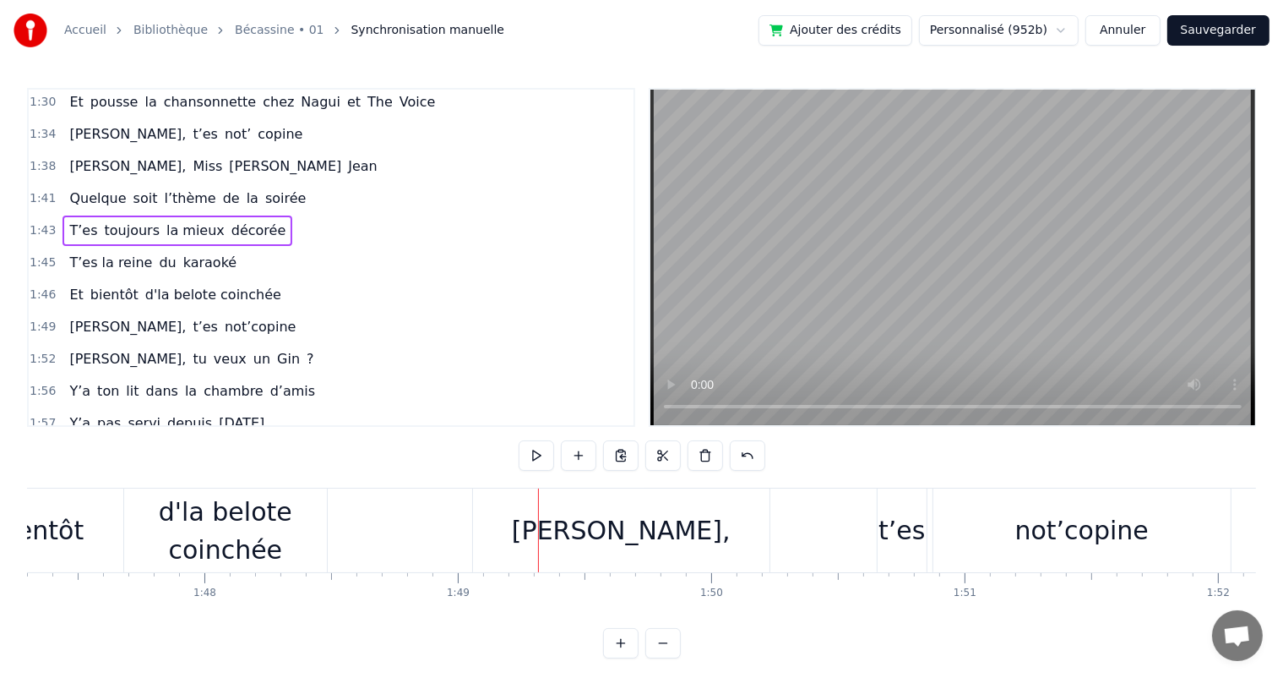
click at [182, 523] on div "d'la belote coinchée" at bounding box center [225, 531] width 203 height 76
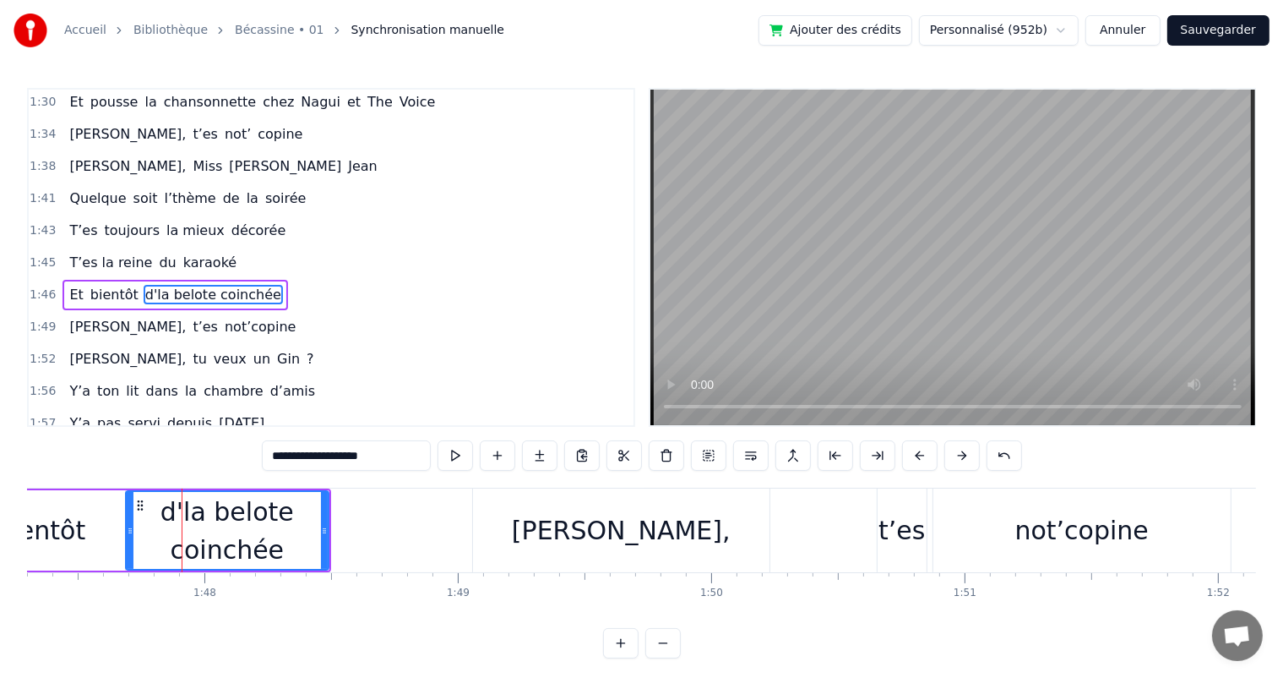
click at [295, 453] on input "**********" at bounding box center [346, 455] width 169 height 30
click at [295, 453] on input "**********" at bounding box center [346, 455] width 152 height 30
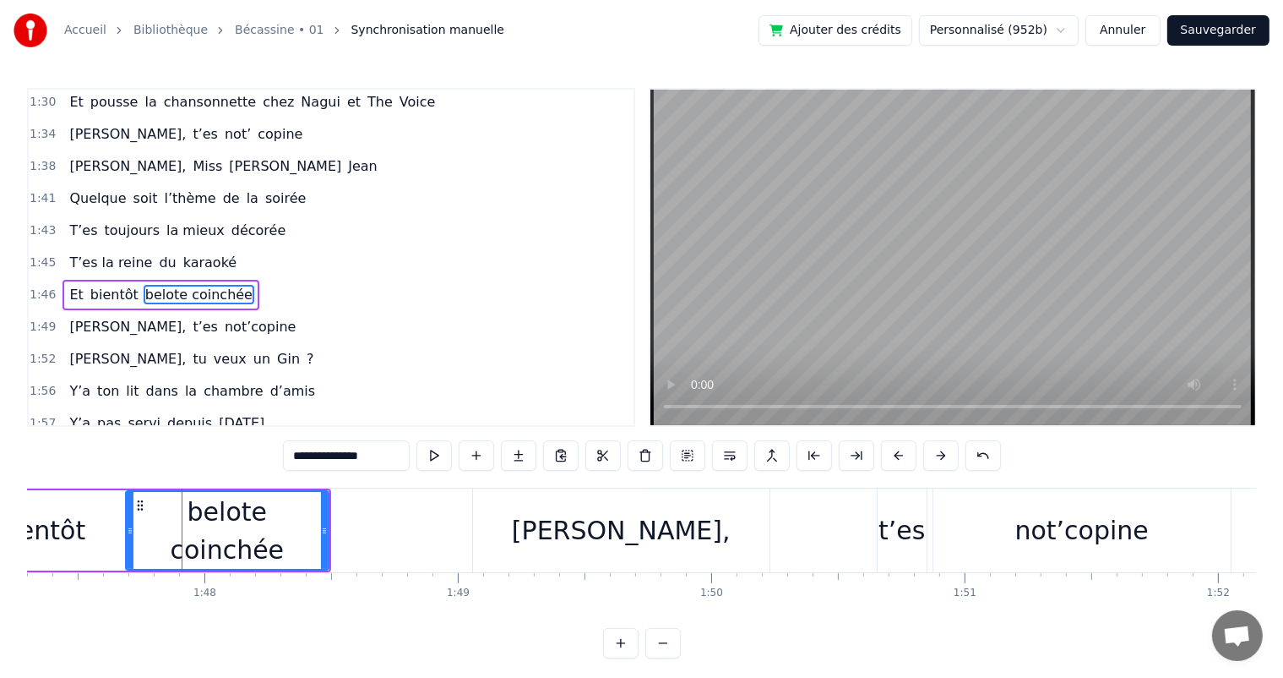
click at [96, 520] on div "bientôt" at bounding box center [40, 530] width 169 height 80
type input "*******"
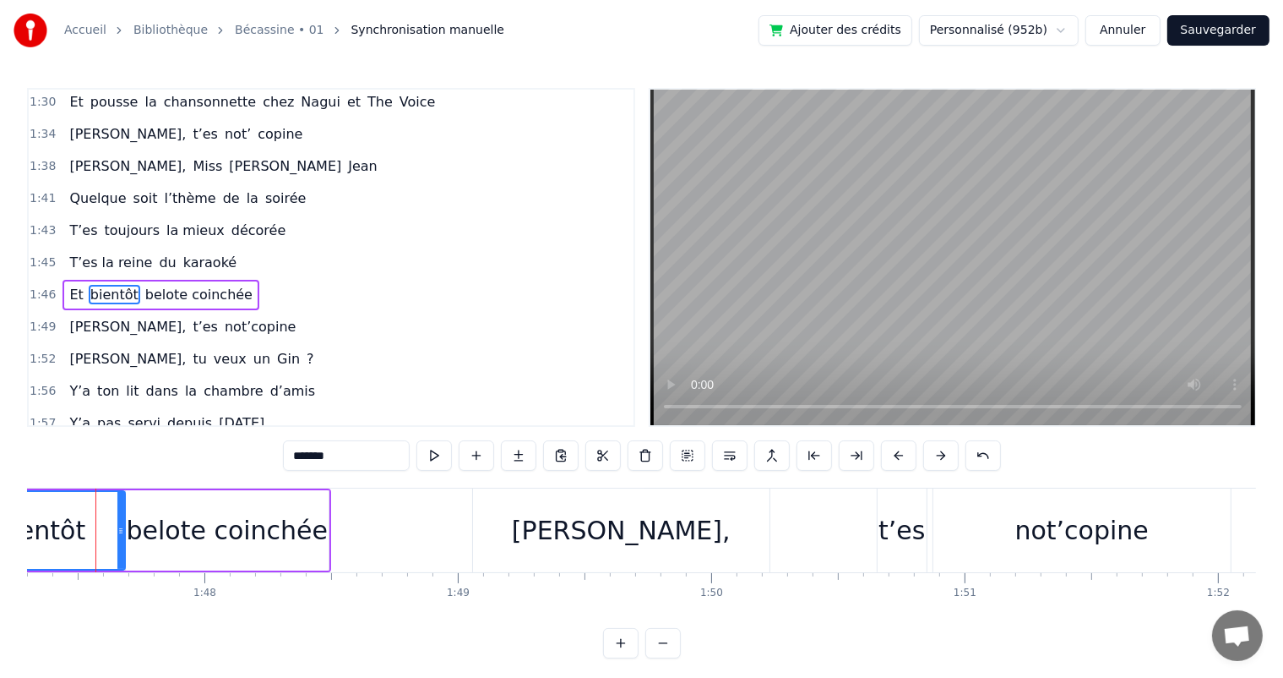
scroll to position [0, 27176]
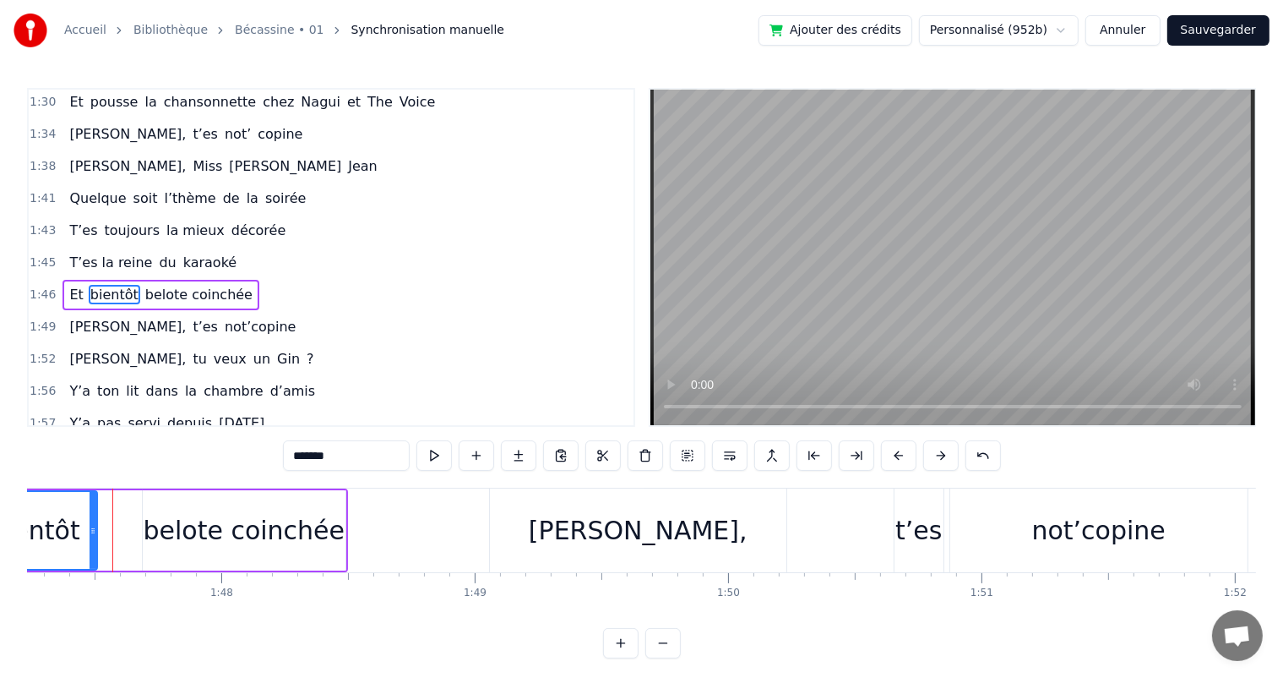
drag, startPoint x: 135, startPoint y: 532, endPoint x: 87, endPoint y: 527, distance: 48.4
click at [90, 527] on icon at bounding box center [93, 531] width 7 height 14
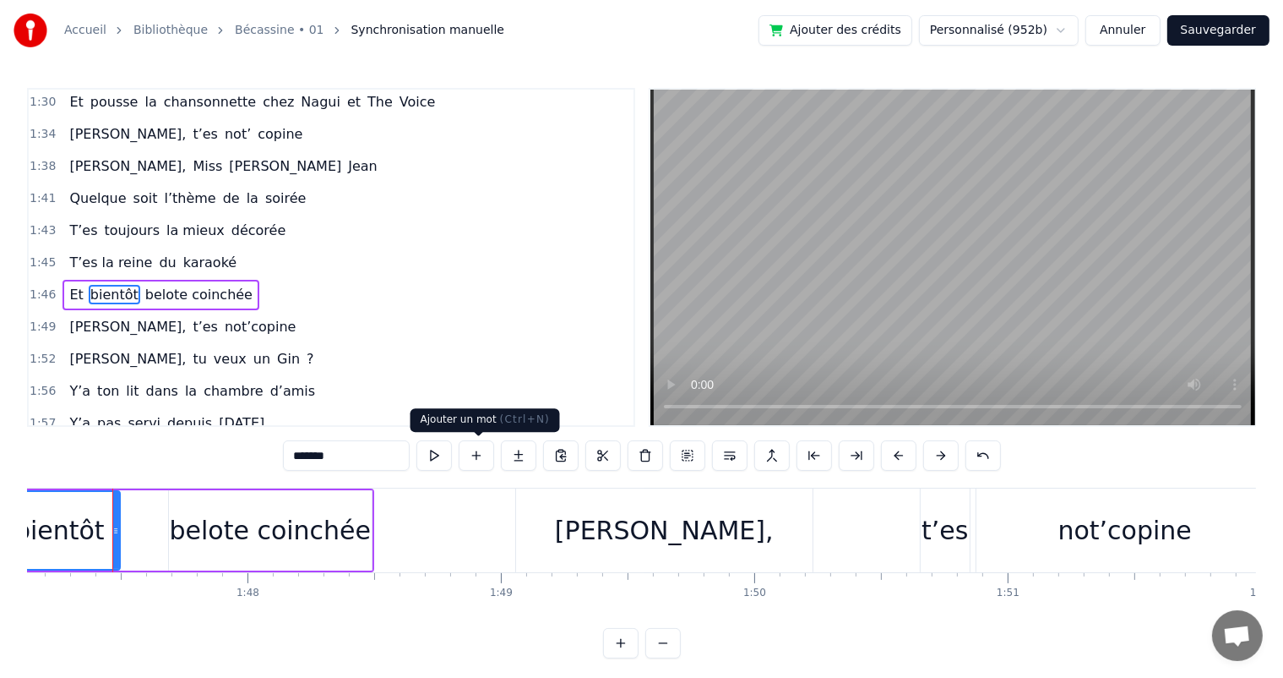
click at [487, 453] on button at bounding box center [476, 455] width 35 height 30
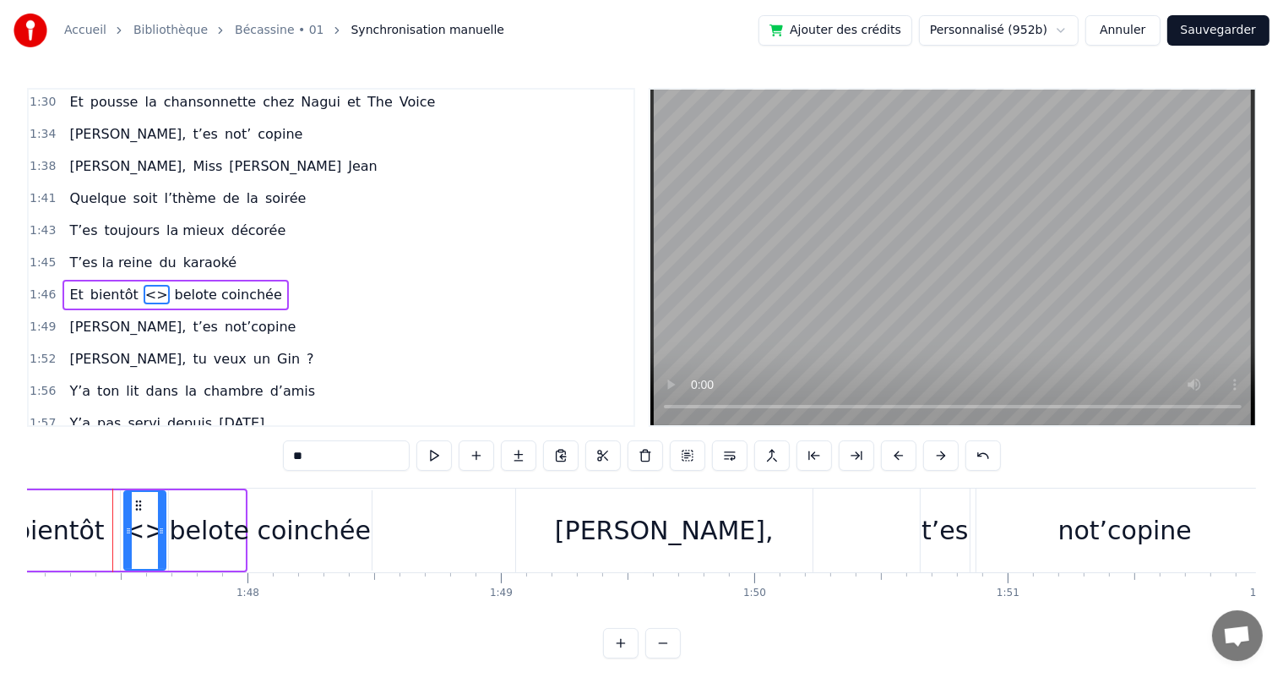
drag, startPoint x: 238, startPoint y: 530, endPoint x: 159, endPoint y: 525, distance: 79.5
click at [159, 525] on icon at bounding box center [161, 531] width 7 height 14
click at [122, 520] on div at bounding box center [121, 530] width 7 height 77
drag, startPoint x: 319, startPoint y: 454, endPoint x: 304, endPoint y: 455, distance: 15.2
click at [304, 455] on input "**" at bounding box center [346, 455] width 127 height 30
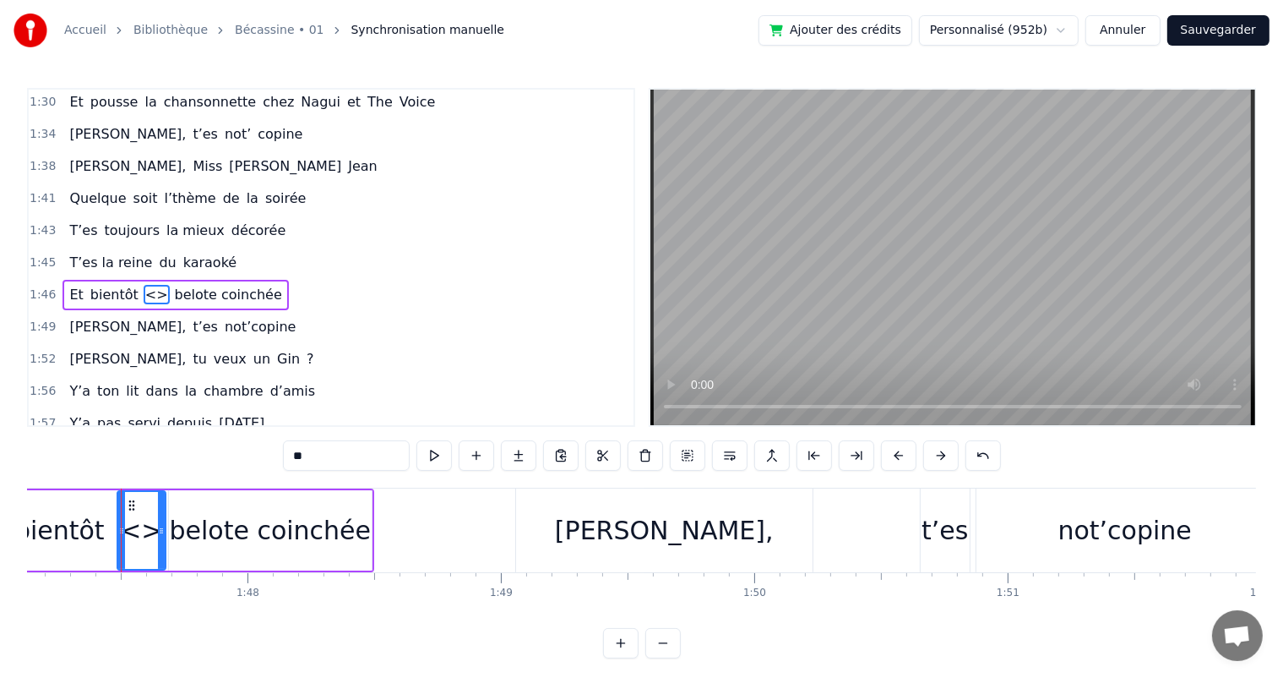
type input "*"
click at [71, 188] on span "Quelque" at bounding box center [98, 197] width 60 height 19
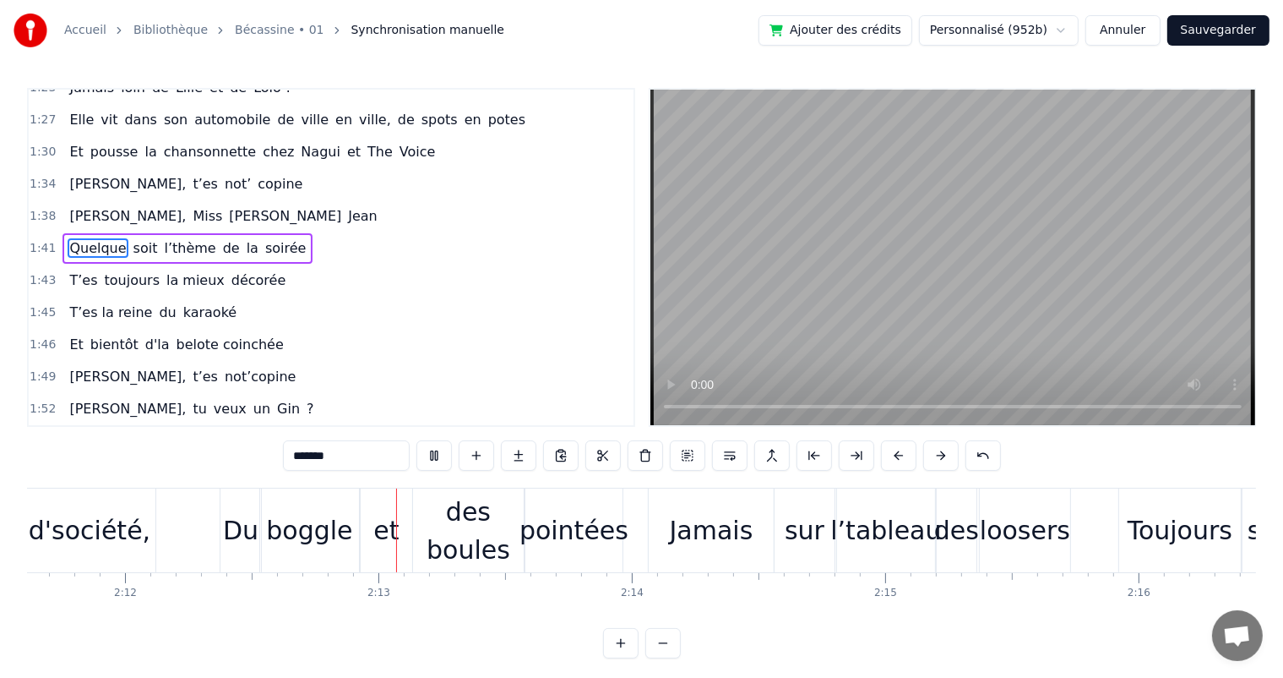
scroll to position [0, 33460]
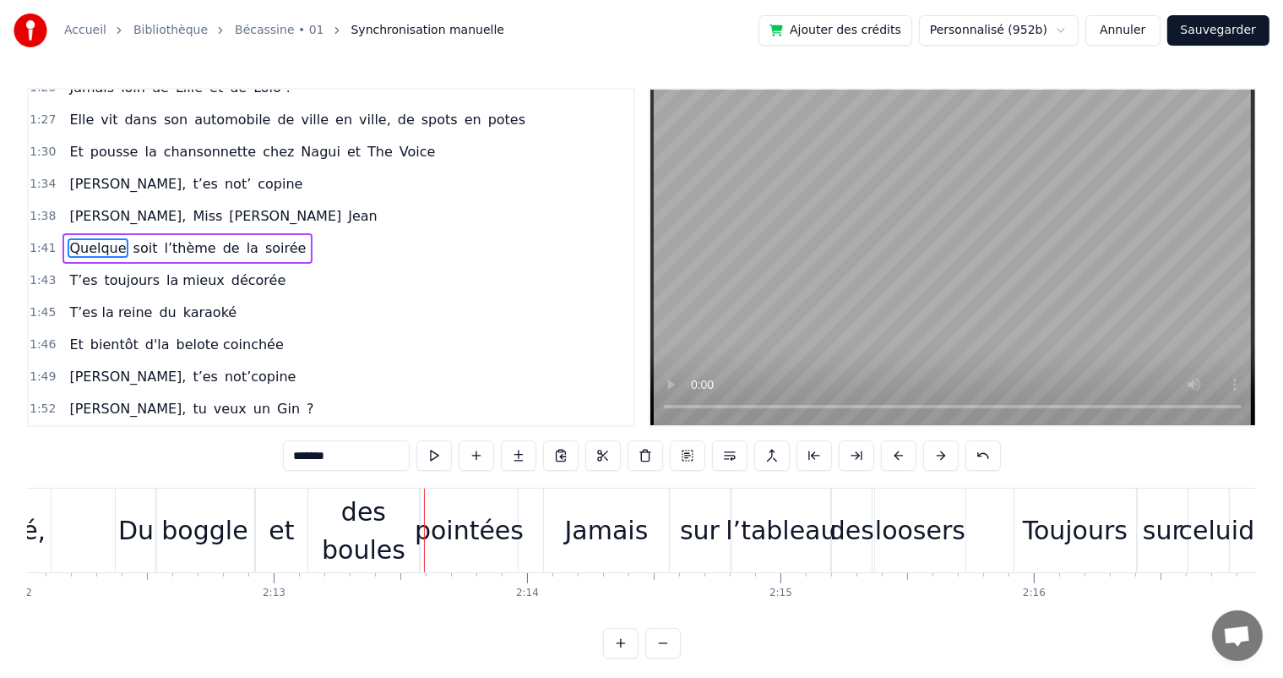
click at [174, 524] on div "boggle" at bounding box center [204, 530] width 86 height 38
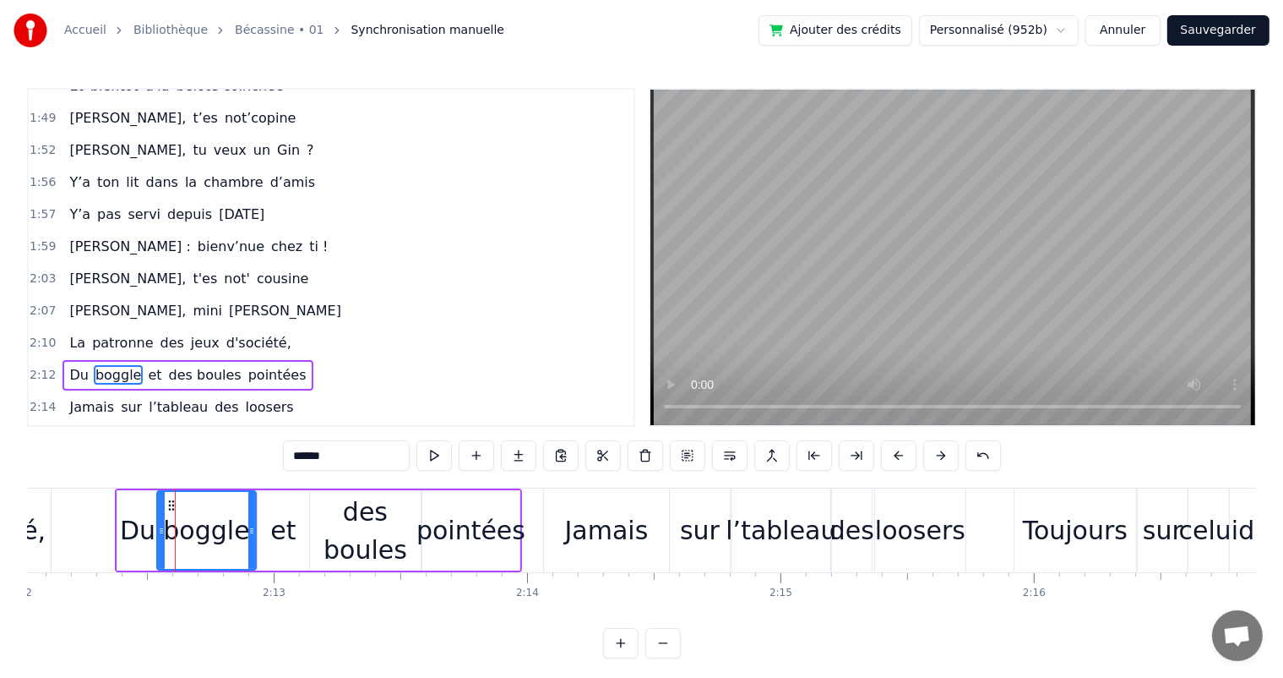
scroll to position [1246, 0]
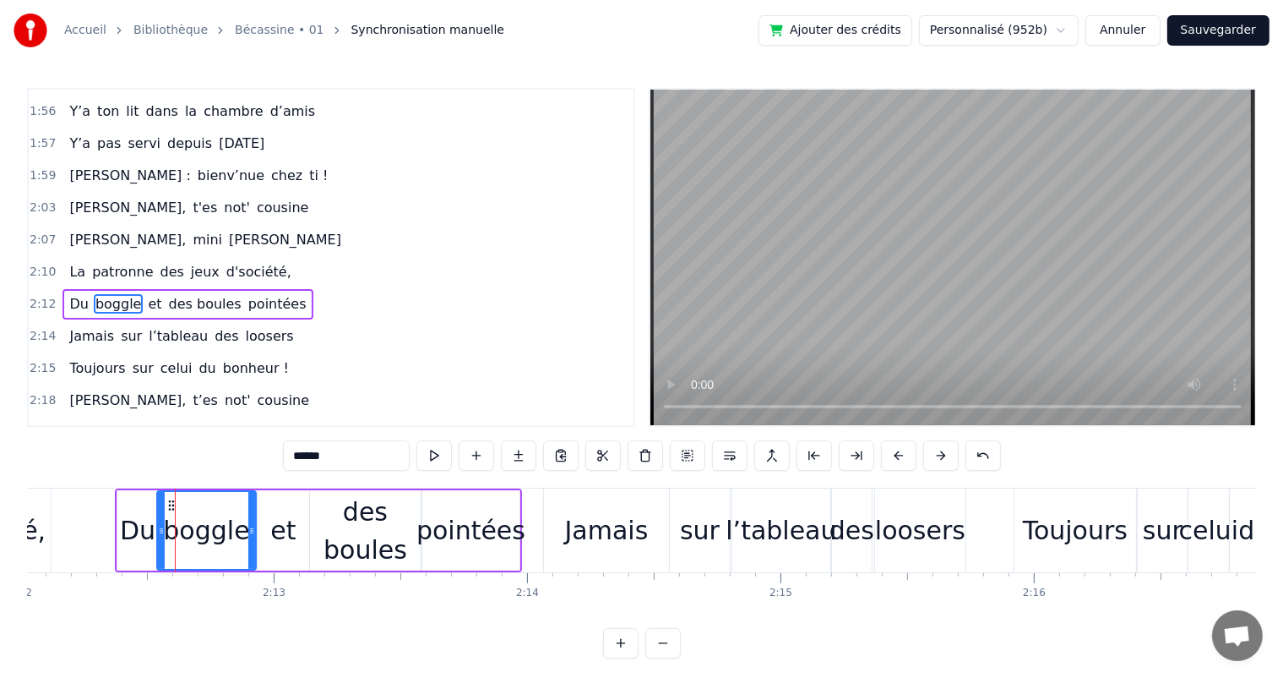
click at [139, 534] on div "Du" at bounding box center [137, 530] width 35 height 38
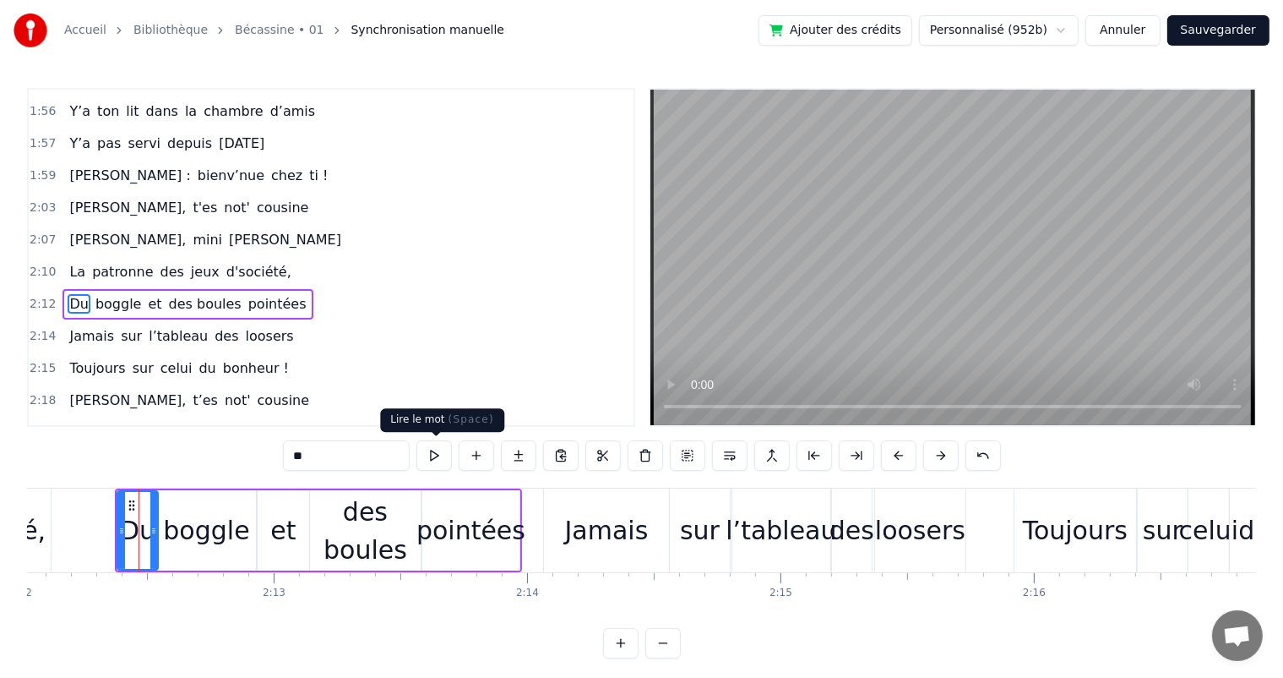
click at [433, 449] on button at bounding box center [433, 455] width 35 height 30
click at [176, 561] on div "boggle" at bounding box center [206, 530] width 99 height 80
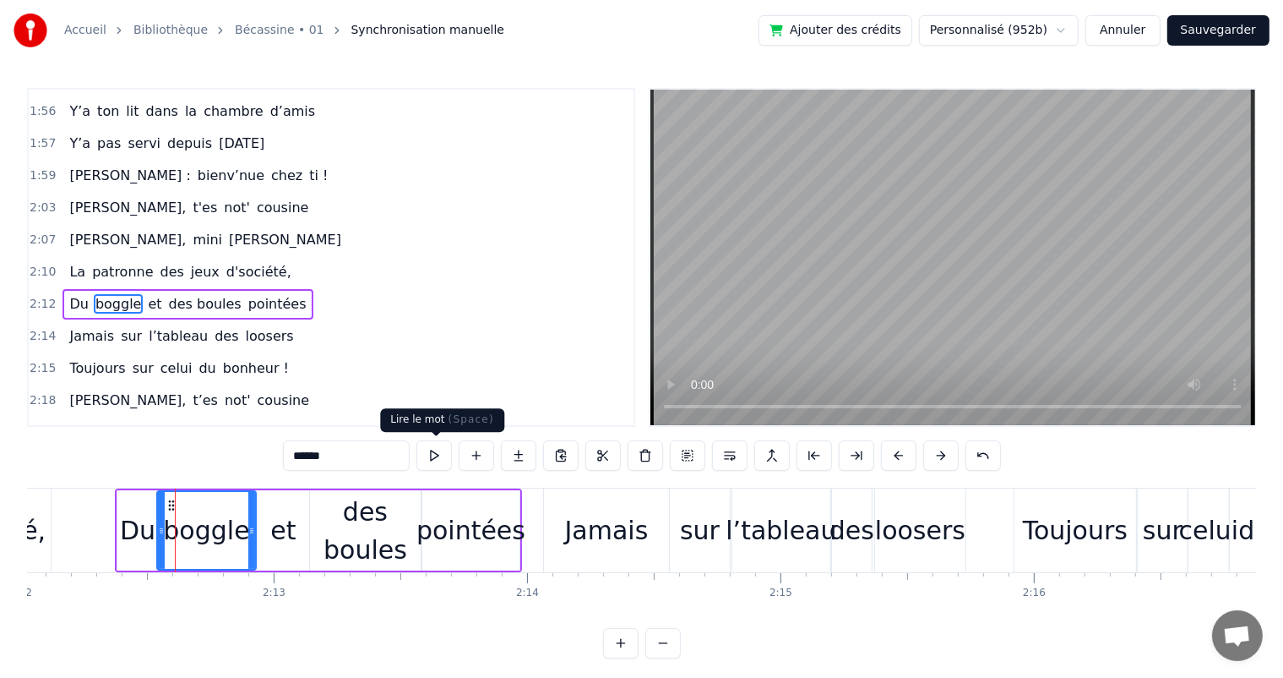
click at [431, 460] on button at bounding box center [433, 455] width 35 height 30
click at [895, 534] on div "loosers" at bounding box center [920, 530] width 90 height 38
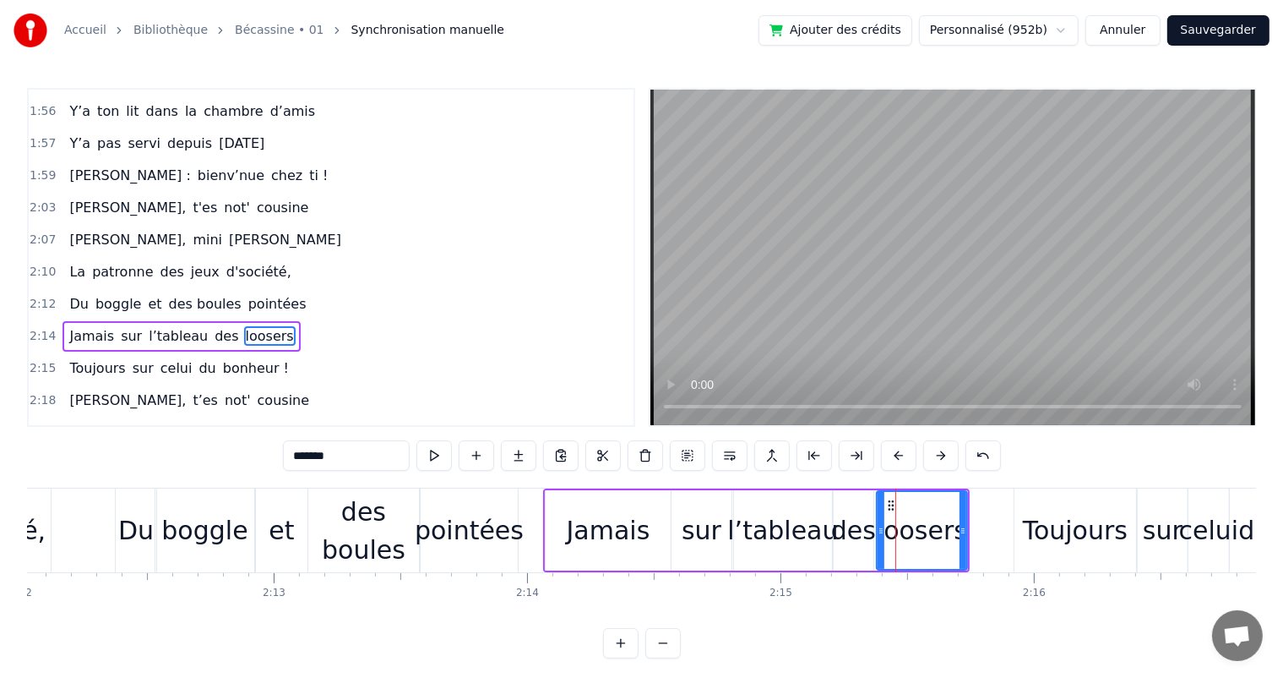
scroll to position [1277, 0]
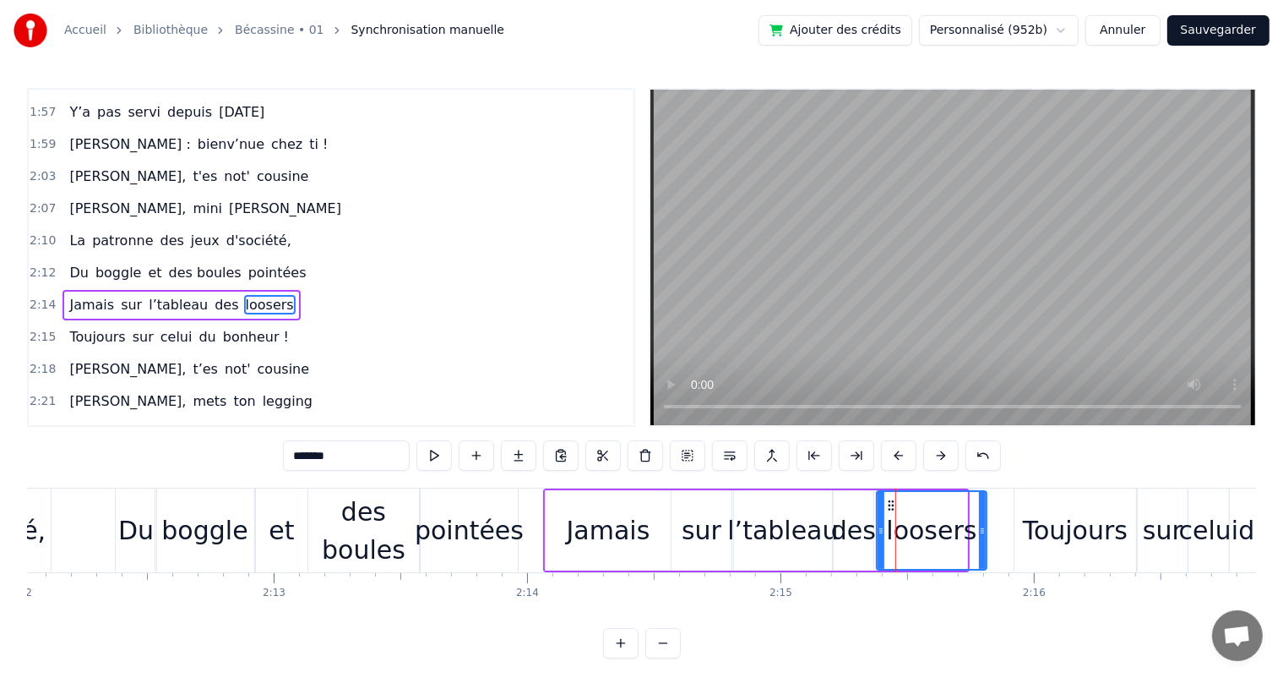
drag, startPoint x: 964, startPoint y: 525, endPoint x: 983, endPoint y: 527, distance: 19.6
click at [983, 527] on icon at bounding box center [982, 531] width 7 height 14
click at [74, 231] on span "La" at bounding box center [77, 240] width 19 height 19
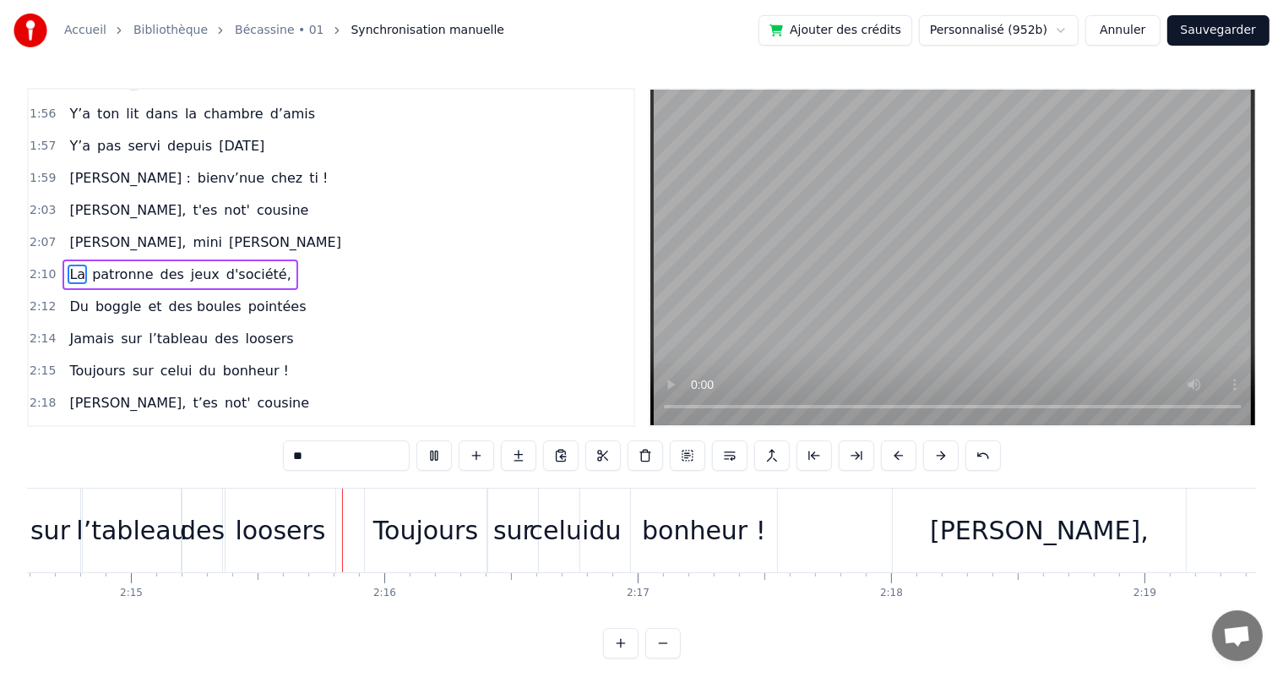
scroll to position [0, 34119]
click at [84, 200] on span "[PERSON_NAME]," at bounding box center [128, 209] width 120 height 19
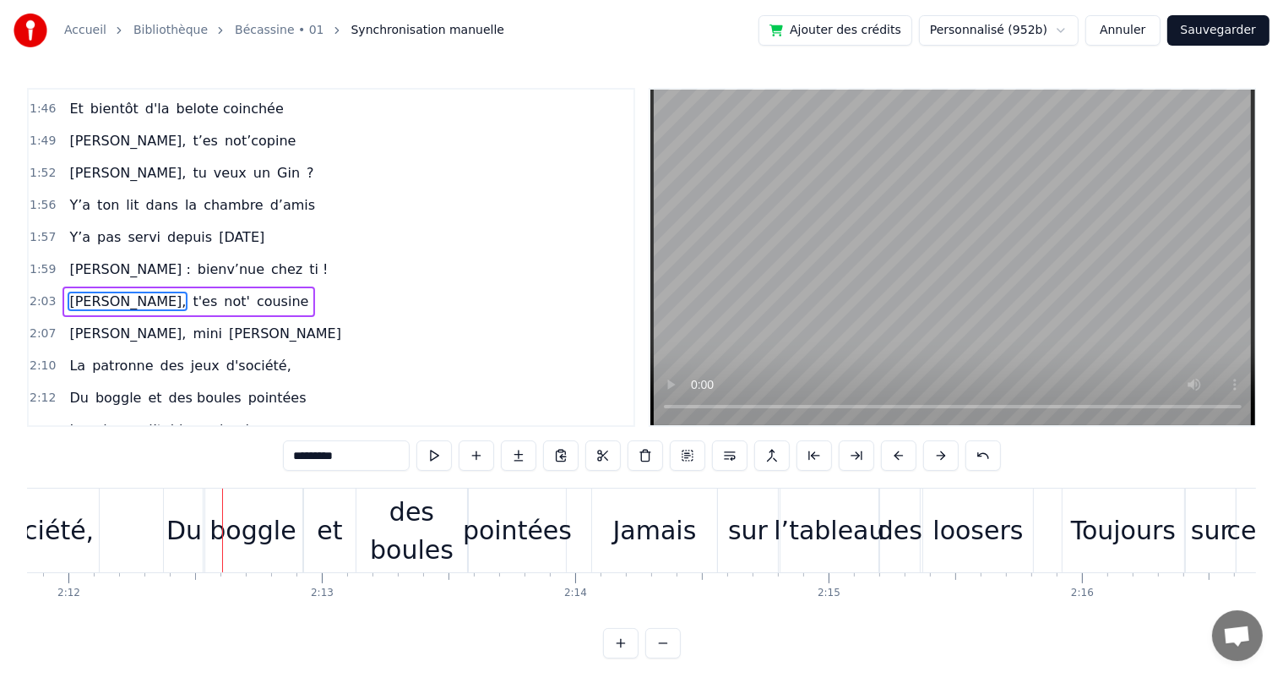
scroll to position [0, 33436]
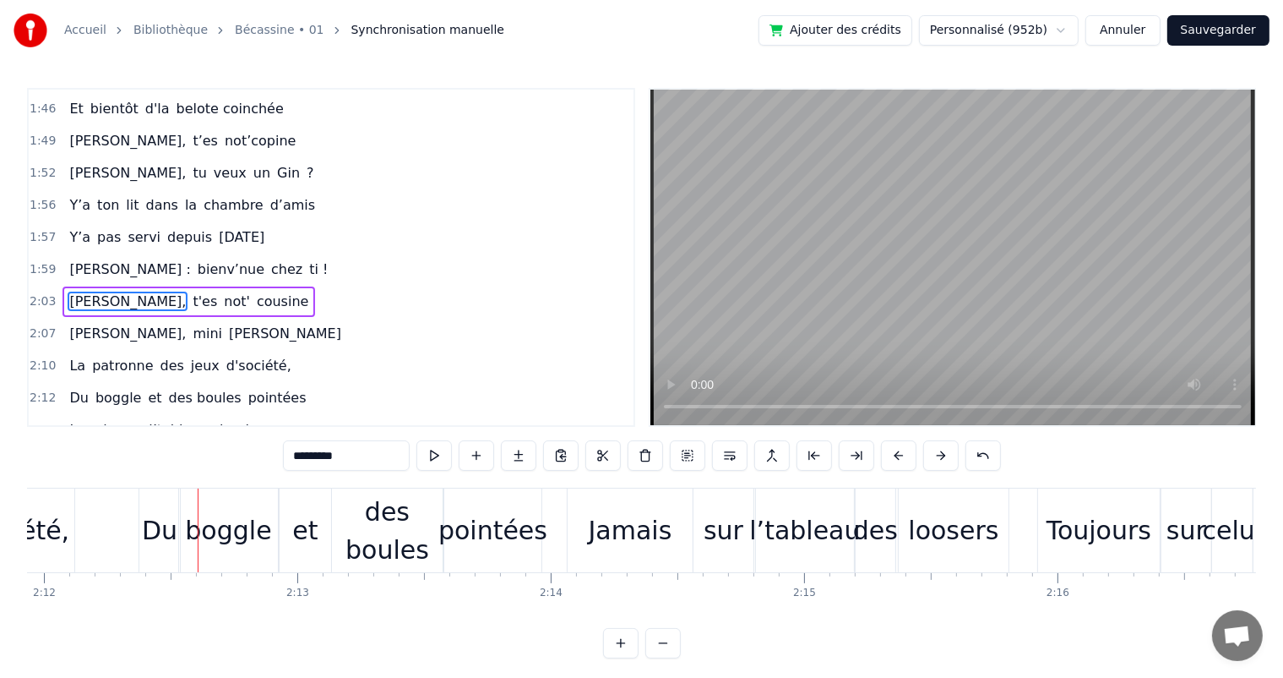
click at [68, 356] on span "La" at bounding box center [77, 365] width 19 height 19
type input "**"
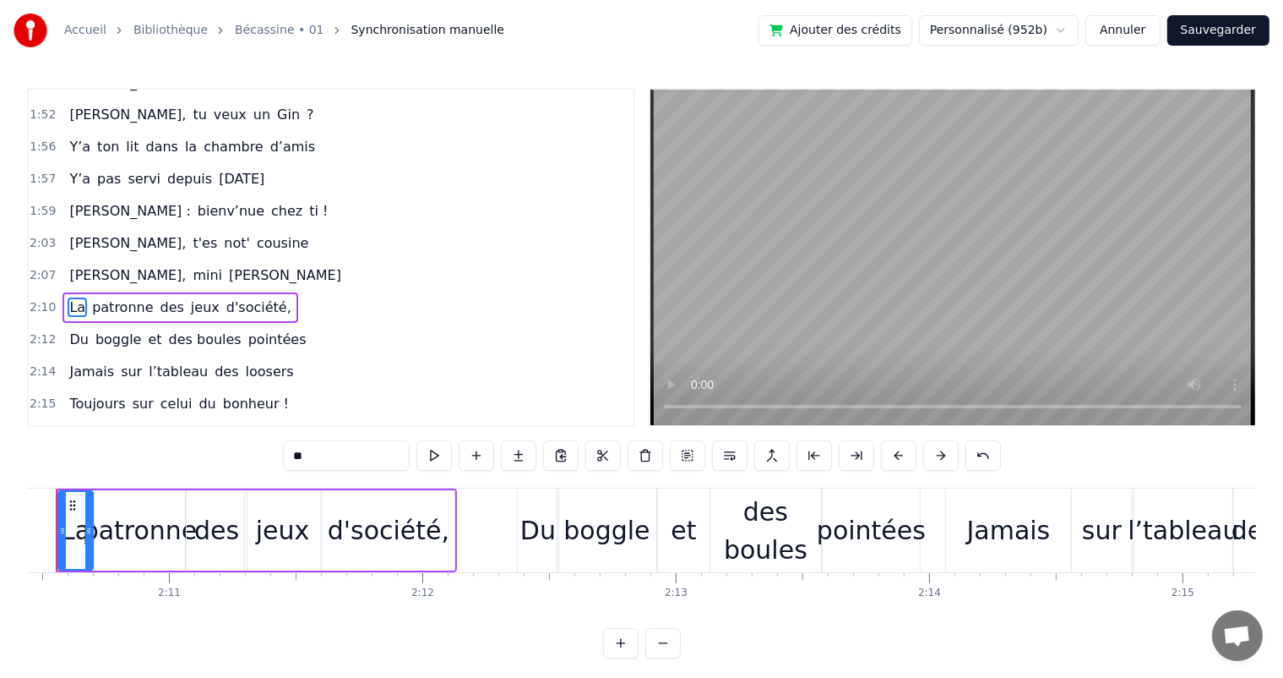
scroll to position [0, 33001]
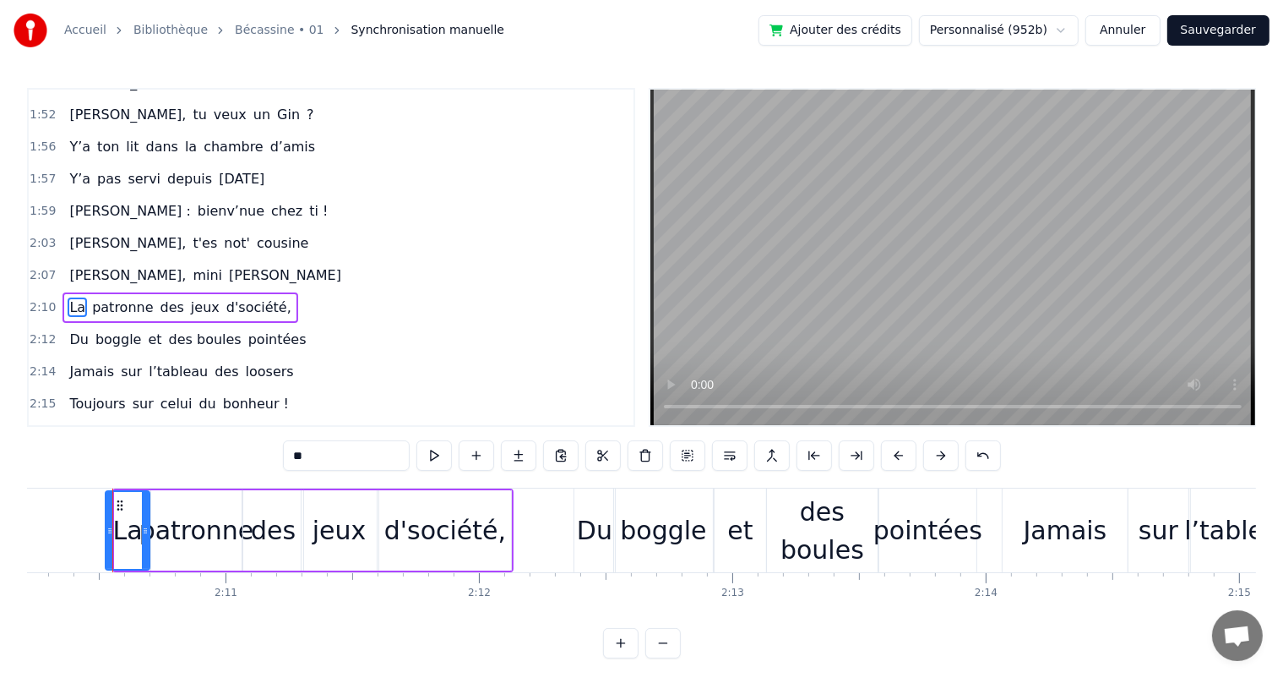
drag, startPoint x: 118, startPoint y: 528, endPoint x: 109, endPoint y: 527, distance: 9.3
click at [109, 527] on icon at bounding box center [109, 531] width 7 height 14
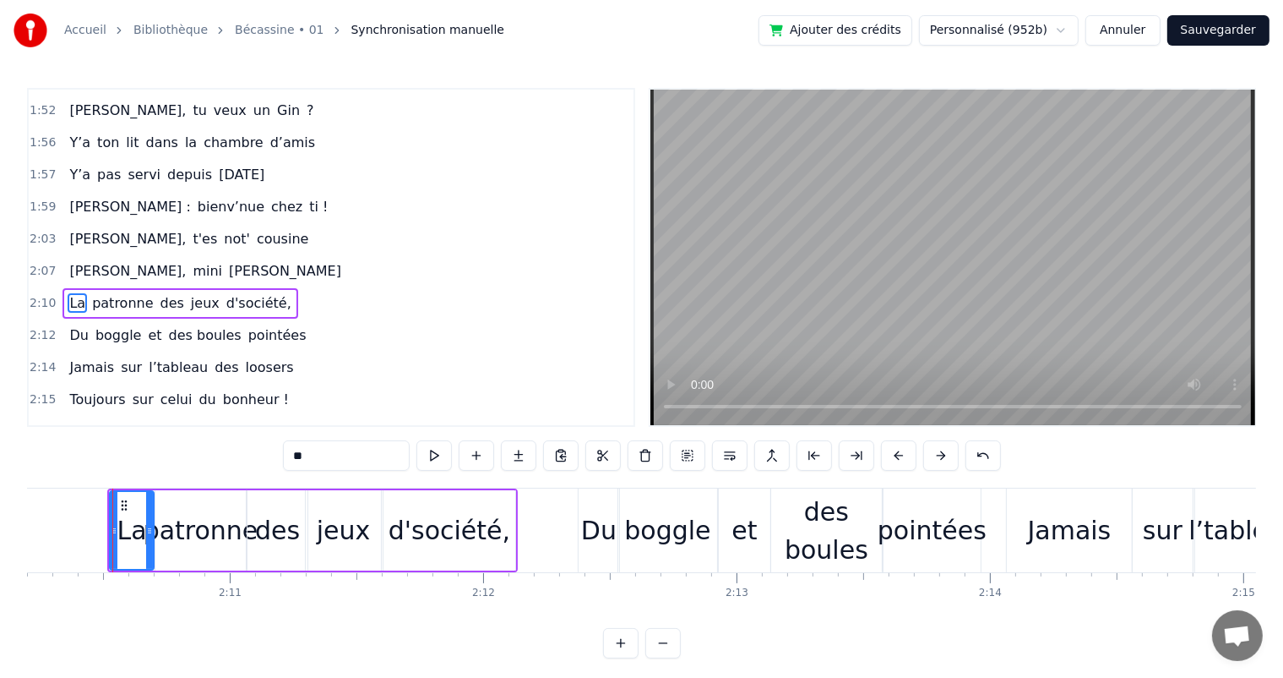
click at [63, 256] on div "[PERSON_NAME], mini [PERSON_NAME]" at bounding box center [206, 271] width 286 height 30
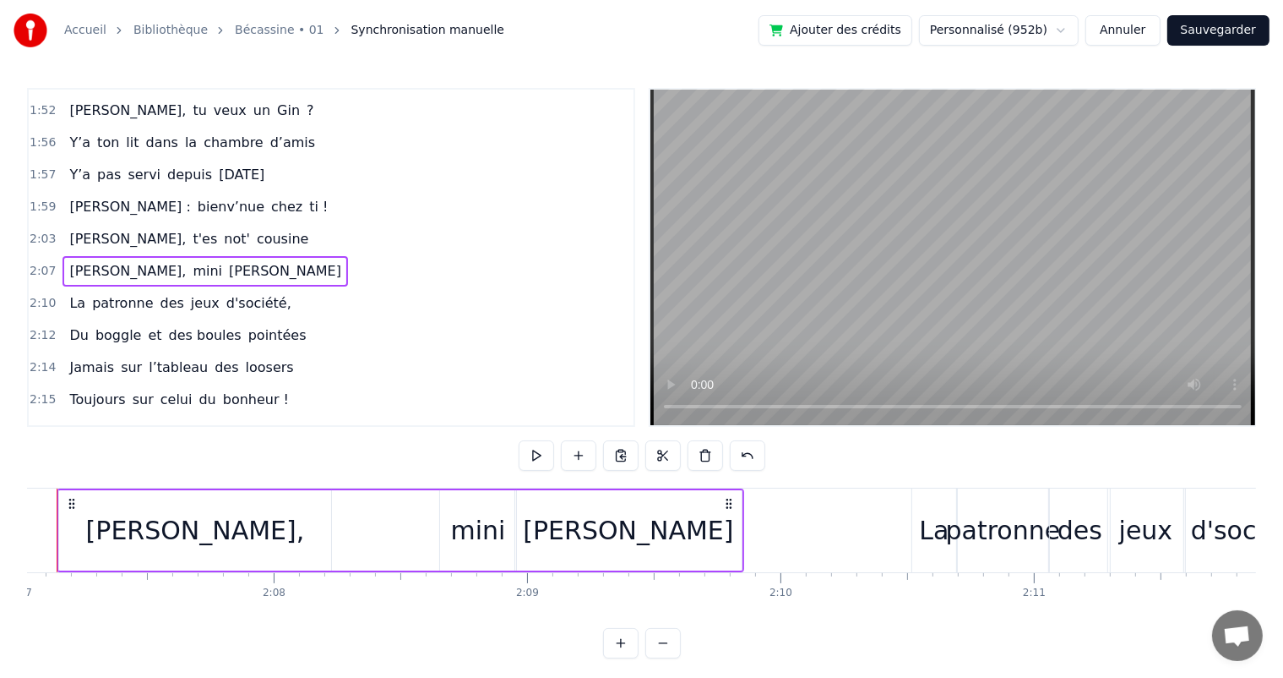
scroll to position [0, 32137]
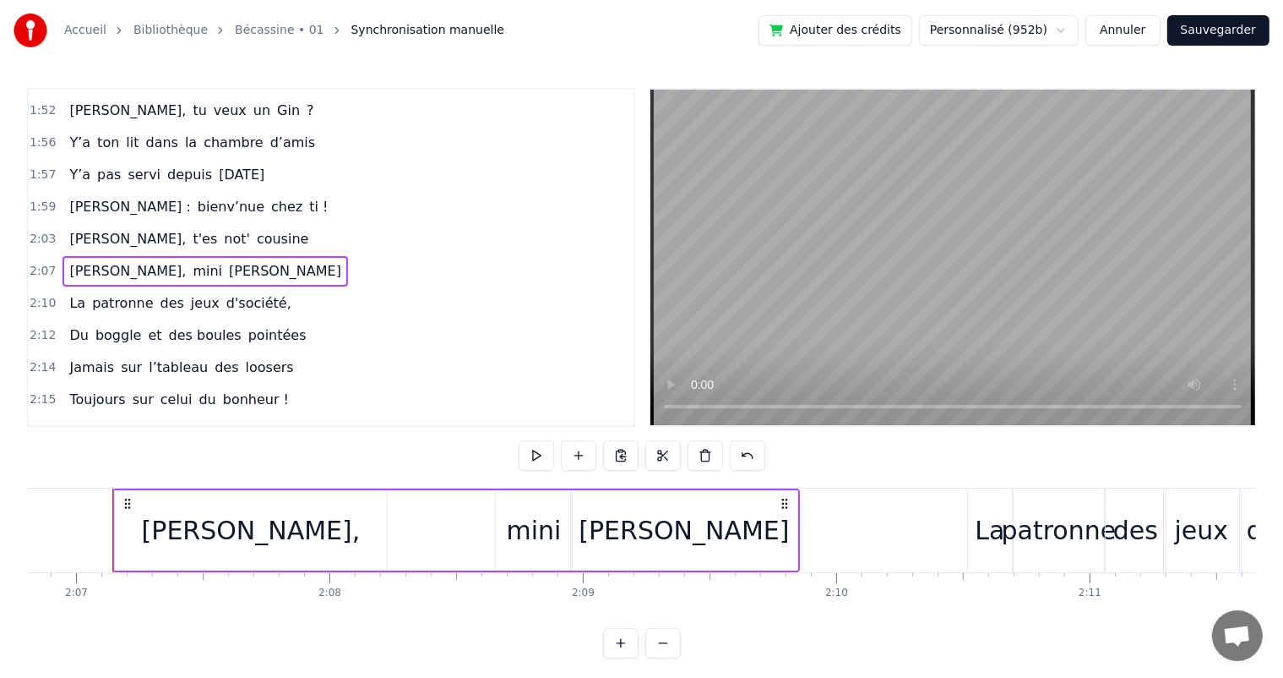
click at [68, 229] on span "[PERSON_NAME]," at bounding box center [128, 238] width 120 height 19
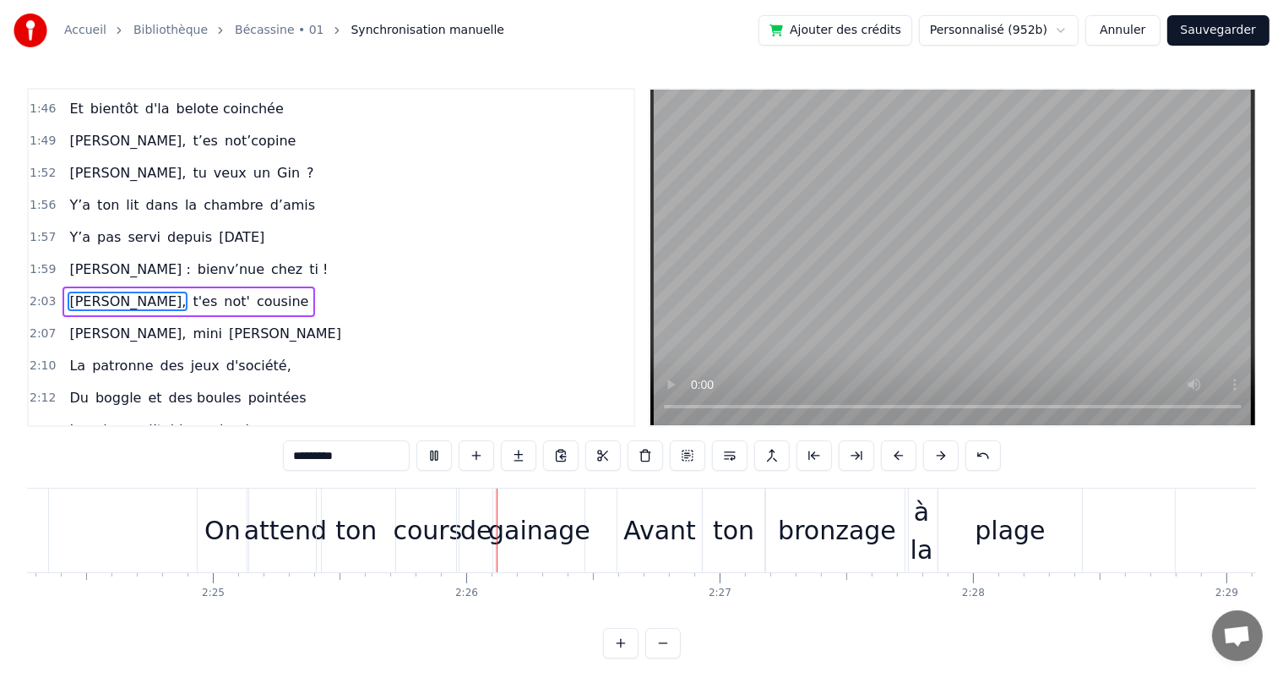
scroll to position [0, 36775]
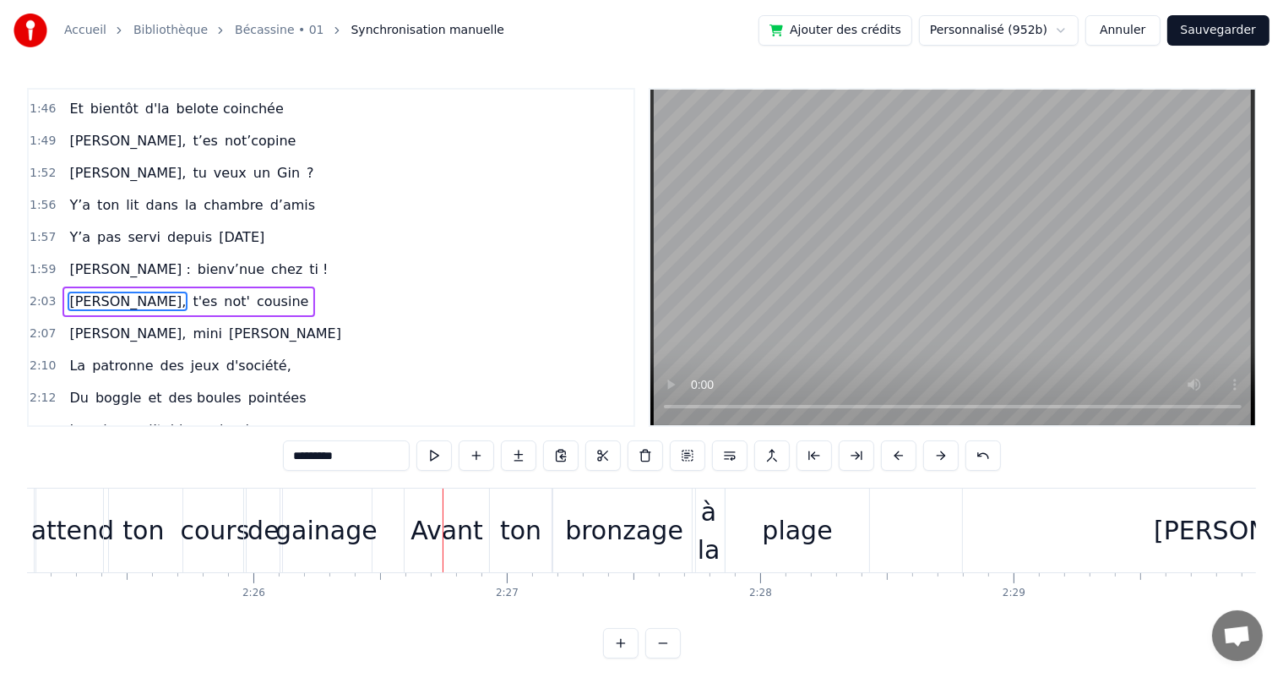
click at [213, 525] on div "cours" at bounding box center [214, 530] width 69 height 38
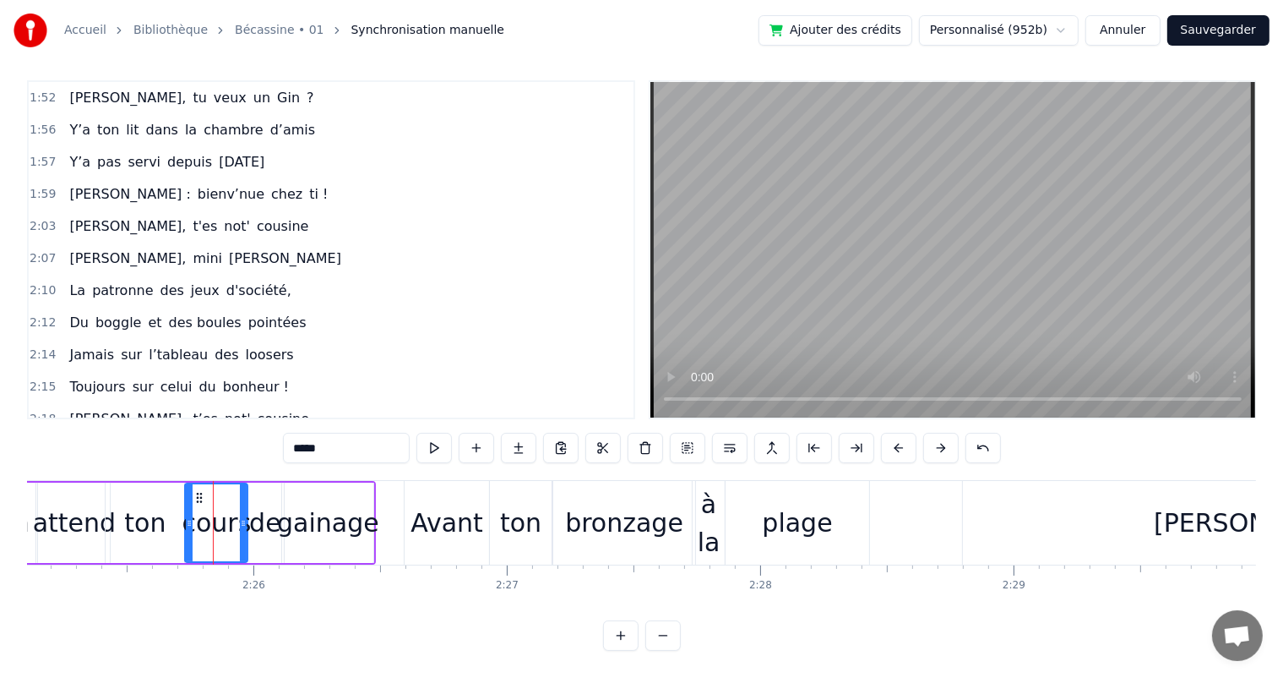
scroll to position [1311, 0]
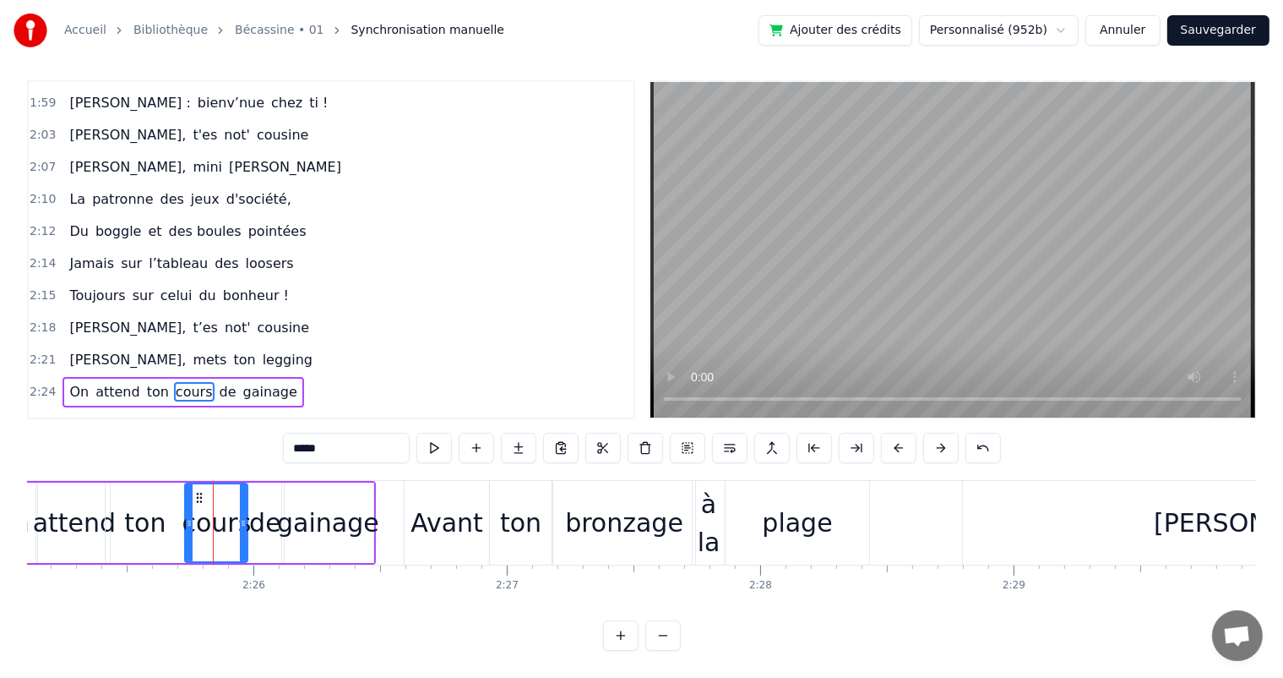
click at [84, 534] on div "attend" at bounding box center [74, 522] width 83 height 38
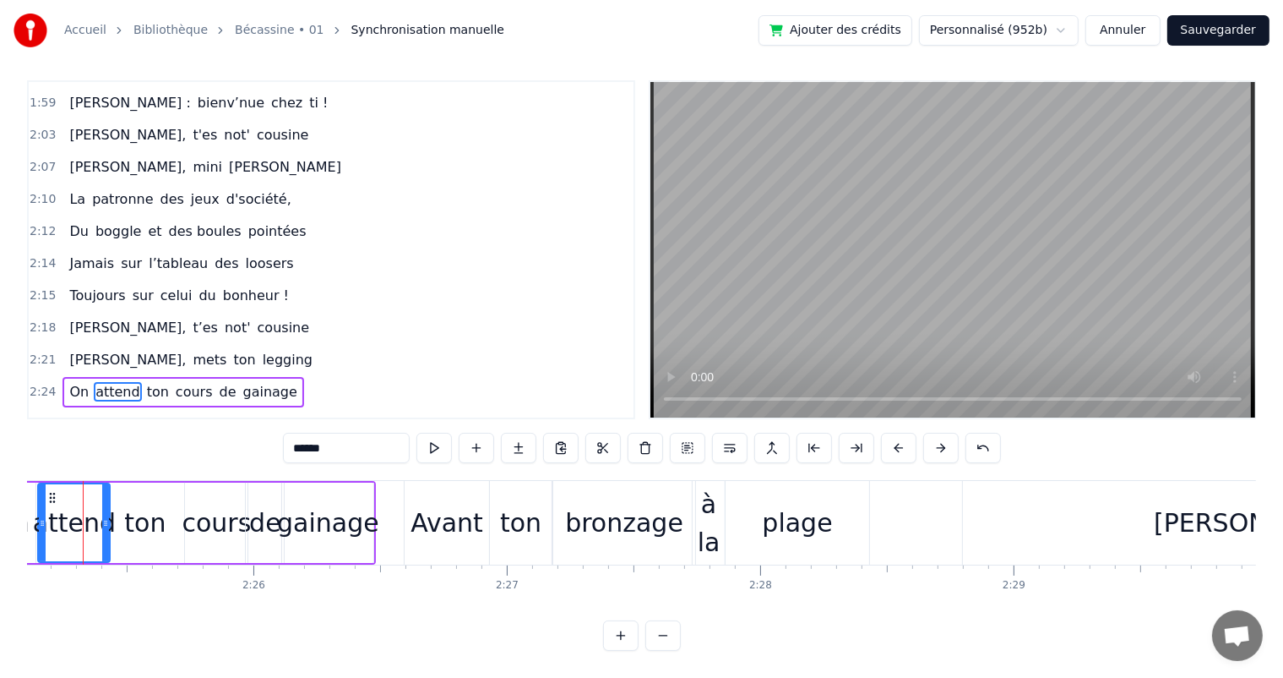
scroll to position [0, 36746]
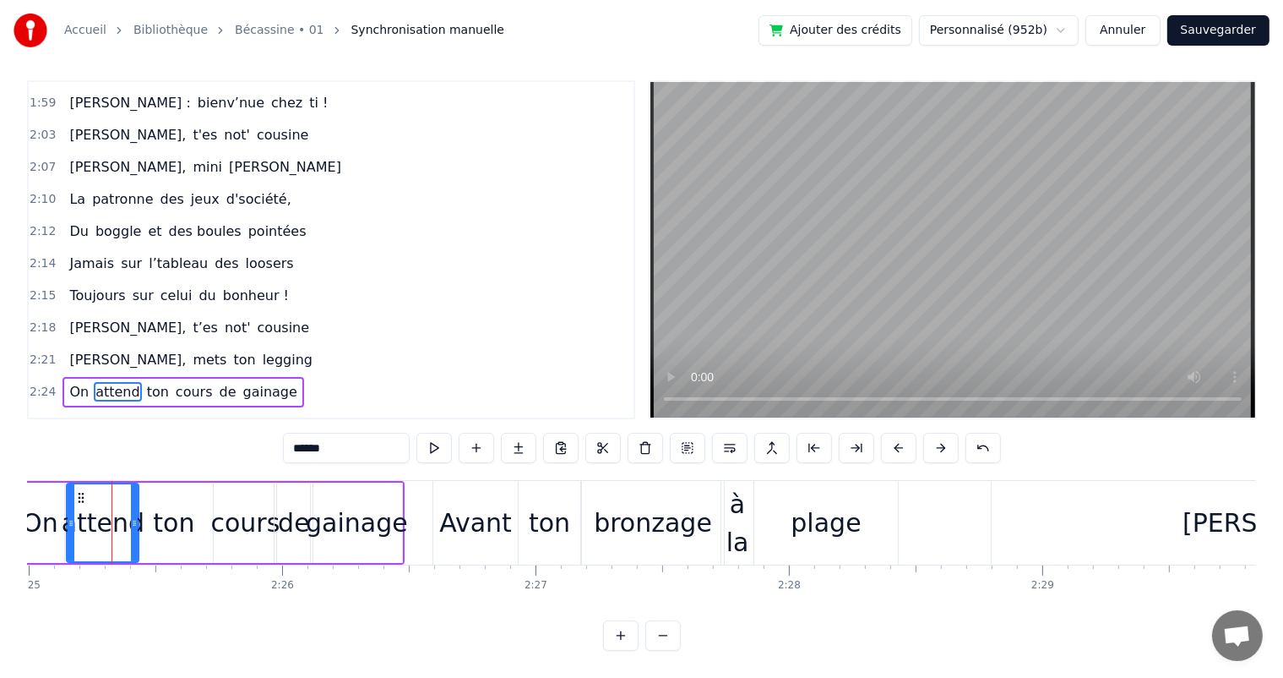
click at [348, 452] on input "******" at bounding box center [346, 448] width 127 height 30
click at [186, 508] on div "ton" at bounding box center [173, 522] width 41 height 38
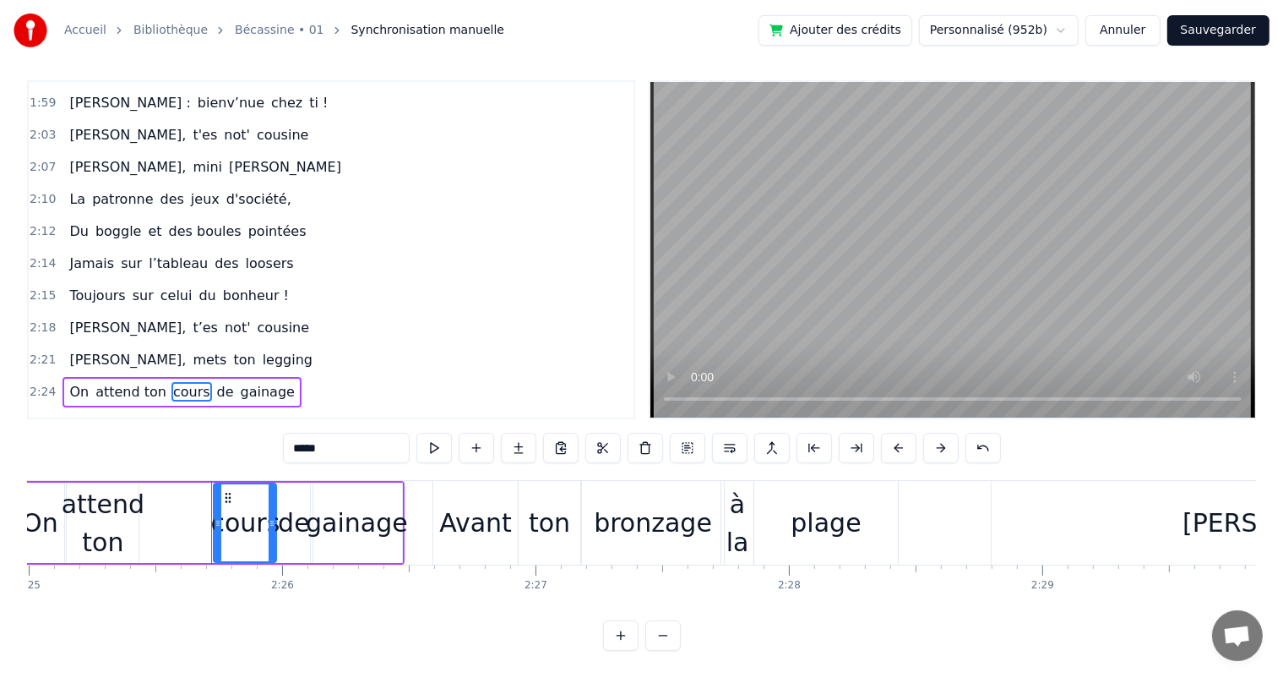
click at [108, 497] on div "attend ton" at bounding box center [103, 523] width 83 height 76
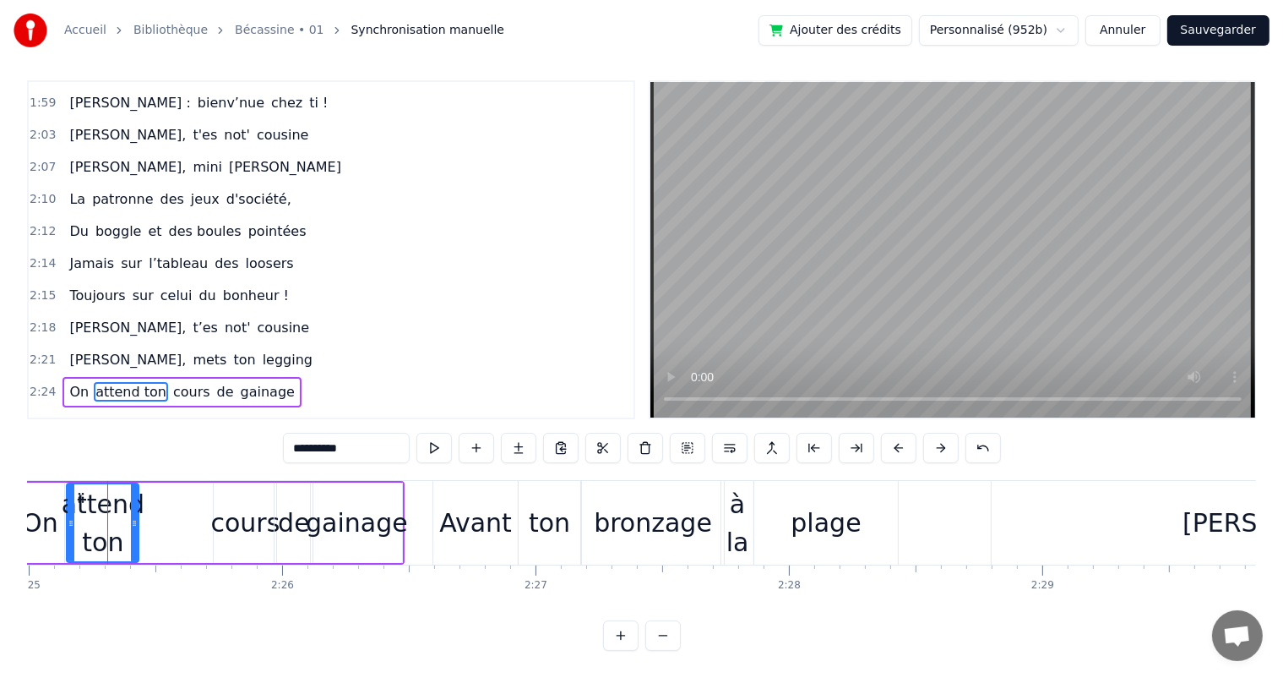
scroll to position [0, 36741]
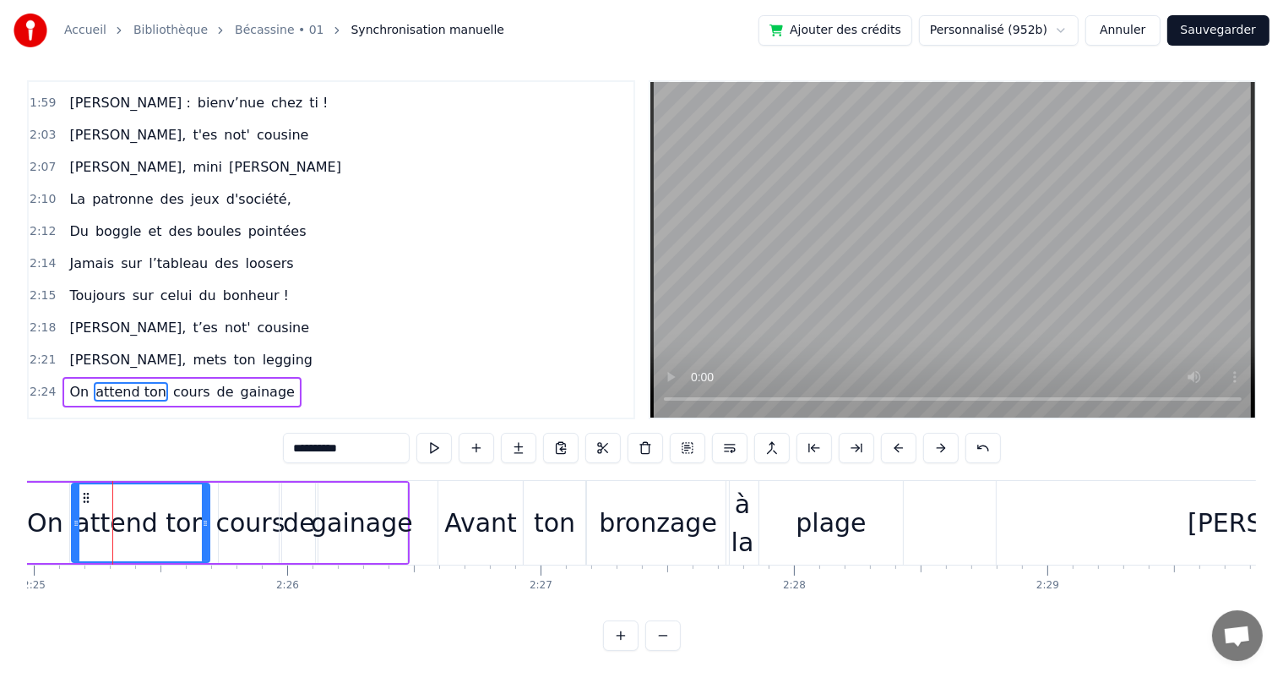
drag, startPoint x: 137, startPoint y: 519, endPoint x: 203, endPoint y: 522, distance: 66.0
click at [203, 522] on icon at bounding box center [205, 523] width 7 height 14
click at [233, 517] on div "cours" at bounding box center [249, 522] width 69 height 38
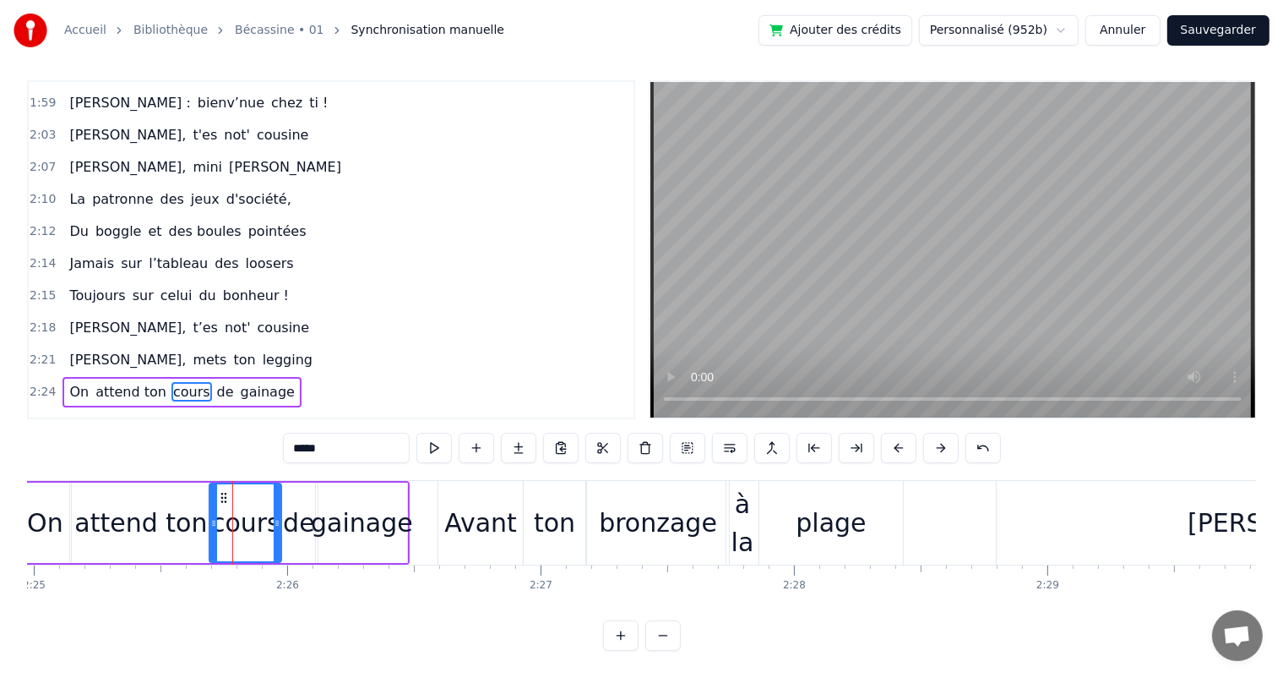
drag, startPoint x: 222, startPoint y: 517, endPoint x: 213, endPoint y: 517, distance: 9.3
click at [213, 517] on icon at bounding box center [213, 523] width 7 height 14
click at [72, 318] on span "[PERSON_NAME]," at bounding box center [128, 327] width 120 height 19
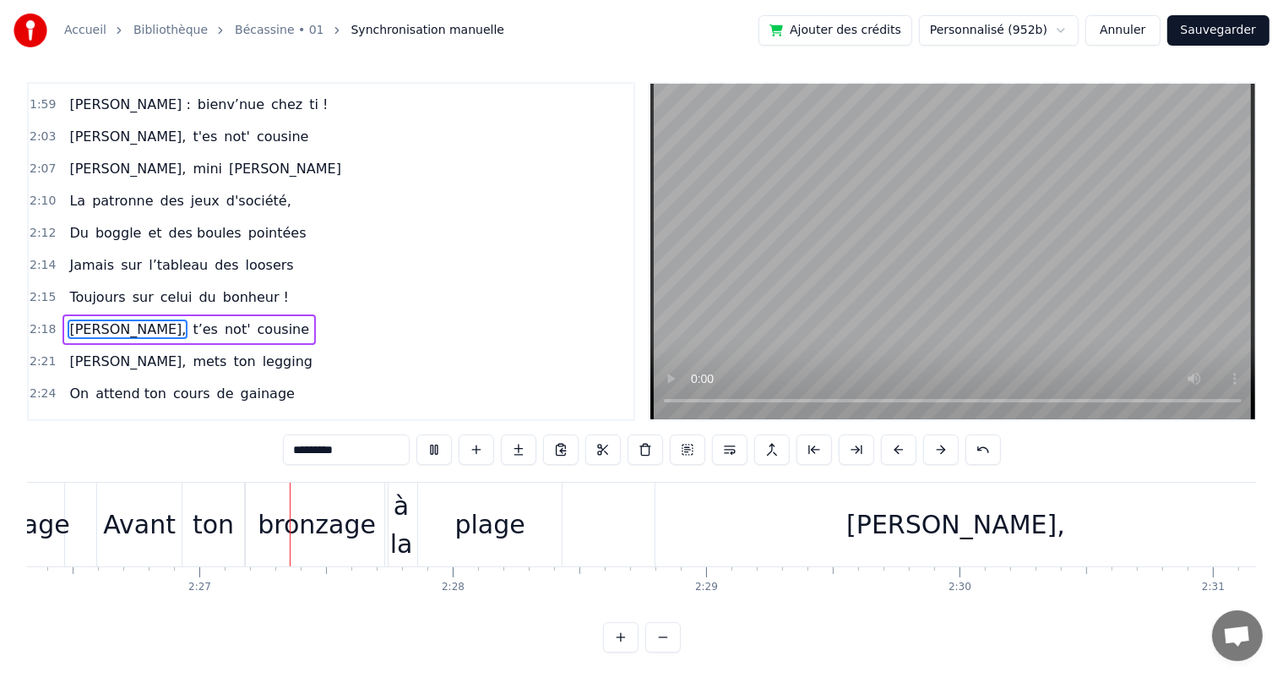
scroll to position [0, 37099]
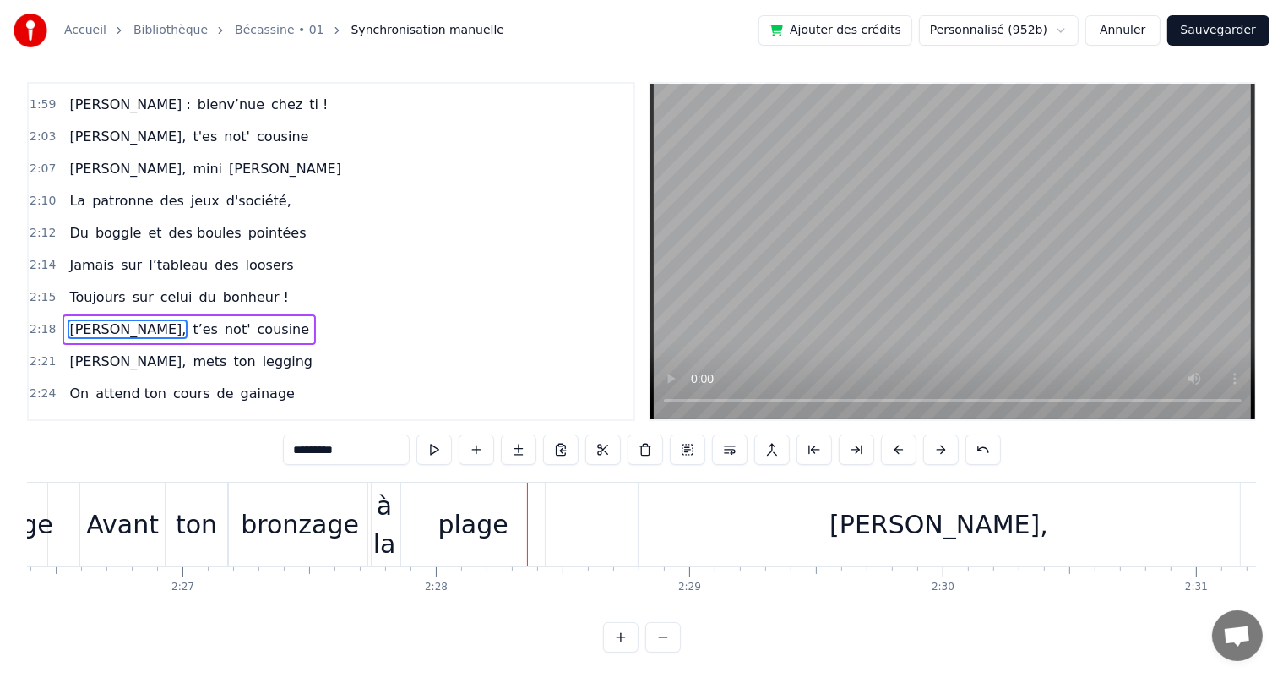
click at [88, 351] on span "[PERSON_NAME]," at bounding box center [128, 360] width 120 height 19
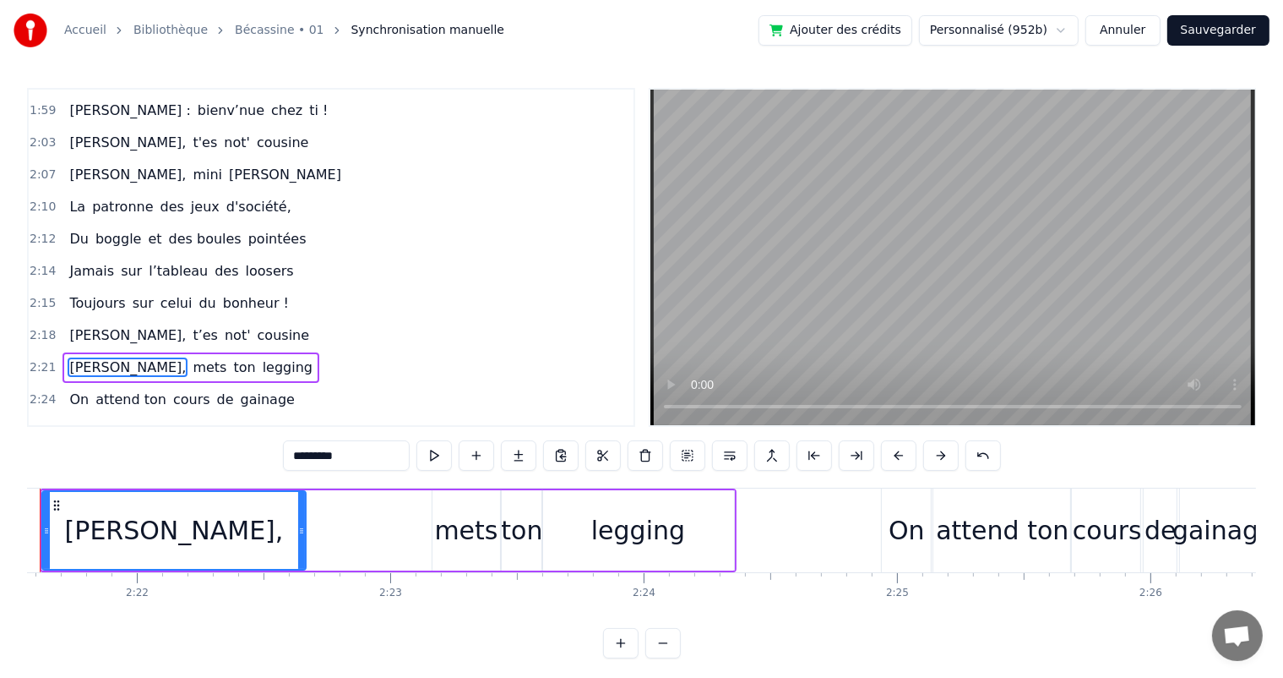
scroll to position [0, 35805]
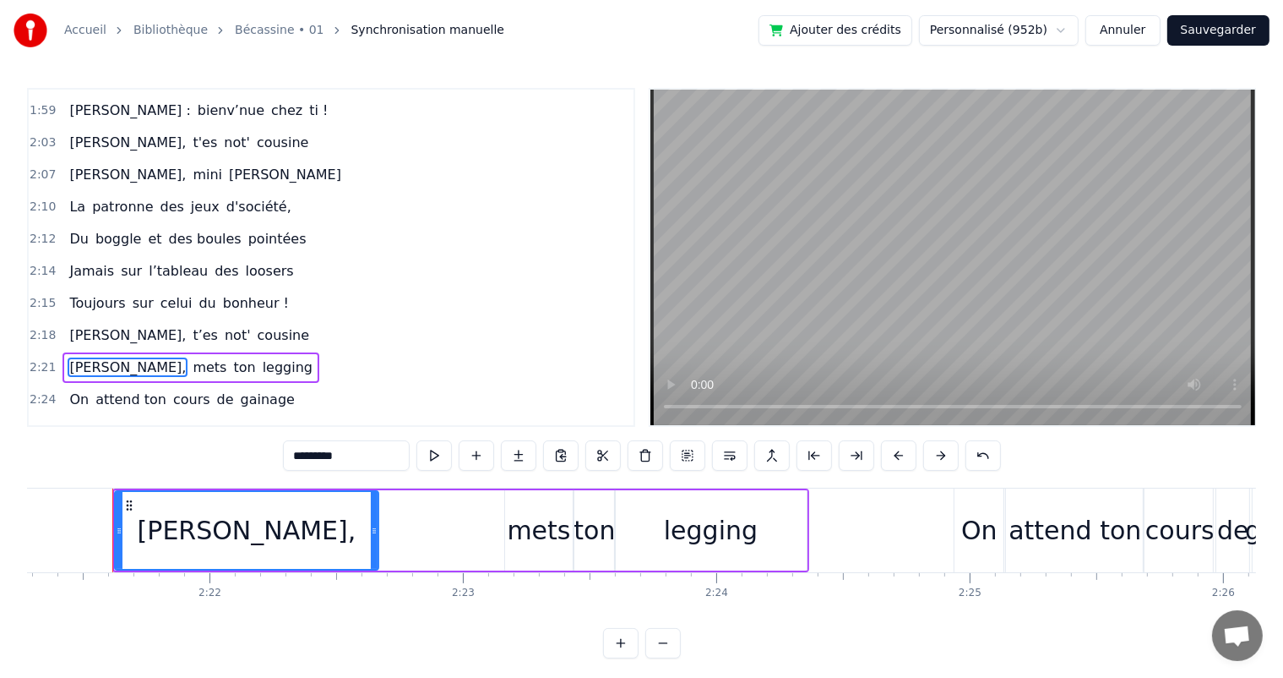
click at [94, 389] on span "attend ton" at bounding box center [131, 398] width 74 height 19
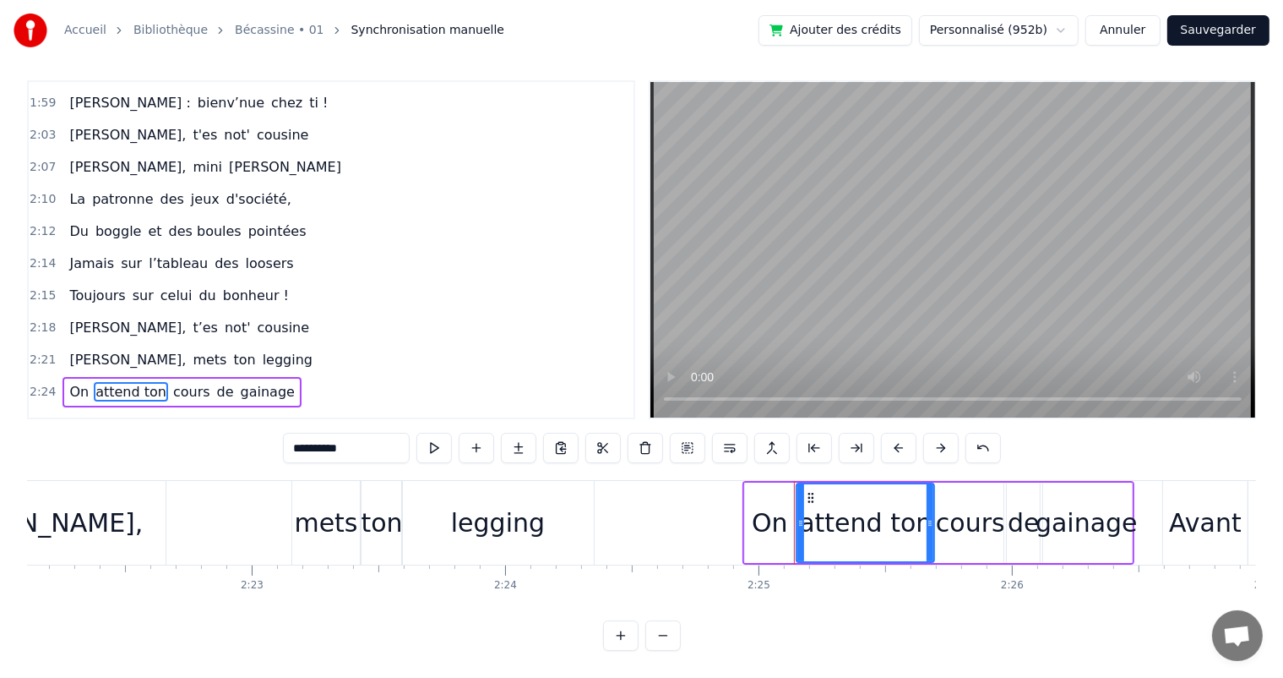
scroll to position [0, 36039]
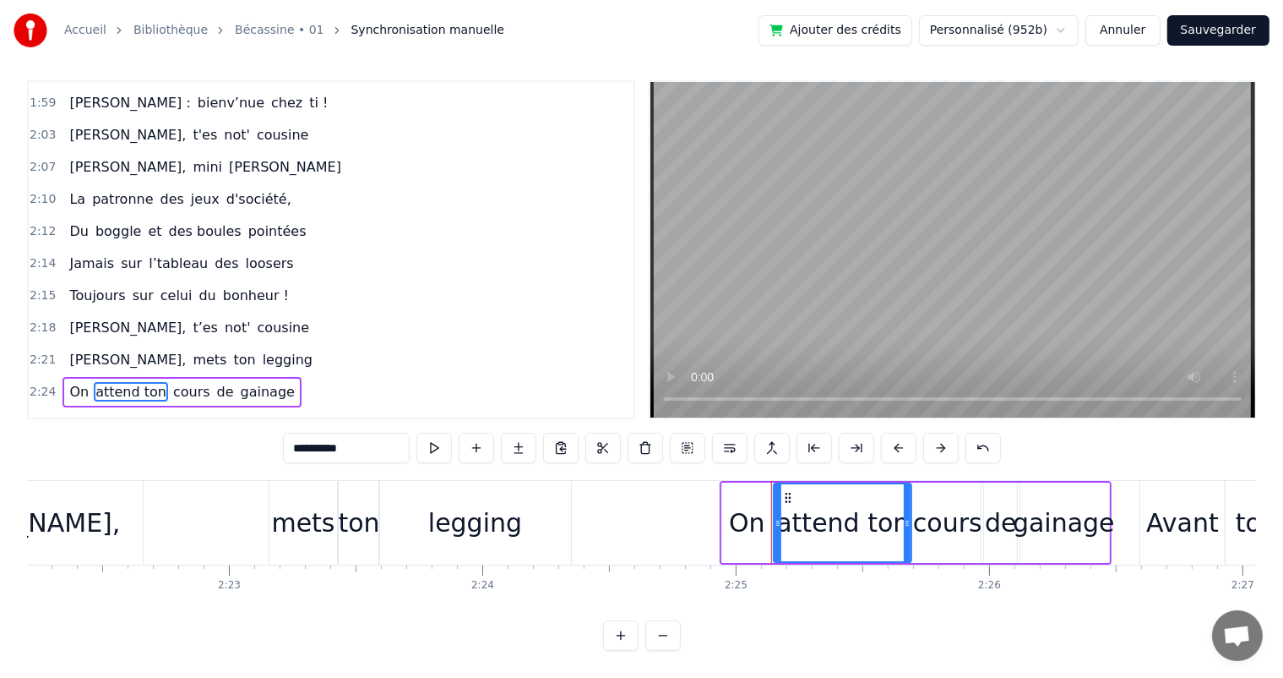
click at [1091, 524] on div "gainage" at bounding box center [1064, 522] width 102 height 38
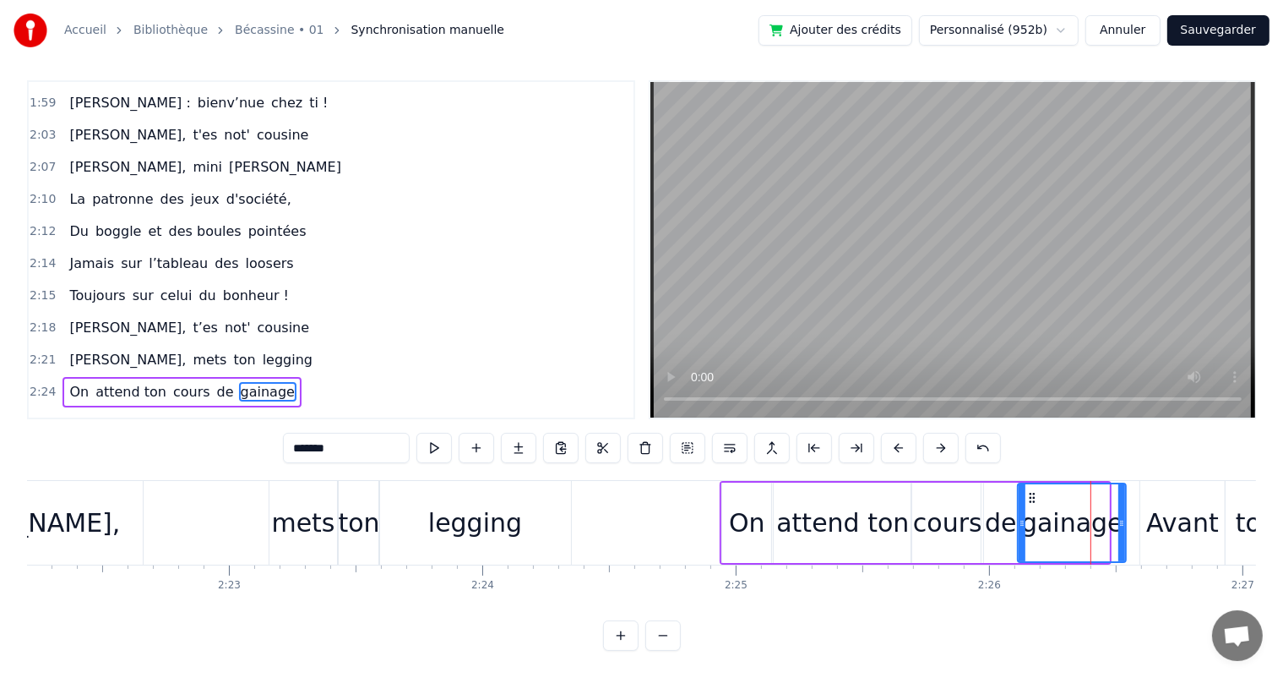
drag, startPoint x: 1107, startPoint y: 520, endPoint x: 1124, endPoint y: 522, distance: 17.0
click at [1124, 522] on icon at bounding box center [1121, 523] width 7 height 14
click at [970, 514] on div "cours" at bounding box center [947, 522] width 69 height 38
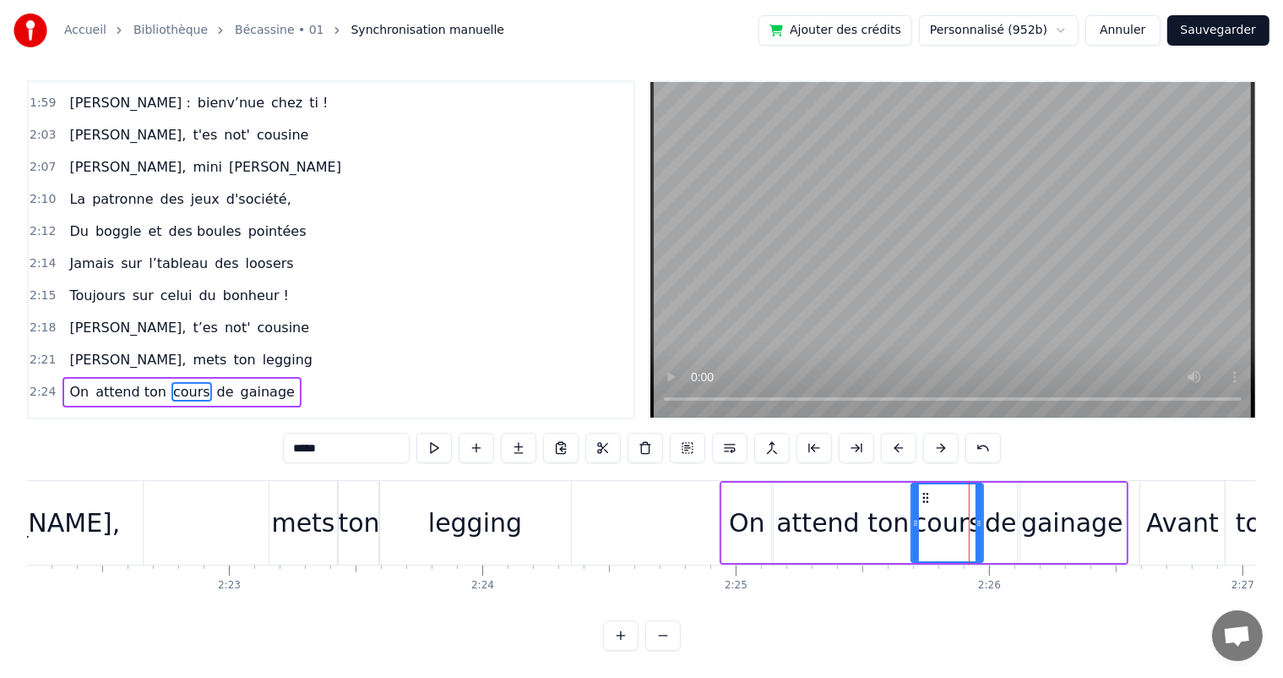
click at [385, 454] on input "*****" at bounding box center [346, 448] width 127 height 30
click at [1002, 527] on div "de" at bounding box center [1001, 522] width 32 height 38
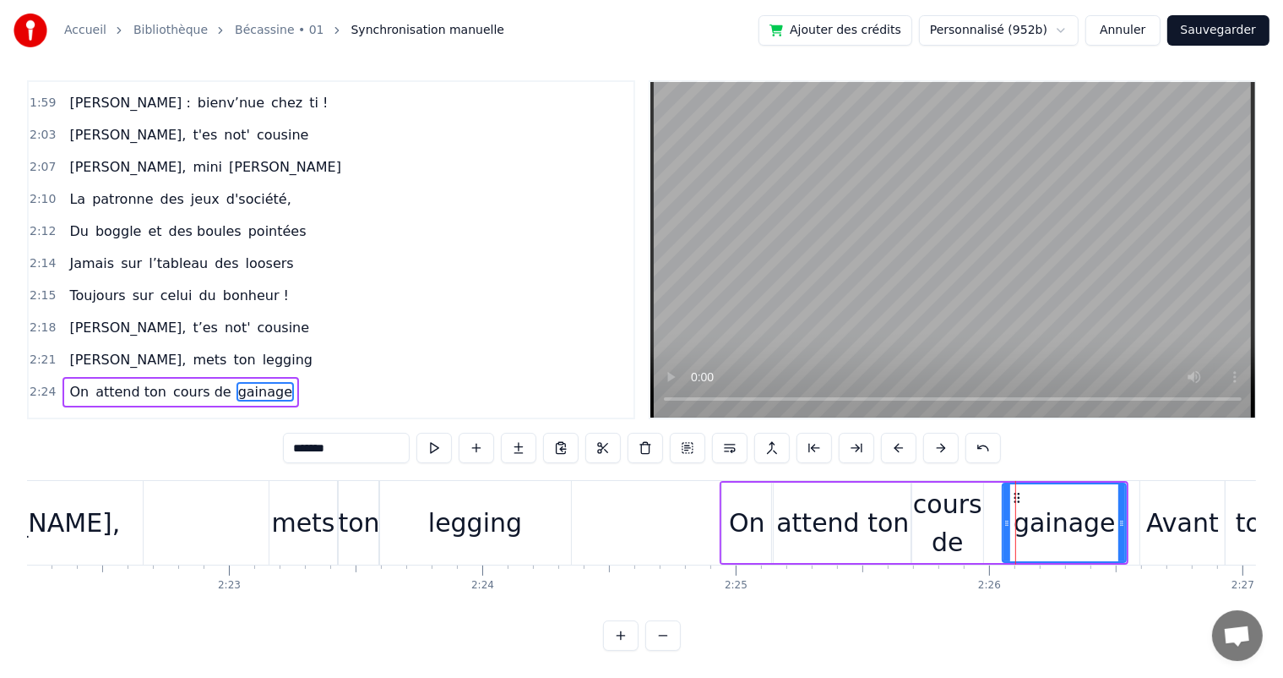
drag, startPoint x: 1020, startPoint y: 524, endPoint x: 1004, endPoint y: 522, distance: 15.3
click at [1004, 522] on icon at bounding box center [1007, 523] width 7 height 14
click at [974, 517] on div "cours de" at bounding box center [948, 523] width 72 height 76
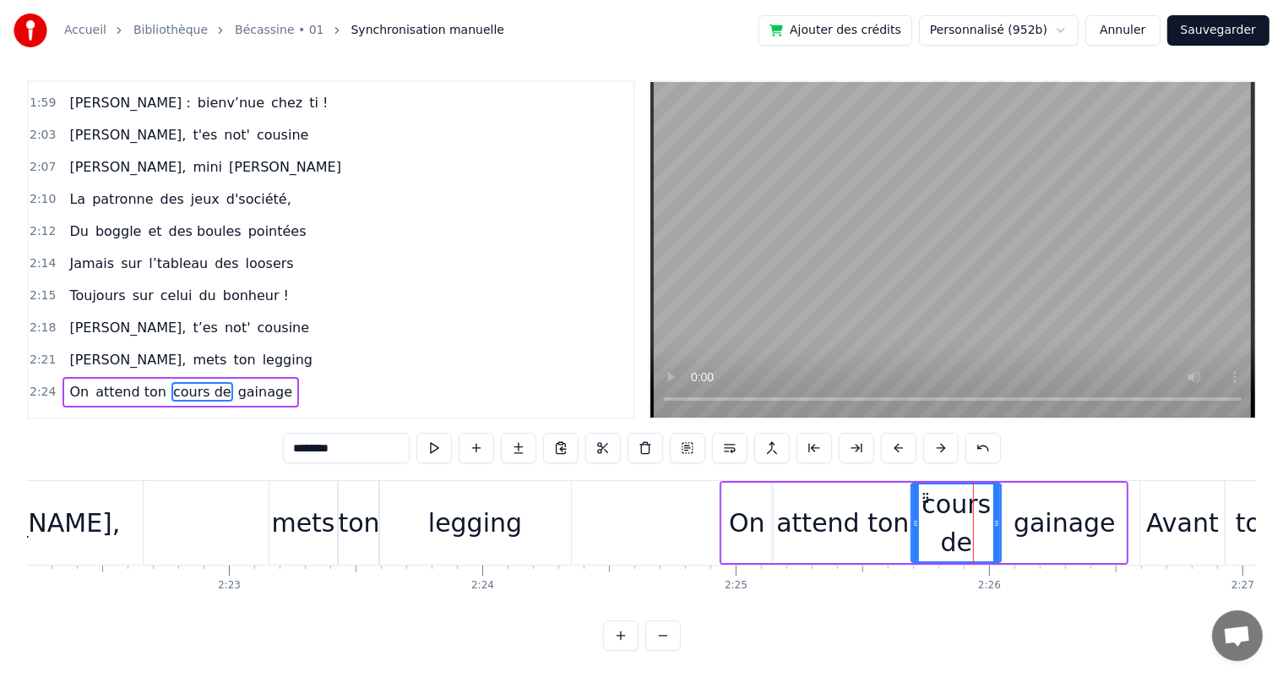
drag, startPoint x: 978, startPoint y: 517, endPoint x: 772, endPoint y: 467, distance: 212.1
click at [996, 520] on icon at bounding box center [996, 523] width 7 height 14
click at [82, 286] on span "Toujours" at bounding box center [97, 295] width 59 height 19
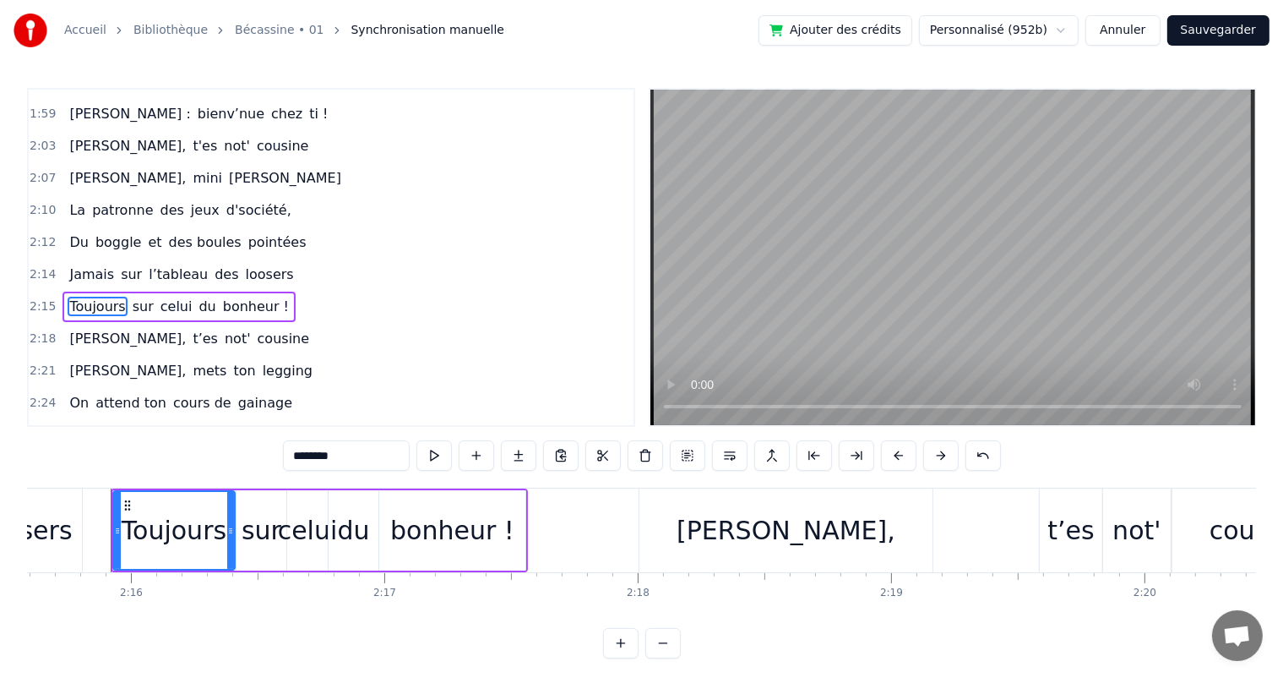
scroll to position [0, 34362]
click at [273, 501] on div "sur" at bounding box center [262, 530] width 50 height 80
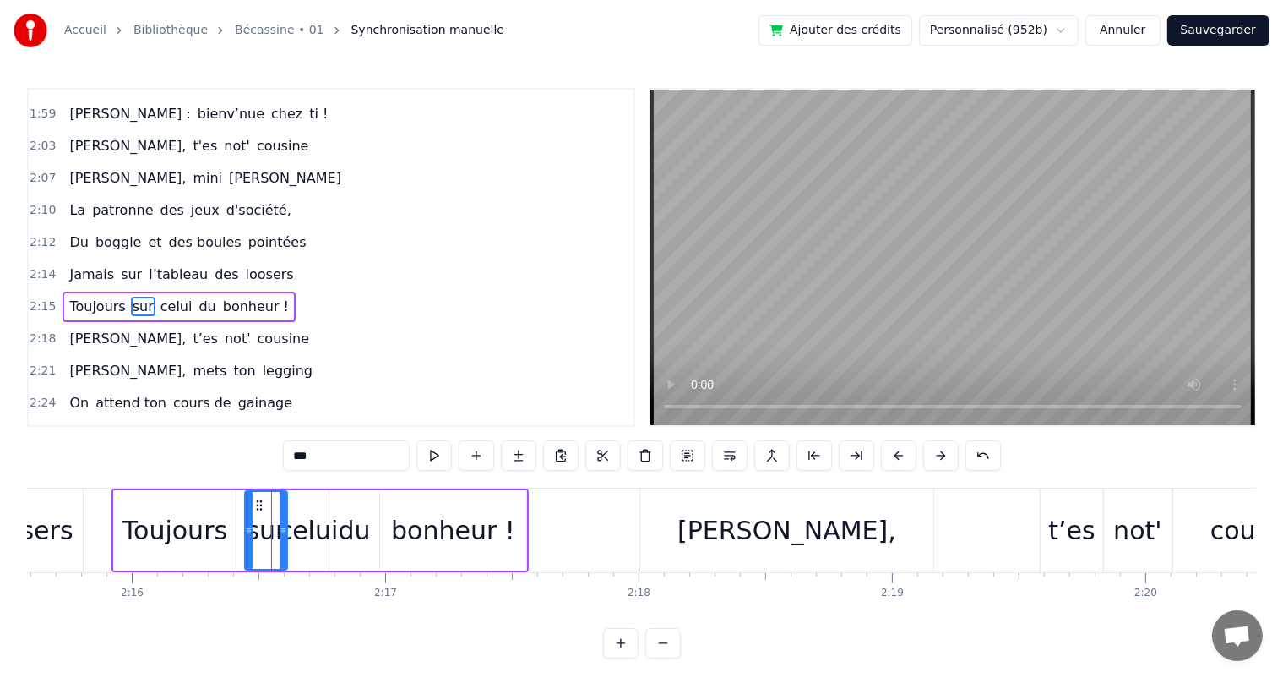
click at [248, 517] on div at bounding box center [249, 530] width 7 height 77
click at [217, 514] on div "Toujours" at bounding box center [174, 530] width 105 height 38
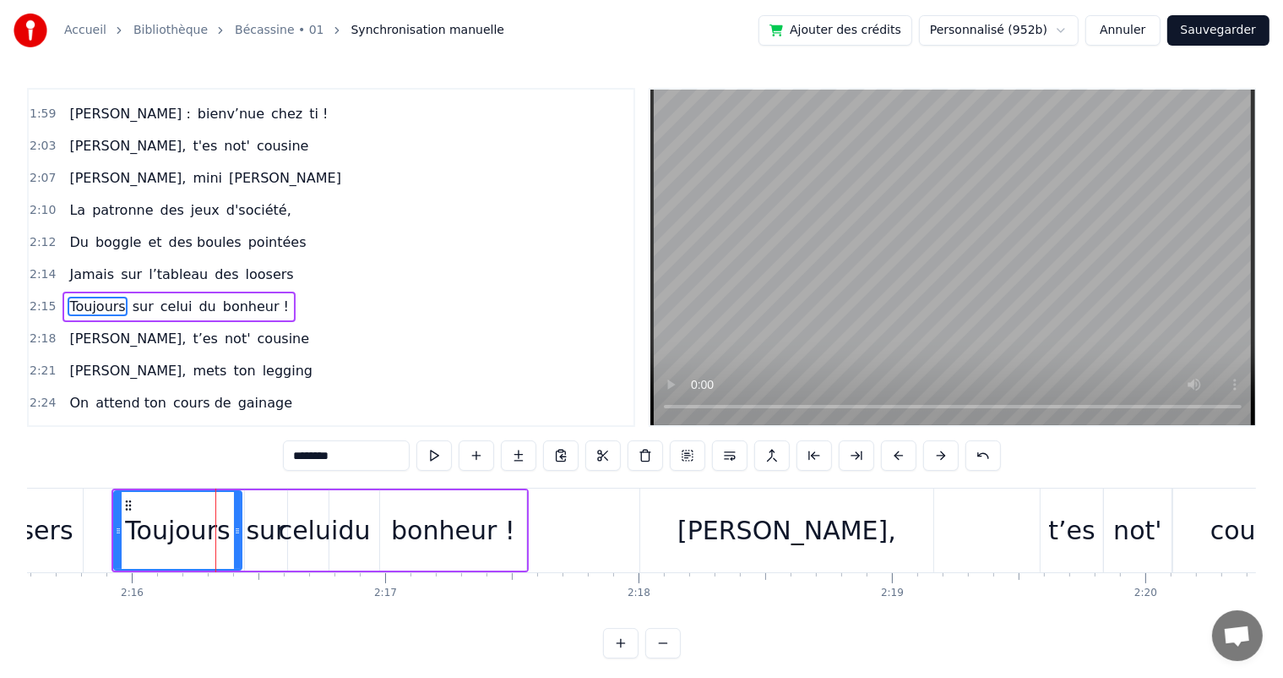
click at [237, 520] on div at bounding box center [237, 530] width 7 height 77
click at [73, 264] on span "Jamais" at bounding box center [92, 273] width 48 height 19
type input "******"
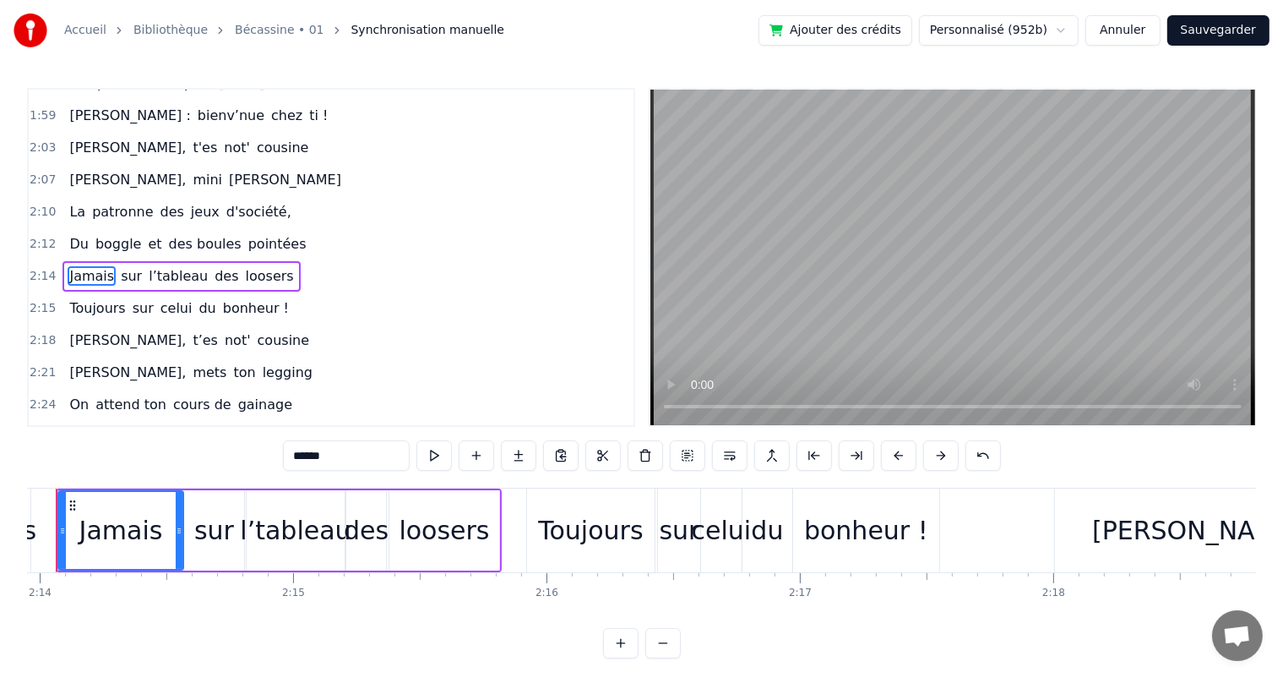
scroll to position [0, 33891]
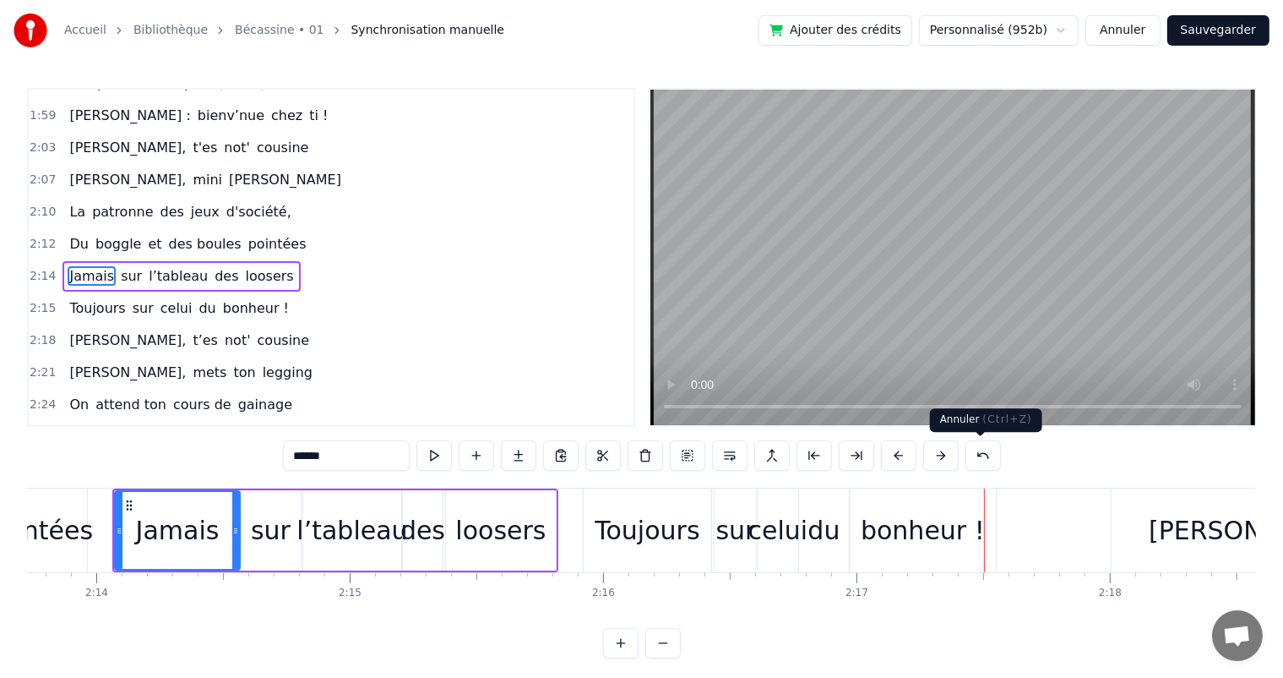
click at [988, 456] on button at bounding box center [983, 455] width 35 height 30
click at [961, 460] on button at bounding box center [961, 455] width 35 height 30
click at [1000, 464] on button at bounding box center [1004, 455] width 35 height 30
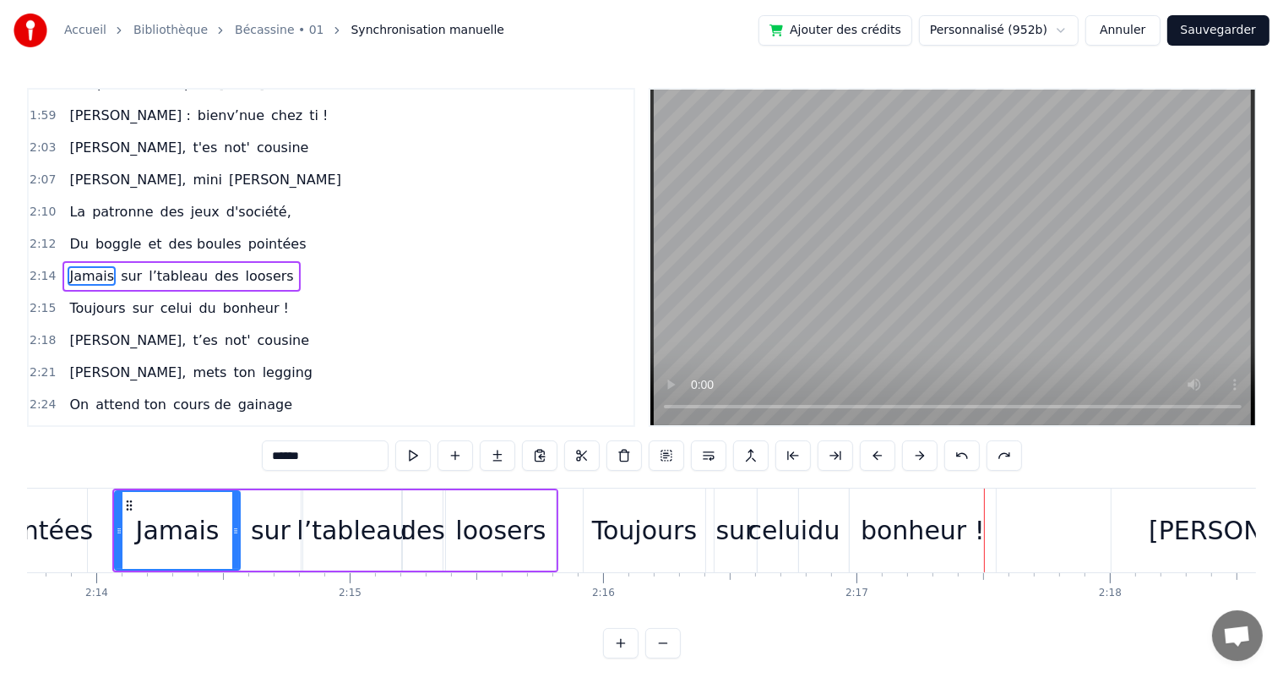
click at [1000, 464] on button at bounding box center [1004, 455] width 35 height 30
click at [57, 228] on div "2:12 Du boggle et des boules pointées" at bounding box center [331, 244] width 605 height 32
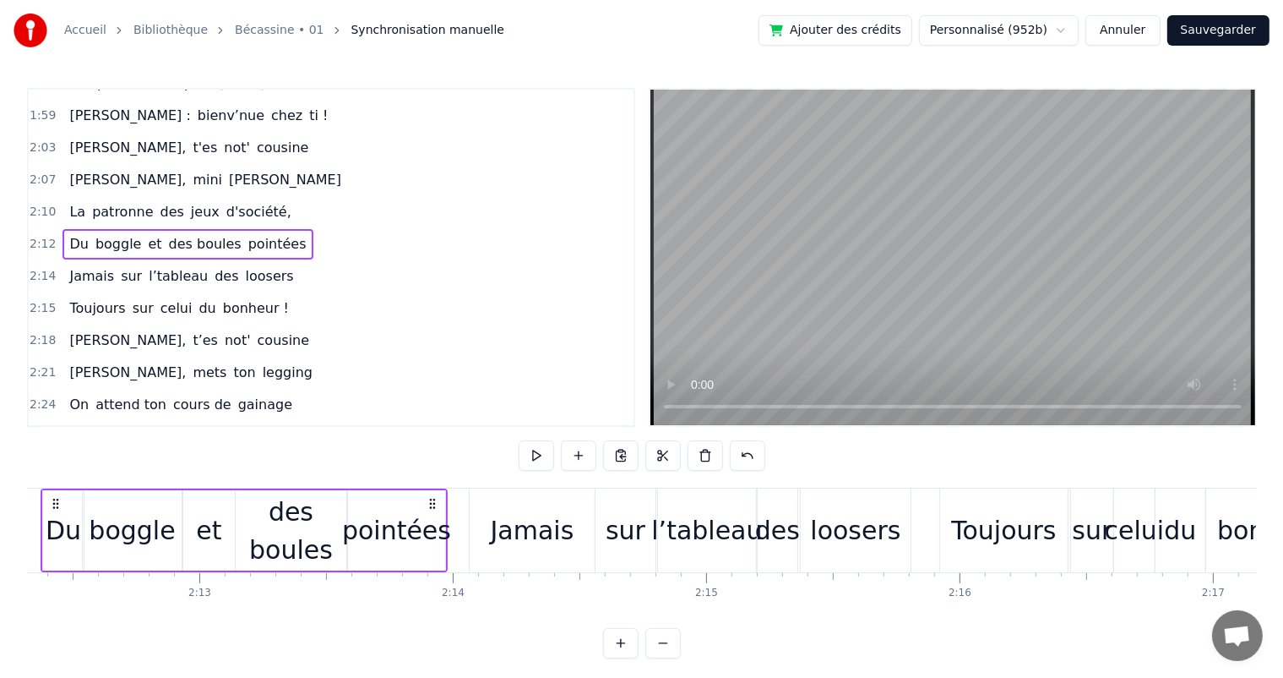
scroll to position [0, 33462]
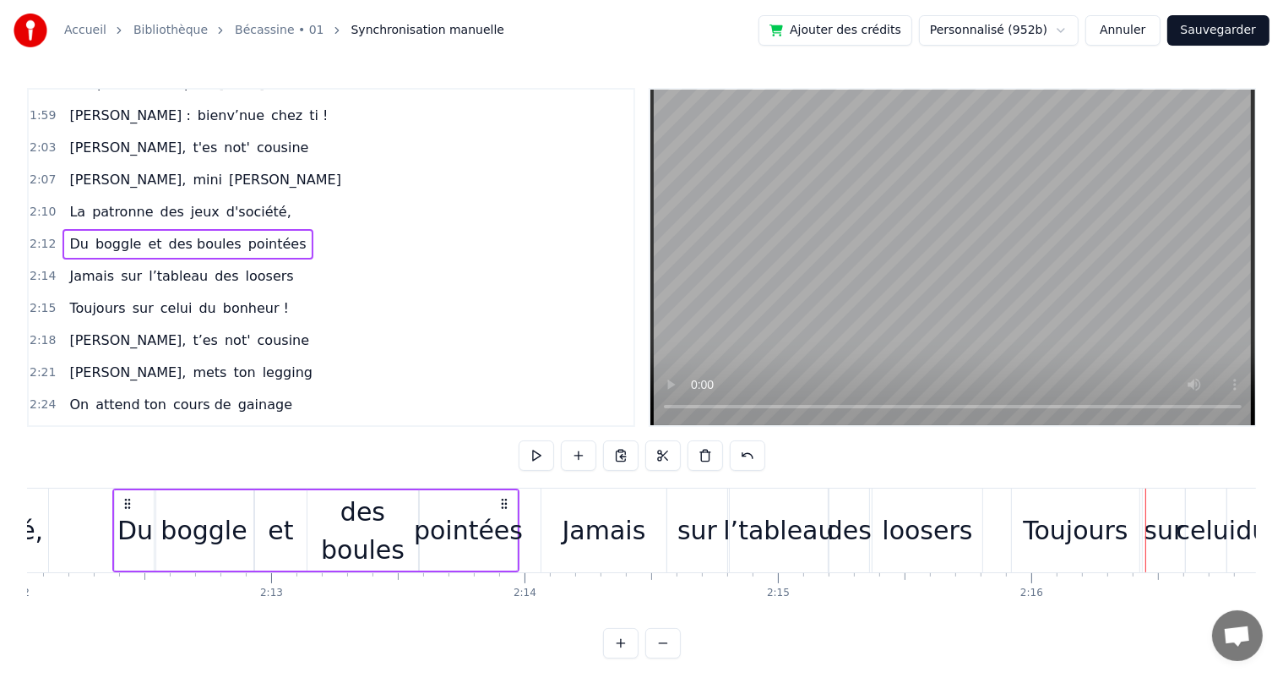
click at [950, 547] on div "loosers" at bounding box center [927, 530] width 90 height 38
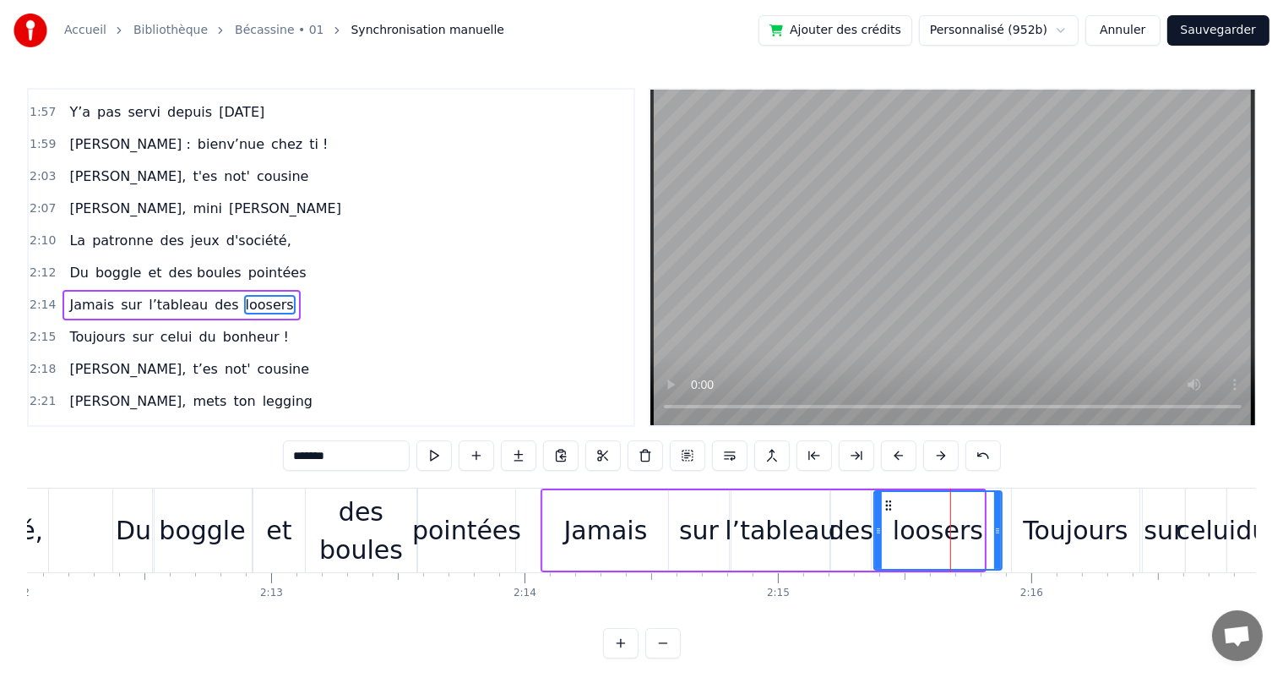
drag, startPoint x: 981, startPoint y: 537, endPoint x: 999, endPoint y: 540, distance: 17.9
click at [999, 540] on div at bounding box center [997, 530] width 7 height 77
click at [74, 263] on span "Du" at bounding box center [79, 272] width 22 height 19
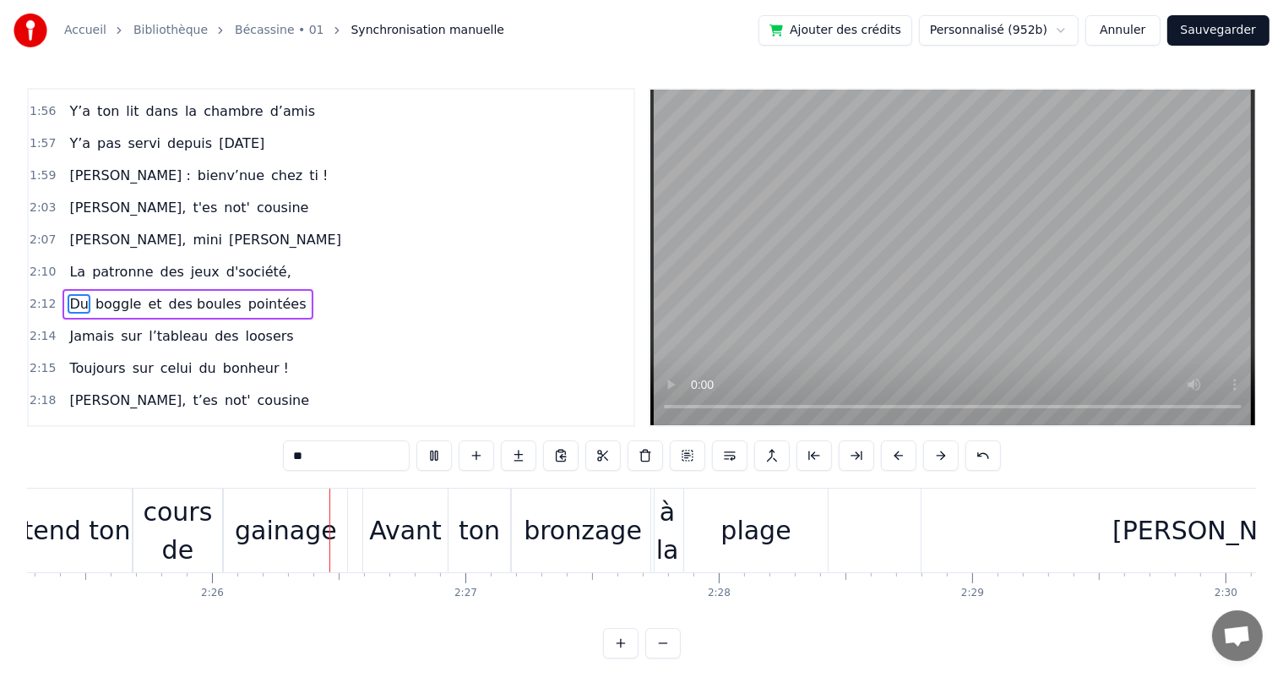
scroll to position [0, 36819]
click at [250, 525] on div "gainage" at bounding box center [282, 530] width 102 height 38
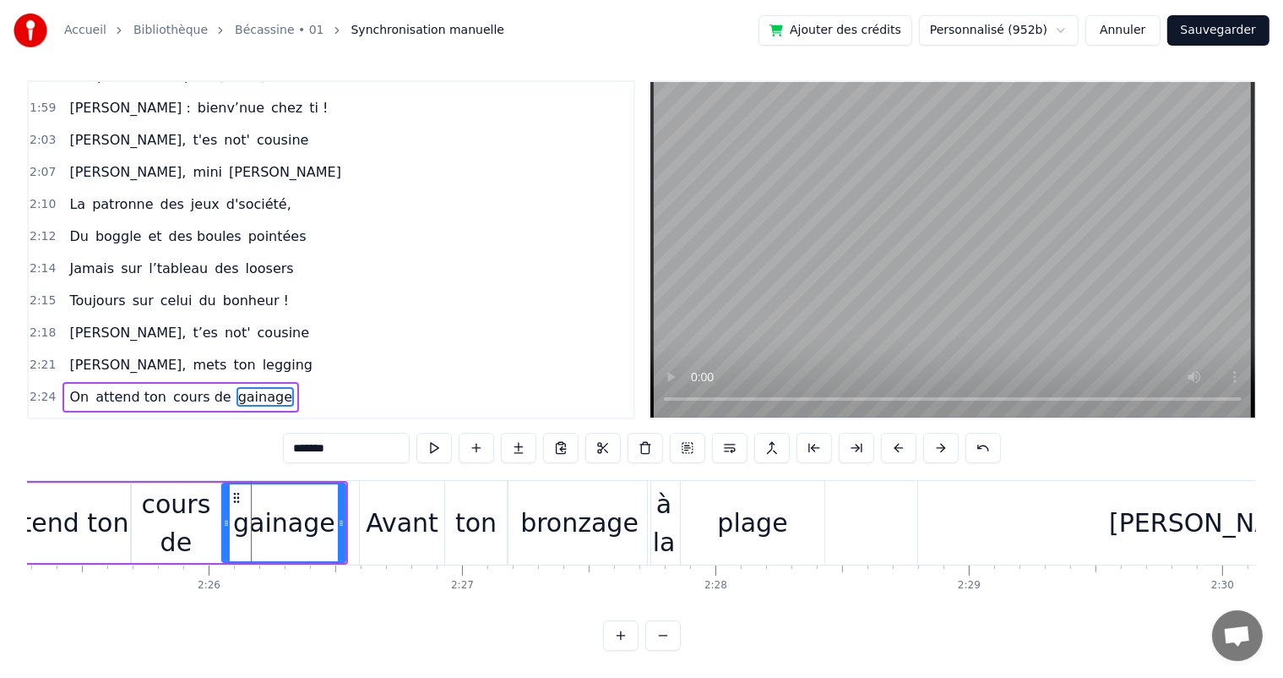
scroll to position [1311, 0]
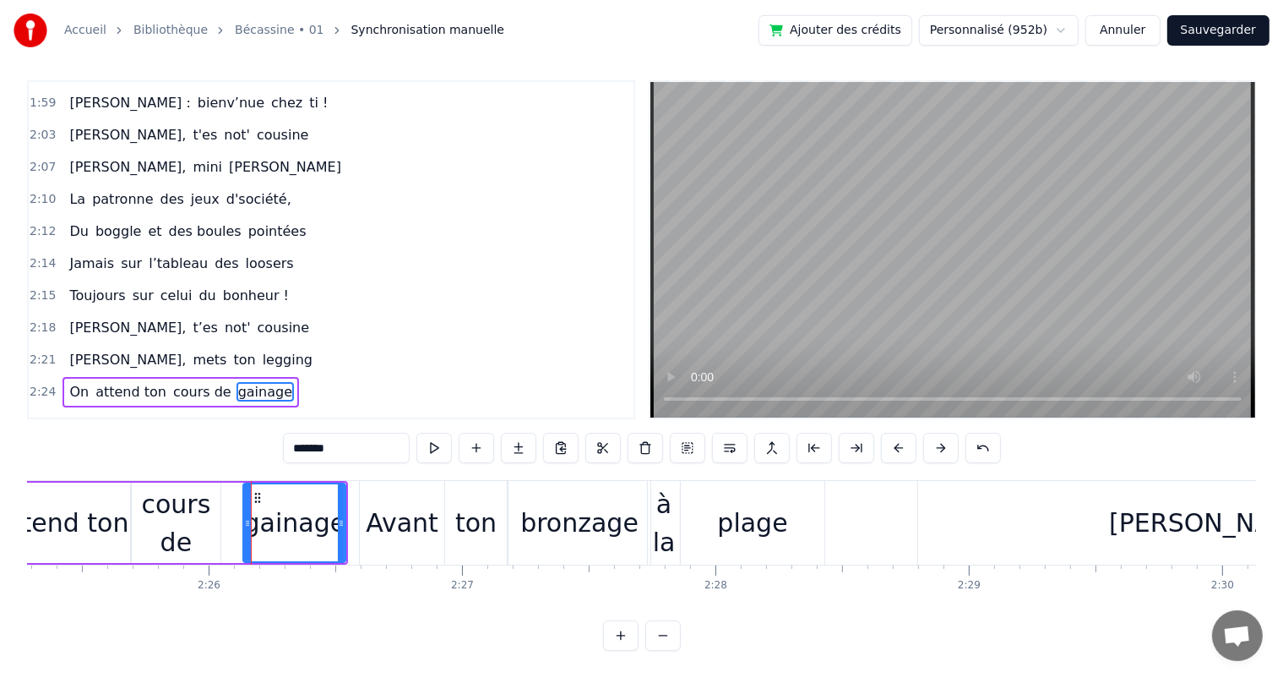
drag, startPoint x: 223, startPoint y: 527, endPoint x: 244, endPoint y: 529, distance: 21.2
click at [244, 529] on div at bounding box center [247, 522] width 7 height 77
click at [209, 521] on div "cours de" at bounding box center [176, 523] width 90 height 76
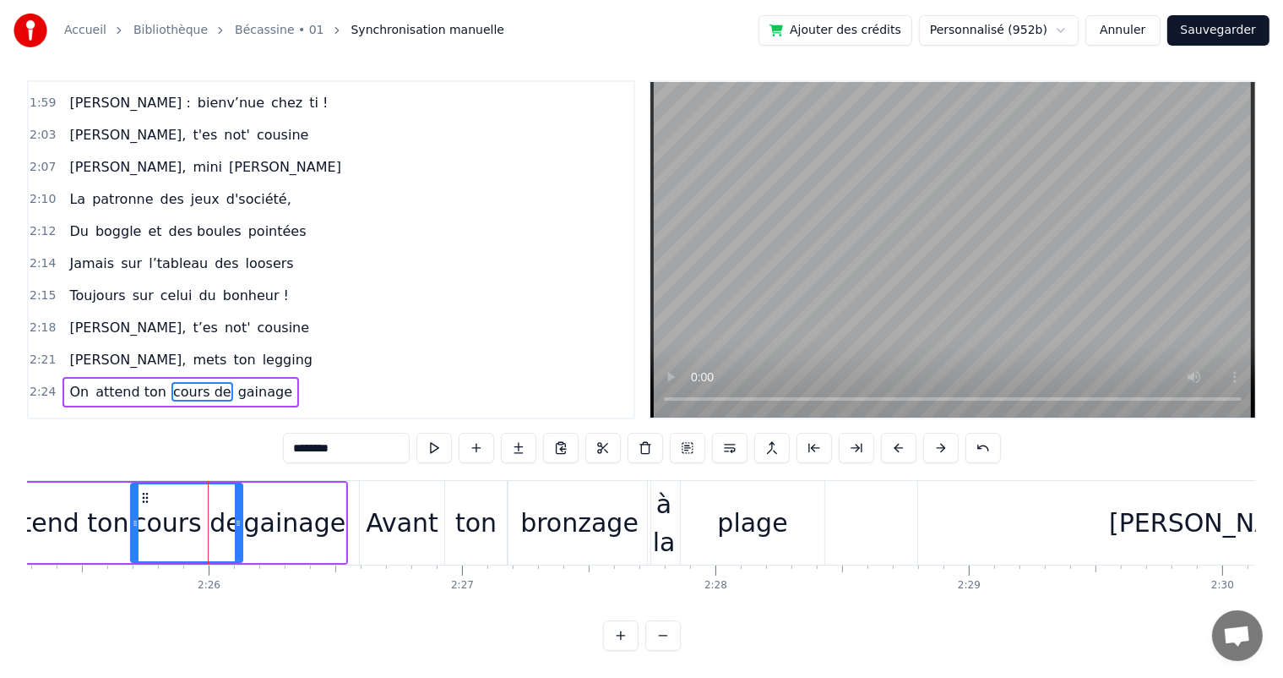
drag, startPoint x: 216, startPoint y: 524, endPoint x: 238, endPoint y: 528, distance: 22.4
click at [238, 528] on div at bounding box center [238, 522] width 7 height 77
click at [74, 350] on span "[PERSON_NAME]," at bounding box center [128, 359] width 120 height 19
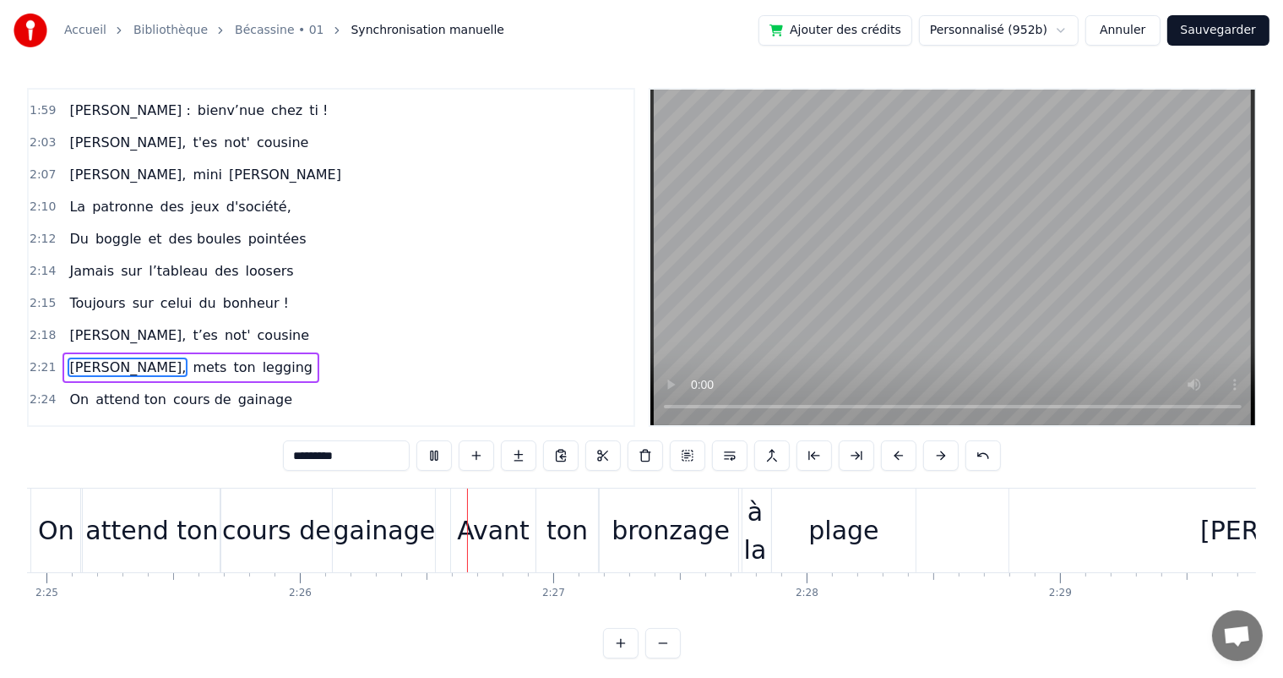
scroll to position [0, 36915]
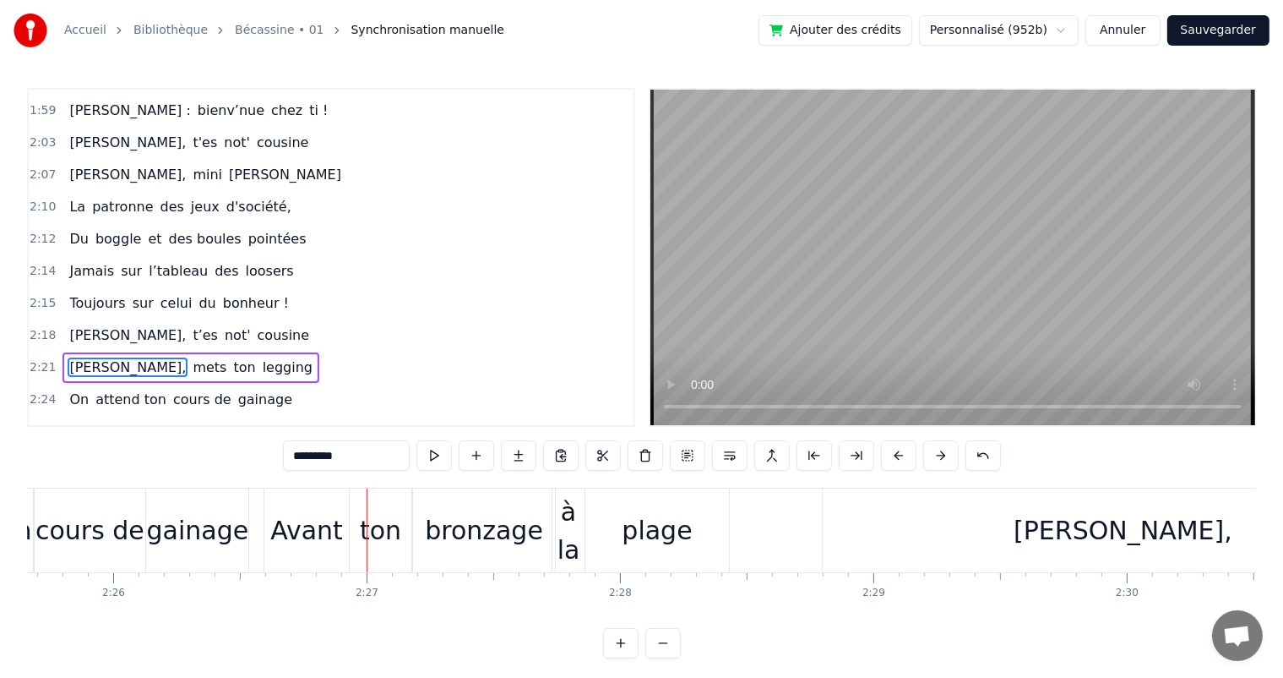
click at [227, 520] on div "gainage" at bounding box center [198, 530] width 102 height 38
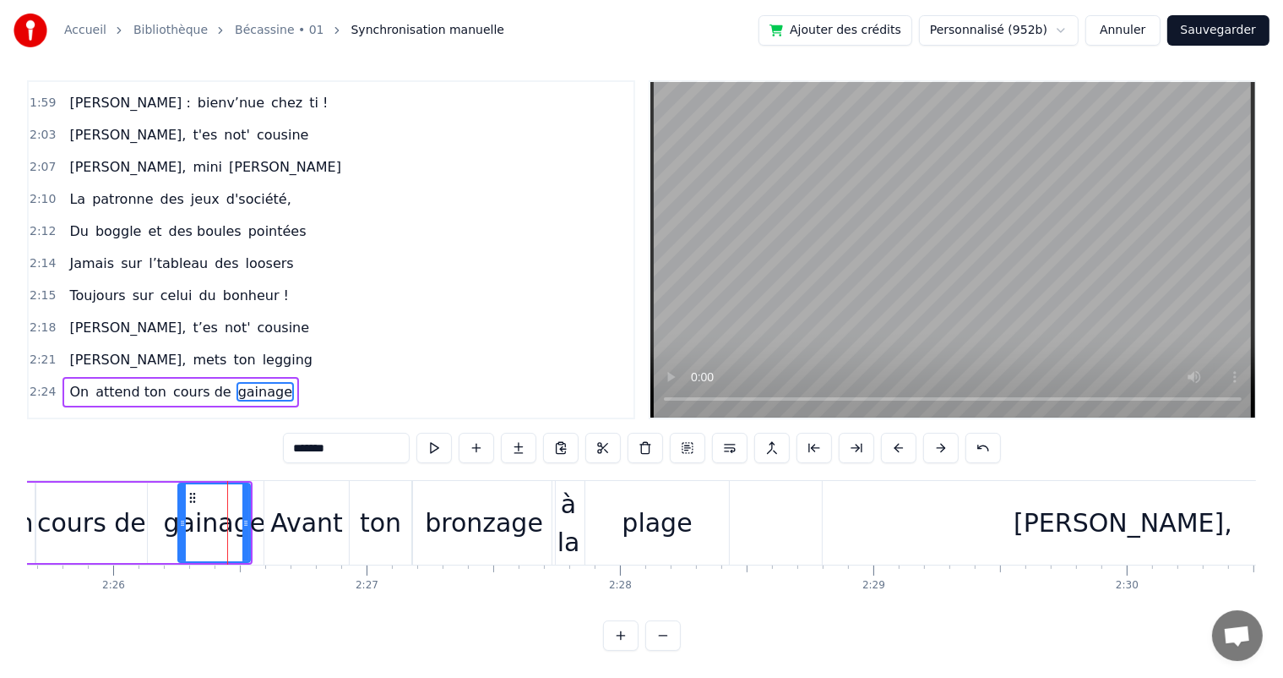
drag, startPoint x: 152, startPoint y: 520, endPoint x: 182, endPoint y: 526, distance: 31.0
click at [182, 526] on icon at bounding box center [182, 523] width 7 height 14
click at [132, 520] on div "cours de" at bounding box center [91, 522] width 109 height 38
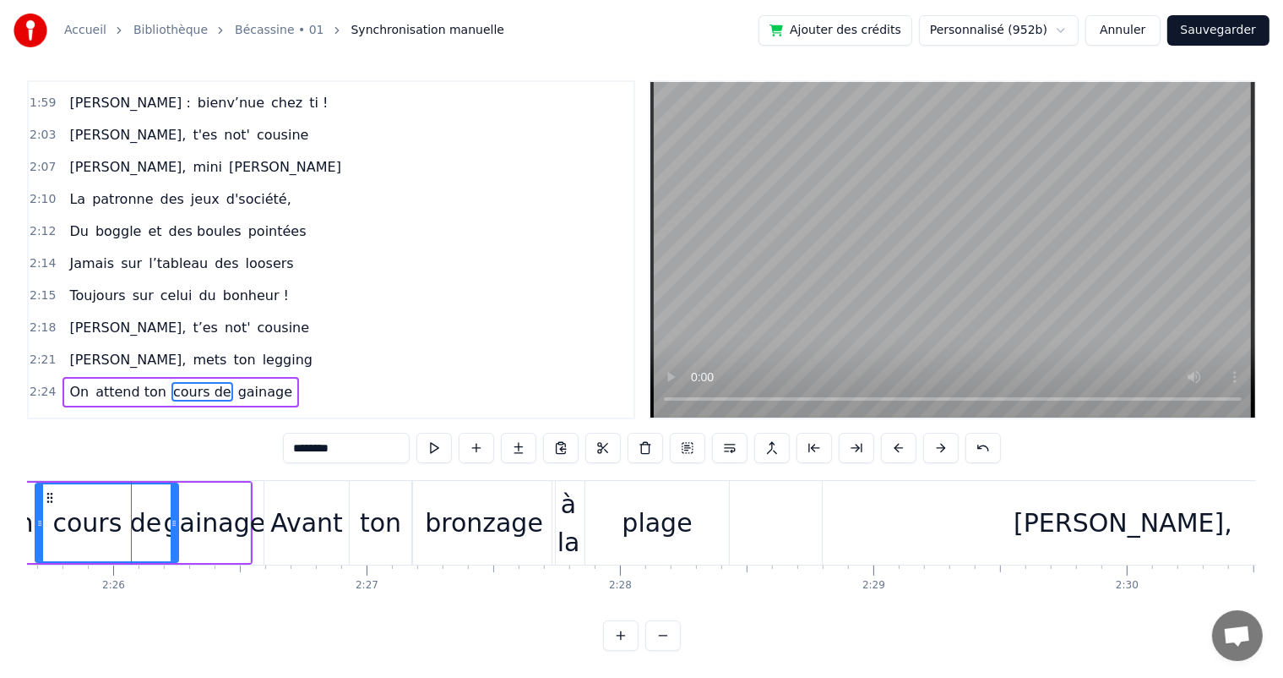
drag, startPoint x: 142, startPoint y: 524, endPoint x: 175, endPoint y: 534, distance: 34.5
click at [175, 534] on div at bounding box center [174, 522] width 7 height 77
click at [85, 350] on span "[PERSON_NAME]," at bounding box center [128, 359] width 120 height 19
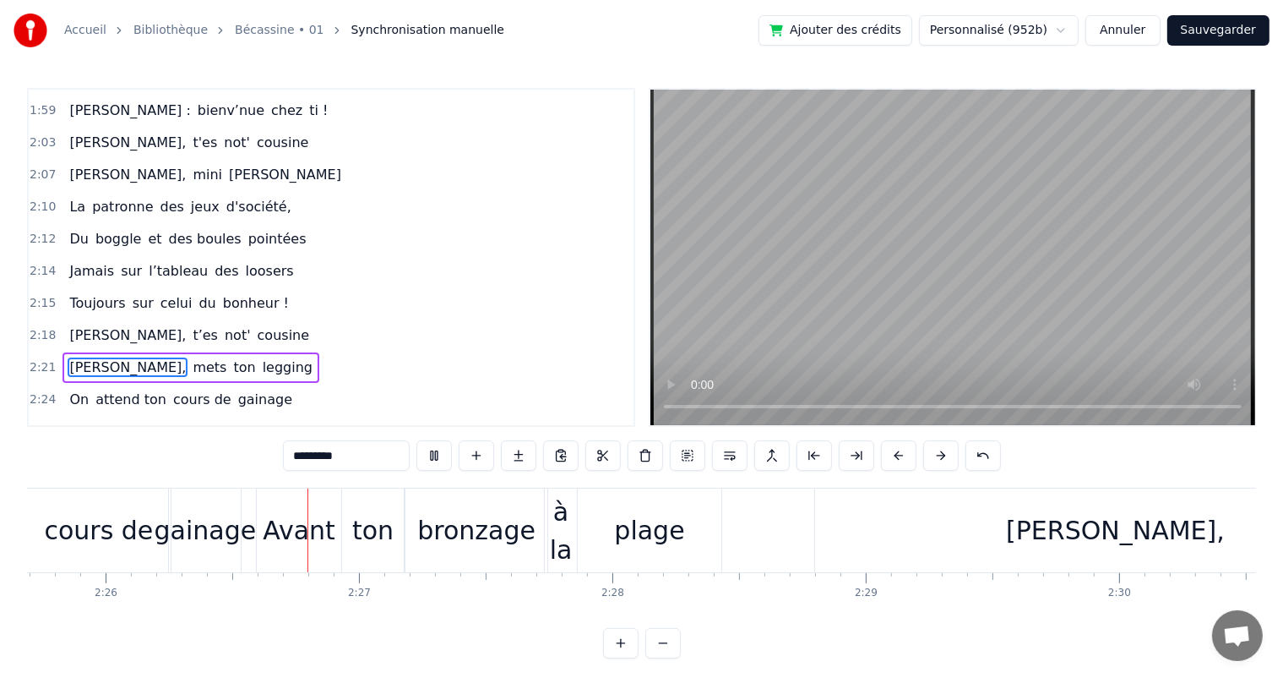
scroll to position [0, 36933]
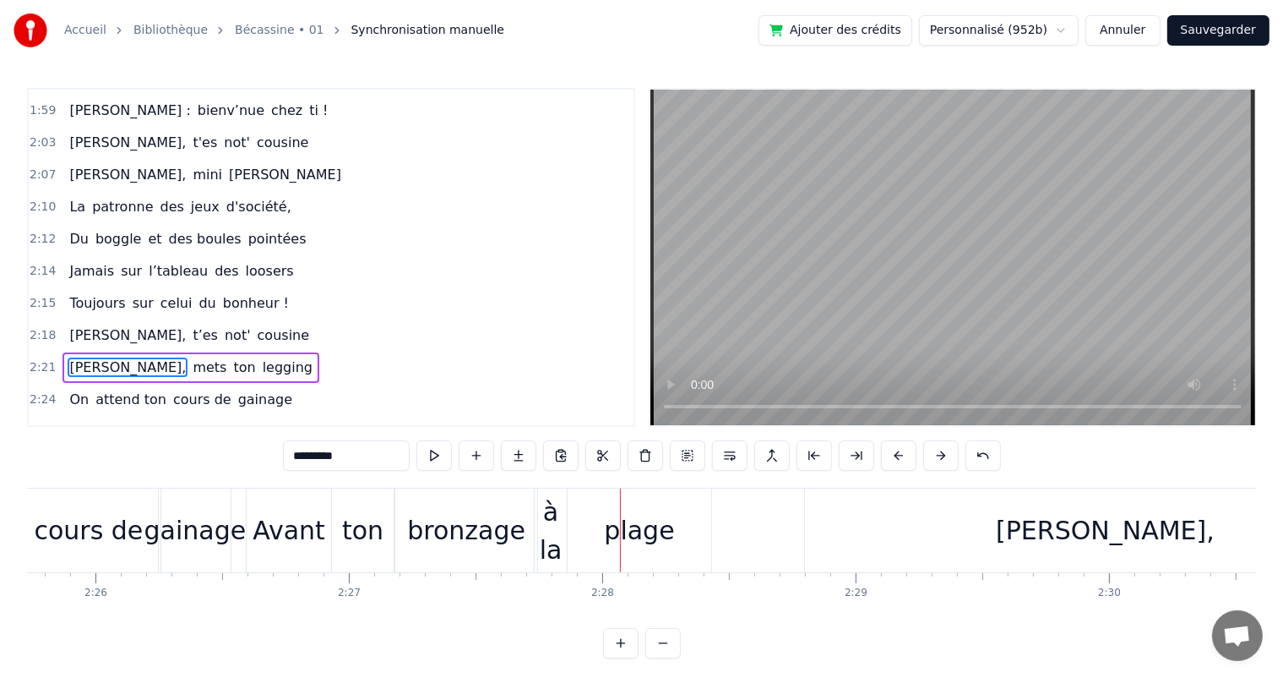
click at [325, 520] on div "Avant" at bounding box center [289, 530] width 84 height 84
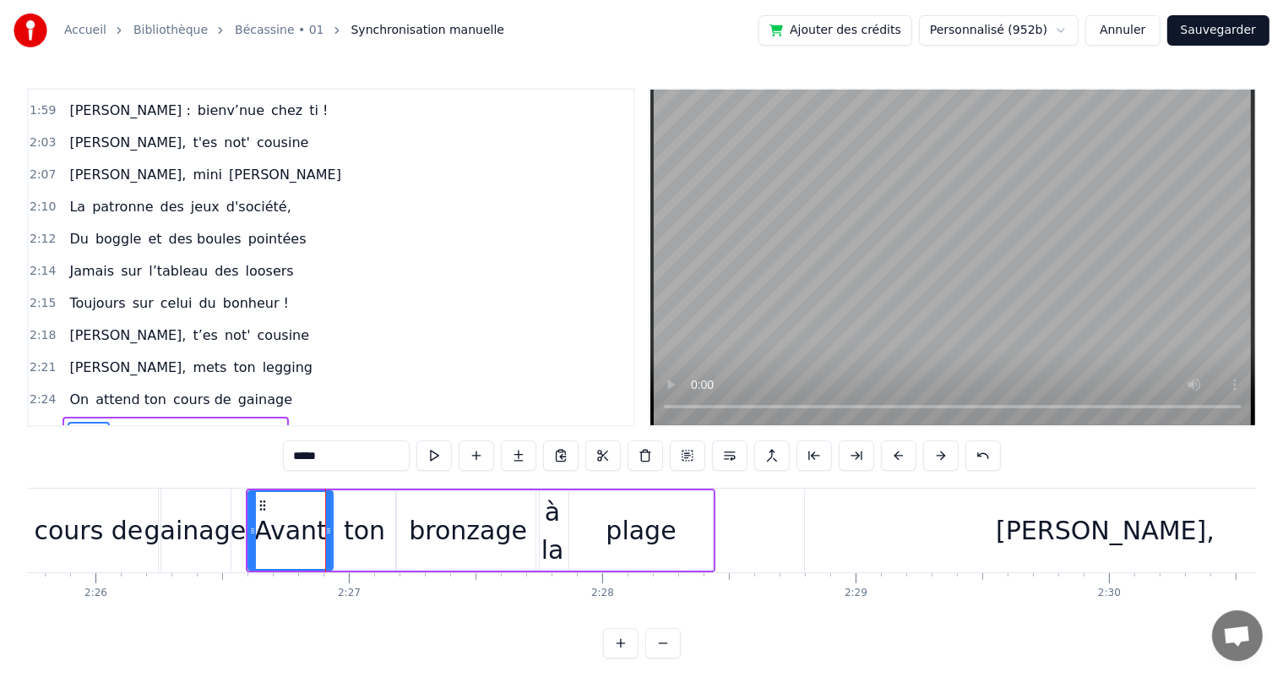
scroll to position [22, 0]
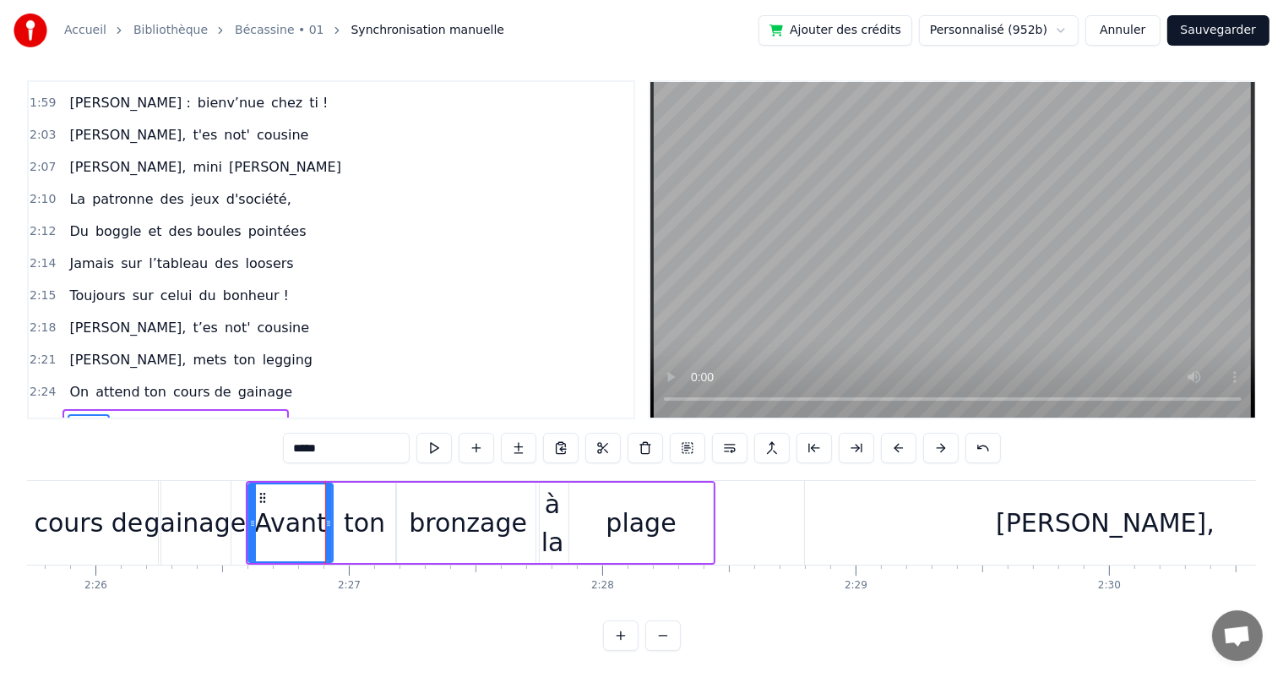
click at [356, 438] on input "*****" at bounding box center [346, 448] width 127 height 30
click at [348, 516] on div "ton" at bounding box center [364, 522] width 41 height 38
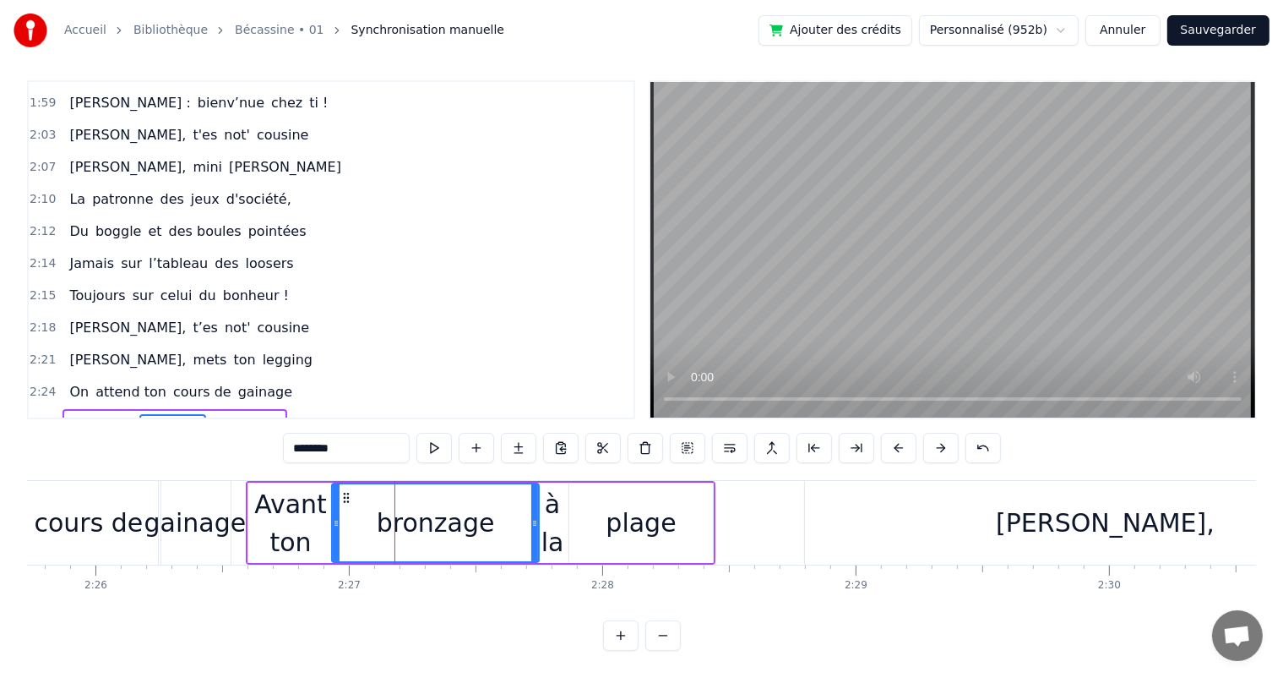
drag, startPoint x: 400, startPoint y: 503, endPoint x: 335, endPoint y: 490, distance: 66.4
click at [335, 490] on div at bounding box center [336, 522] width 7 height 77
click at [68, 350] on span "[PERSON_NAME]," at bounding box center [128, 359] width 120 height 19
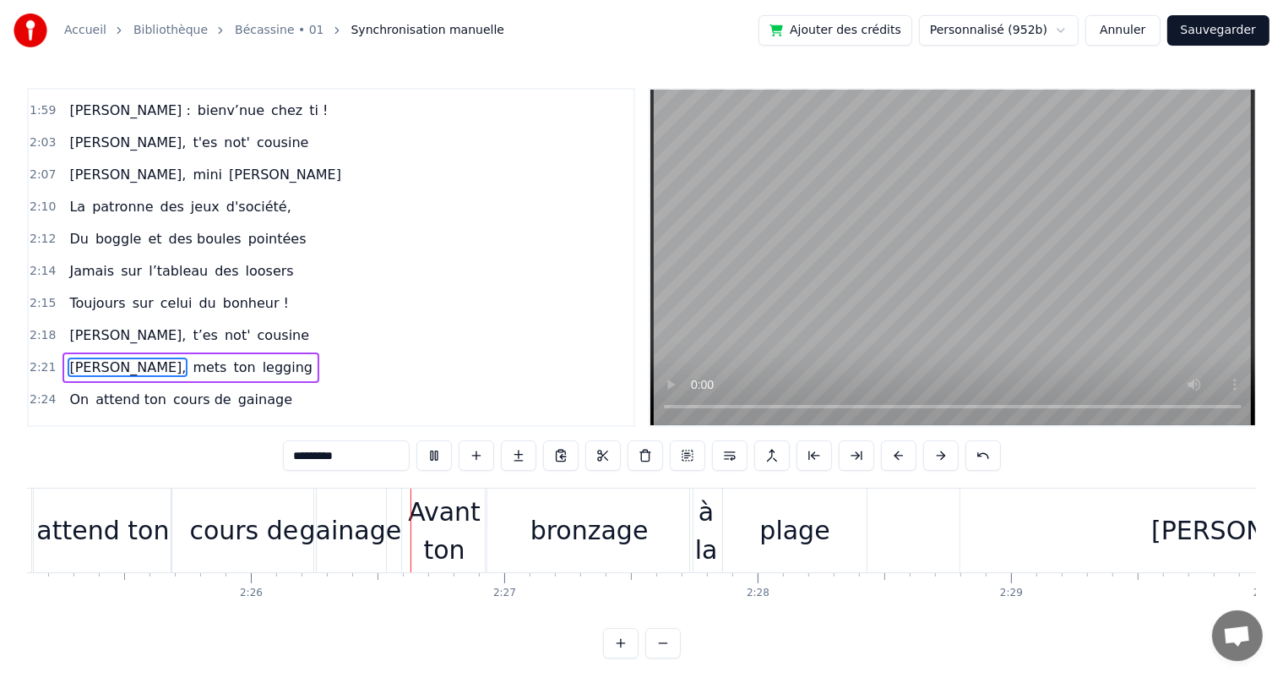
scroll to position [0, 36893]
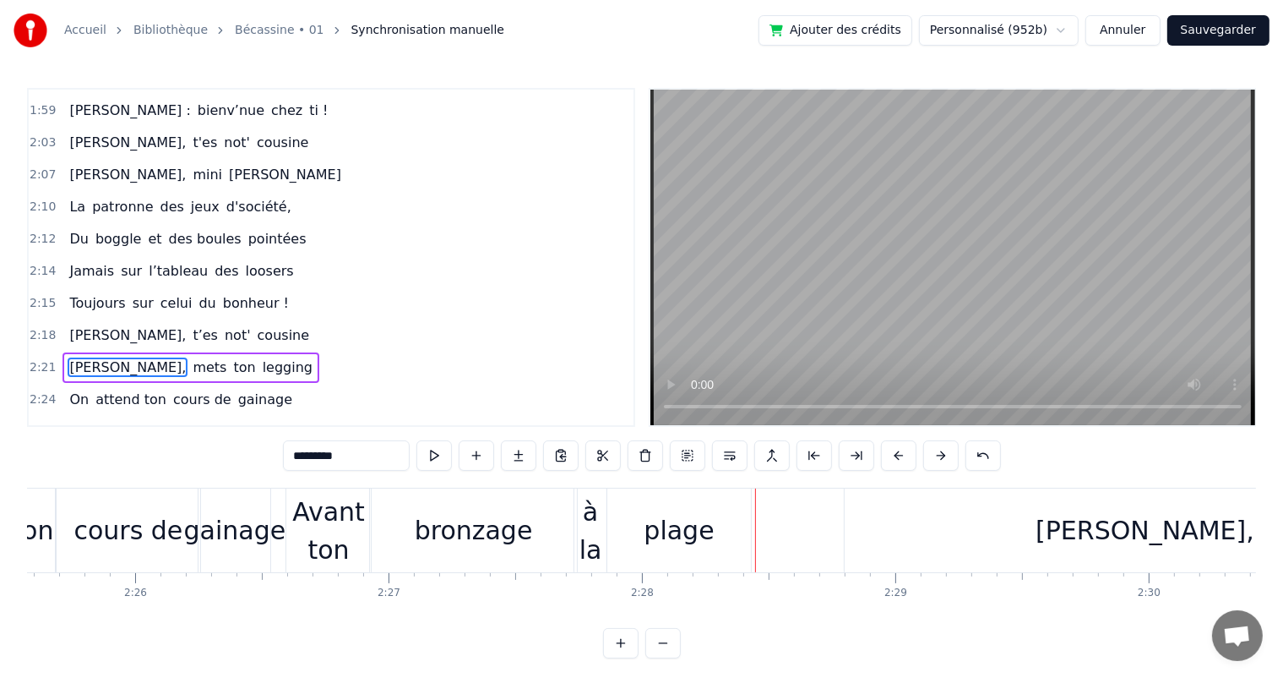
click at [425, 516] on div "bronzage" at bounding box center [474, 530] width 118 height 38
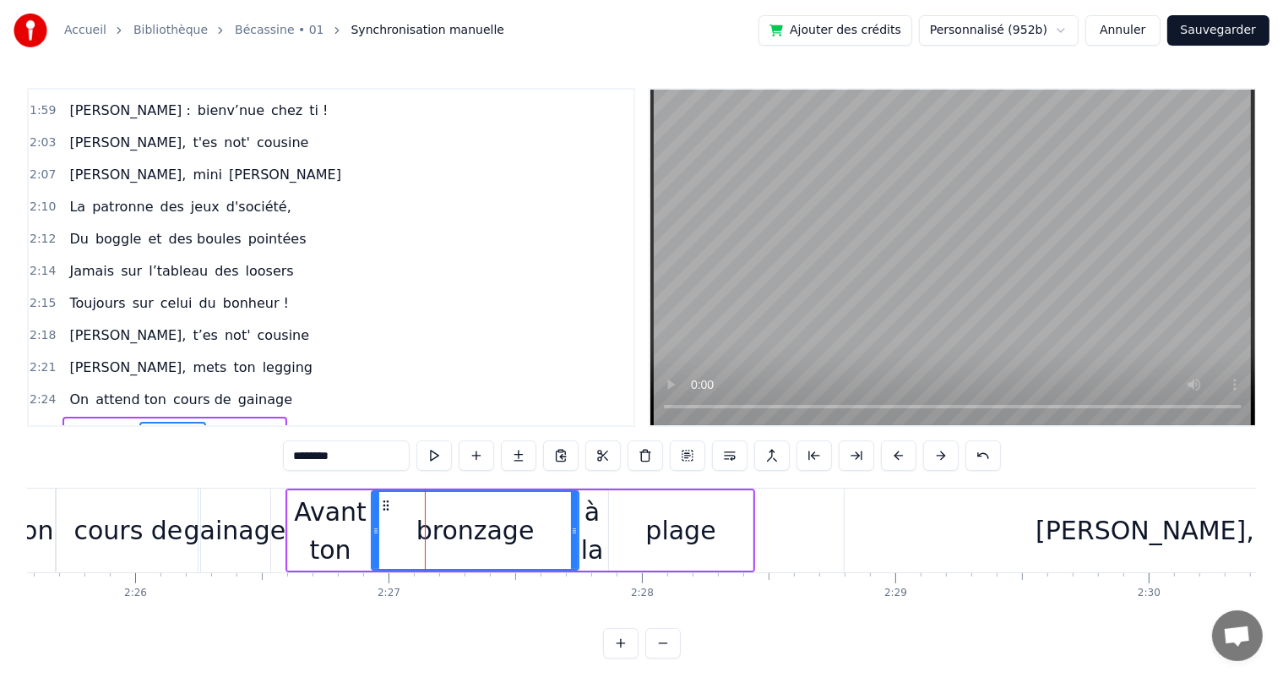
scroll to position [22, 0]
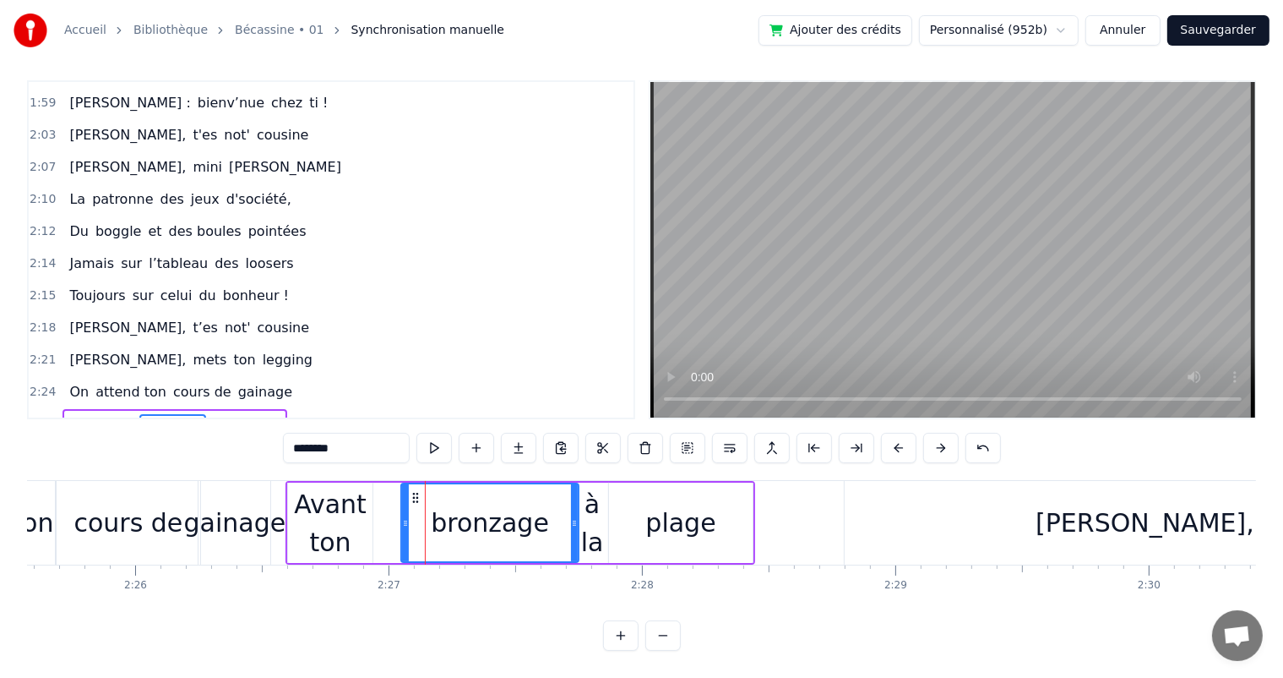
drag, startPoint x: 373, startPoint y: 507, endPoint x: 403, endPoint y: 510, distance: 29.8
click at [403, 516] on icon at bounding box center [405, 523] width 7 height 14
click at [345, 510] on div "Avant ton" at bounding box center [330, 523] width 84 height 76
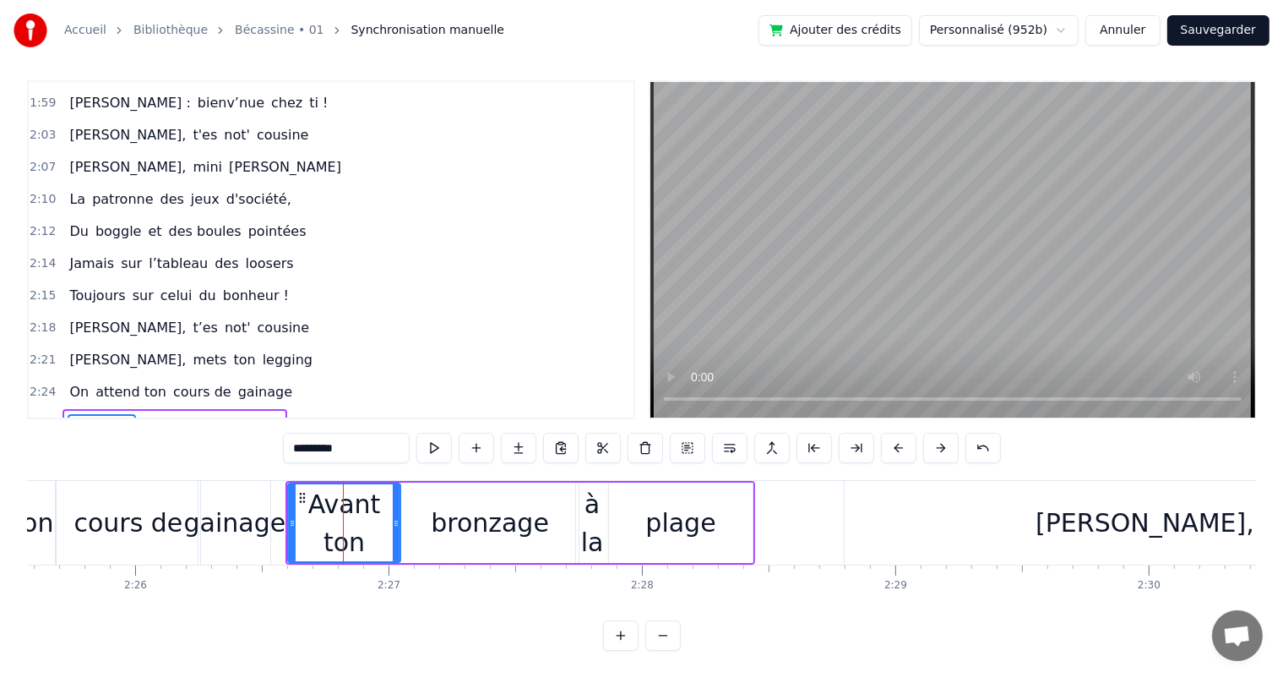
drag, startPoint x: 371, startPoint y: 509, endPoint x: 399, endPoint y: 510, distance: 27.9
click at [399, 516] on icon at bounding box center [396, 523] width 7 height 14
click at [561, 507] on div "bronzage" at bounding box center [489, 522] width 177 height 80
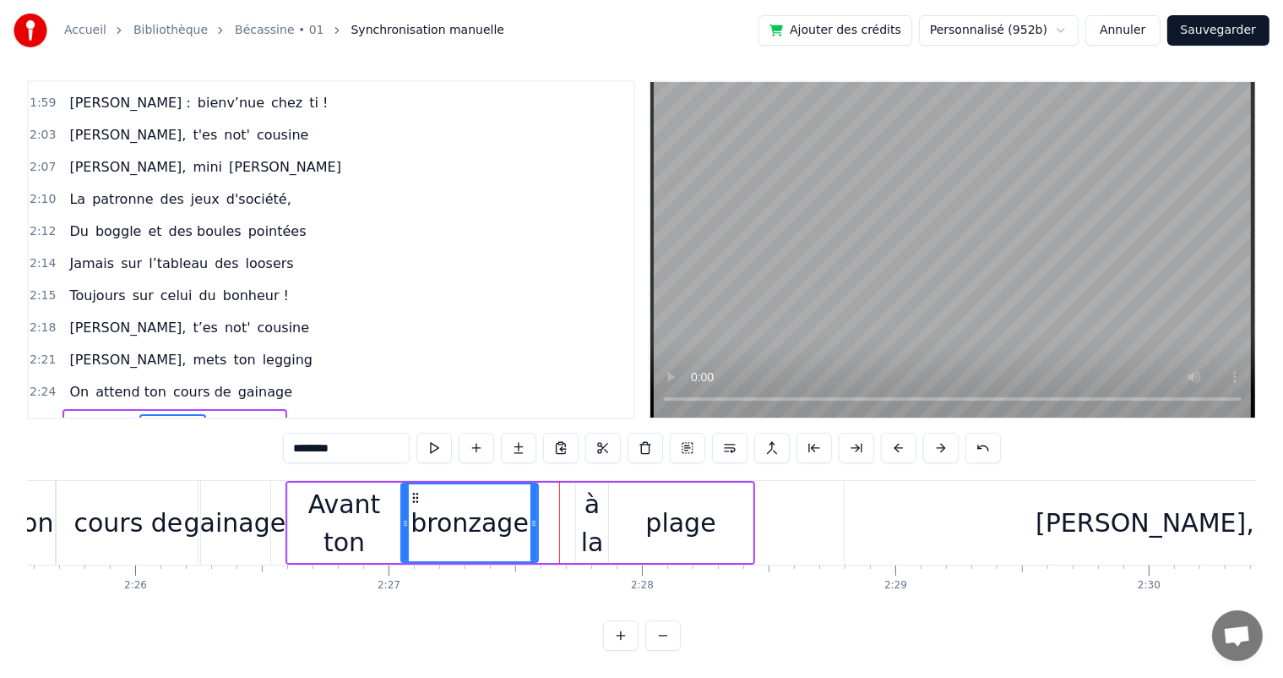
drag, startPoint x: 575, startPoint y: 507, endPoint x: 535, endPoint y: 503, distance: 40.7
click at [535, 516] on icon at bounding box center [534, 523] width 7 height 14
click at [582, 506] on div "à la" at bounding box center [592, 523] width 32 height 76
type input "****"
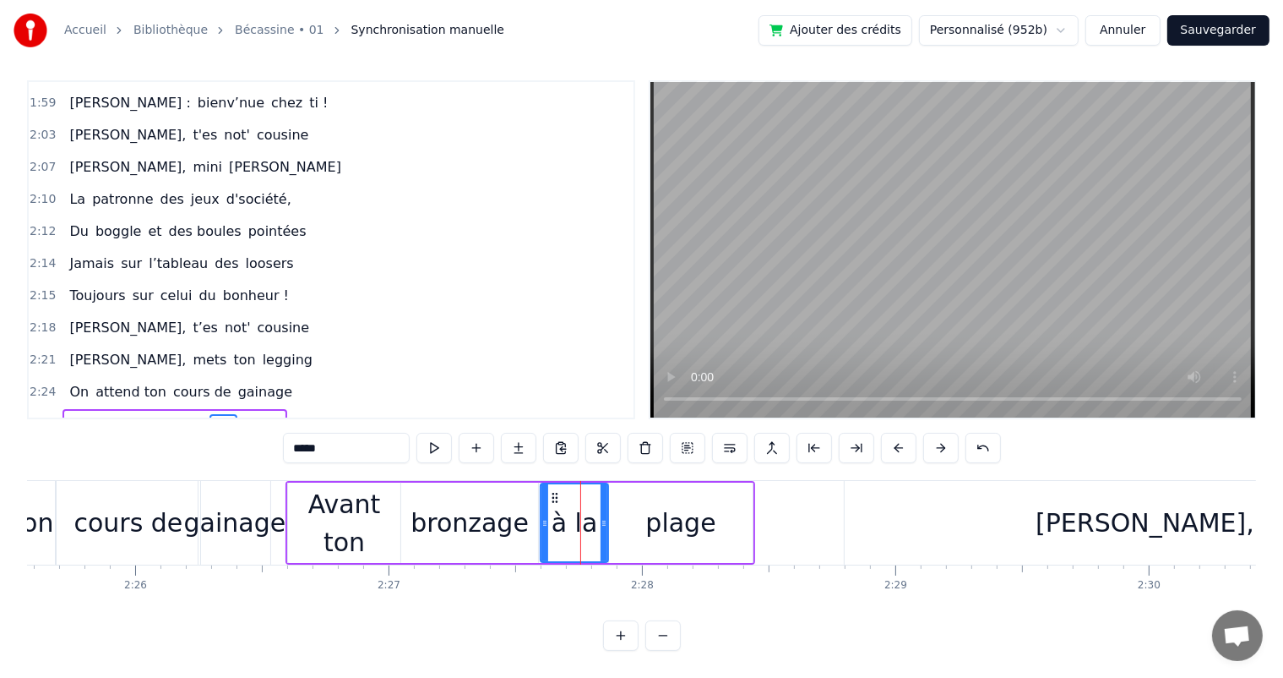
drag, startPoint x: 576, startPoint y: 507, endPoint x: 541, endPoint y: 502, distance: 35.8
click at [541, 516] on icon at bounding box center [544, 523] width 7 height 14
click at [106, 313] on div "[PERSON_NAME], t’es not' cousine" at bounding box center [189, 328] width 253 height 30
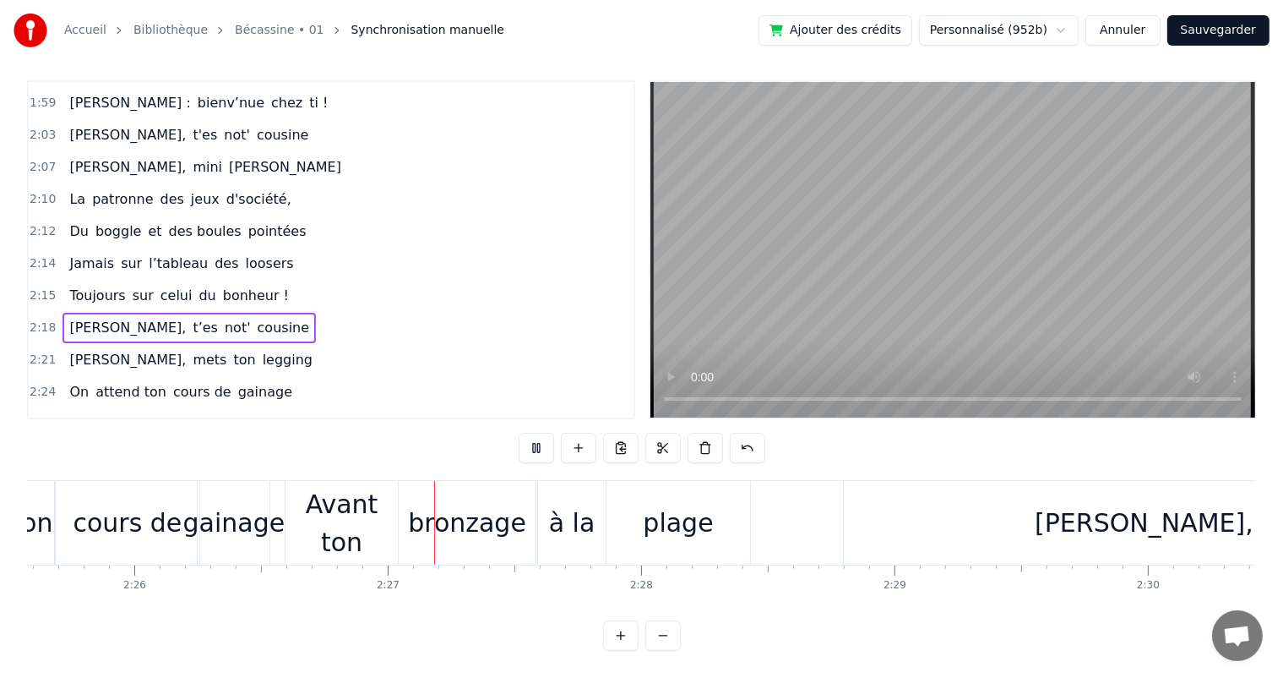
scroll to position [0, 37085]
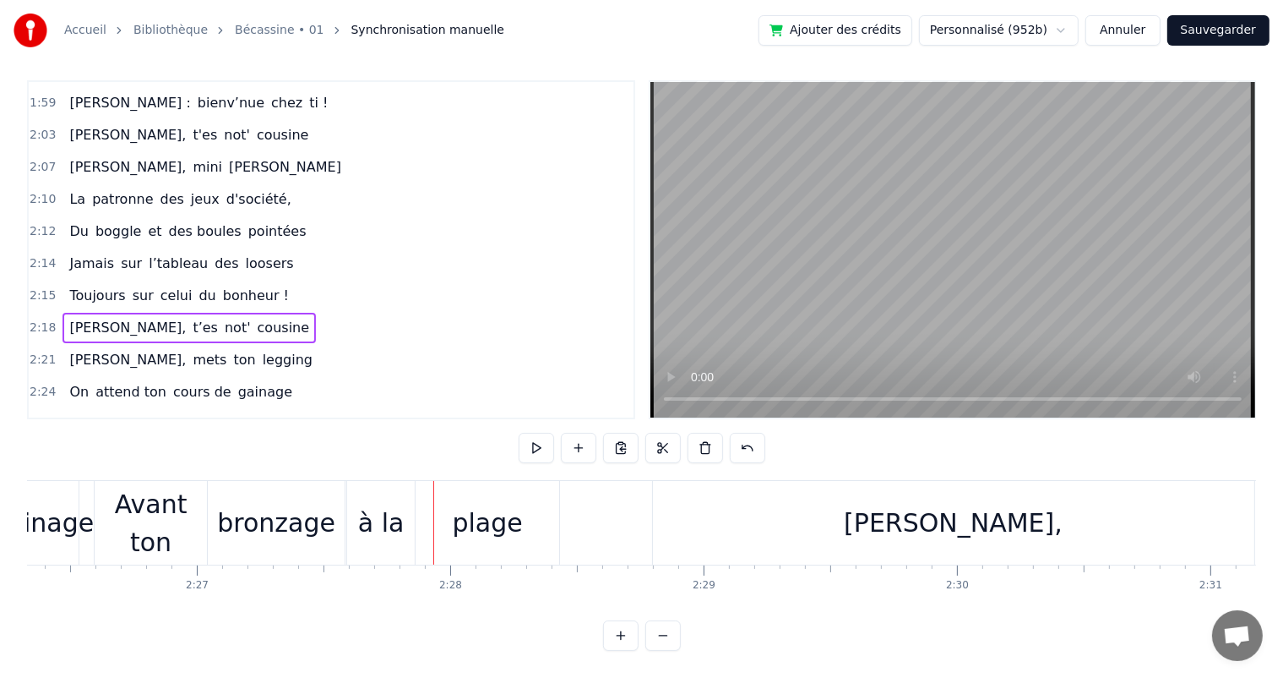
click at [112, 506] on div "Avant ton" at bounding box center [151, 523] width 112 height 76
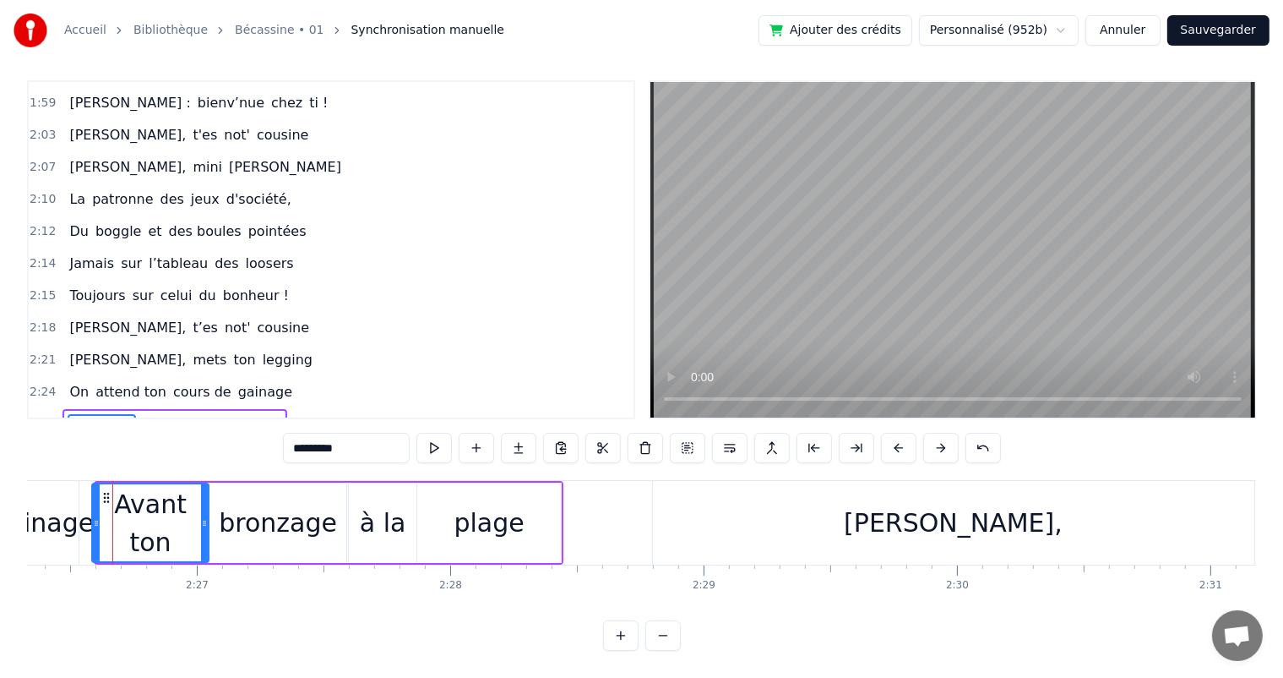
click at [93, 516] on icon at bounding box center [96, 523] width 7 height 14
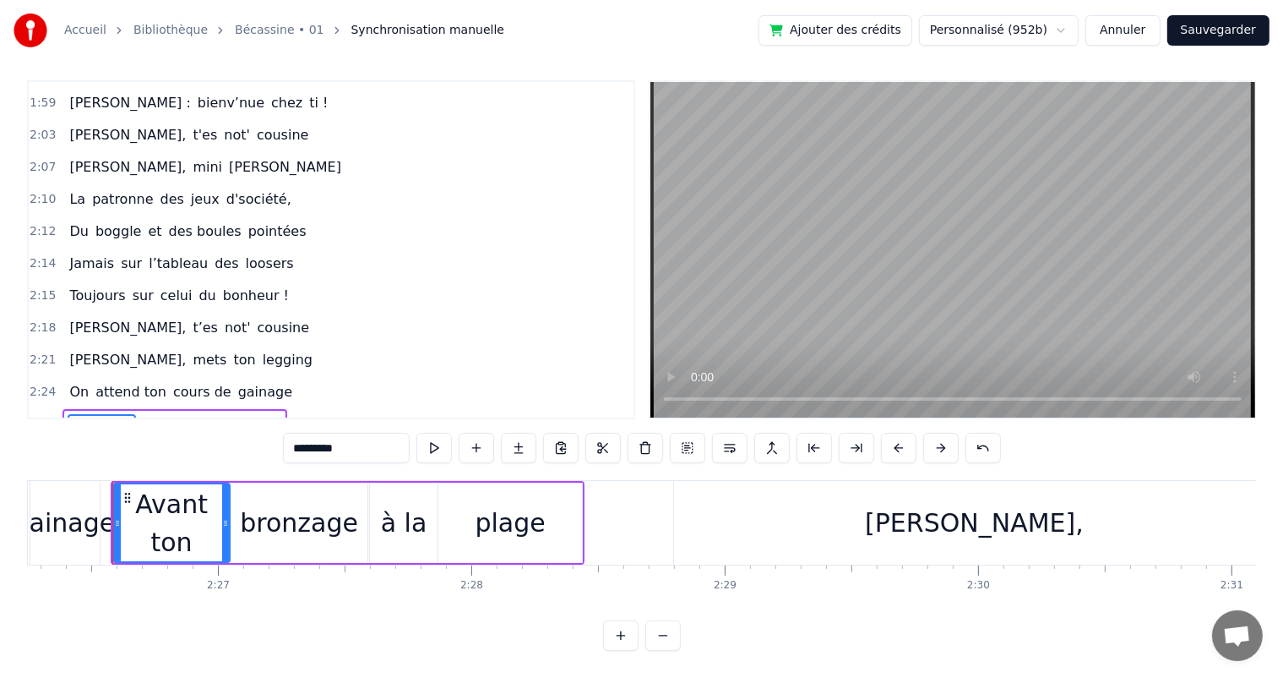
click at [253, 505] on div "bronzage" at bounding box center [299, 522] width 118 height 38
type input "********"
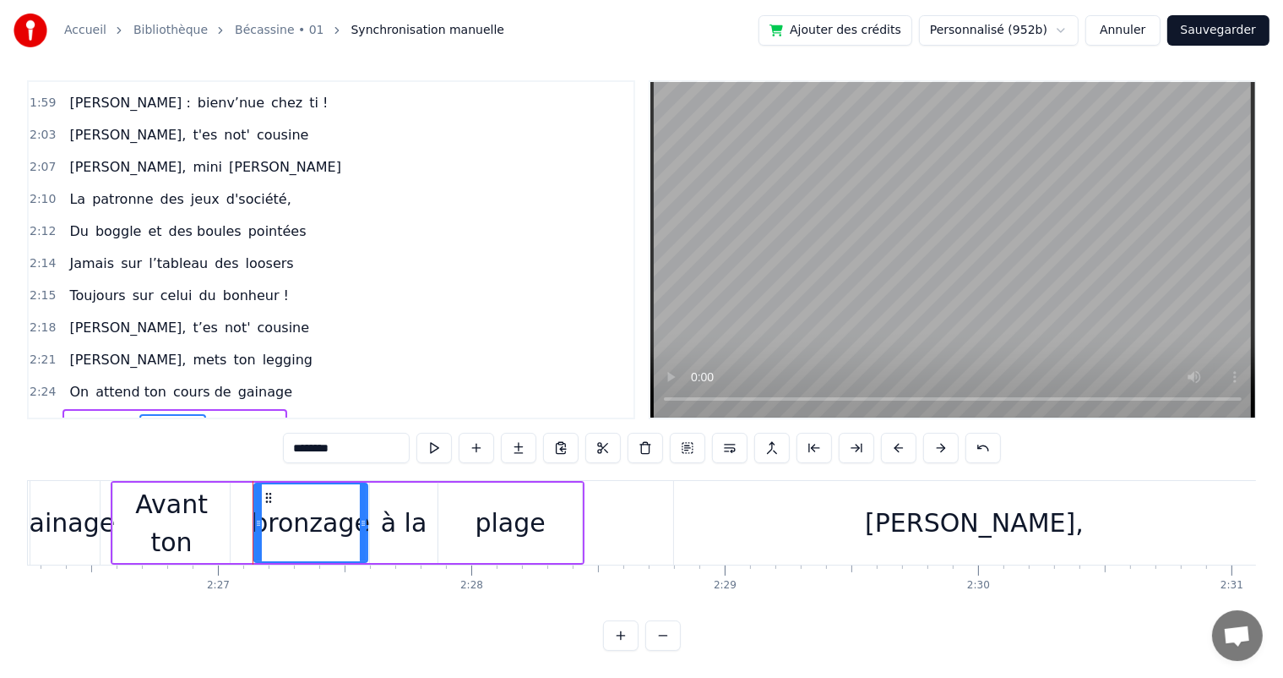
drag, startPoint x: 231, startPoint y: 506, endPoint x: 253, endPoint y: 507, distance: 22.0
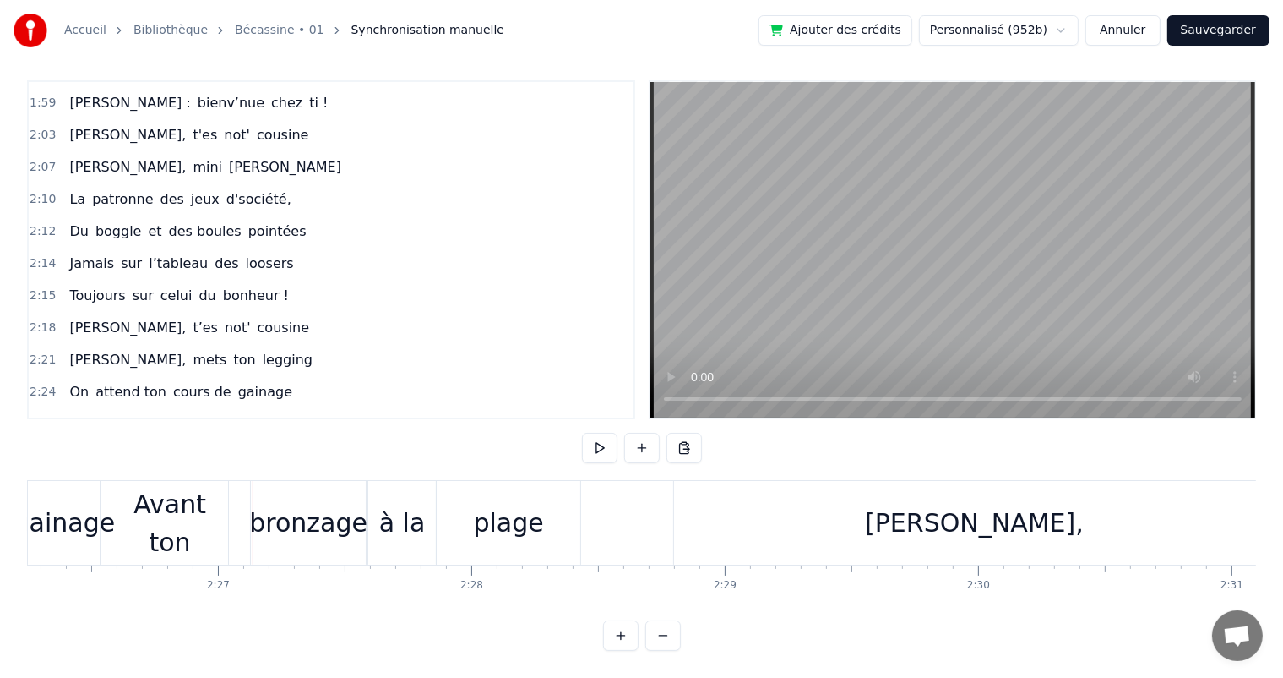
click at [217, 503] on div "Avant ton" at bounding box center [170, 523] width 117 height 76
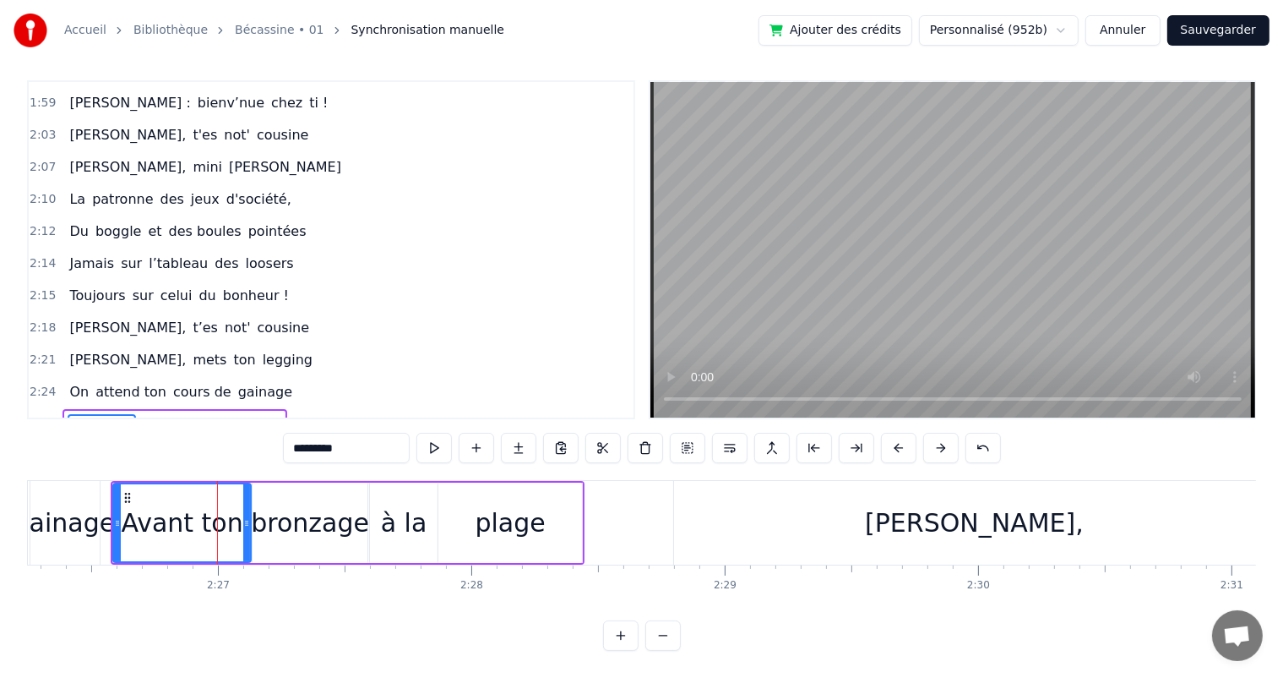
drag, startPoint x: 224, startPoint y: 503, endPoint x: 245, endPoint y: 507, distance: 21.4
click at [245, 516] on icon at bounding box center [246, 523] width 7 height 14
click at [73, 350] on span "[PERSON_NAME]," at bounding box center [128, 359] width 120 height 19
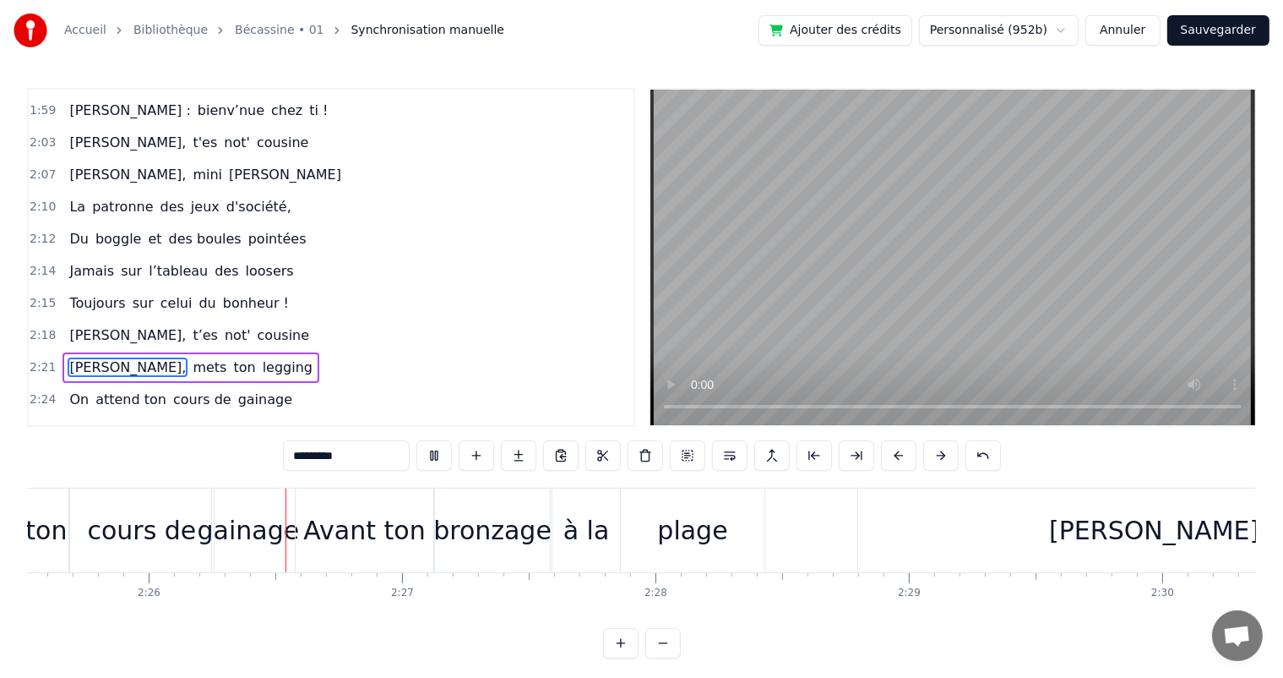
scroll to position [0, 36880]
click at [573, 511] on div "à la" at bounding box center [586, 530] width 46 height 38
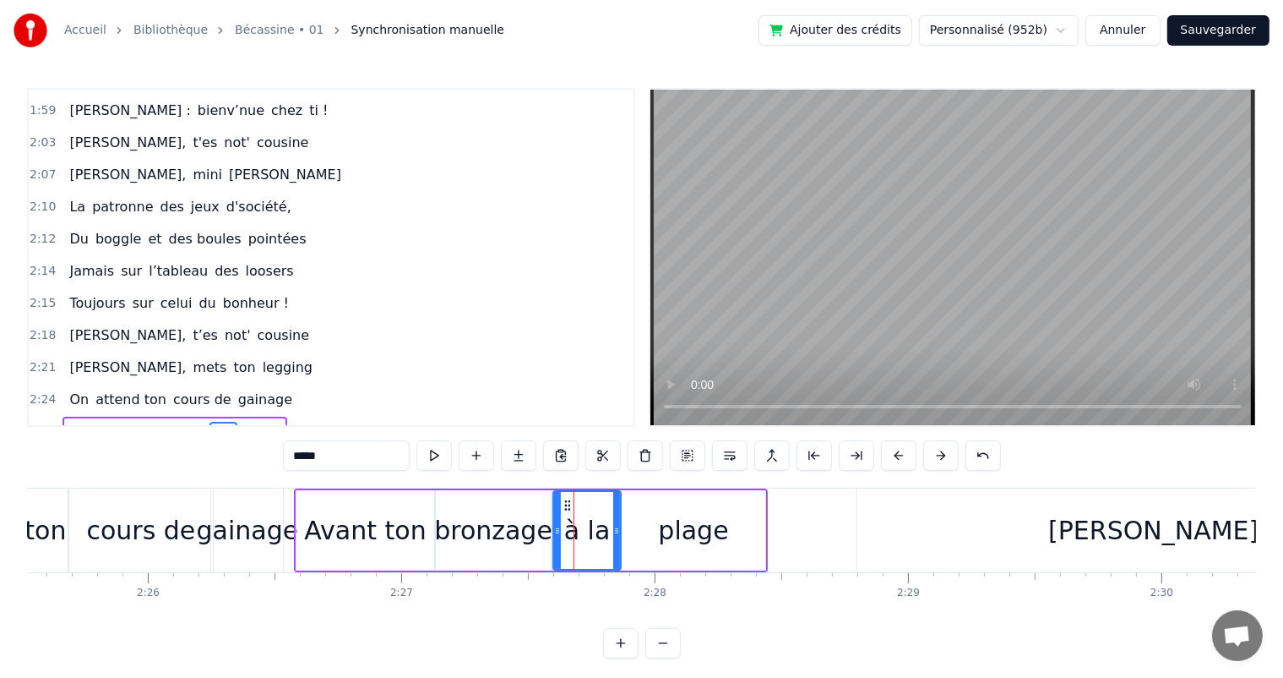
scroll to position [22, 0]
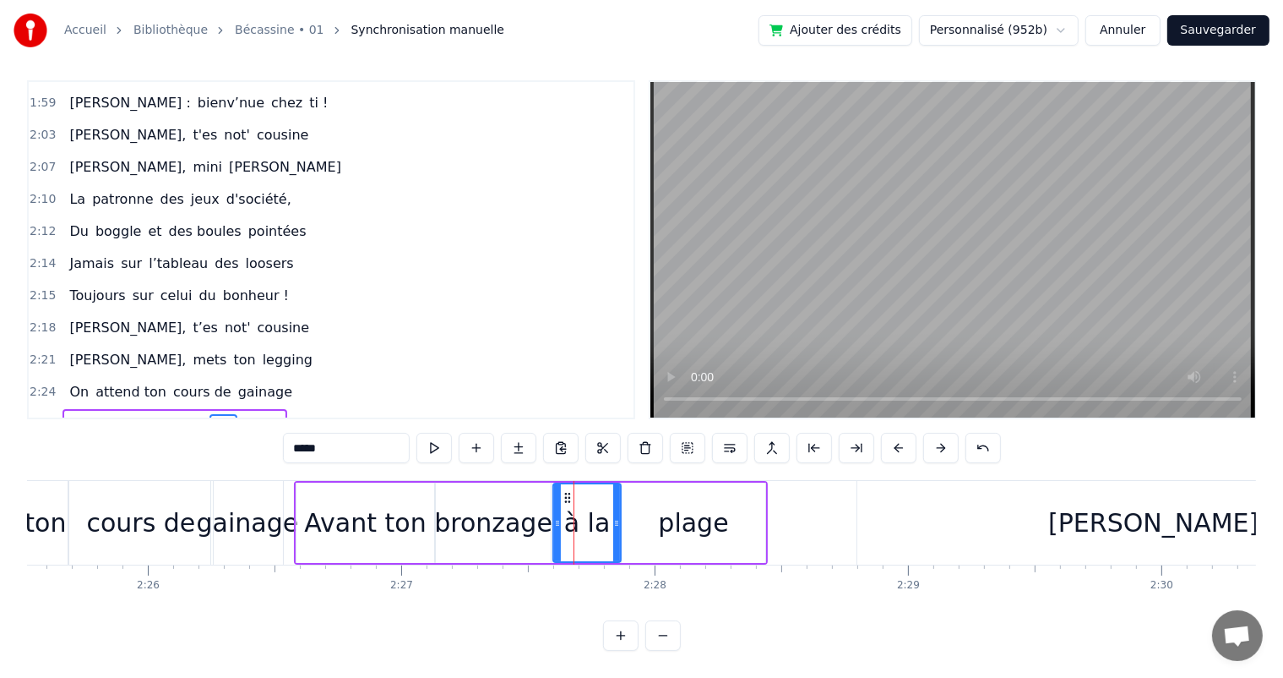
click at [645, 500] on div "plage" at bounding box center [694, 522] width 144 height 80
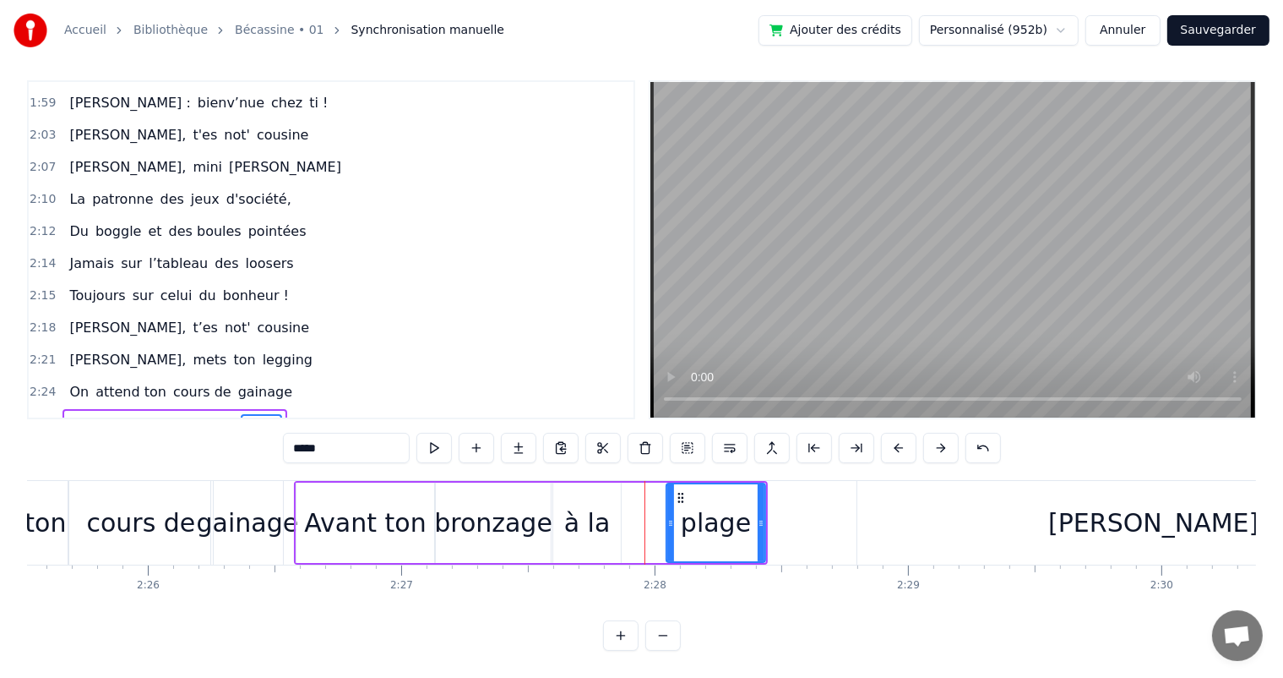
drag, startPoint x: 624, startPoint y: 504, endPoint x: 669, endPoint y: 514, distance: 45.7
click at [669, 516] on icon at bounding box center [670, 523] width 7 height 14
click at [600, 511] on div "à la" at bounding box center [587, 522] width 46 height 38
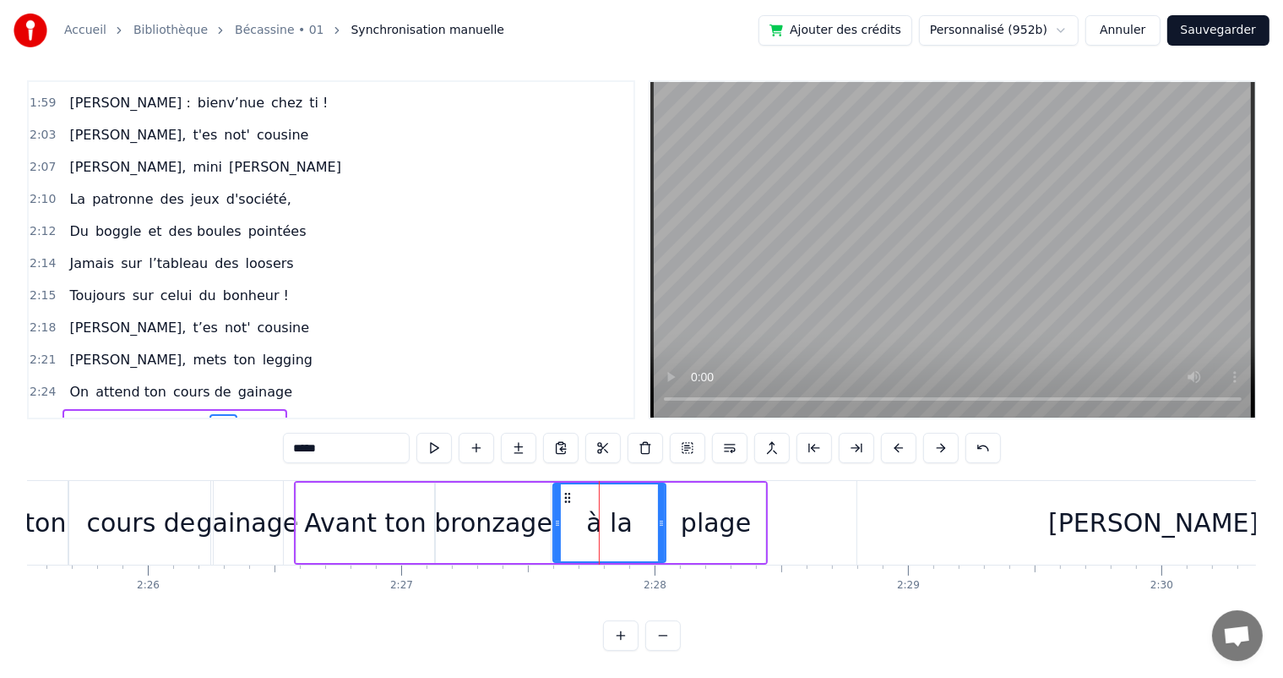
drag, startPoint x: 615, startPoint y: 512, endPoint x: 660, endPoint y: 520, distance: 45.6
click at [660, 520] on div at bounding box center [661, 522] width 7 height 77
drag, startPoint x: 558, startPoint y: 503, endPoint x: 605, endPoint y: 507, distance: 47.4
click at [605, 516] on icon at bounding box center [604, 523] width 7 height 14
click at [499, 503] on div "bronzage" at bounding box center [493, 522] width 118 height 38
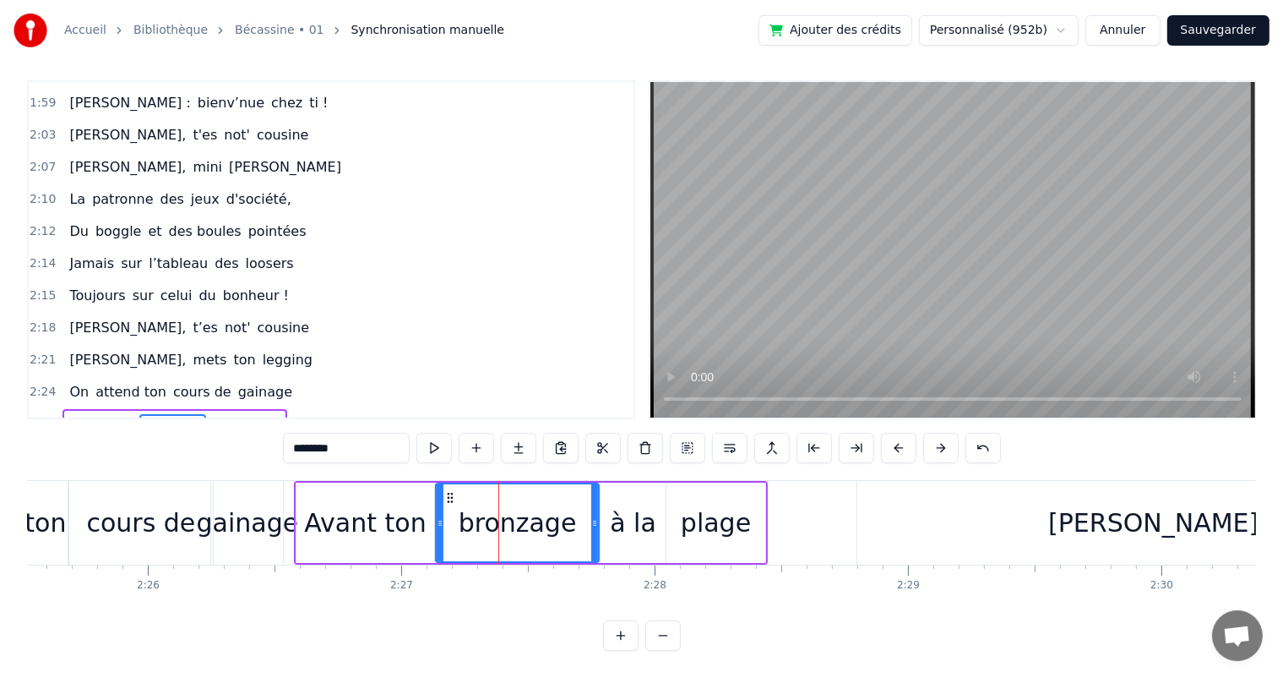
drag, startPoint x: 544, startPoint y: 505, endPoint x: 592, endPoint y: 512, distance: 48.6
click at [592, 516] on icon at bounding box center [594, 523] width 7 height 14
drag, startPoint x: 439, startPoint y: 500, endPoint x: 456, endPoint y: 504, distance: 17.4
click at [456, 516] on icon at bounding box center [457, 523] width 7 height 14
click at [416, 504] on div "Avant ton" at bounding box center [365, 522] width 122 height 38
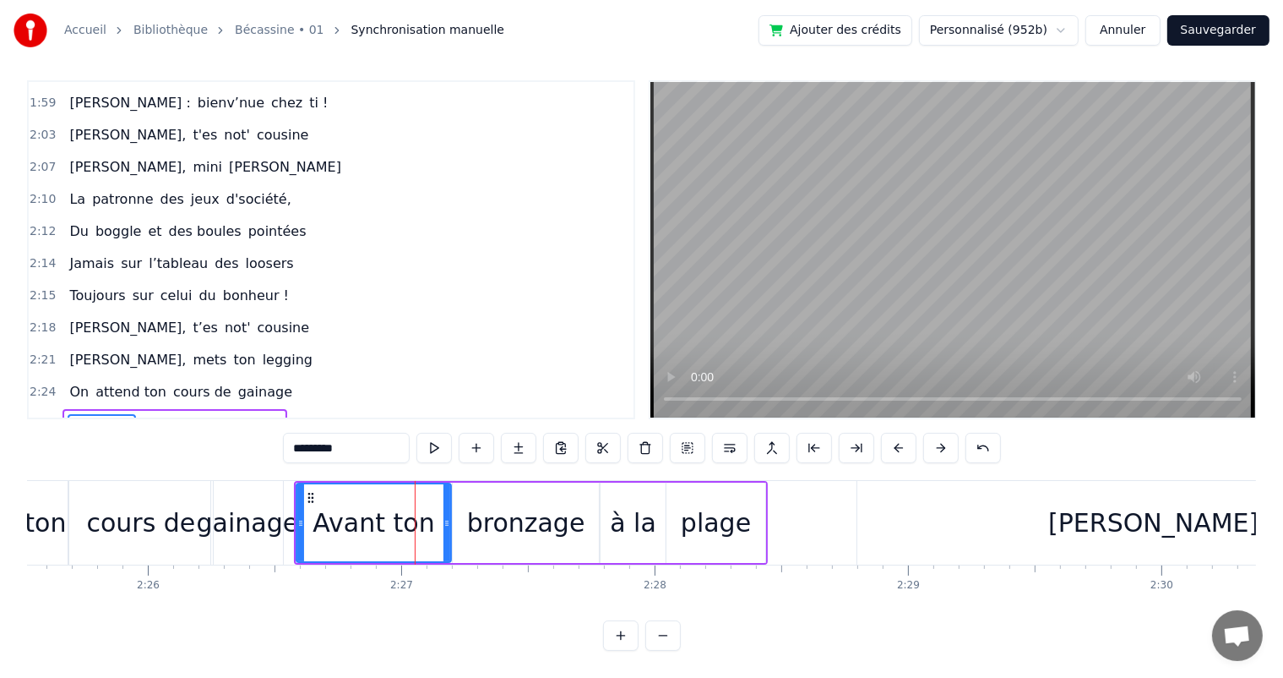
drag, startPoint x: 429, startPoint y: 505, endPoint x: 309, endPoint y: 416, distance: 149.2
click at [446, 516] on icon at bounding box center [447, 523] width 7 height 14
click at [69, 350] on span "[PERSON_NAME]," at bounding box center [128, 359] width 120 height 19
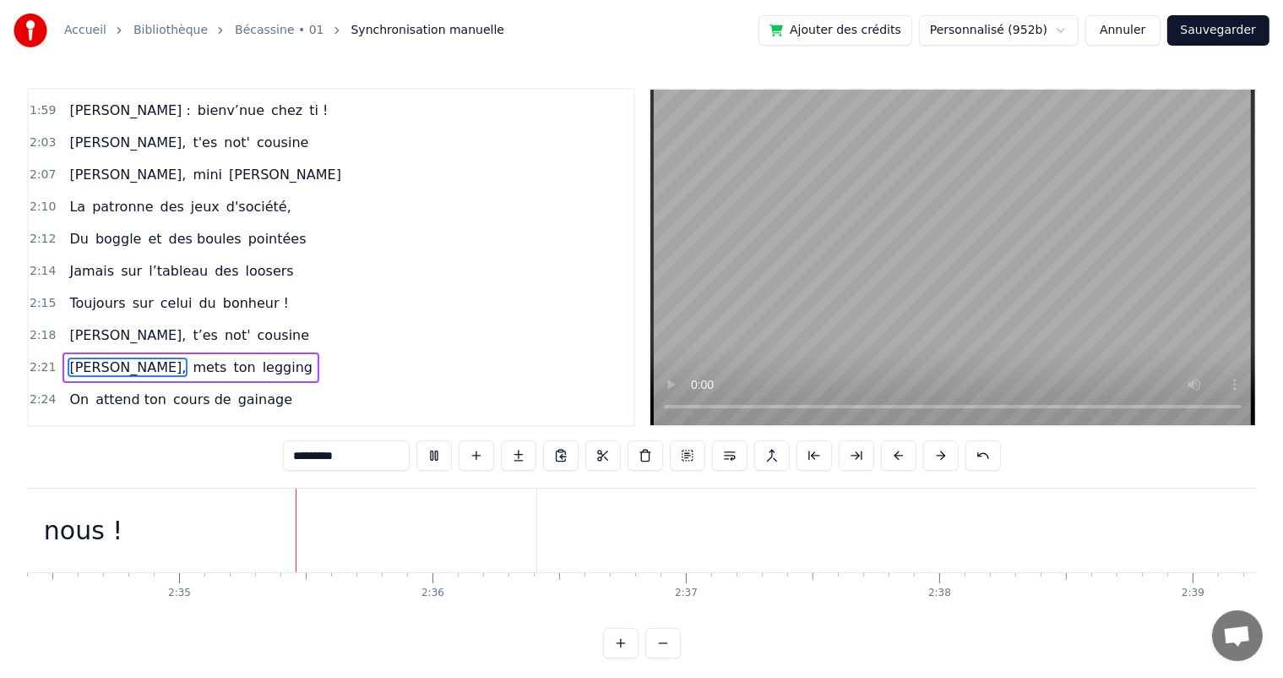
scroll to position [0, 39133]
click at [524, 515] on div "nous !" at bounding box center [80, 530] width 906 height 84
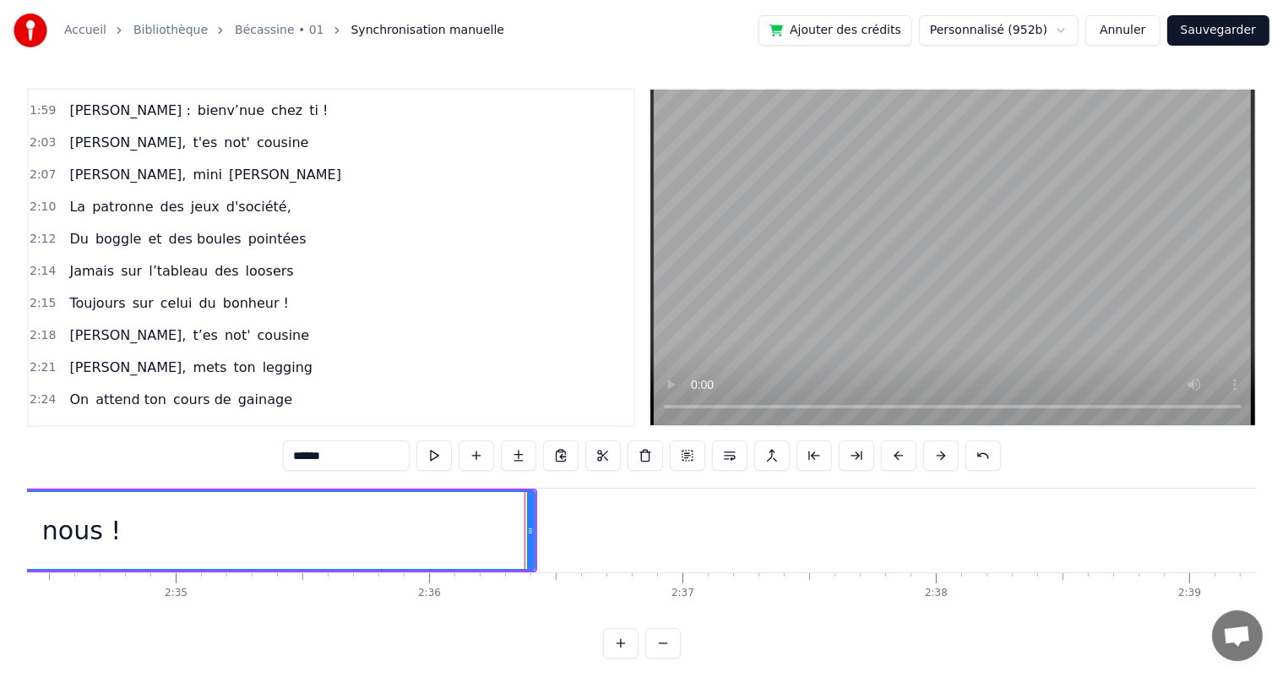
scroll to position [22, 0]
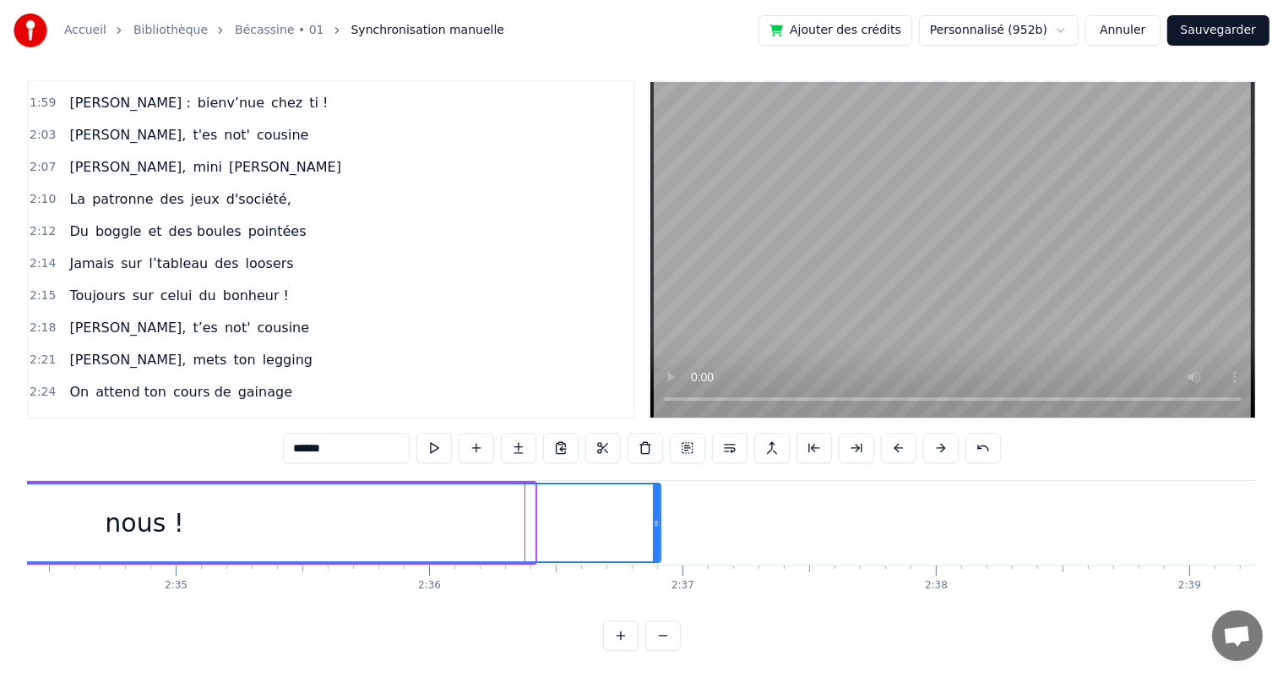
drag, startPoint x: 527, startPoint y: 512, endPoint x: 653, endPoint y: 520, distance: 126.1
click at [653, 520] on div at bounding box center [656, 522] width 7 height 77
click at [105, 414] on span "Avant ton" at bounding box center [102, 423] width 68 height 19
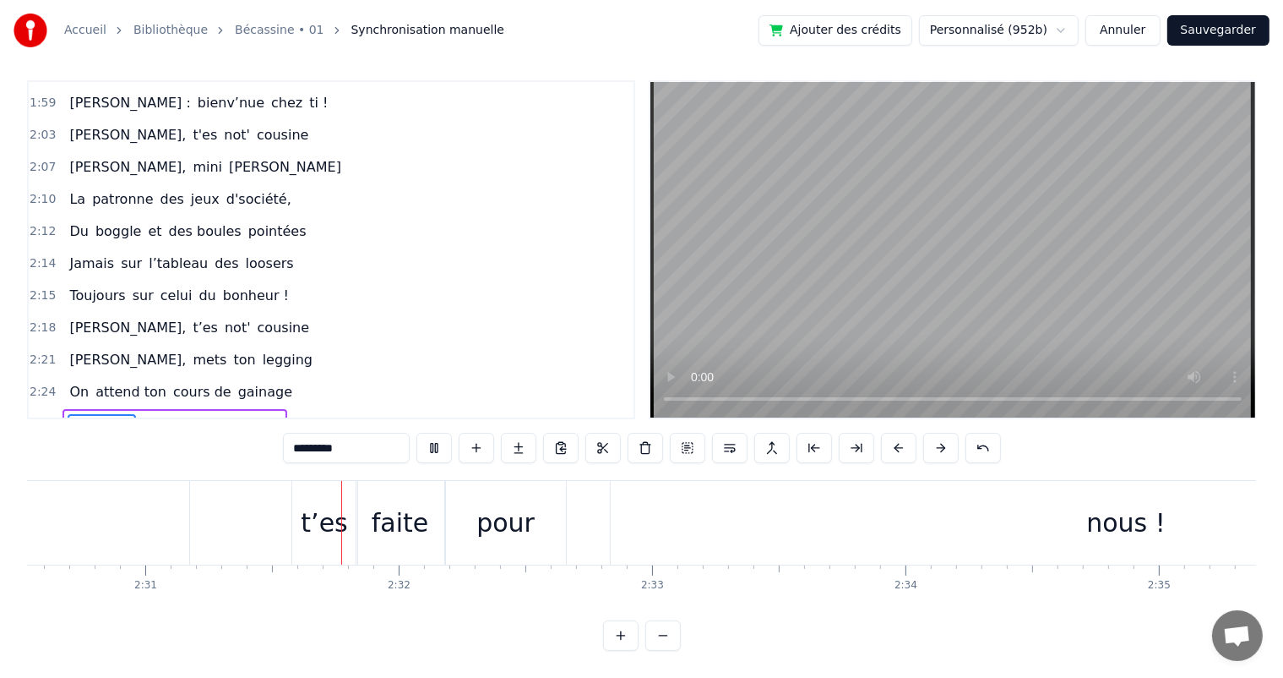
scroll to position [0, 38178]
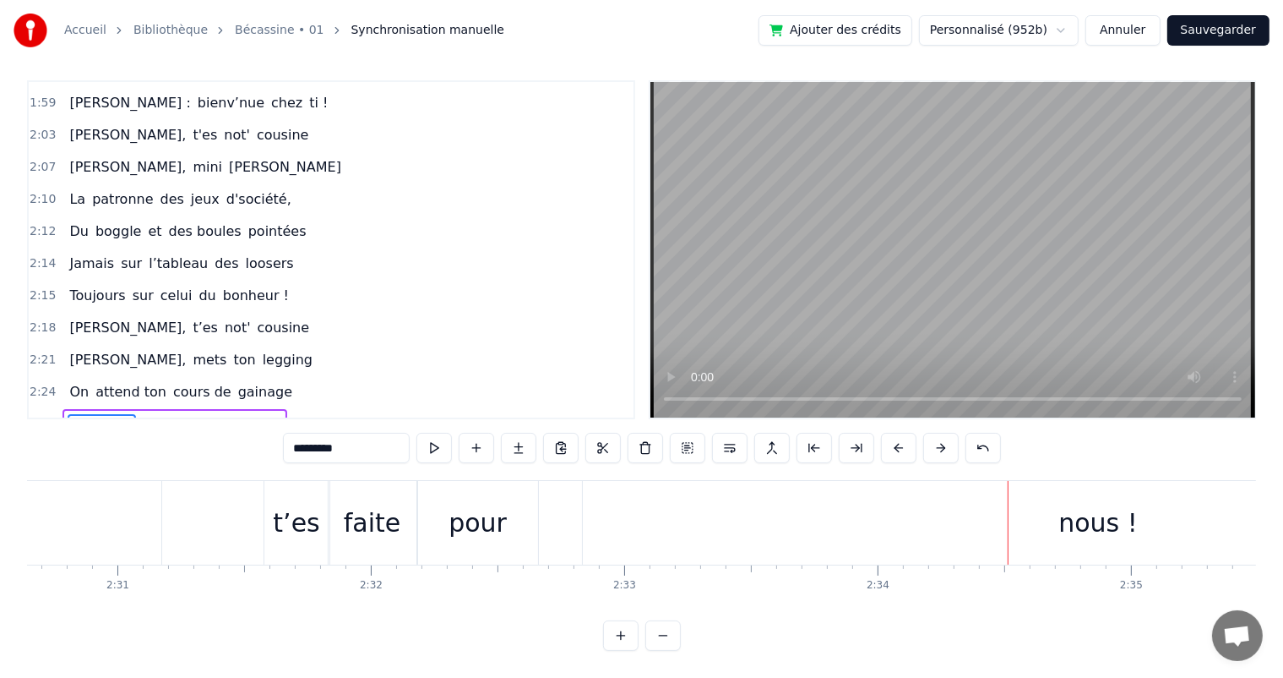
click at [98, 446] on span "[PERSON_NAME]," at bounding box center [128, 455] width 120 height 19
type input "*********"
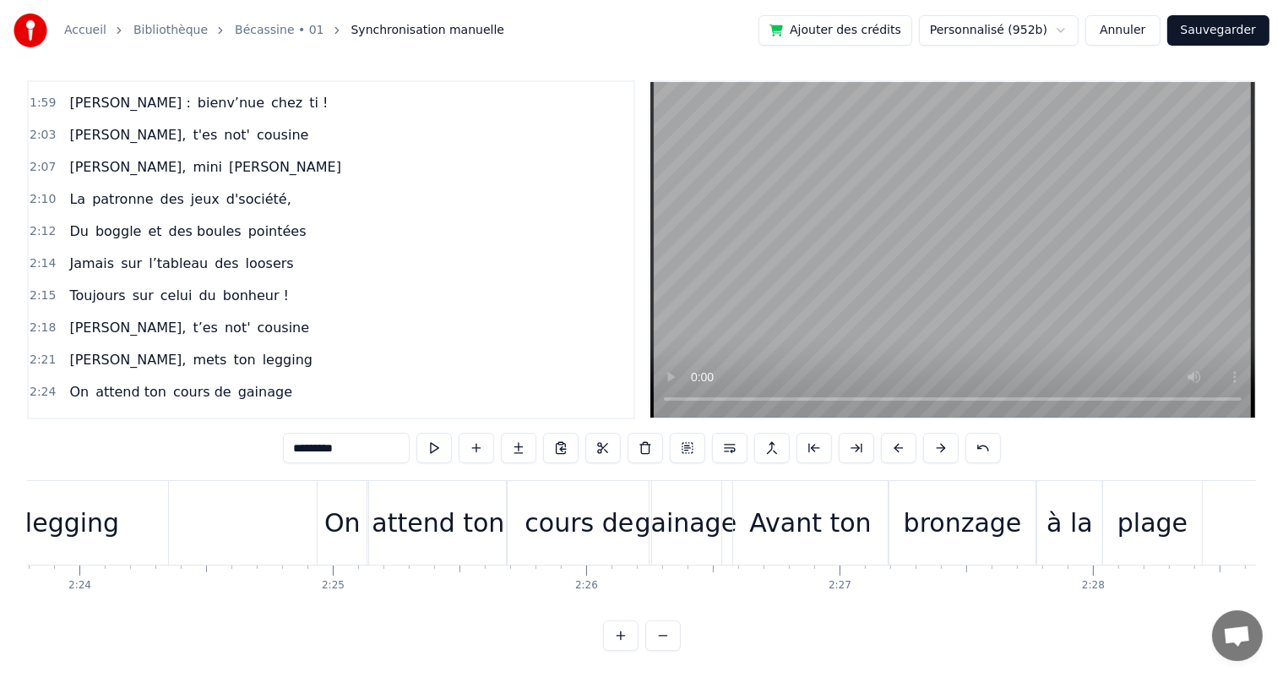
scroll to position [0, 36378]
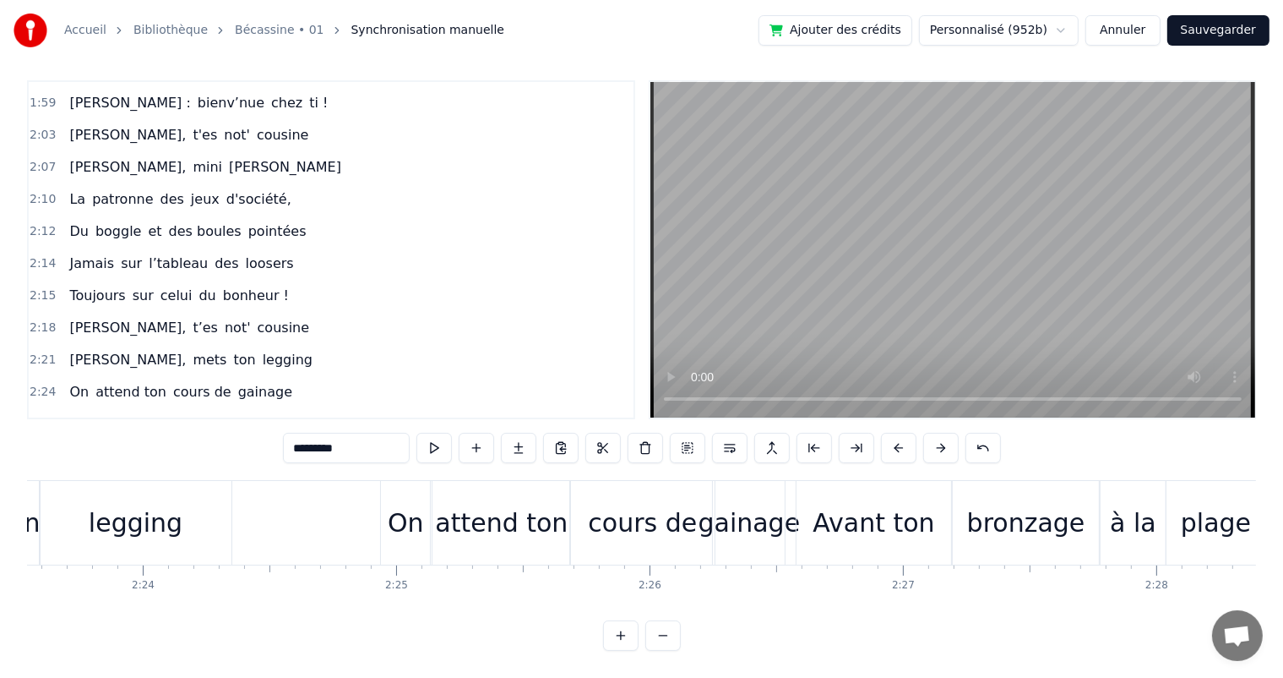
click at [1186, 39] on button "Sauvegarder" at bounding box center [1218, 30] width 102 height 30
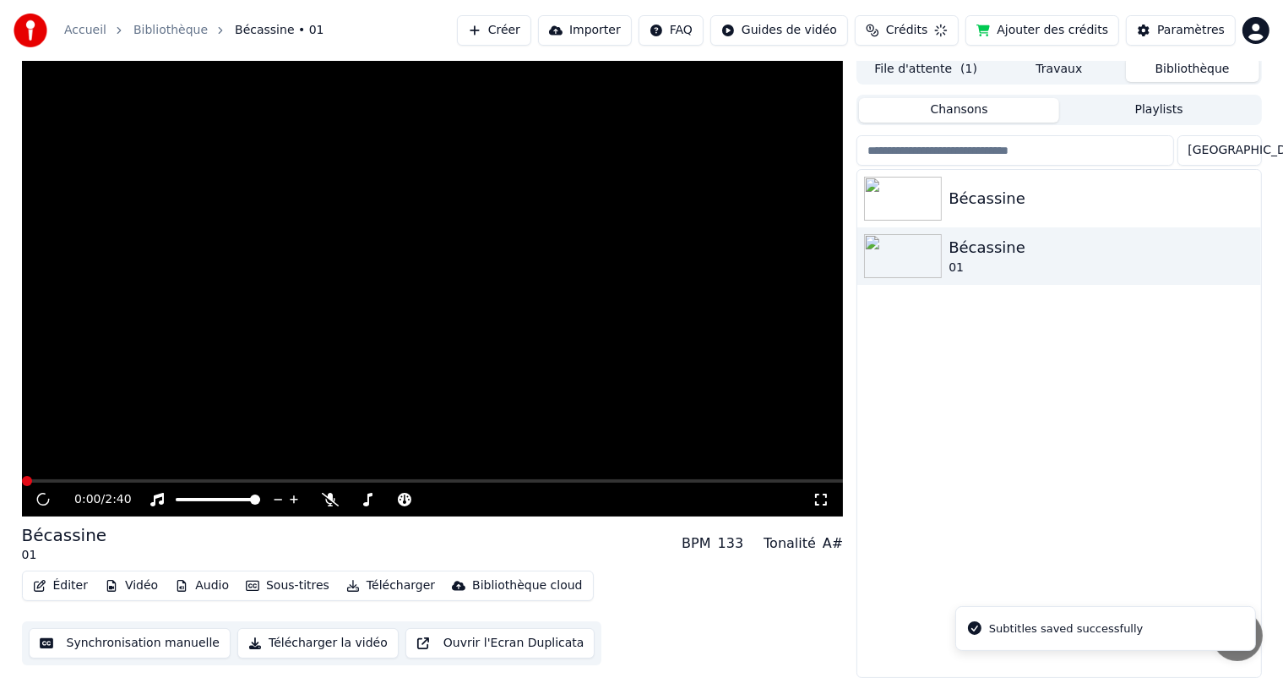
scroll to position [7, 0]
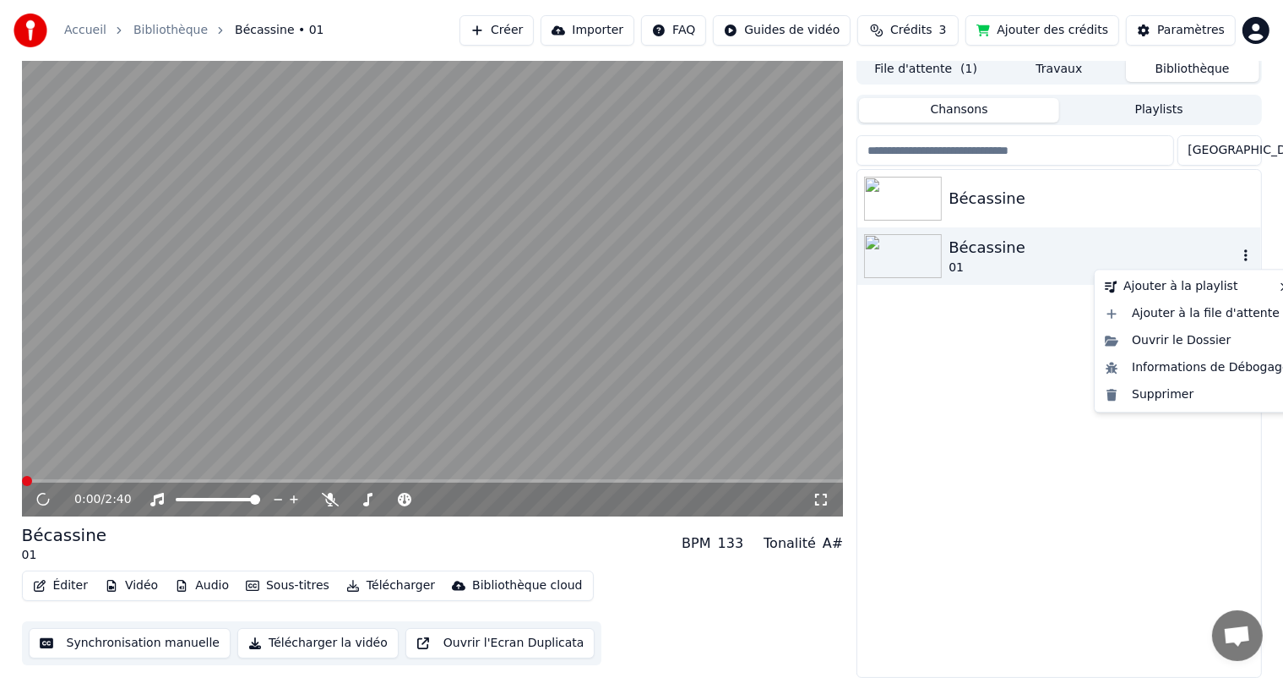
click at [1247, 257] on icon "button" at bounding box center [1246, 255] width 17 height 14
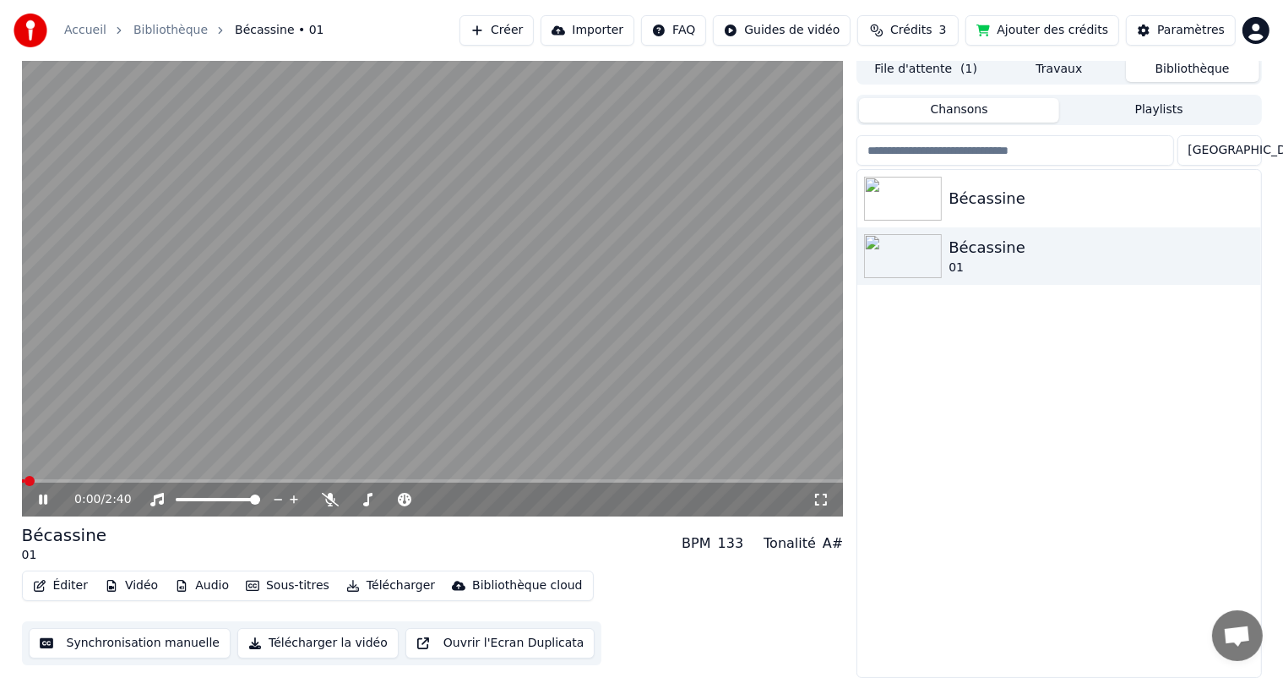
click at [43, 505] on icon at bounding box center [55, 500] width 40 height 14
click at [819, 494] on icon at bounding box center [821, 500] width 17 height 14
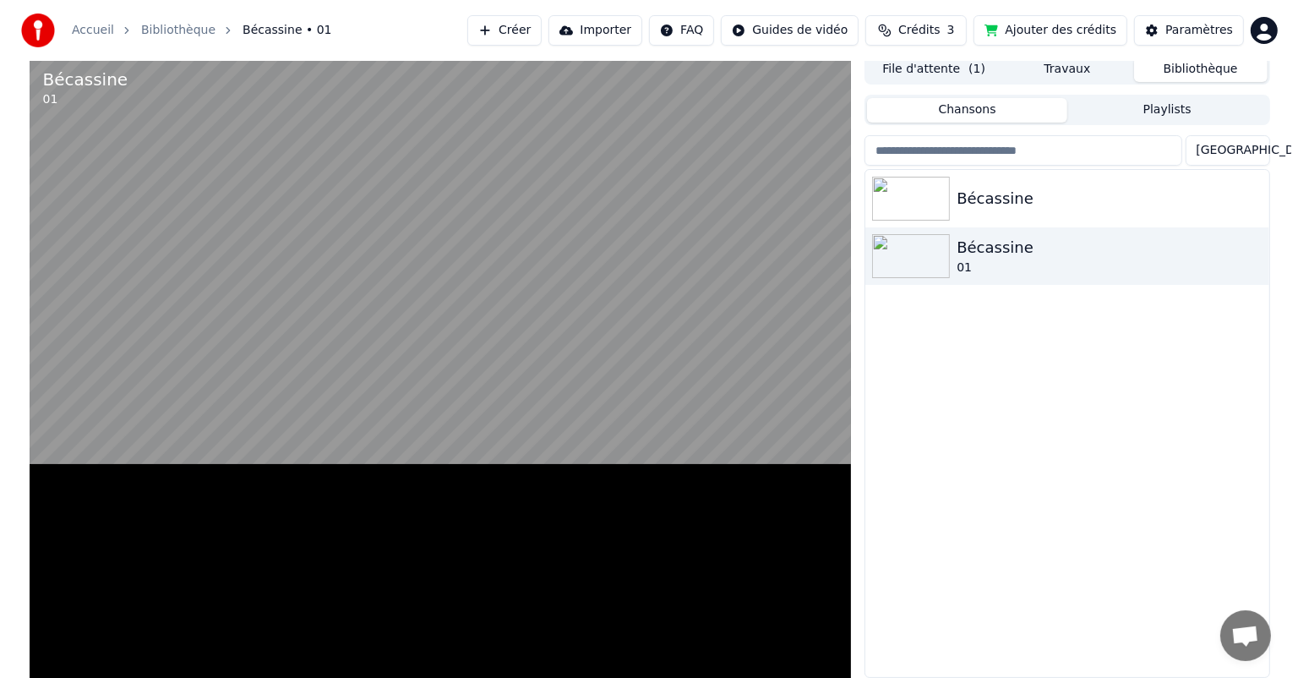
scroll to position [0, 0]
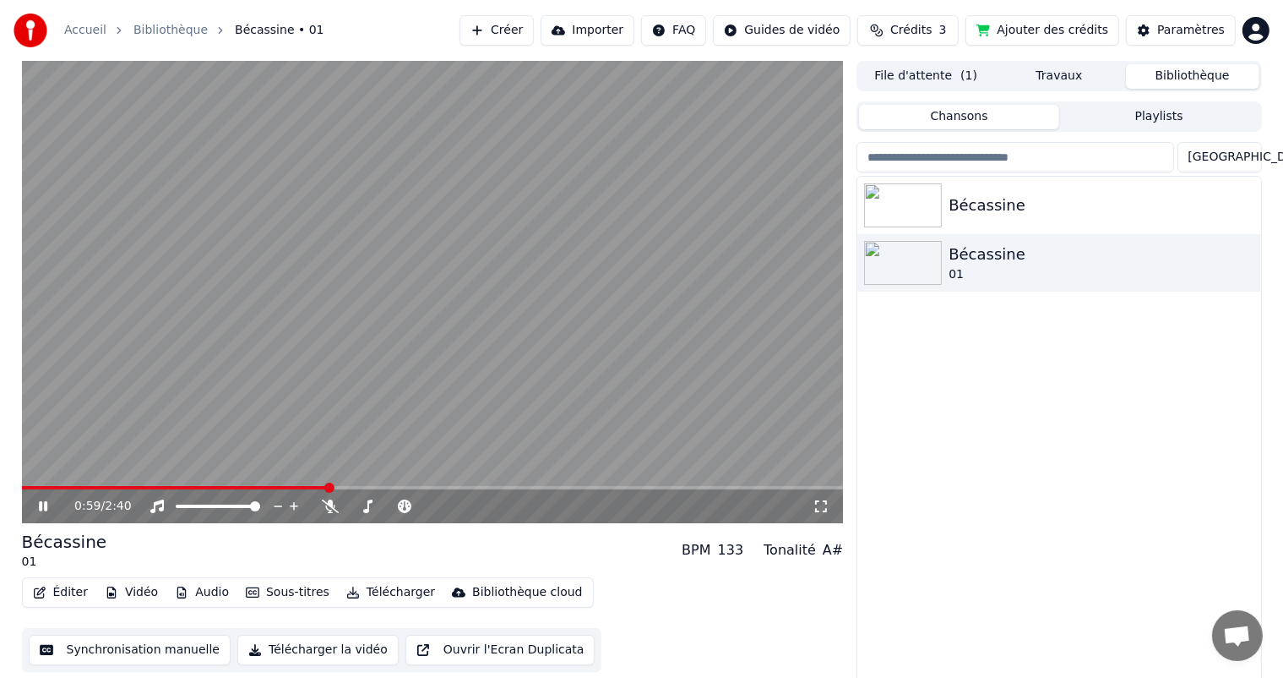
click at [37, 510] on icon at bounding box center [55, 506] width 40 height 14
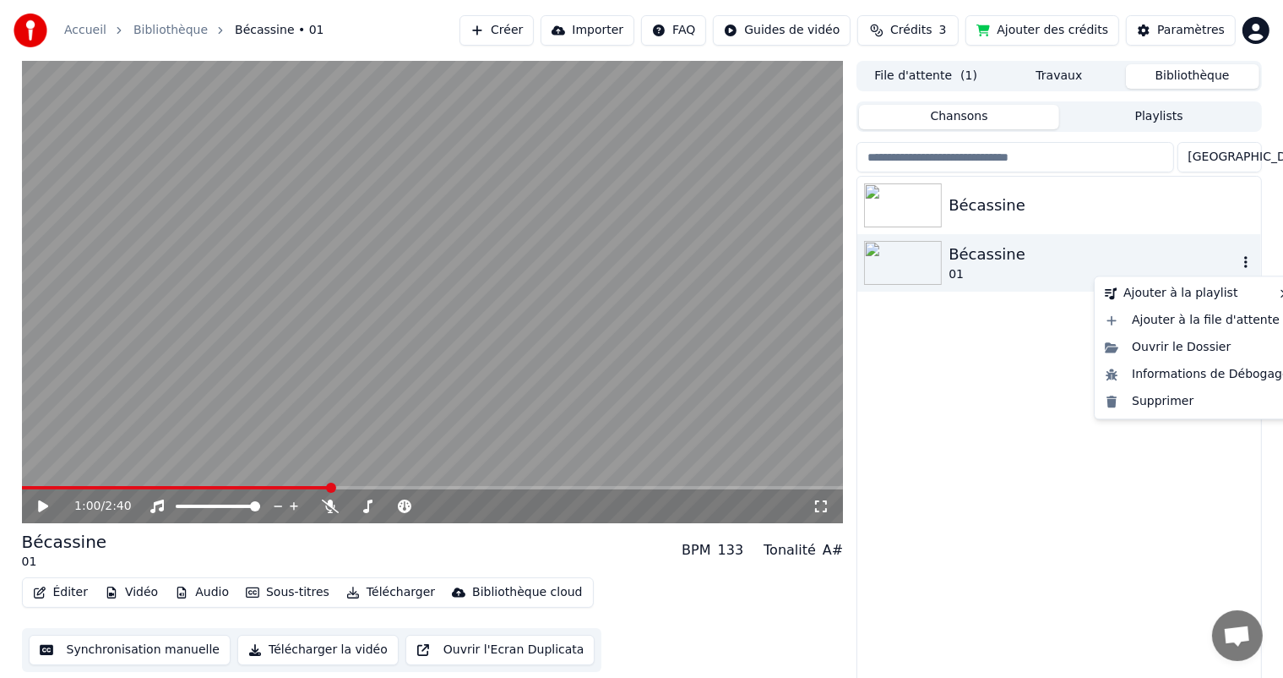
click at [1242, 254] on button "button" at bounding box center [1246, 263] width 17 height 20
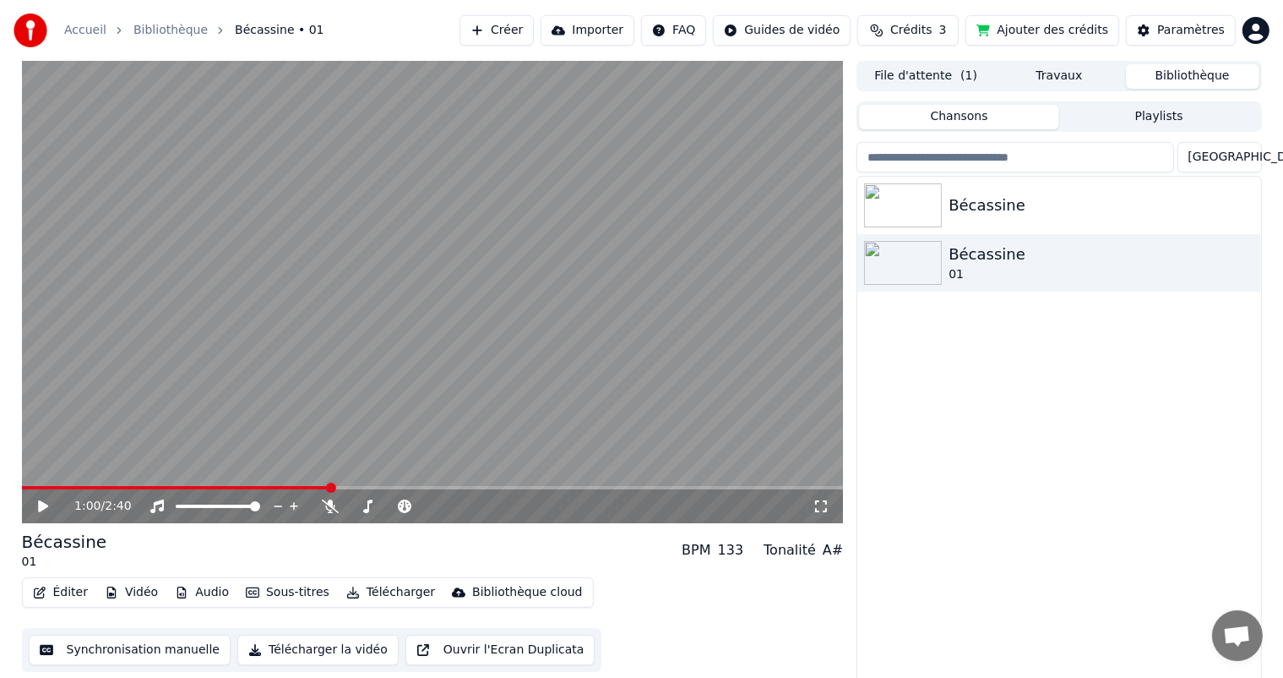
click at [990, 351] on div "Bécassine Bécassine 01" at bounding box center [1058, 430] width 403 height 507
click at [368, 586] on button "Télécharger" at bounding box center [391, 592] width 102 height 24
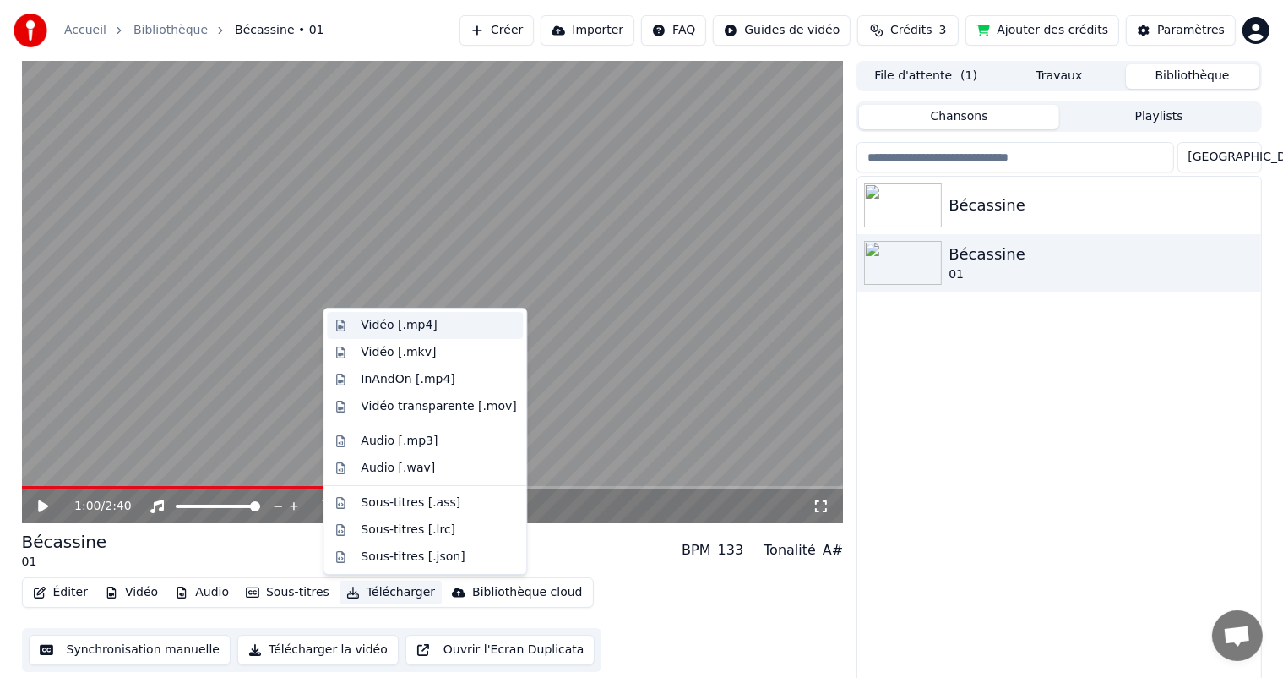
click at [411, 324] on div "Vidéo [.mp4]" at bounding box center [399, 325] width 76 height 17
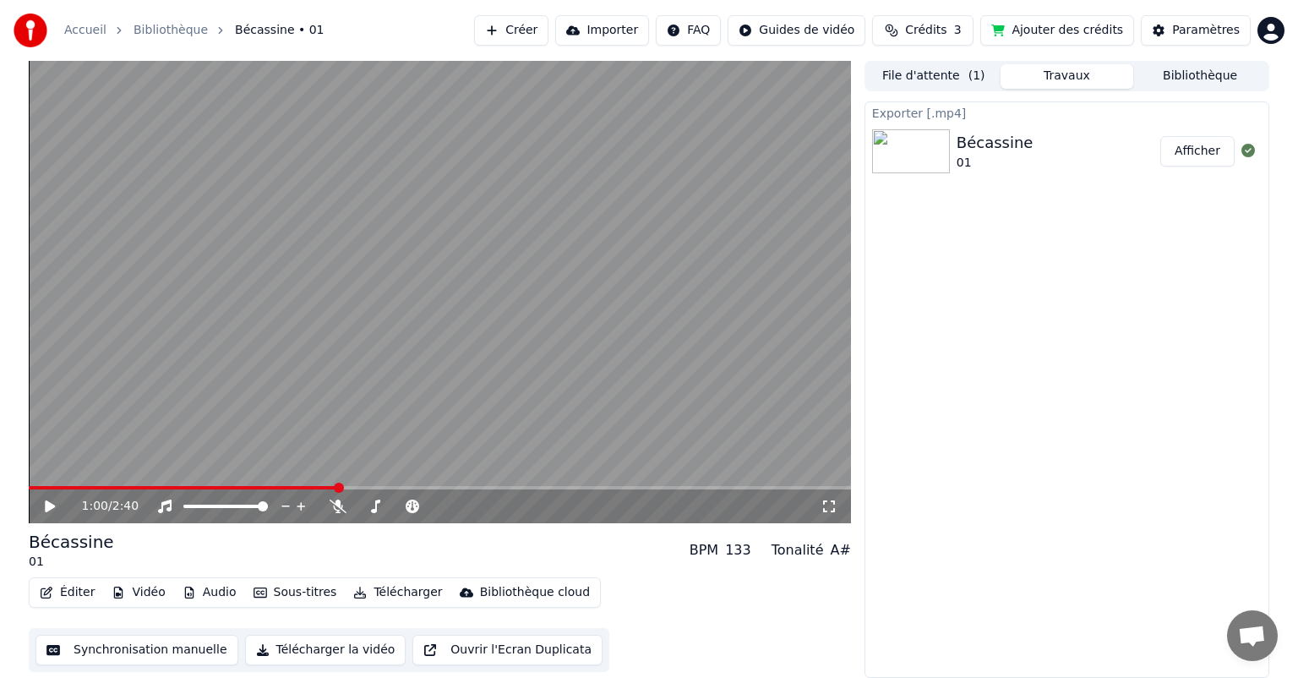
click at [7, 556] on div "1:00 / 2:40 Bécassine 01 BPM 133 Tonalité A# Éditer Vidéo Audio Sous-titres Tél…" at bounding box center [649, 369] width 1298 height 617
click at [1185, 146] on button "Afficher" at bounding box center [1197, 151] width 74 height 30
